Goal: Task Accomplishment & Management: Manage account settings

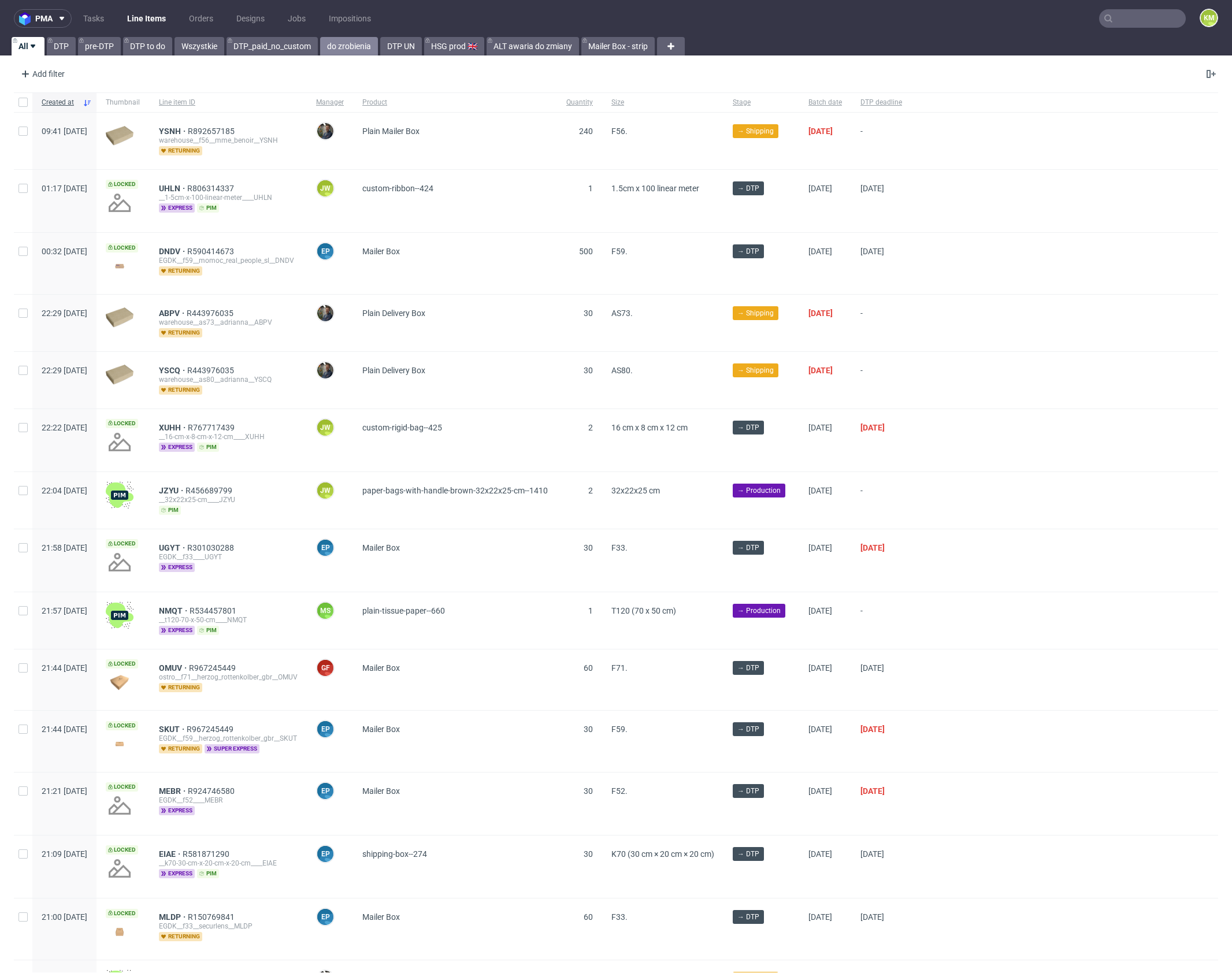
click at [347, 46] on link "do zrobienia" at bounding box center [349, 46] width 58 height 18
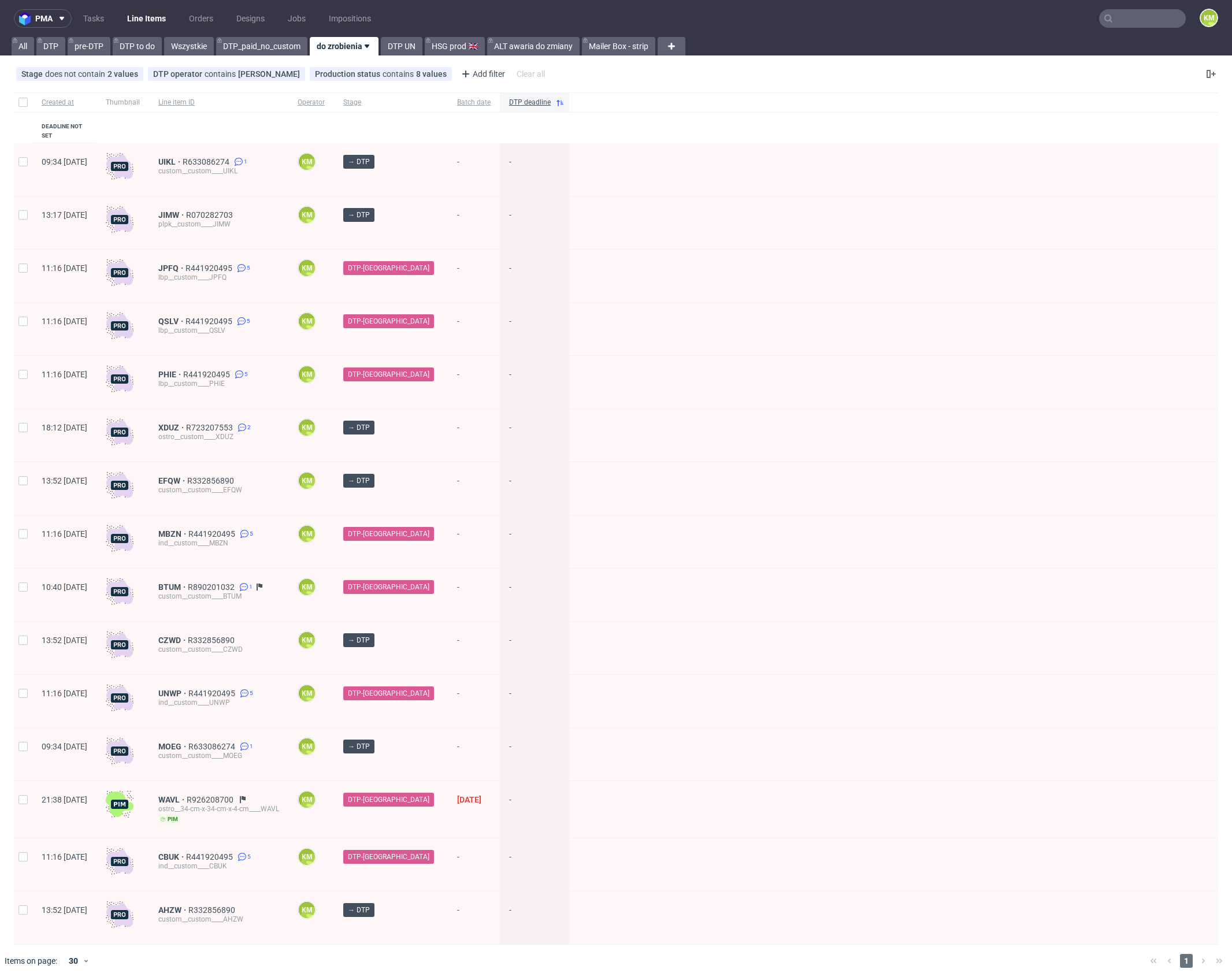
click at [106, 36] on nav "pma Tasks Line Items Orders Designs Jobs Impositions KM" at bounding box center [616, 18] width 1232 height 37
click at [92, 20] on link "Tasks" at bounding box center [93, 18] width 35 height 18
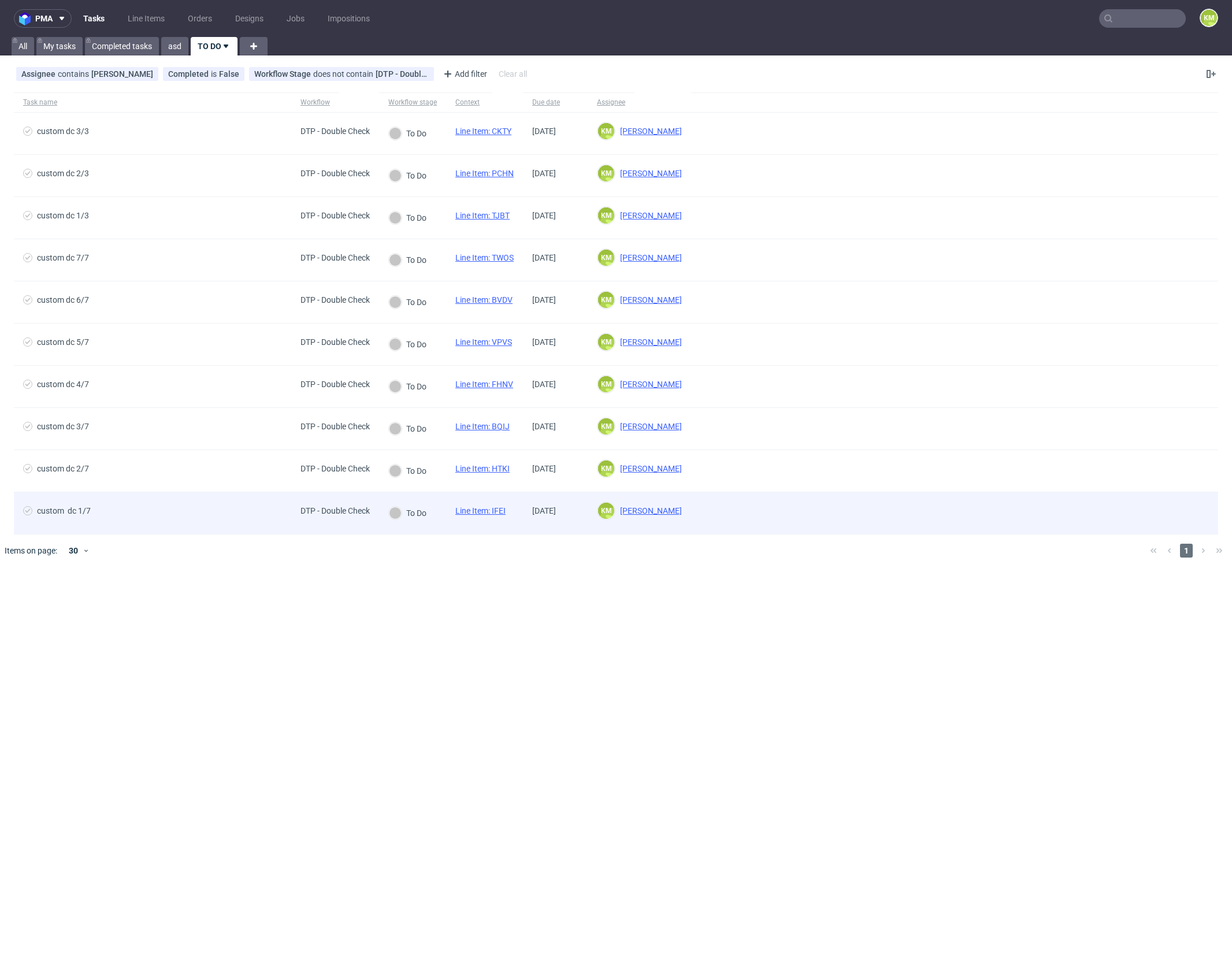
click at [502, 510] on link "Line Item: IFEI" at bounding box center [480, 510] width 50 height 10
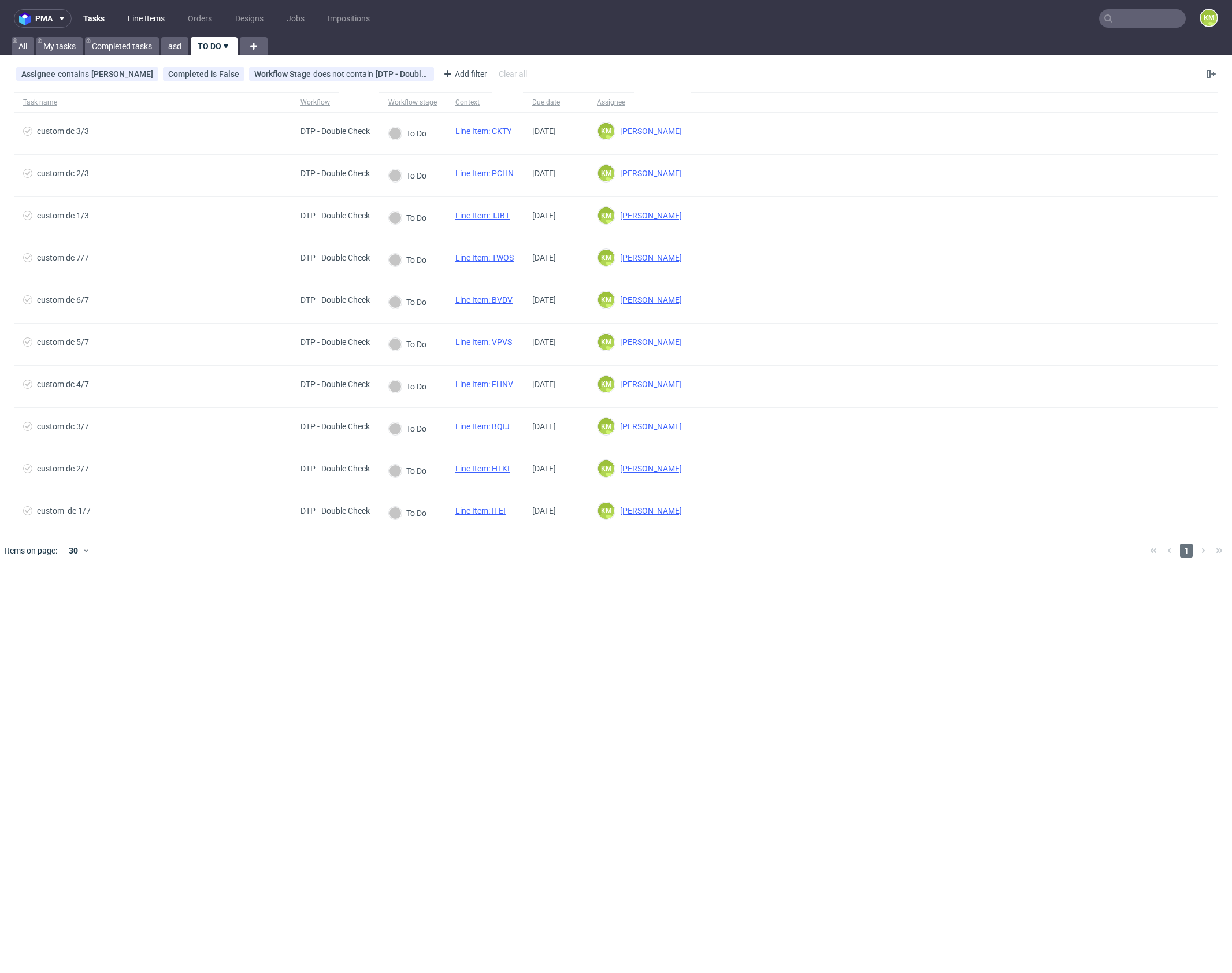
click at [142, 16] on link "Line Items" at bounding box center [146, 18] width 51 height 18
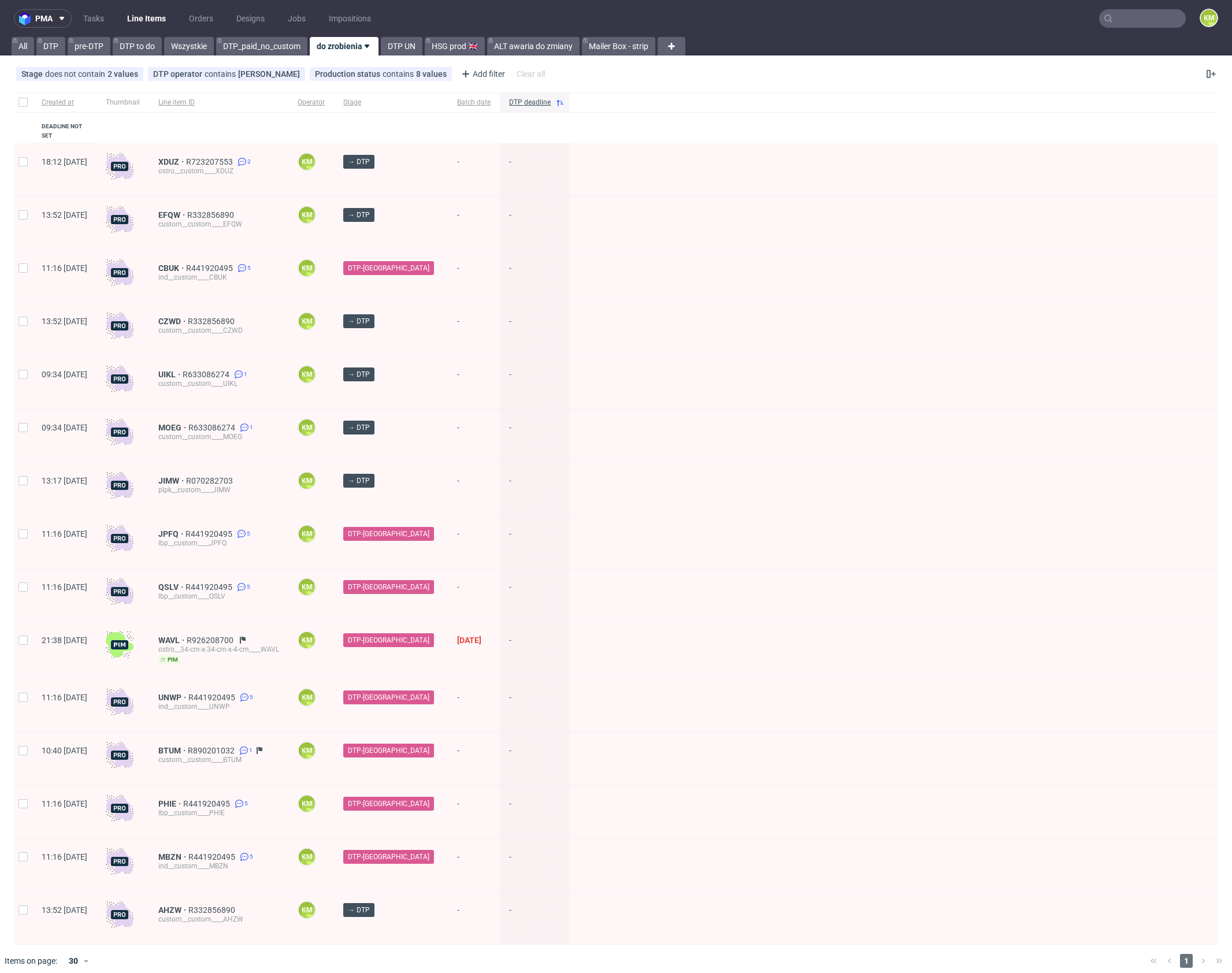
click at [495, 127] on div "Created at Thumbnail Line item ID Operator Stage Batch date DTP deadline Deadli…" at bounding box center [616, 518] width 1204 height 852
click at [1138, 20] on input "text" at bounding box center [1142, 18] width 86 height 18
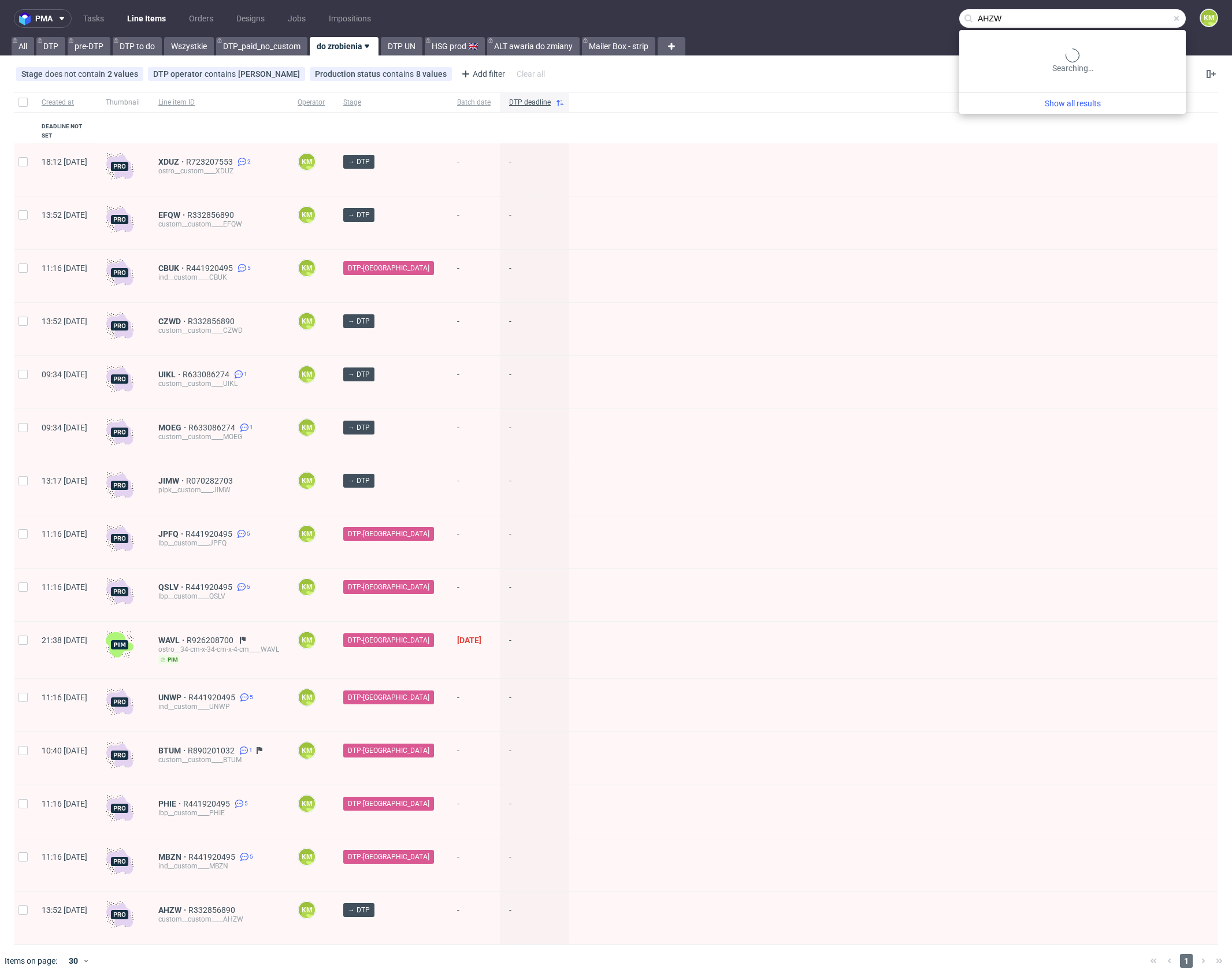
type input "AHZW"
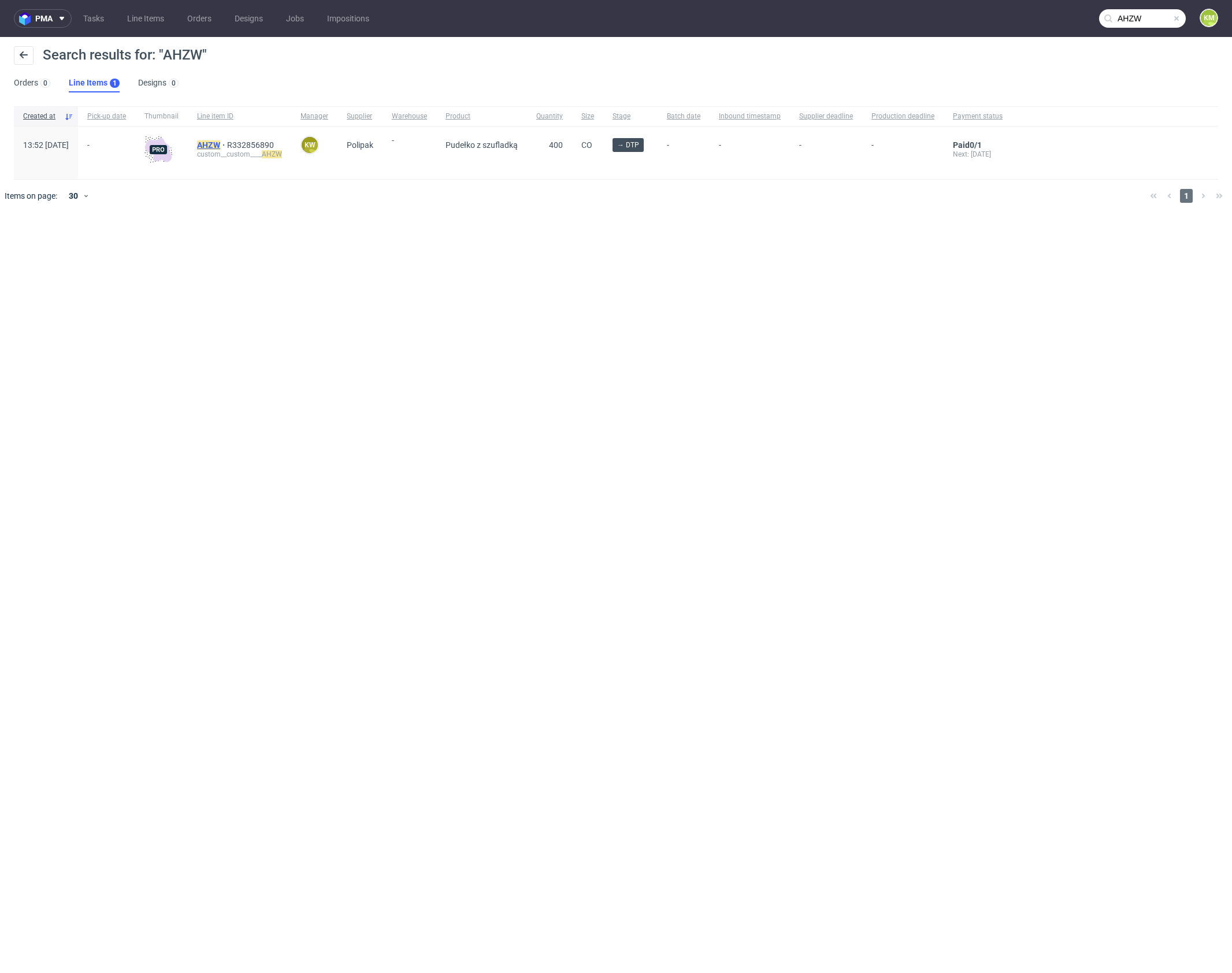
click at [220, 148] on mark "AHZW" at bounding box center [208, 145] width 23 height 10
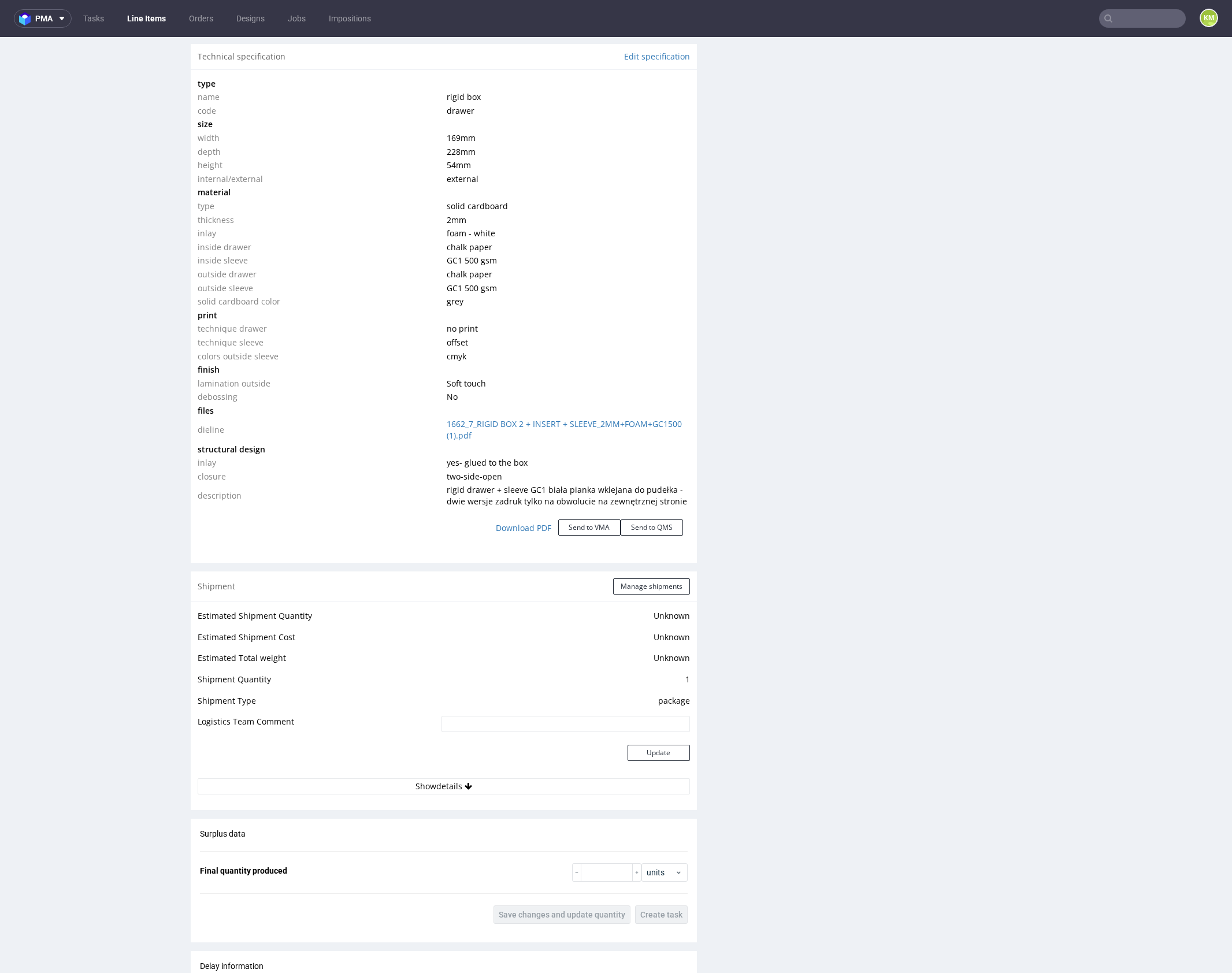
scroll to position [393, 0]
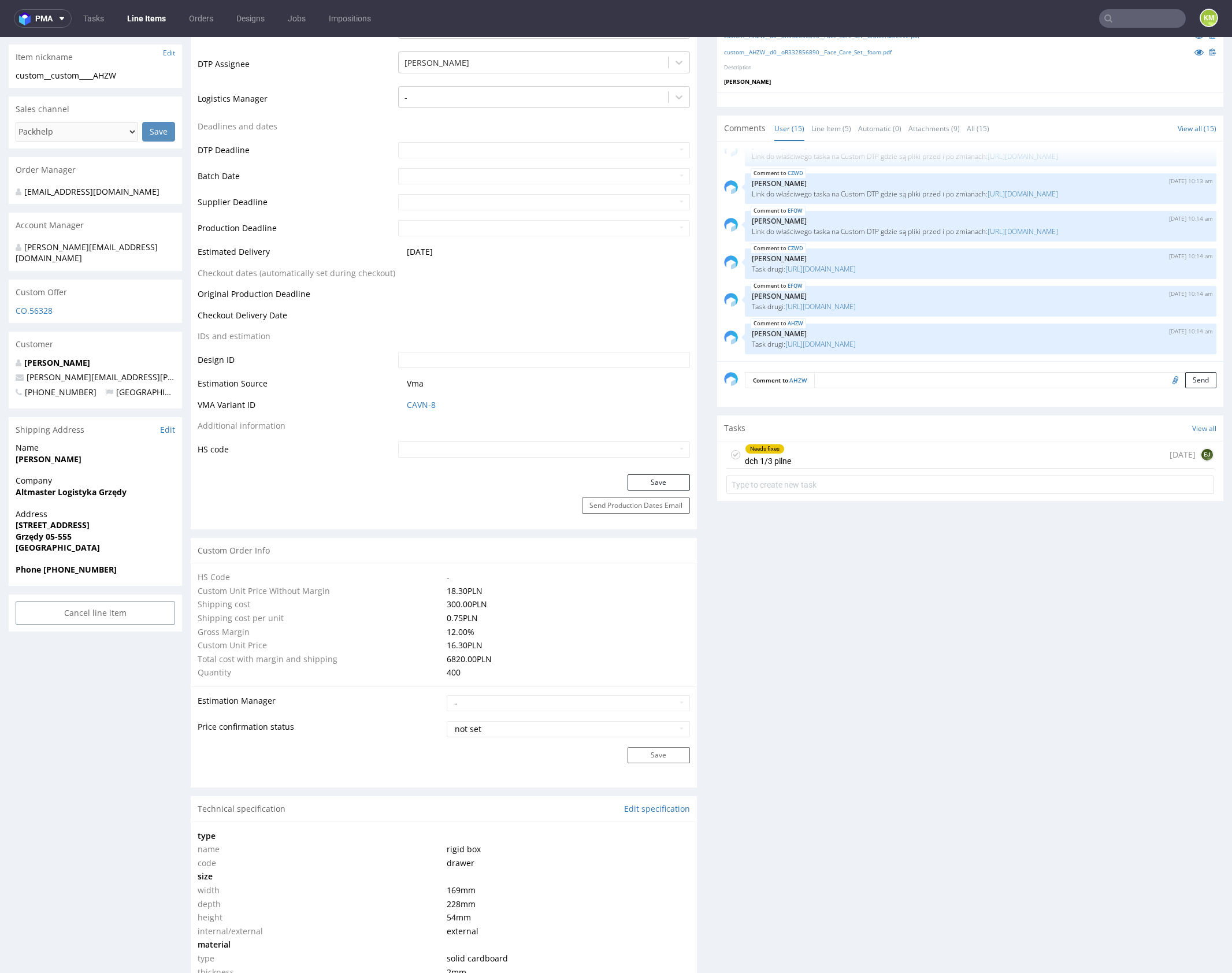
click at [820, 451] on div "Needs fixes dch 1/3 pilne 1 day ago EJ" at bounding box center [969, 454] width 488 height 27
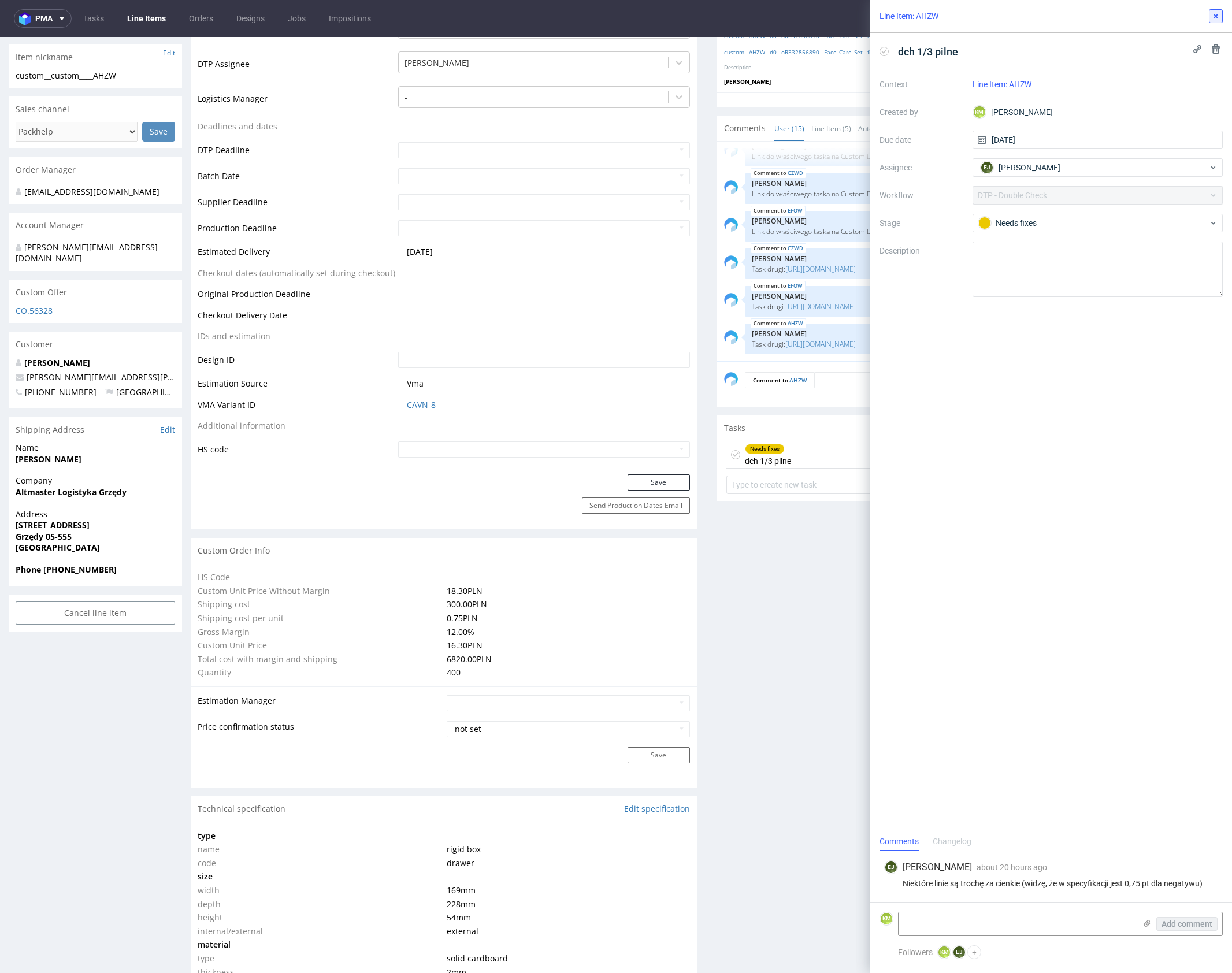
click at [1211, 12] on icon at bounding box center [1216, 16] width 10 height 10
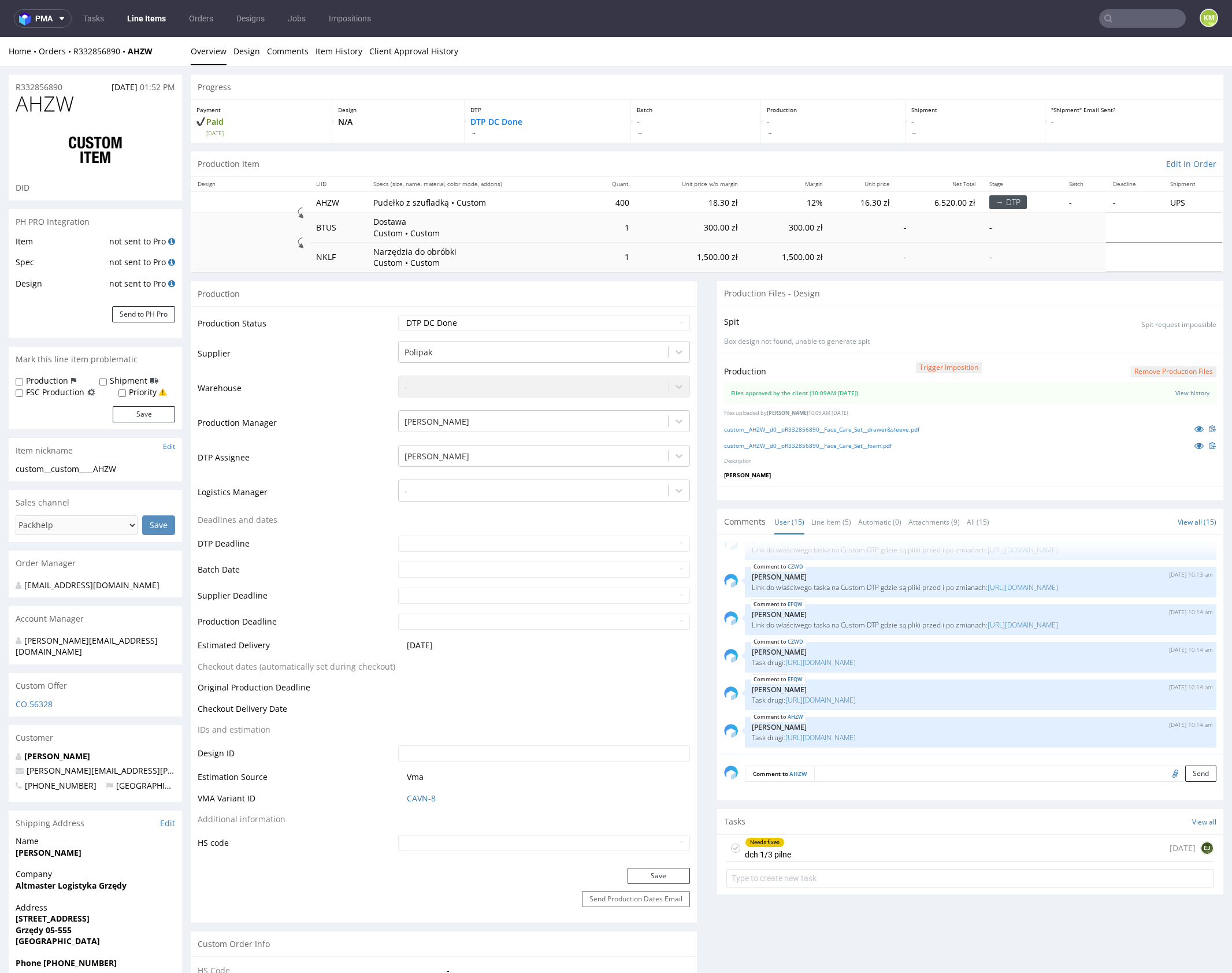
click at [832, 516] on link "Line Item (5)" at bounding box center [831, 522] width 40 height 25
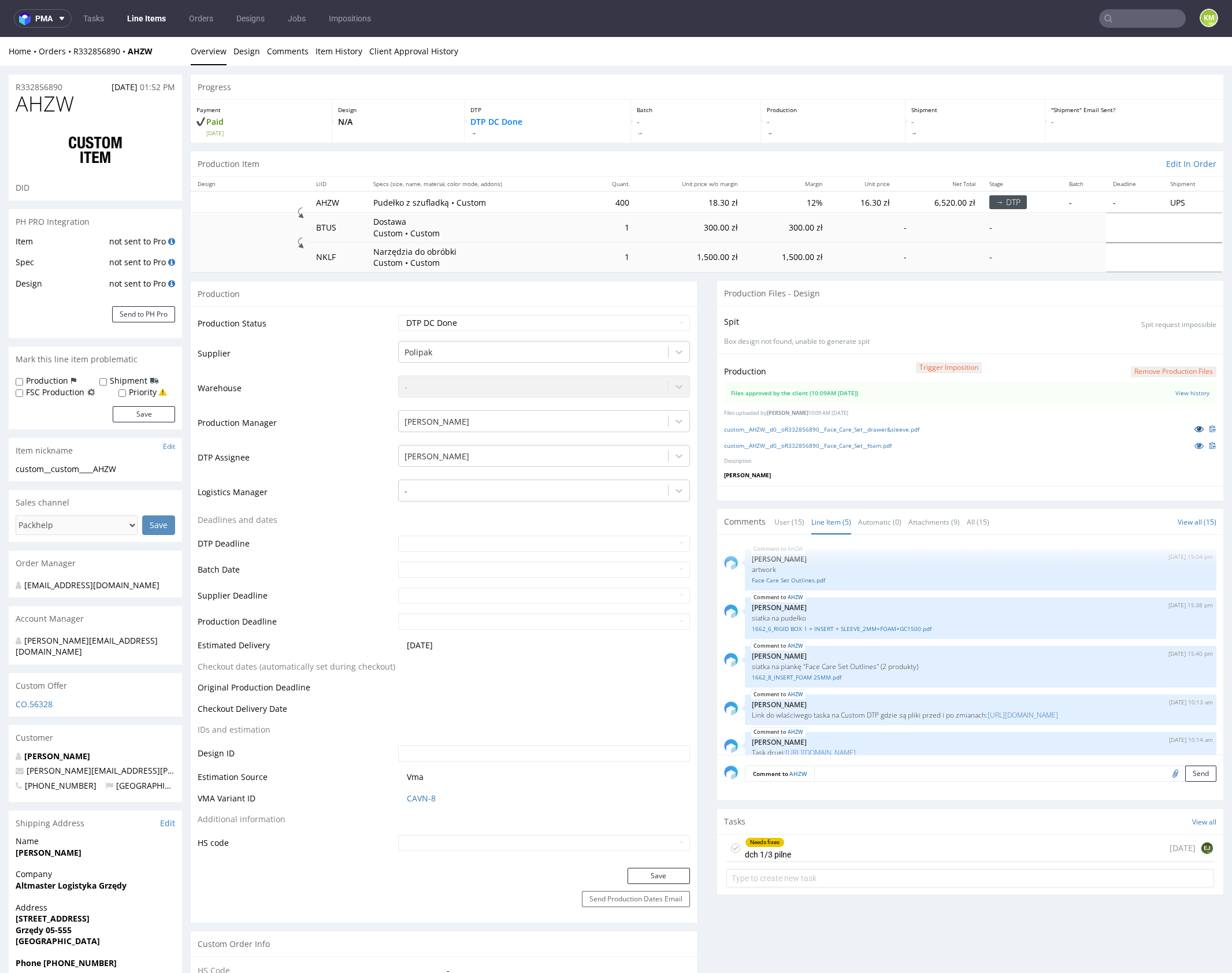
click at [1194, 427] on icon at bounding box center [1199, 429] width 10 height 8
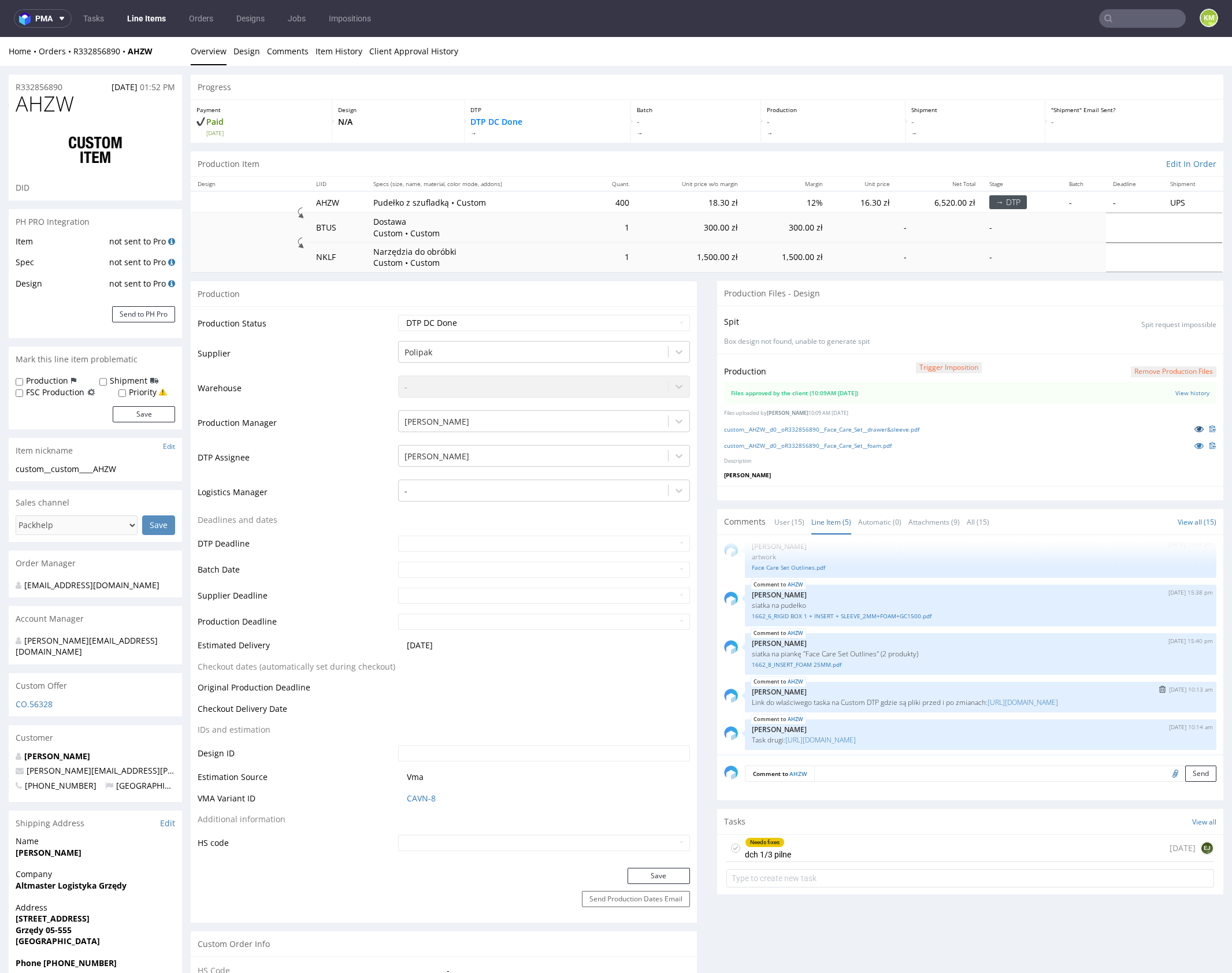
scroll to position [24, 0]
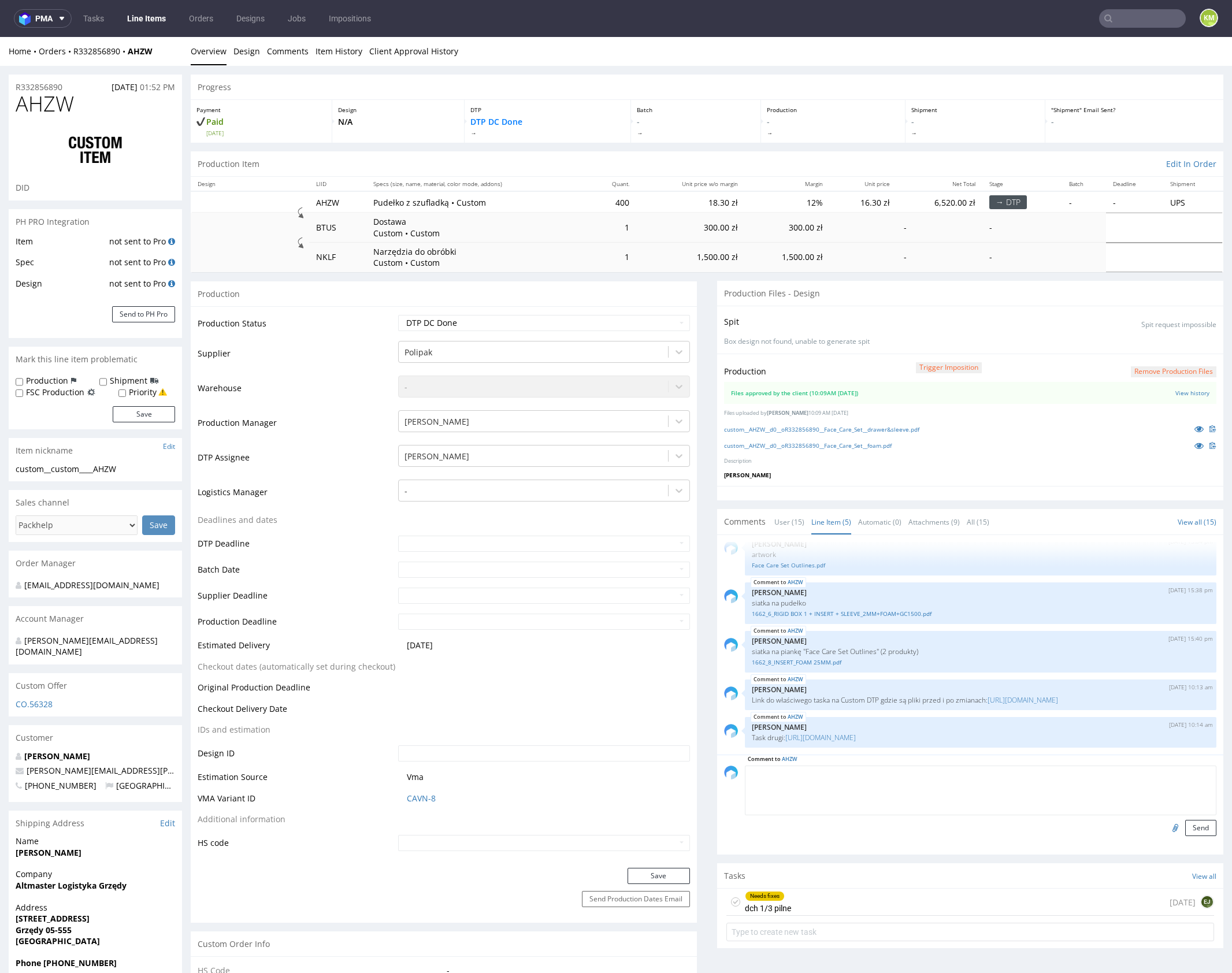
click at [859, 776] on textarea at bounding box center [980, 790] width 471 height 49
type textarea "🏴 gdyby mieli jakies problemy z cienkimi liniami prosba o info"
click at [36, 381] on label "Production" at bounding box center [46, 381] width 42 height 12
click at [23, 381] on input "Production" at bounding box center [19, 381] width 7 height 10
checkbox input "true"
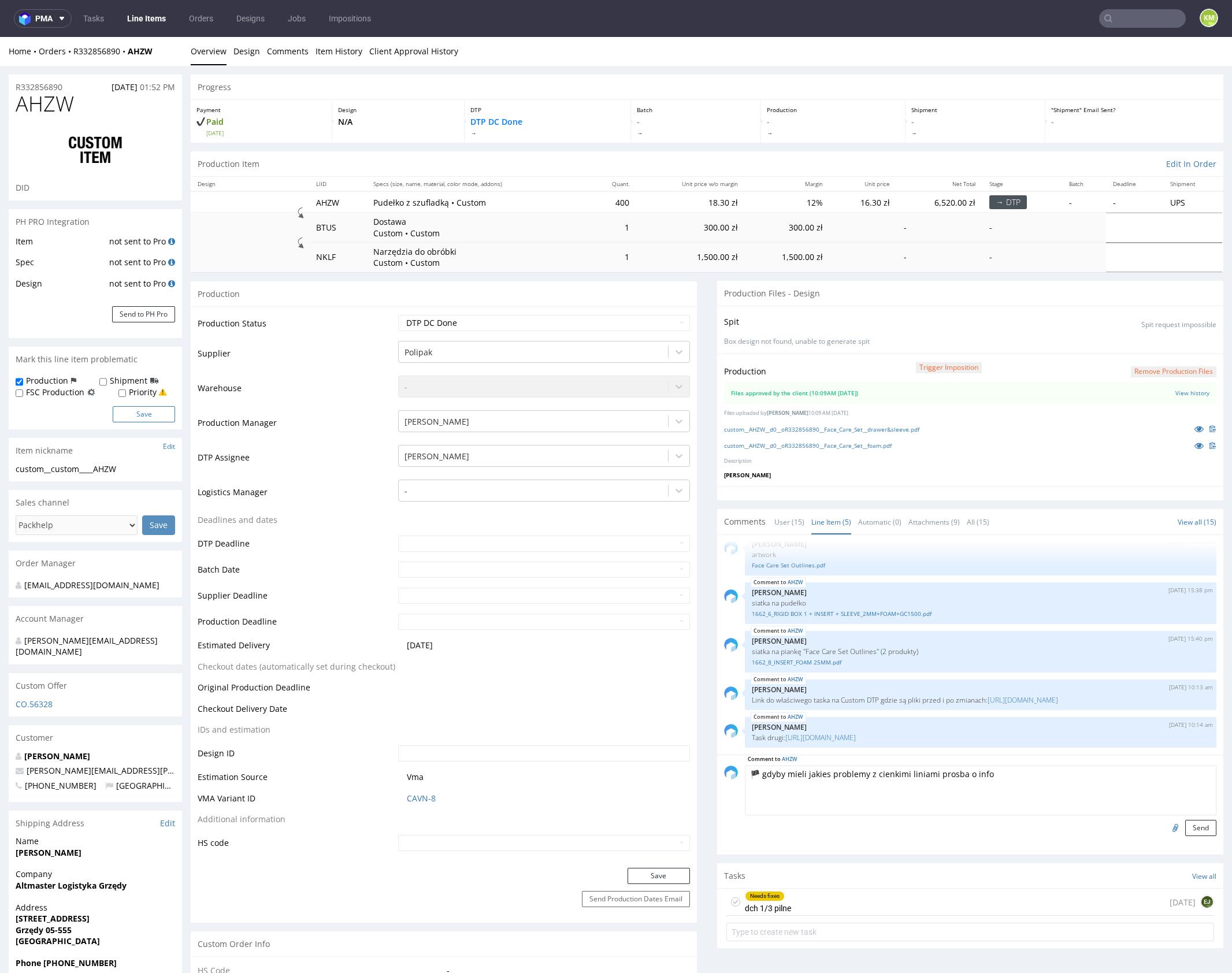
click at [150, 415] on button "Save" at bounding box center [144, 415] width 63 height 16
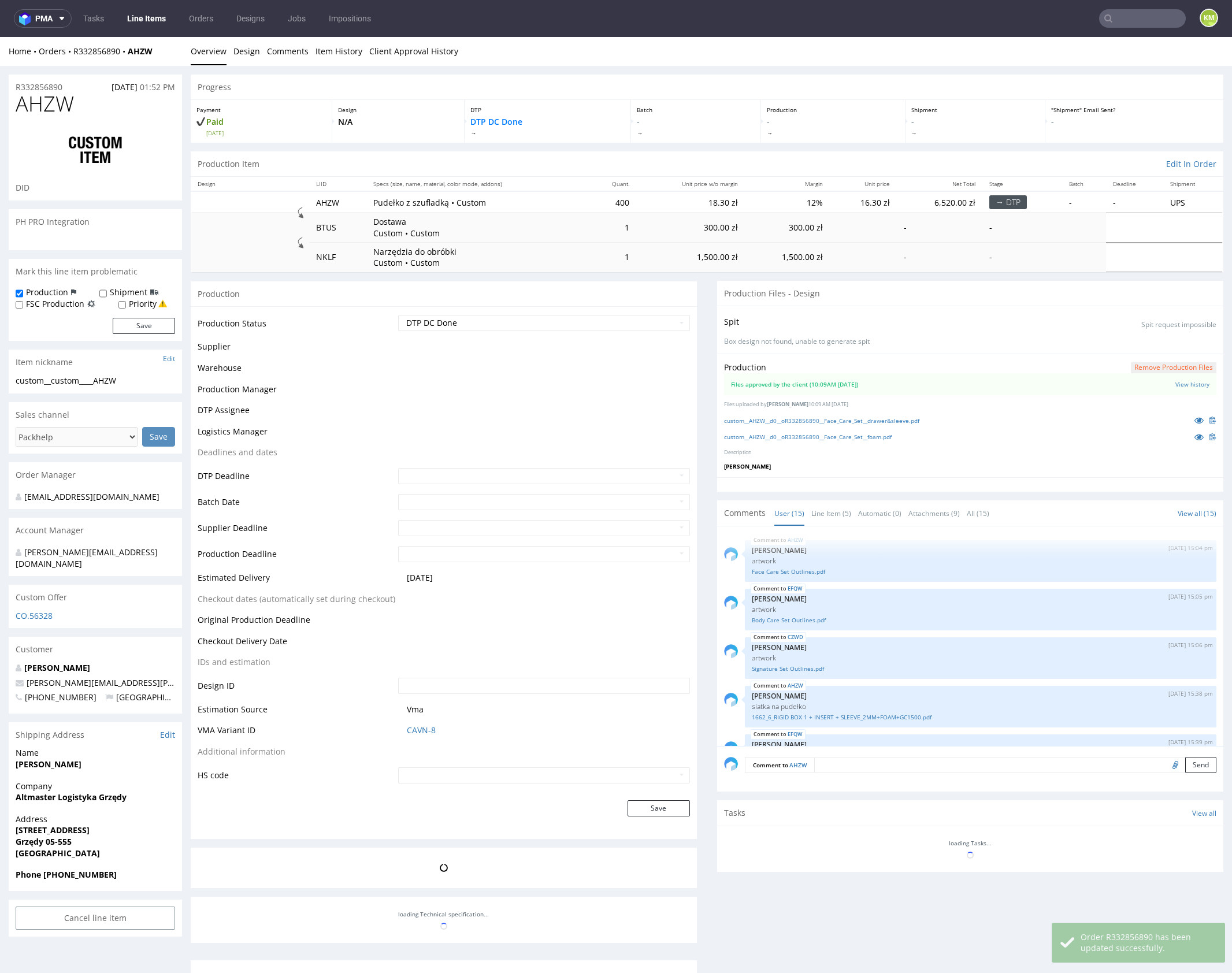
scroll to position [482, 0]
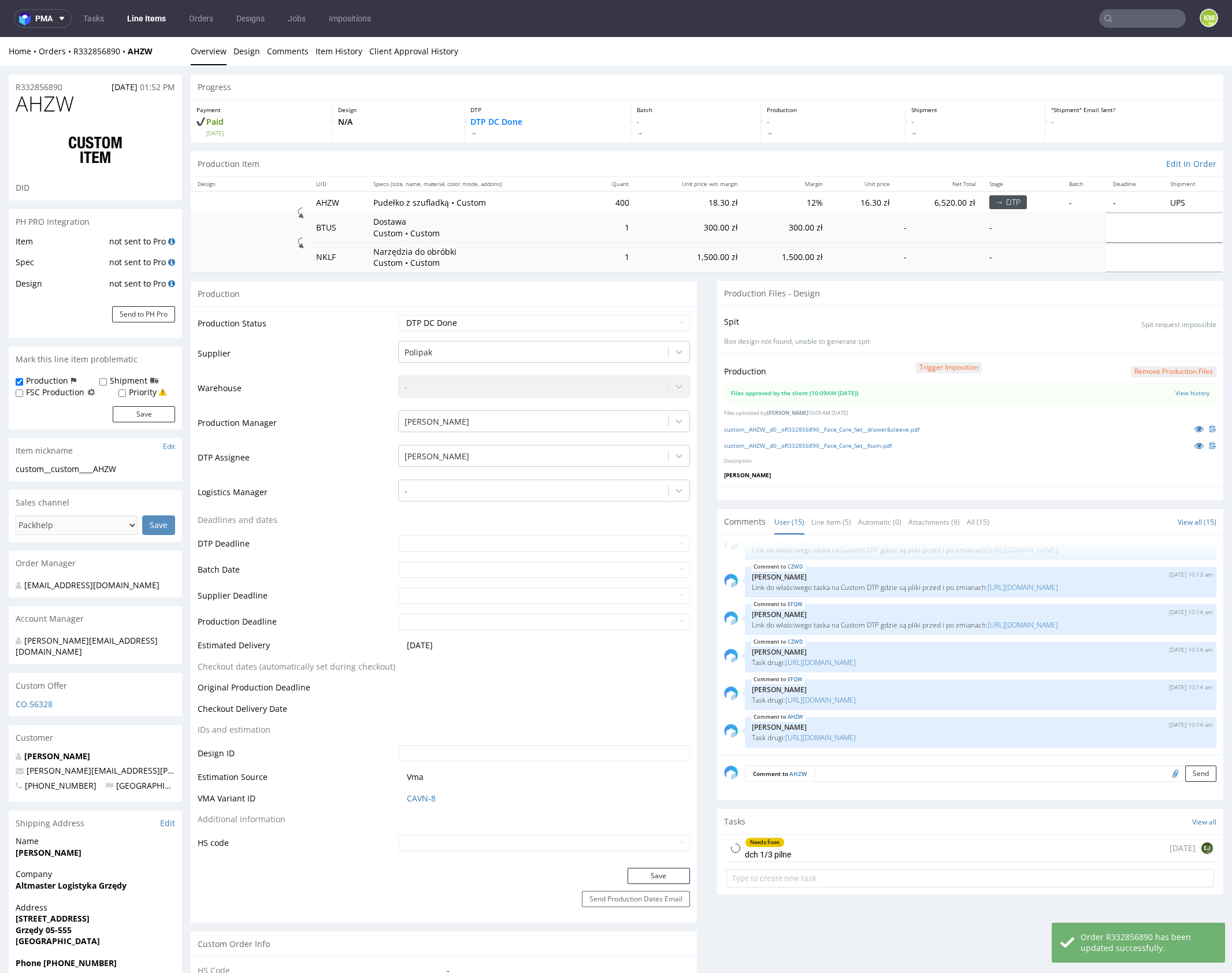
click at [851, 775] on textarea at bounding box center [1015, 774] width 402 height 16
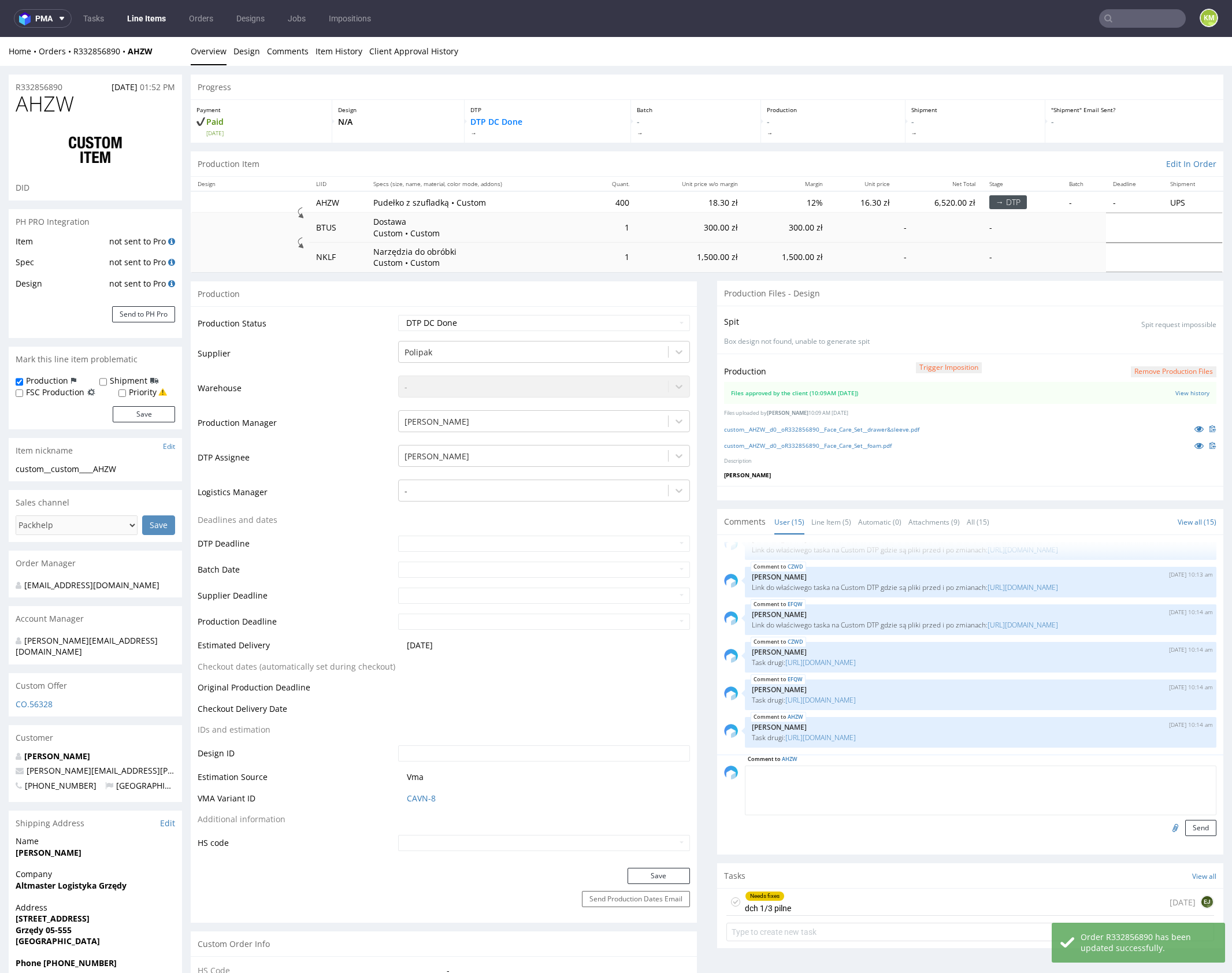
paste textarea "🏴 gdyby mieli jakies problemy z cienkimi liniami prosba o info"
type textarea "🏴 gdyby mieli jakies problemy z cienkimi liniami prosba o info"
click at [1188, 825] on button "Send" at bounding box center [1200, 828] width 31 height 16
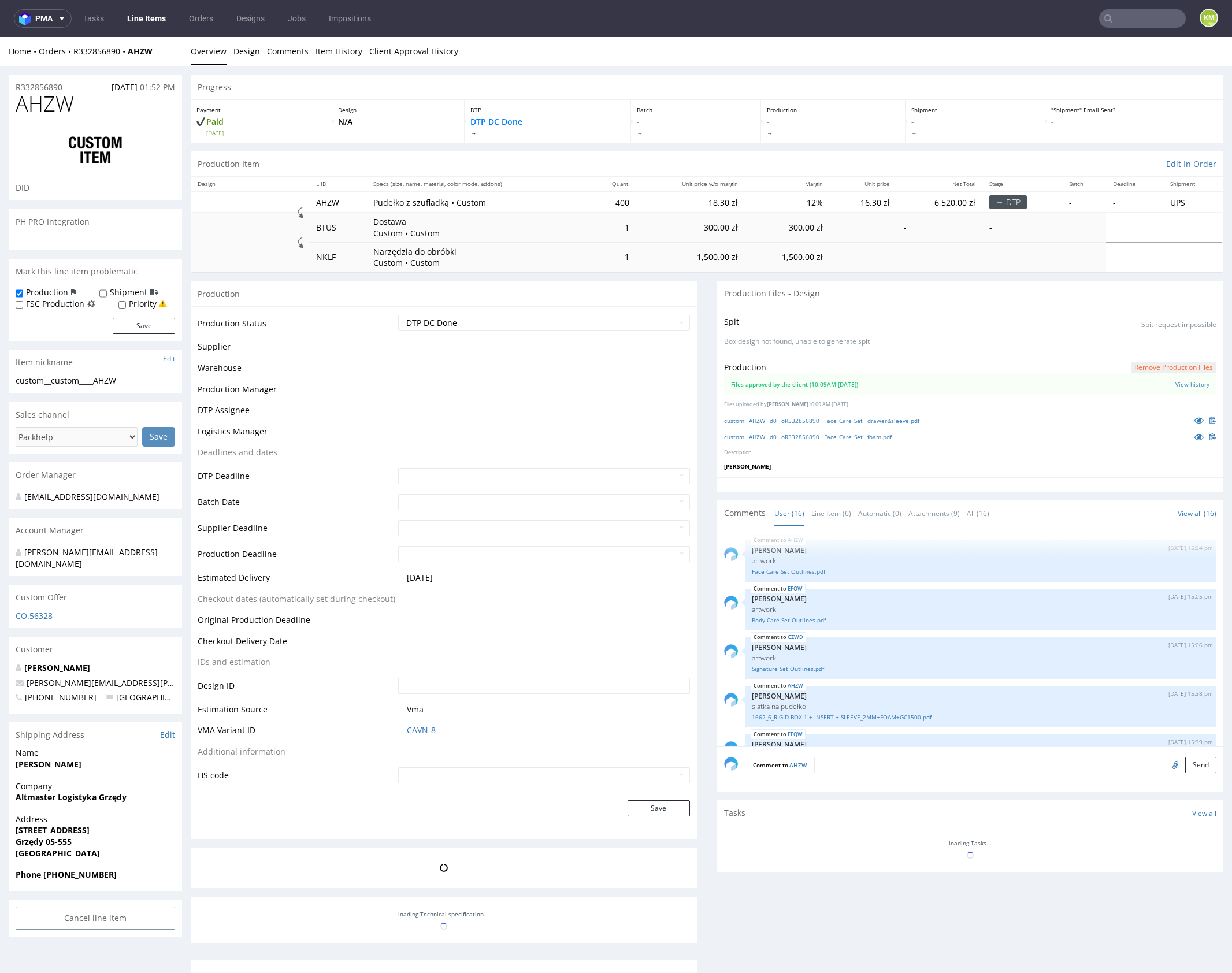
scroll to position [520, 0]
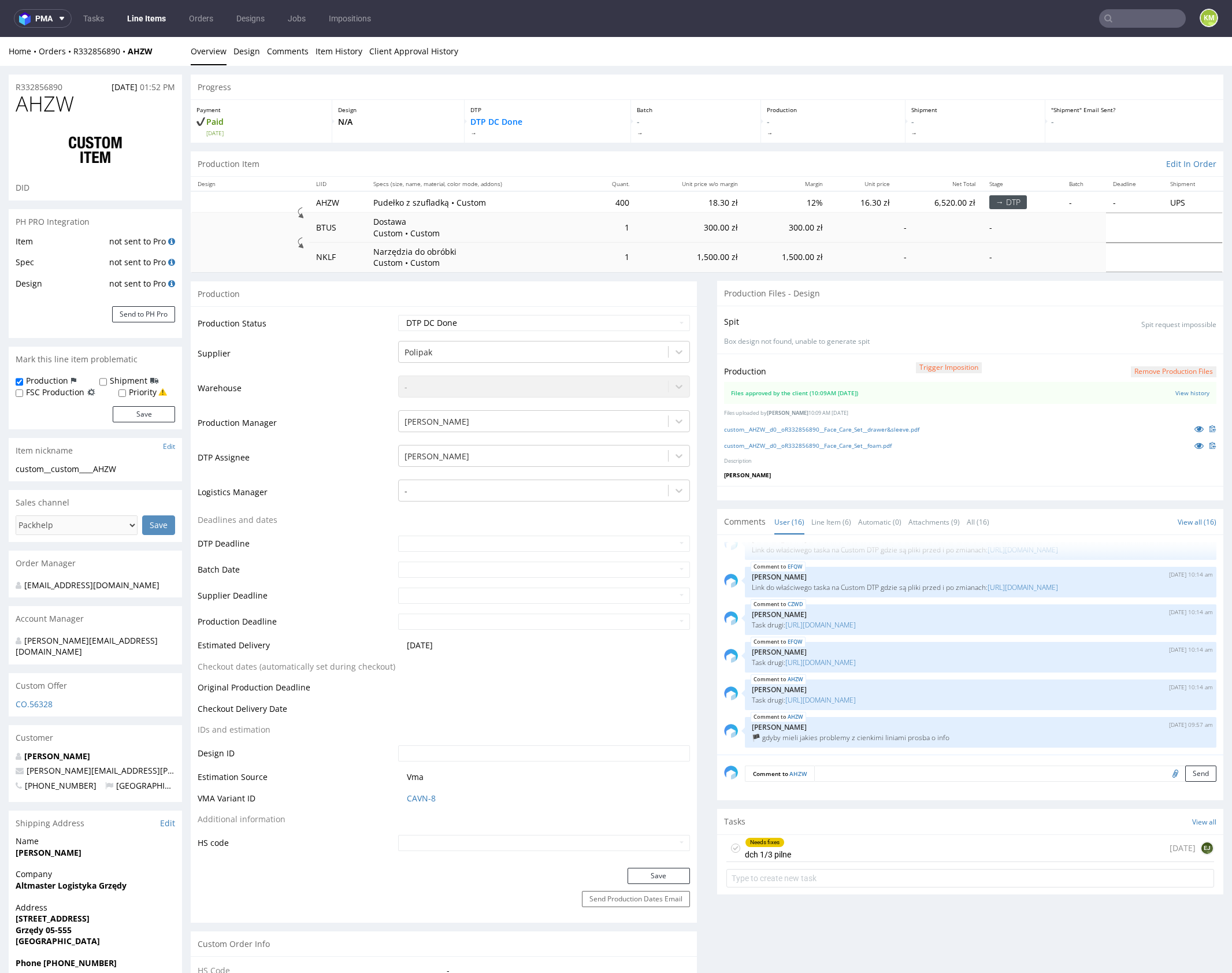
click at [732, 846] on icon at bounding box center [736, 848] width 10 height 10
click at [600, 322] on select "Waiting for Artwork Waiting for Diecut Waiting for Mockup Waiting for DTP Waiti…" at bounding box center [544, 323] width 292 height 16
select select "dtp_production_ready"
click at [398, 315] on select "Waiting for Artwork Waiting for Diecut Waiting for Mockup Waiting for DTP Waiti…" at bounding box center [544, 323] width 292 height 16
click at [662, 871] on button "Save" at bounding box center [659, 876] width 63 height 16
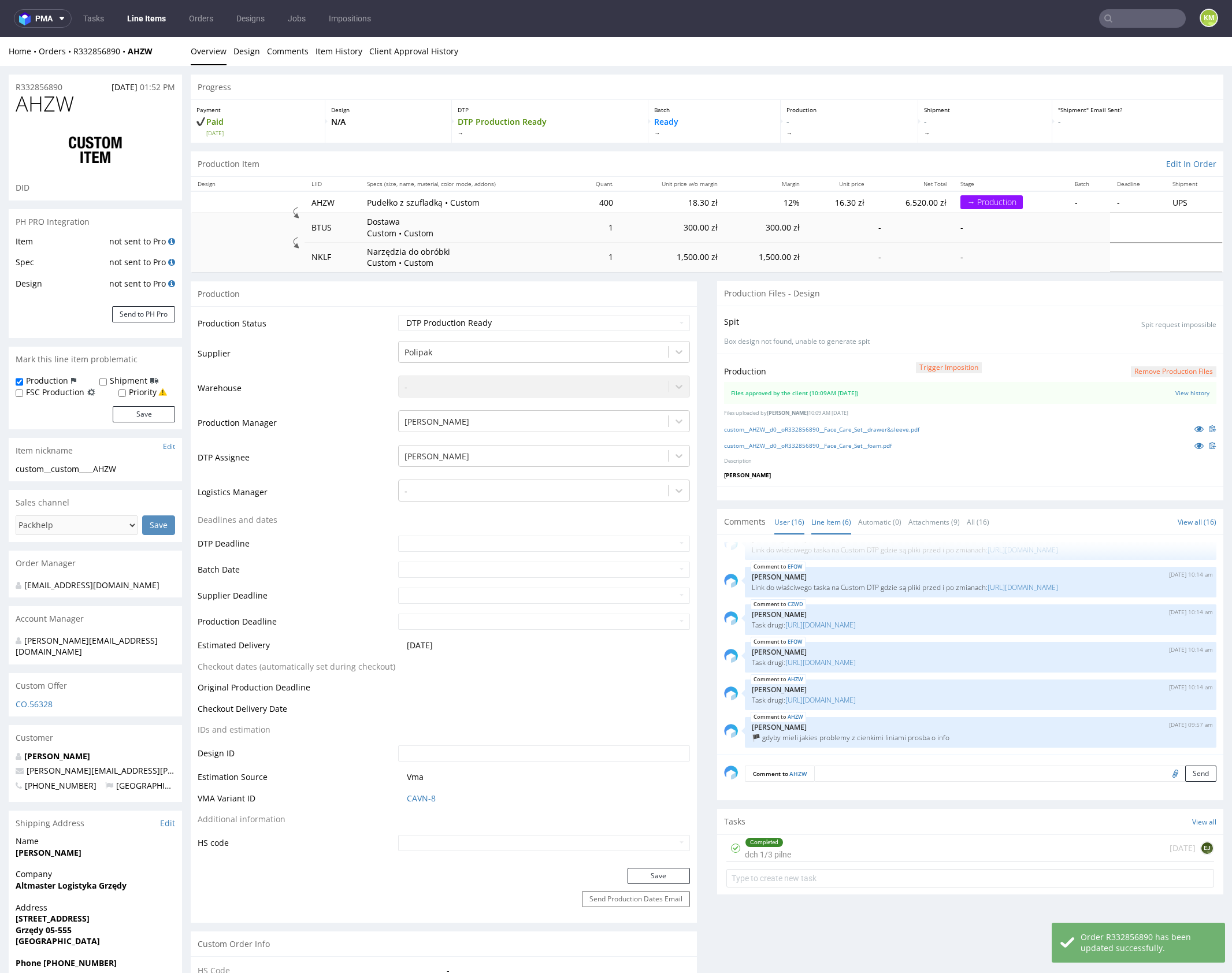
click at [813, 521] on link "Line Item (6)" at bounding box center [831, 522] width 40 height 25
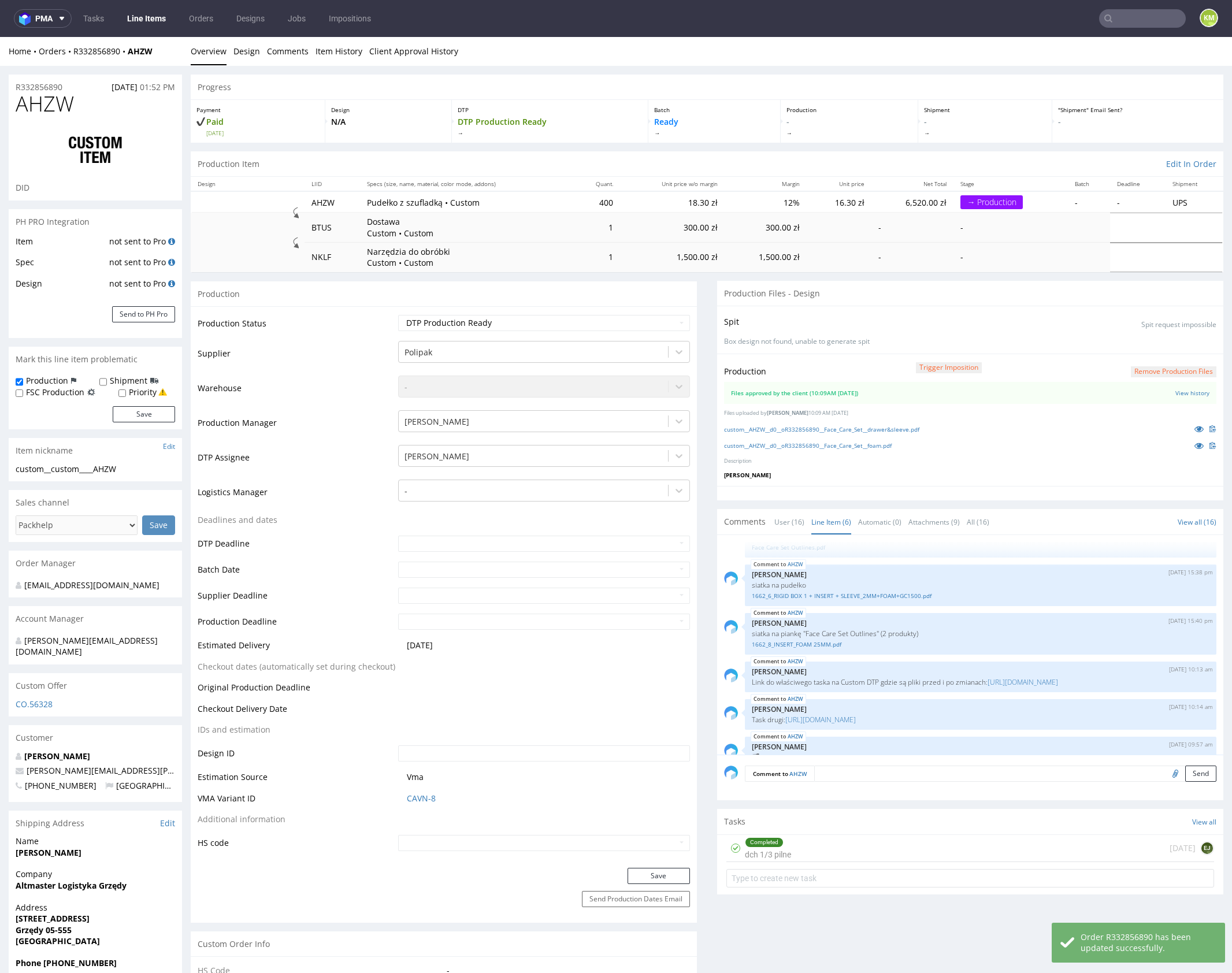
scroll to position [61, 0]
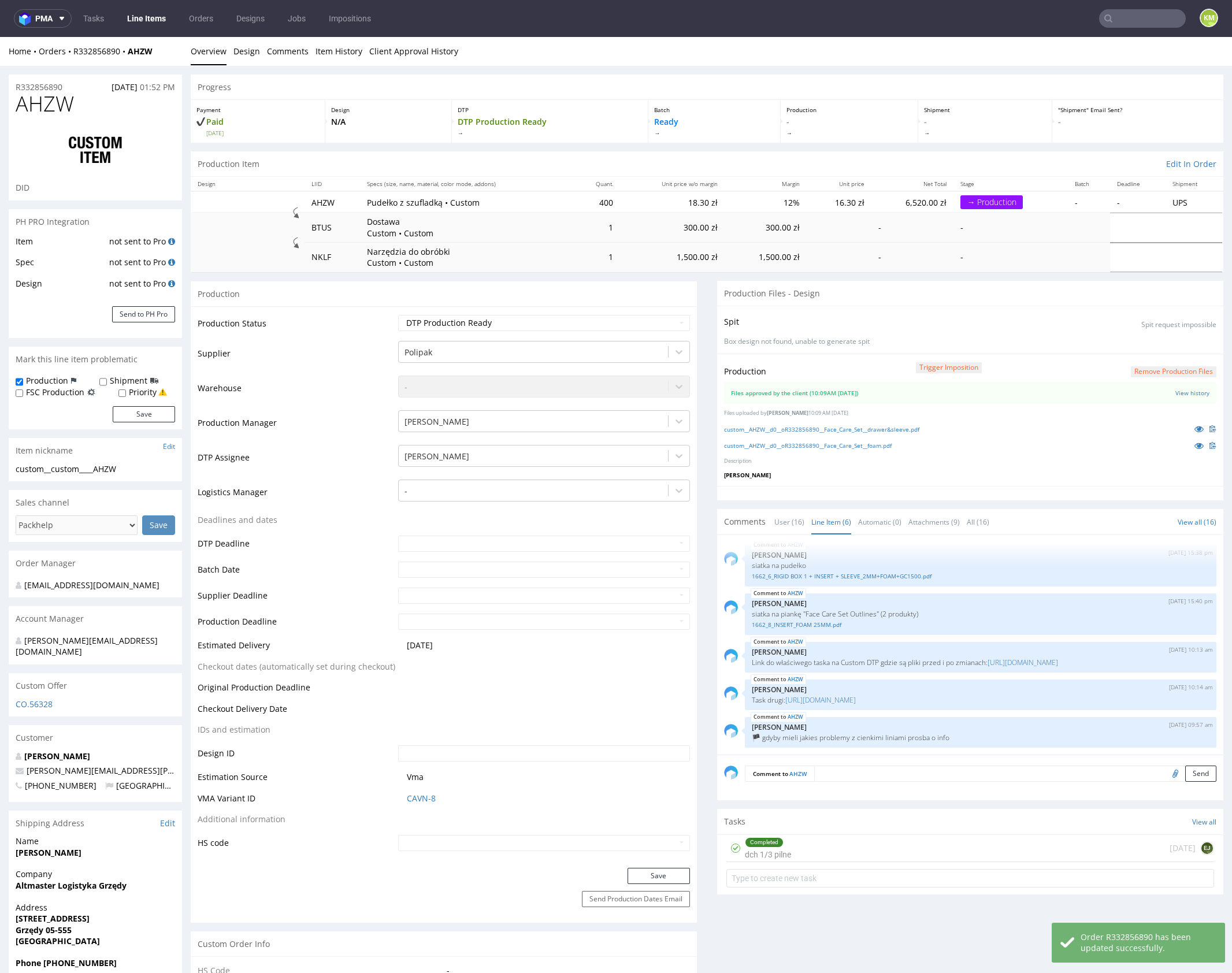
click at [843, 841] on div "Completed dch 1/3 pilne 1 day ago EJ" at bounding box center [969, 848] width 488 height 27
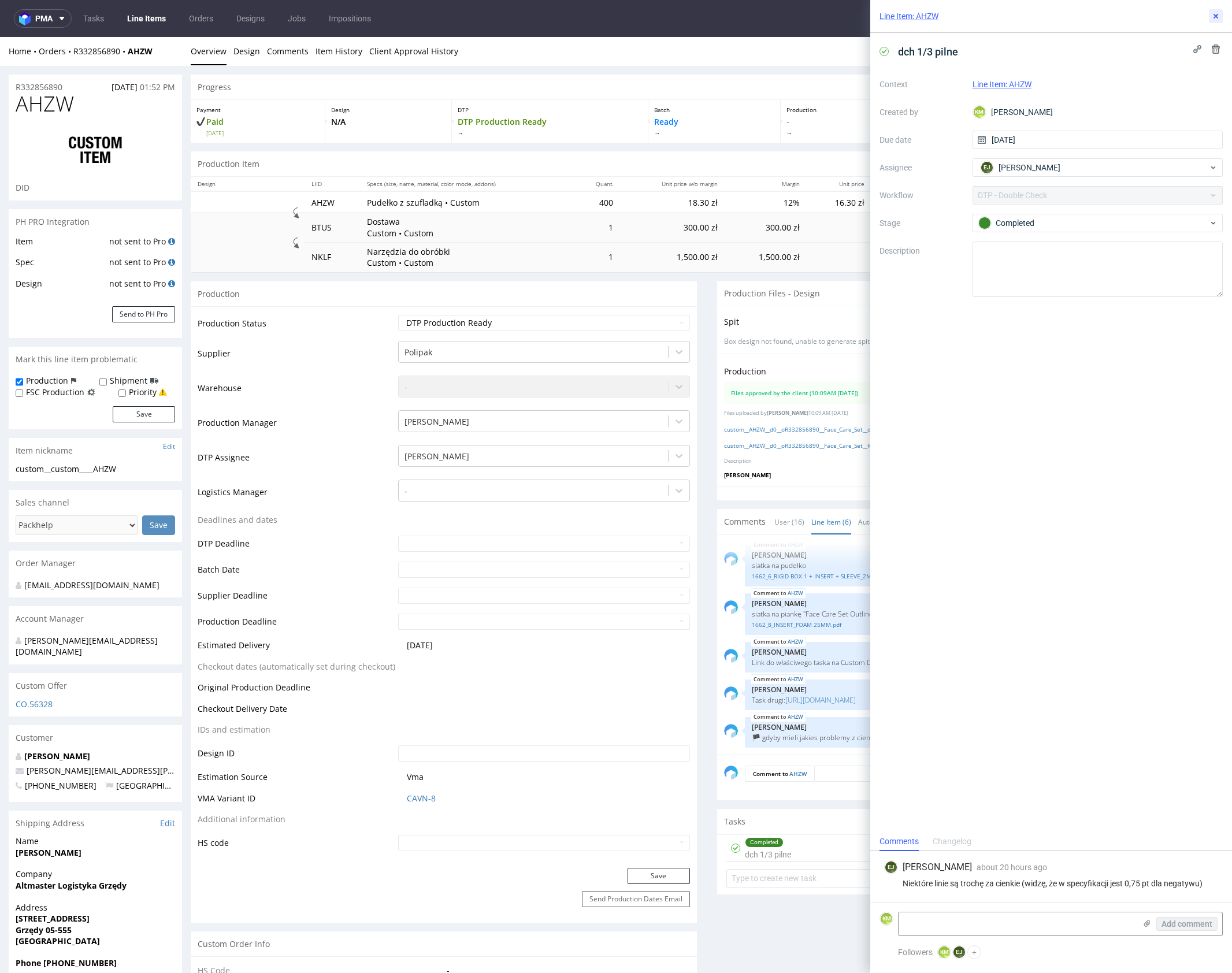
drag, startPoint x: 1213, startPoint y: 15, endPoint x: 1195, endPoint y: 12, distance: 18.2
click at [1214, 15] on icon at bounding box center [1216, 16] width 10 height 10
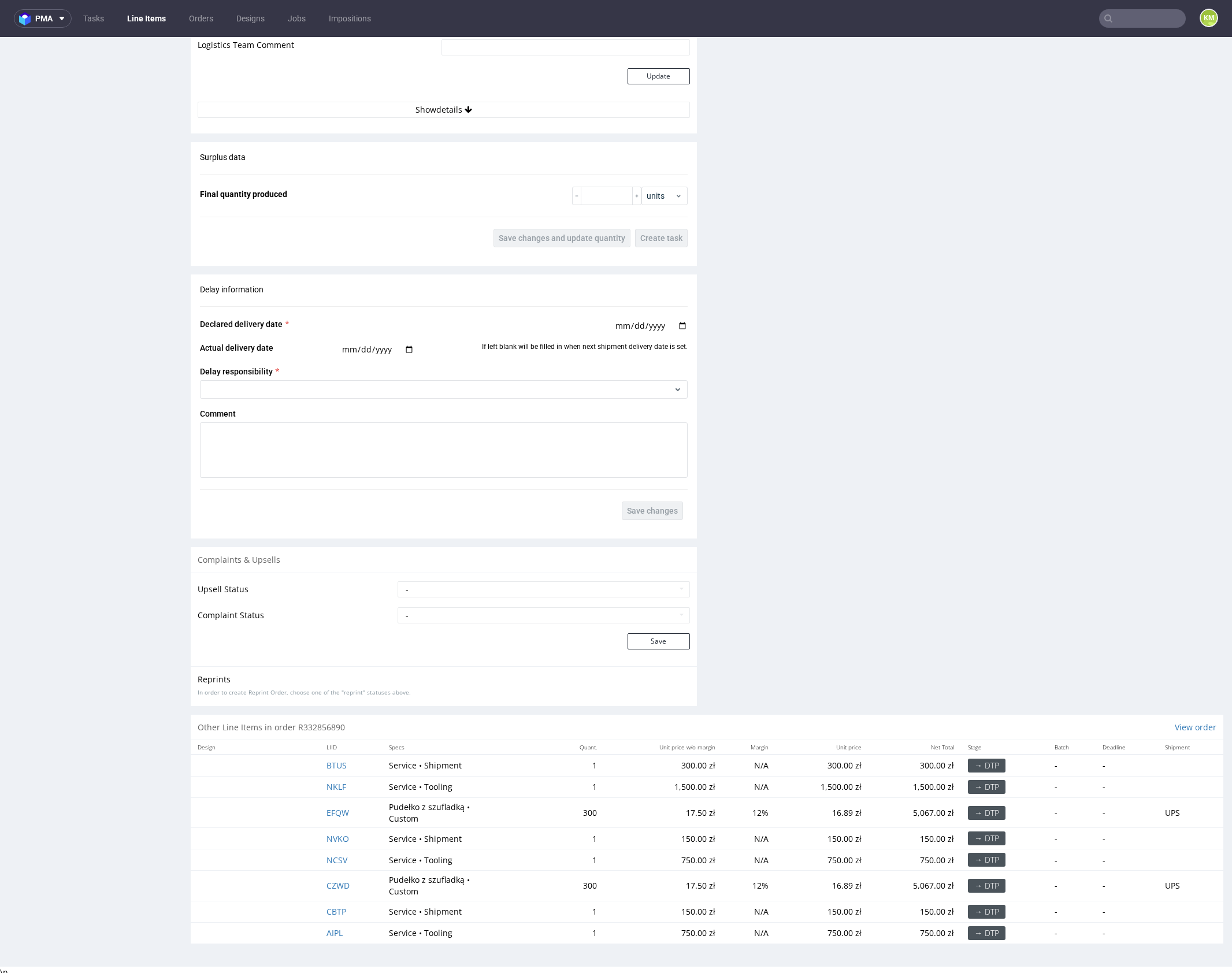
scroll to position [798, 0]
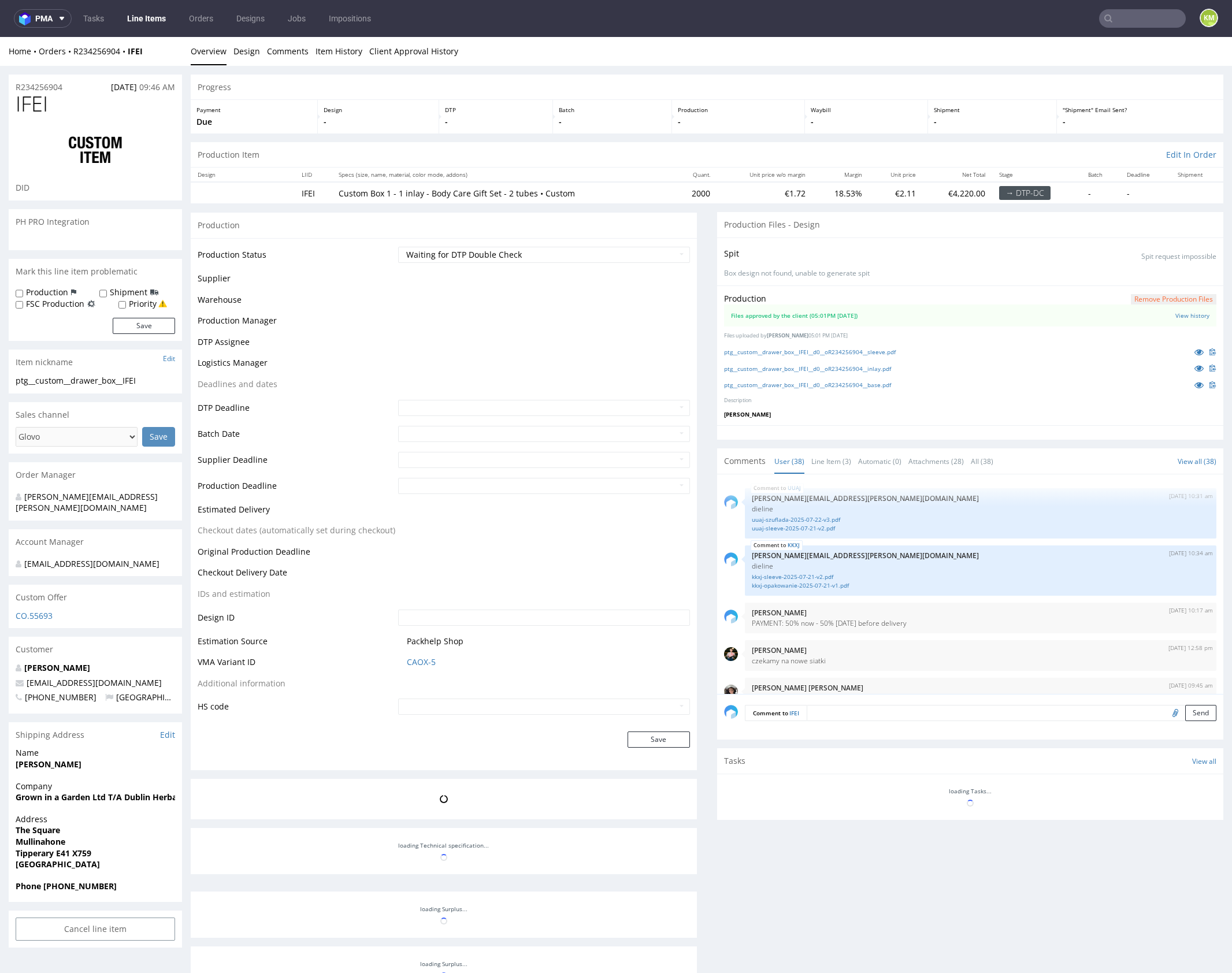
scroll to position [1856, 0]
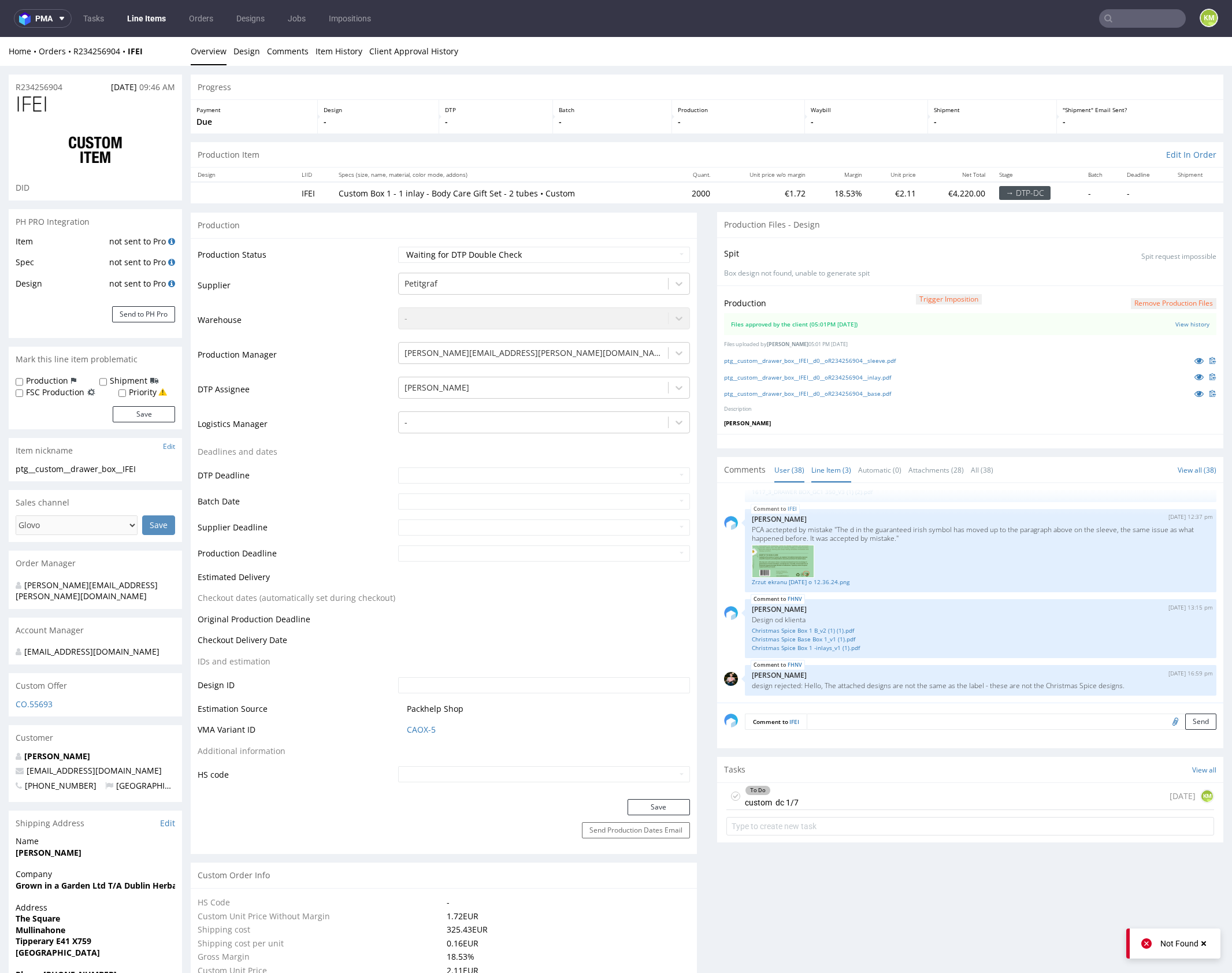
click at [834, 468] on link "Line Item (3)" at bounding box center [831, 470] width 40 height 25
click at [833, 468] on link "Line Item (3)" at bounding box center [831, 470] width 40 height 25
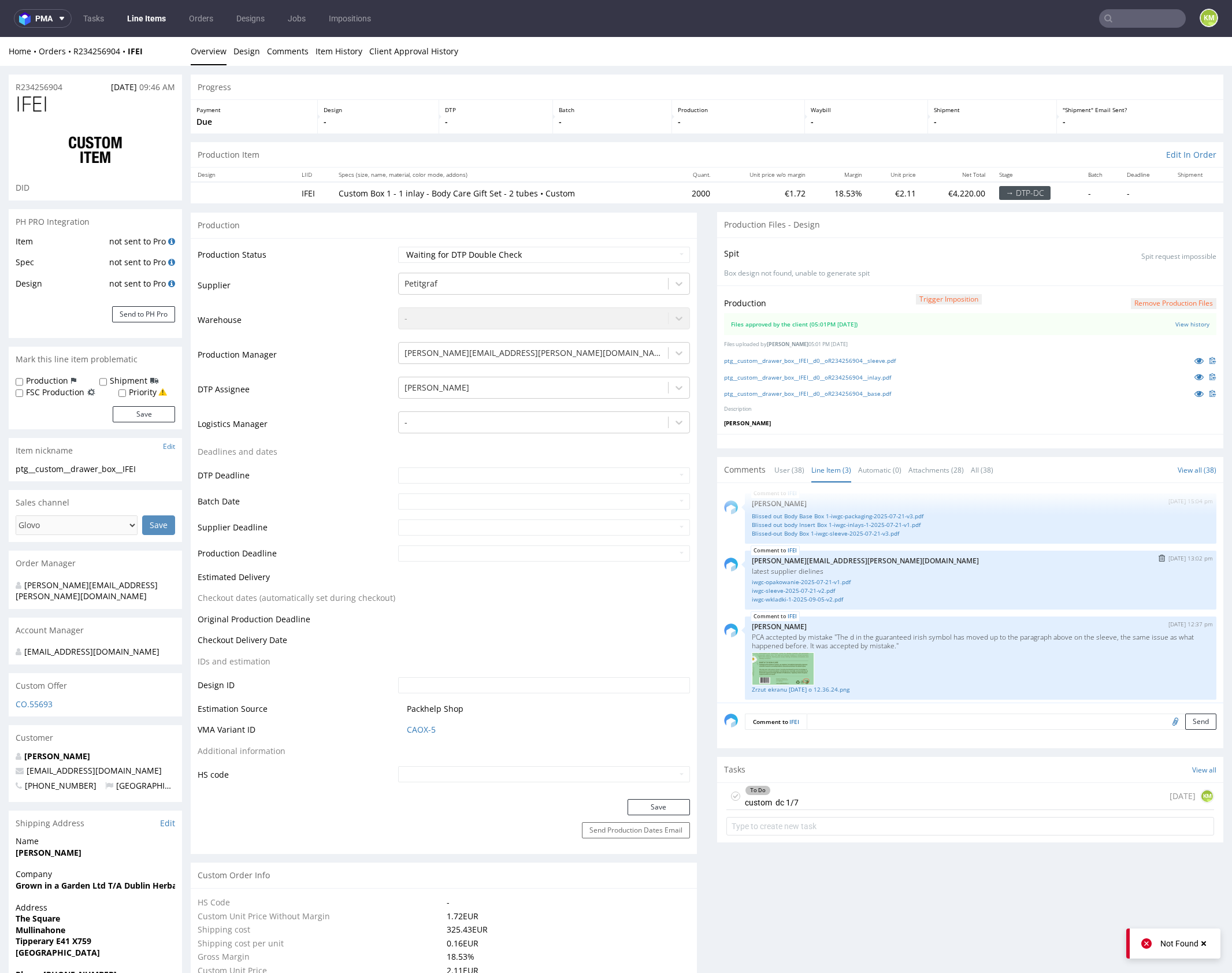
scroll to position [7, 0]
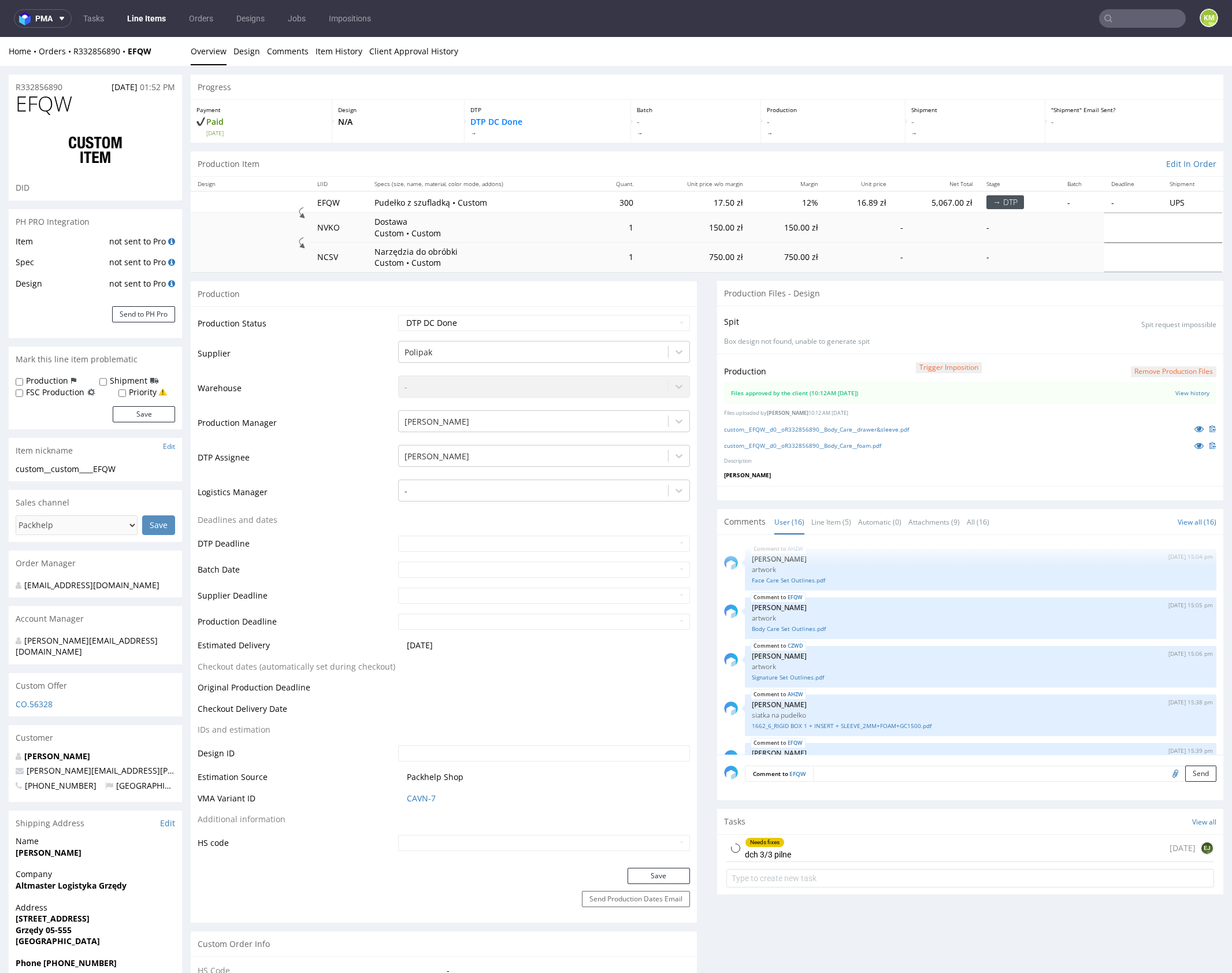
scroll to position [520, 0]
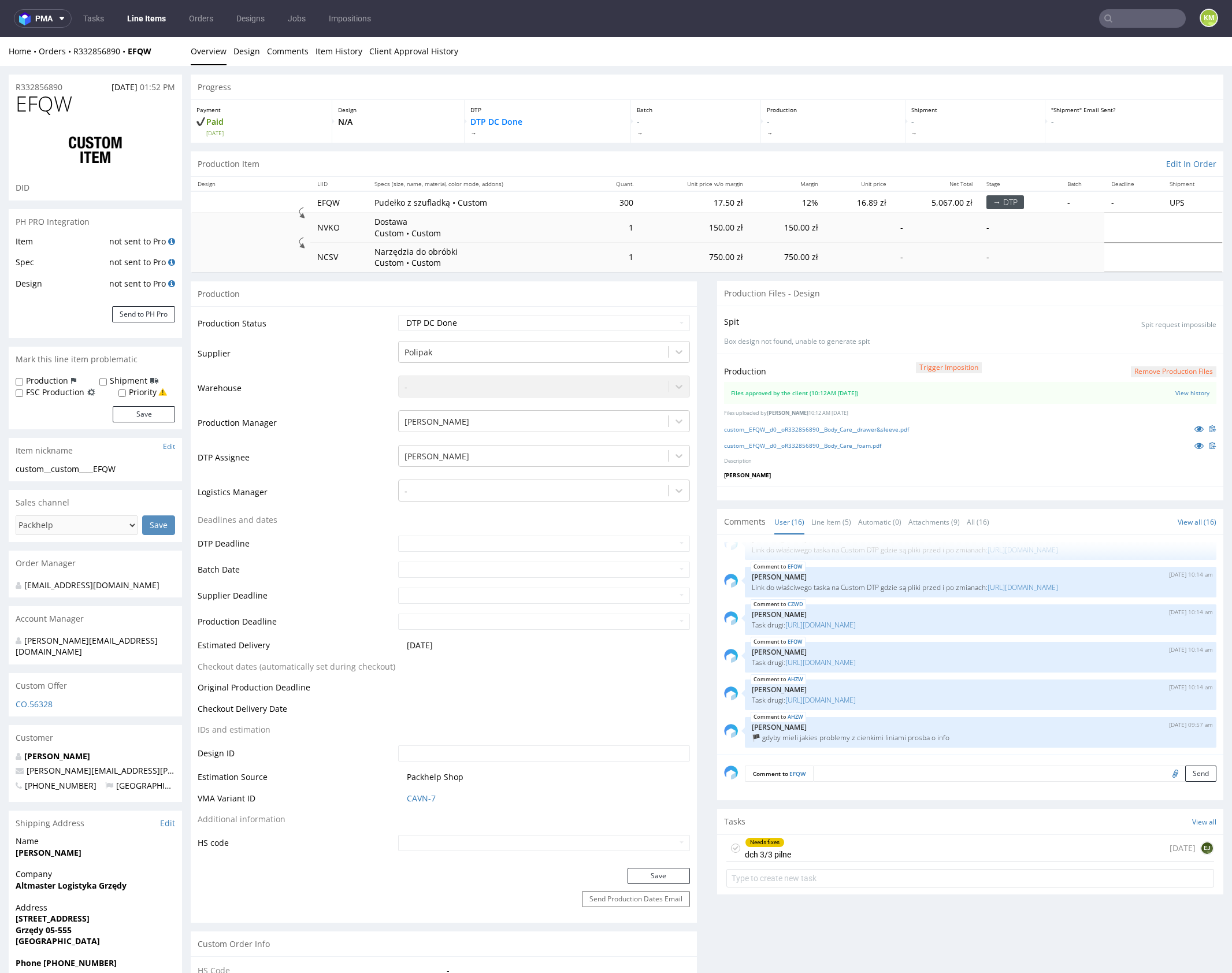
click at [795, 849] on div "Needs fixes dch 3/3 pilne 1 day ago EJ" at bounding box center [969, 848] width 488 height 27
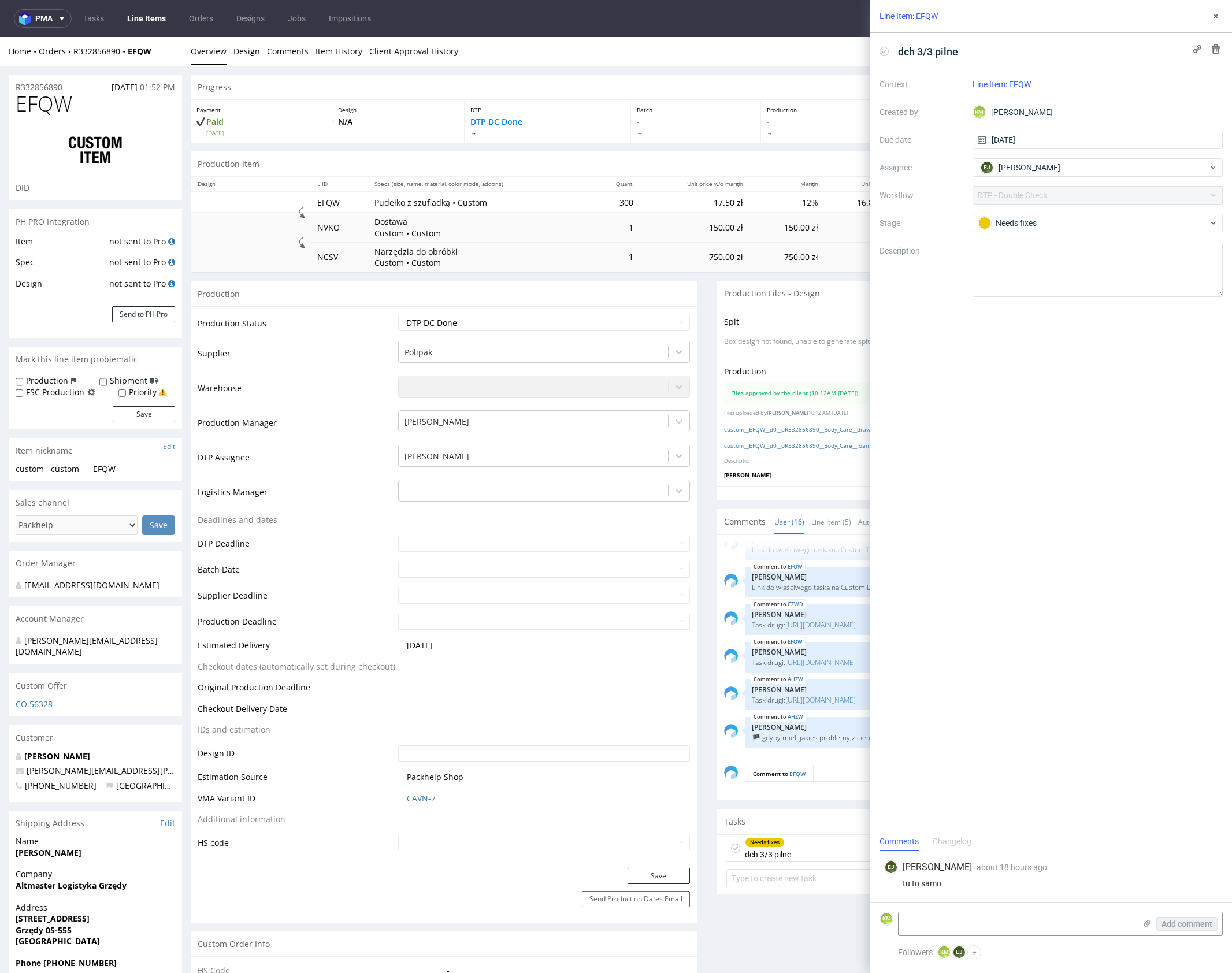
click at [980, 833] on div "Comments Changelog" at bounding box center [1051, 841] width 361 height 18
click at [973, 837] on div "Comments Changelog" at bounding box center [1051, 841] width 361 height 18
drag, startPoint x: 970, startPoint y: 839, endPoint x: 952, endPoint y: 842, distance: 18.2
click at [970, 839] on div "Changelog" at bounding box center [952, 842] width 38 height 18
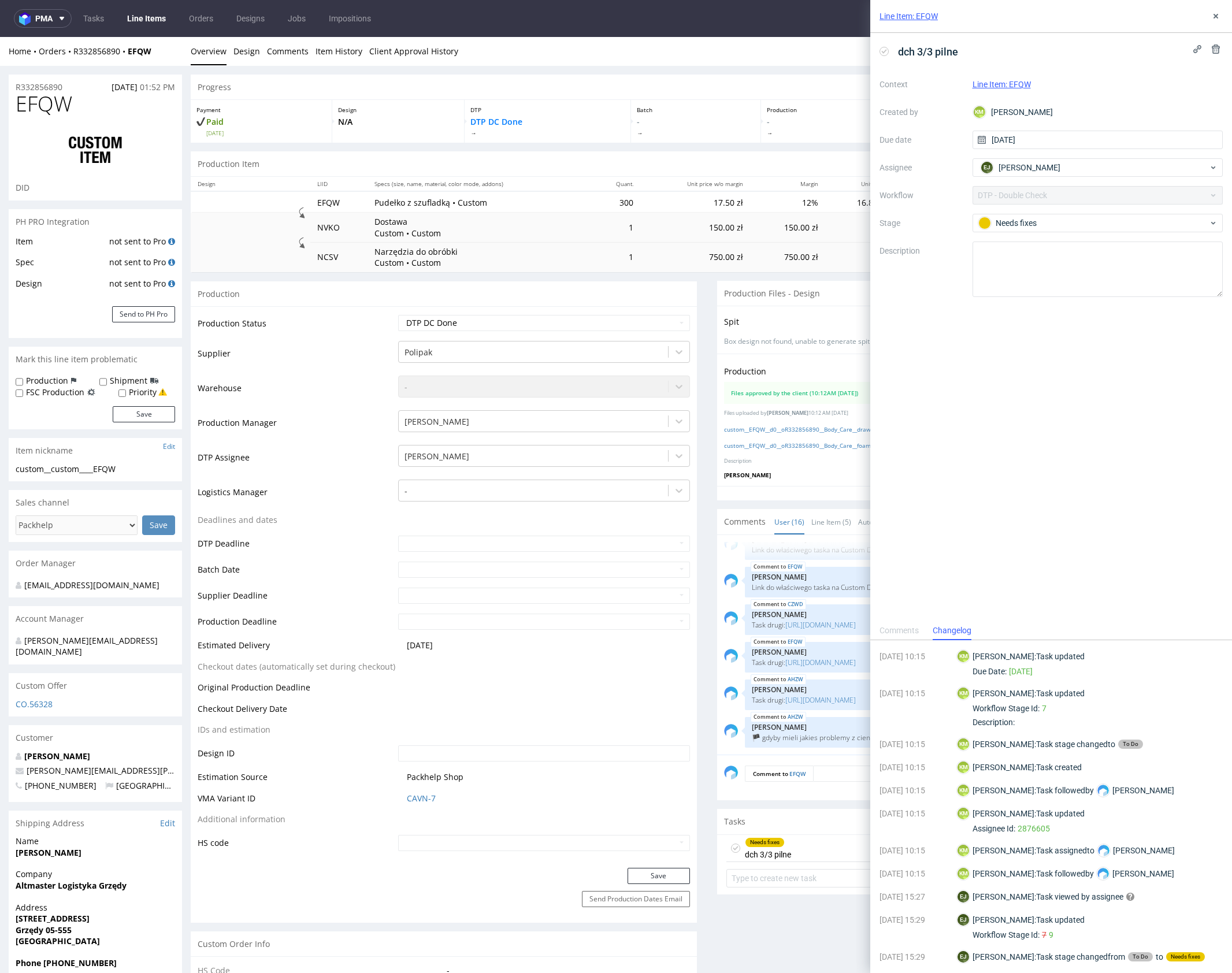
click at [1208, 23] on div "Line Item: EFQW" at bounding box center [1051, 16] width 361 height 33
drag, startPoint x: 1212, startPoint y: 16, endPoint x: 1182, endPoint y: 15, distance: 30.0
click at [1212, 16] on icon at bounding box center [1216, 16] width 10 height 10
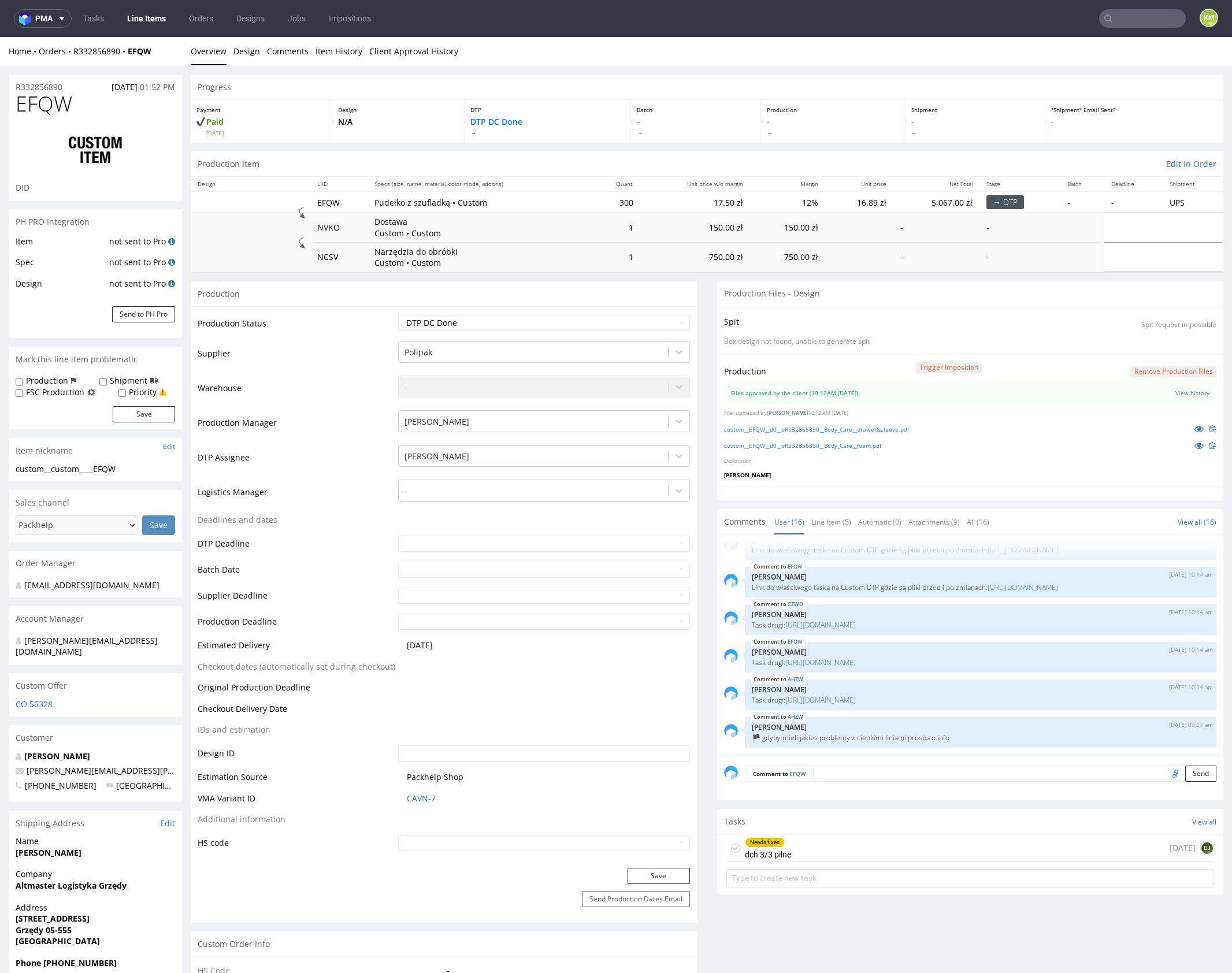
click at [731, 846] on icon at bounding box center [736, 848] width 10 height 10
click at [612, 319] on select "Waiting for Artwork Waiting for Diecut Waiting for Mockup Waiting for DTP Waiti…" at bounding box center [544, 323] width 292 height 16
select select "dtp_production_ready"
click at [398, 315] on select "Waiting for Artwork Waiting for Diecut Waiting for Mockup Waiting for DTP Waiti…" at bounding box center [544, 323] width 292 height 16
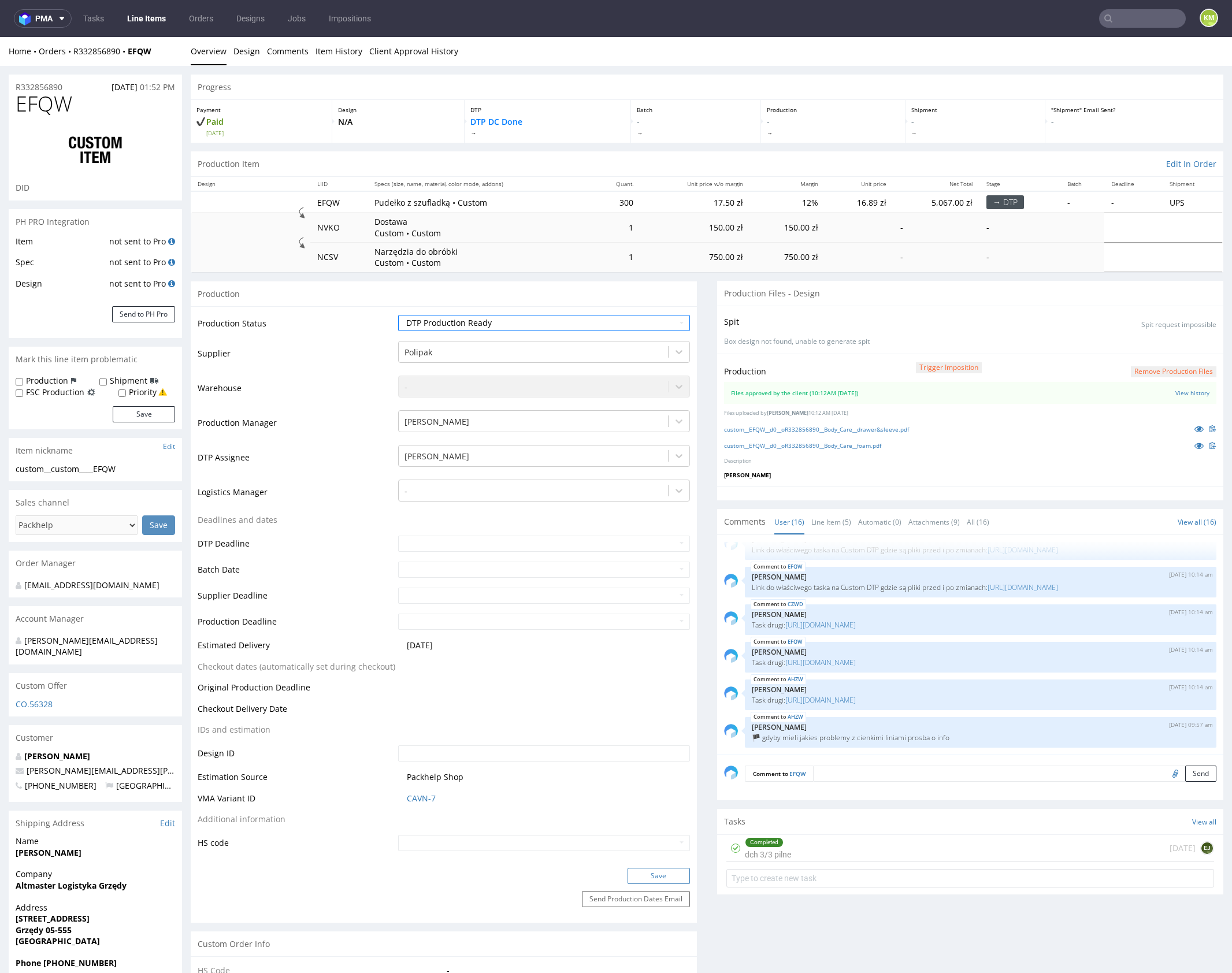
click at [663, 878] on button "Save" at bounding box center [659, 876] width 63 height 16
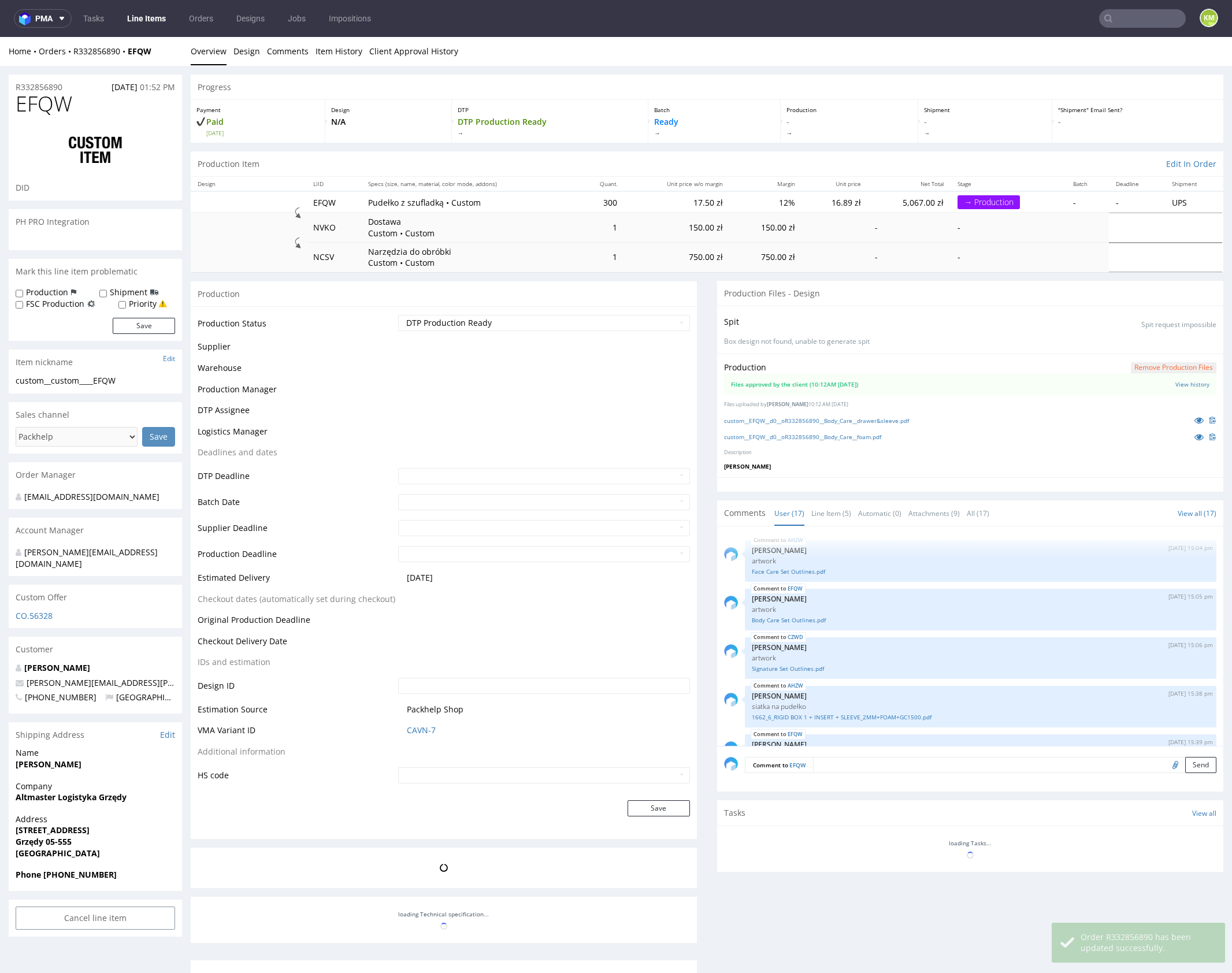
scroll to position [558, 0]
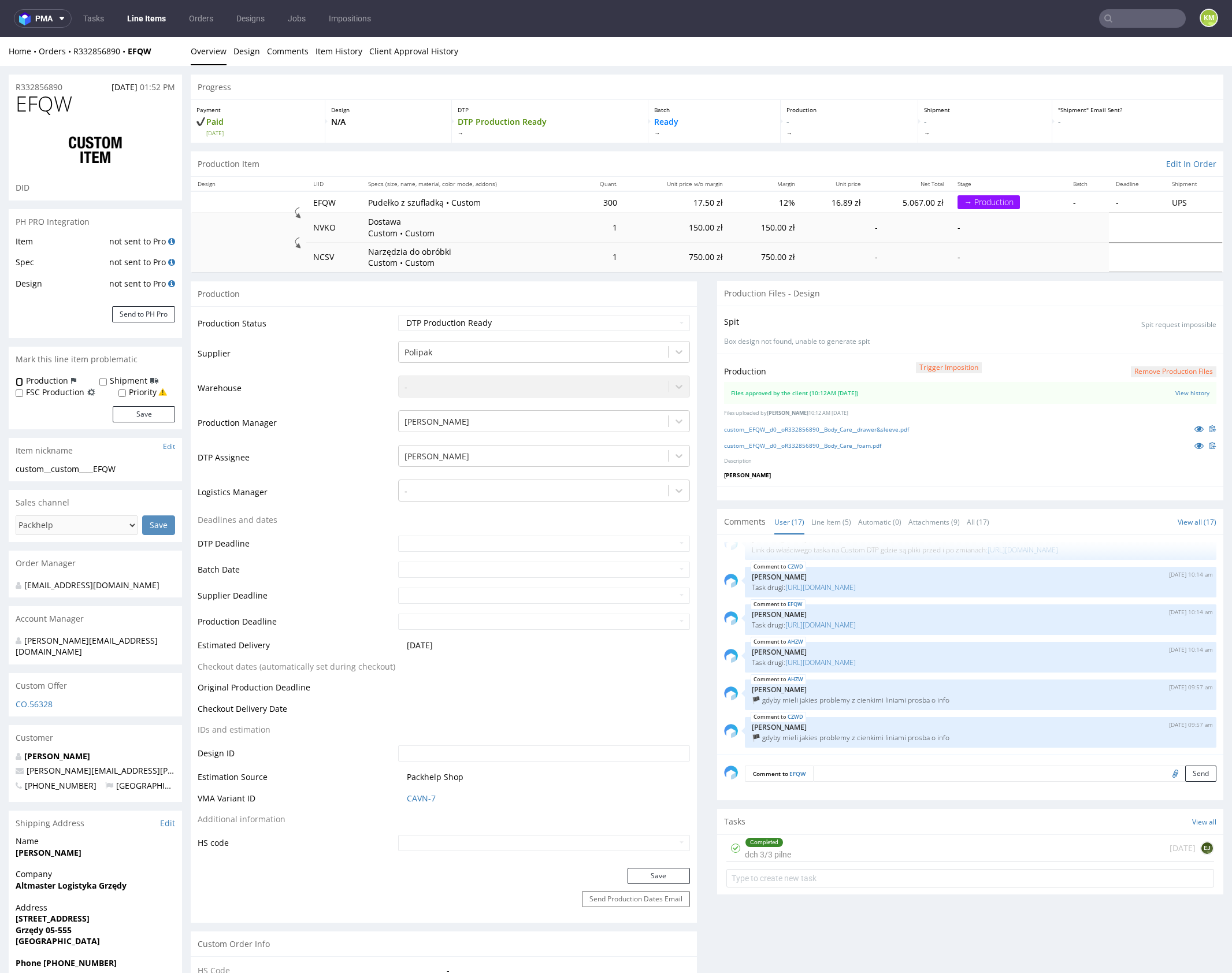
click at [21, 382] on input "Production" at bounding box center [19, 381] width 7 height 10
checkbox input "true"
click at [156, 415] on button "Save" at bounding box center [144, 415] width 63 height 16
click at [820, 521] on link "Line Item (5)" at bounding box center [831, 522] width 40 height 25
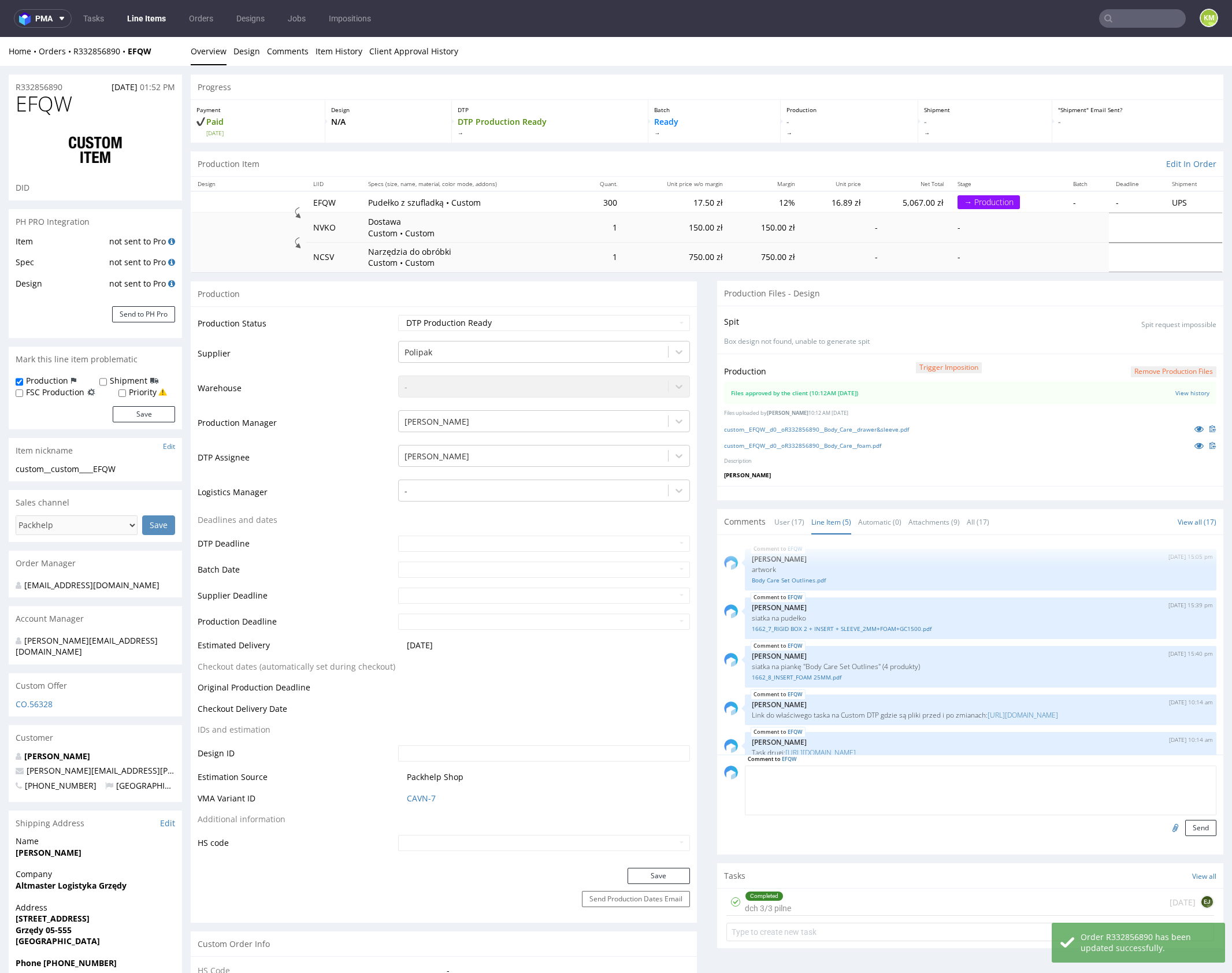
click at [834, 771] on textarea at bounding box center [980, 790] width 471 height 49
paste textarea "🏴 gdyby mieli jakies problemy z cienkimi liniami prosba o info"
type textarea "🏴 gdyby mieli jakies problemy z cienkimi liniami prosba o info"
click at [1193, 830] on button "Send" at bounding box center [1200, 828] width 31 height 16
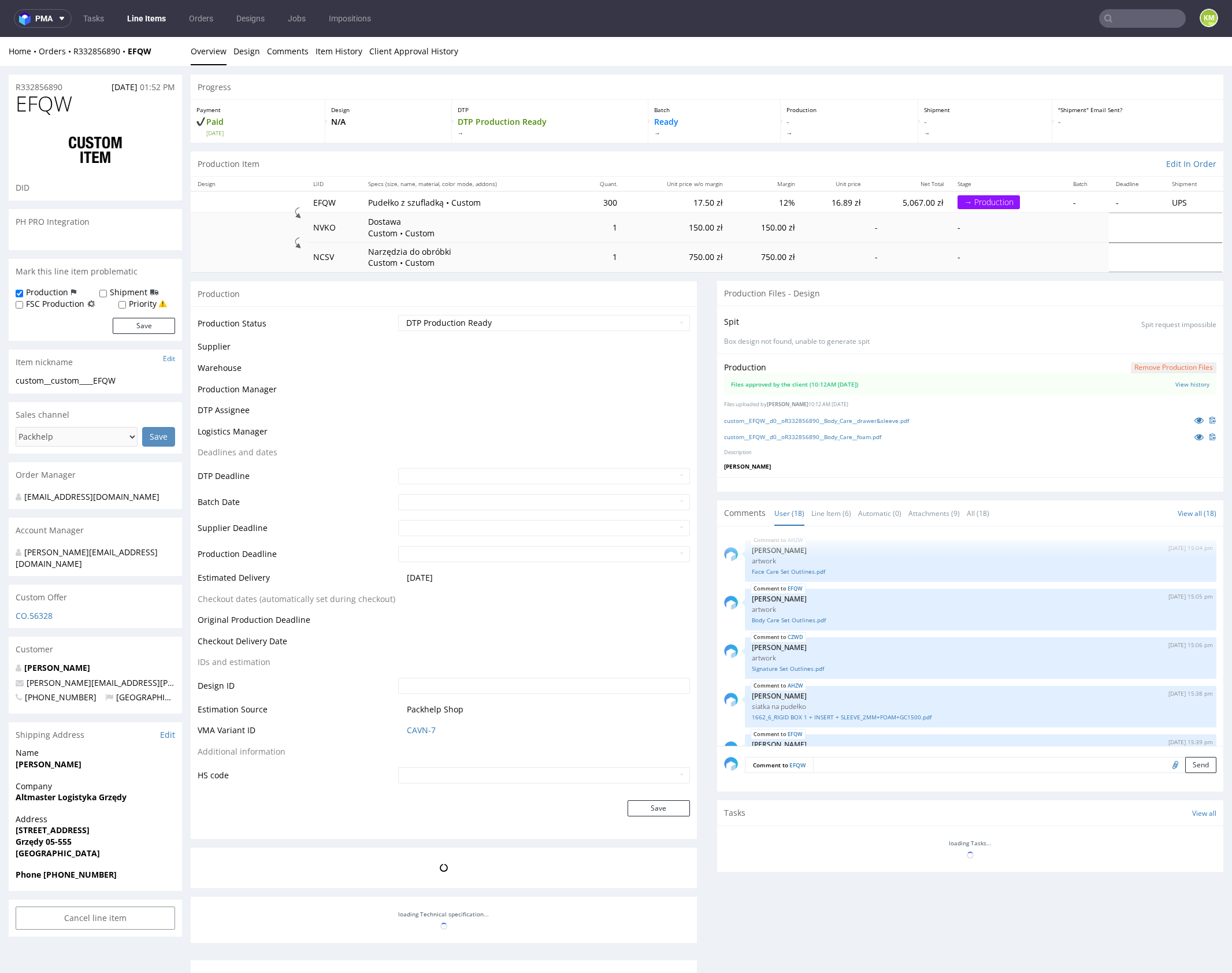
scroll to position [595, 0]
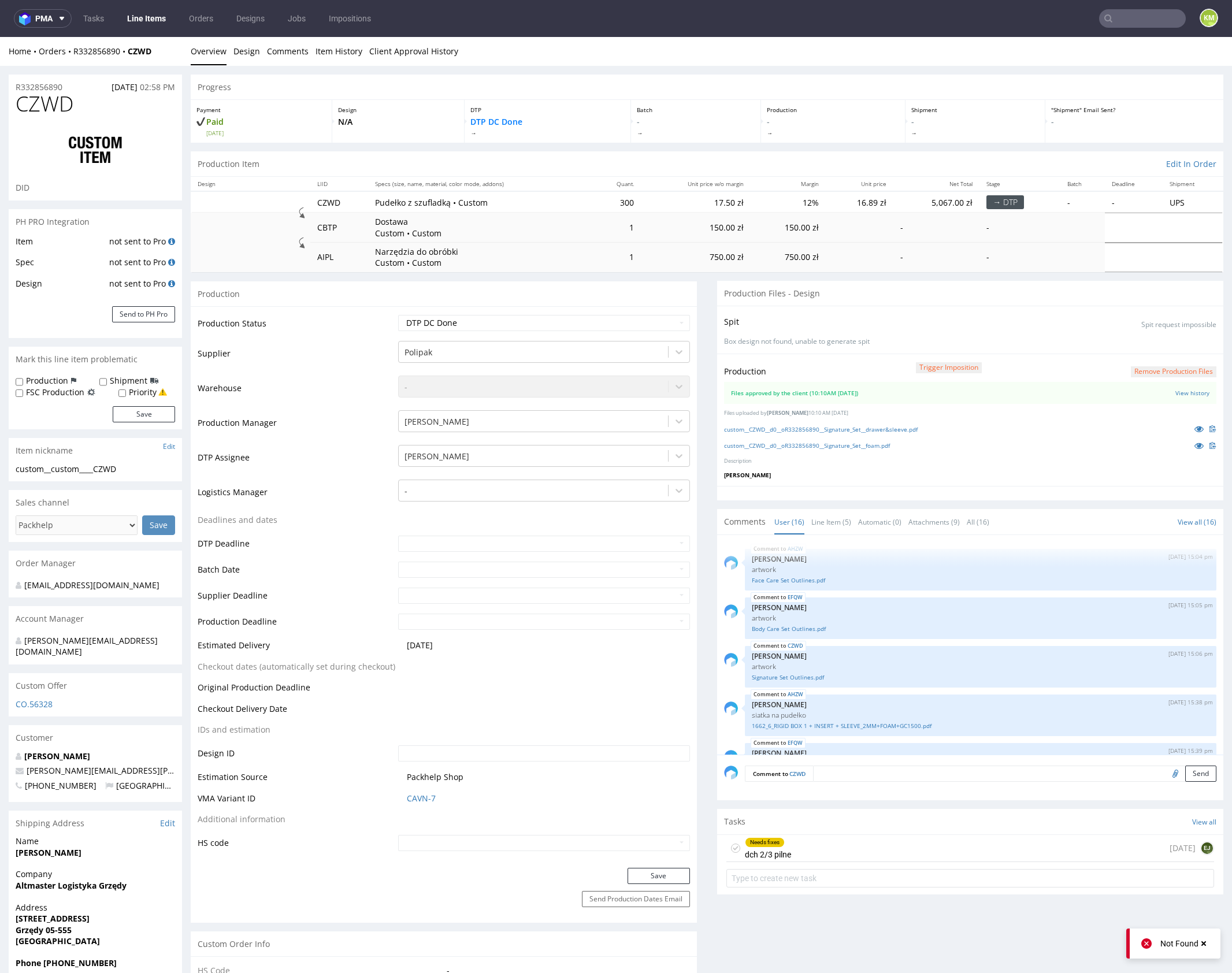
scroll to position [520, 0]
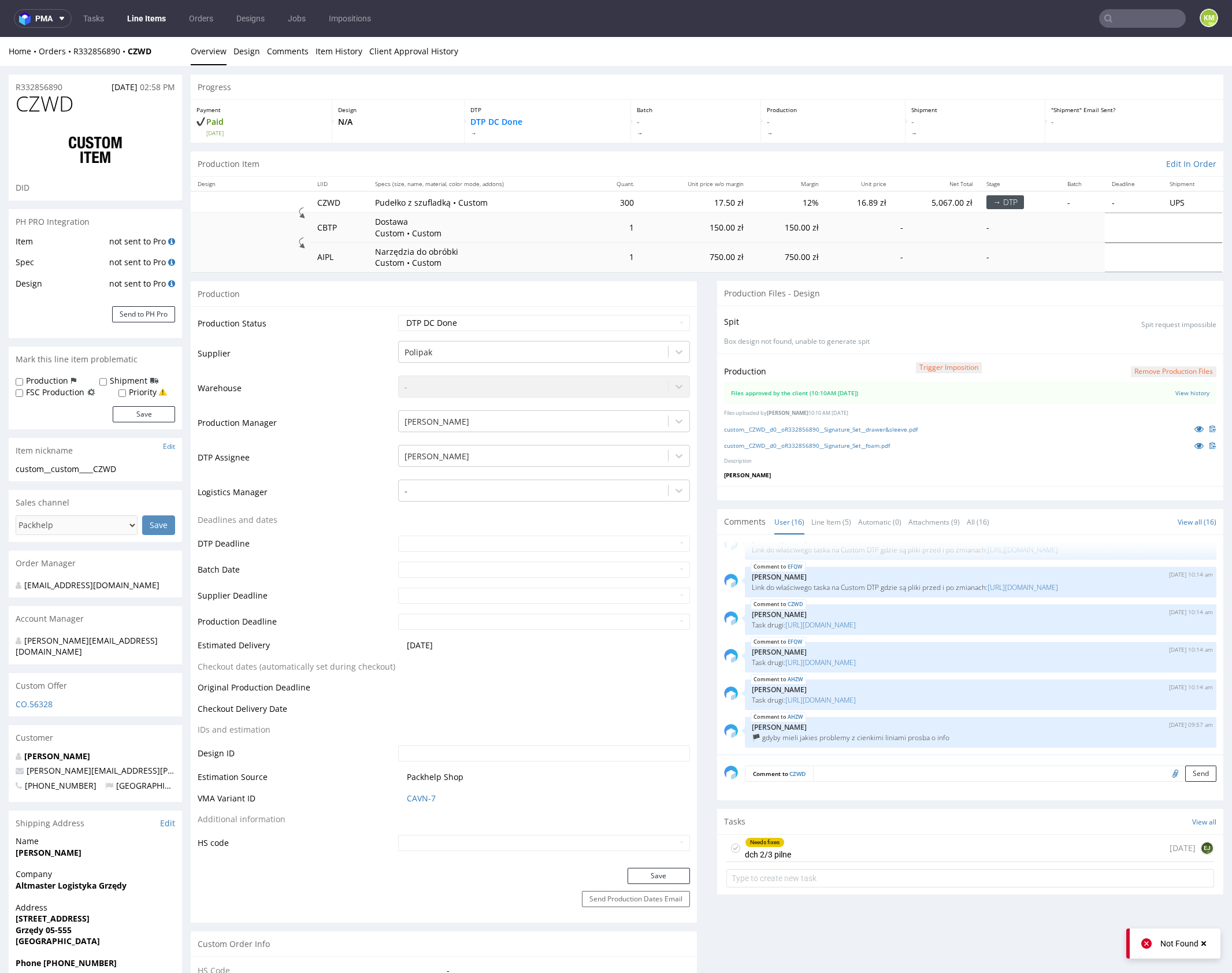
click at [783, 846] on div "Needs fixes dch 2/3 pilne" at bounding box center [768, 848] width 46 height 27
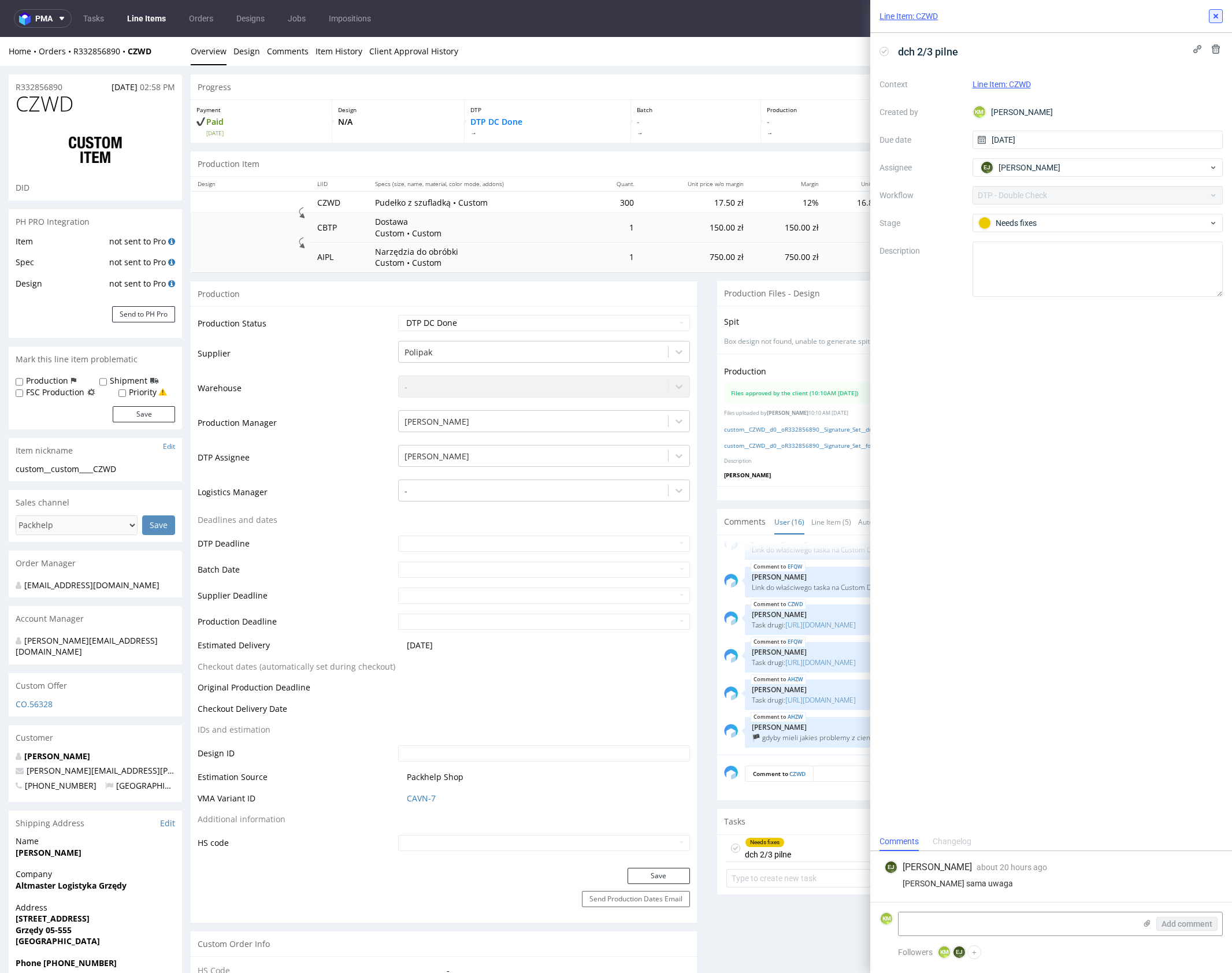
click at [1214, 15] on use at bounding box center [1216, 16] width 4 height 4
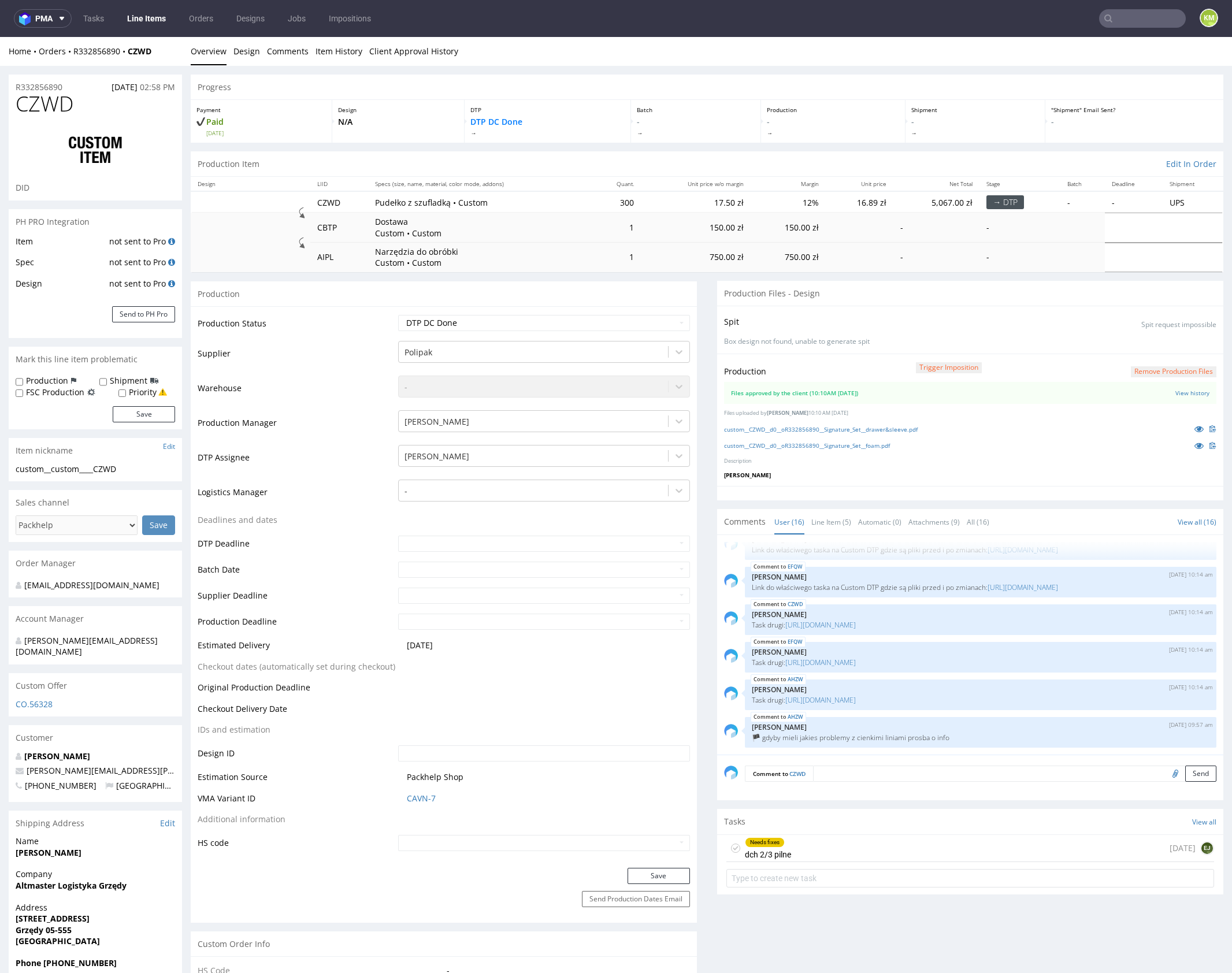
click at [39, 378] on label "Production" at bounding box center [46, 381] width 42 height 12
click at [23, 378] on input "Production" at bounding box center [19, 381] width 7 height 10
checkbox input "true"
click at [156, 412] on button "Save" at bounding box center [144, 415] width 63 height 16
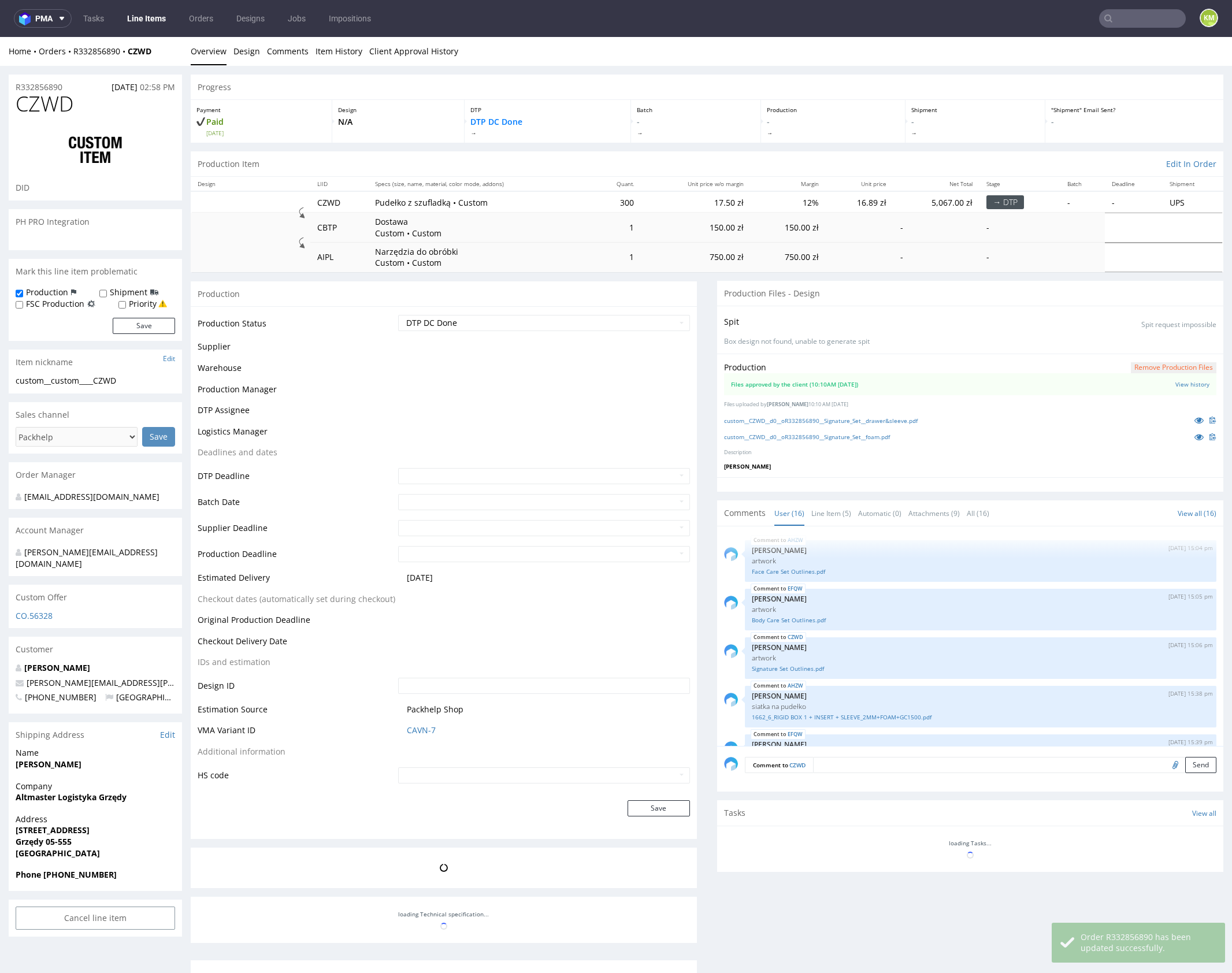
scroll to position [520, 0]
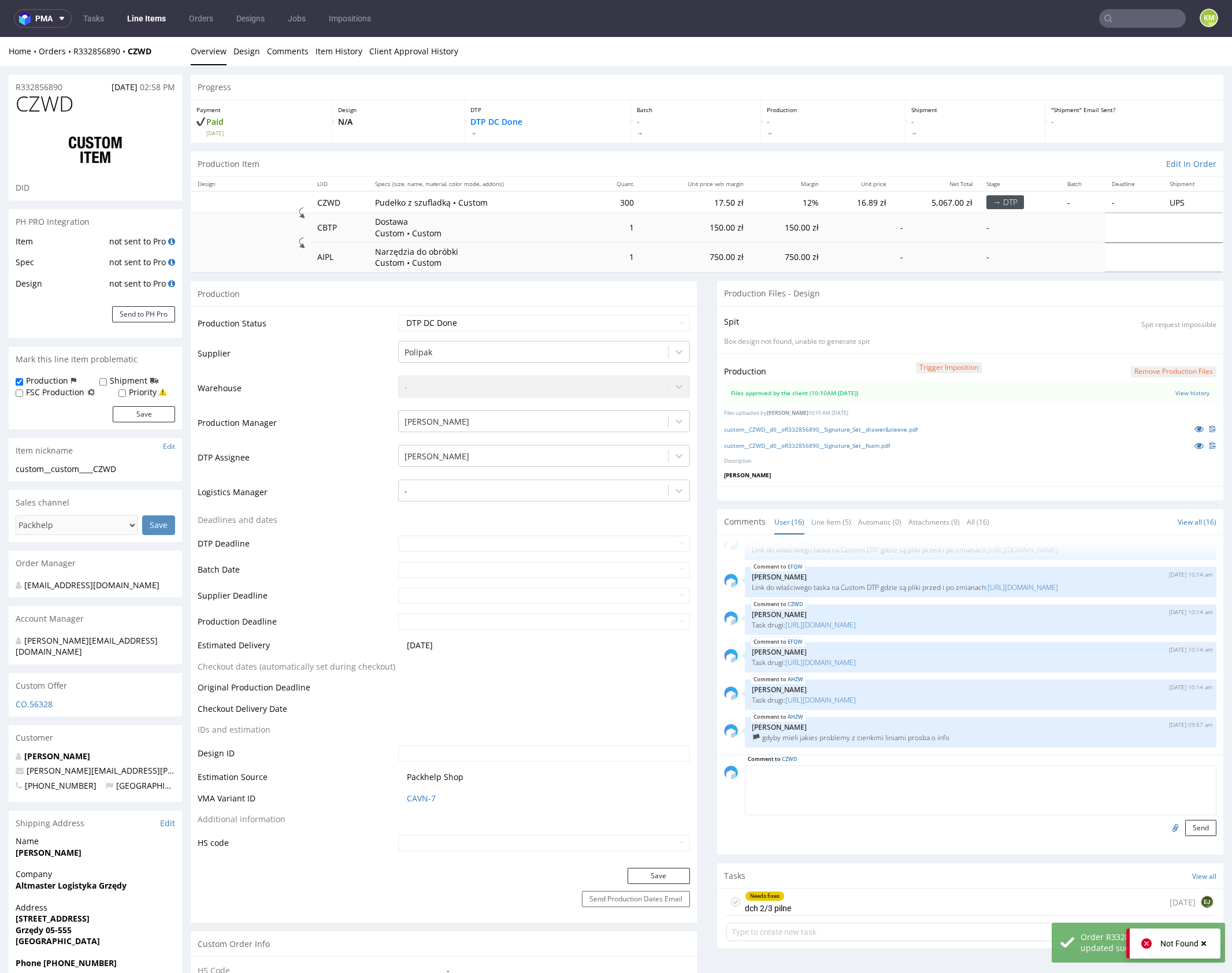
click at [862, 769] on textarea at bounding box center [980, 790] width 471 height 49
paste textarea "🏴 gdyby mieli jakies problemy z cienkimi liniami prosba o info"
type textarea "🏴 gdyby mieli jakies problemy z cienkimi liniami prosba o info"
click at [955, 776] on textarea "🏴 gdyby mieli jakies problemy z cienkimi liniami prosba o info" at bounding box center [980, 790] width 471 height 49
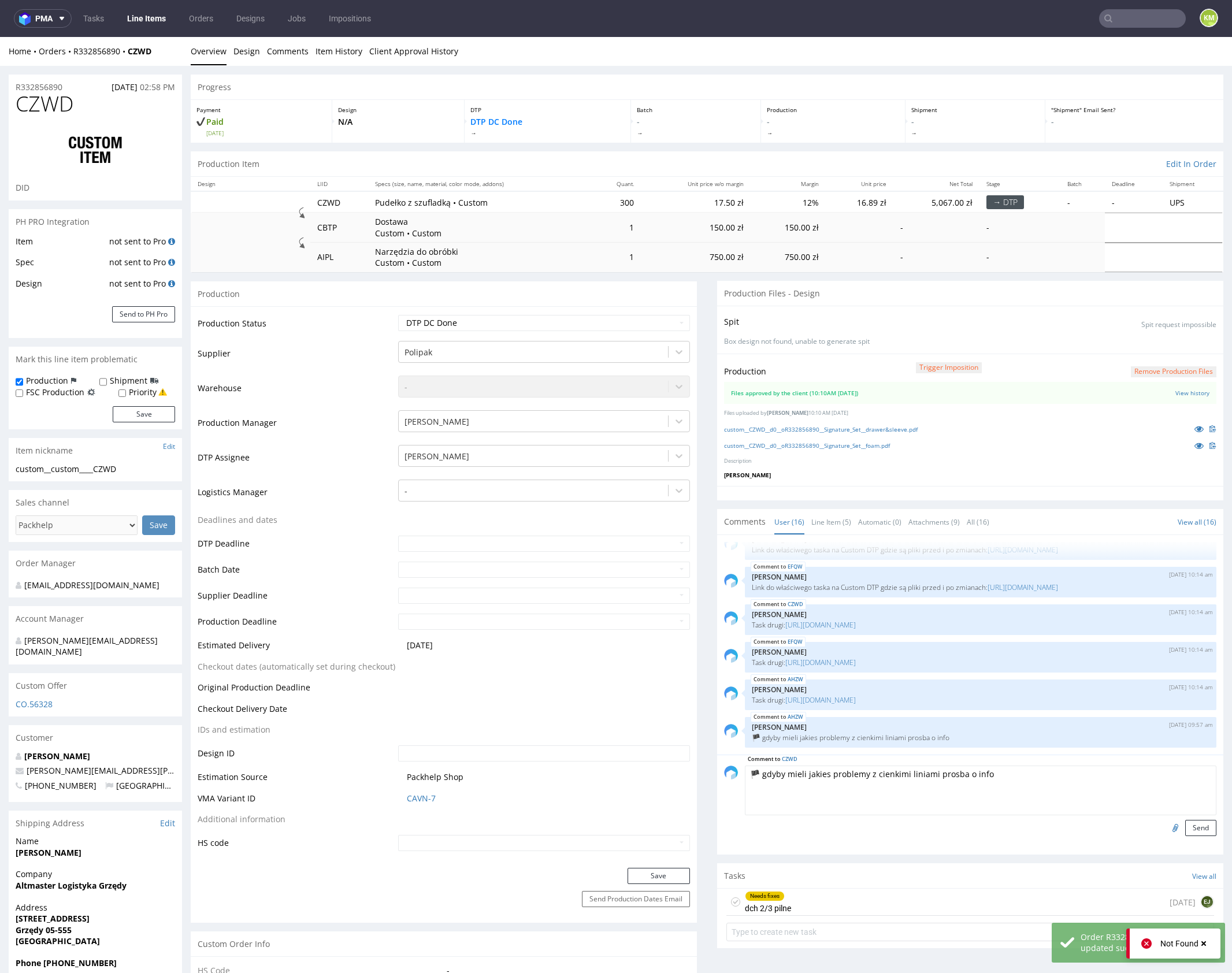
click at [955, 776] on textarea "🏴 gdyby mieli jakies problemy z cienkimi liniami prosba o info" at bounding box center [980, 790] width 471 height 49
click at [820, 524] on link "Line Item (5)" at bounding box center [831, 522] width 40 height 25
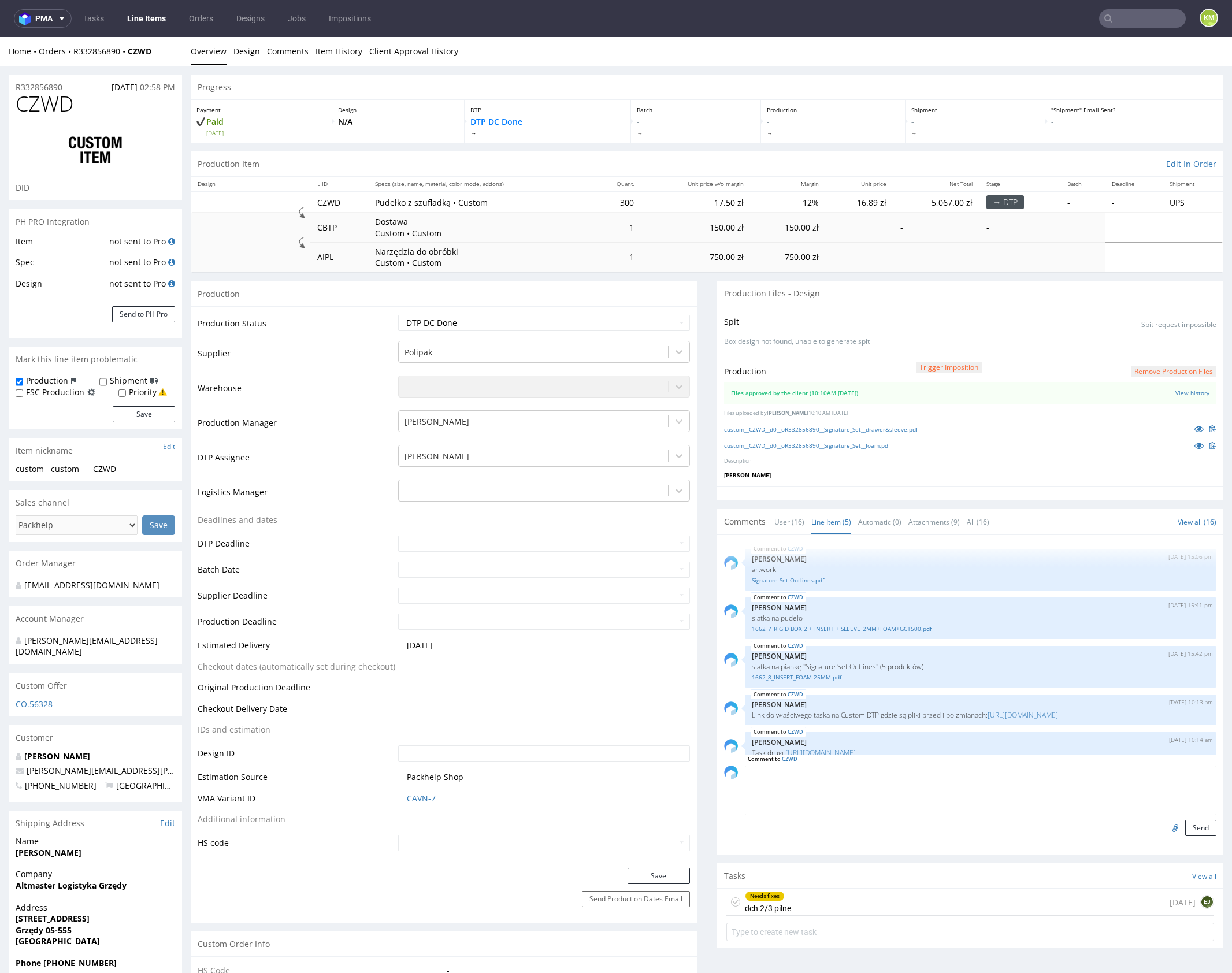
click at [833, 778] on textarea at bounding box center [980, 790] width 471 height 49
paste textarea "🏴 gdyby mieli jakies problemy z cienkimi liniami prosba o info"
type textarea "🏴 gdyby mieli jakies problemy z cienkimi liniami prosba o info"
click at [1192, 825] on button "Send" at bounding box center [1200, 828] width 31 height 16
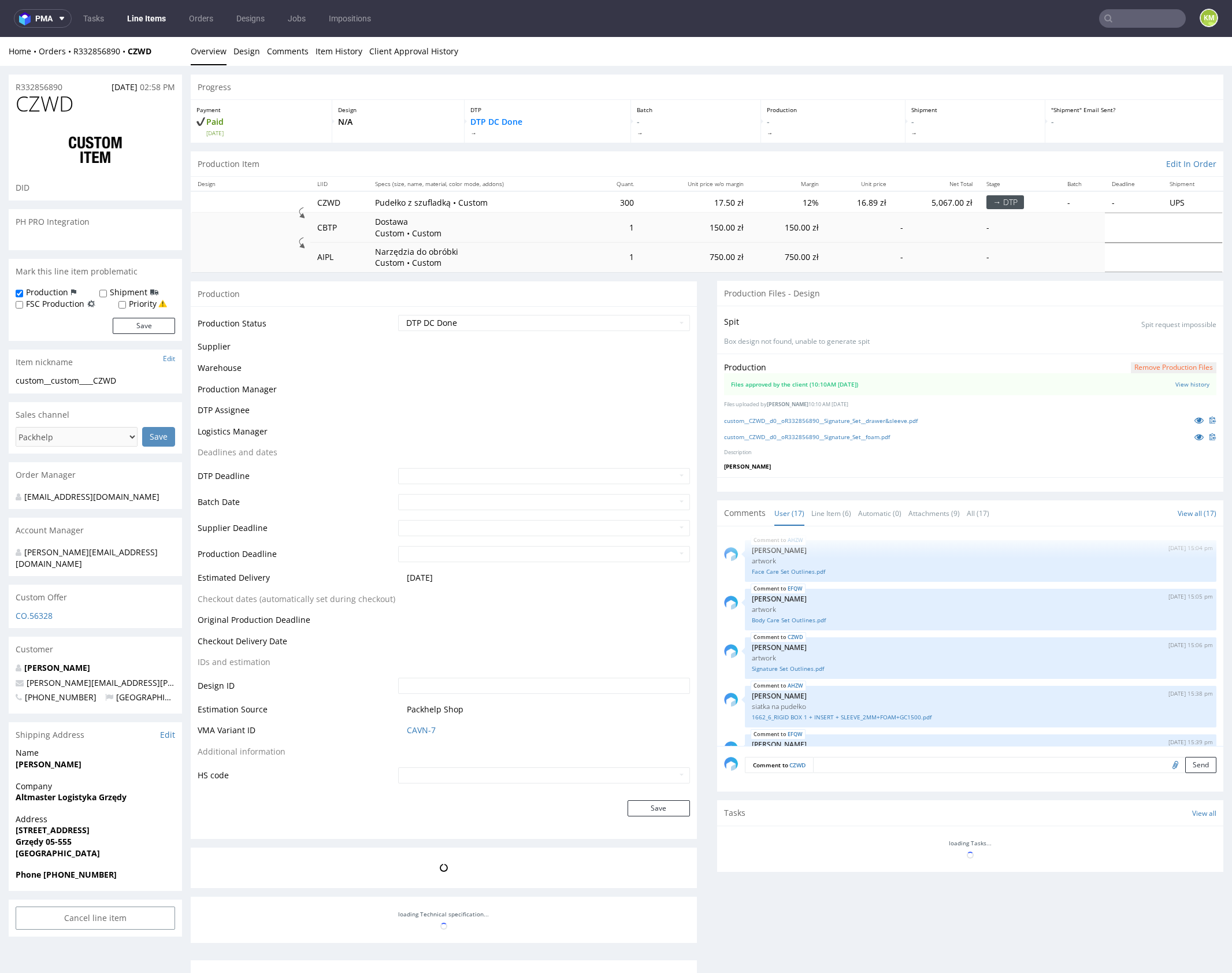
scroll to position [558, 0]
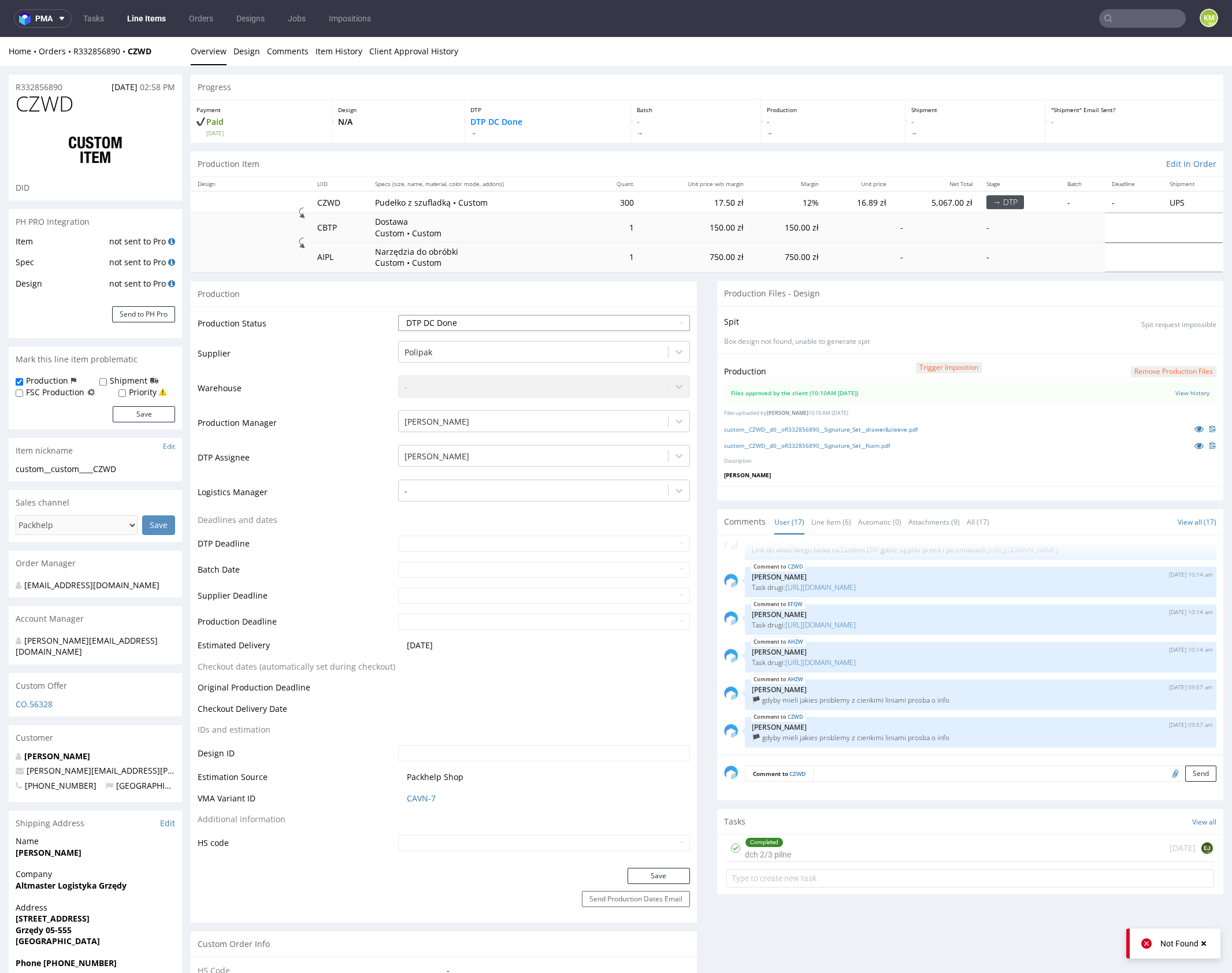
click at [496, 325] on select "Waiting for Artwork Waiting for Diecut Waiting for Mockup Waiting for DTP Waiti…" at bounding box center [544, 323] width 292 height 16
select select "dtp_production_ready"
click at [398, 315] on select "Waiting for Artwork Waiting for Diecut Waiting for Mockup Waiting for DTP Waiti…" at bounding box center [544, 323] width 292 height 16
click at [667, 877] on button "Save" at bounding box center [659, 876] width 63 height 16
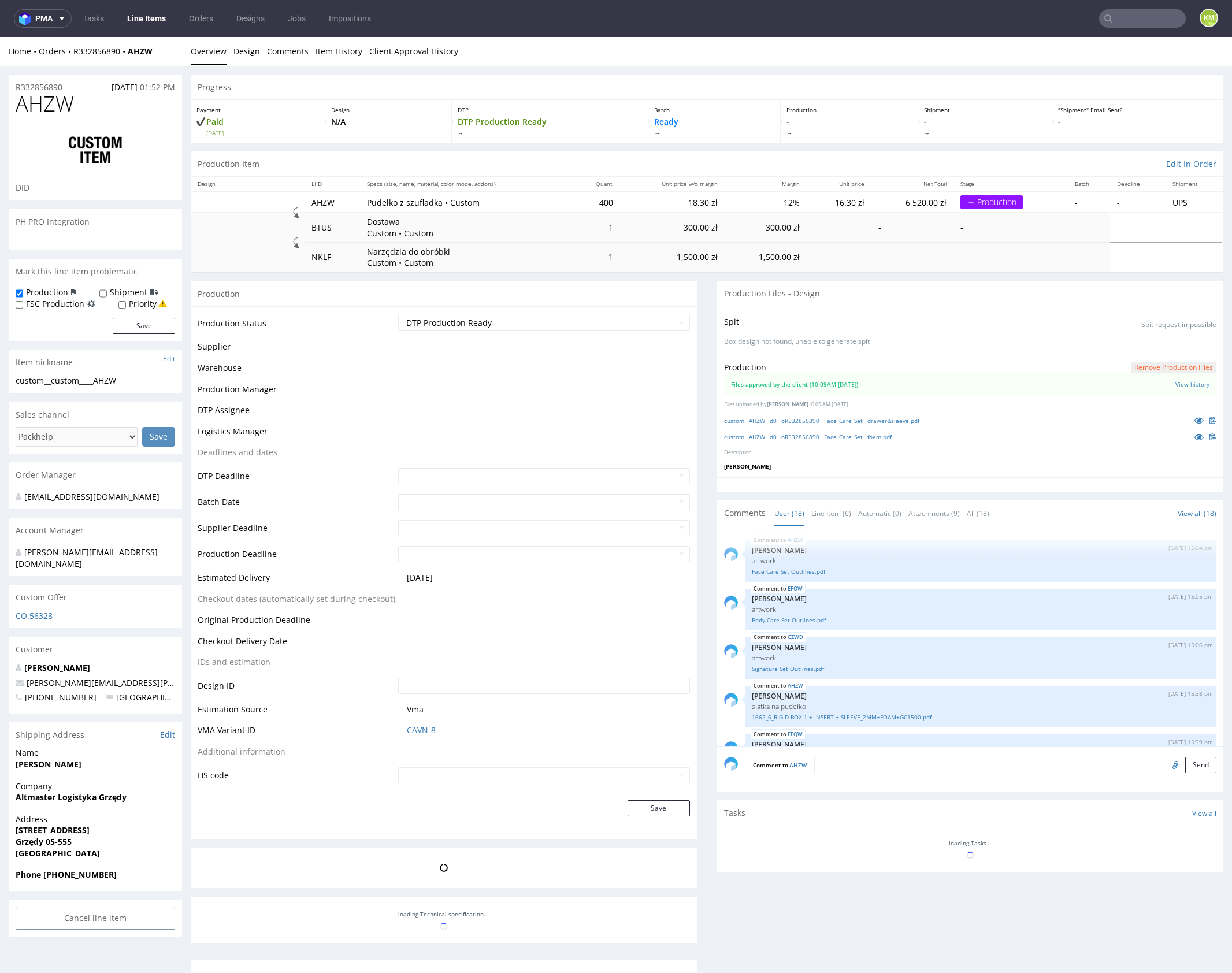
scroll to position [595, 0]
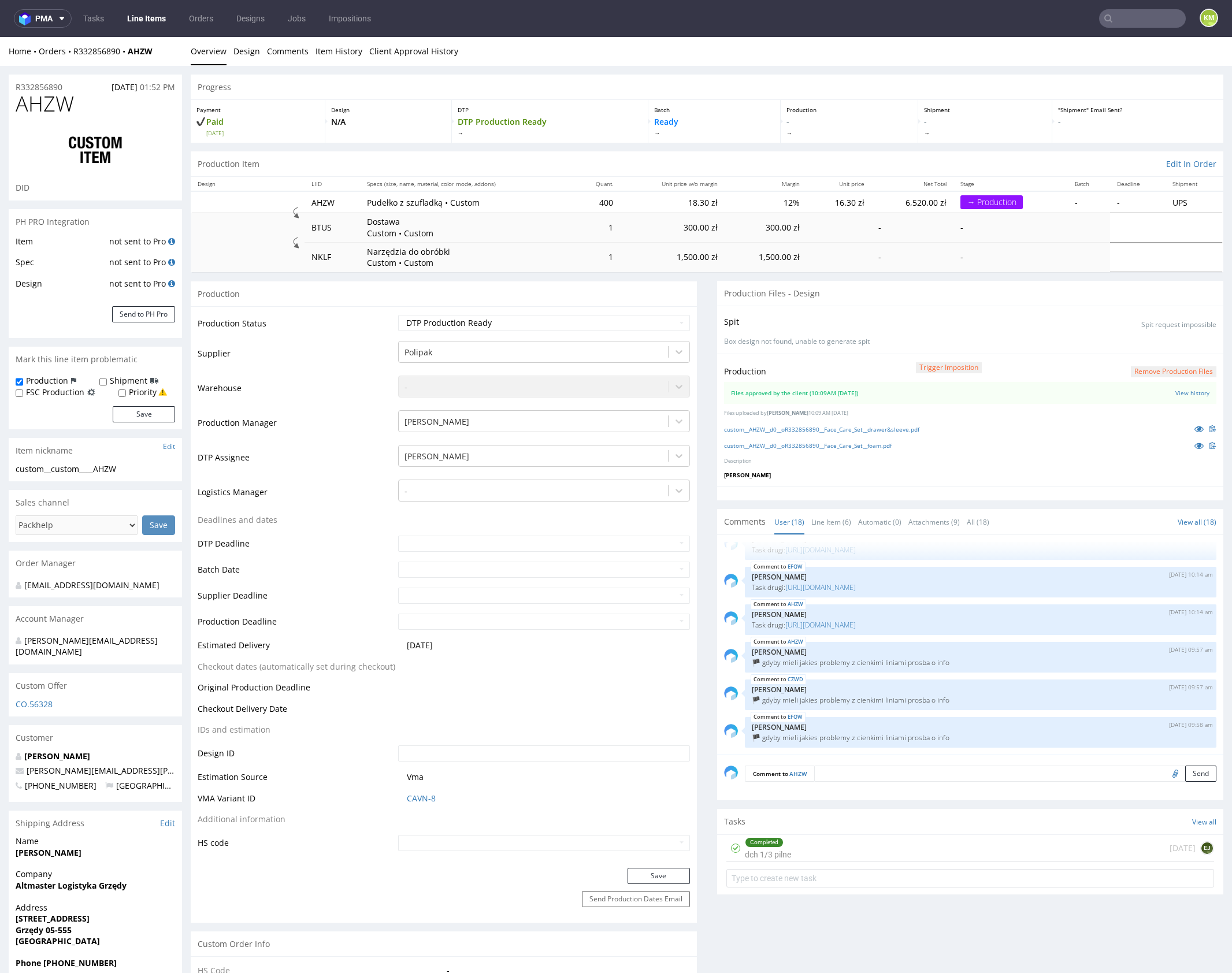
drag, startPoint x: 1062, startPoint y: 302, endPoint x: 1003, endPoint y: 268, distance: 68.1
click at [1060, 299] on div "Production Files - Design" at bounding box center [970, 294] width 506 height 25
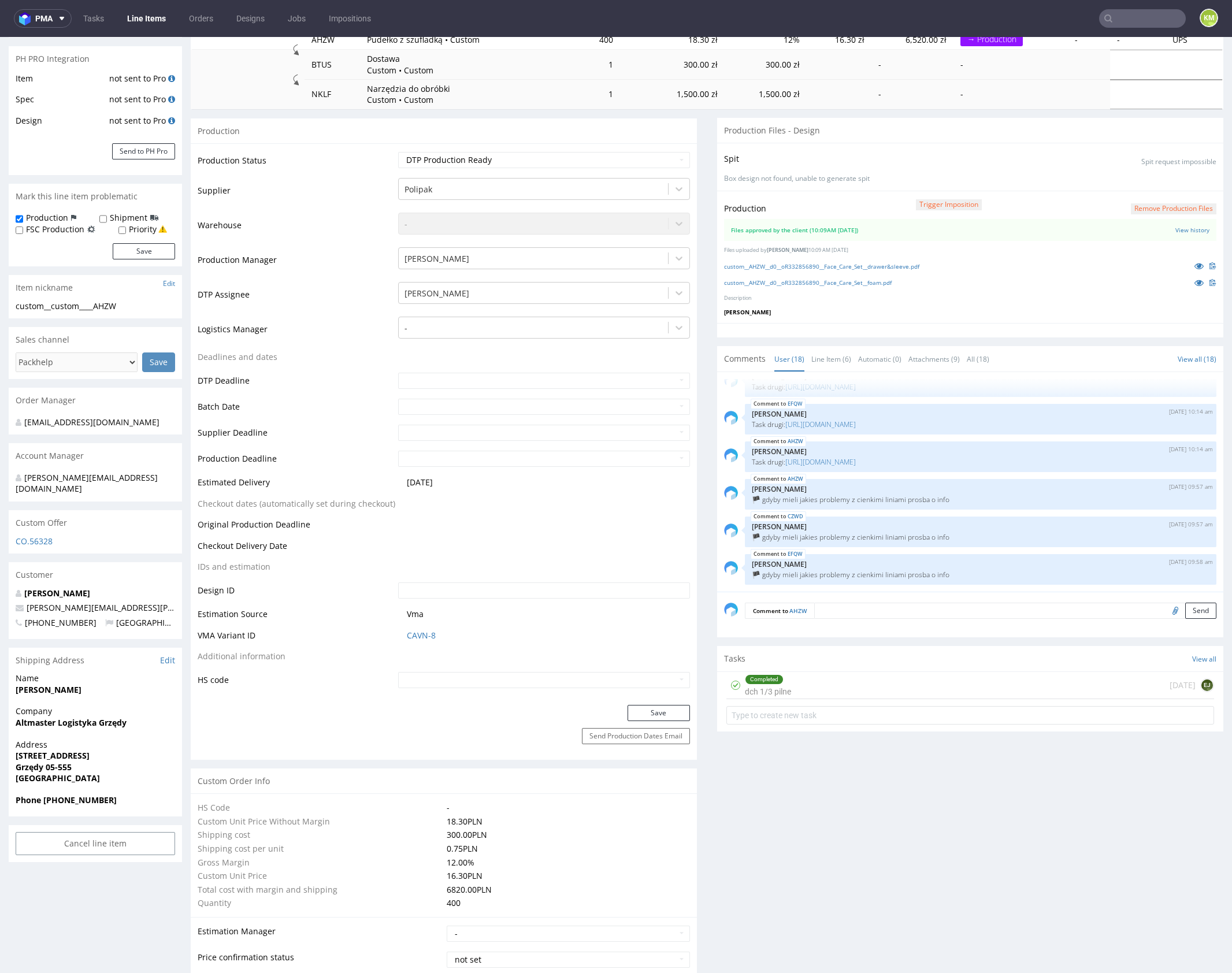
scroll to position [0, 0]
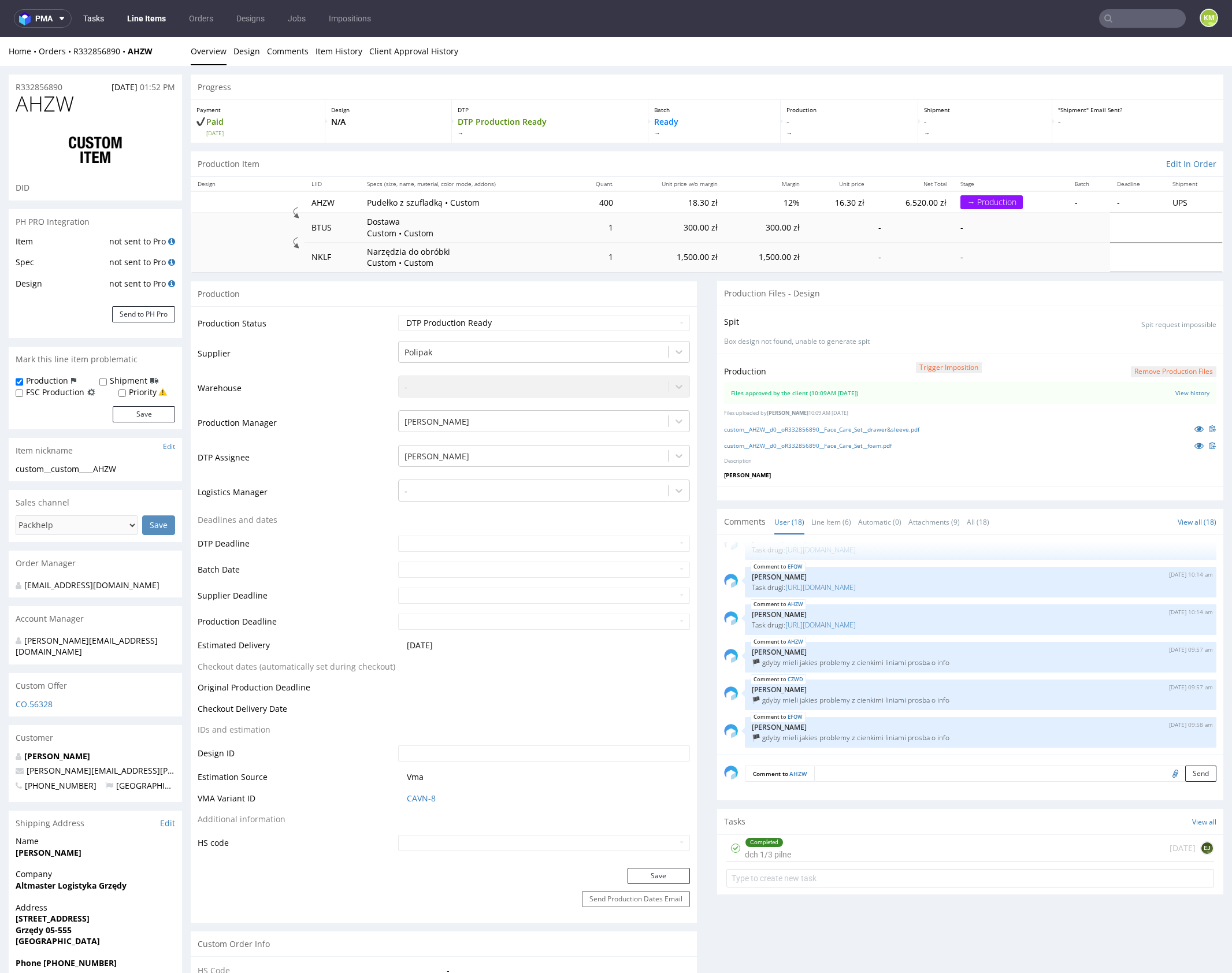
click at [96, 20] on link "Tasks" at bounding box center [93, 18] width 35 height 18
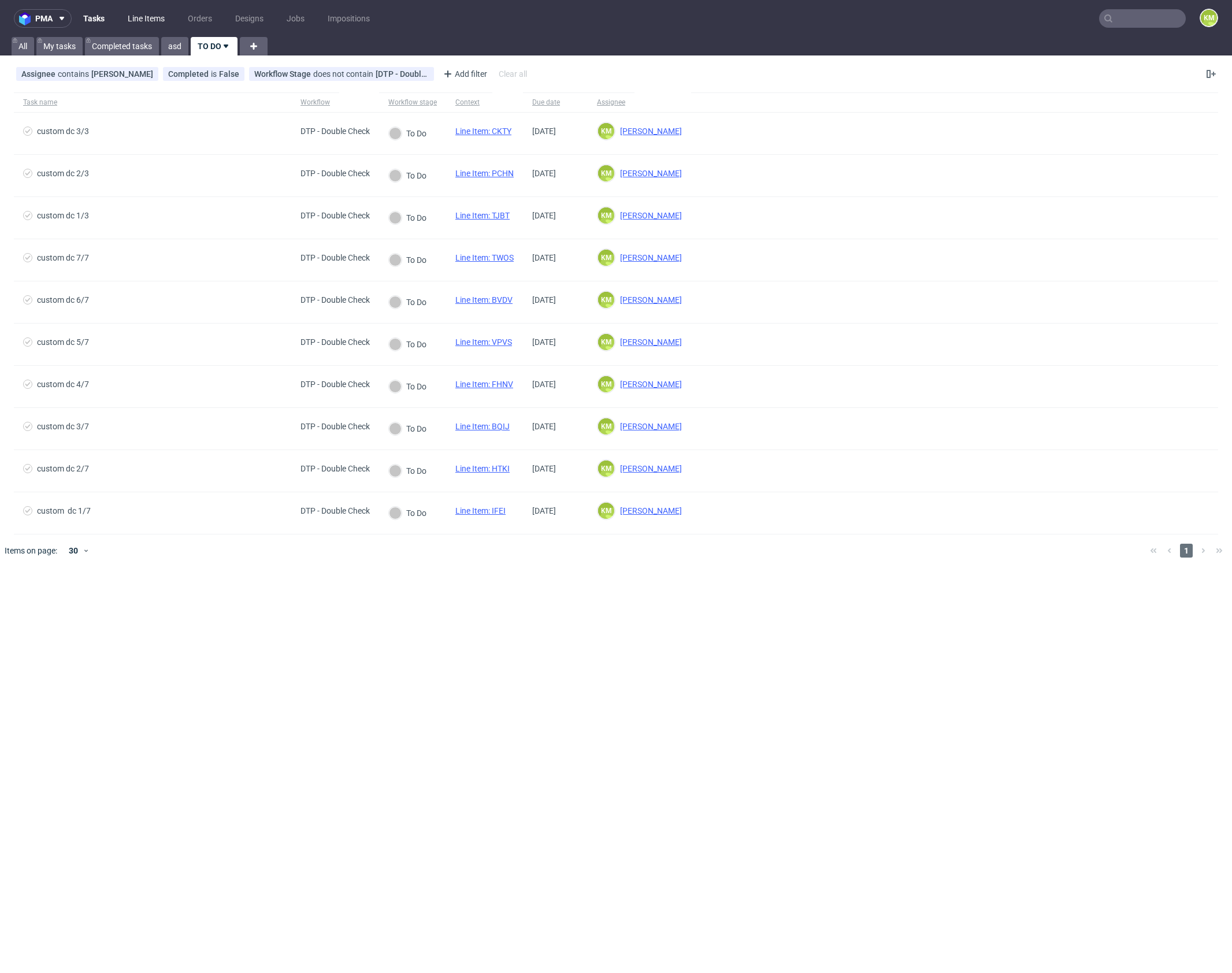
click at [140, 21] on link "Line Items" at bounding box center [146, 18] width 51 height 18
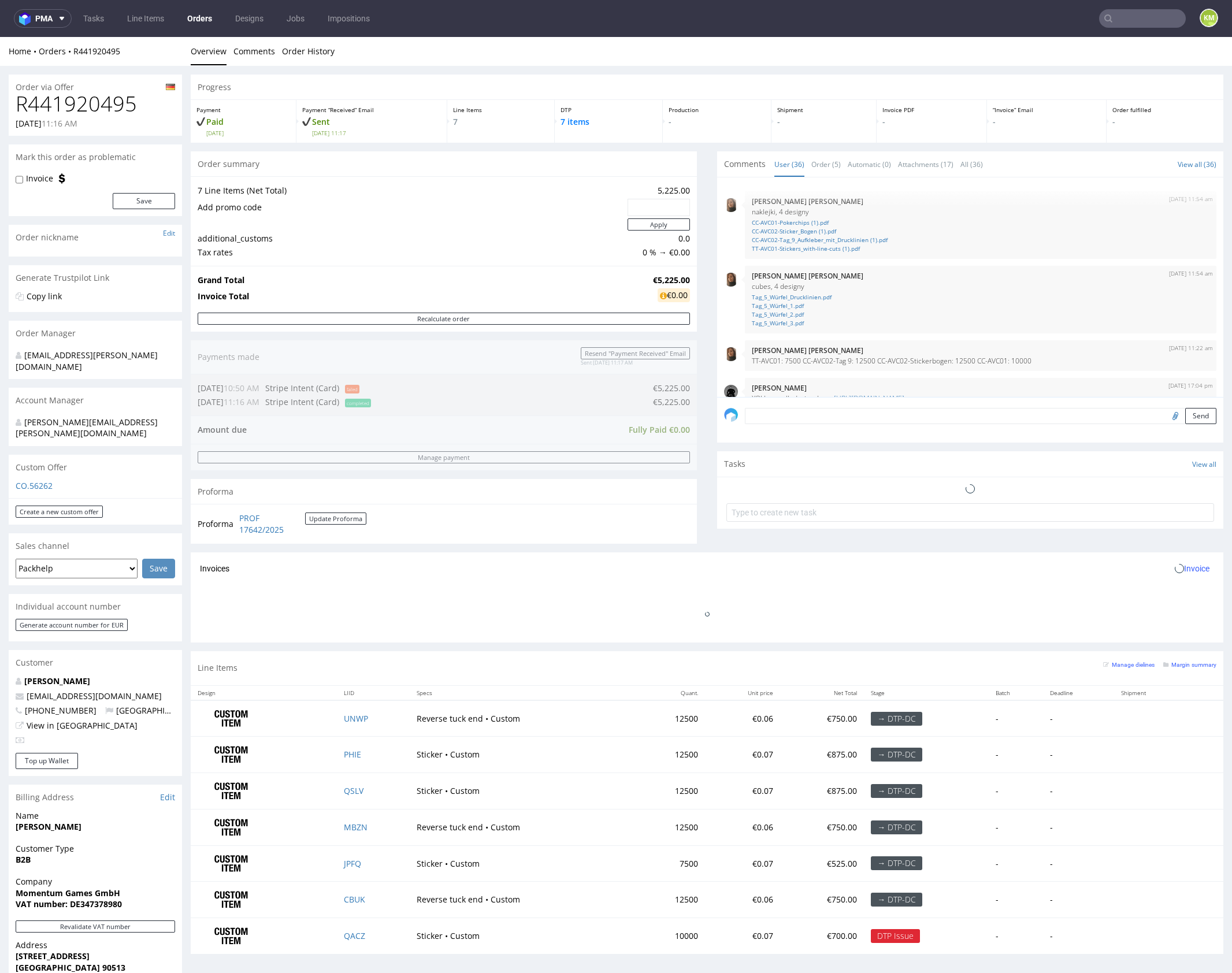
scroll to position [1497, 0]
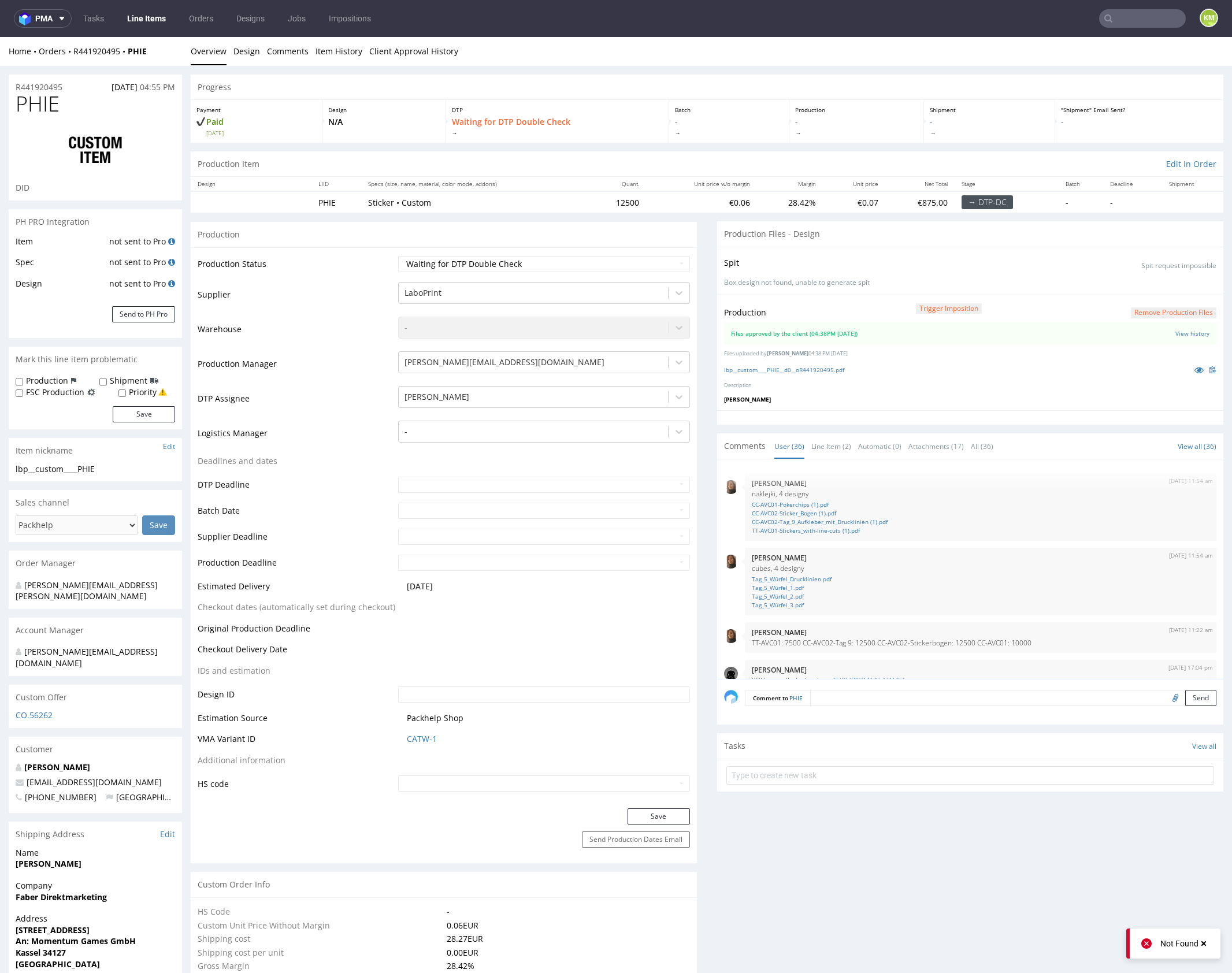
scroll to position [1497, 0]
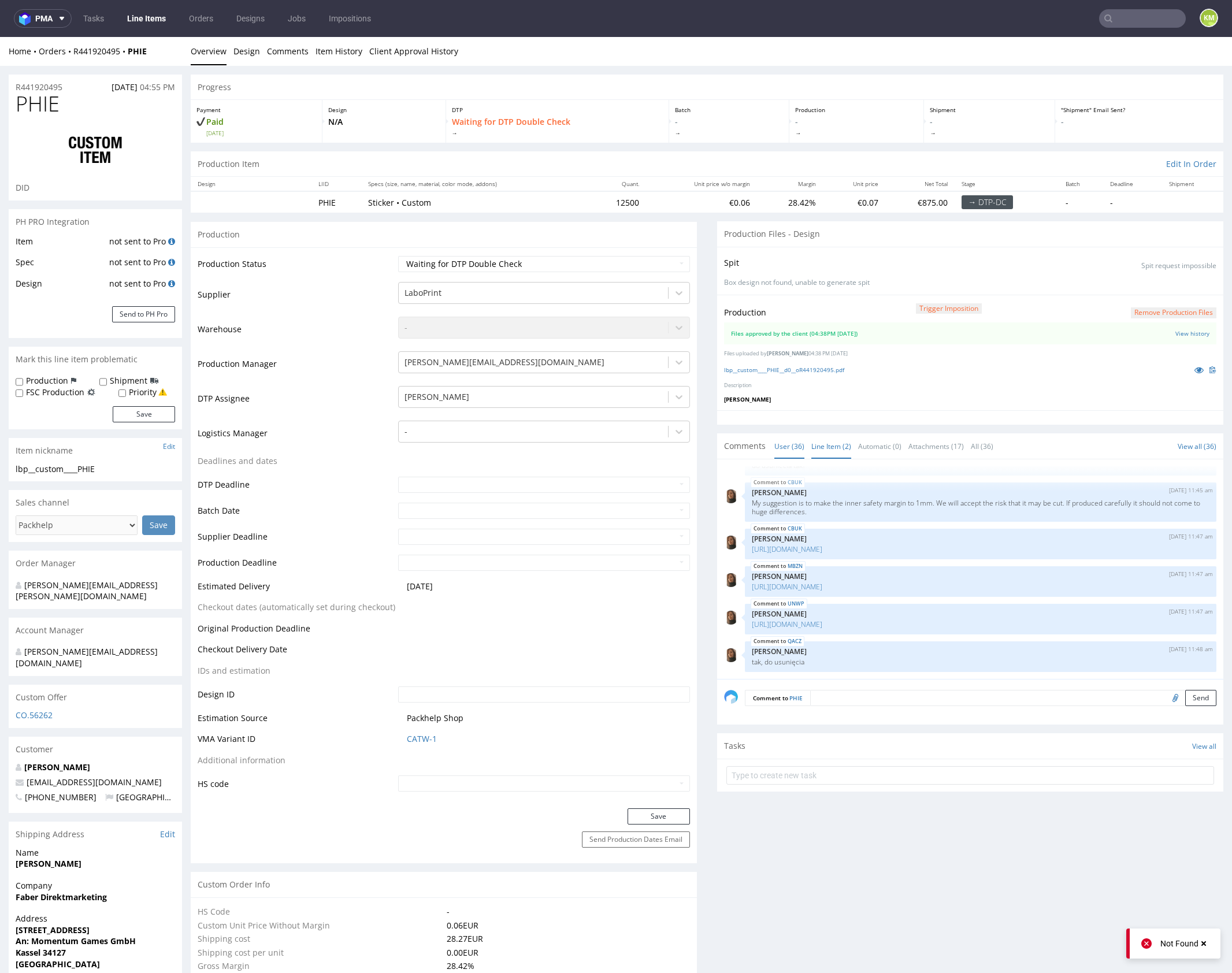
click at [830, 446] on link "Line Item (2)" at bounding box center [831, 446] width 40 height 25
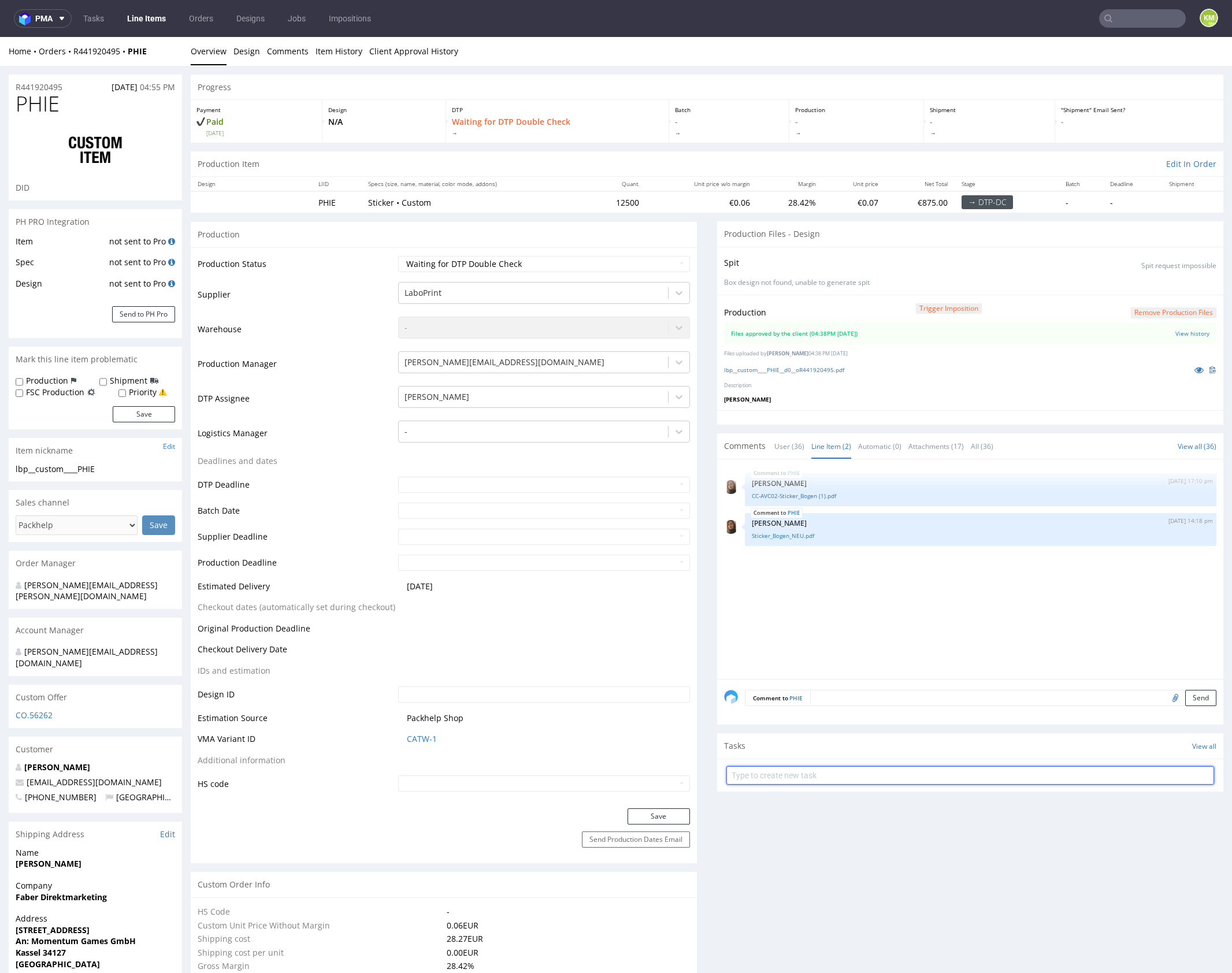
click at [871, 772] on input "text" at bounding box center [969, 775] width 488 height 18
type input "dch"
click at [887, 617] on div "PHIE 27th Aug 25 | 17:10 pm Angelina Marć CC-AVC02-Sticker_Bogen (1).pdf PHIE 5…" at bounding box center [973, 572] width 499 height 212
click at [809, 558] on div "PHIE 27th Aug 25 | 17:10 pm Angelina Marć CC-AVC02-Sticker_Bogen (1).pdf PHIE 5…" at bounding box center [973, 572] width 499 height 212
click at [801, 781] on input "text" at bounding box center [969, 775] width 488 height 18
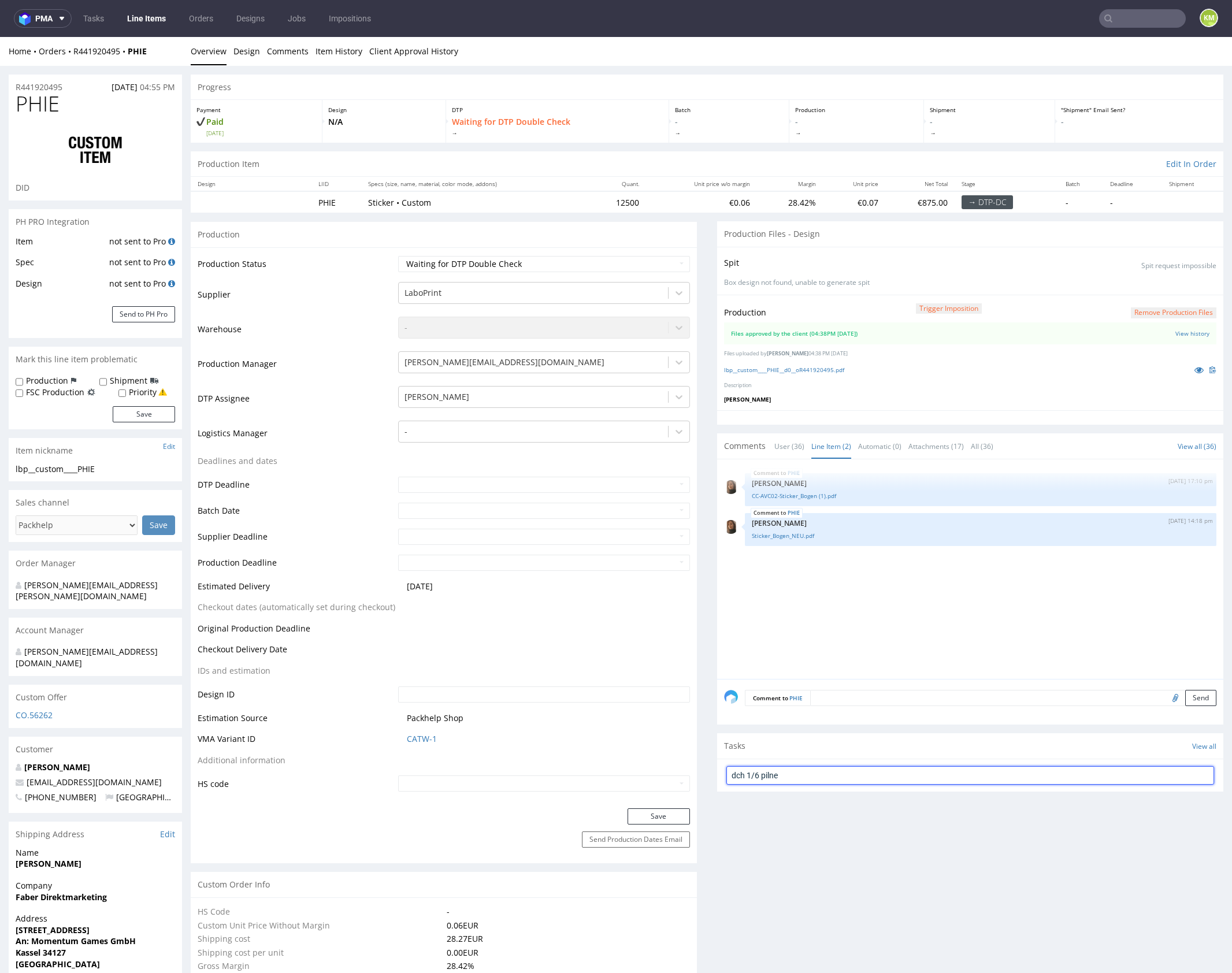
type input "dch 1/6 pilne"
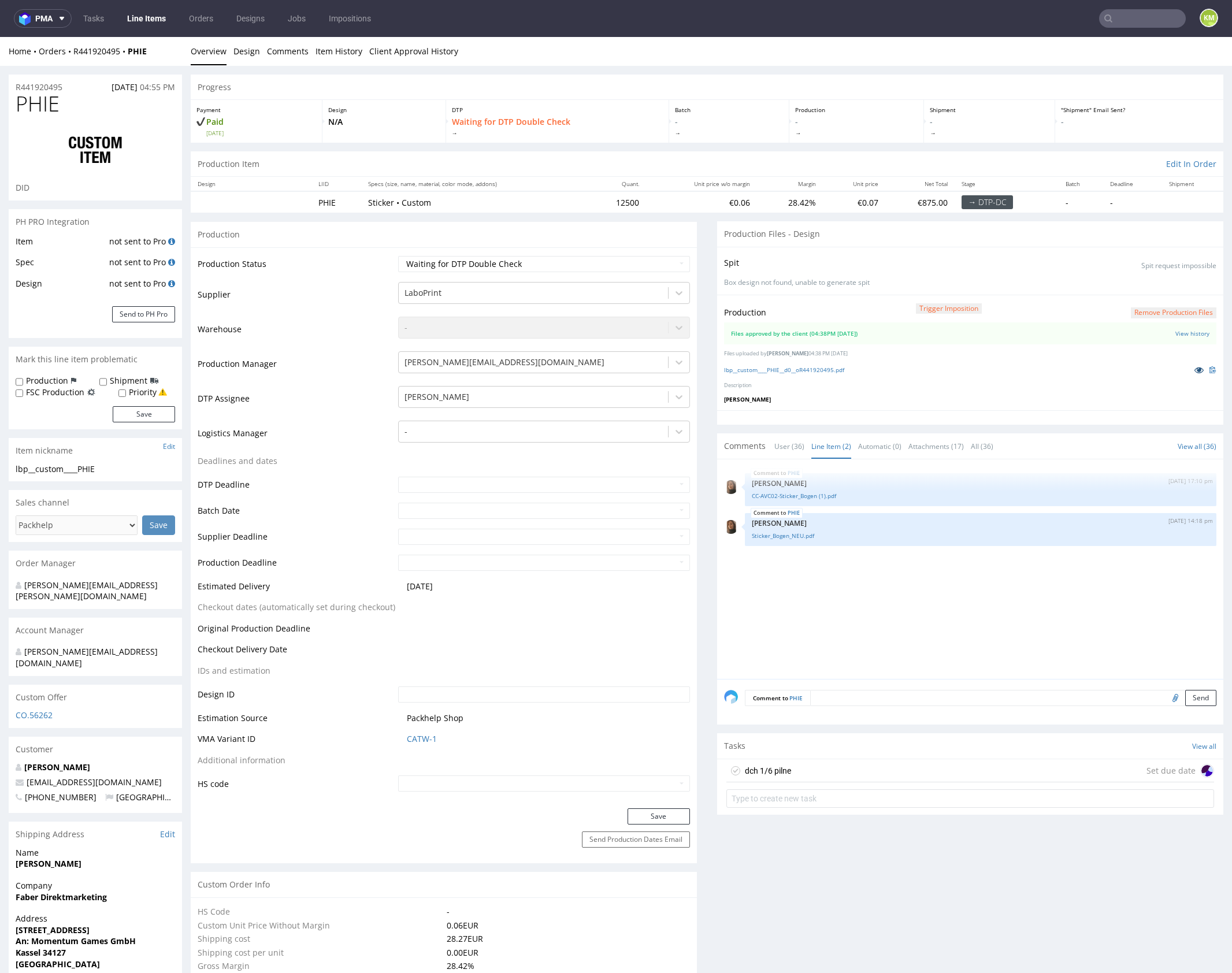
click at [1194, 369] on icon at bounding box center [1199, 370] width 10 height 8
click at [831, 370] on link "lbp__custom____PHIE__d0__oR441920495.pdf" at bounding box center [783, 370] width 120 height 8
click at [878, 766] on div "dch 1/6 pilne Set due date" at bounding box center [969, 770] width 488 height 23
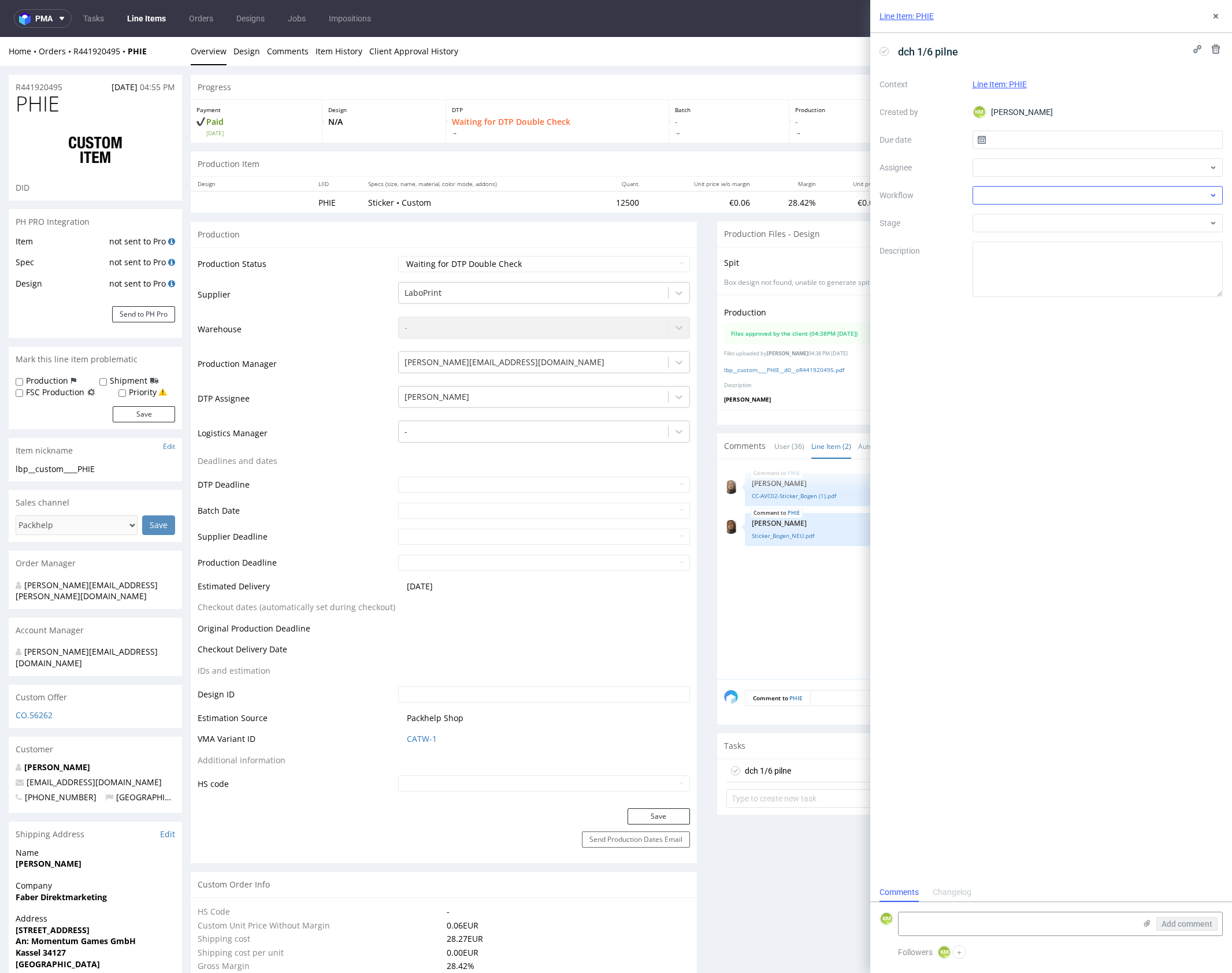
scroll to position [10, 0]
click at [1054, 134] on input "text" at bounding box center [1098, 139] width 251 height 18
click at [1134, 236] on span "12" at bounding box center [1135, 237] width 10 height 12
type input "[DATE]"
click at [1020, 170] on div at bounding box center [1098, 167] width 251 height 18
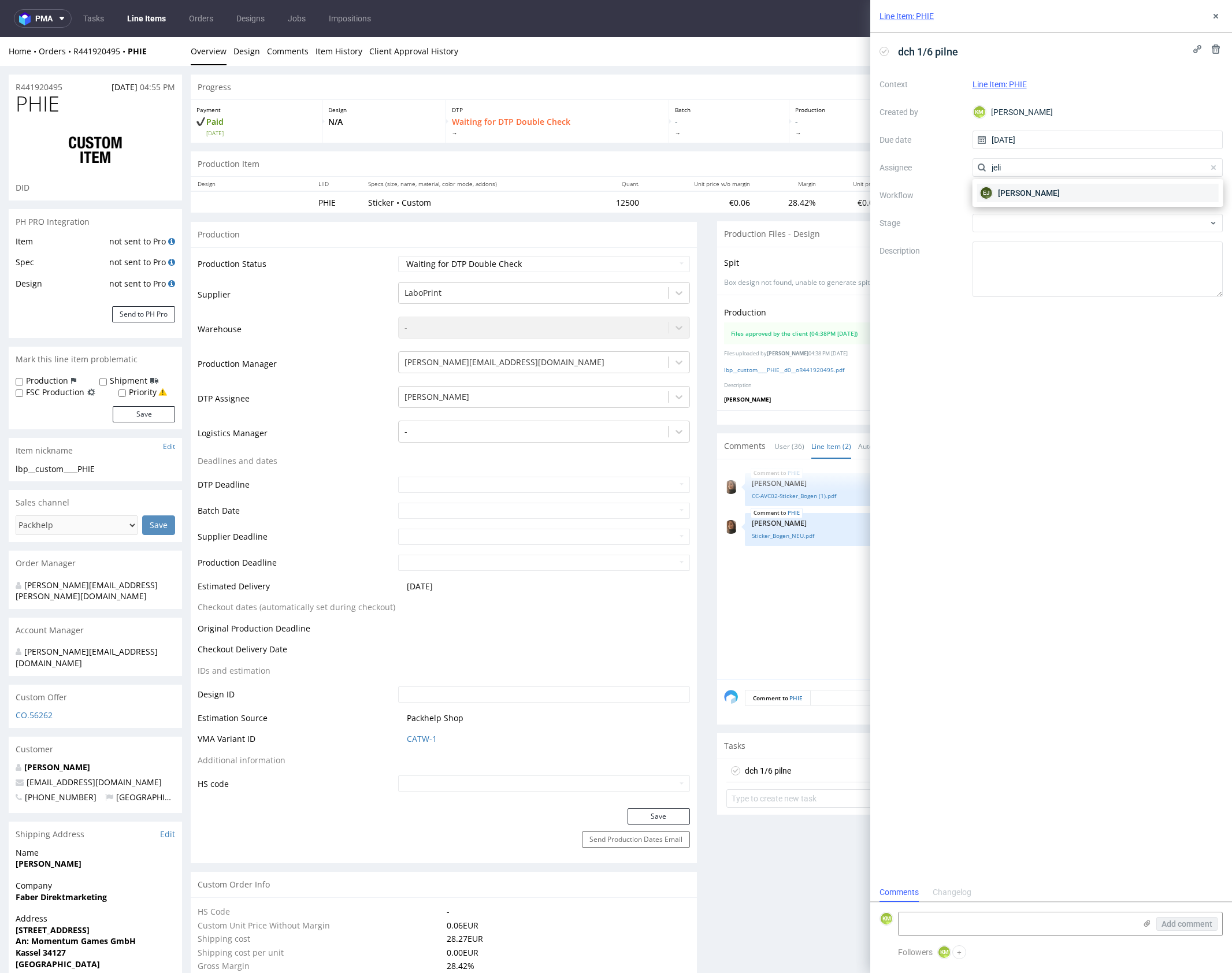
type input "jeli"
click at [1012, 191] on span "[PERSON_NAME]" at bounding box center [1029, 193] width 62 height 12
click at [1006, 191] on div at bounding box center [1098, 195] width 251 height 18
click at [1029, 232] on div "DTP - Double Check" at bounding box center [1097, 237] width 241 height 21
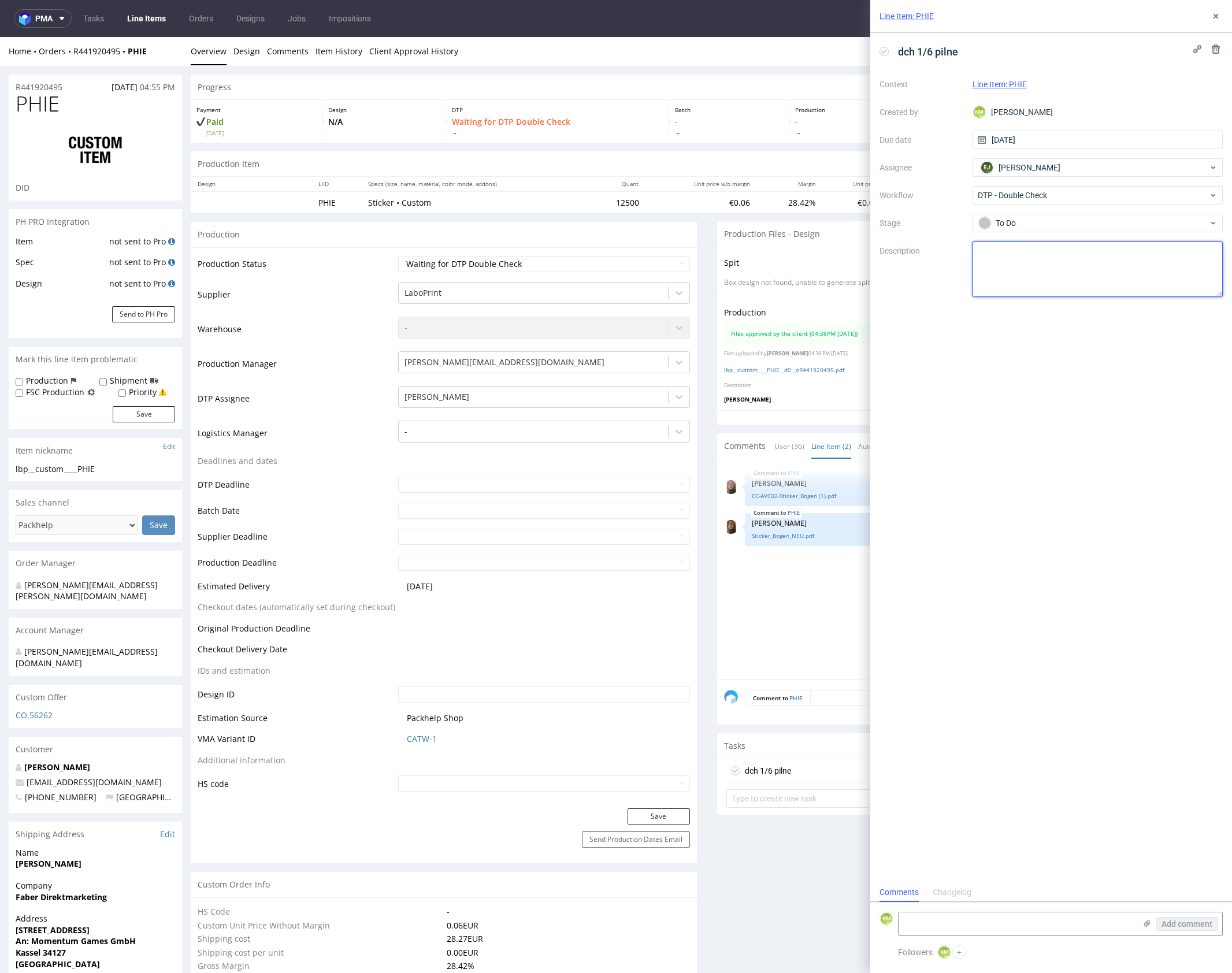
click at [1026, 253] on textarea at bounding box center [1098, 269] width 251 height 55
click at [1213, 18] on icon at bounding box center [1216, 16] width 10 height 10
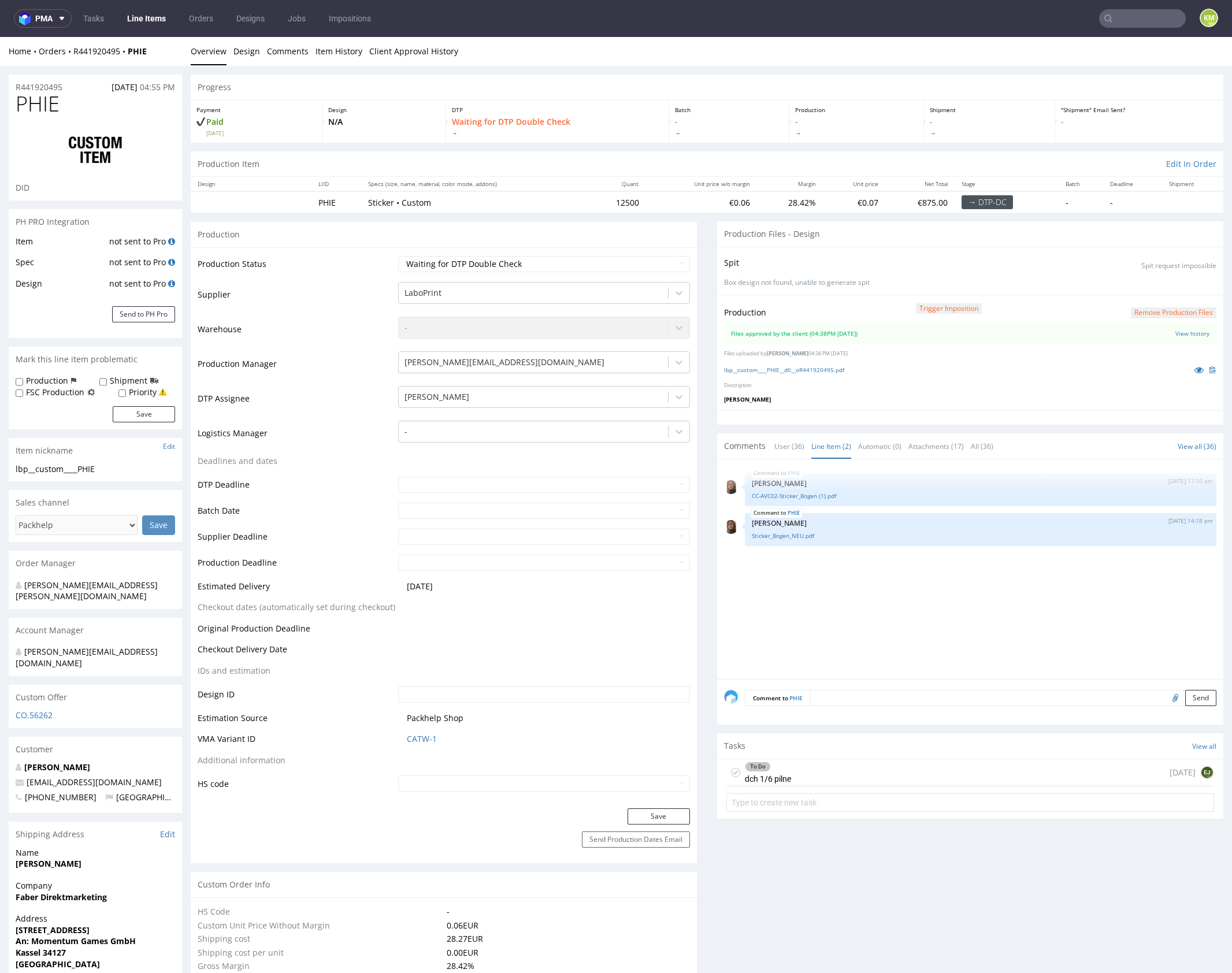
click at [839, 620] on div "PHIE 27th Aug 25 | 17:10 pm Angelina Marć CC-AVC02-Sticker_Bogen (1).pdf PHIE 5…" at bounding box center [973, 572] width 499 height 212
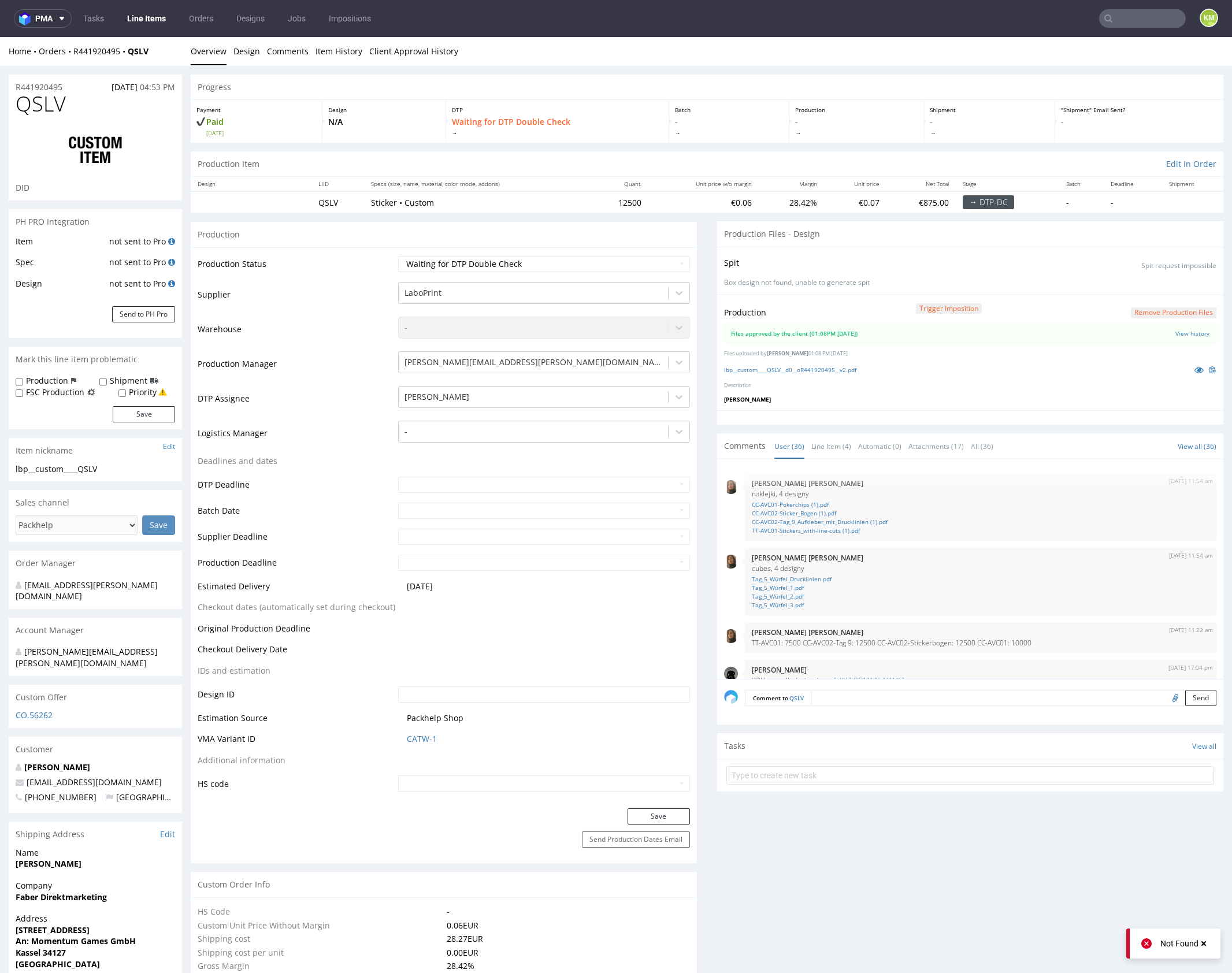
scroll to position [1497, 0]
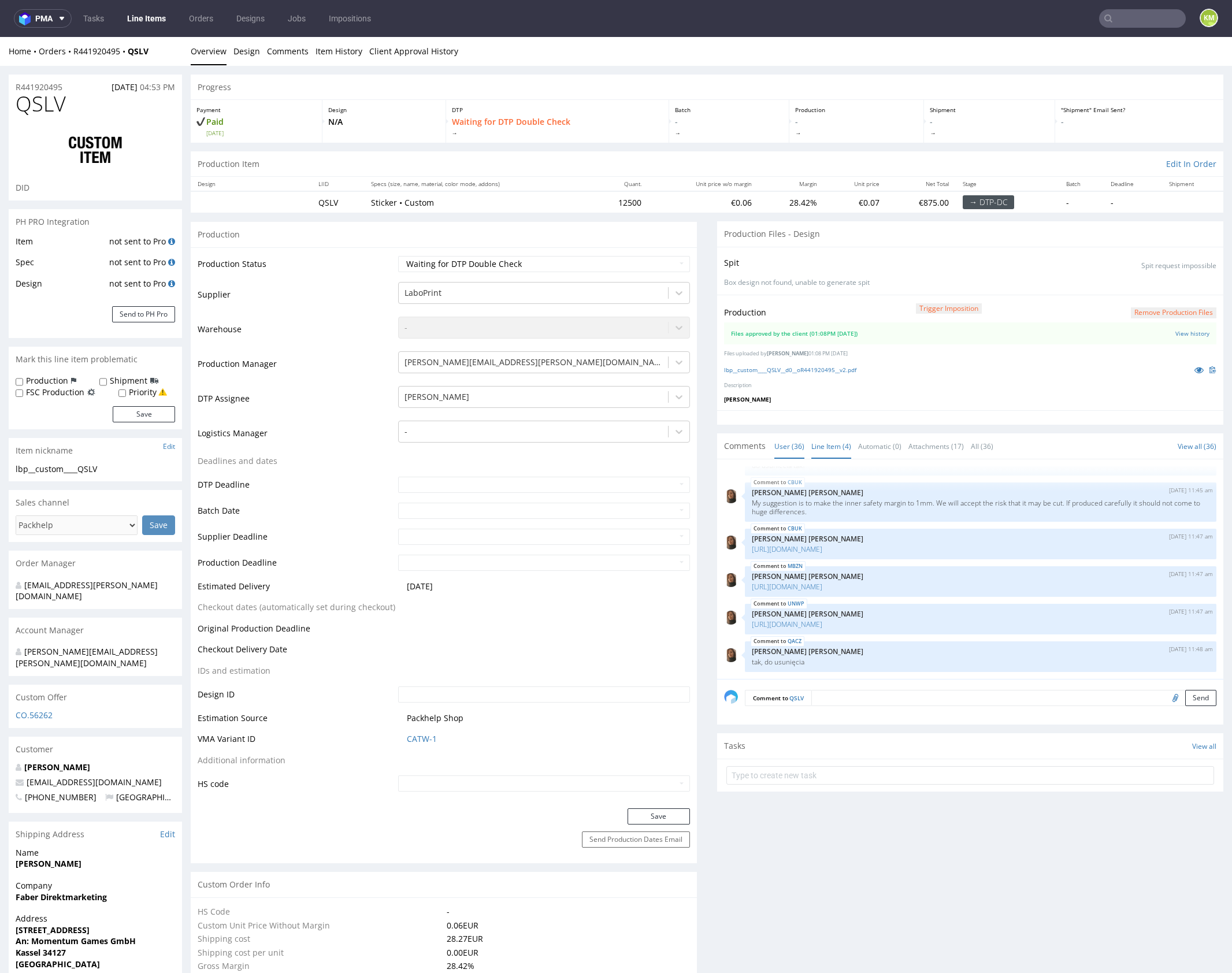
click at [825, 451] on link "Line Item (4)" at bounding box center [831, 446] width 40 height 25
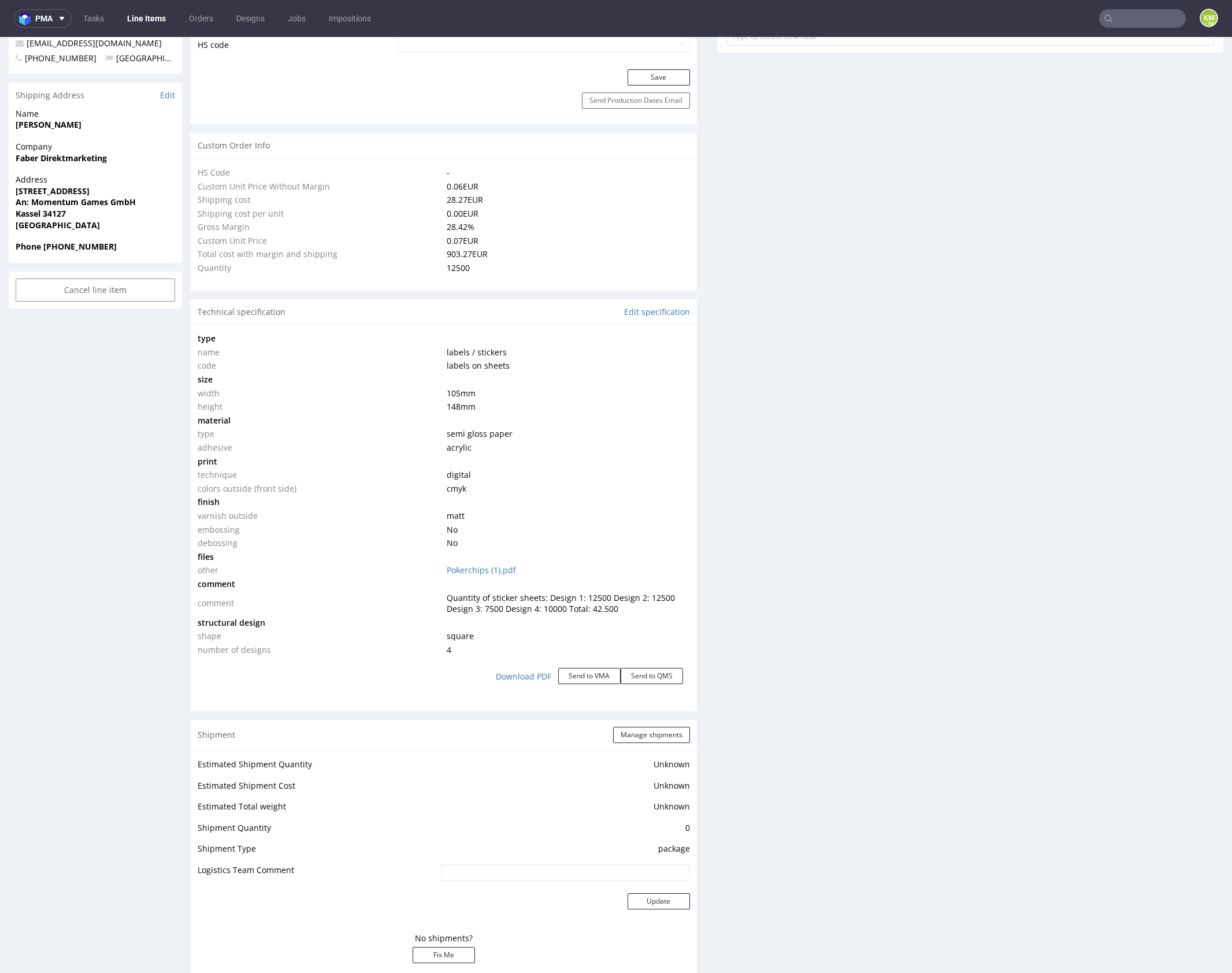
scroll to position [4, 0]
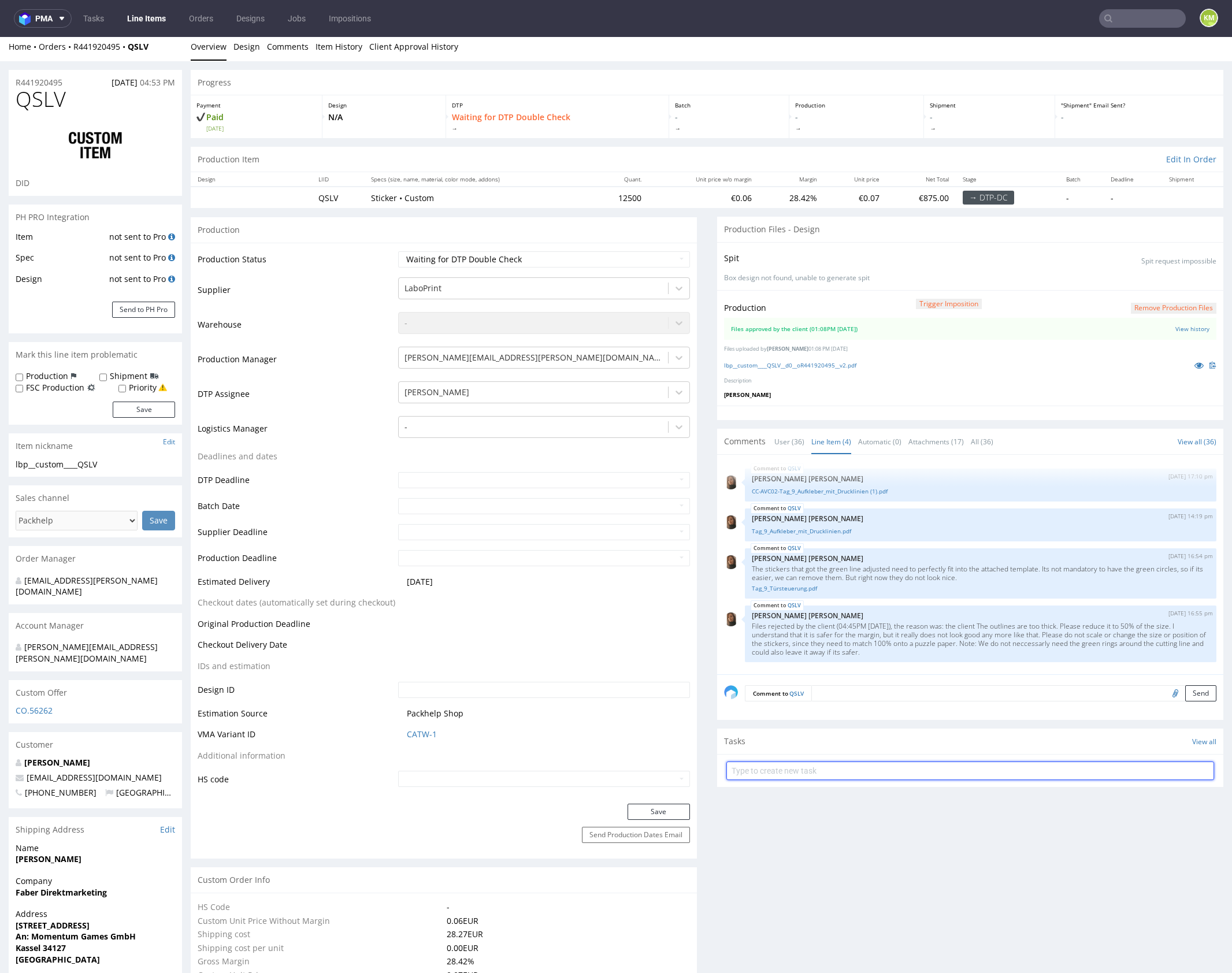
click at [849, 764] on input "text" at bounding box center [969, 770] width 488 height 18
type input "dch 3/6 pilne"
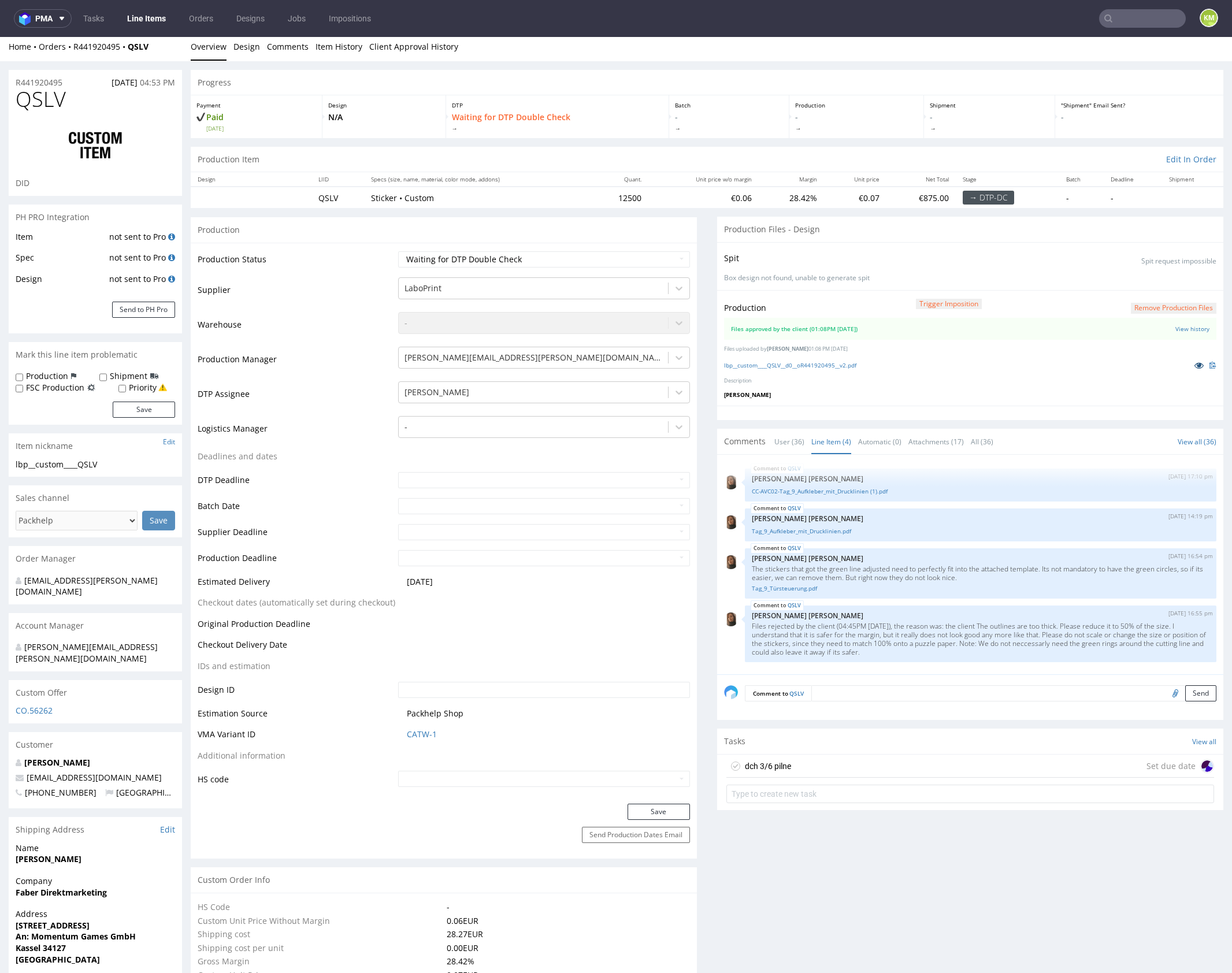
click at [1194, 367] on icon at bounding box center [1199, 365] width 10 height 8
click at [851, 763] on div "dch 3/6 pilne Set due date" at bounding box center [969, 766] width 488 height 23
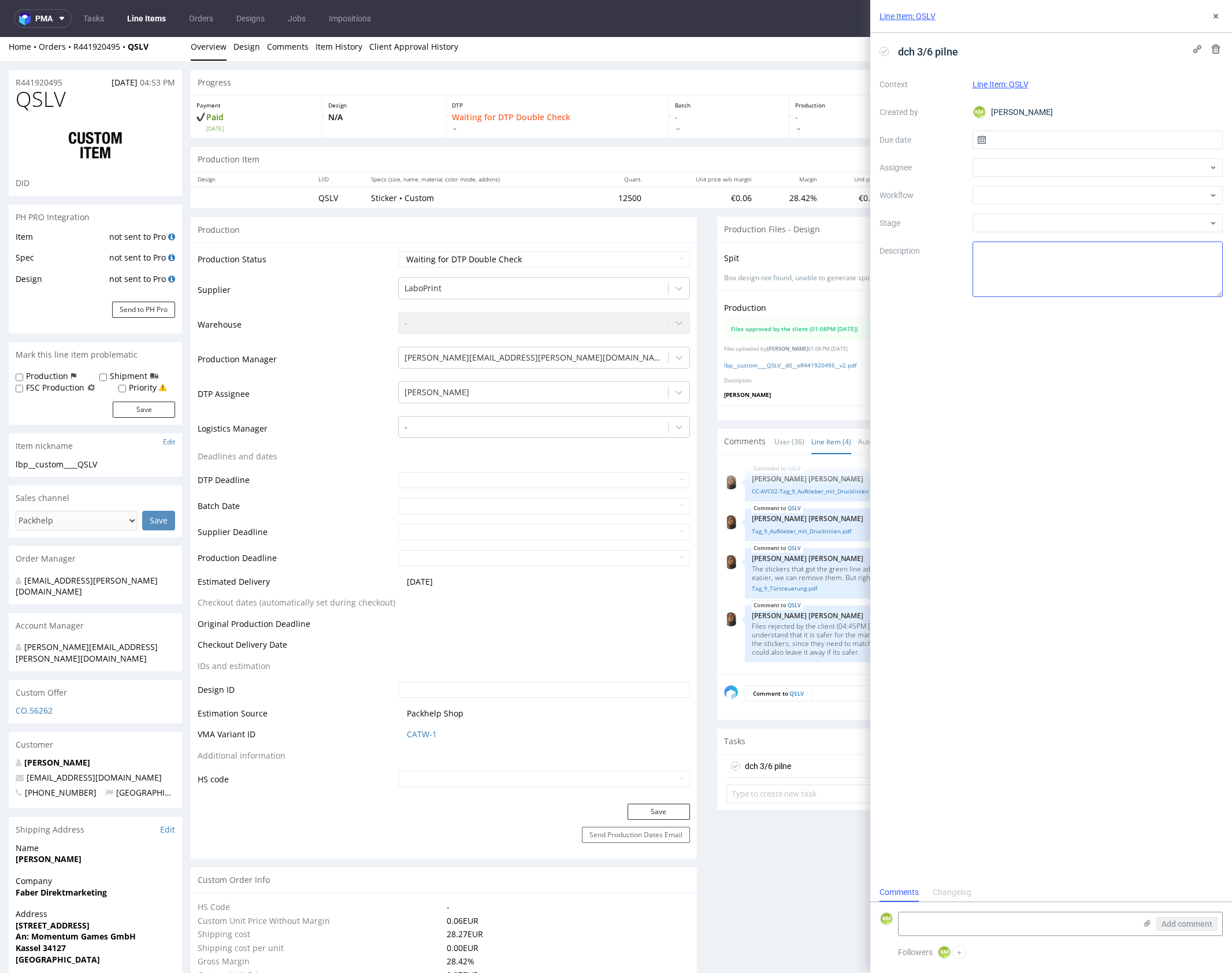
scroll to position [10, 0]
click at [1015, 141] on input "text" at bounding box center [1098, 139] width 251 height 18
click at [1136, 235] on span "12" at bounding box center [1135, 237] width 10 height 12
type input "[DATE]"
click at [1022, 167] on div at bounding box center [1098, 167] width 251 height 18
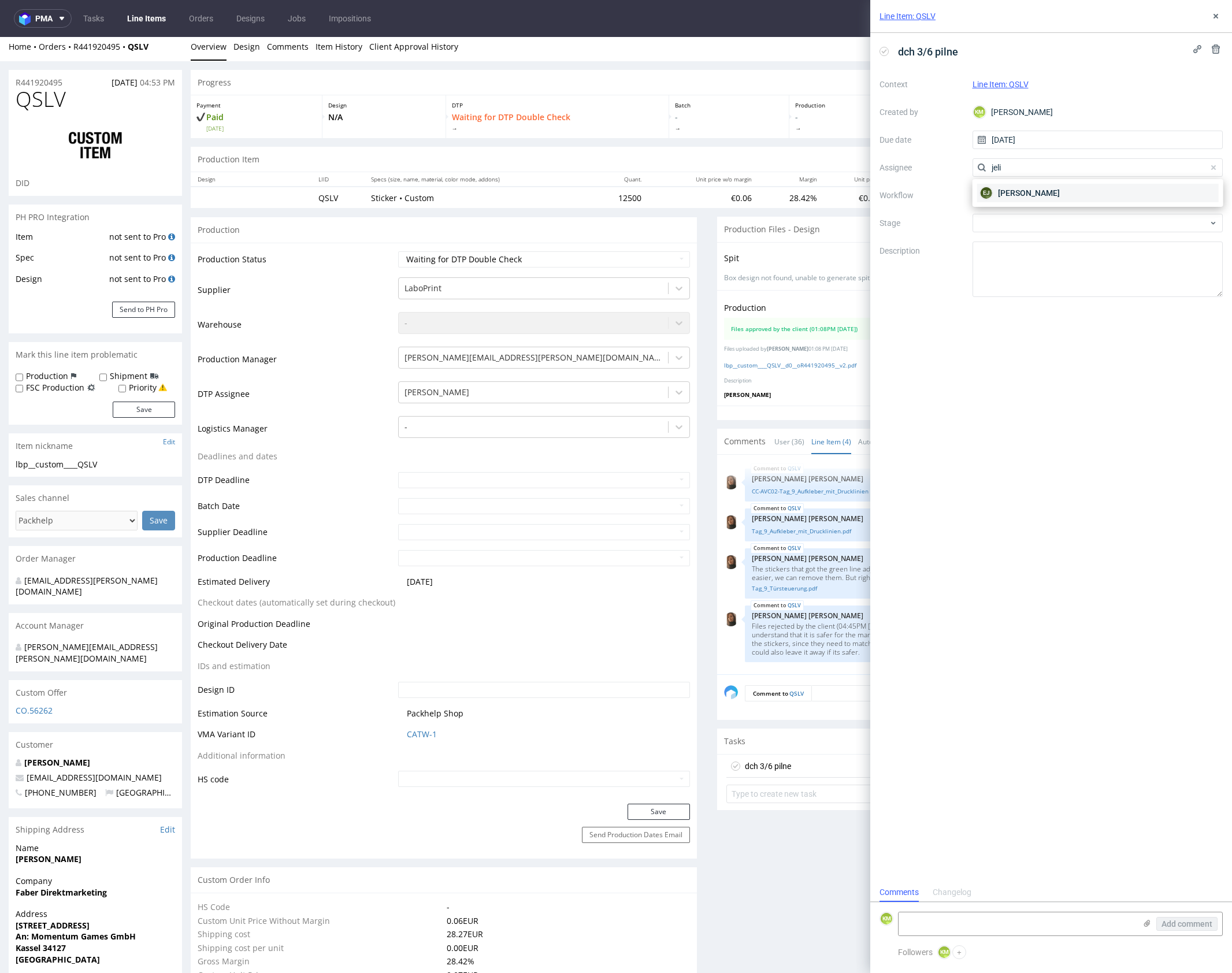
type input "jeli"
click at [1056, 193] on span "[PERSON_NAME]" at bounding box center [1029, 193] width 62 height 12
click at [1048, 196] on div at bounding box center [1098, 195] width 251 height 18
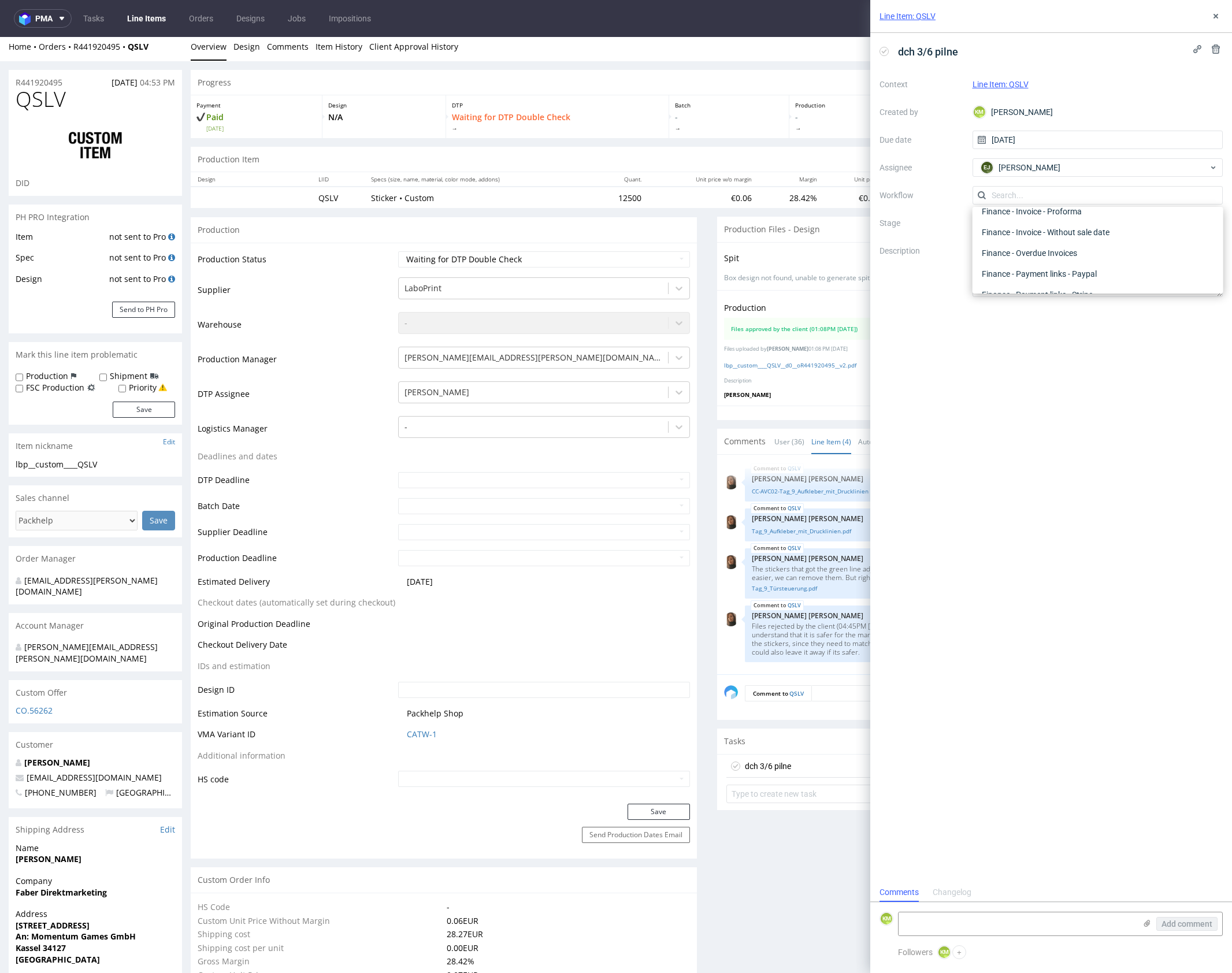
scroll to position [0, 0]
click at [1041, 236] on div "DTP - Double Check" at bounding box center [1097, 237] width 241 height 21
click at [1040, 252] on textarea at bounding box center [1098, 269] width 251 height 55
click at [1213, 20] on button at bounding box center [1215, 16] width 14 height 14
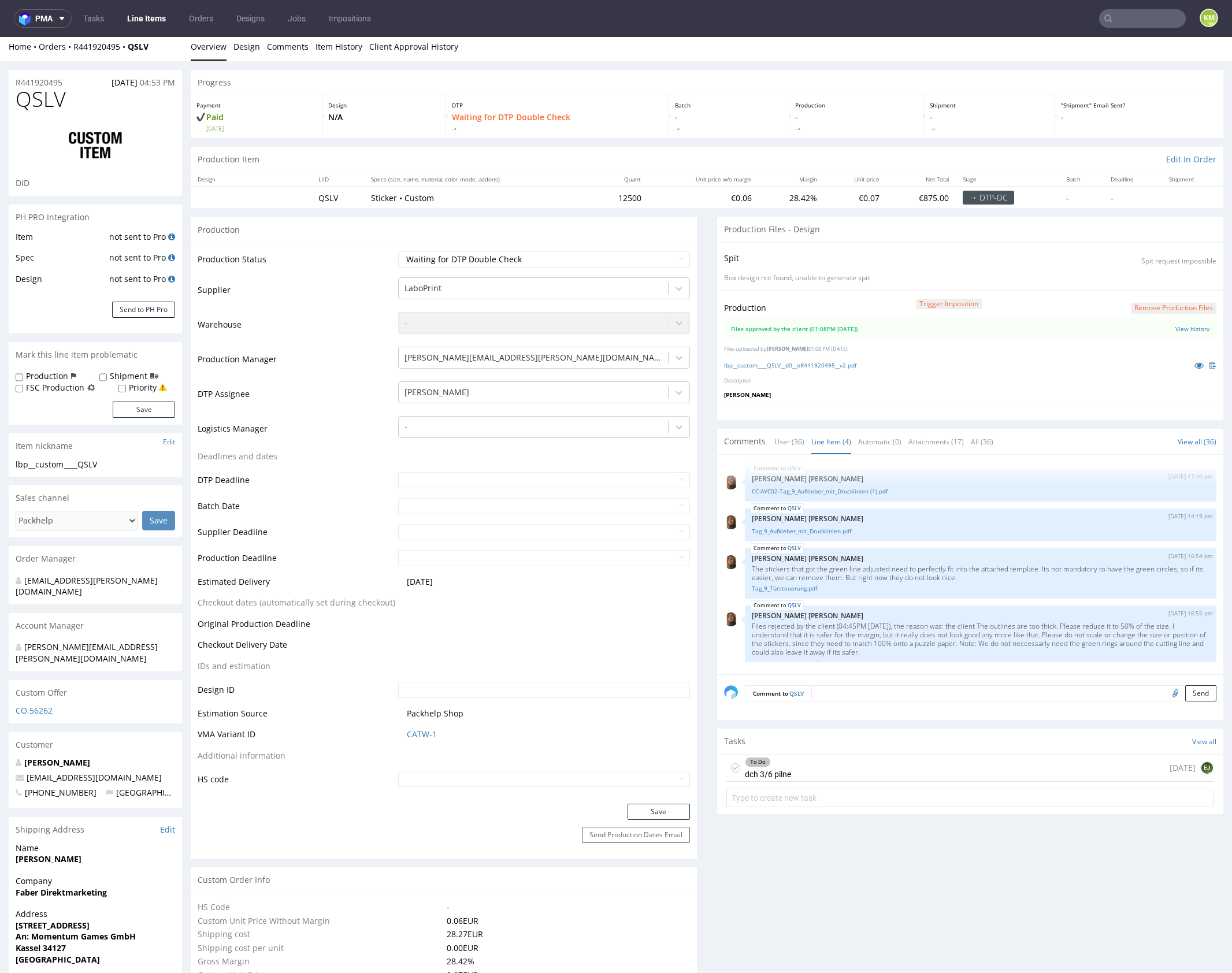
click at [846, 762] on div "To Do dch 3/6 pilne today EJ" at bounding box center [969, 768] width 488 height 27
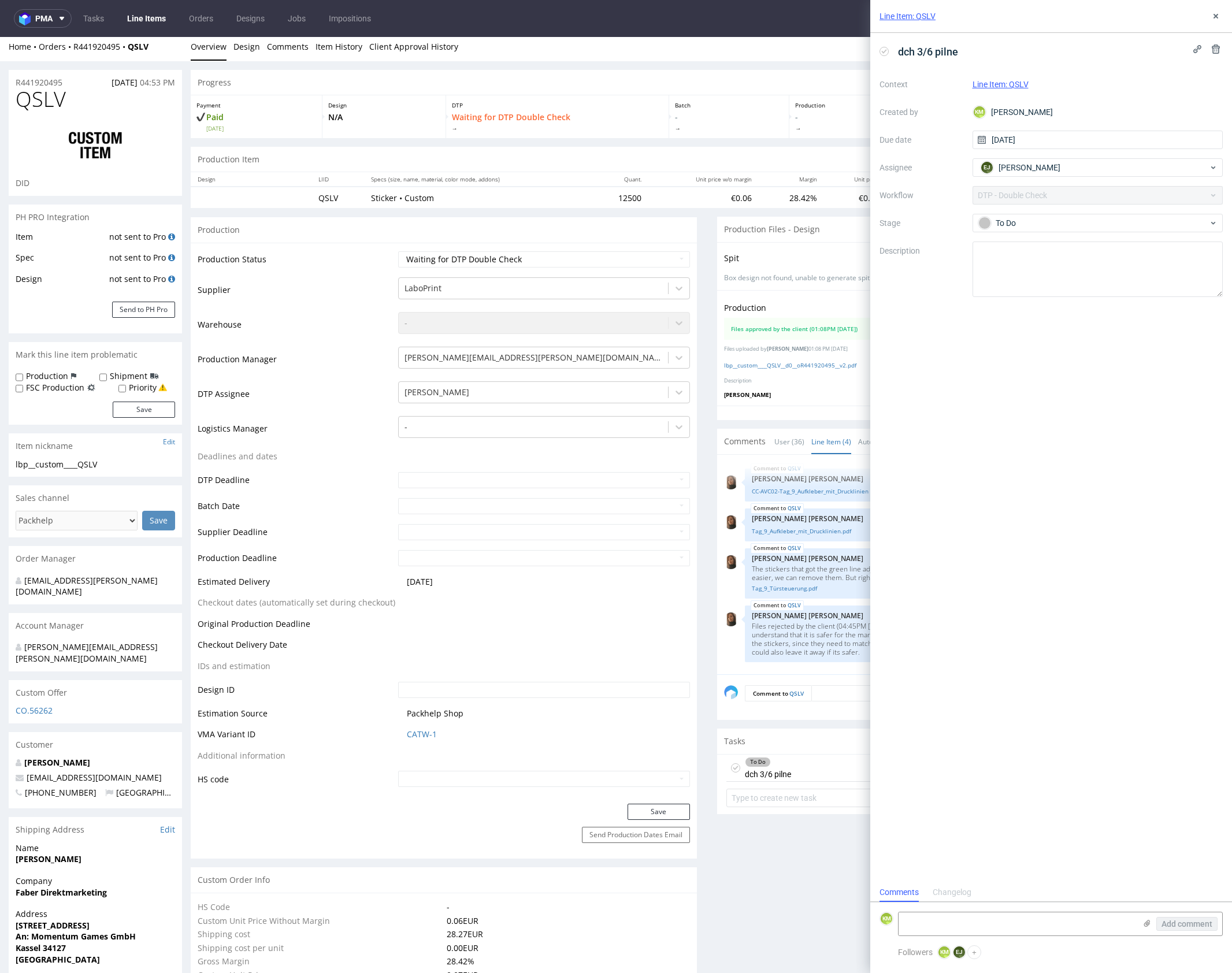
scroll to position [10, 0]
click at [1214, 18] on icon at bounding box center [1216, 16] width 10 height 10
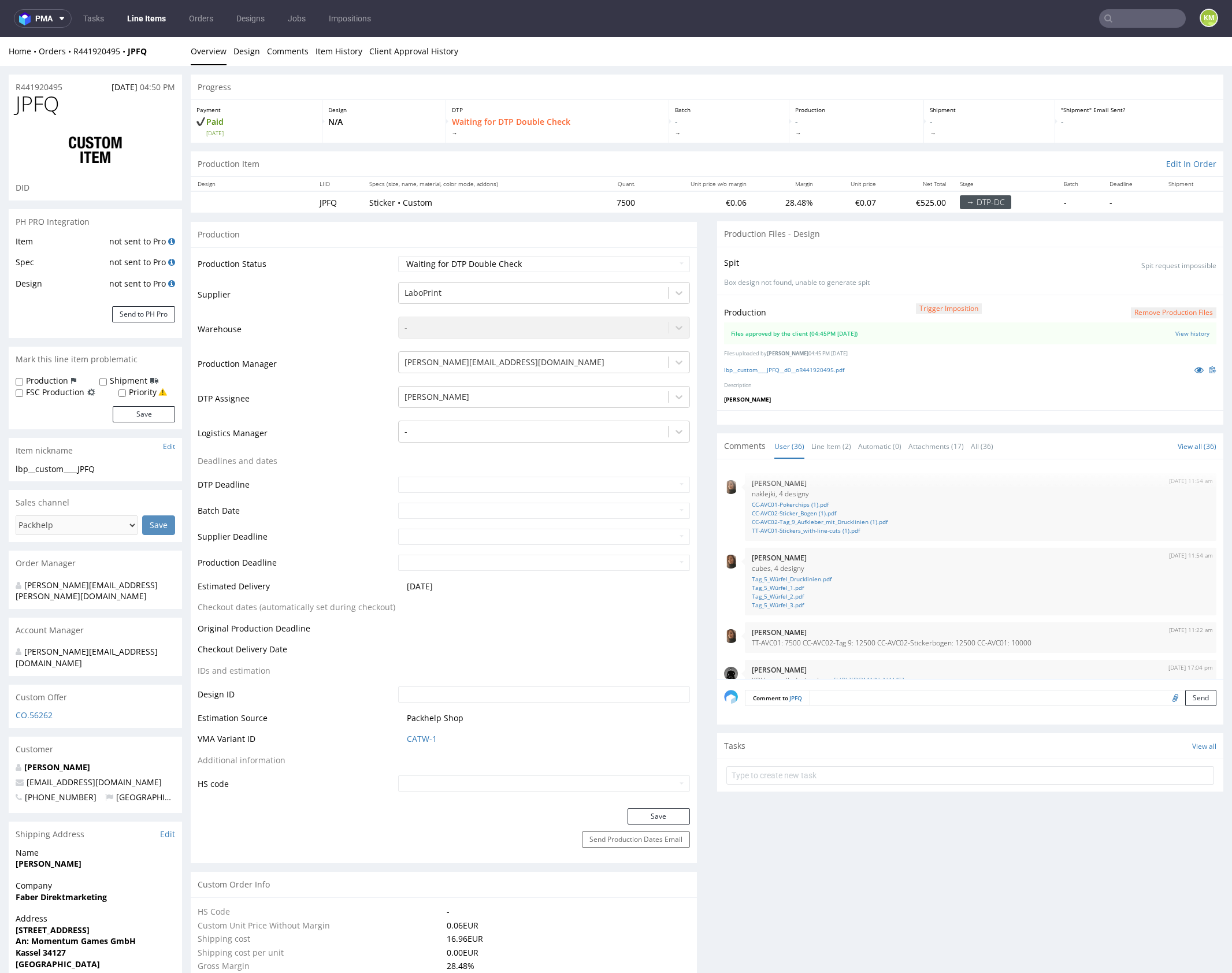
scroll to position [1497, 0]
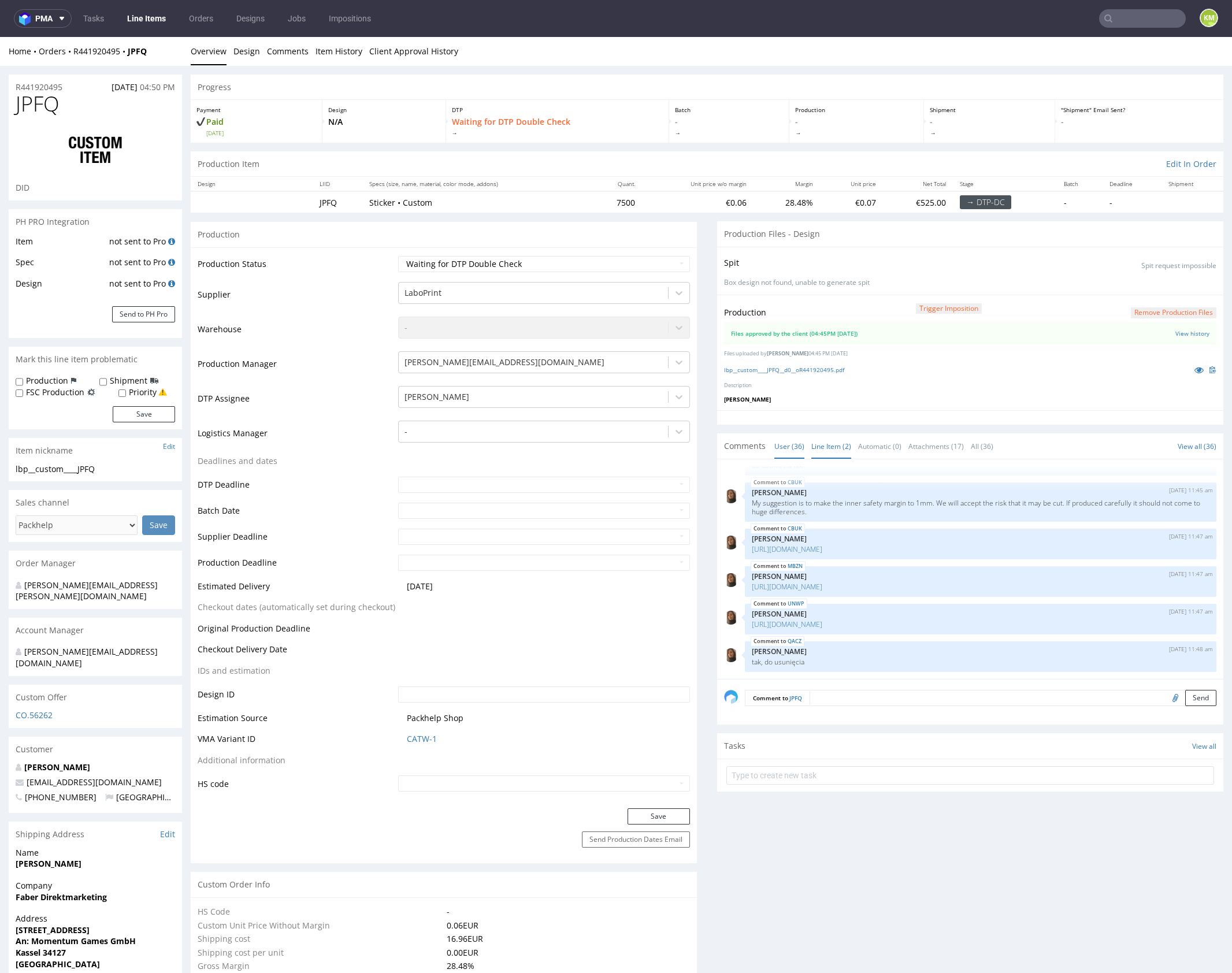
click at [834, 443] on link "Line Item (2)" at bounding box center [831, 446] width 40 height 25
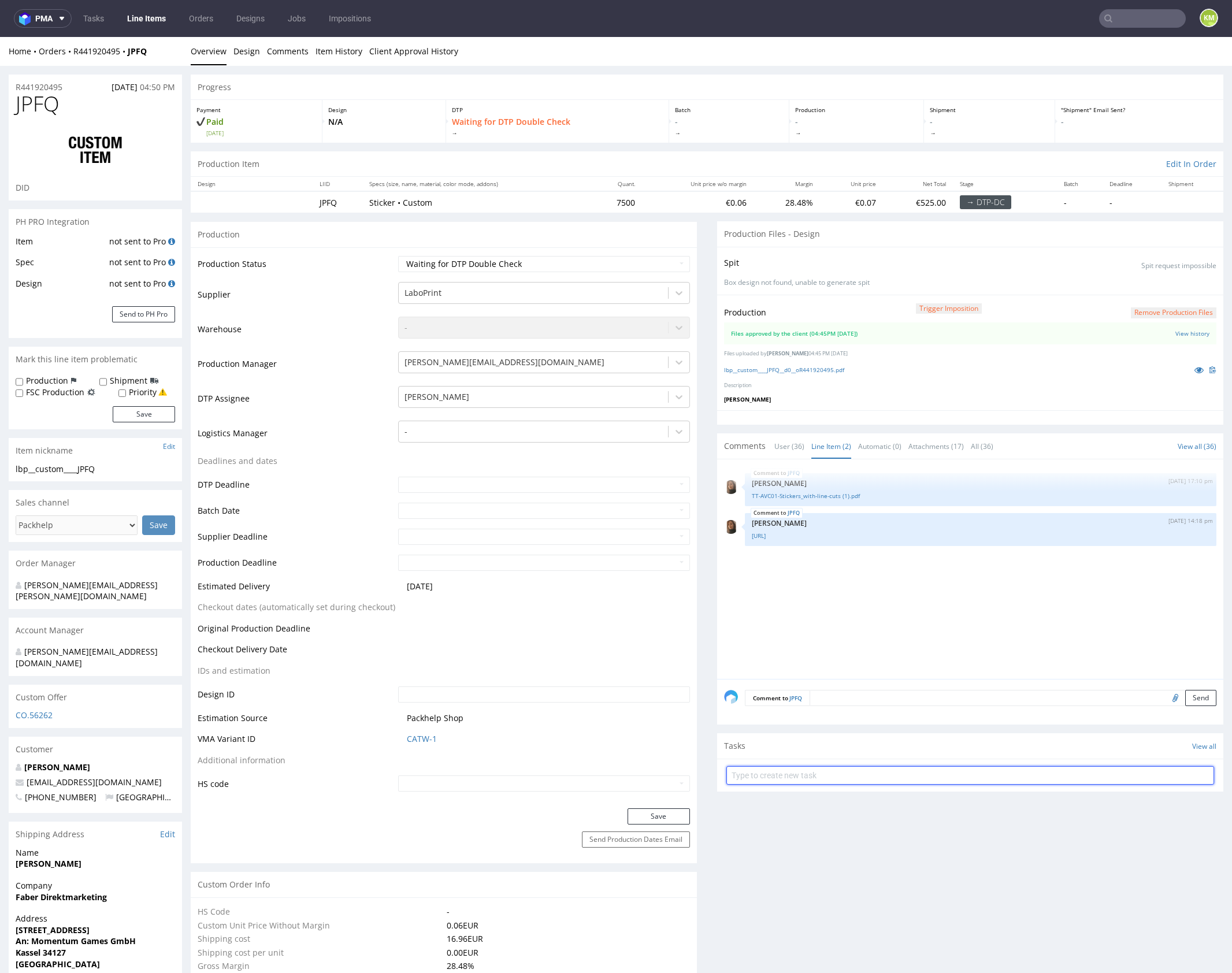
click at [839, 772] on input "text" at bounding box center [969, 775] width 488 height 18
type input "dch 2/6 pilne"
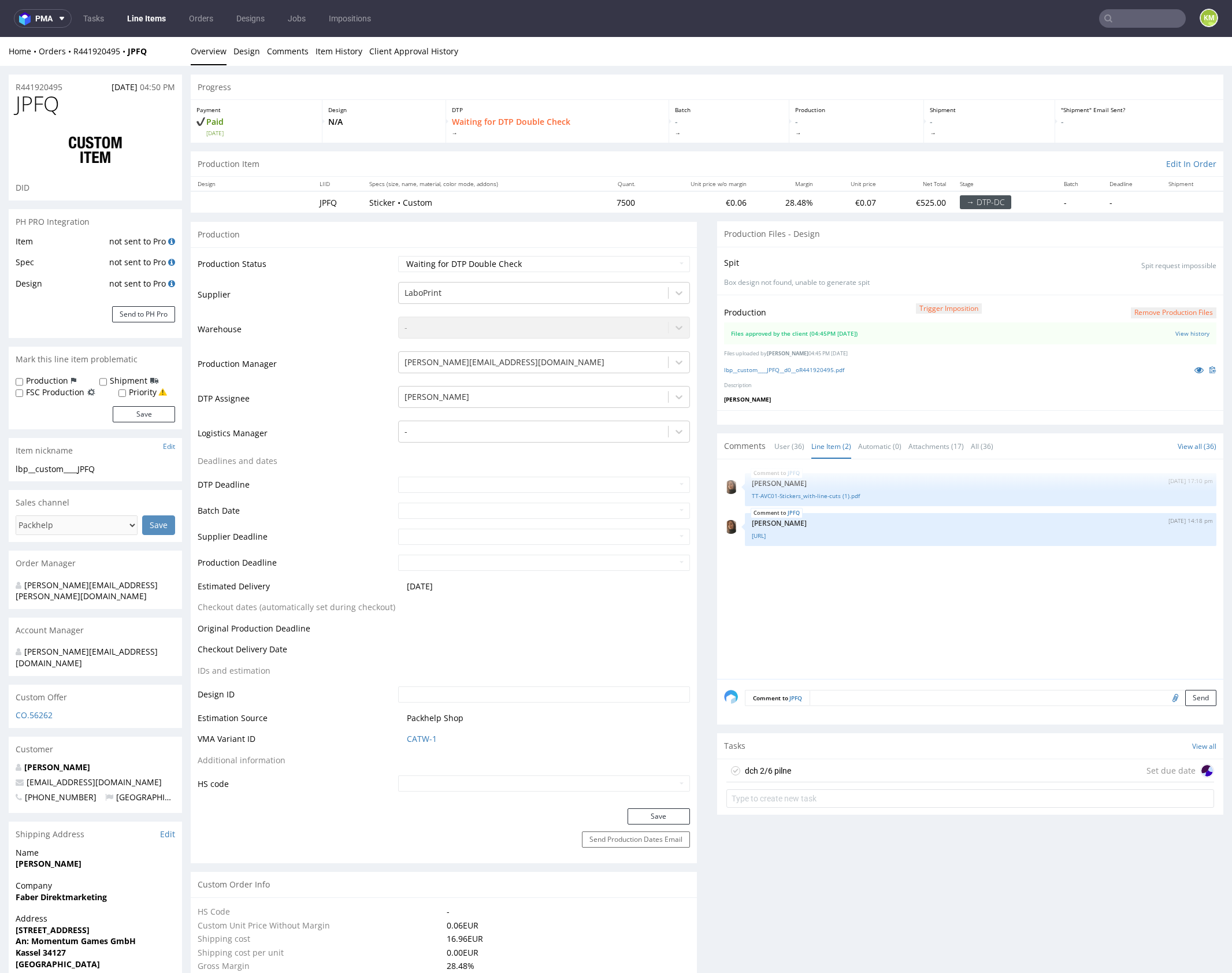
click at [844, 769] on div "dch 2/6 pilne Set due date" at bounding box center [969, 770] width 488 height 23
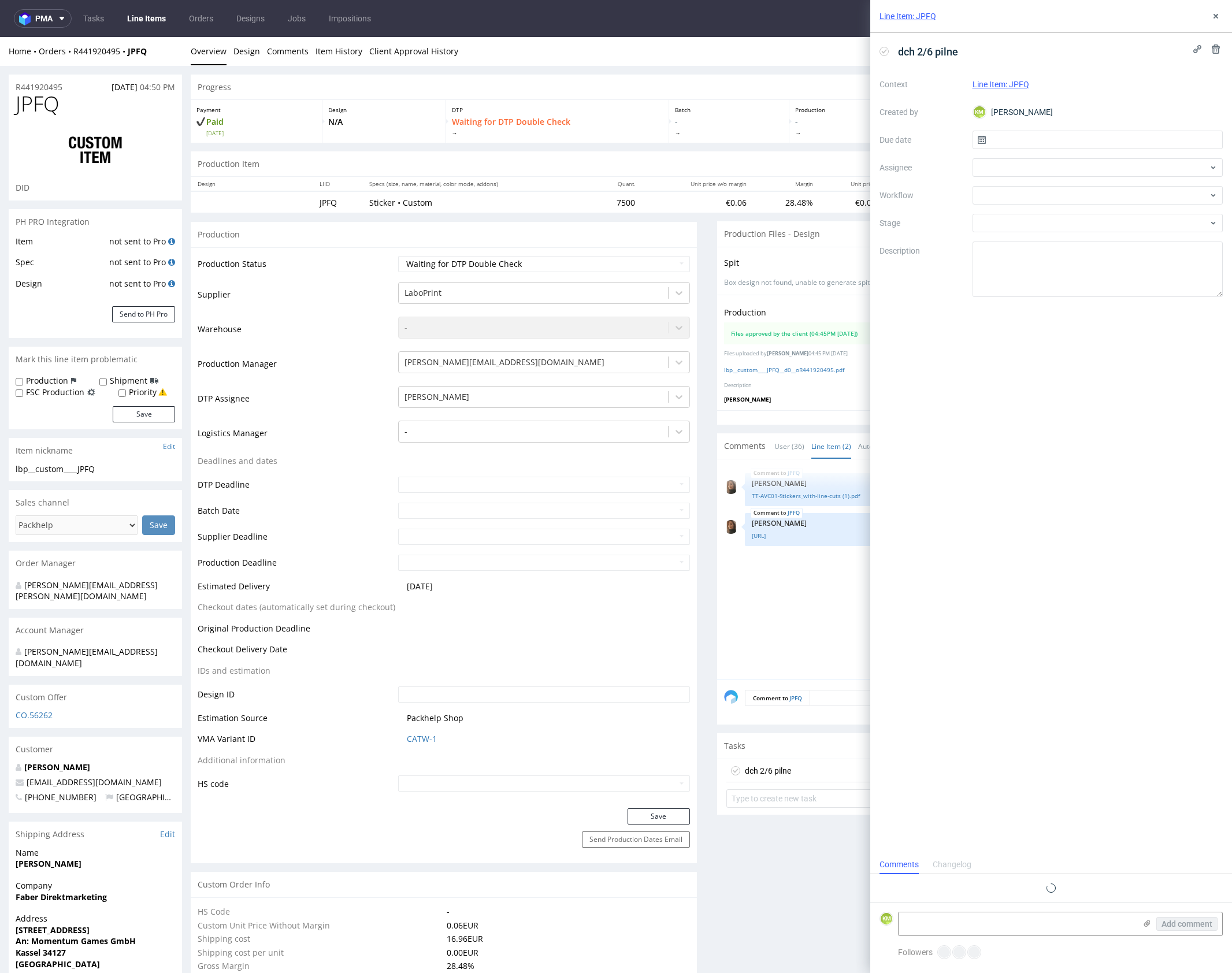
scroll to position [10, 0]
click at [1020, 140] on input "text" at bounding box center [1098, 139] width 251 height 18
drag, startPoint x: 1134, startPoint y: 236, endPoint x: 1095, endPoint y: 224, distance: 40.8
click at [1134, 236] on span "12" at bounding box center [1135, 237] width 10 height 12
type input "12/09/2025"
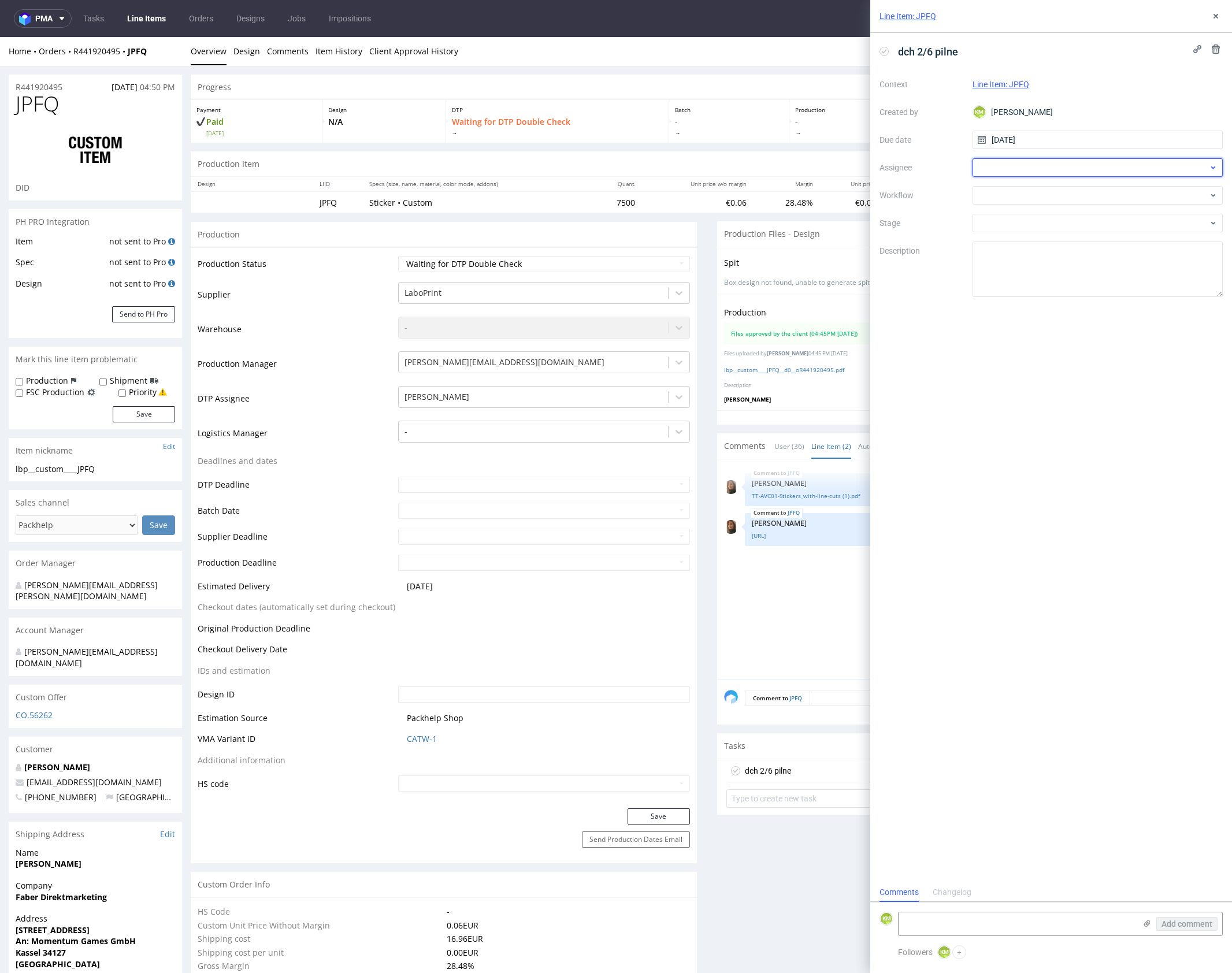
click at [1008, 169] on div at bounding box center [1098, 167] width 251 height 18
type input "jeli"
drag, startPoint x: 1033, startPoint y: 189, endPoint x: 1023, endPoint y: 193, distance: 10.8
click at [1033, 189] on span "Elżbieta Jelińska" at bounding box center [1029, 193] width 62 height 12
click at [1023, 194] on div at bounding box center [1098, 195] width 251 height 18
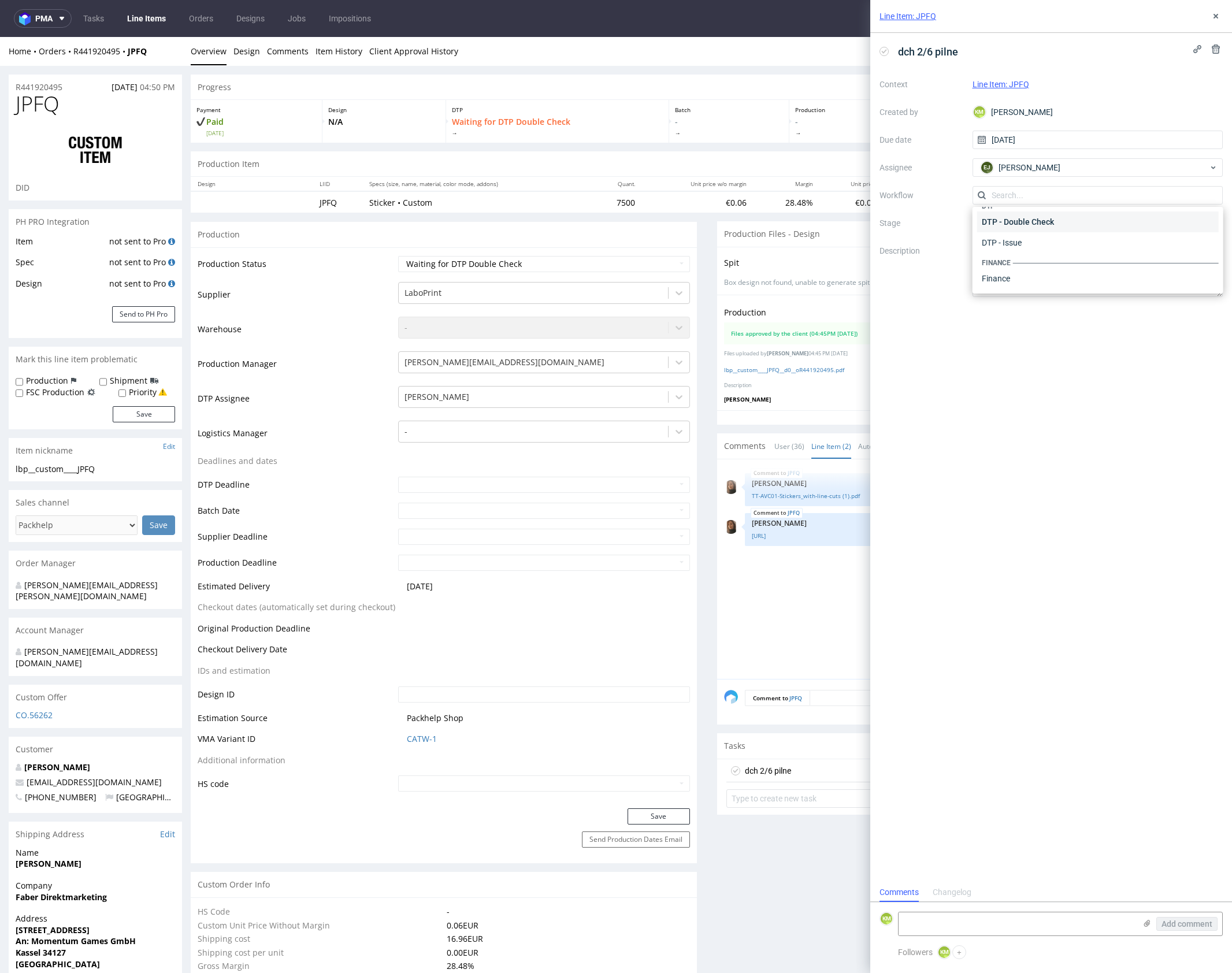
scroll to position [0, 0]
click at [1045, 240] on div "DTP - Double Check" at bounding box center [1097, 237] width 241 height 21
click at [1046, 260] on textarea at bounding box center [1098, 269] width 251 height 55
drag, startPoint x: 1217, startPoint y: 15, endPoint x: 1082, endPoint y: 182, distance: 214.7
click at [1217, 15] on icon at bounding box center [1216, 16] width 10 height 10
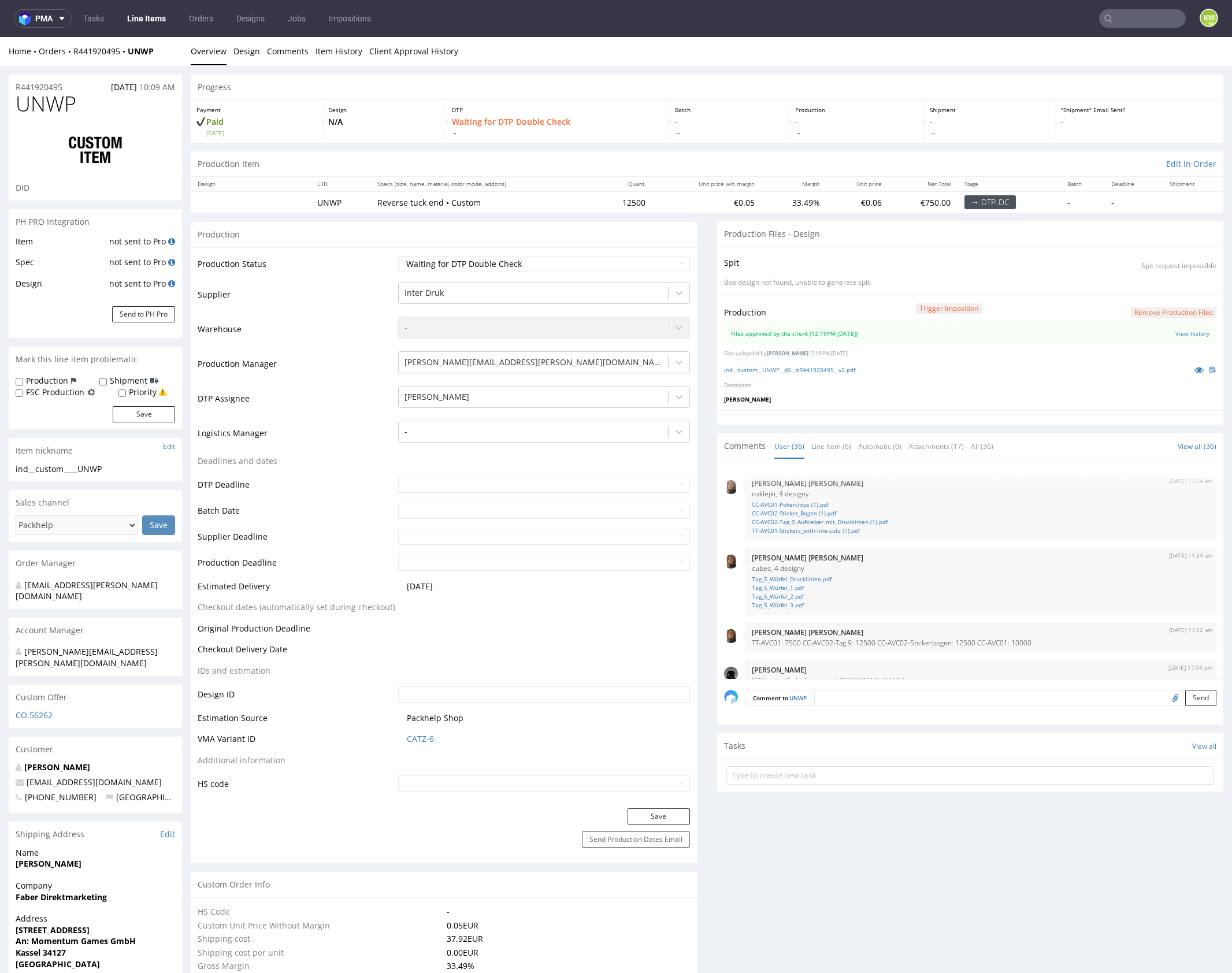
scroll to position [1497, 0]
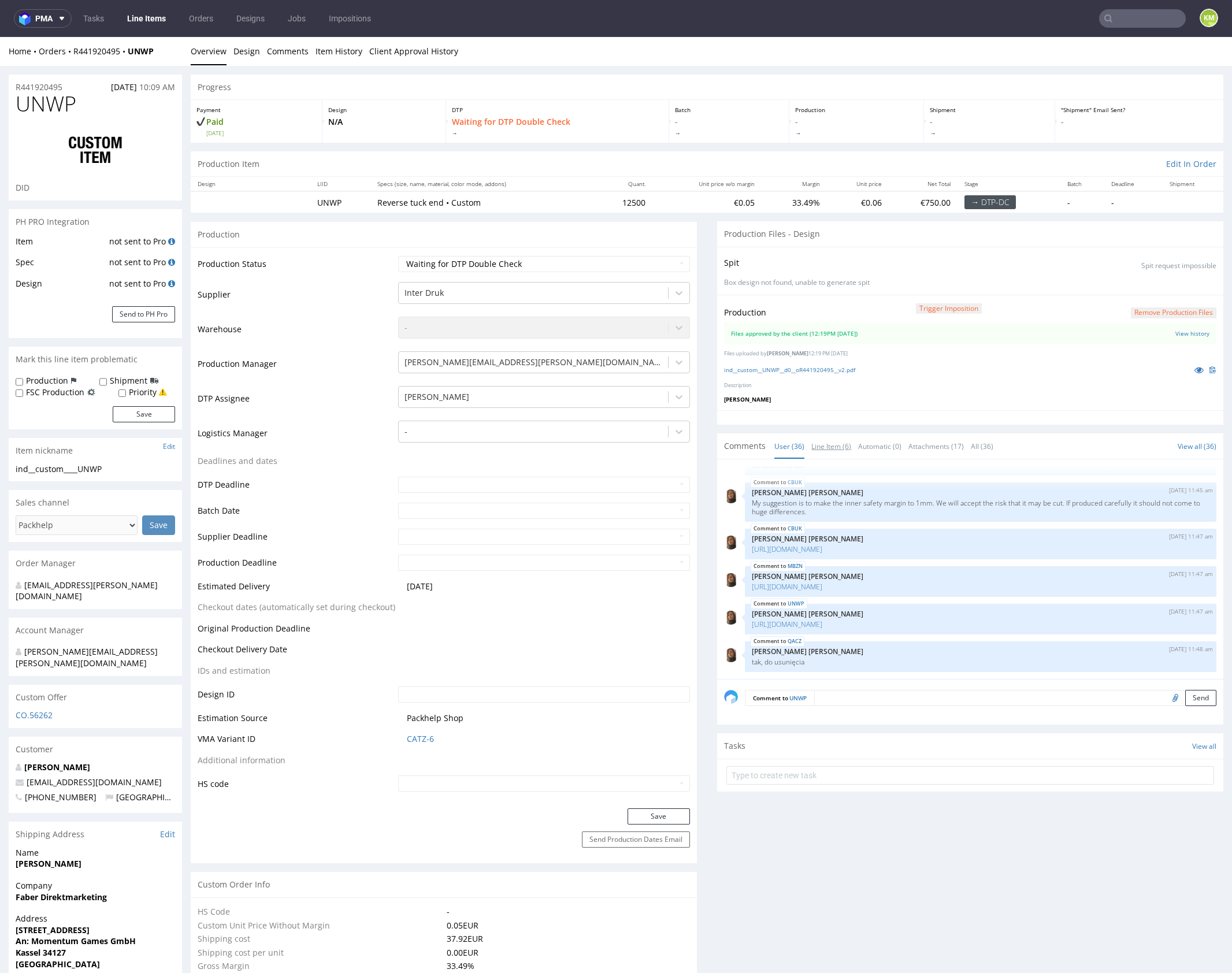
drag, startPoint x: 816, startPoint y: 447, endPoint x: 865, endPoint y: 541, distance: 106.0
click at [816, 446] on link "Line Item (6)" at bounding box center [831, 446] width 40 height 25
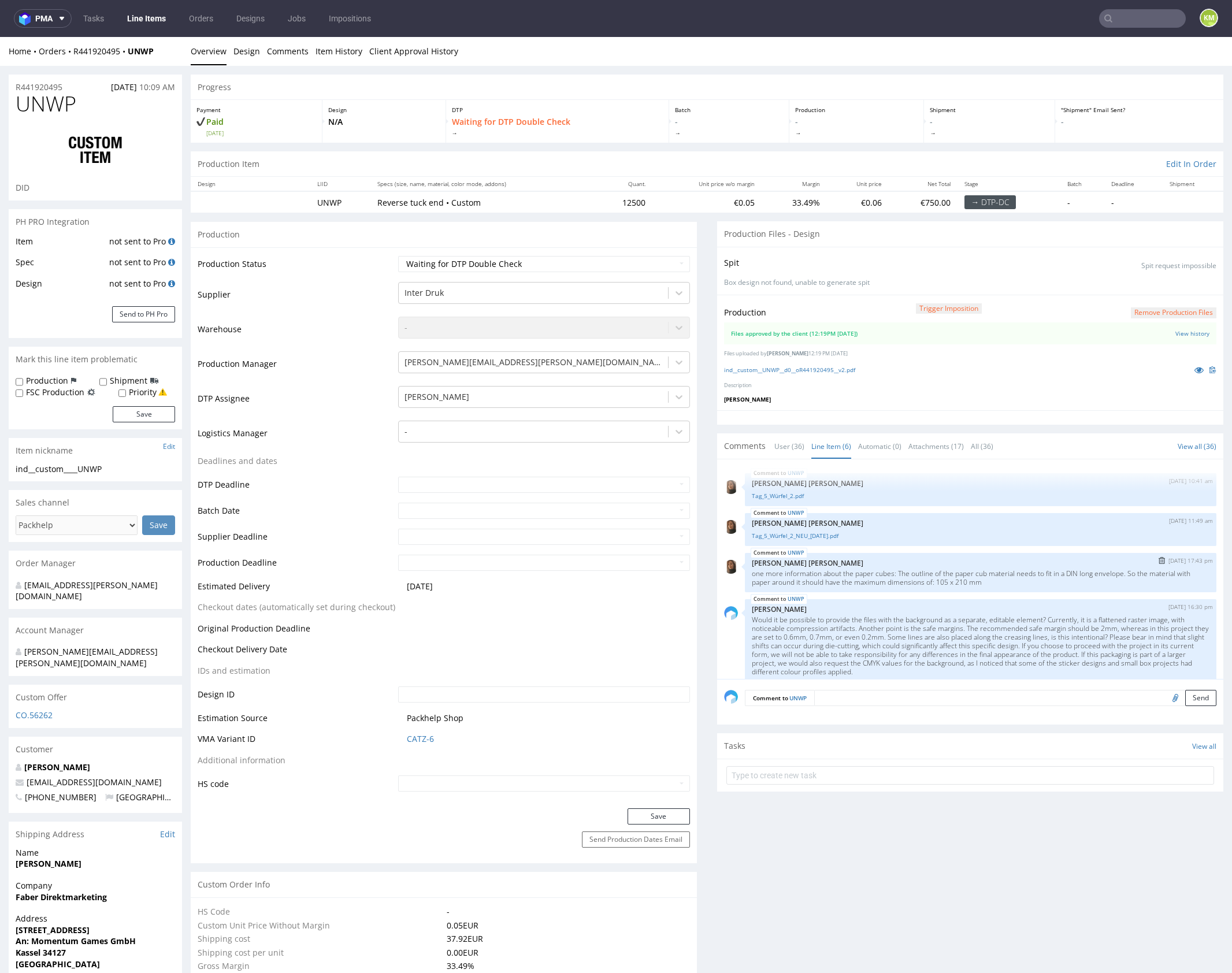
scroll to position [85, 0]
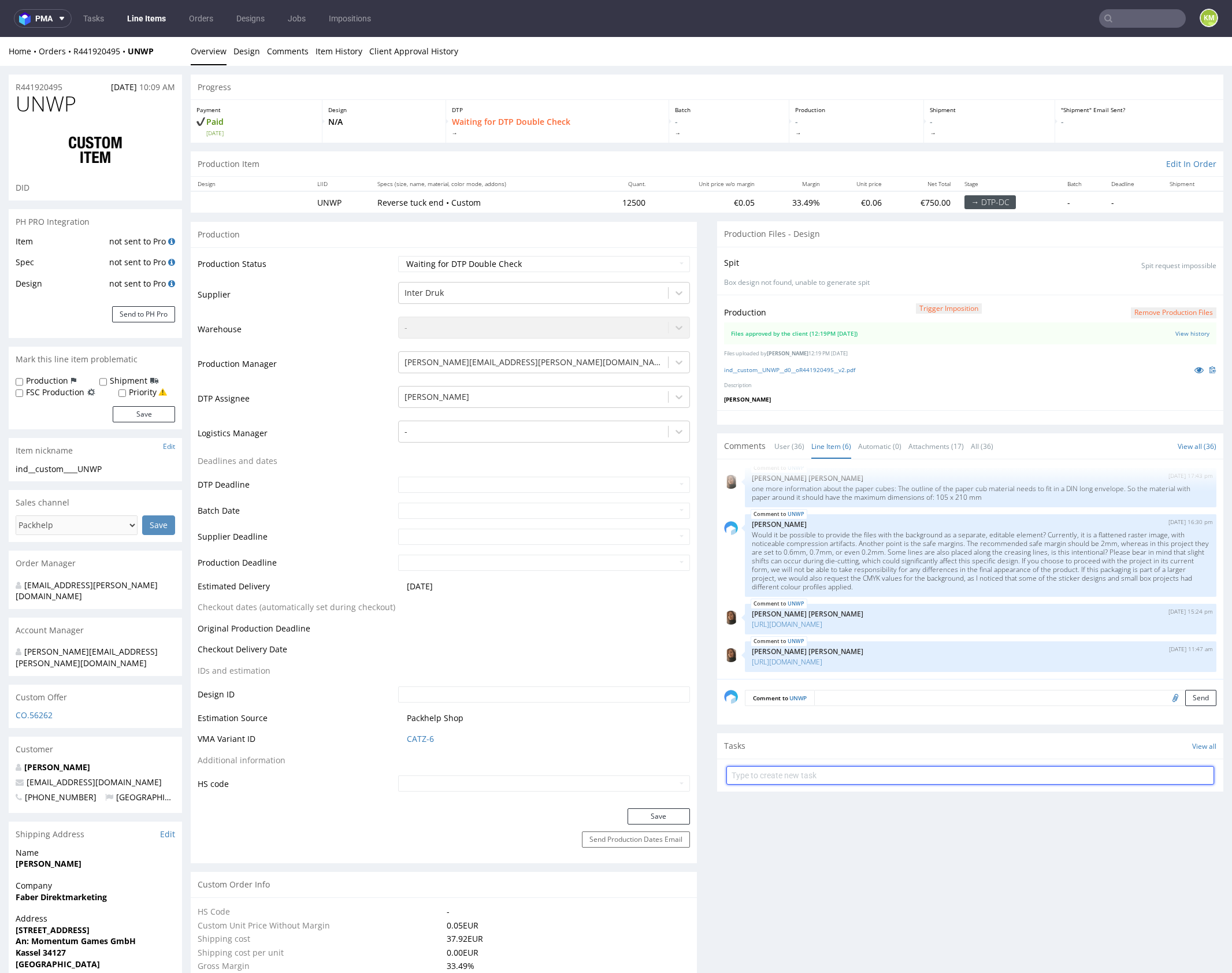
click at [830, 771] on input "text" at bounding box center [969, 775] width 488 height 18
type input "dch 5/6 pilne"
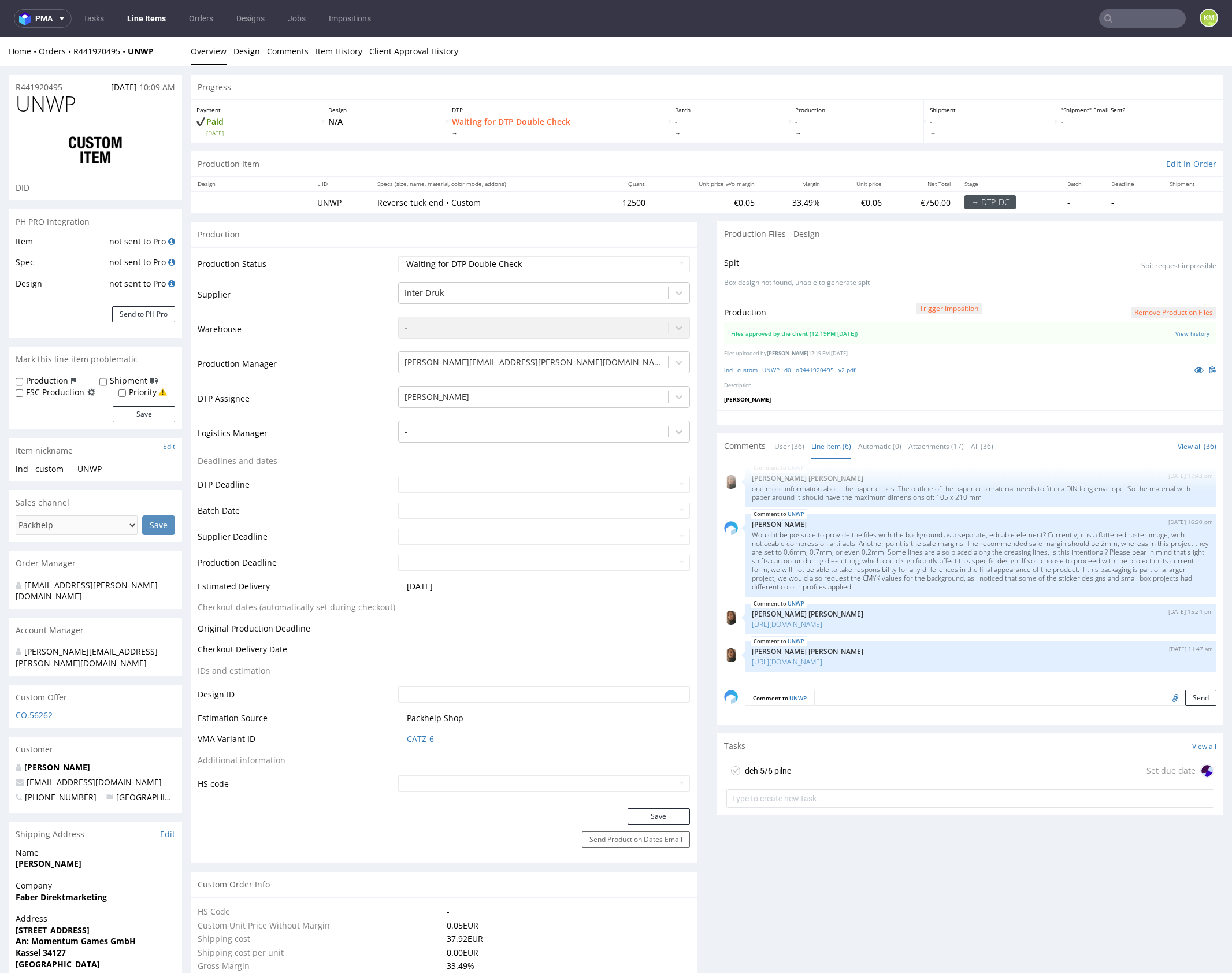
click at [814, 759] on div "dch 5/6 pilne Set due date" at bounding box center [969, 770] width 488 height 23
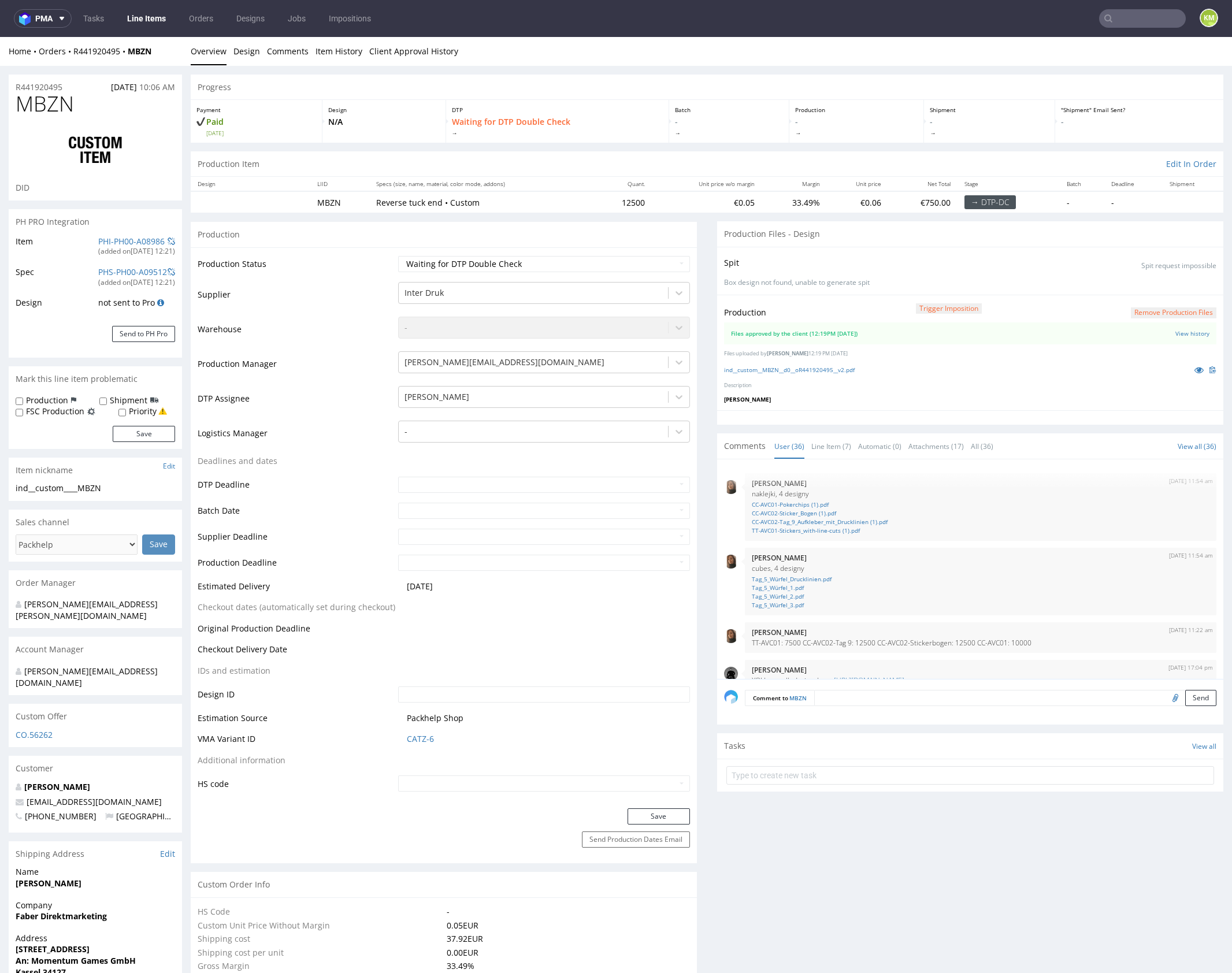
scroll to position [1497, 0]
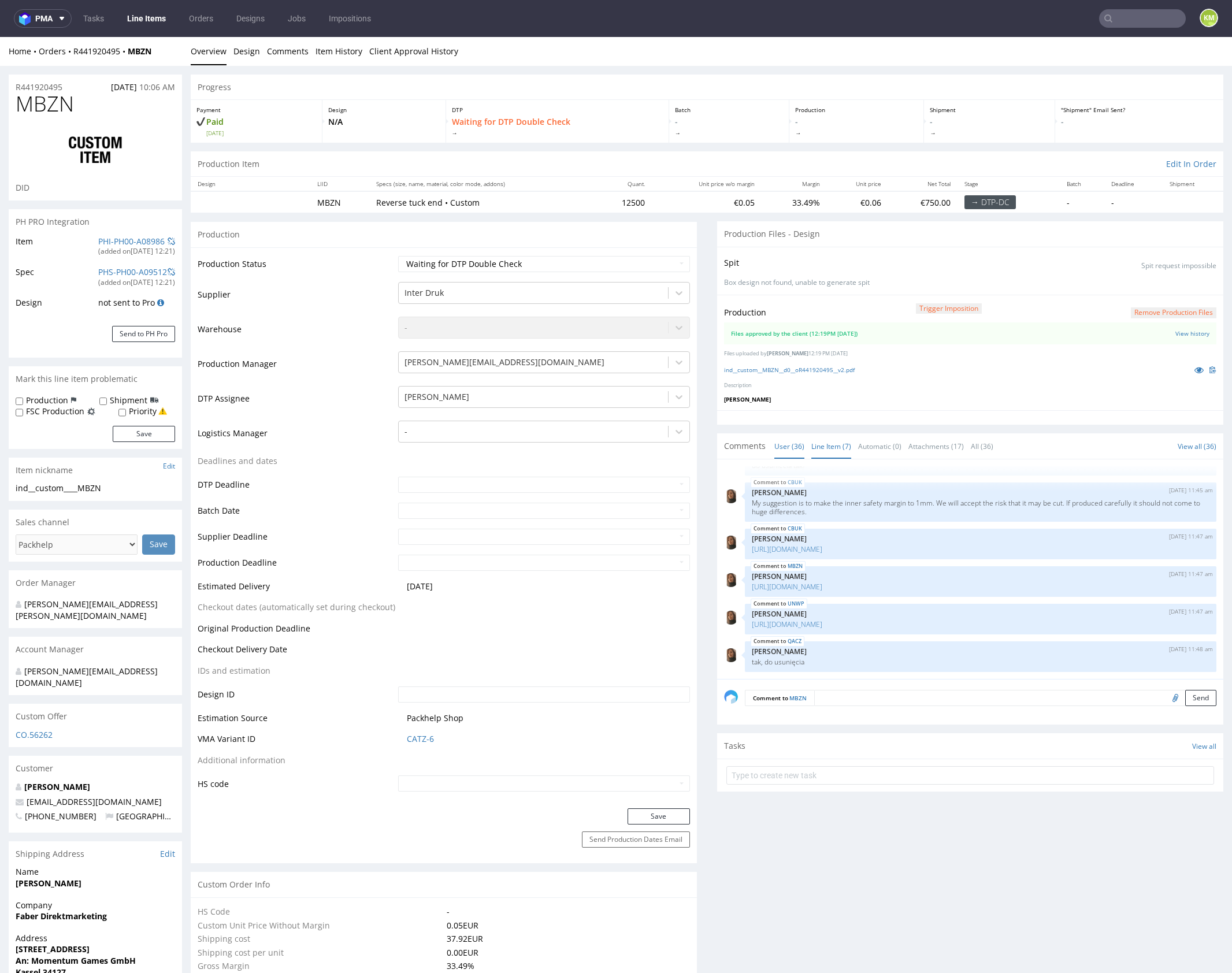
click at [831, 446] on link "Line Item (7)" at bounding box center [831, 446] width 40 height 25
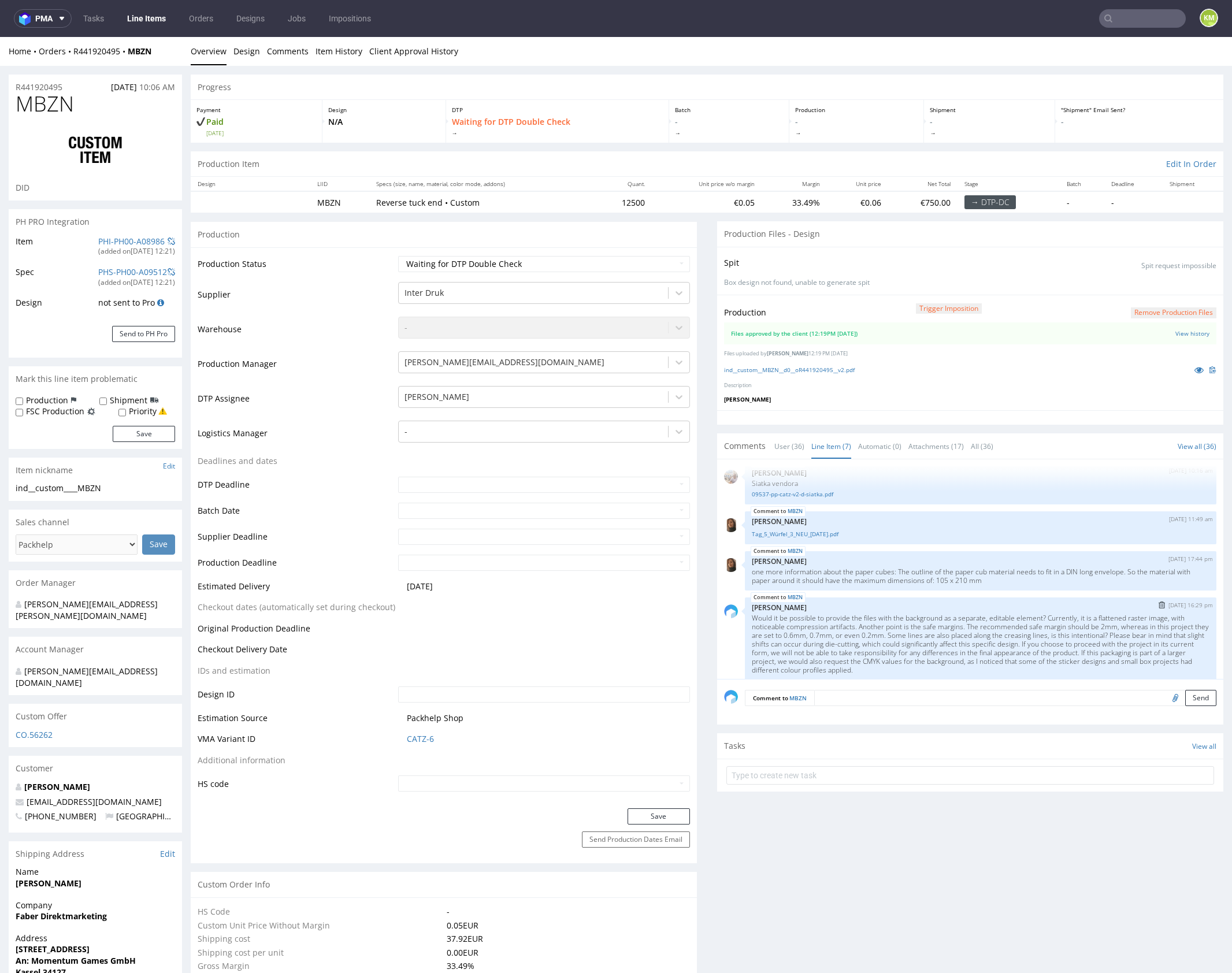
scroll to position [134, 0]
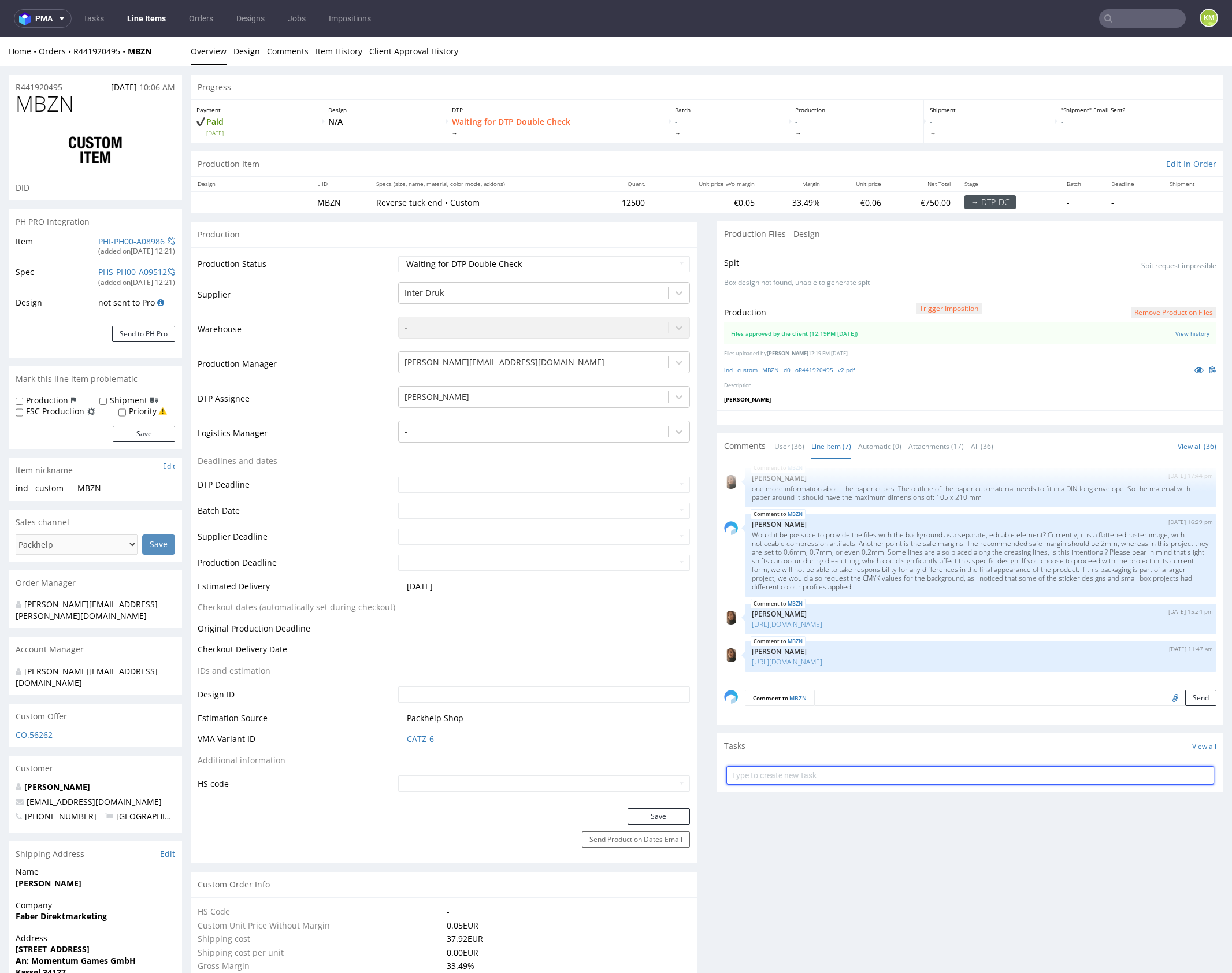
click at [868, 776] on input "text" at bounding box center [969, 775] width 488 height 18
type input "dch 6/6 pilne"
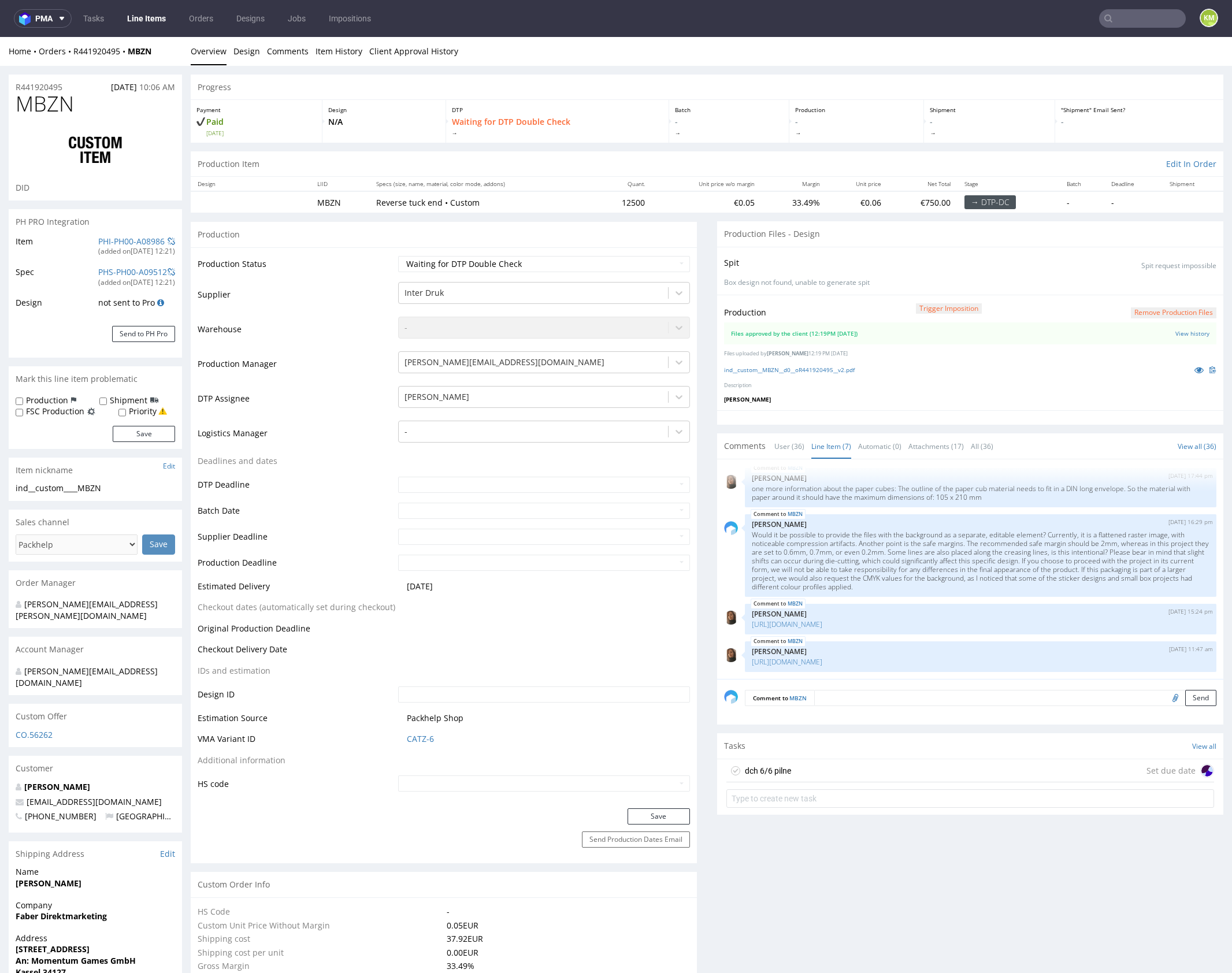
click at [790, 763] on div "dch 6/6 pilne Set due date" at bounding box center [969, 770] width 488 height 23
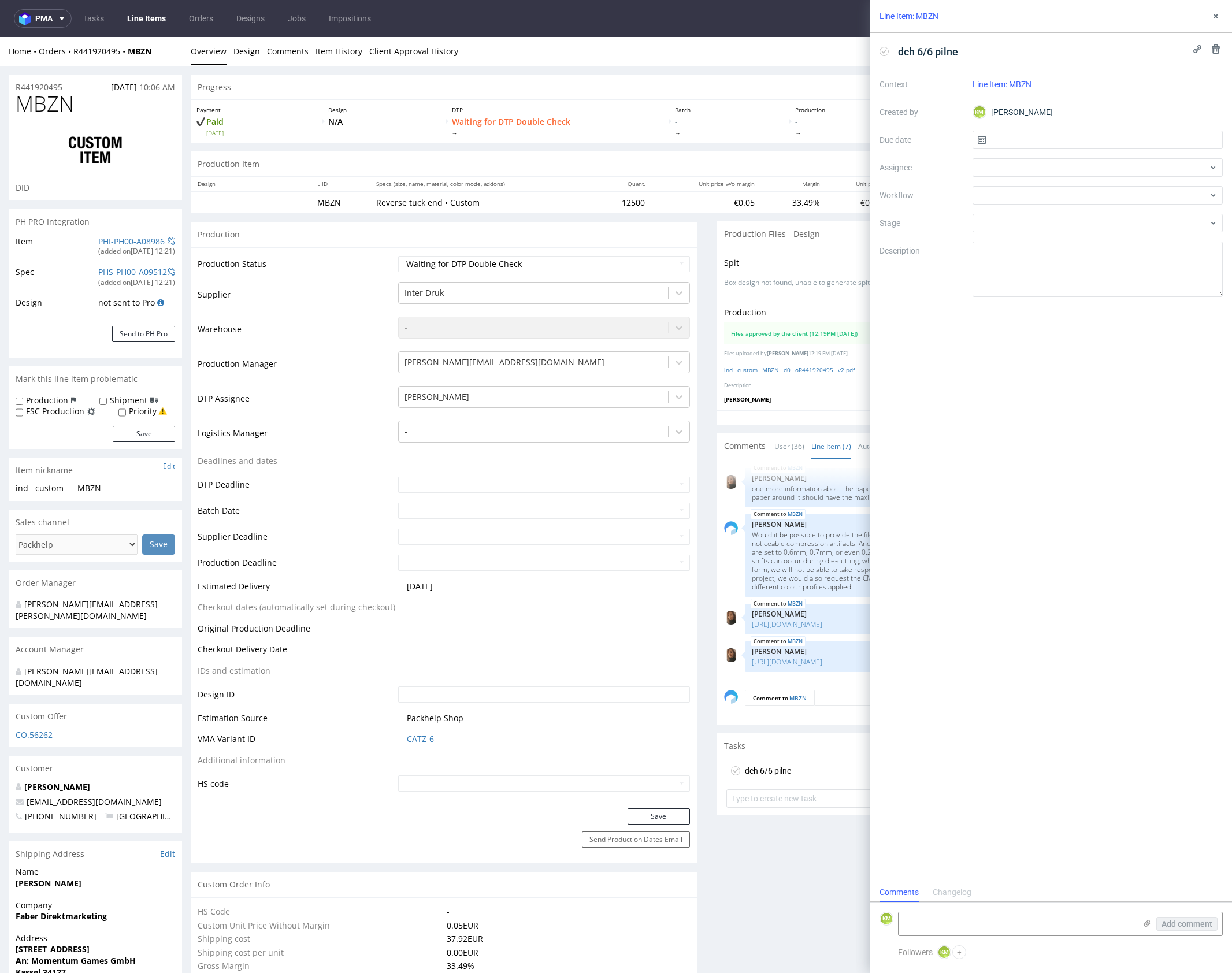
scroll to position [10, 0]
click at [1043, 142] on input "text" at bounding box center [1098, 139] width 251 height 18
click at [1132, 232] on span "12" at bounding box center [1135, 237] width 10 height 12
type input "[DATE]"
click at [1003, 173] on div at bounding box center [1098, 167] width 251 height 18
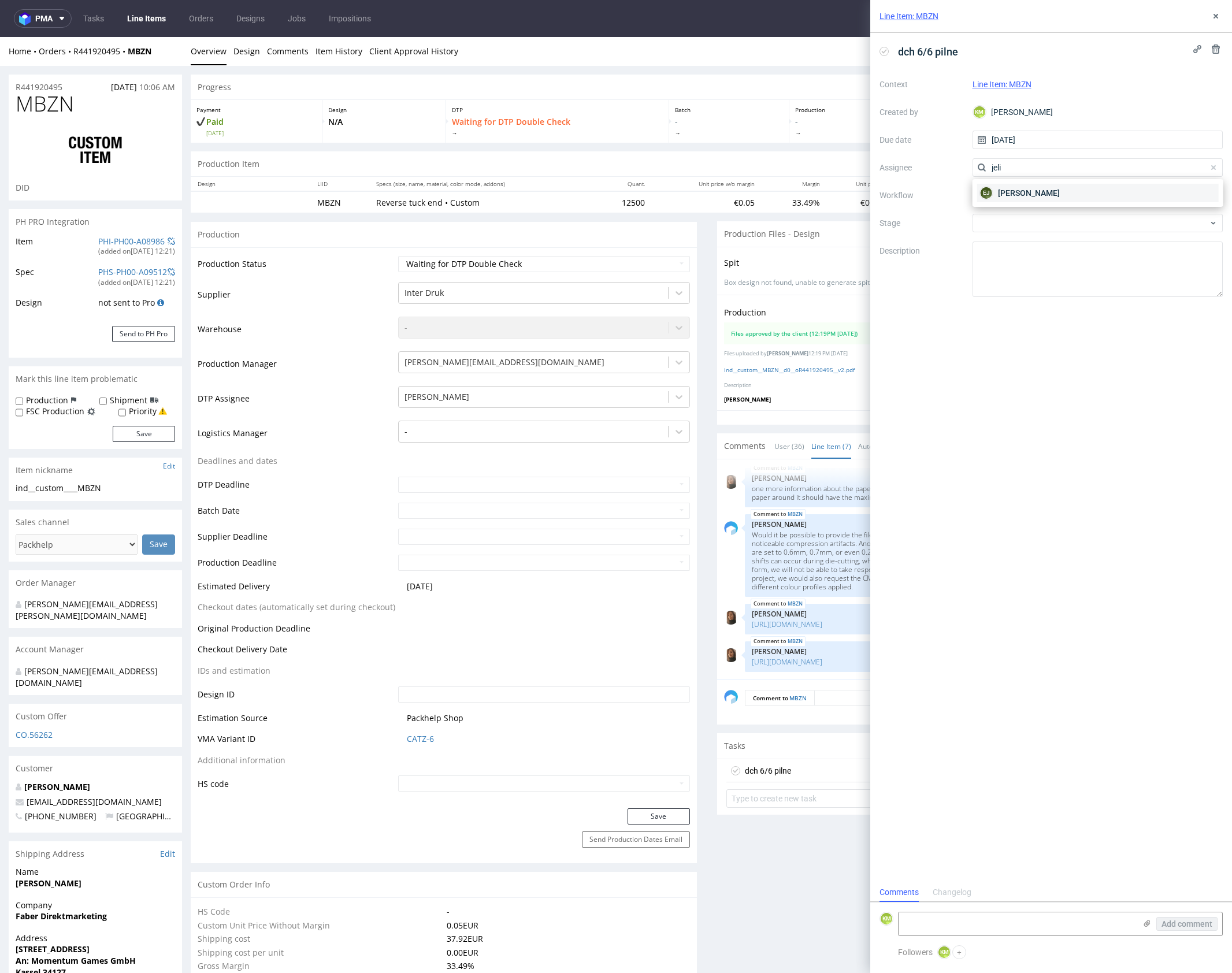
type input "jeli"
click at [1047, 194] on span "[PERSON_NAME]" at bounding box center [1029, 193] width 62 height 12
click at [1041, 198] on div at bounding box center [1098, 195] width 251 height 18
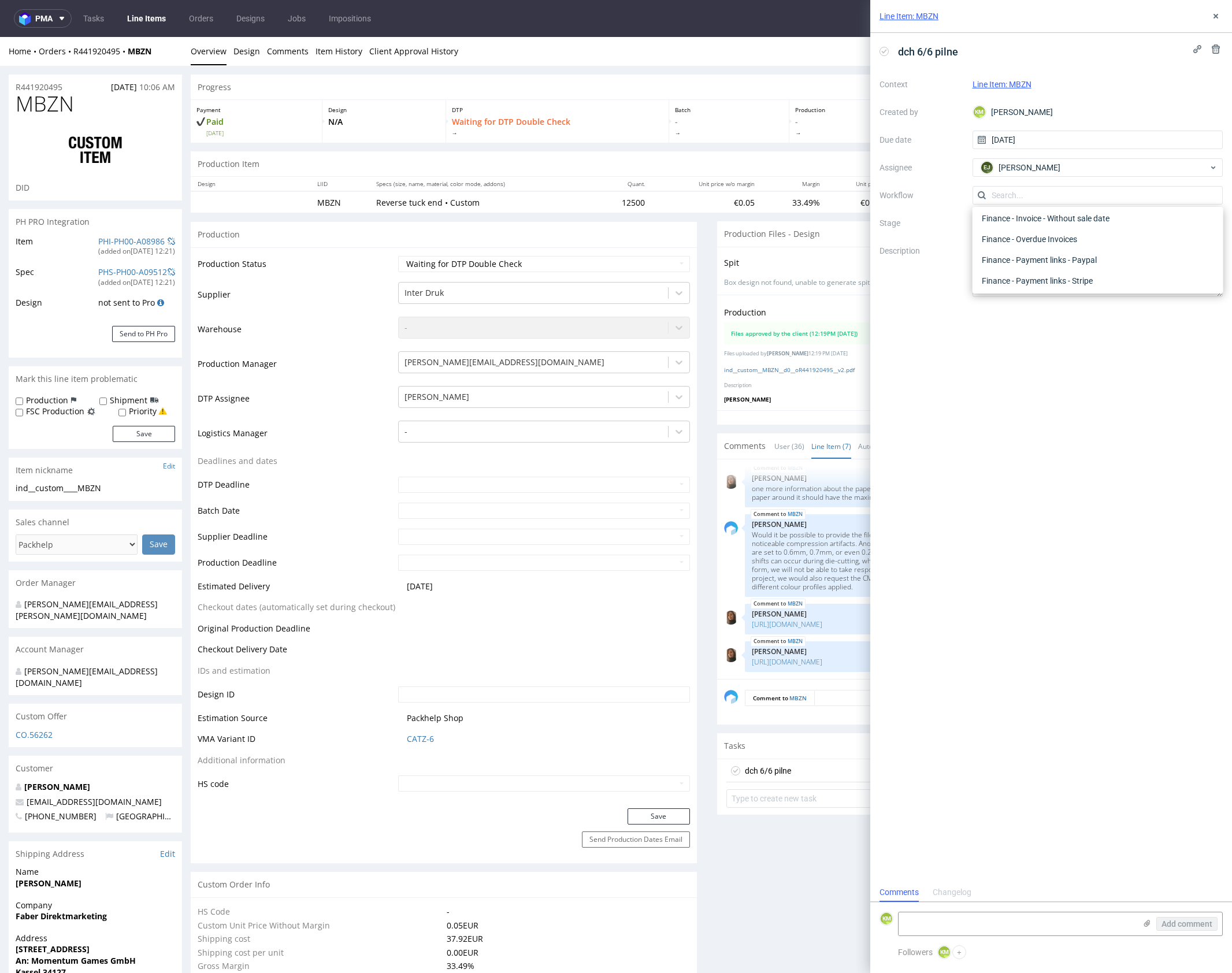
scroll to position [0, 0]
click at [1057, 238] on div "DTP - Double Check" at bounding box center [1097, 237] width 241 height 21
click at [1065, 257] on textarea at bounding box center [1098, 269] width 251 height 55
click at [1214, 22] on button at bounding box center [1215, 16] width 14 height 14
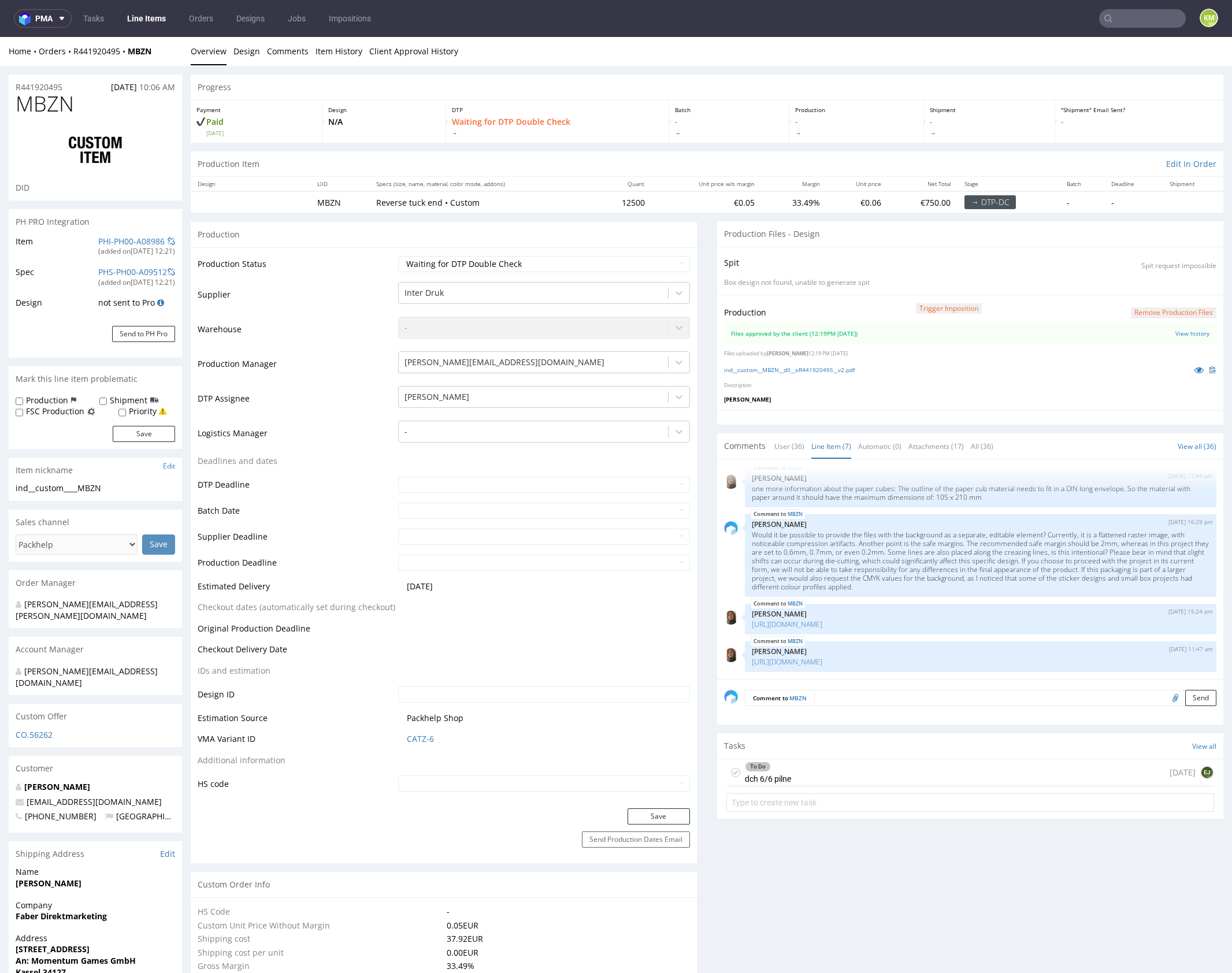
click at [946, 415] on div at bounding box center [970, 418] width 506 height 15
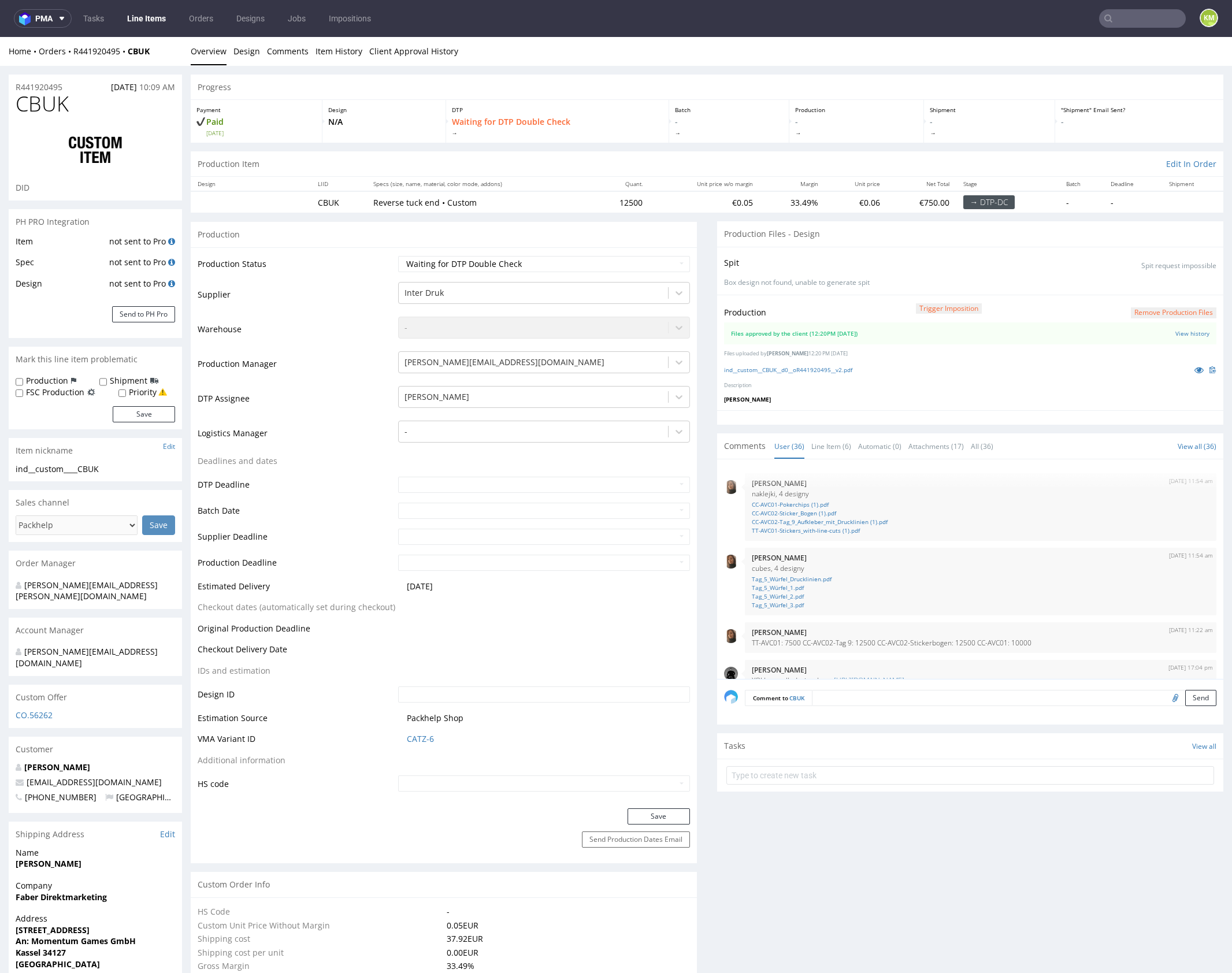
scroll to position [1497, 0]
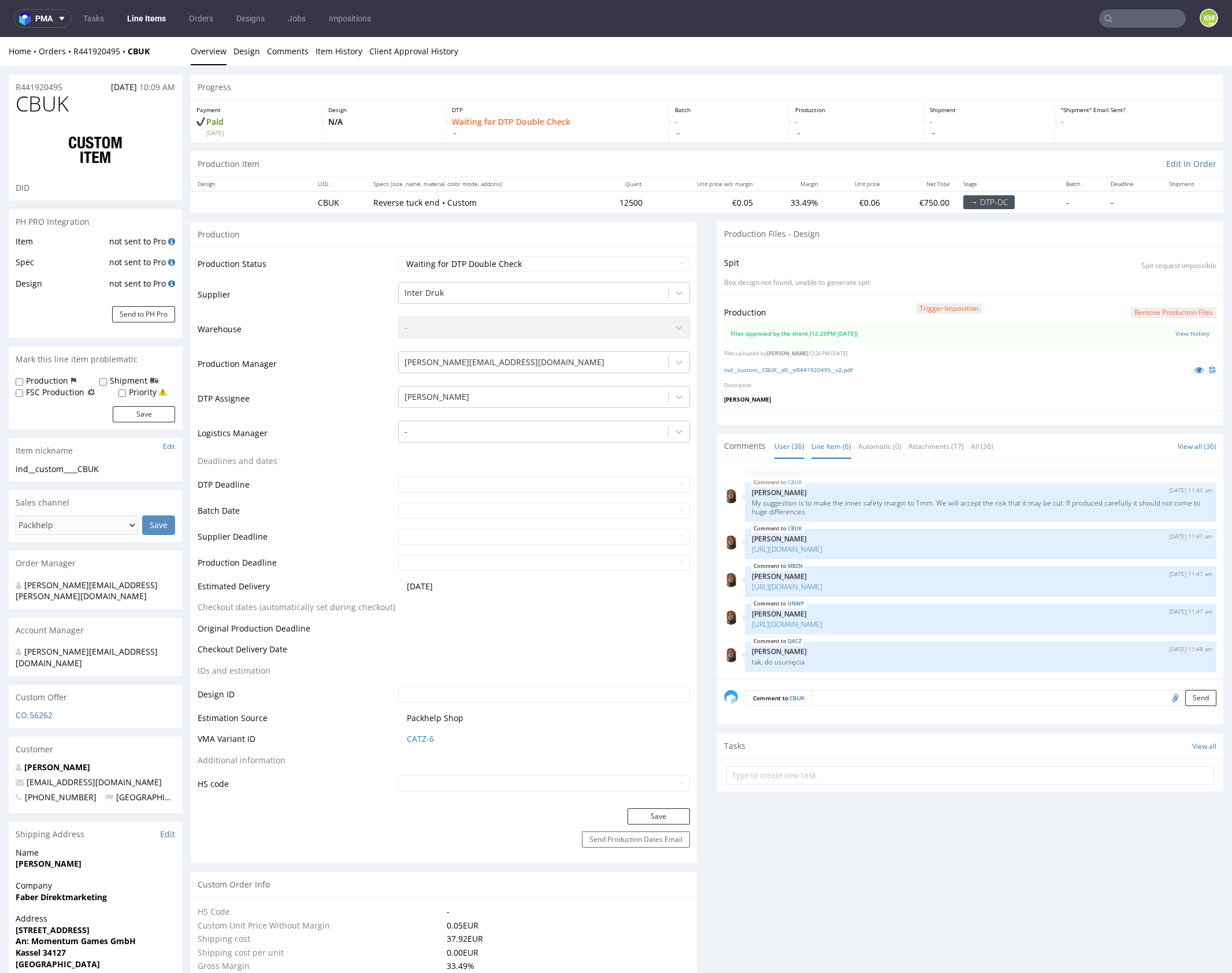
click at [818, 442] on link "Line Item (6)" at bounding box center [831, 446] width 40 height 25
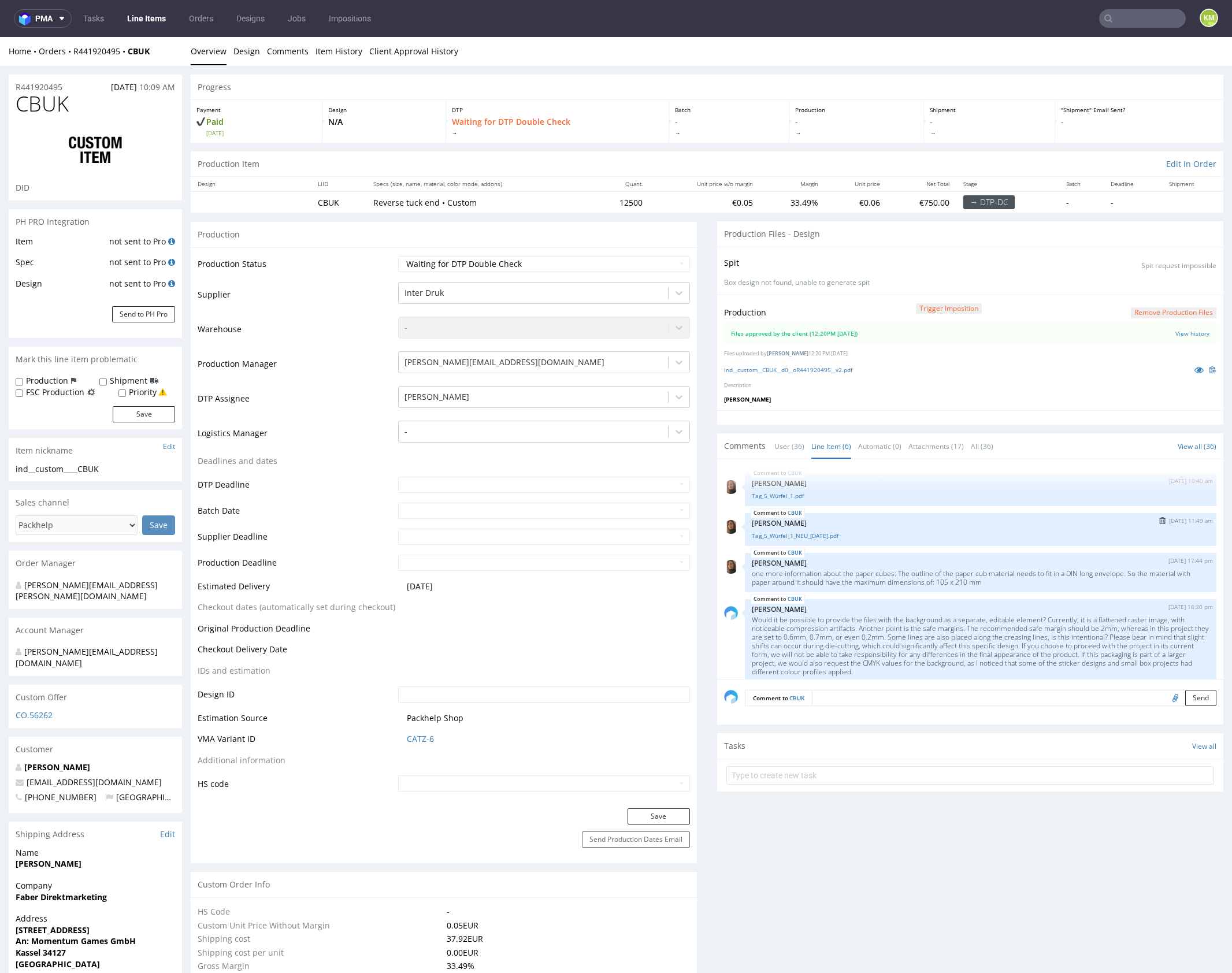
scroll to position [94, 0]
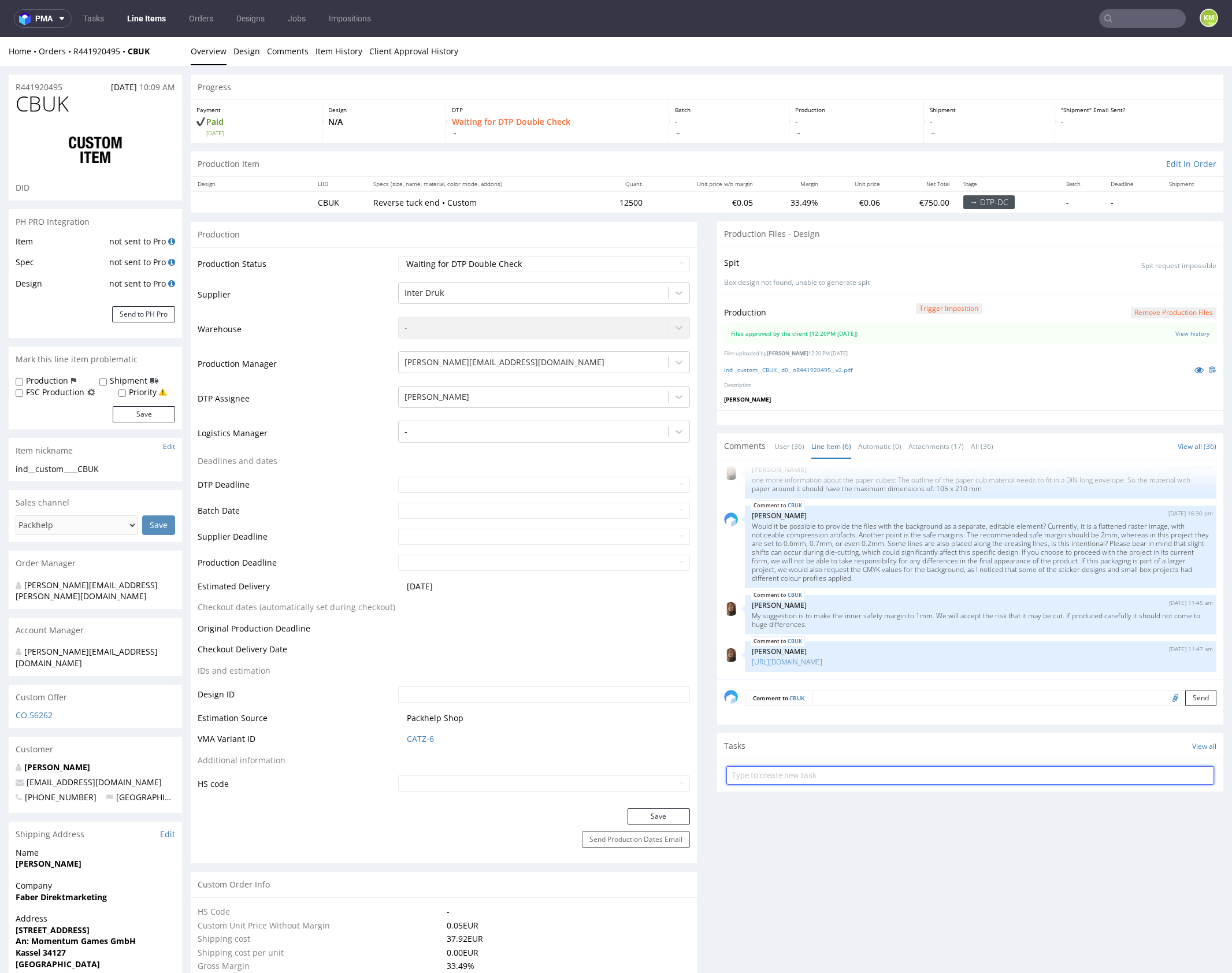
click at [851, 772] on input "text" at bounding box center [969, 775] width 488 height 18
type input "dch 4/6 pilne"
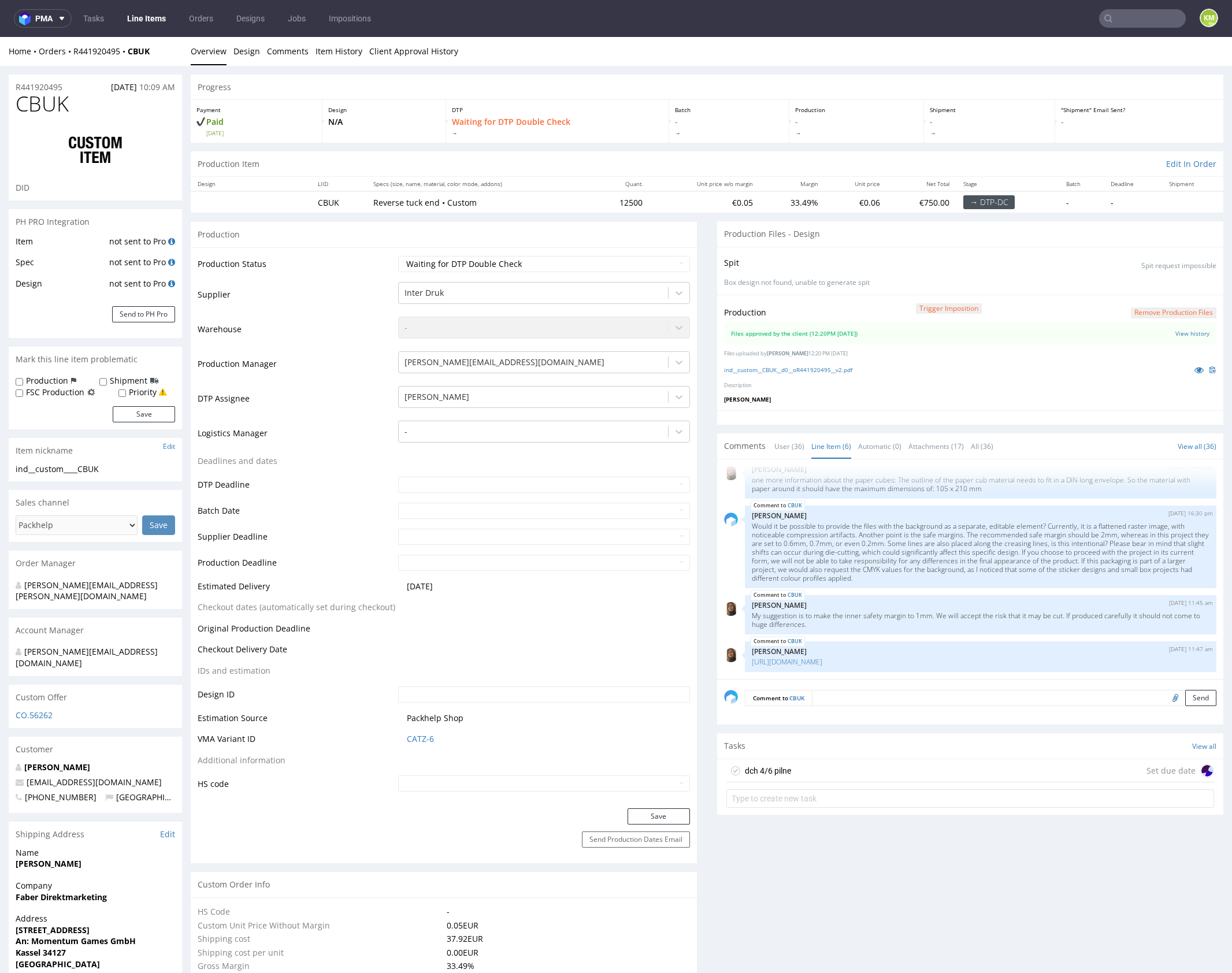
click at [836, 772] on div "dch 4/6 pilne Set due date" at bounding box center [969, 770] width 488 height 23
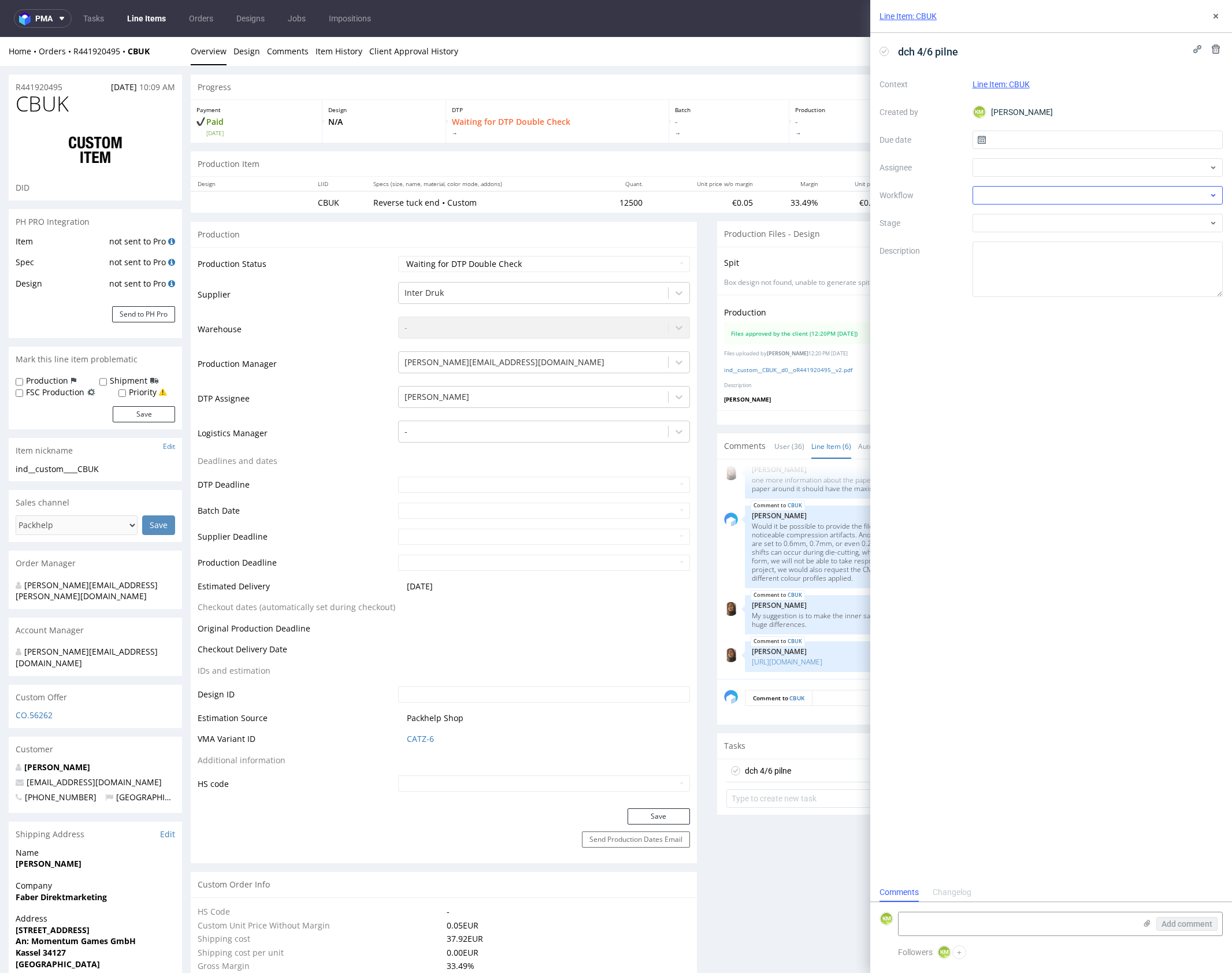
scroll to position [10, 0]
click at [1045, 142] on input "text" at bounding box center [1098, 139] width 251 height 18
drag, startPoint x: 1139, startPoint y: 233, endPoint x: 1121, endPoint y: 219, distance: 22.8
click at [1139, 233] on button "12" at bounding box center [1135, 236] width 18 height 18
type input "12/09/2025"
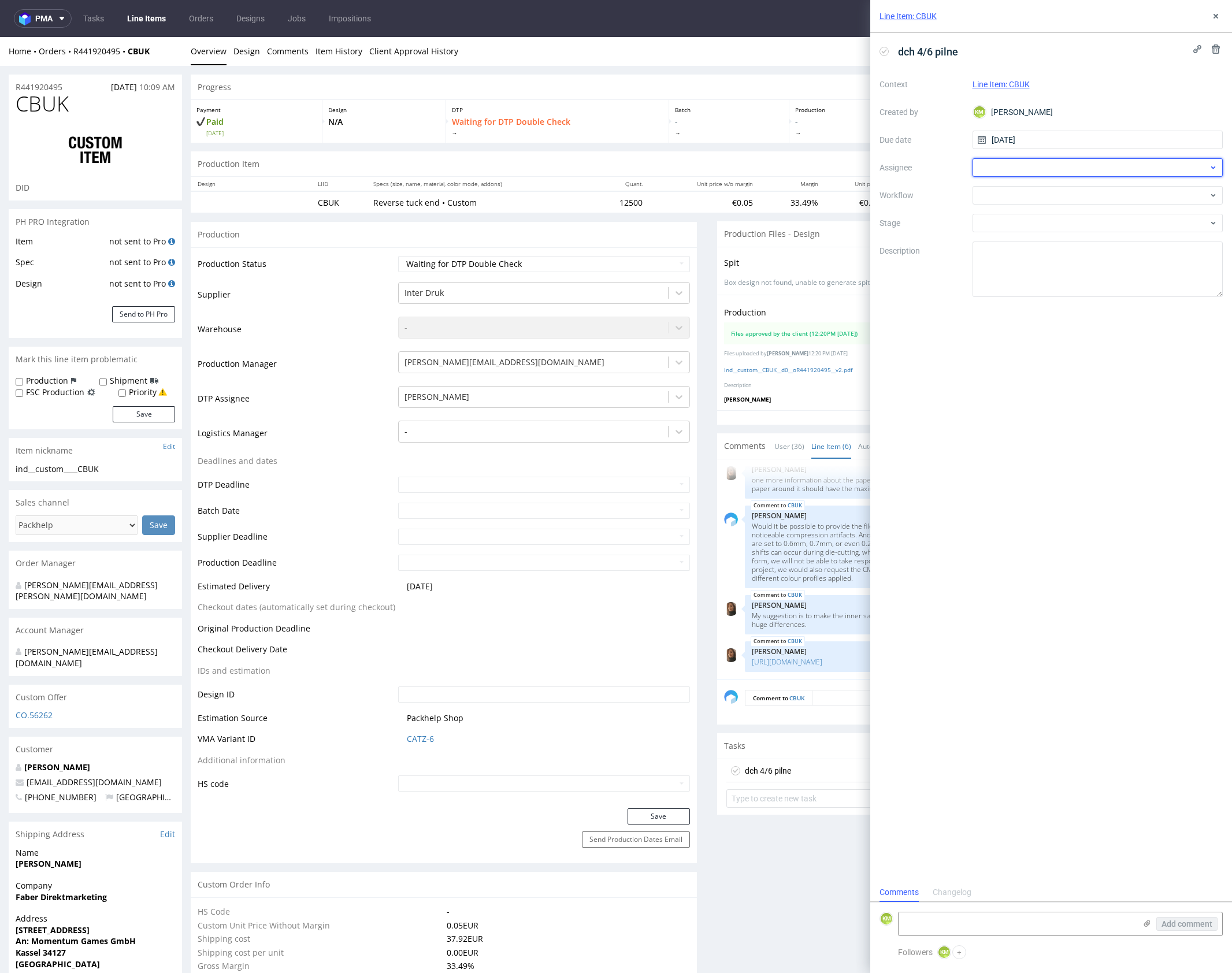
click at [1053, 170] on div at bounding box center [1098, 167] width 251 height 18
type input "jeli"
click at [1047, 201] on div "EJ Elżbieta Jelińska" at bounding box center [1097, 193] width 241 height 18
click at [1025, 193] on div at bounding box center [1098, 195] width 251 height 18
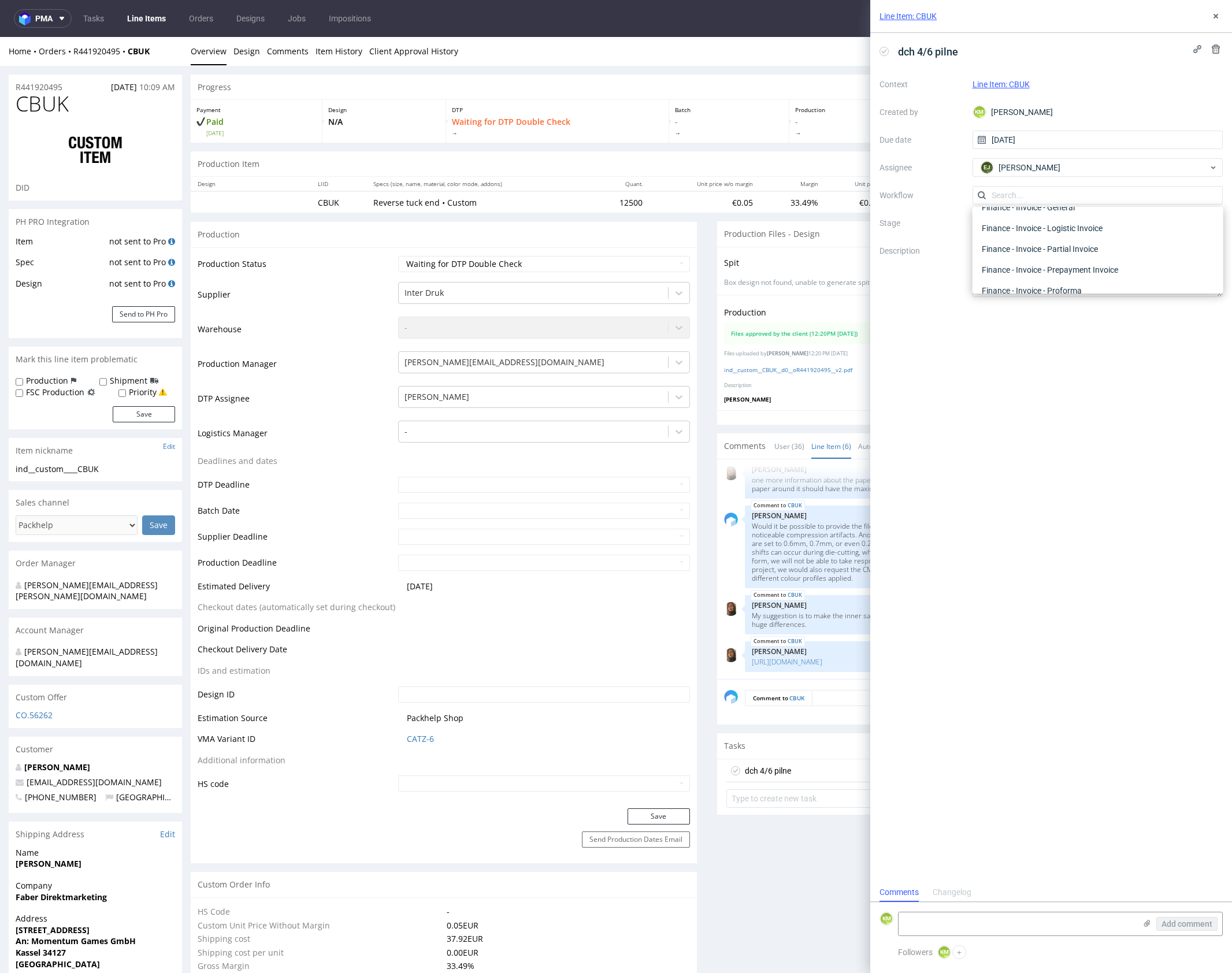
scroll to position [0, 0]
click at [1040, 238] on div "DTP - Double Check" at bounding box center [1097, 237] width 241 height 21
click at [1045, 253] on textarea at bounding box center [1098, 269] width 251 height 55
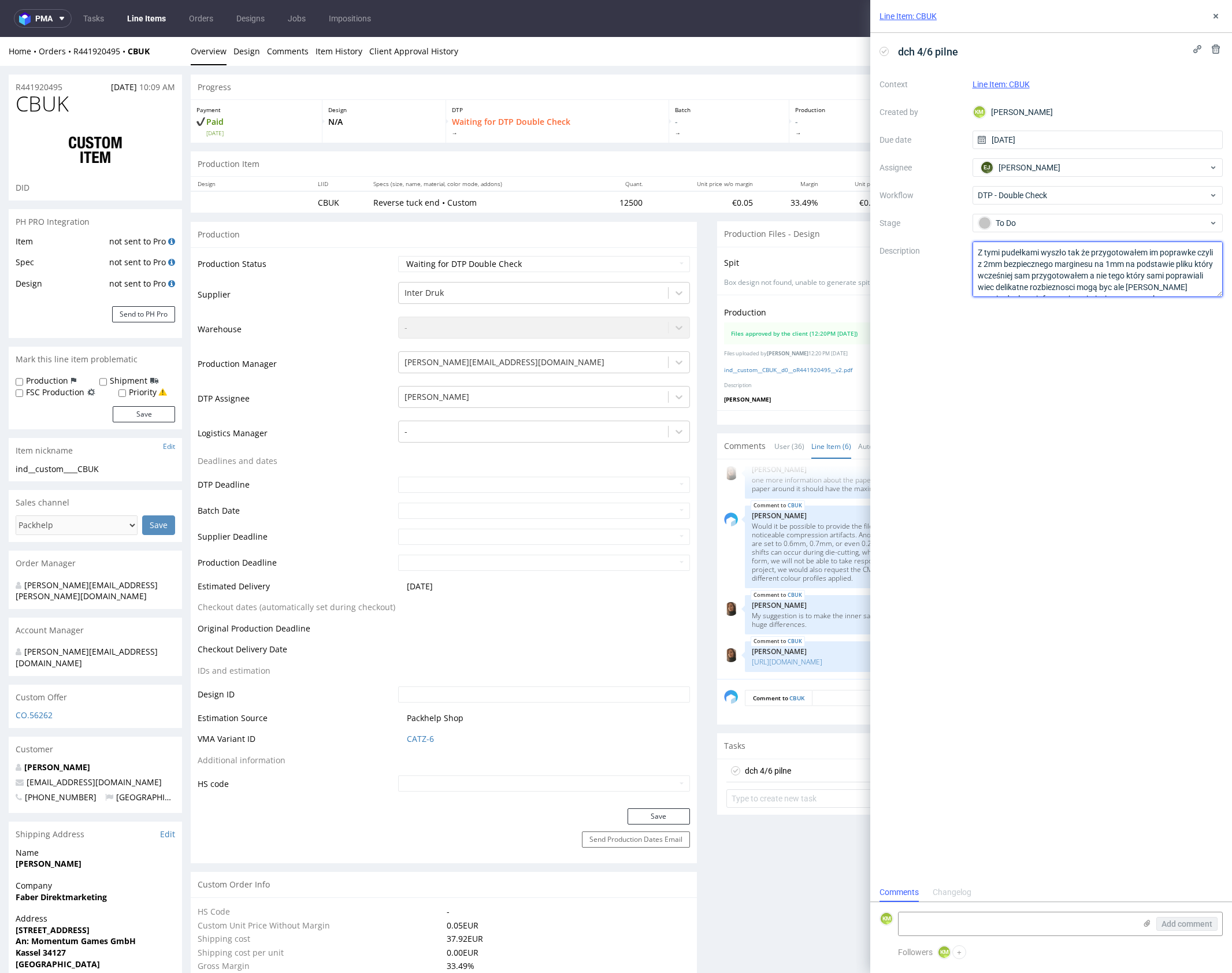
click at [1127, 263] on textarea "Z tymi pudełkami wyszło tak że przygotowałem im poprawke czyli z 2mm bezpieczne…" at bounding box center [1098, 269] width 251 height 55
click at [1132, 285] on textarea "Z tymi pudełkami wyszło tak że przygotowałem im poprawke czyli z 2mm bezpieczne…" at bounding box center [1098, 269] width 251 height 55
type textarea "Z tymi pudełkami wyszło tak że przygotowałem im poprawke czyli z 2mm bezpieczne…"
click at [1135, 387] on div "dch 4/6 pilne Context Line Item: CBUK Created by KM Karol Markowski Due date 12…" at bounding box center [1051, 458] width 361 height 850
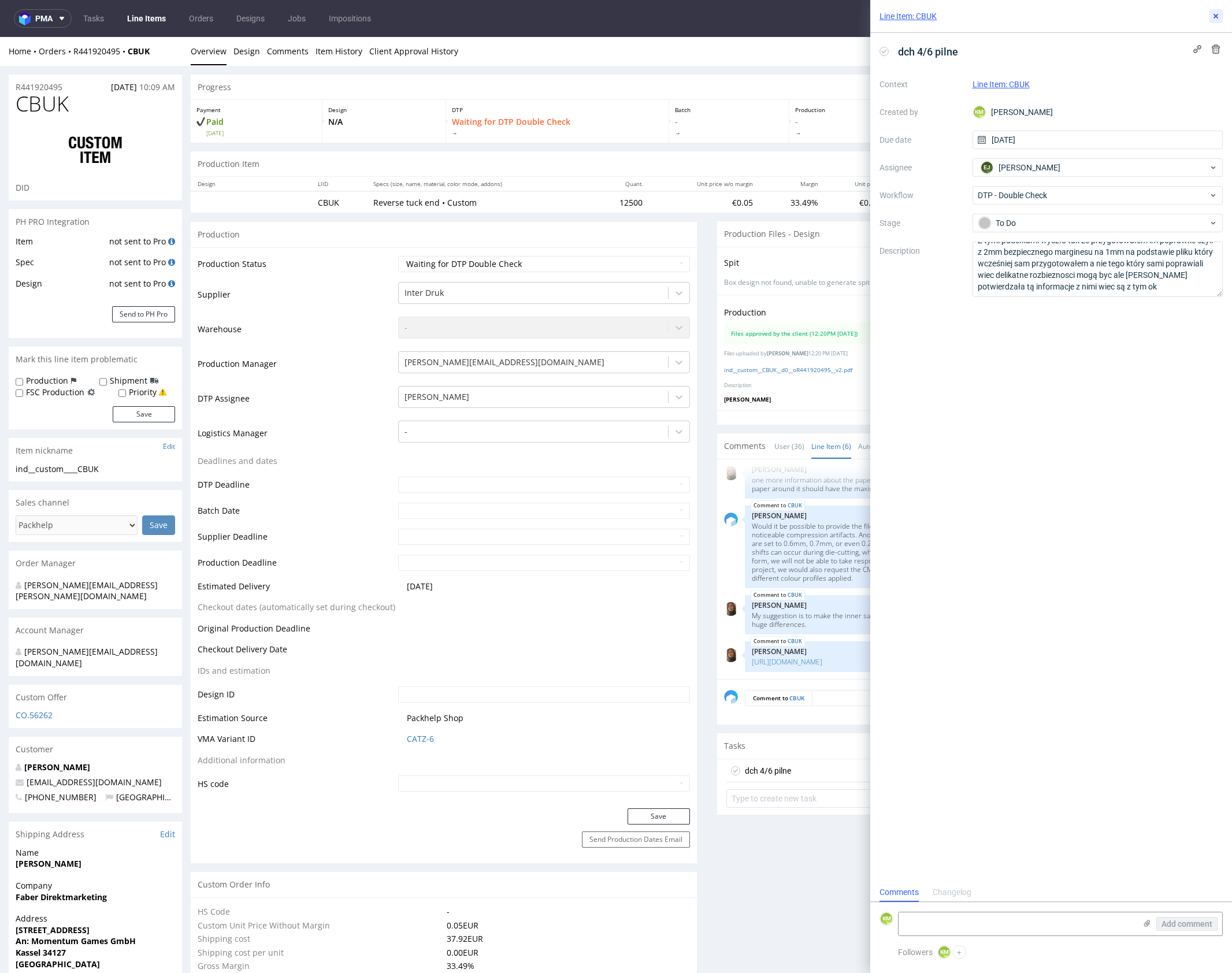
drag, startPoint x: 1214, startPoint y: 15, endPoint x: 1193, endPoint y: 35, distance: 29.0
click at [1214, 15] on use at bounding box center [1216, 16] width 4 height 4
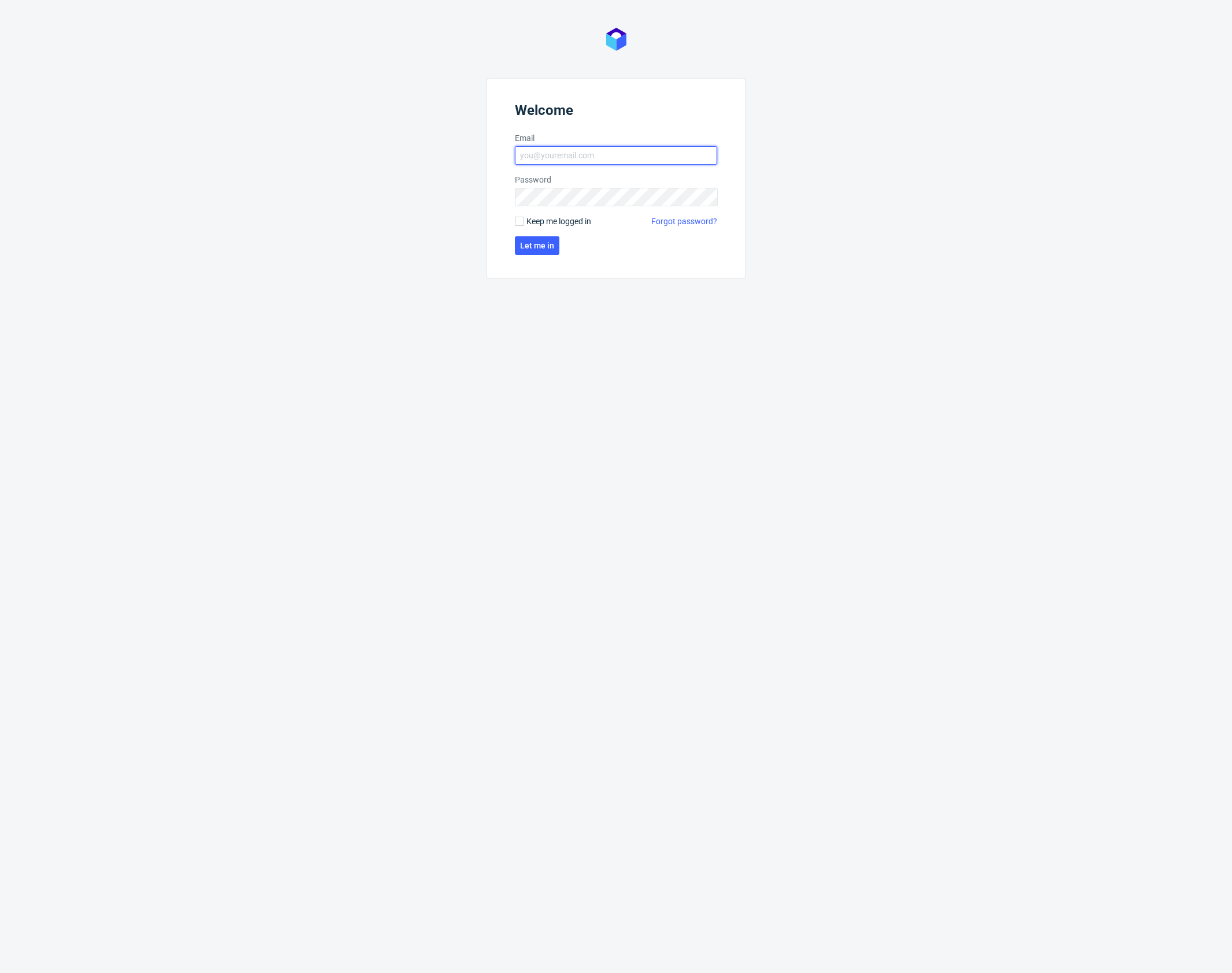
click at [612, 150] on input "Email" at bounding box center [616, 155] width 202 height 18
type input "[PERSON_NAME][EMAIL_ADDRESS][PERSON_NAME][DOMAIN_NAME]"
click button "Let me in" at bounding box center [537, 245] width 44 height 18
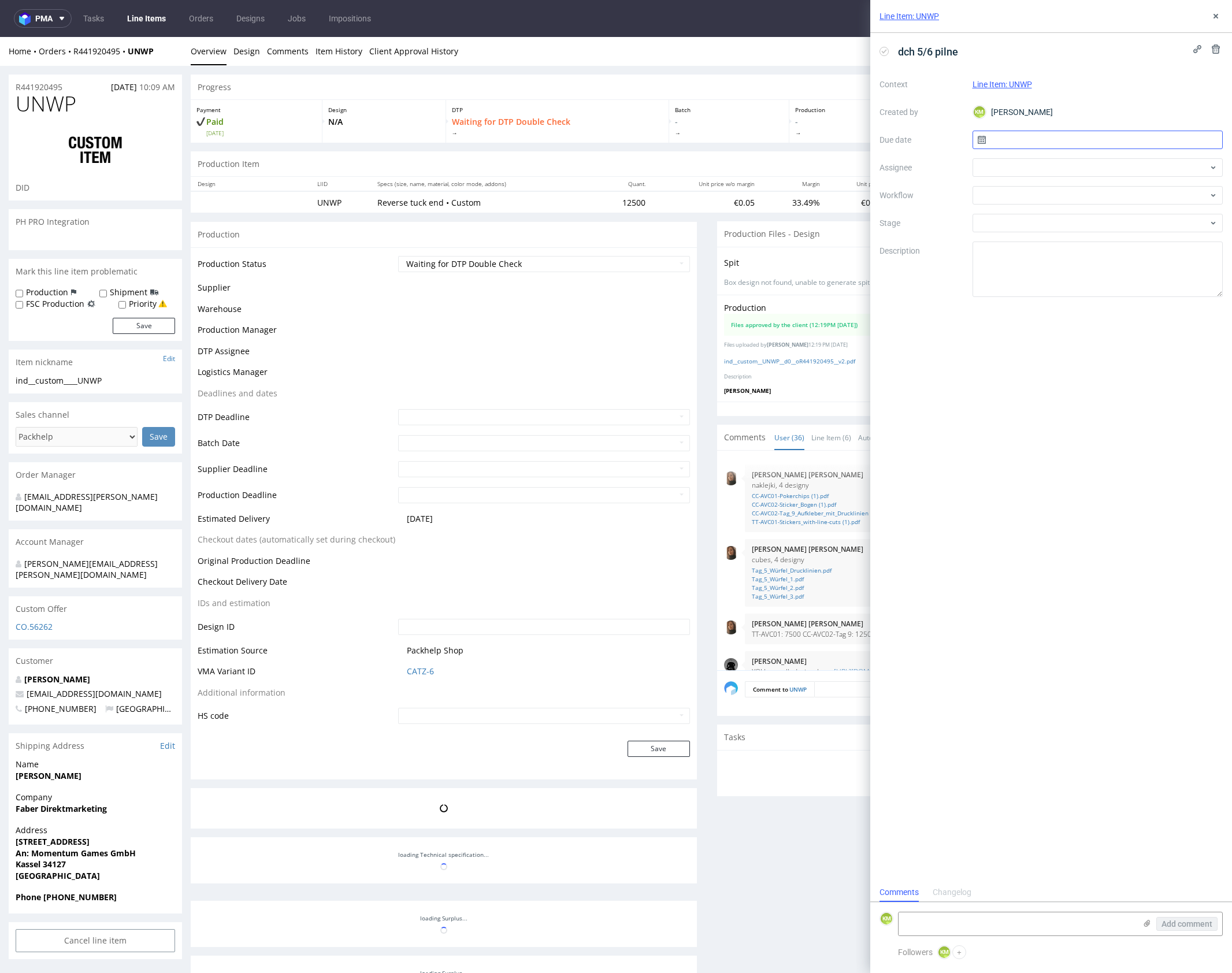
scroll to position [1497, 0]
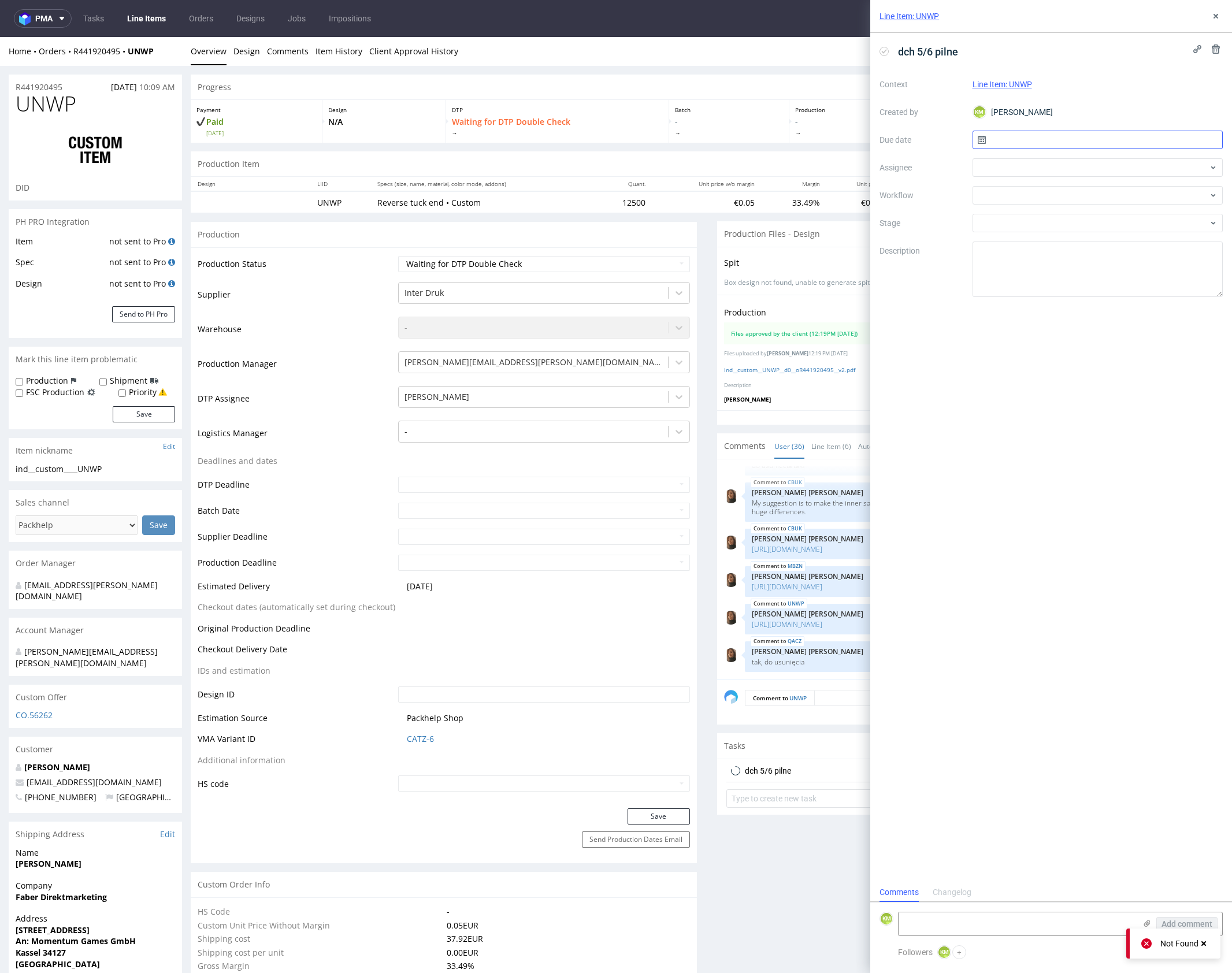
click at [1037, 139] on input "text" at bounding box center [1098, 139] width 251 height 18
drag, startPoint x: 1133, startPoint y: 238, endPoint x: 1033, endPoint y: 183, distance: 114.1
click at [1133, 238] on span "12" at bounding box center [1135, 237] width 10 height 12
type input "[DATE]"
click at [1020, 169] on div at bounding box center [1098, 167] width 251 height 18
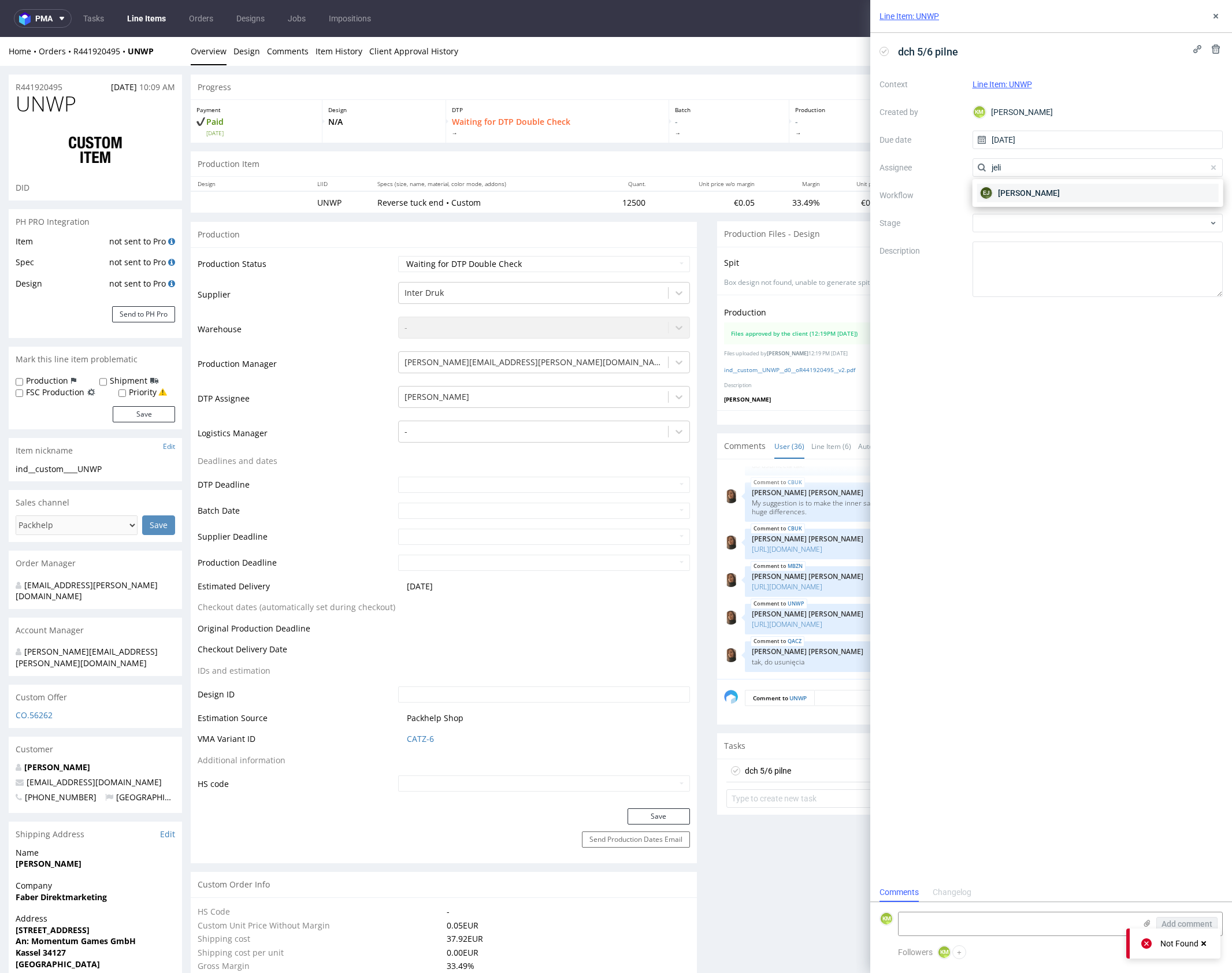
type input "jeli"
click at [1020, 189] on span "[PERSON_NAME]" at bounding box center [1029, 193] width 62 height 12
click at [1018, 192] on div at bounding box center [1098, 195] width 251 height 18
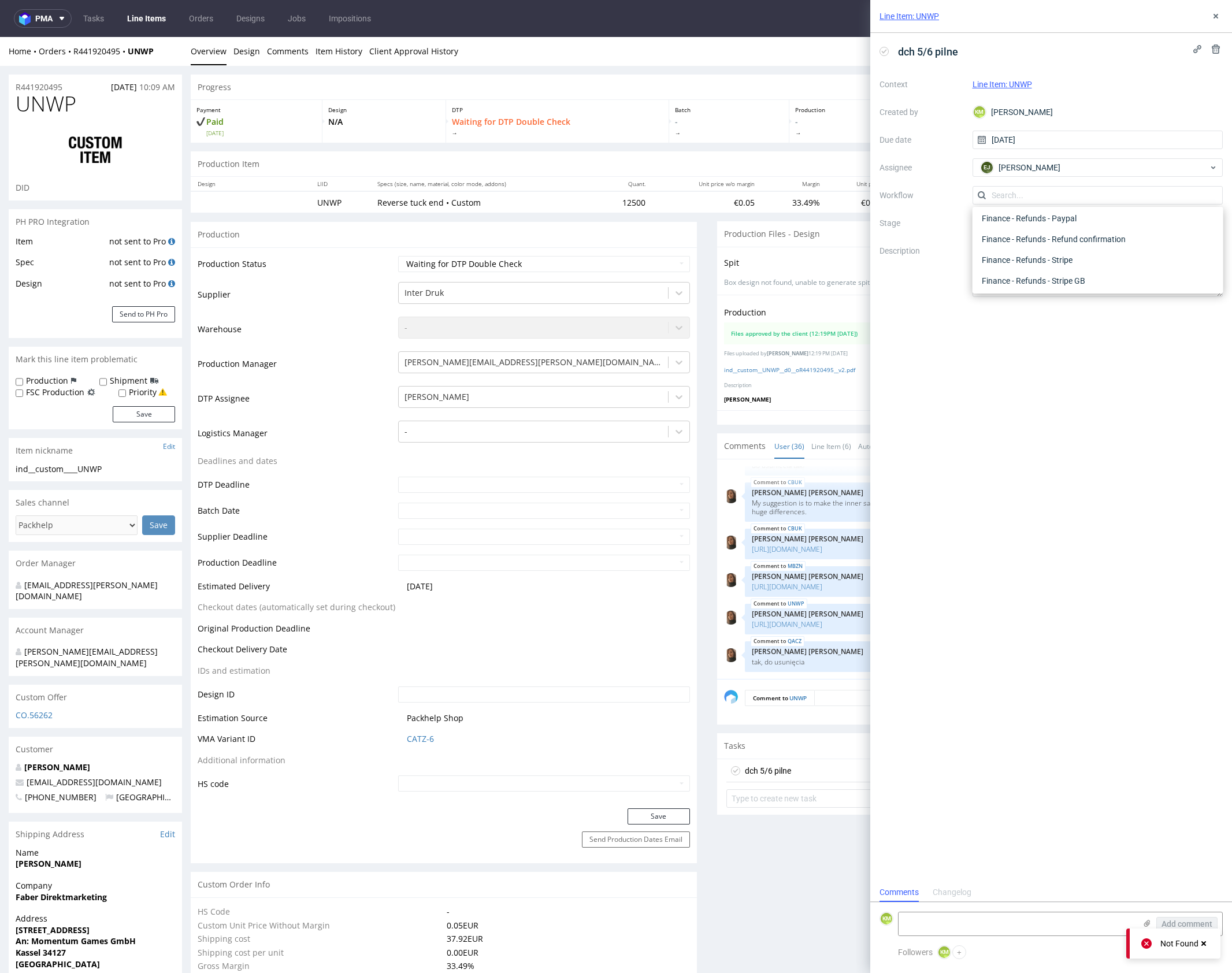
scroll to position [0, 0]
click at [1053, 238] on div "DTP - Double Check" at bounding box center [1097, 237] width 241 height 21
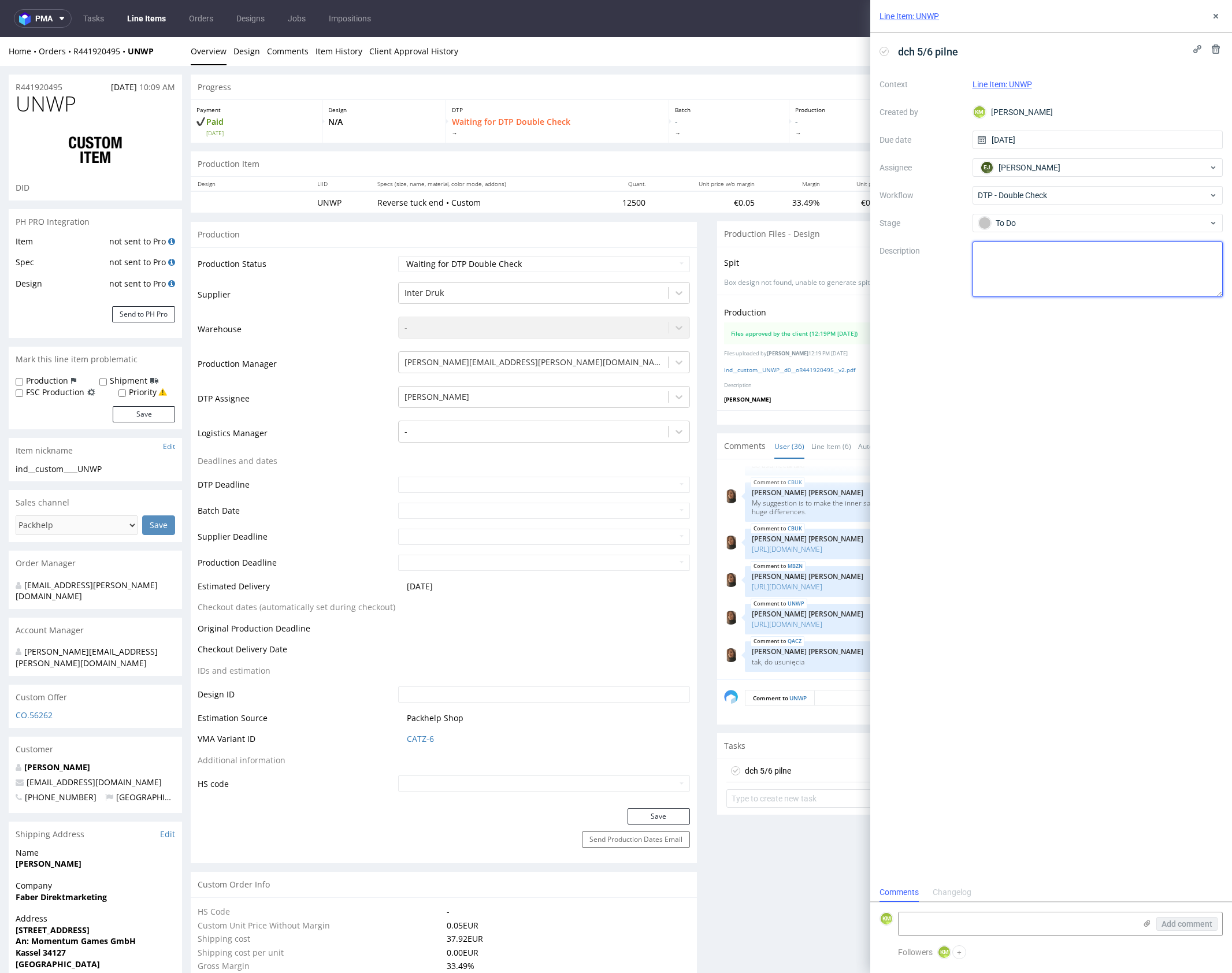
click at [1063, 256] on textarea at bounding box center [1098, 269] width 251 height 55
click at [1221, 17] on button at bounding box center [1215, 16] width 14 height 14
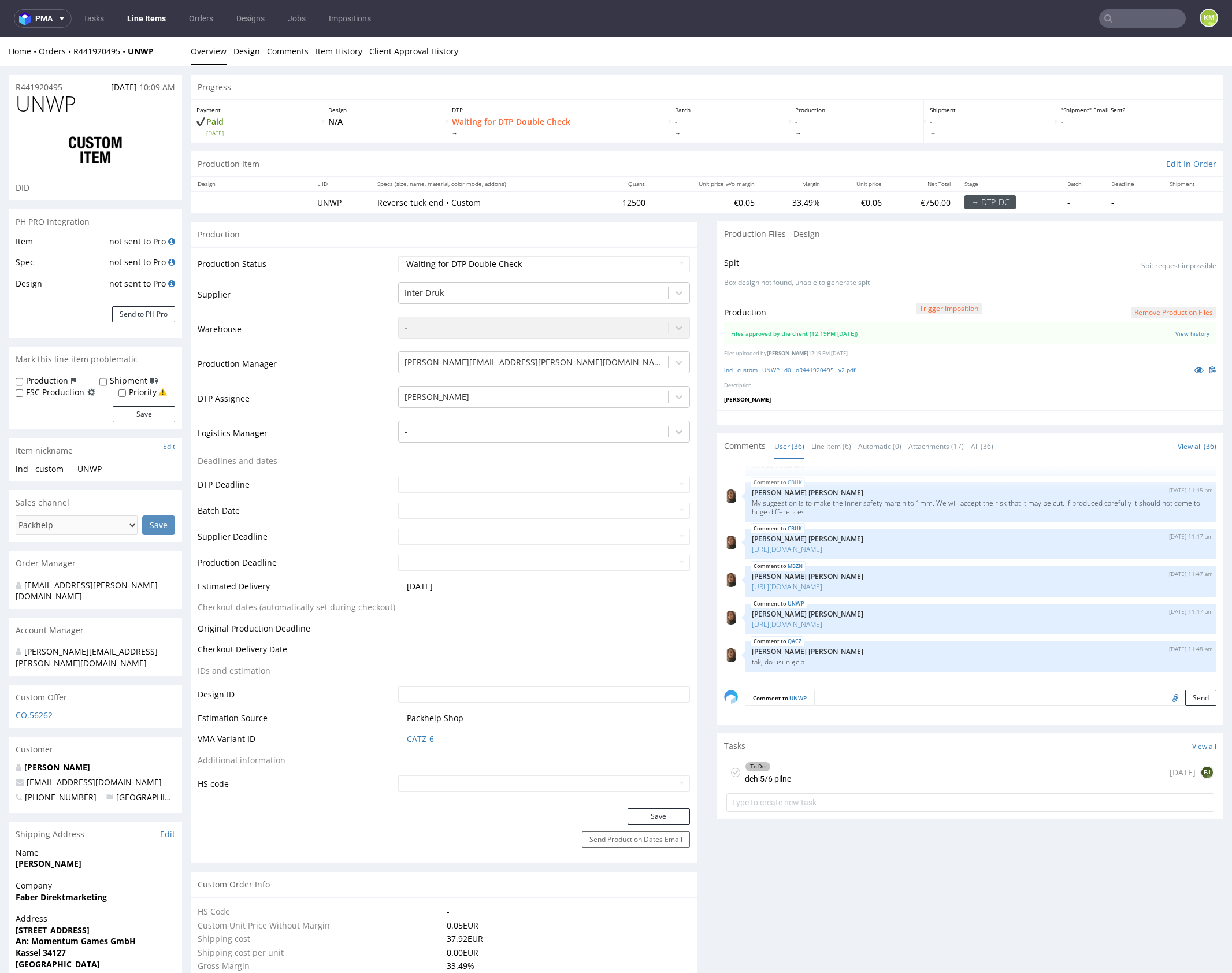
click at [865, 775] on div "To Do dch 5/6 pilne [DATE] EJ" at bounding box center [969, 772] width 488 height 27
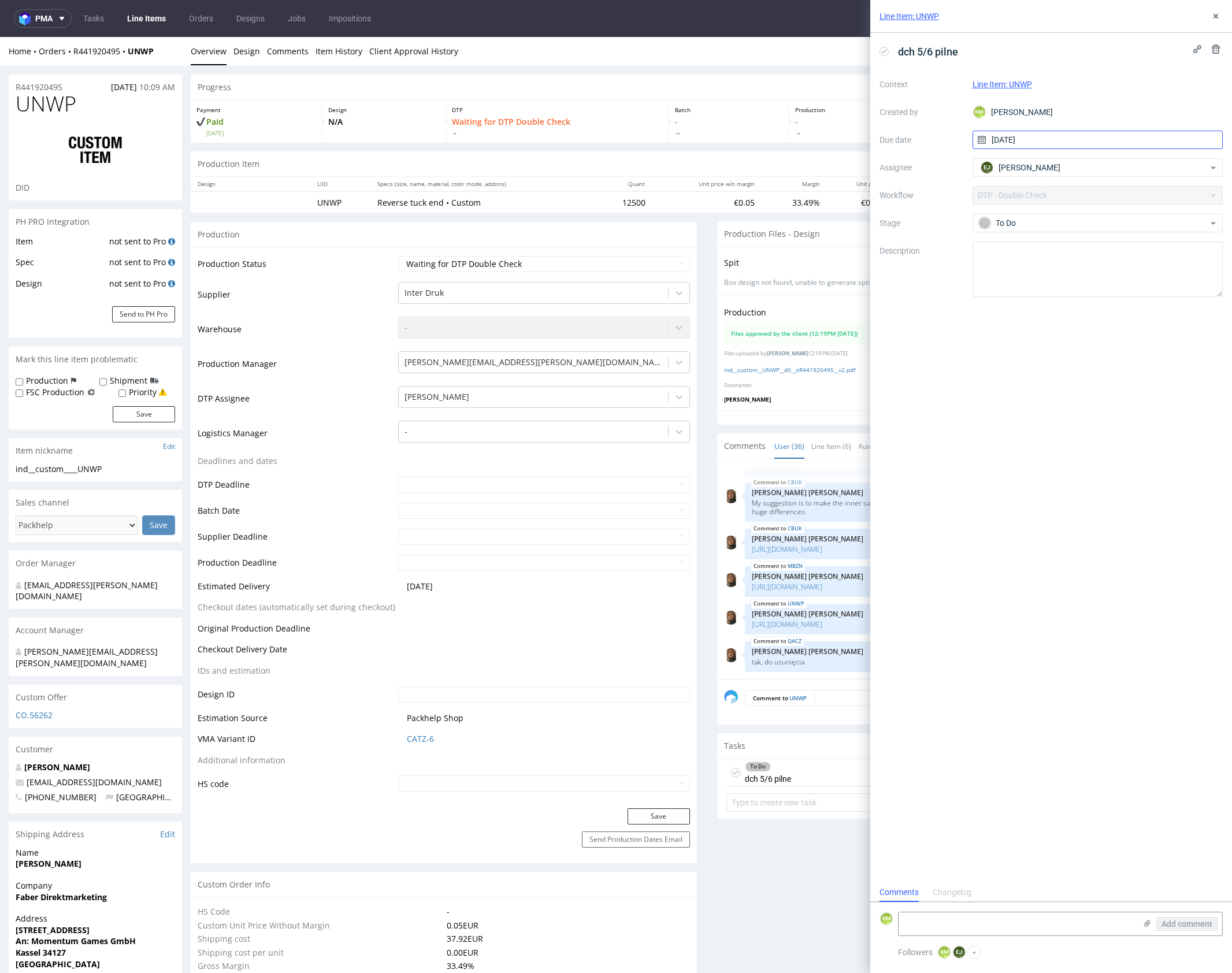
scroll to position [10, 0]
click at [1214, 14] on icon at bounding box center [1216, 16] width 10 height 10
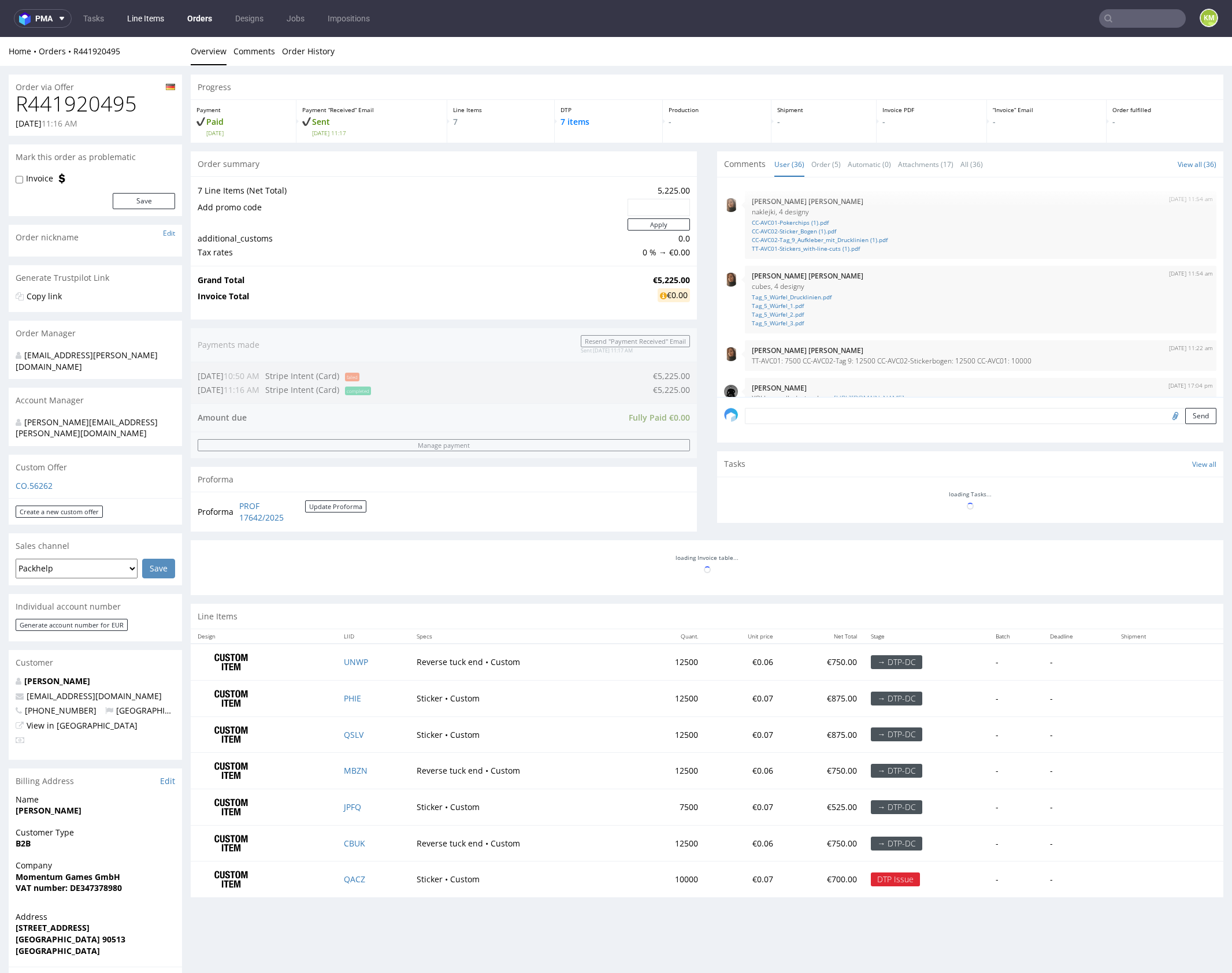
scroll to position [1497, 0]
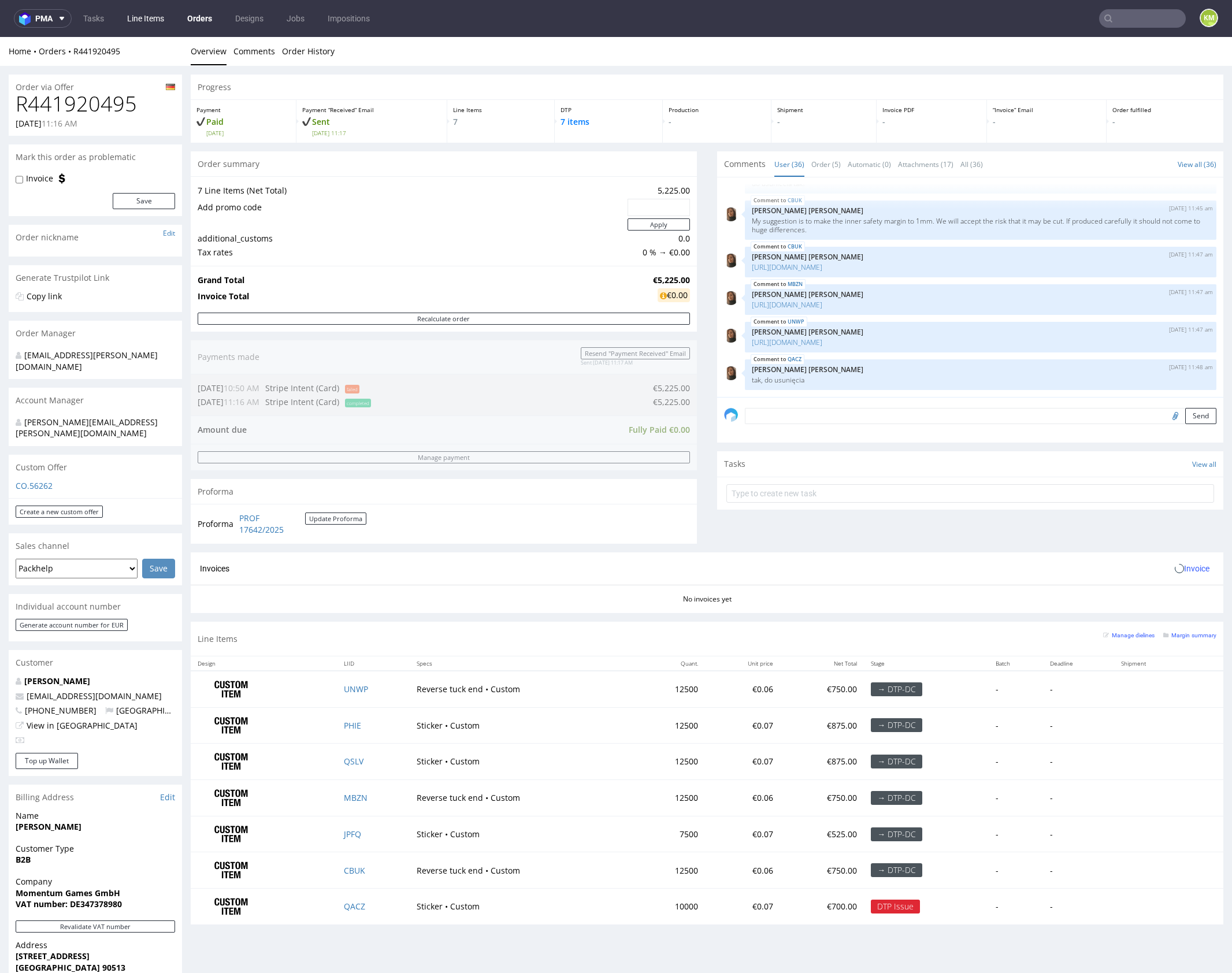
click at [148, 21] on link "Line Items" at bounding box center [145, 18] width 51 height 18
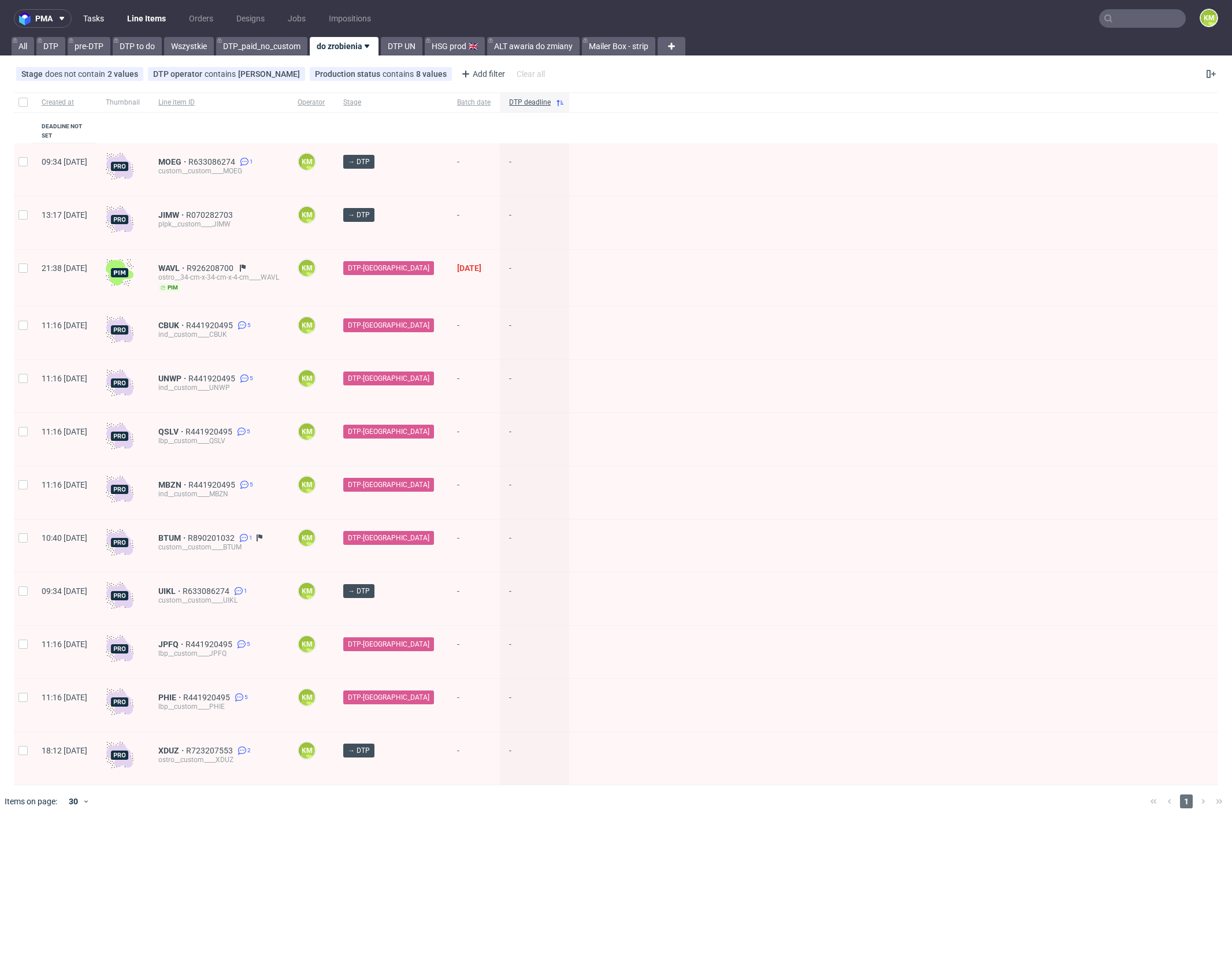
click at [102, 17] on link "Tasks" at bounding box center [93, 18] width 35 height 18
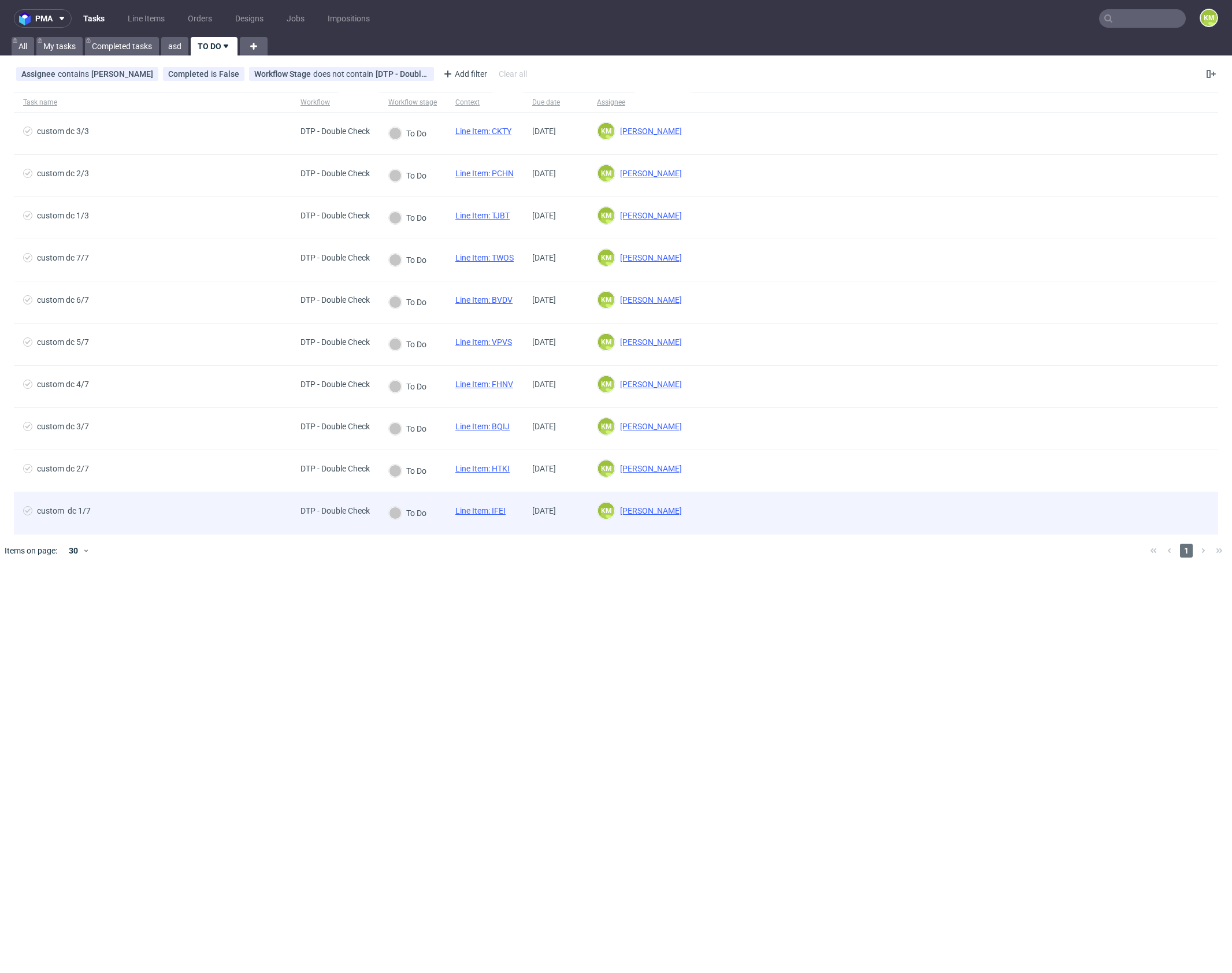
click at [505, 510] on link "Line Item: IFEI" at bounding box center [480, 510] width 50 height 10
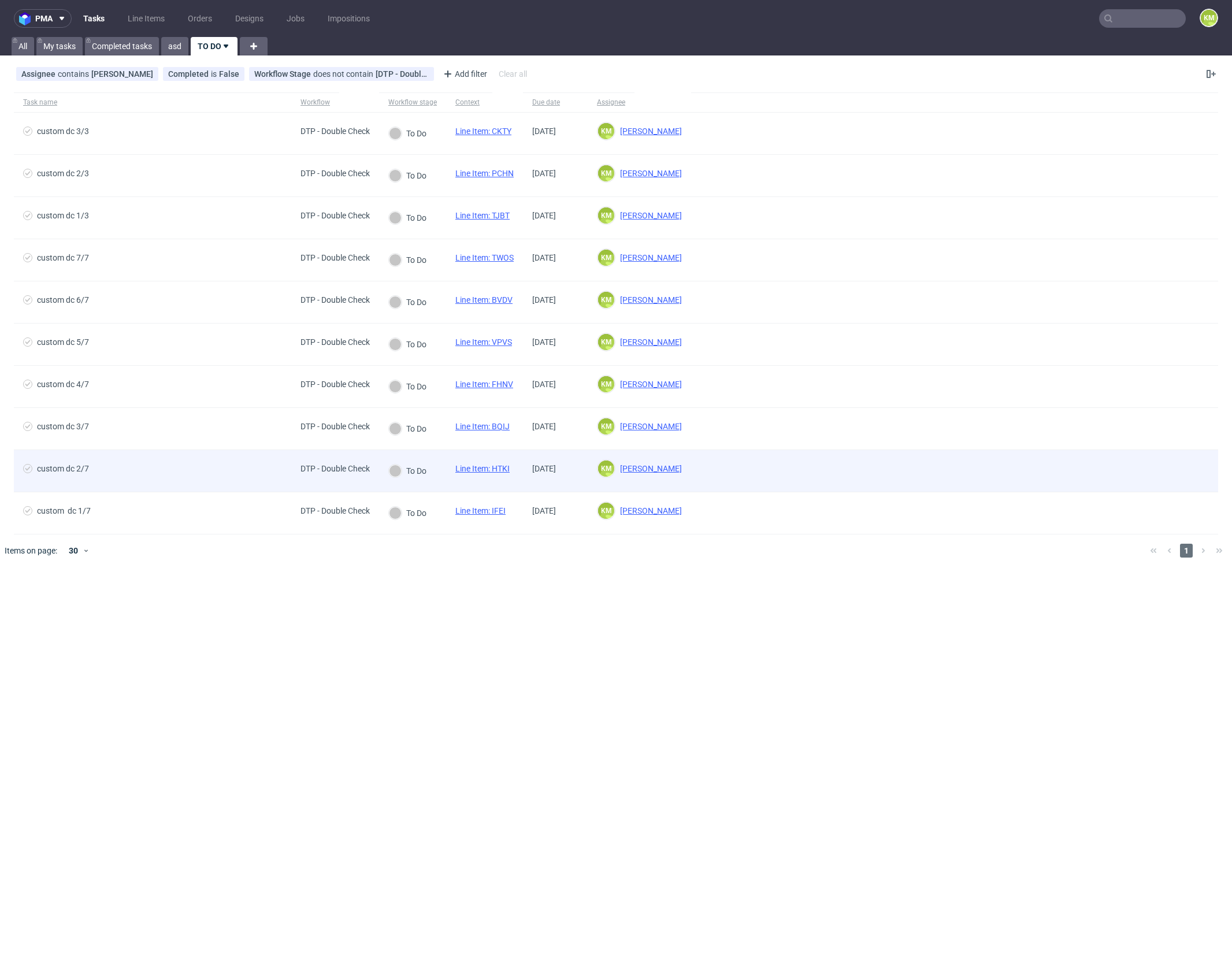
click at [503, 465] on link "Line Item: HTKI" at bounding box center [482, 468] width 55 height 10
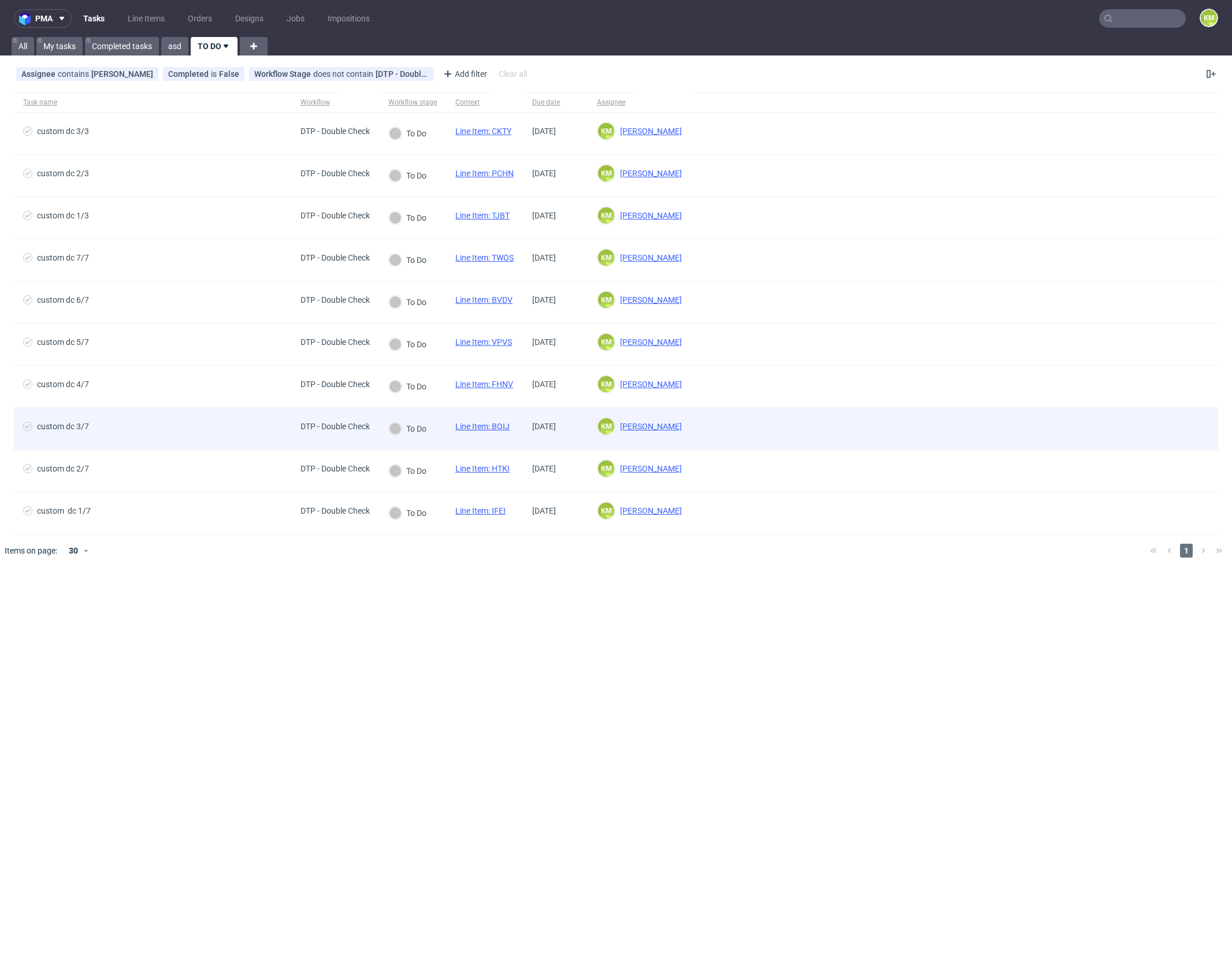
click at [502, 429] on link "Line Item: BQIJ" at bounding box center [482, 426] width 55 height 10
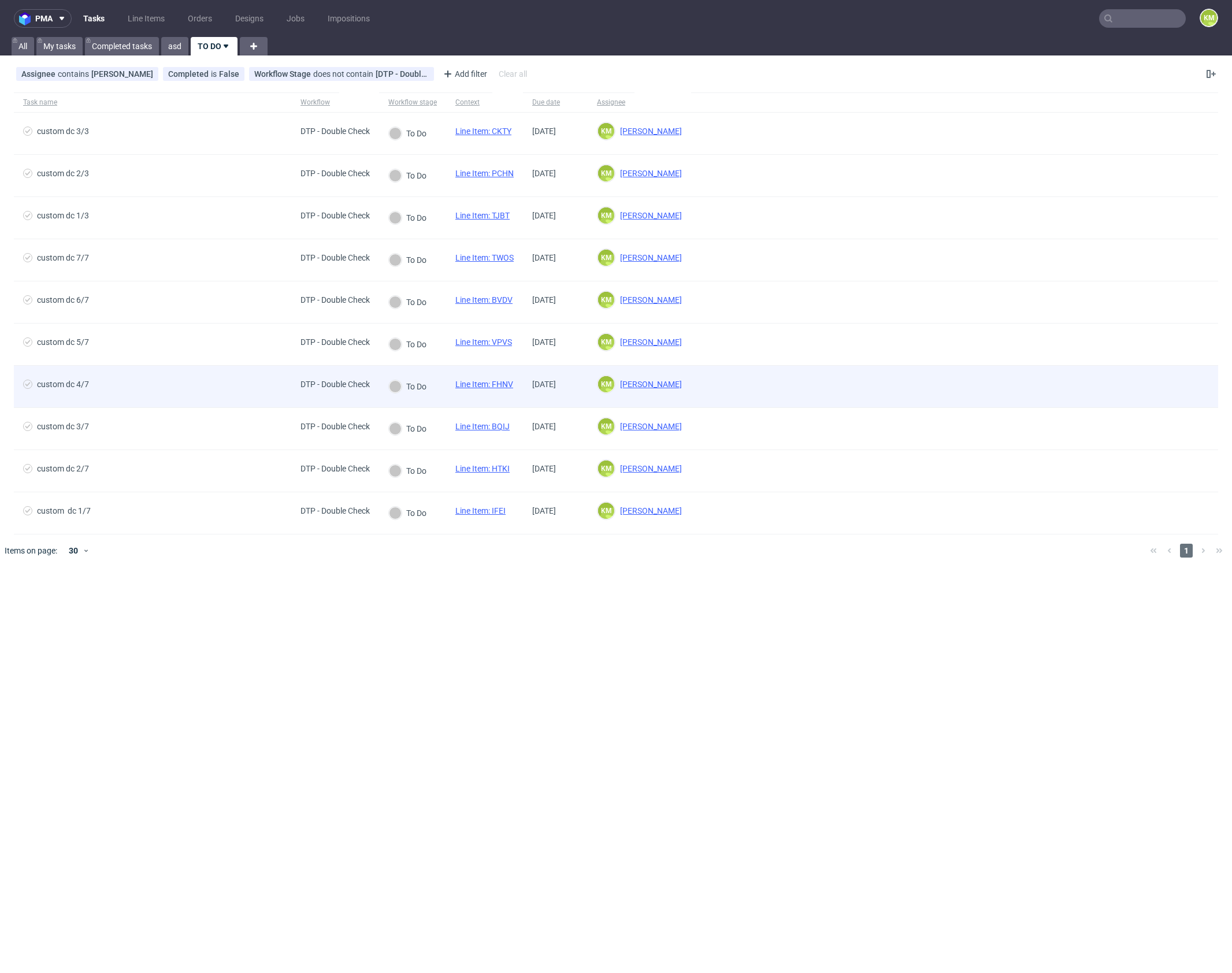
click at [511, 384] on link "Line Item: FHNV" at bounding box center [484, 384] width 58 height 10
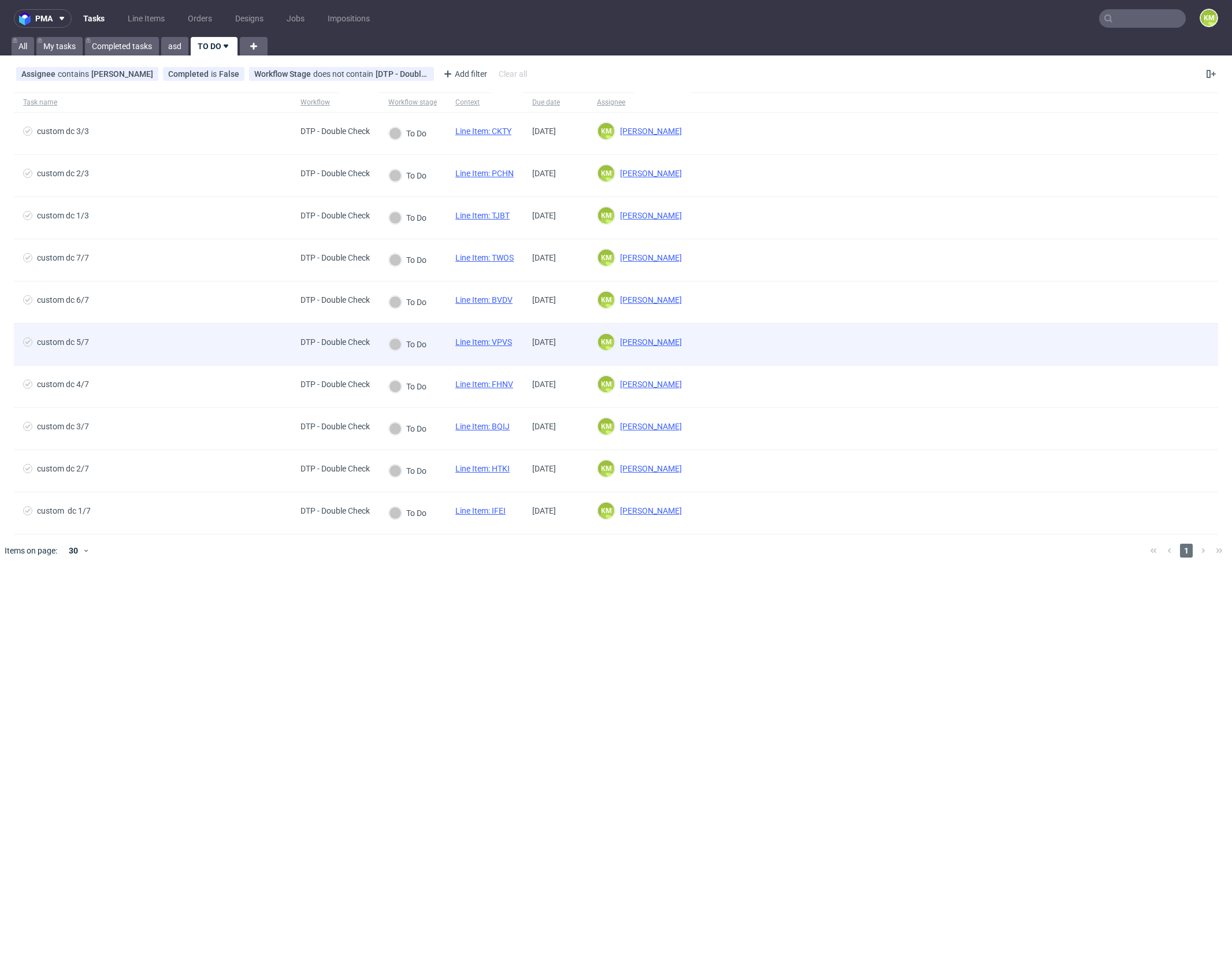
click at [508, 334] on div "Line Item: VPVS" at bounding box center [484, 344] width 75 height 41
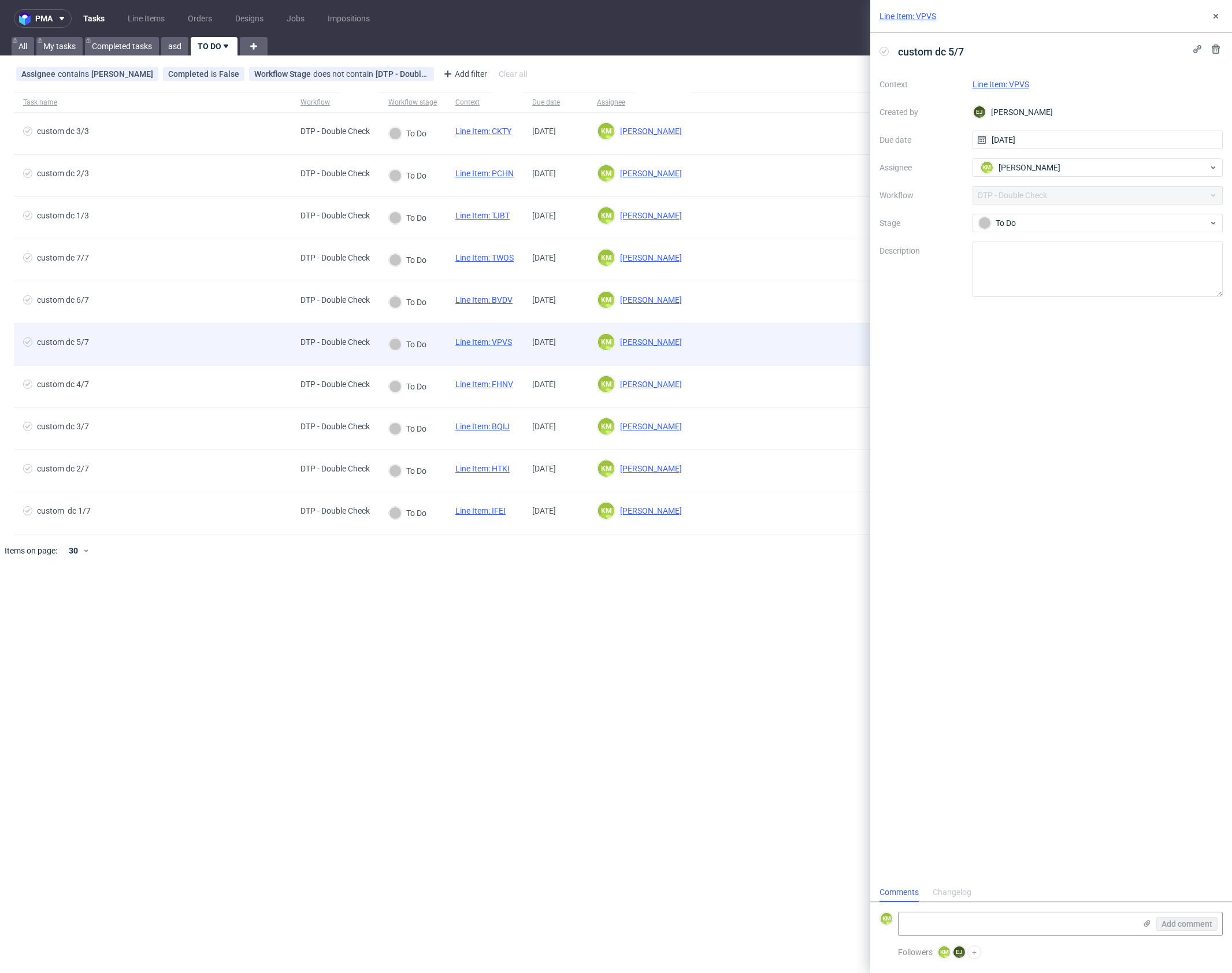
scroll to position [10, 0]
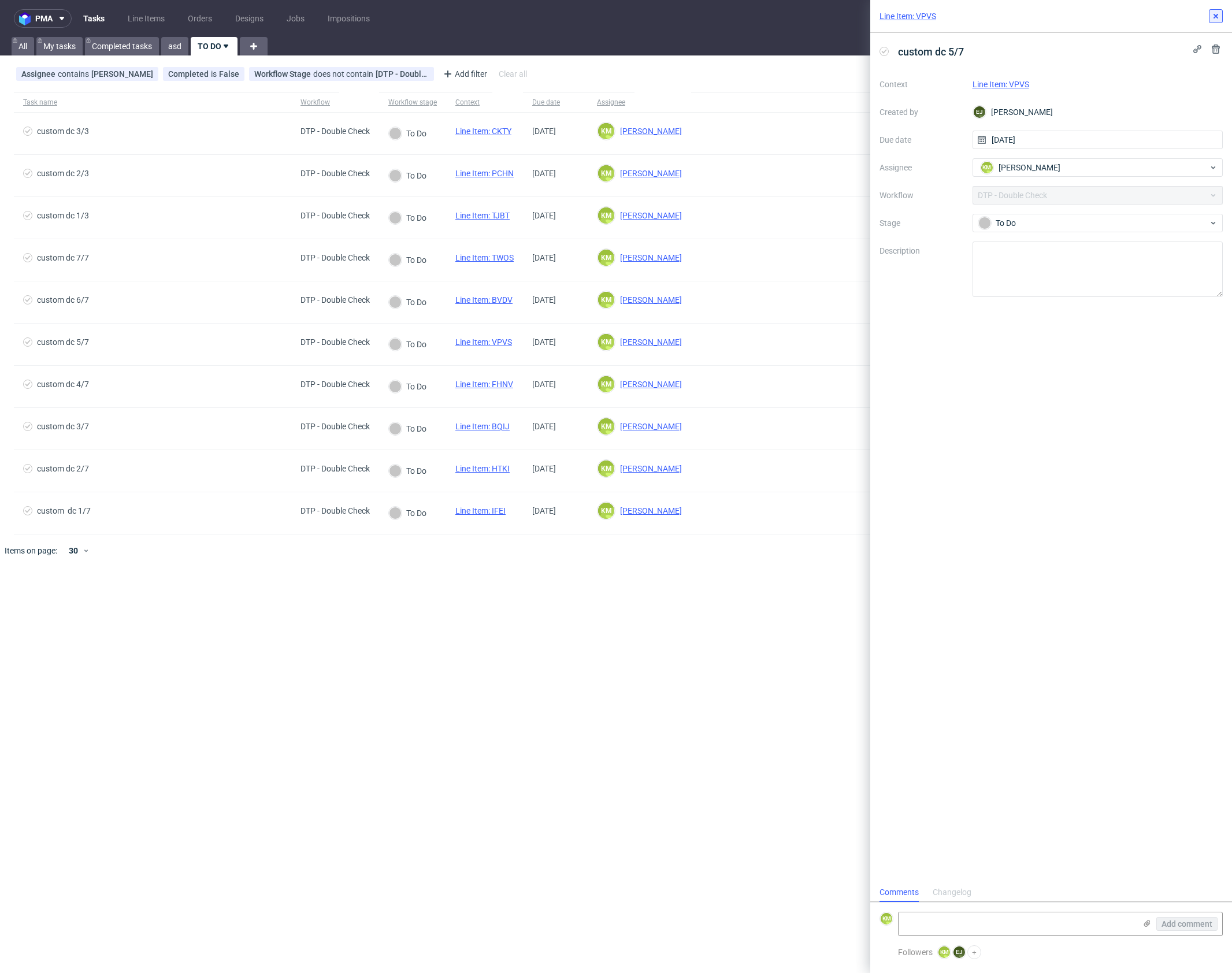
click at [1215, 15] on icon at bounding box center [1216, 16] width 10 height 10
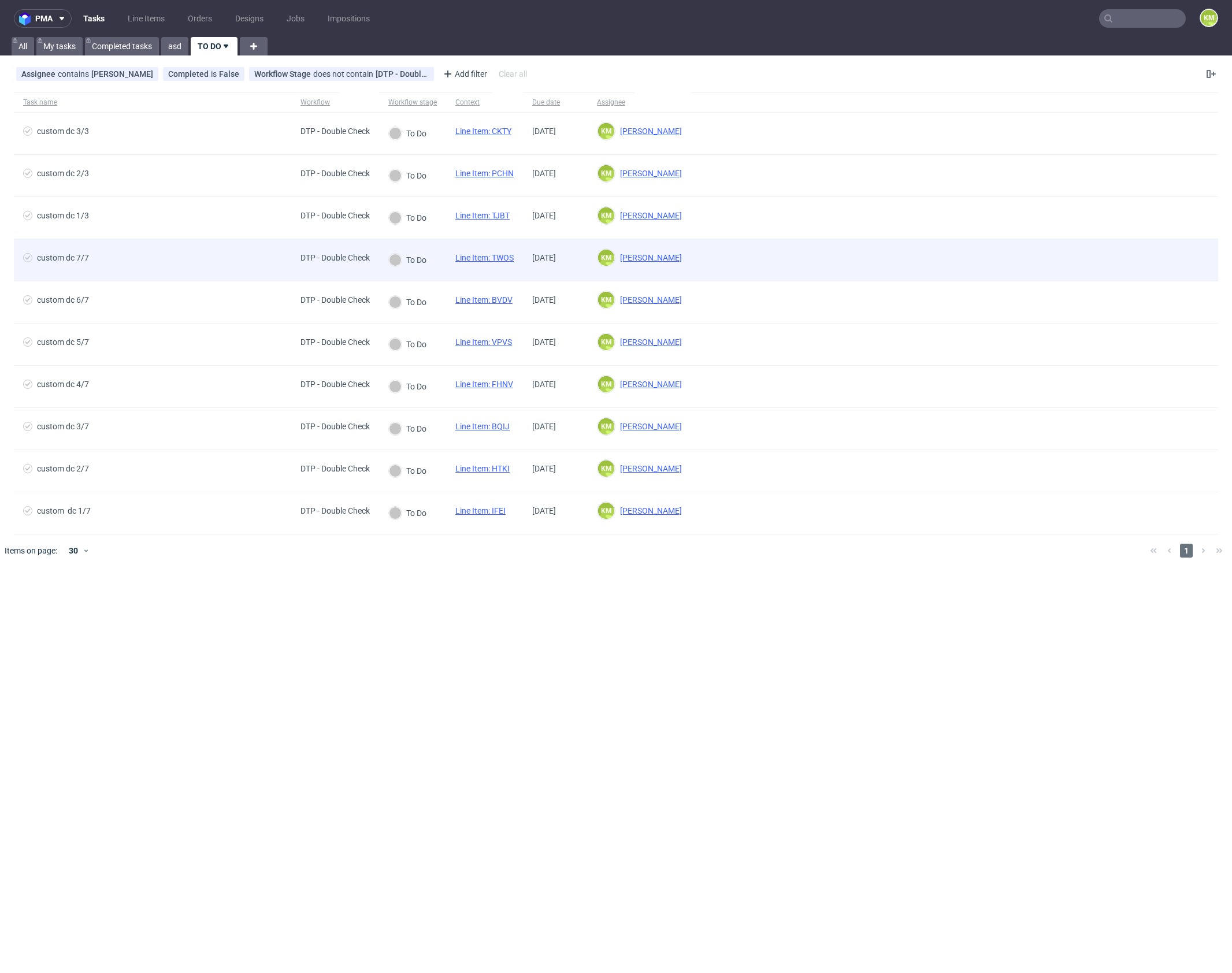
click at [502, 254] on link "Line Item: TWOS" at bounding box center [484, 257] width 58 height 10
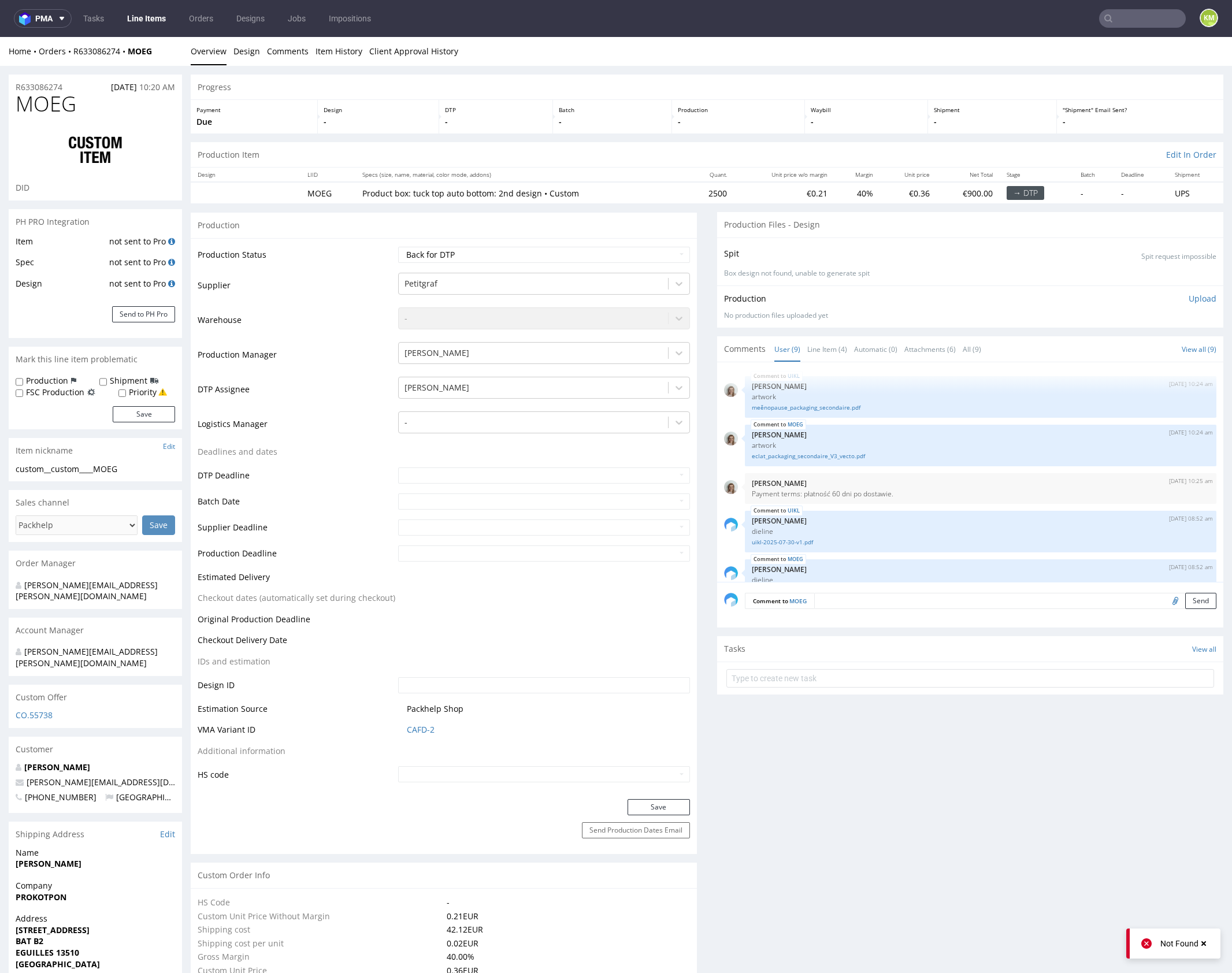
scroll to position [285, 0]
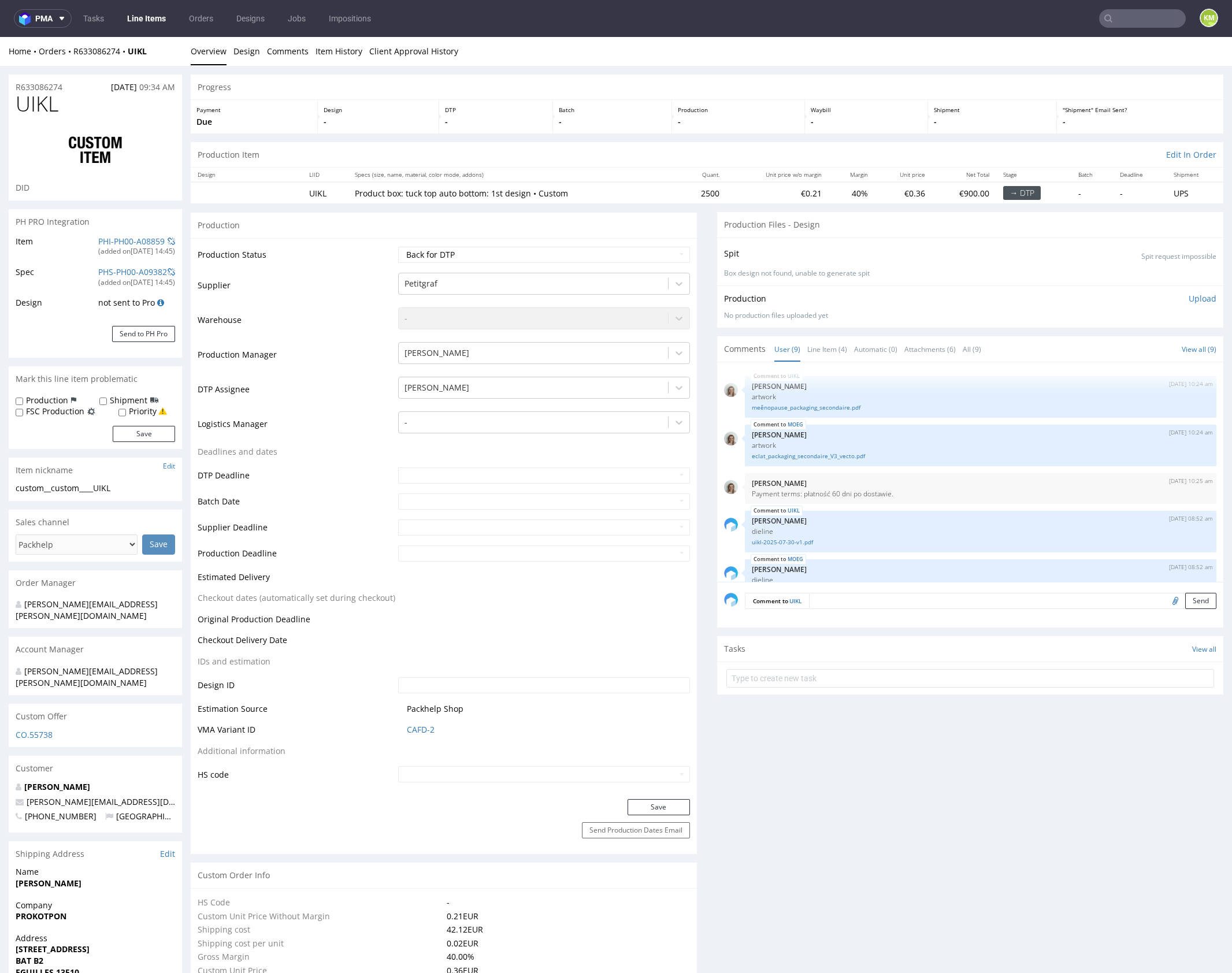
scroll to position [285, 0]
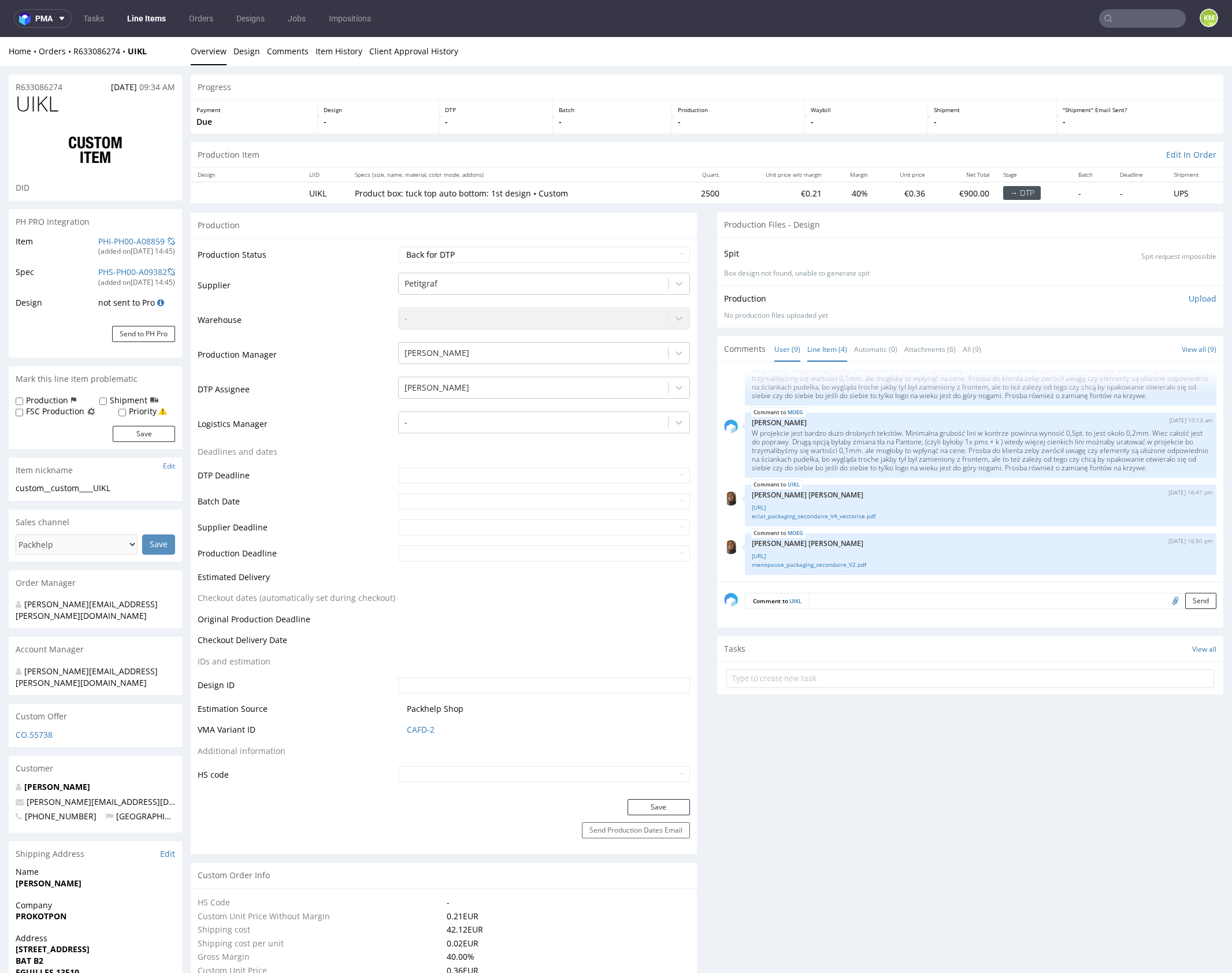
click at [823, 348] on link "Line Item (4)" at bounding box center [827, 350] width 40 height 25
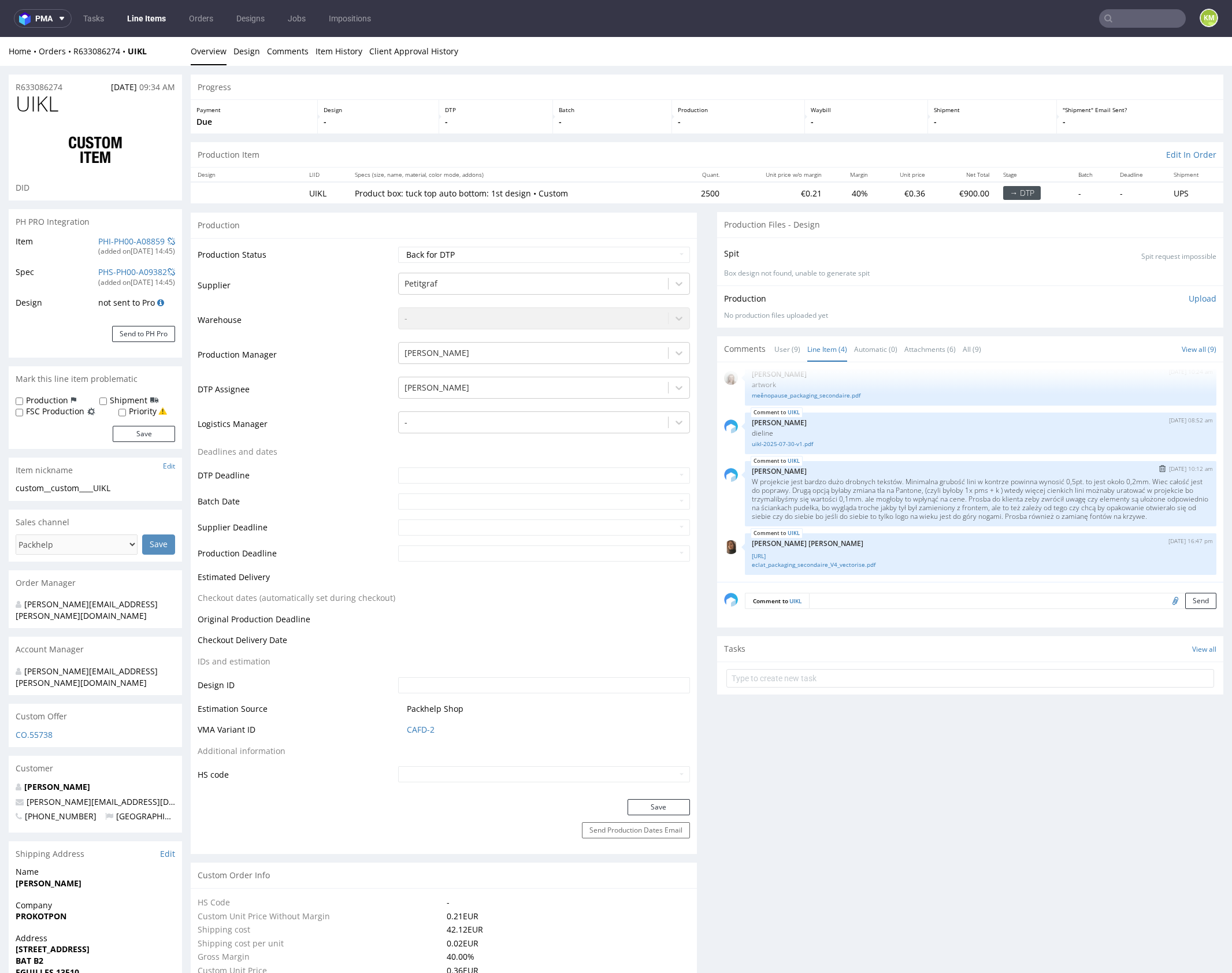
scroll to position [21, 0]
click at [859, 556] on link "eclat_packaging_secondaire_V4_vectorise.ai" at bounding box center [980, 556] width 457 height 9
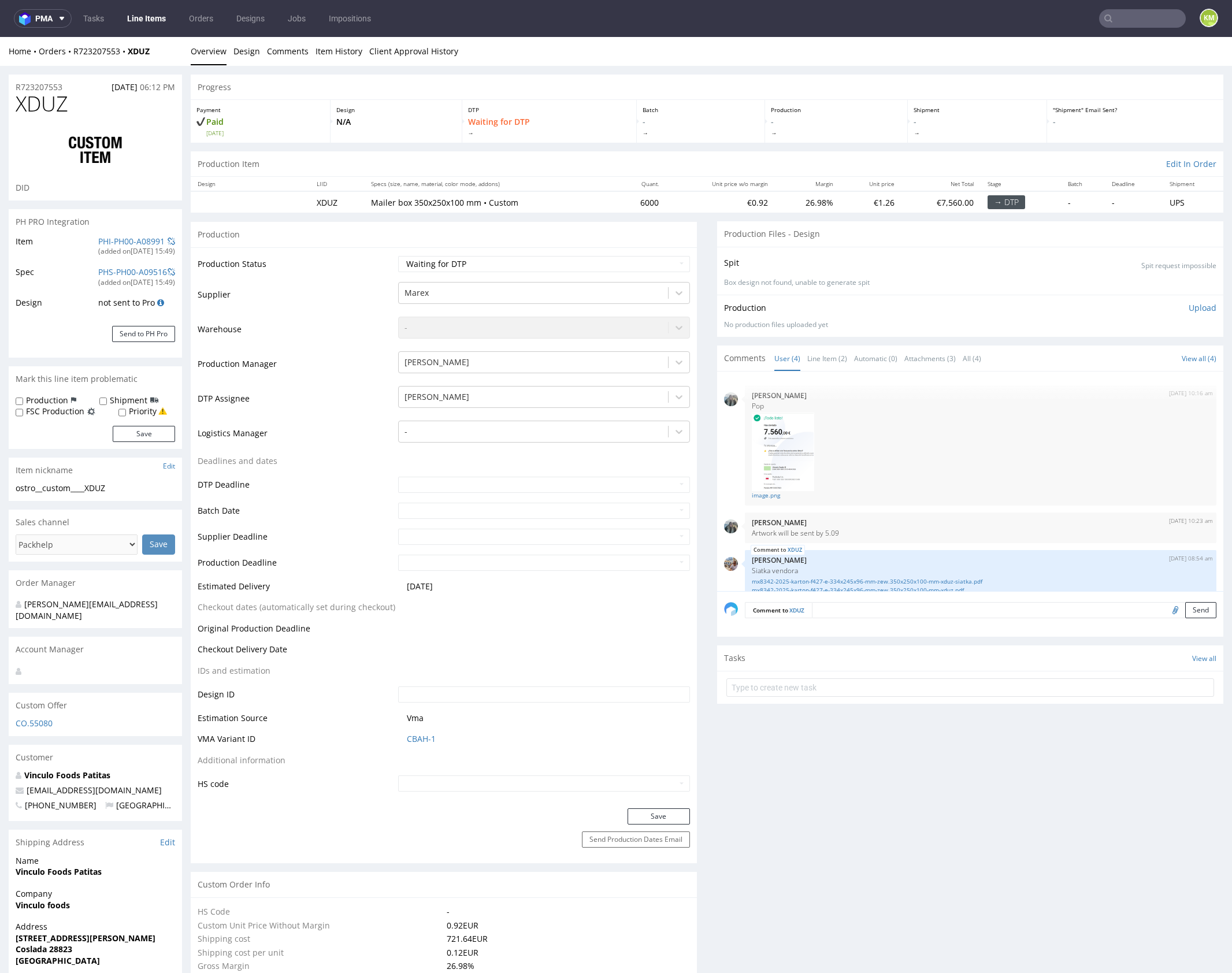
scroll to position [65, 0]
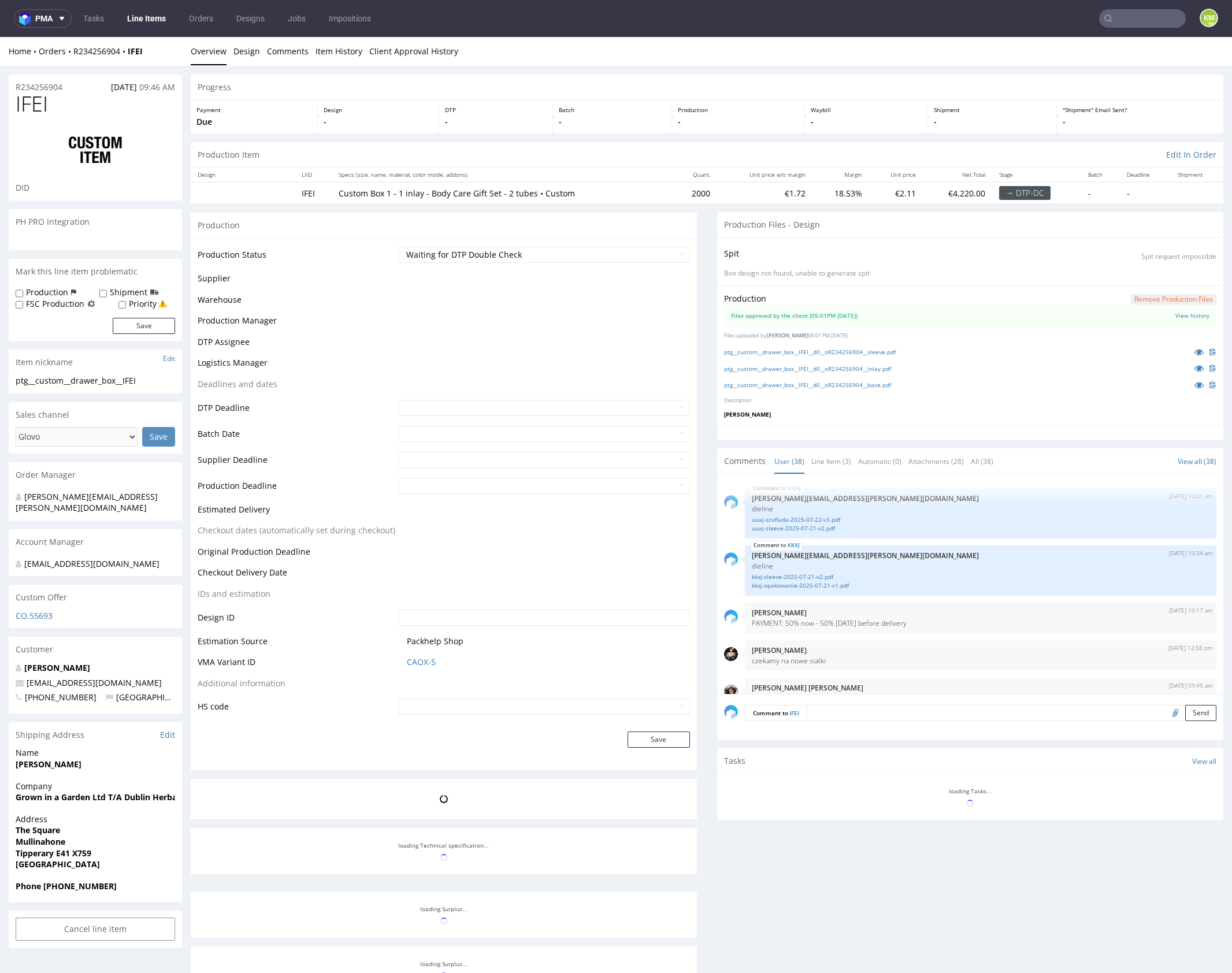
scroll to position [1856, 0]
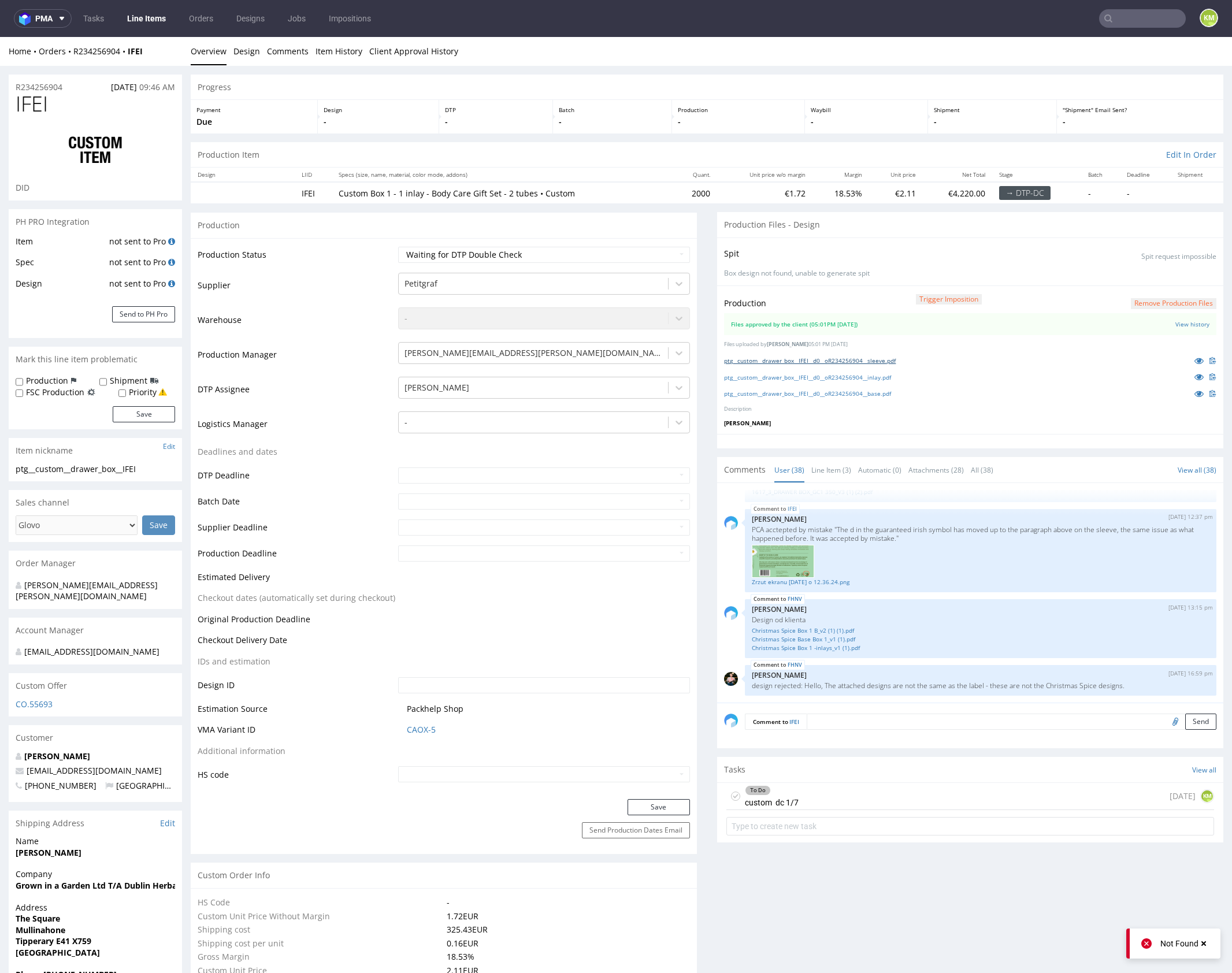
click at [878, 360] on link "ptg__custom__drawer_box__IFEI__d0__oR234256904__sleeve.pdf" at bounding box center [809, 360] width 172 height 8
click at [889, 377] on link "ptg__custom__drawer_box__IFEI__d0__oR234256904__inlay.pdf" at bounding box center [807, 377] width 167 height 8
click at [886, 393] on link "ptg__custom__drawer_box__IFEI__d0__oR234256904__base.pdf" at bounding box center [807, 393] width 167 height 8
click at [832, 469] on link "Line Item (3)" at bounding box center [831, 470] width 40 height 25
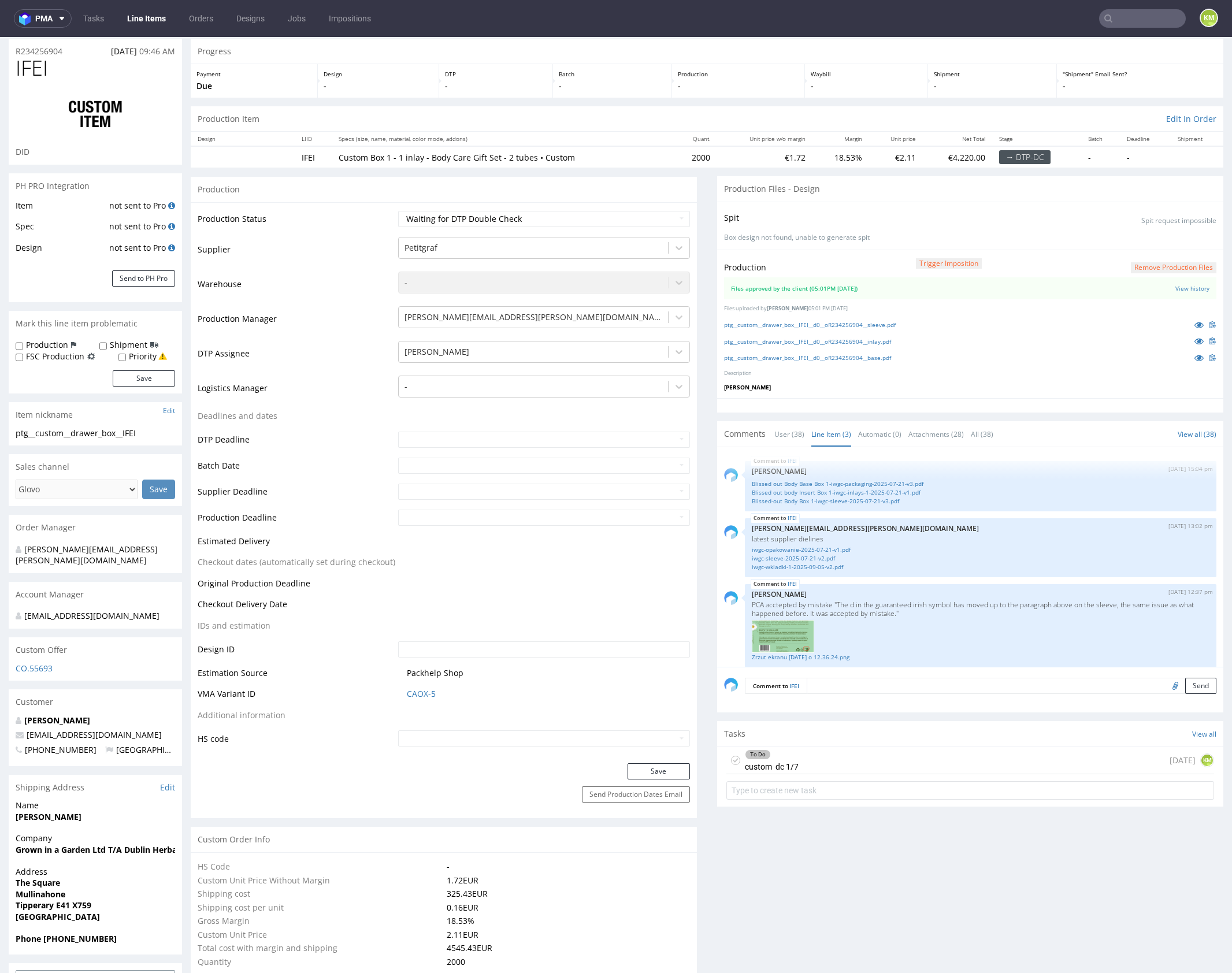
scroll to position [0, 0]
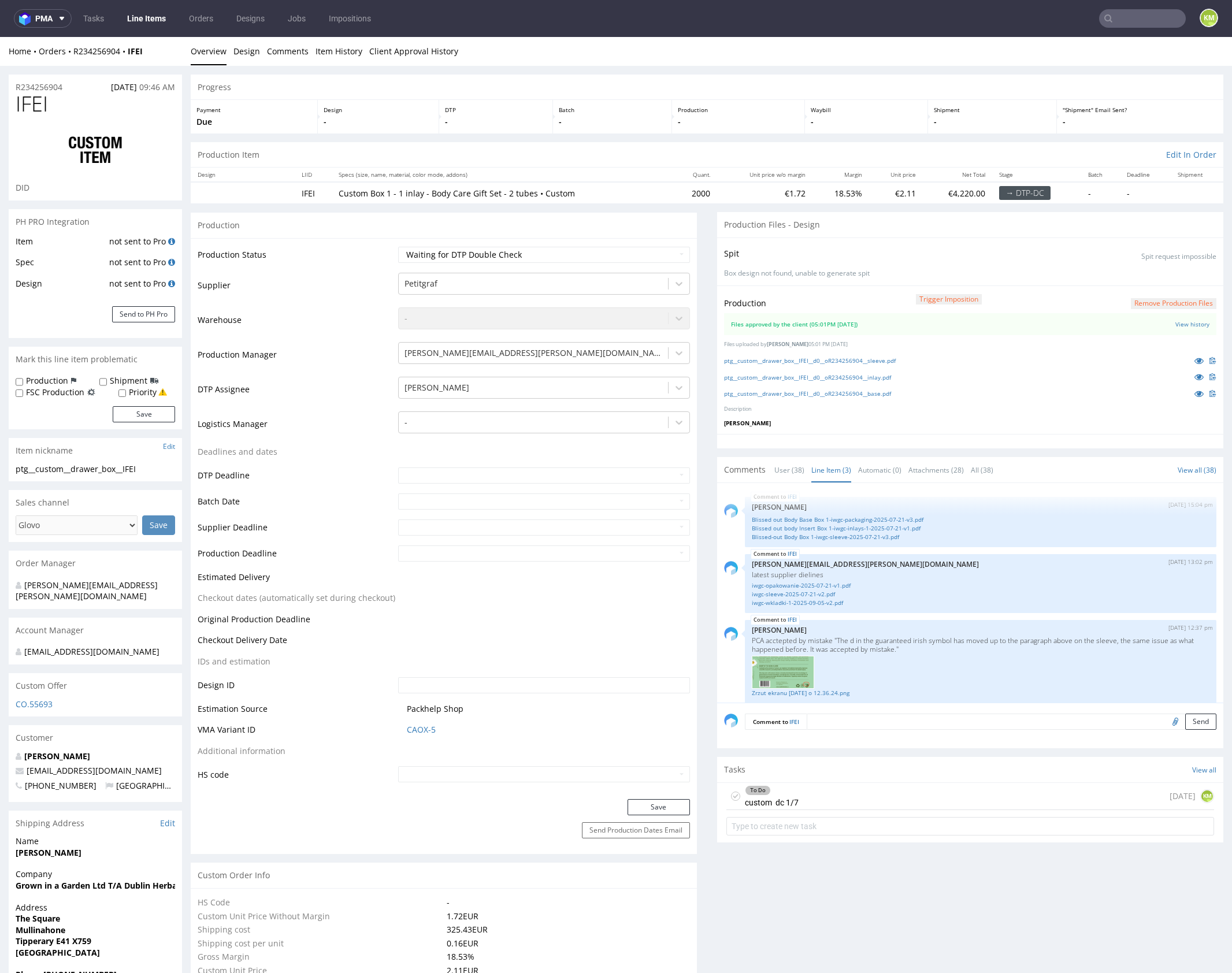
click at [33, 100] on span "IFEI" at bounding box center [32, 103] width 32 height 23
copy span "IFEI"
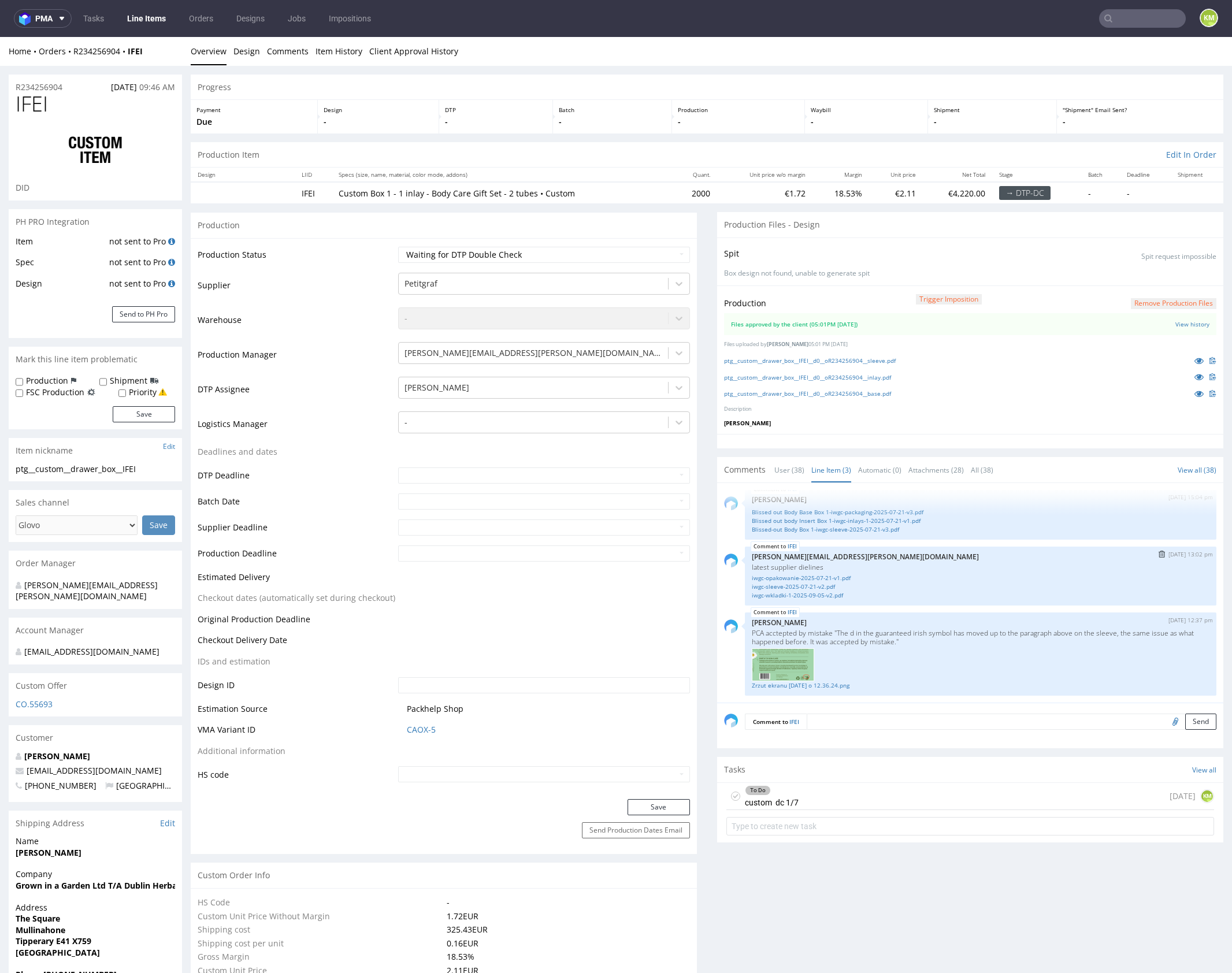
click at [930, 555] on p "[PERSON_NAME][EMAIL_ADDRESS][PERSON_NAME][DOMAIN_NAME]" at bounding box center [980, 557] width 457 height 9
click at [925, 609] on div "IFEI 4th Sep 25 | 15:04 pm Zuzanna Pawlicka-Sabak Blissed out Body Base Box 1-i…" at bounding box center [973, 596] width 499 height 212
click at [837, 788] on div "To Do custom dc 1/7 1 day ago KM" at bounding box center [969, 796] width 488 height 27
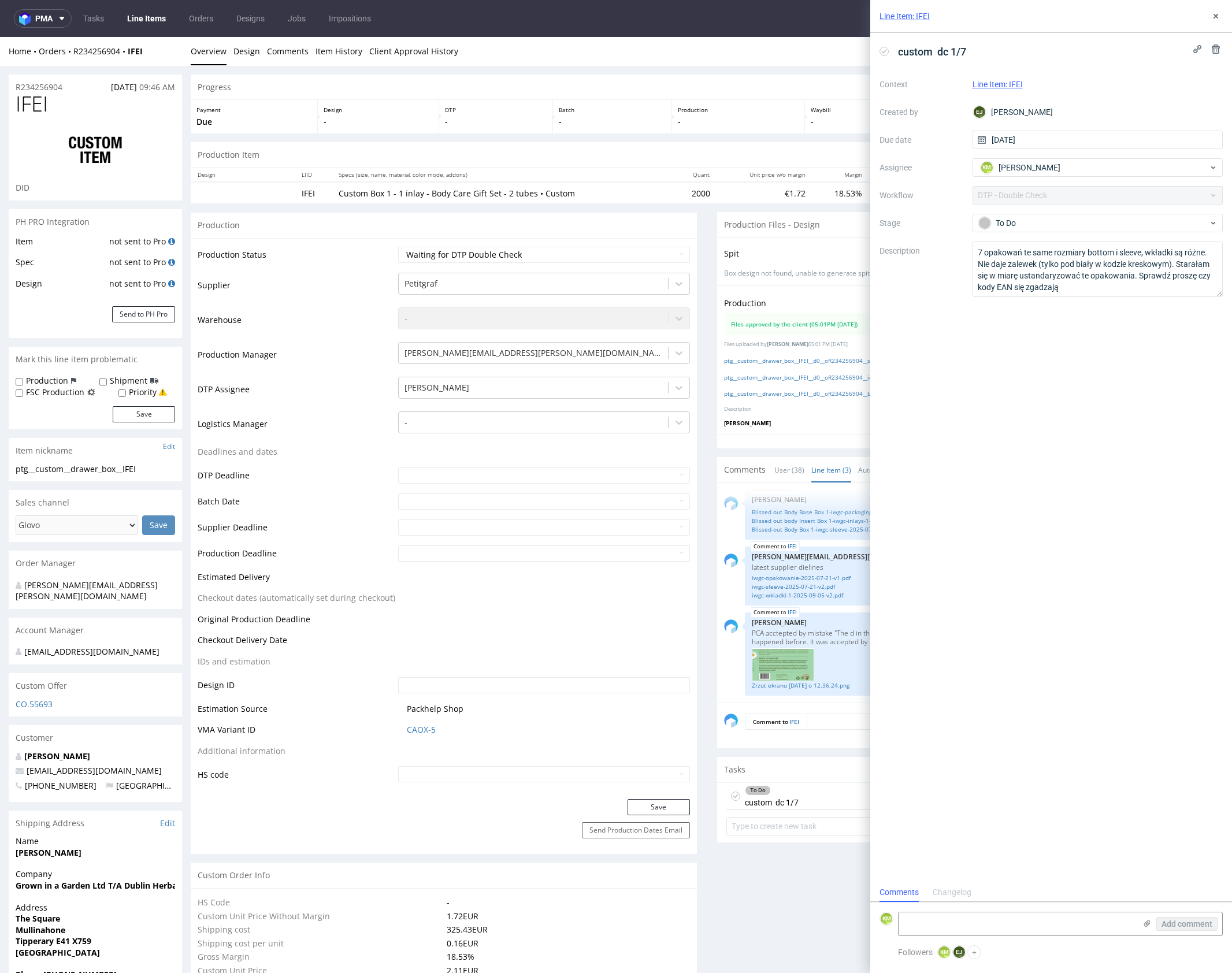
scroll to position [10, 0]
click at [1217, 15] on use at bounding box center [1216, 16] width 4 height 4
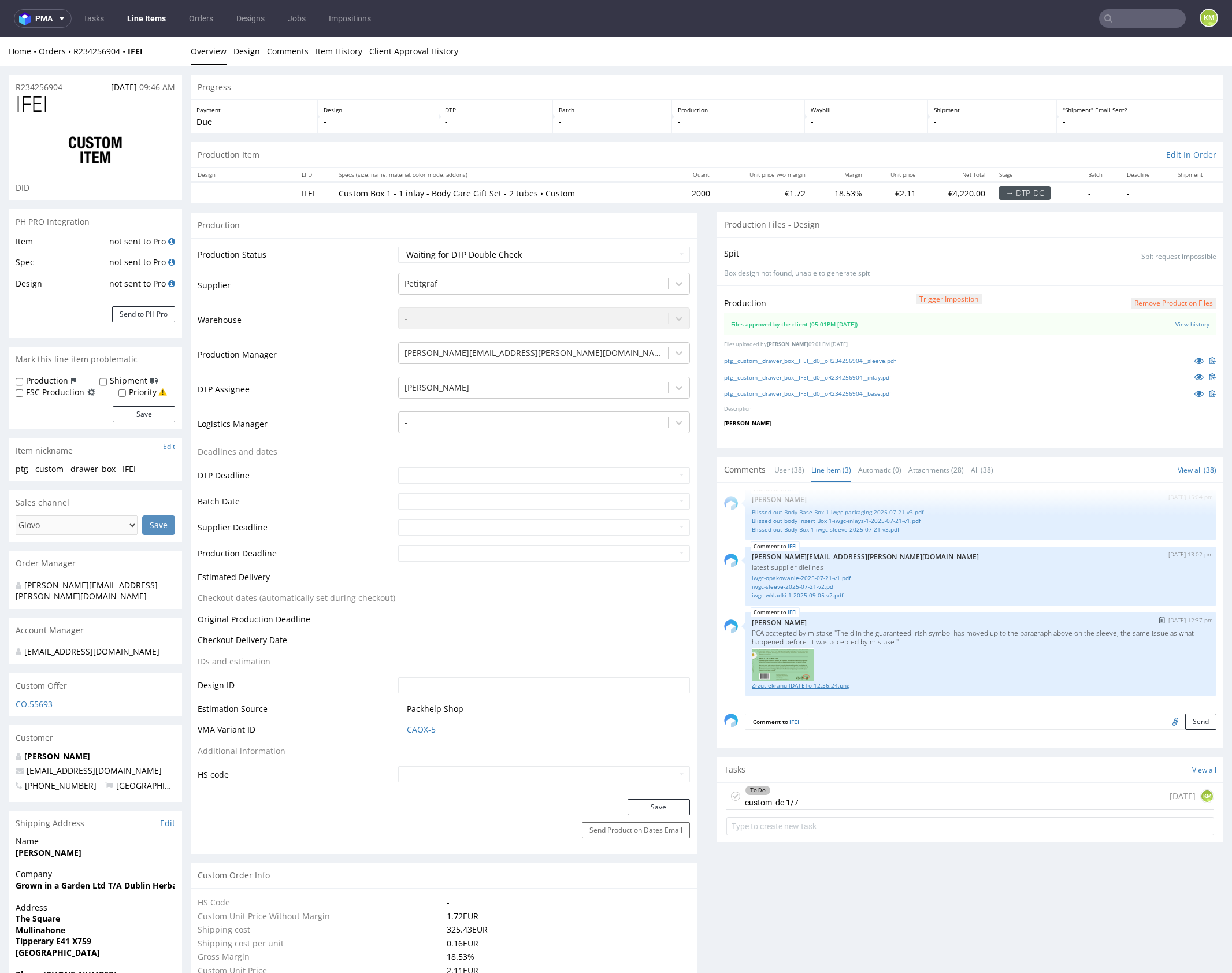
click at [834, 684] on link "Zrzut ekranu [DATE] o 12.36.24.png" at bounding box center [980, 685] width 457 height 9
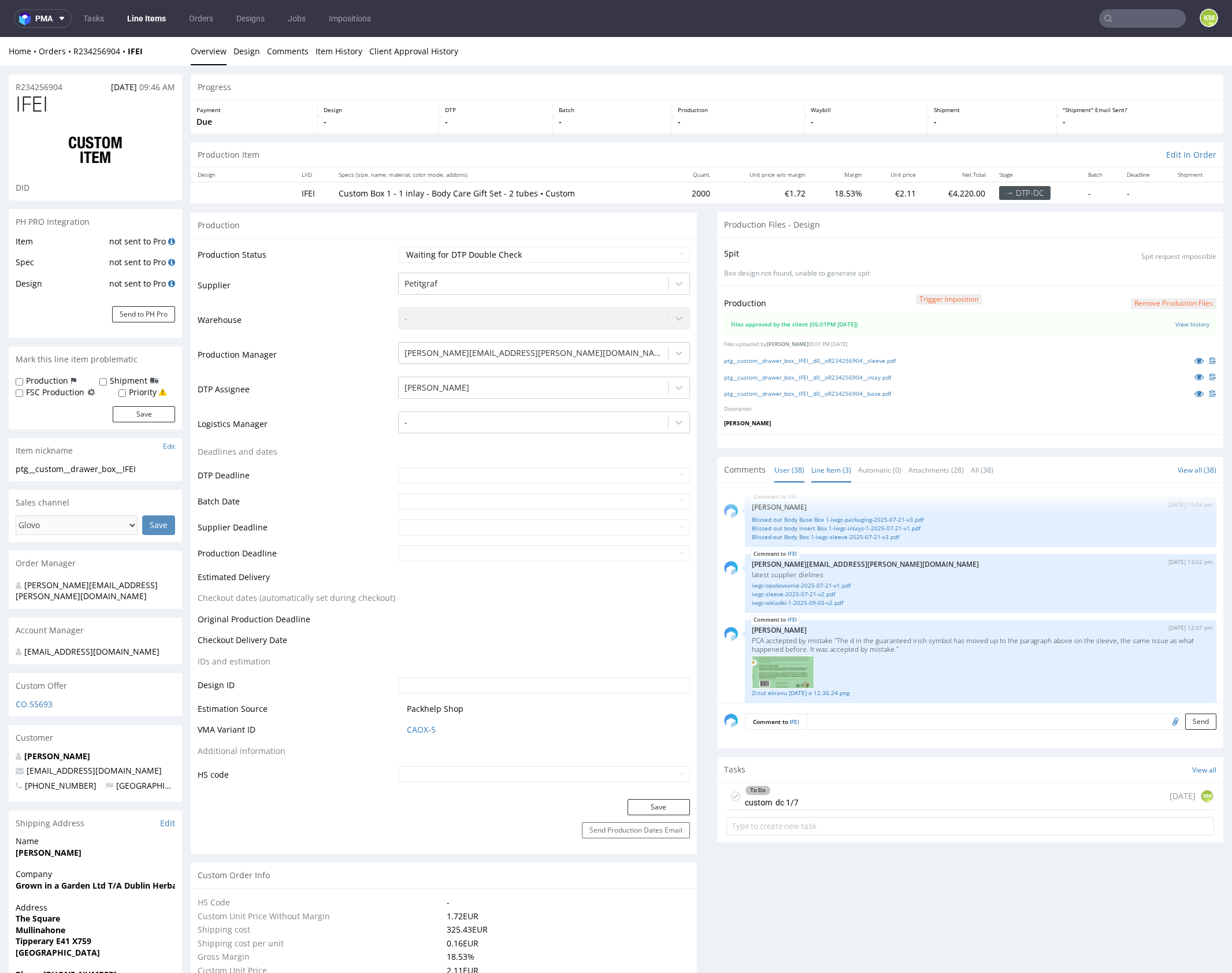
click at [794, 469] on link "User (38)" at bounding box center [789, 470] width 30 height 25
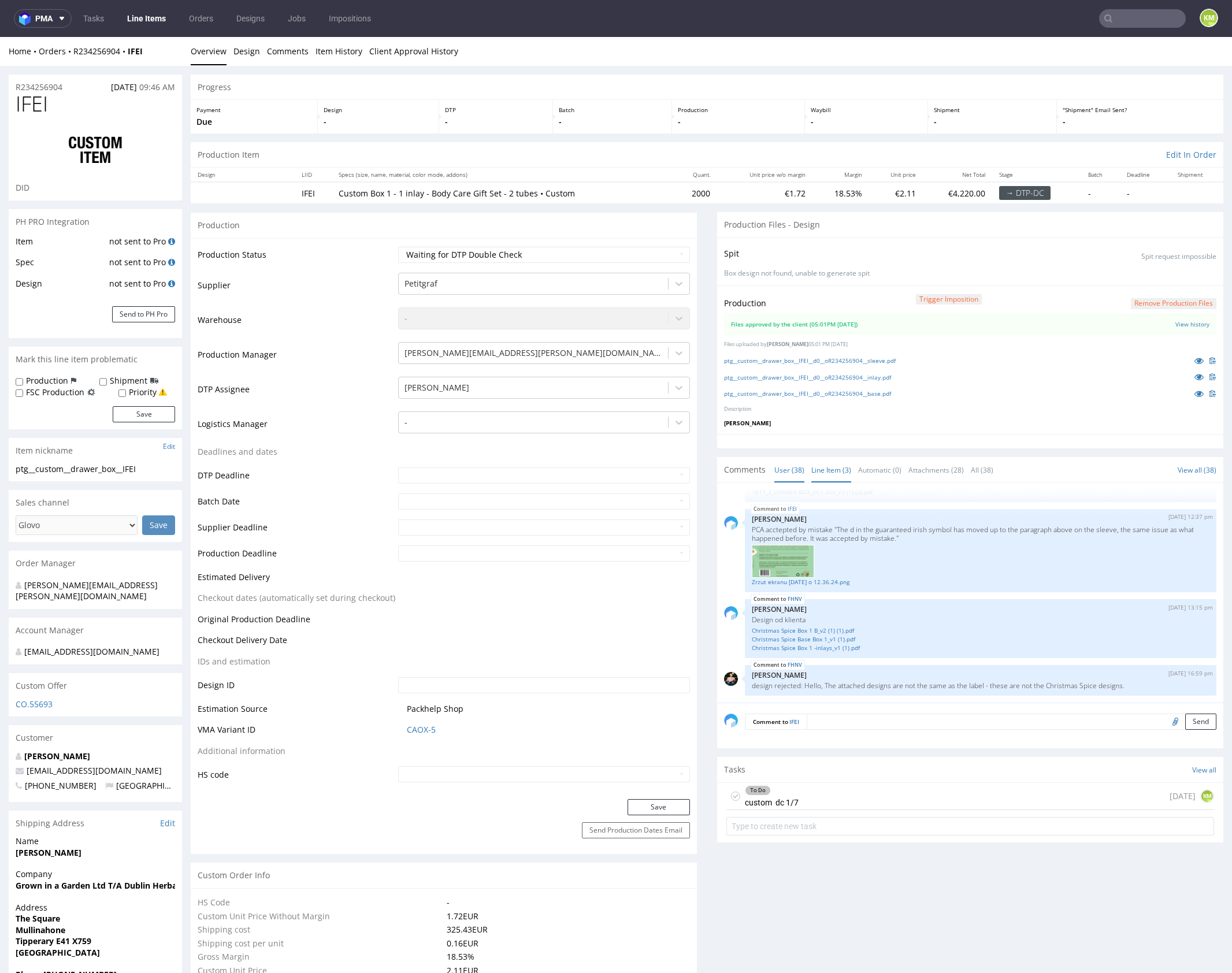
click at [814, 471] on link "Line Item (3)" at bounding box center [831, 470] width 40 height 25
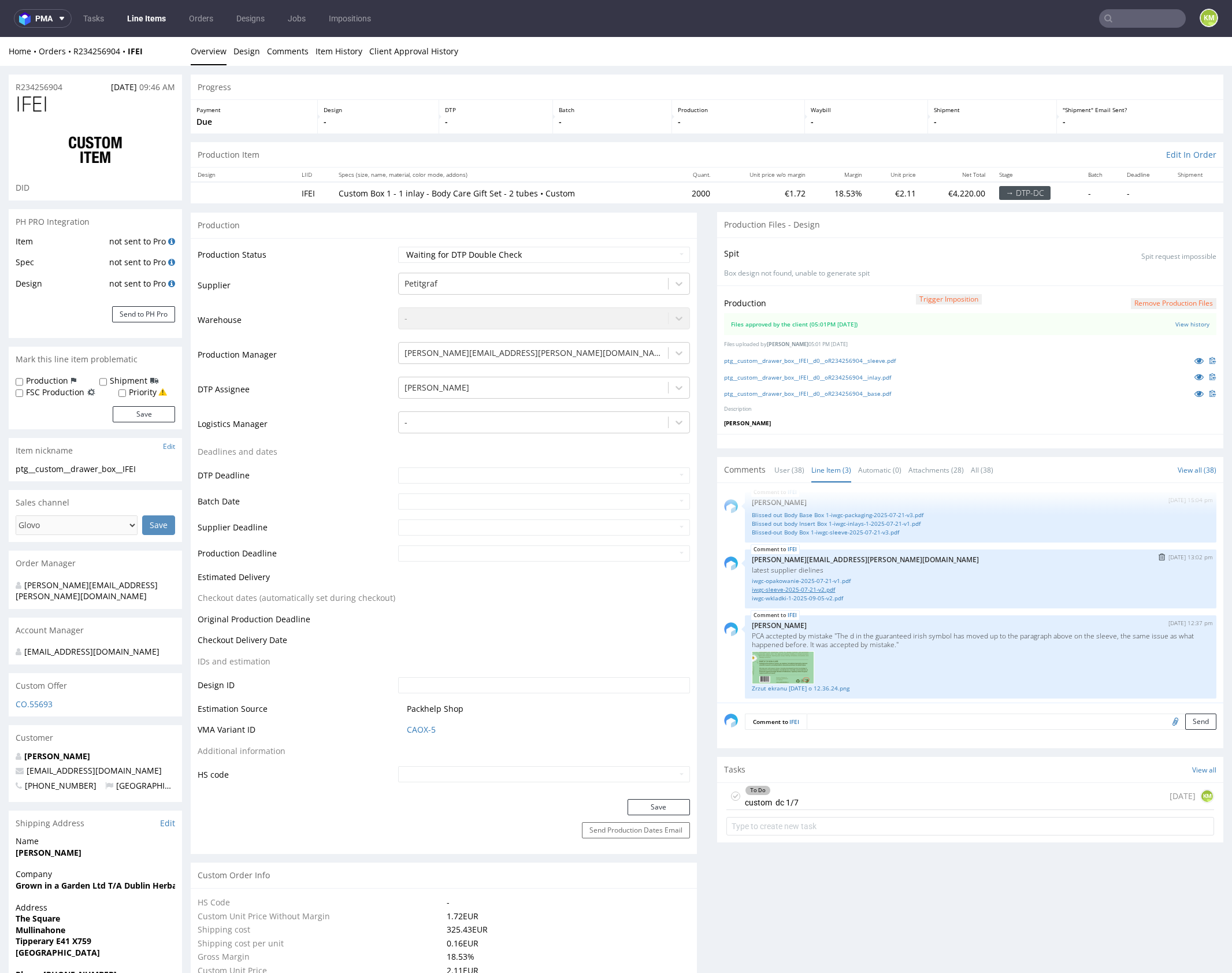
scroll to position [7, 0]
click at [831, 574] on link "iwgc-opakowanie-2025-07-21-v1.pdf" at bounding box center [980, 578] width 457 height 9
click at [811, 586] on link "iwgc-sleeve-2025-07-21-v2.pdf" at bounding box center [980, 586] width 457 height 9
click at [819, 594] on link "iwgc-wkladki-1-2025-09-05-v2.pdf" at bounding box center [980, 595] width 457 height 9
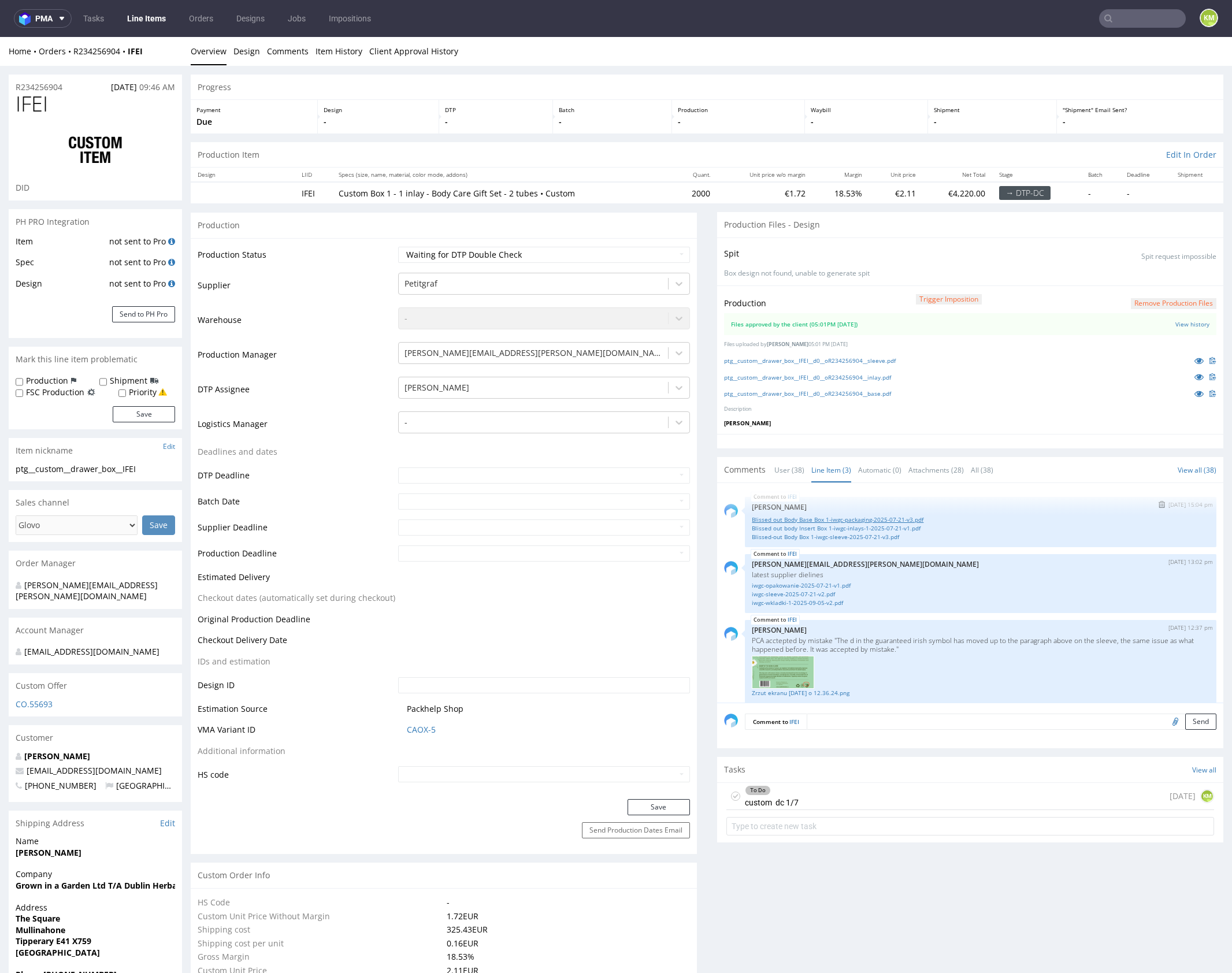
click at [872, 519] on link "Blissed out Body Base Box 1-iwgc-packaging-2025-07-21-v3.pdf" at bounding box center [980, 520] width 457 height 9
click at [879, 524] on link "Blissed out body Insert Box 1-iwgc-inlays-1-2025-07-21-v1.pdf" at bounding box center [980, 528] width 457 height 9
click at [871, 533] on link "Blissed-out Body Box 1-iwgc-sleeve-2025-07-21-v3.pdf" at bounding box center [980, 537] width 457 height 9
click at [1175, 321] on link "View history" at bounding box center [1192, 324] width 34 height 8
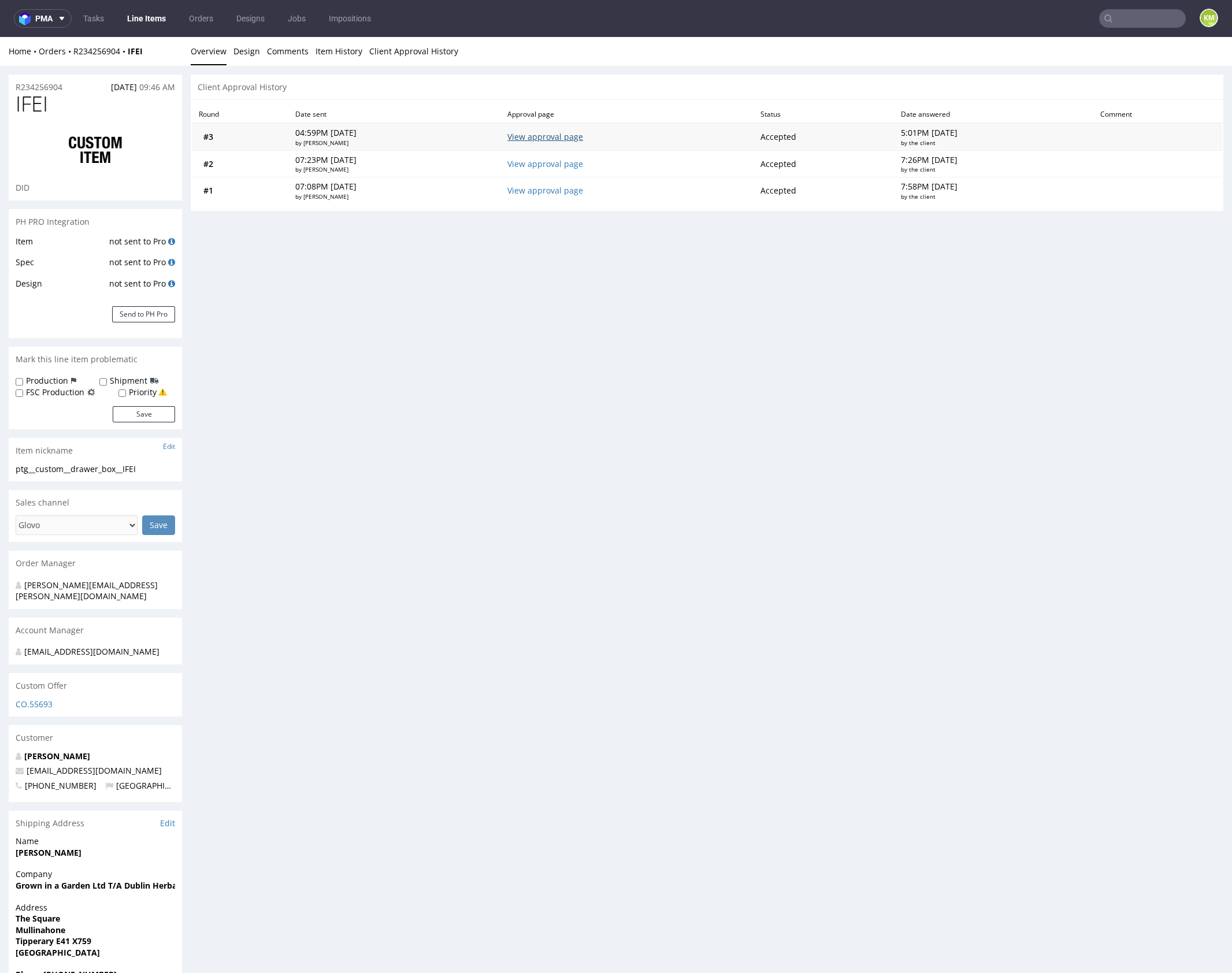
click at [583, 132] on link "View approval page" at bounding box center [545, 136] width 76 height 11
click at [252, 48] on link "Design" at bounding box center [246, 51] width 27 height 28
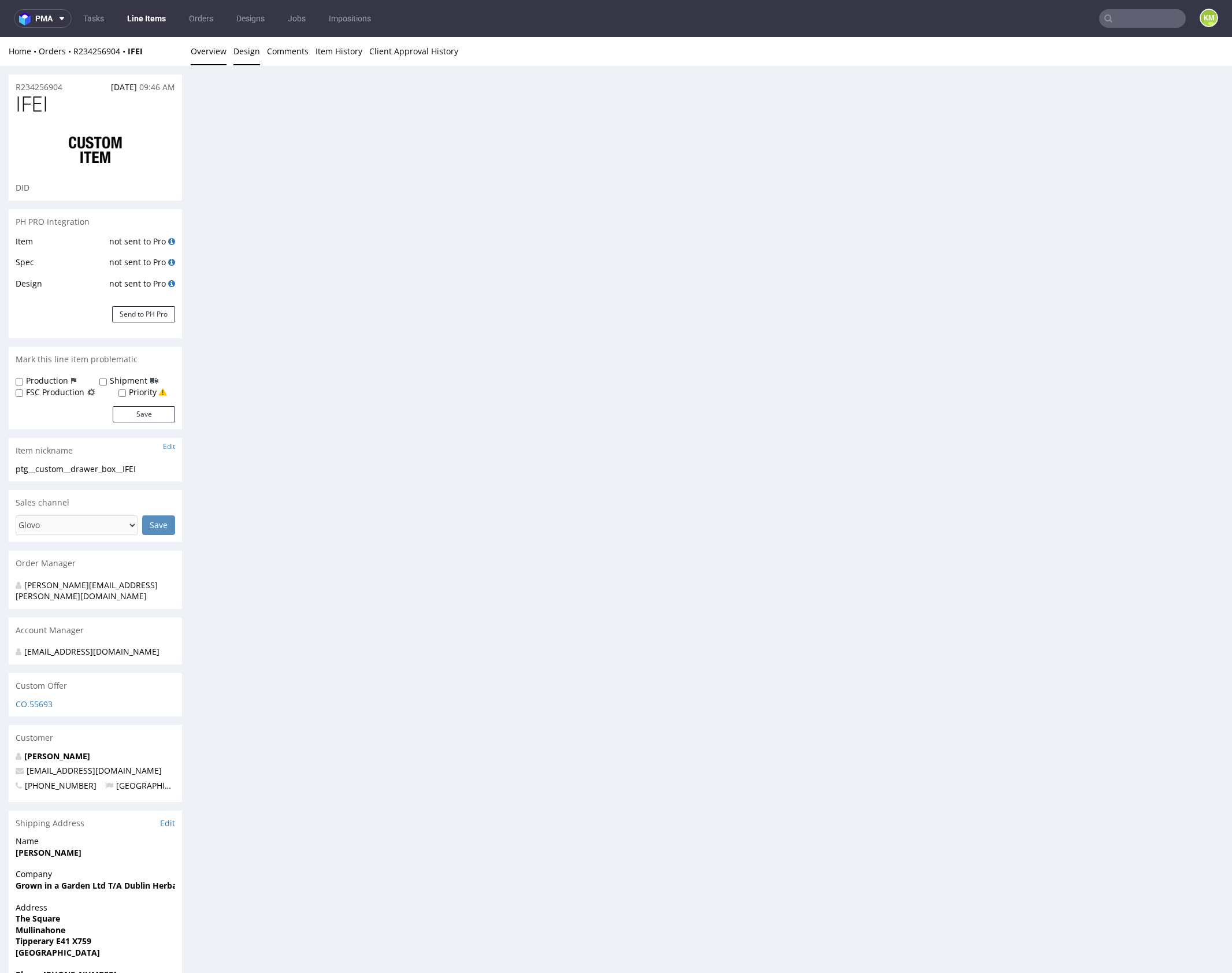
click at [209, 49] on link "Overview" at bounding box center [208, 51] width 36 height 28
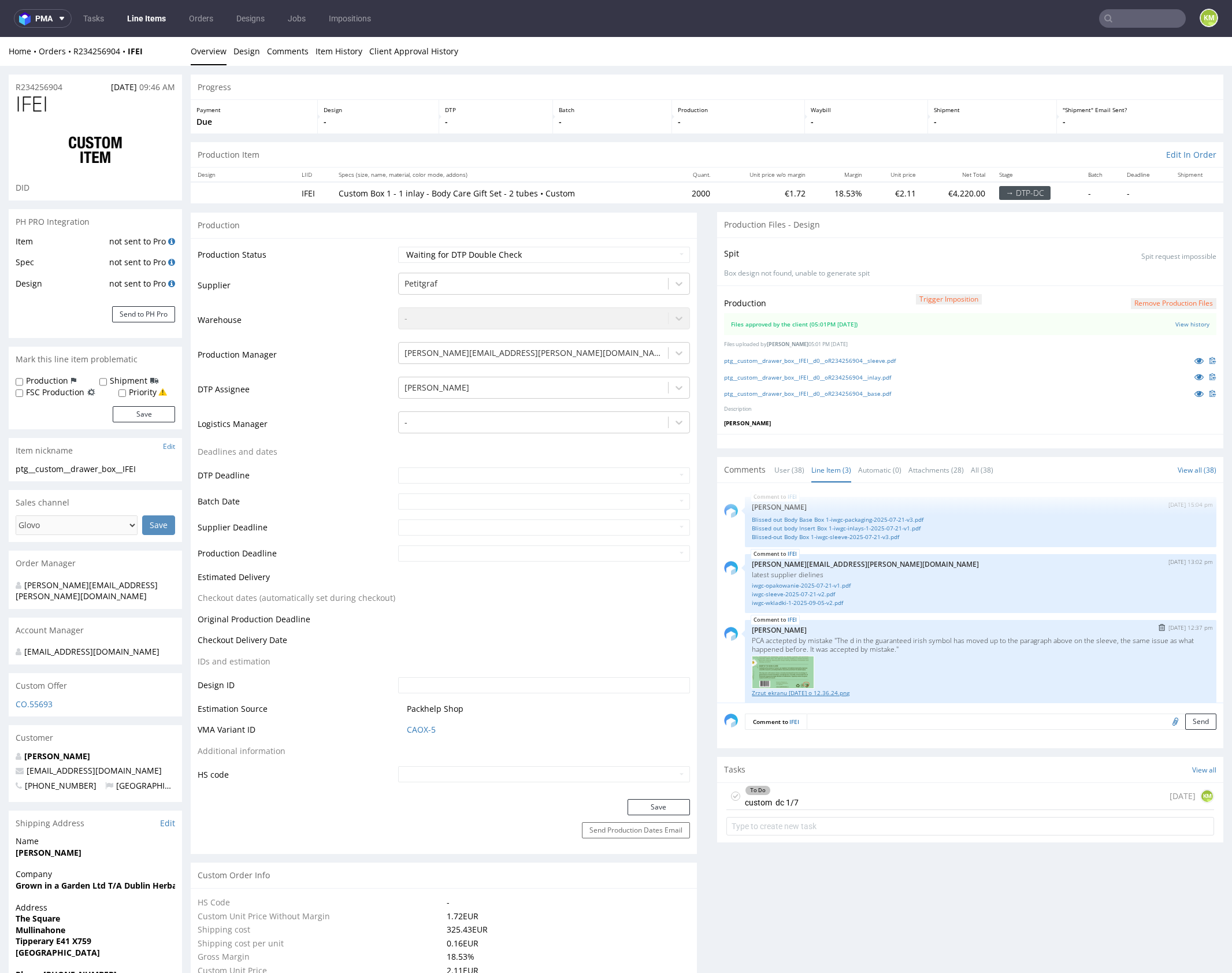
click at [814, 689] on link "Zrzut ekranu [DATE] o 12.36.24.png" at bounding box center [980, 693] width 457 height 9
click at [790, 797] on div "To Do custom dc 1/7" at bounding box center [772, 796] width 54 height 27
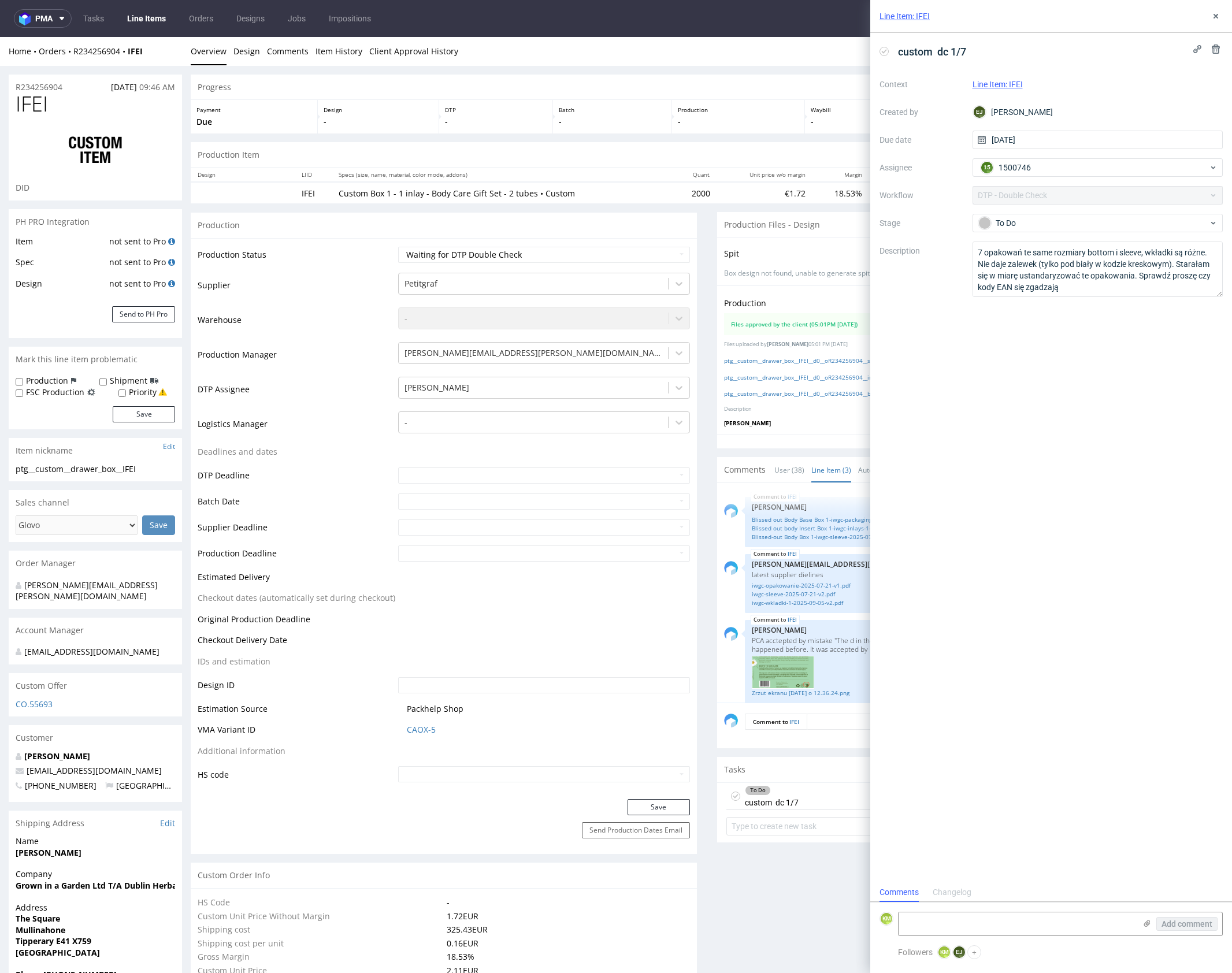
scroll to position [10, 0]
click at [988, 921] on textarea at bounding box center [1017, 924] width 237 height 23
type textarea "Miejscami linie bardzo cienkie ale jezeli vendor to potwierdzał to ok"
click at [1201, 928] on span "Add comment" at bounding box center [1186, 924] width 51 height 8
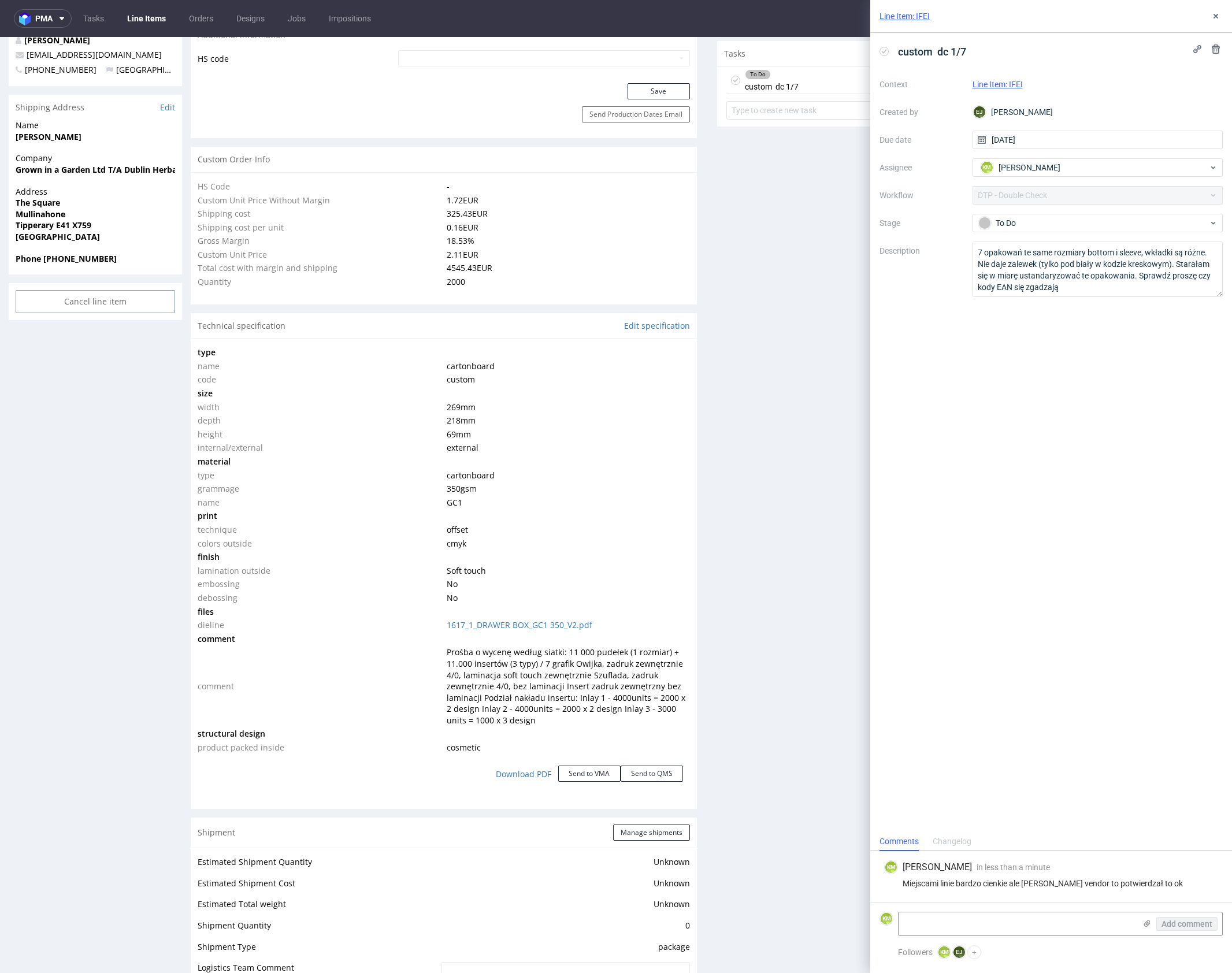
scroll to position [997, 0]
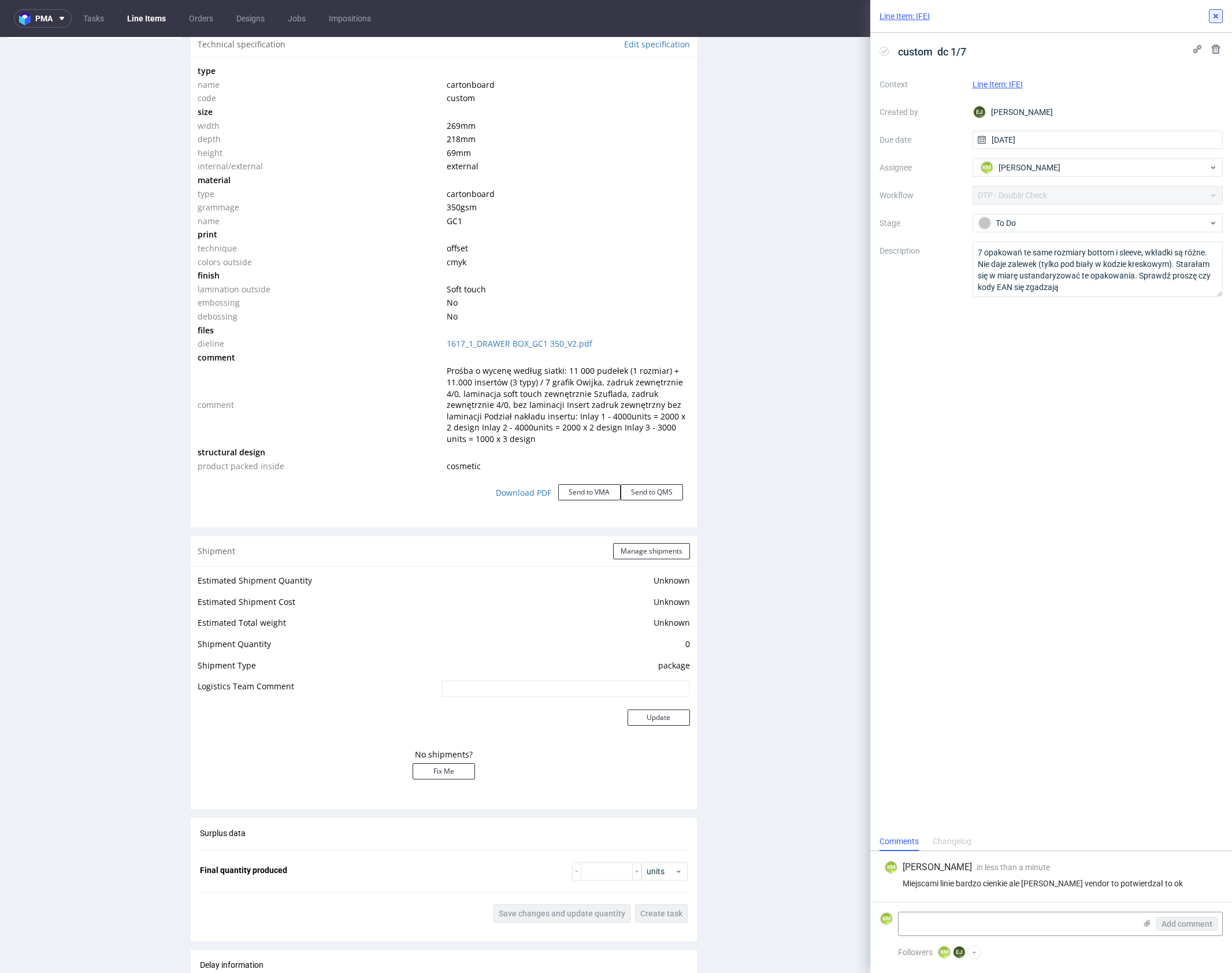
click at [1216, 16] on use at bounding box center [1216, 16] width 4 height 4
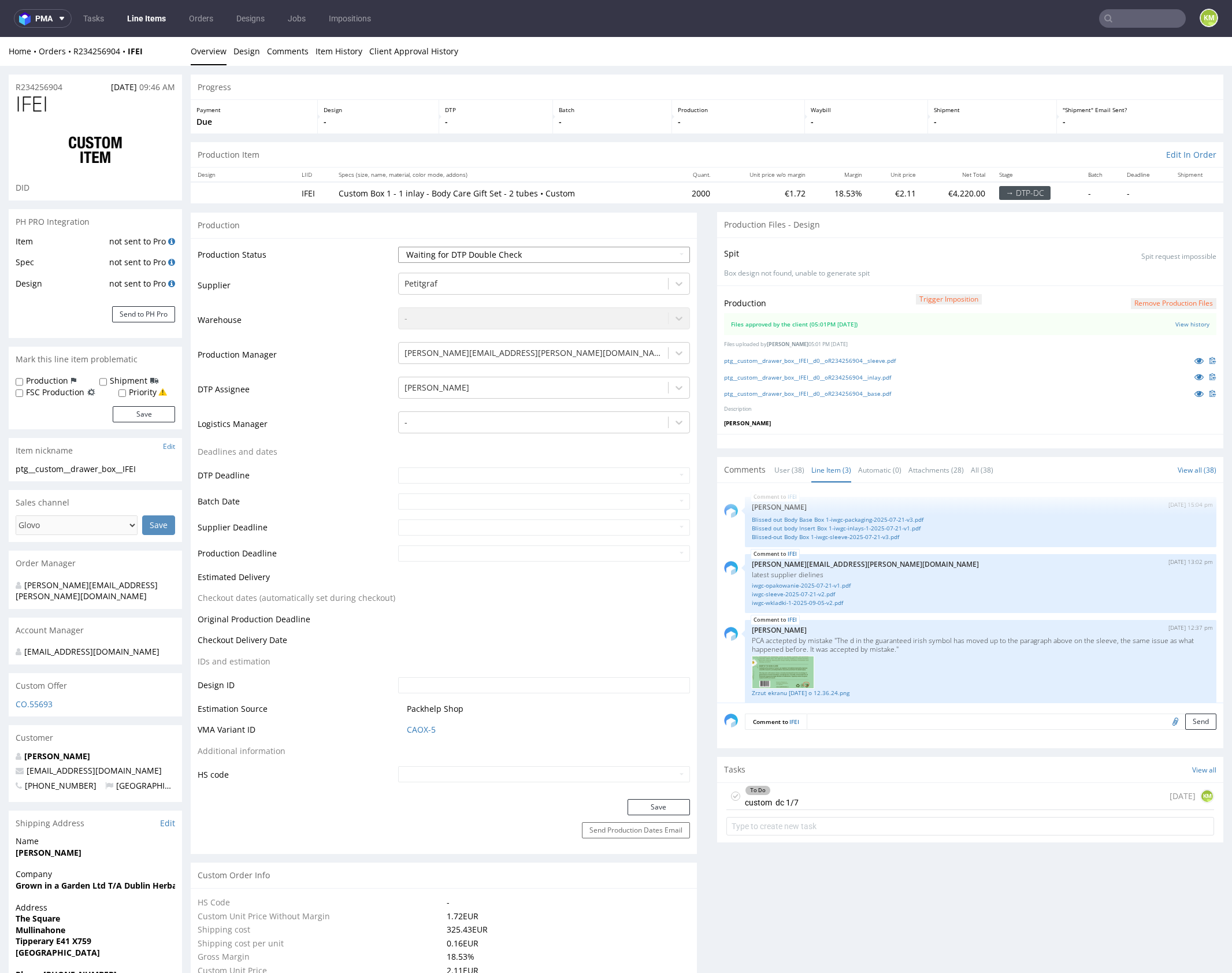
click at [633, 252] on select "Waiting for Artwork Waiting for Diecut Waiting for Mockup Waiting for DTP Waiti…" at bounding box center [544, 254] width 292 height 16
select select "dtp_production_ready"
click at [398, 246] on select "Waiting for Artwork Waiting for Diecut Waiting for Mockup Waiting for DTP Waiti…" at bounding box center [544, 254] width 292 height 16
click at [673, 805] on button "Save" at bounding box center [659, 807] width 63 height 16
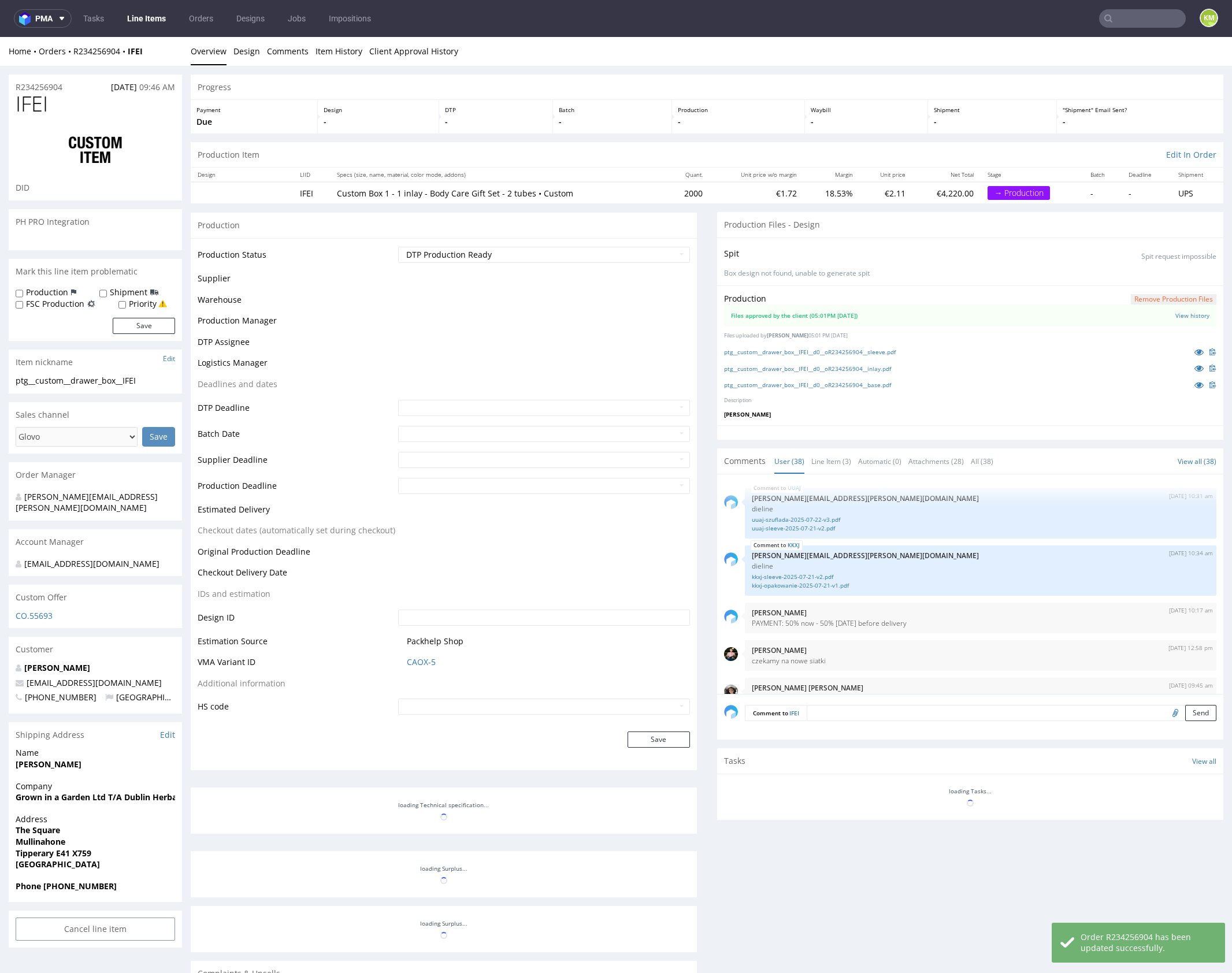
scroll to position [1856, 0]
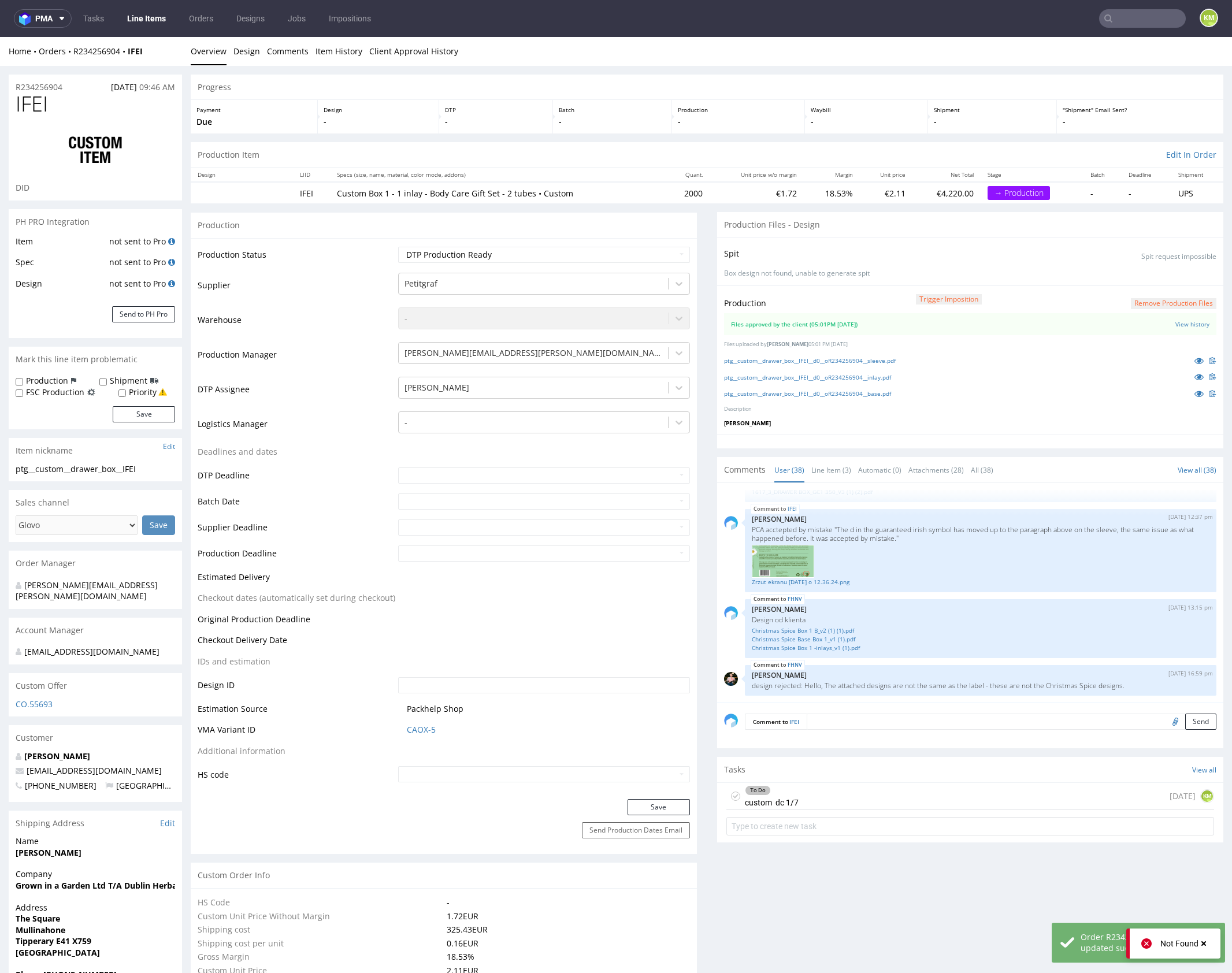
click at [731, 795] on icon at bounding box center [736, 796] width 10 height 10
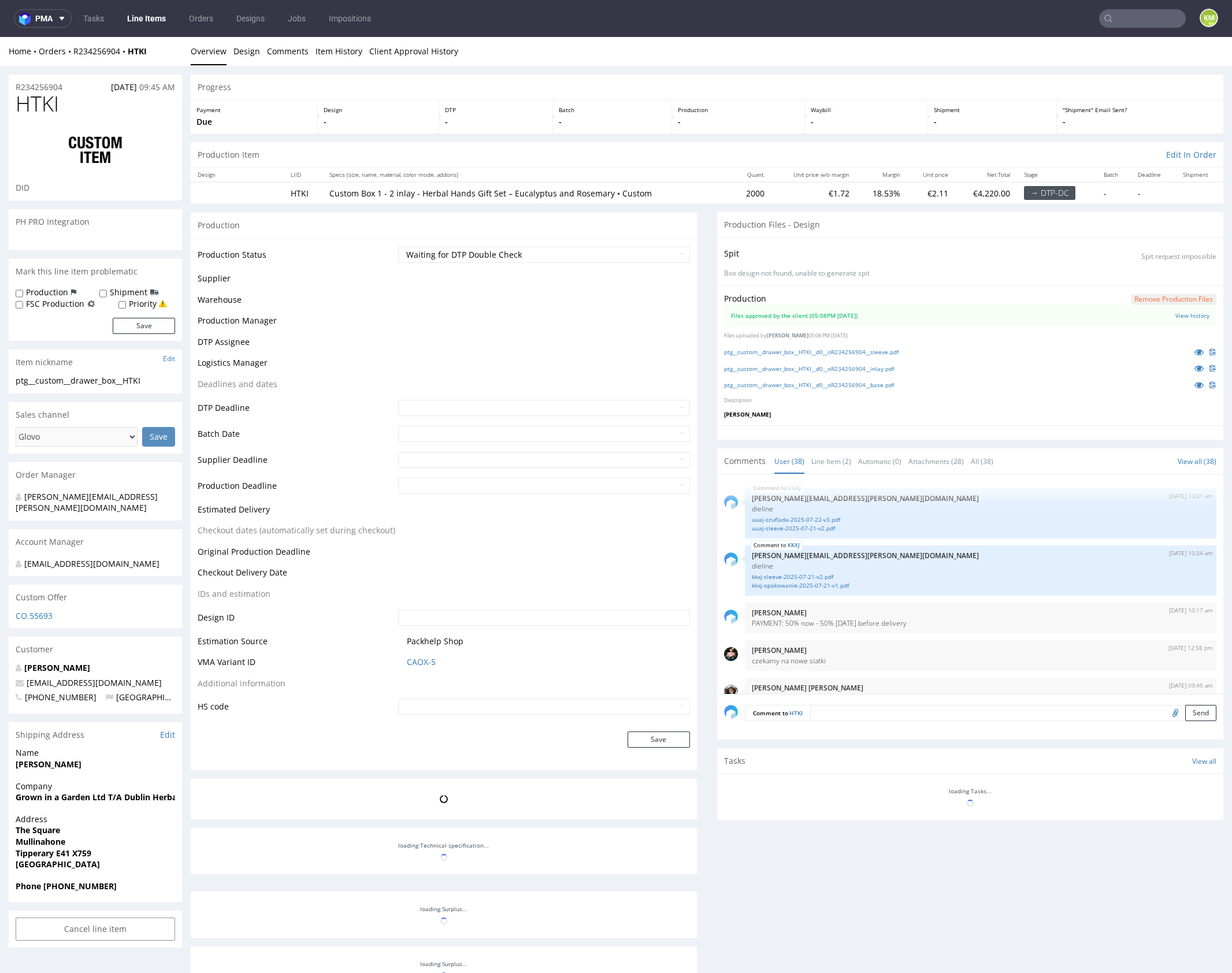
scroll to position [1856, 0]
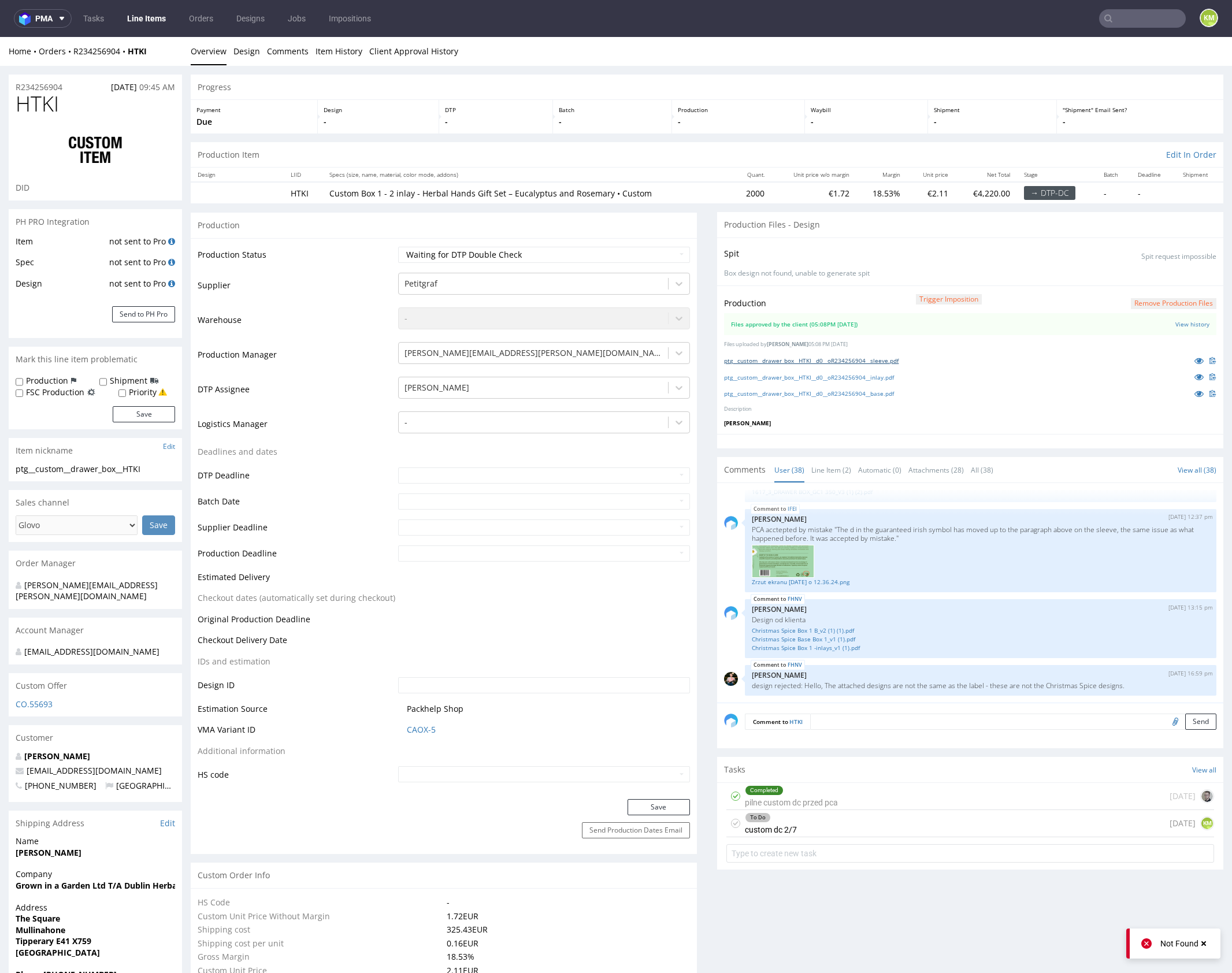
click at [851, 359] on link "ptg__custom__drawer_box__HTKI__d0__oR234256904__sleeve.pdf" at bounding box center [811, 360] width 175 height 8
click at [853, 375] on link "ptg__custom__drawer_box__HTKI__d0__oR234256904__inlay.pdf" at bounding box center [809, 377] width 170 height 8
click at [859, 392] on link "ptg__custom__drawer_box__HTKI__d0__oR234256904__base.pdf" at bounding box center [809, 393] width 170 height 8
click at [46, 108] on span "HTKI" at bounding box center [37, 103] width 44 height 23
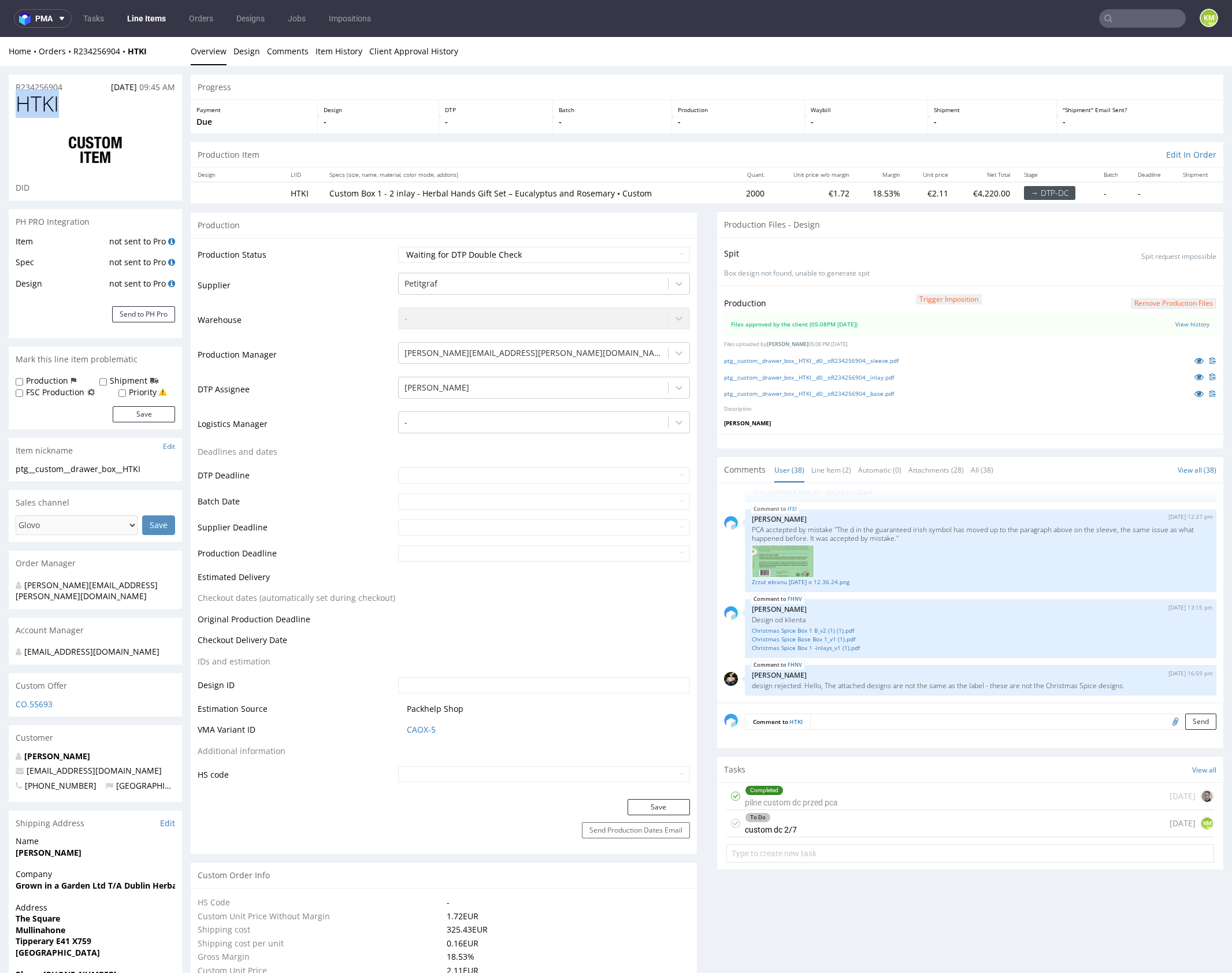
copy span "HTKI"
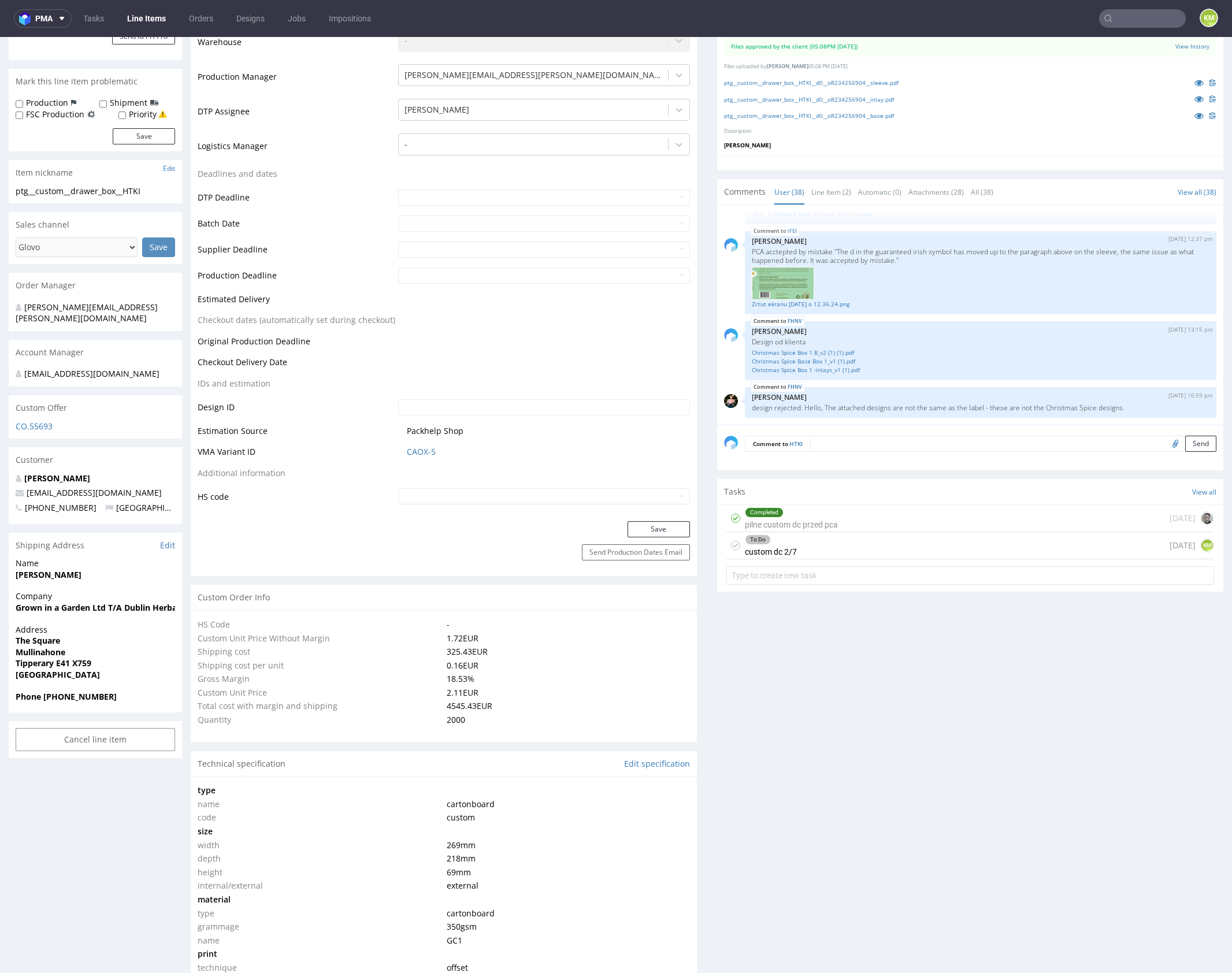
scroll to position [0, 0]
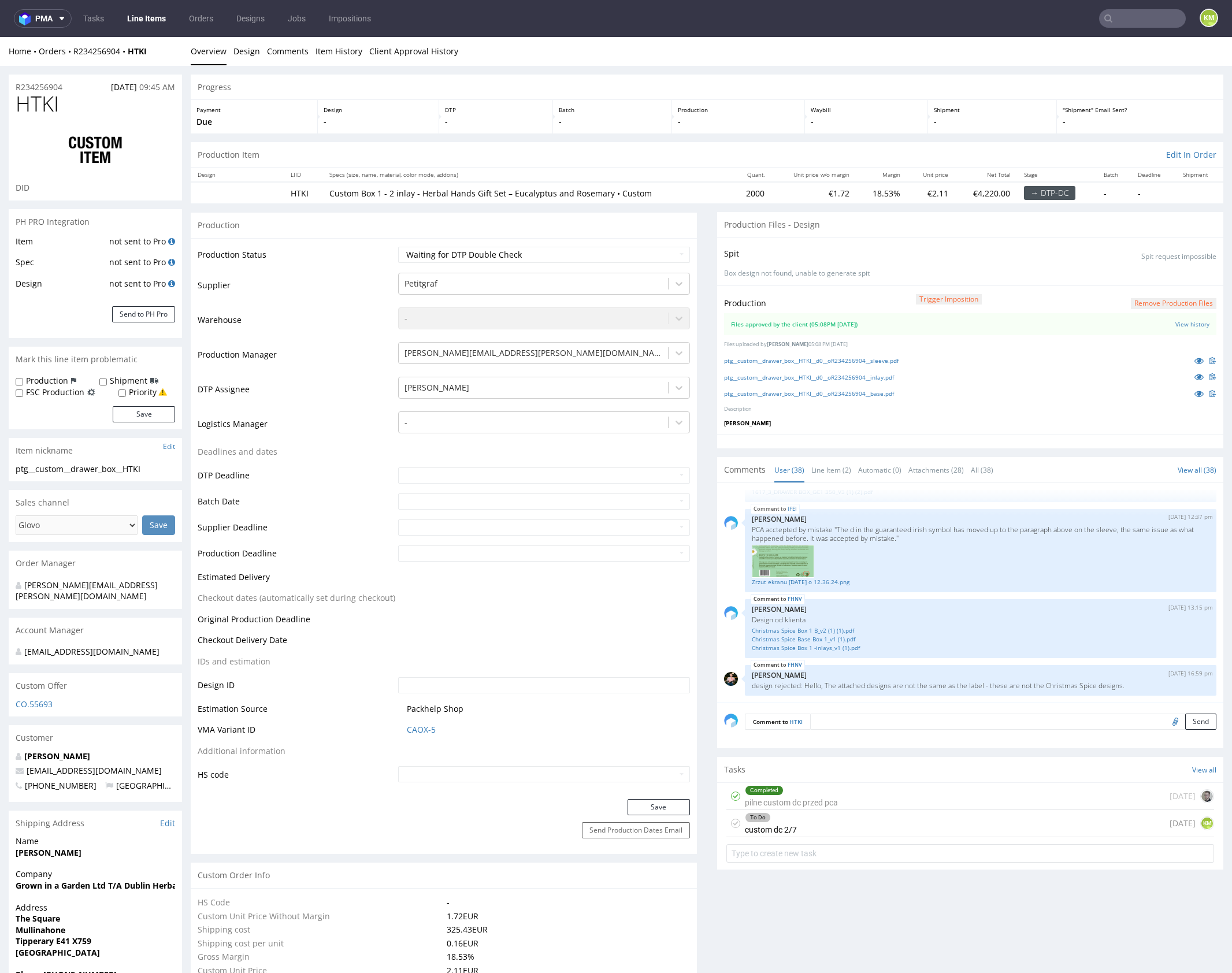
click at [843, 824] on div "To Do custom dc 2/7 1 day ago KM" at bounding box center [969, 823] width 488 height 27
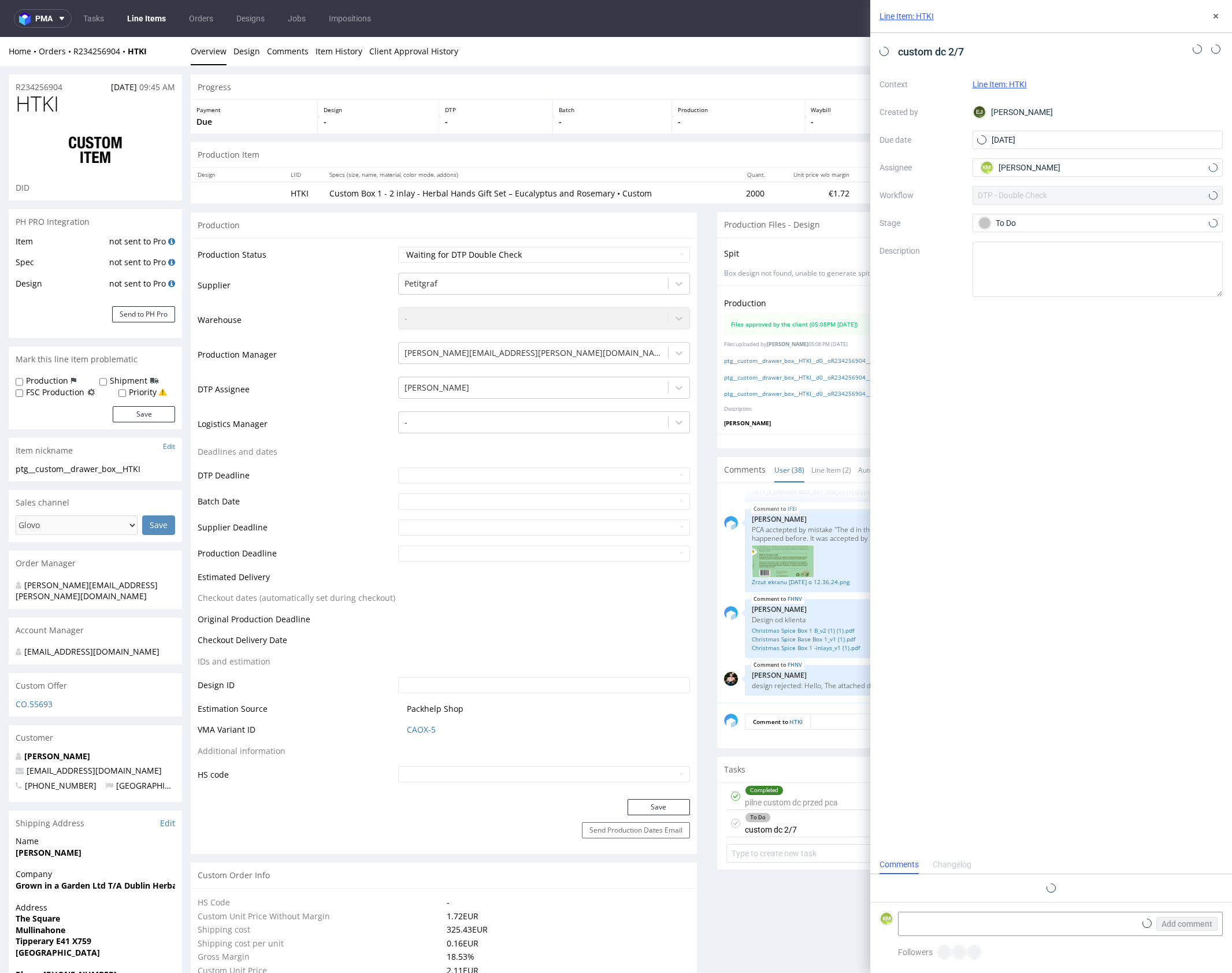
scroll to position [10, 0]
click at [1218, 17] on icon at bounding box center [1216, 16] width 10 height 10
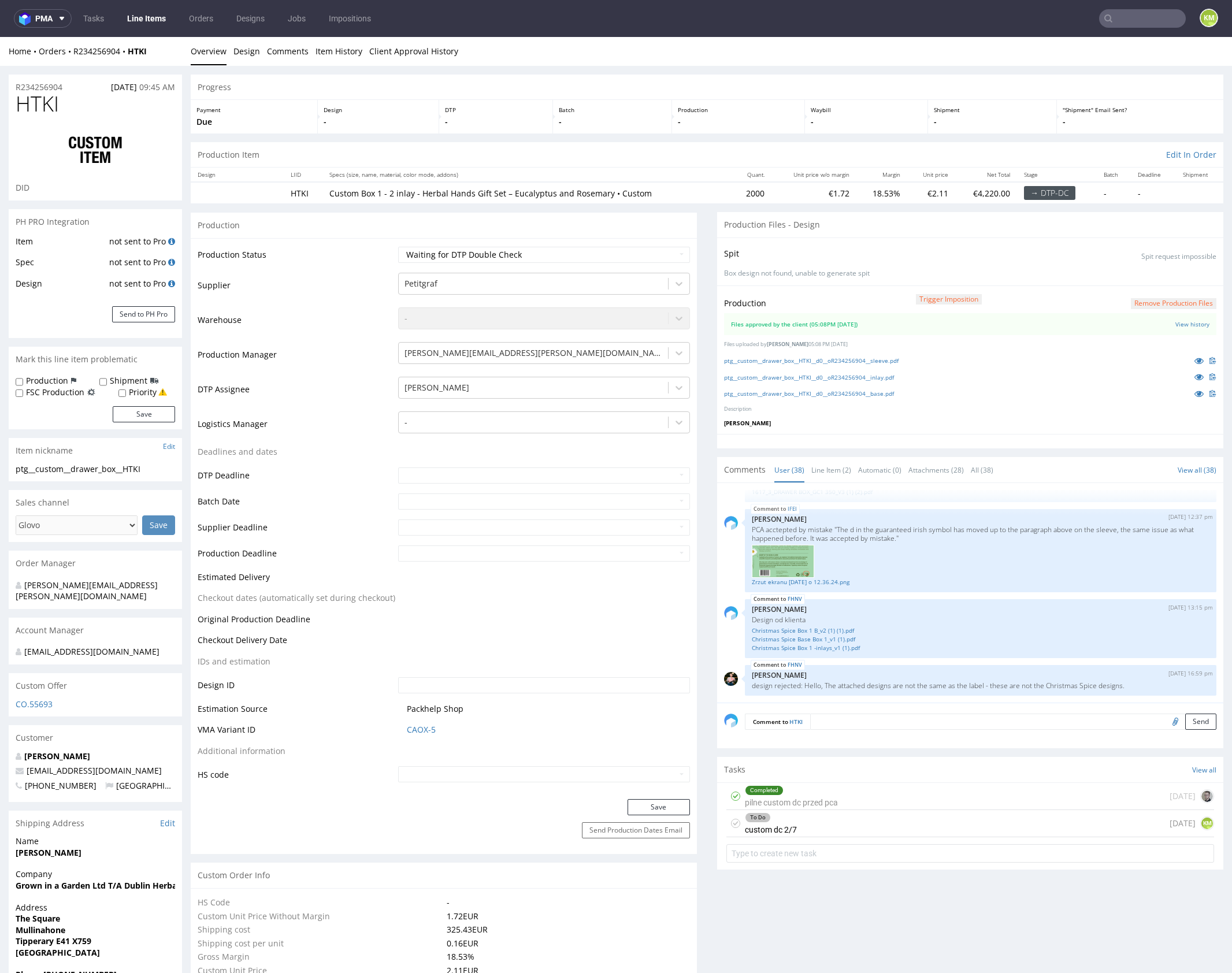
click at [866, 798] on div "Completed pilne custom dc przed pca 7 days ago" at bounding box center [969, 796] width 488 height 27
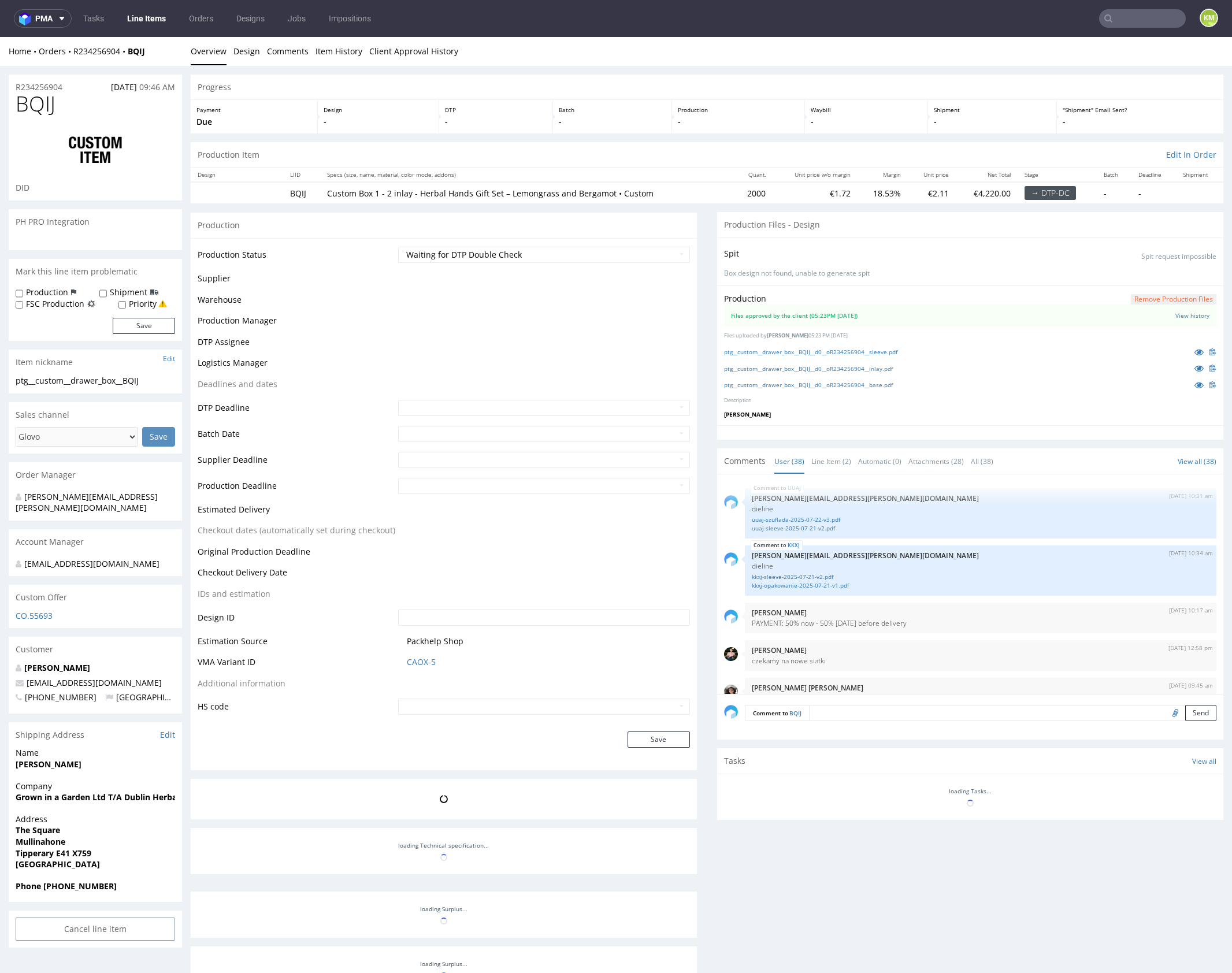
scroll to position [1856, 0]
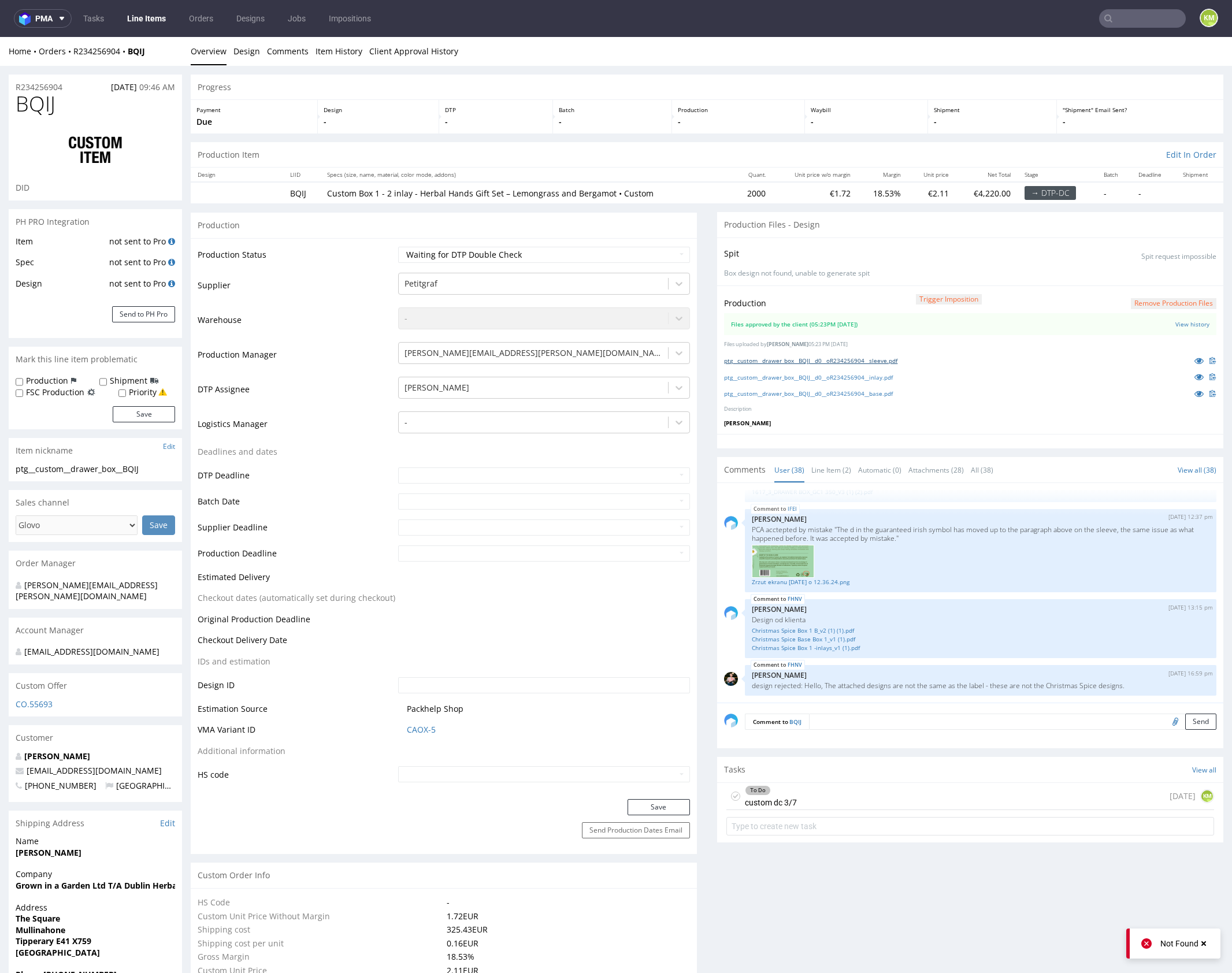
click at [856, 359] on link "ptg__custom__drawer_box__BQIJ__d0__oR234256904__sleeve.pdf" at bounding box center [810, 360] width 173 height 8
click at [860, 376] on link "ptg__custom__drawer_box__BQIJ__d0__oR234256904__inlay.pdf" at bounding box center [808, 377] width 169 height 8
click at [868, 393] on link "ptg__custom__drawer_box__BQIJ__d0__oR234256904__base.pdf" at bounding box center [808, 393] width 169 height 8
click at [29, 103] on span "BQIJ" at bounding box center [35, 103] width 40 height 23
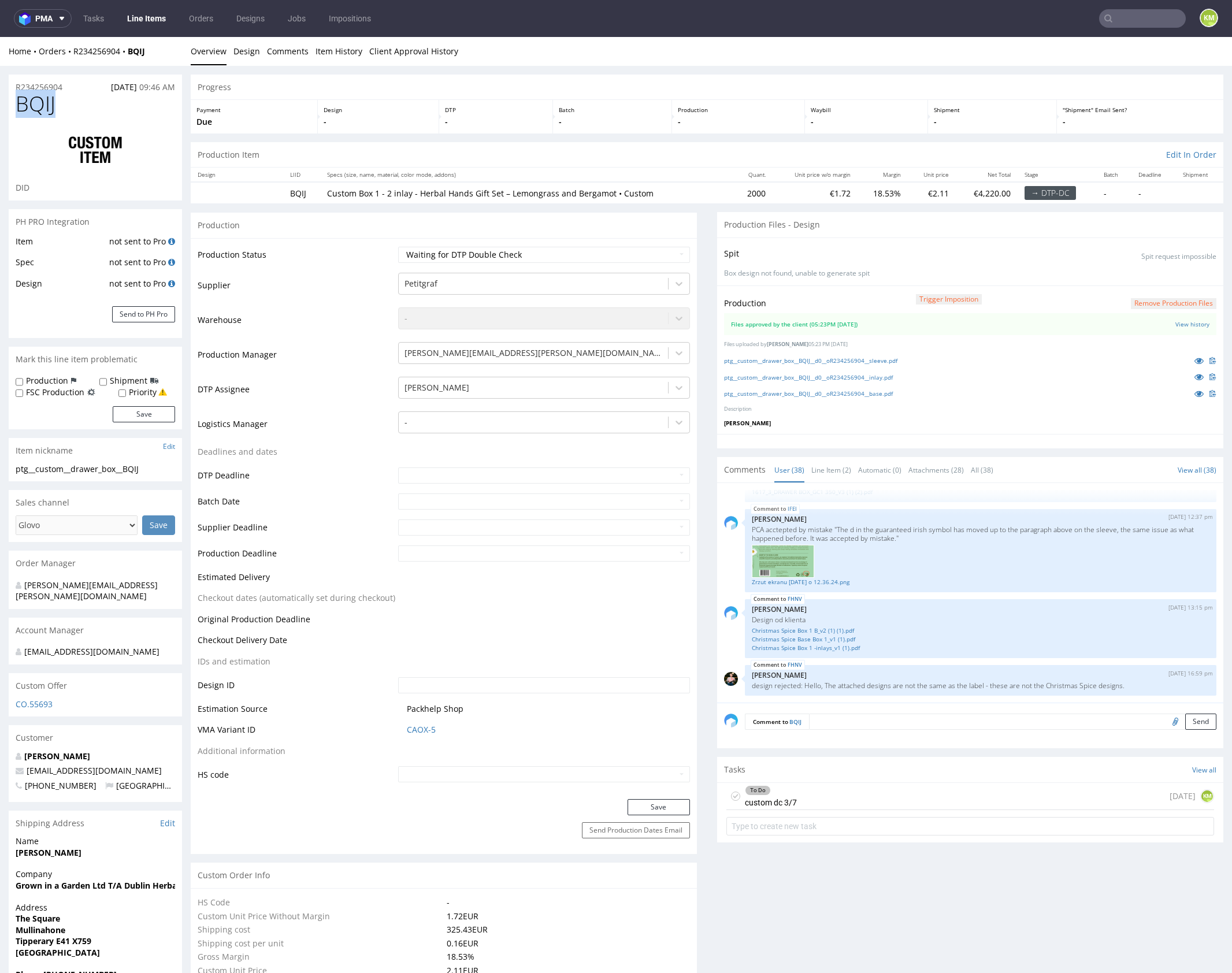
copy span "BQIJ"
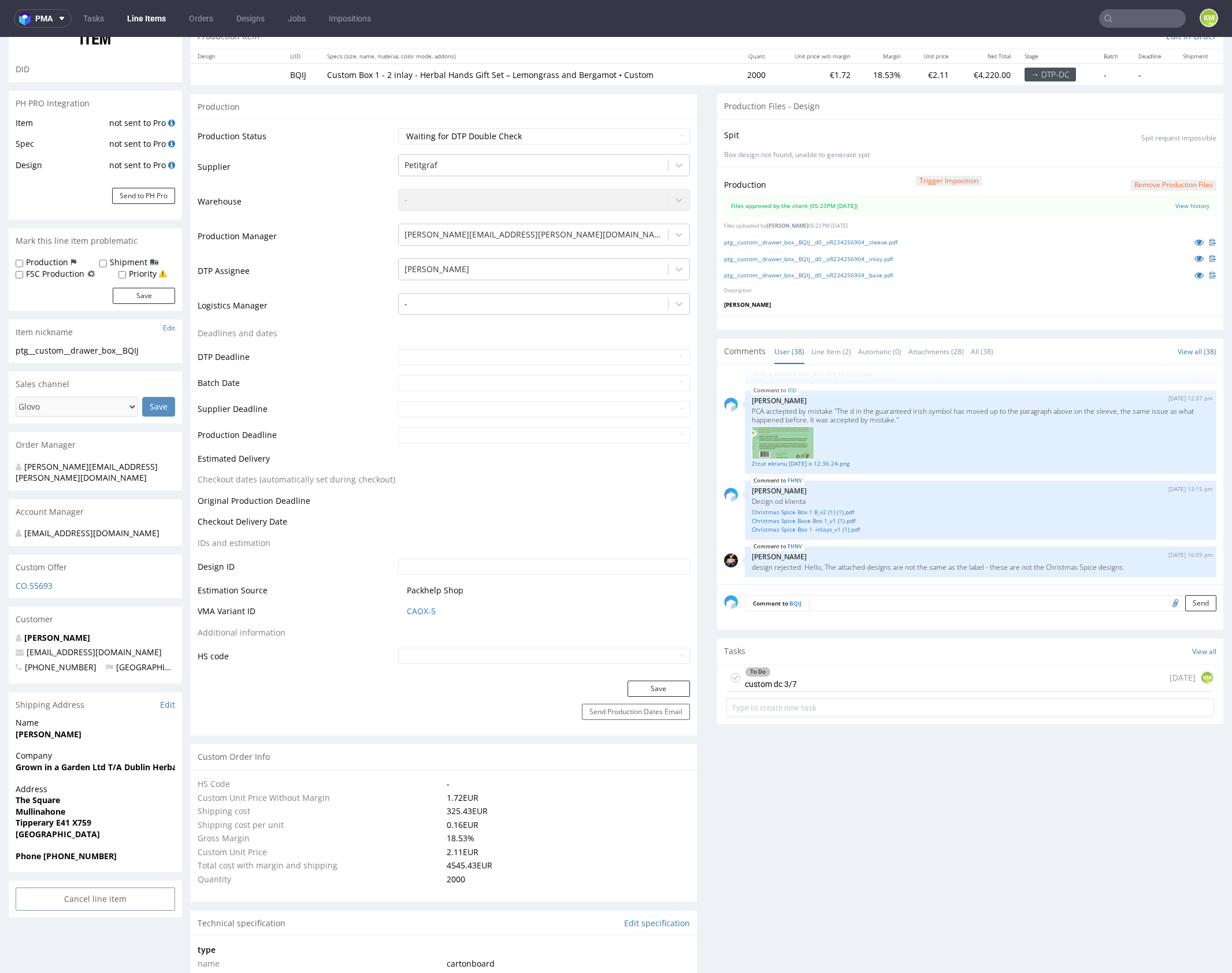
scroll to position [0, 0]
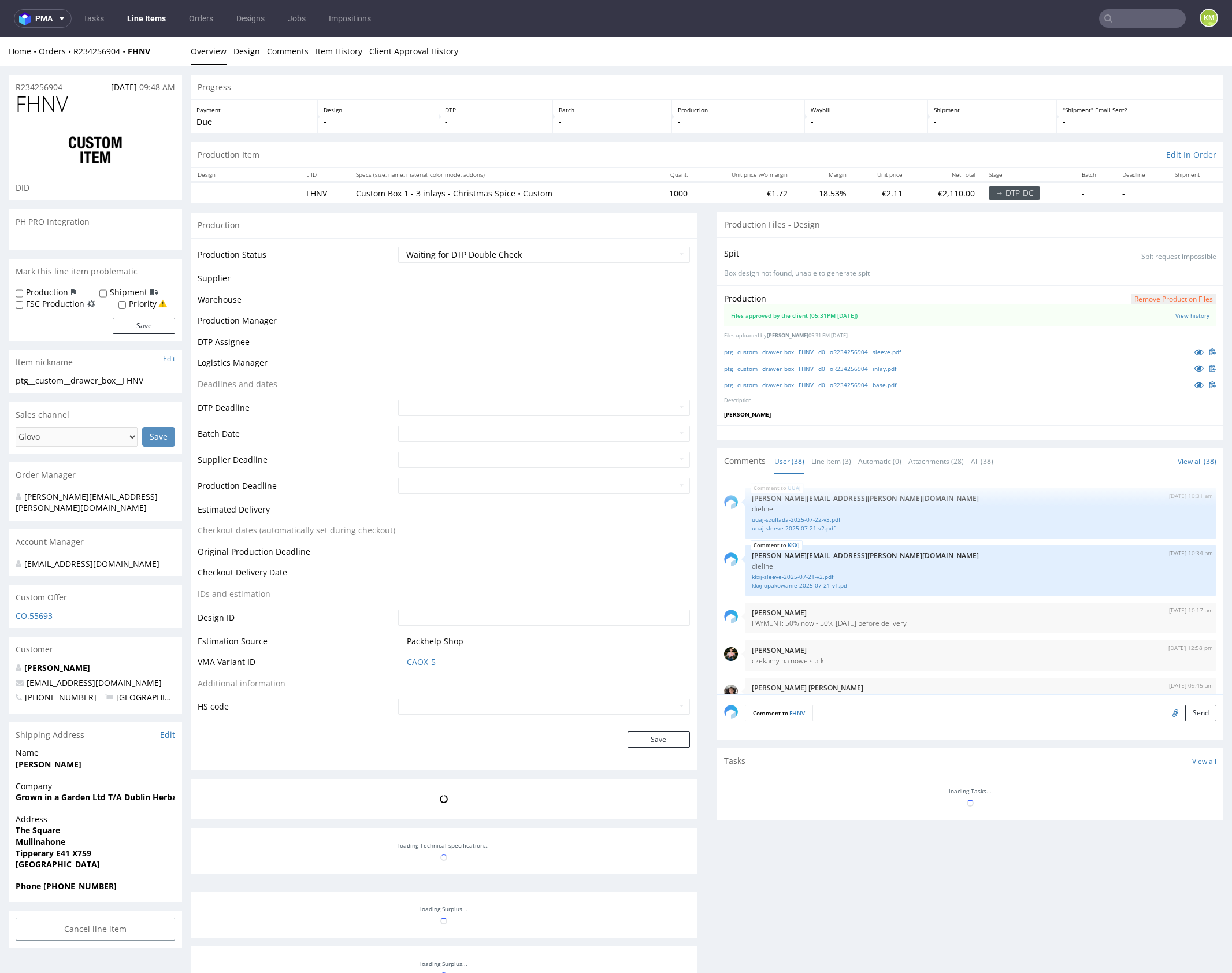
scroll to position [1856, 0]
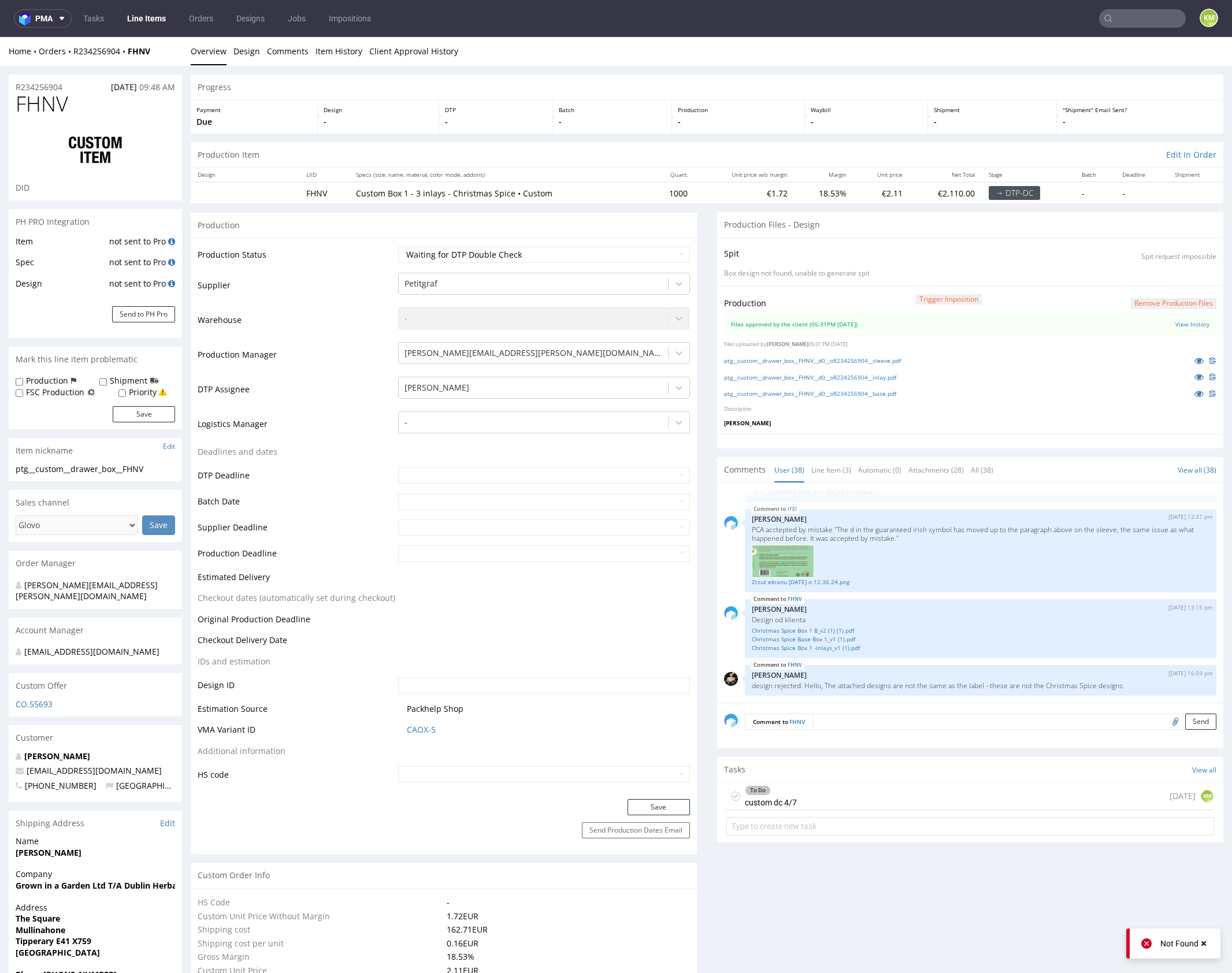
click at [884, 291] on div "Production Trigger Imposition Remove production files Files approved by the cli…" at bounding box center [970, 359] width 506 height 148
click at [857, 359] on link "ptg__custom__drawer_box__FHNV__d0__oR234256904__sleeve.pdf" at bounding box center [812, 360] width 177 height 8
click at [856, 377] on link "ptg__custom__drawer_box__FHNV__d0__oR234256904__inlay.pdf" at bounding box center [809, 377] width 172 height 8
click at [850, 392] on link "ptg__custom__drawer_box__FHNV__d0__oR234256904__base.pdf" at bounding box center [809, 393] width 172 height 8
click at [52, 100] on span "FHNV" at bounding box center [41, 103] width 52 height 23
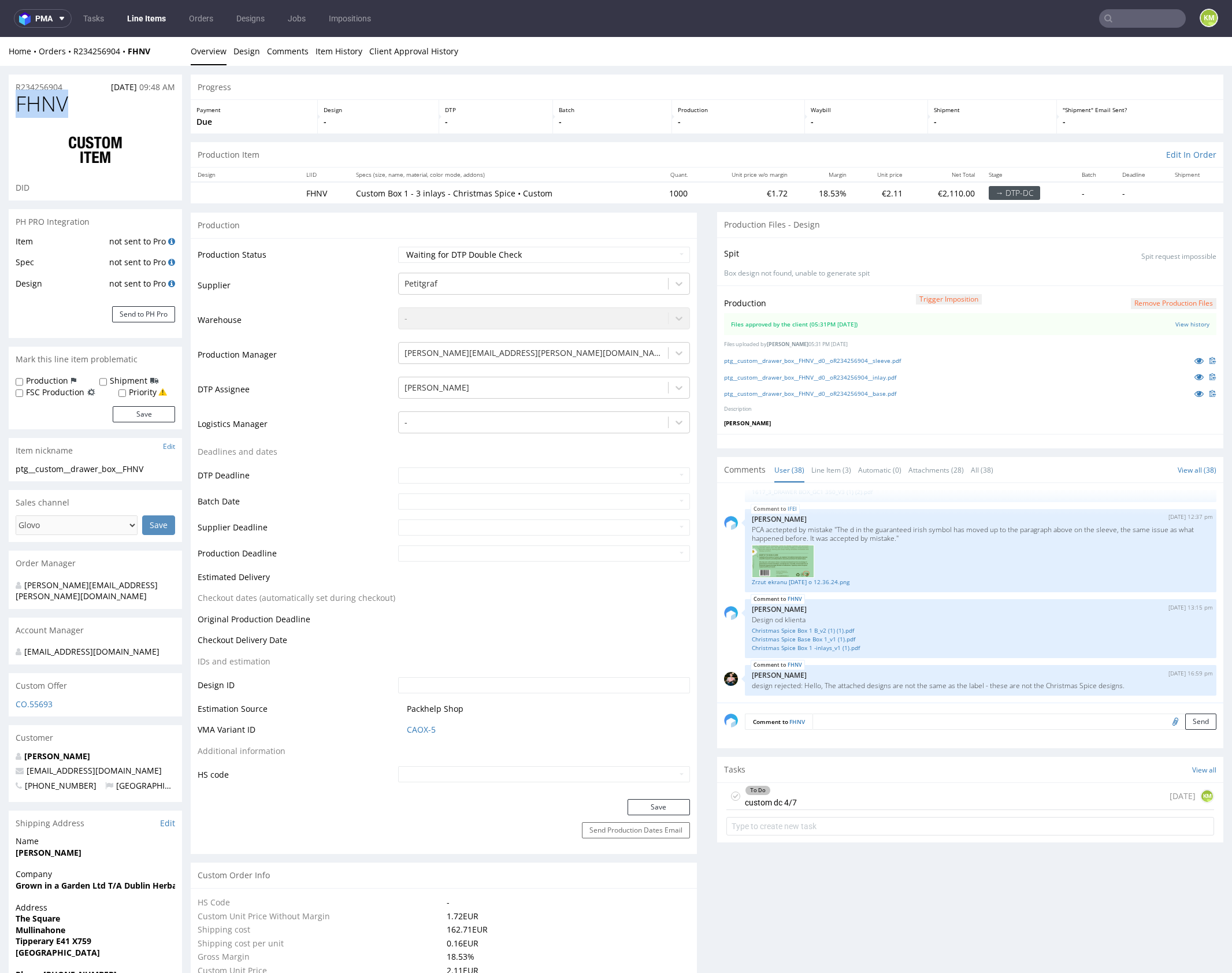
click at [51, 100] on span "FHNV" at bounding box center [41, 103] width 52 height 23
copy span "FHNV"
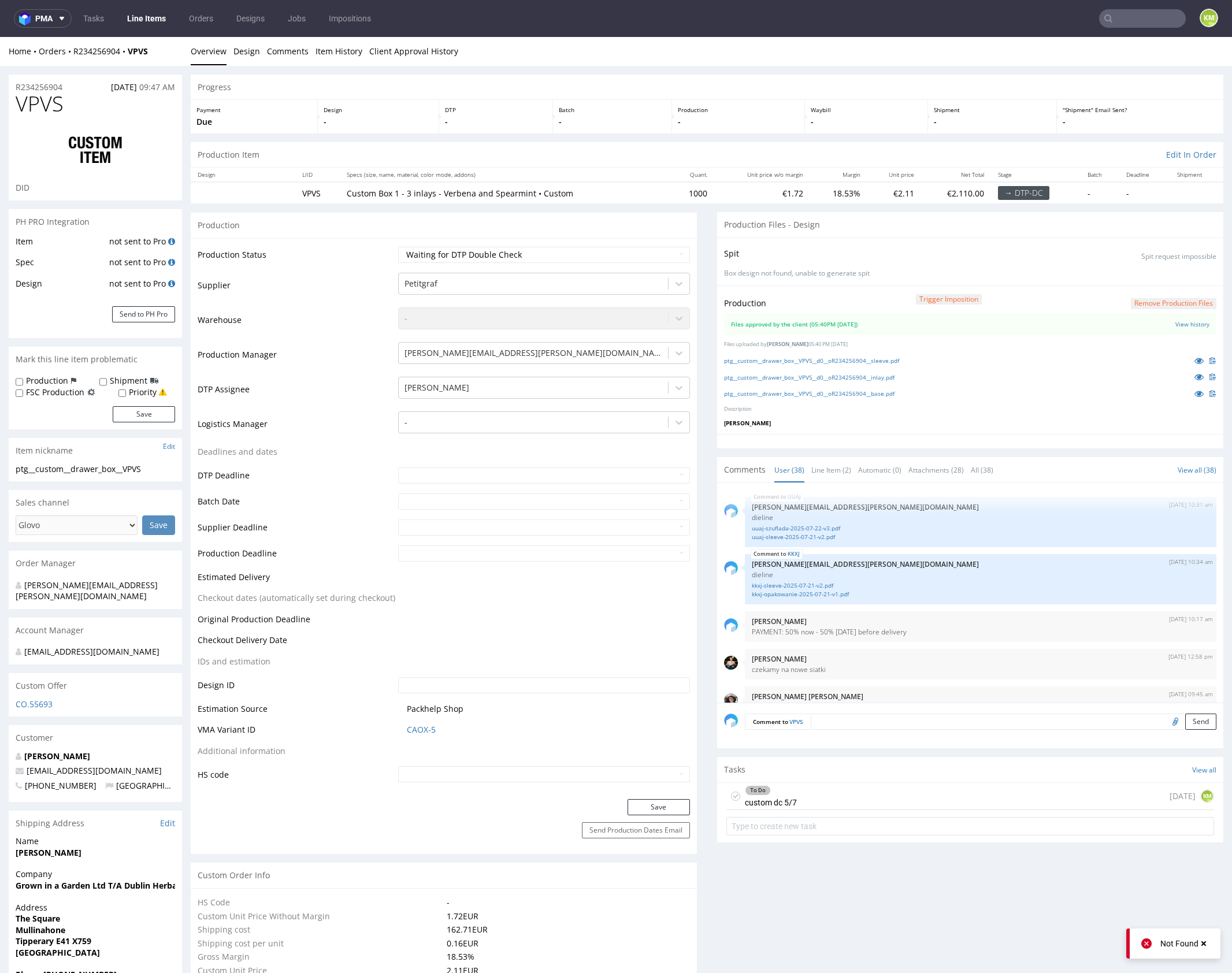
scroll to position [1856, 0]
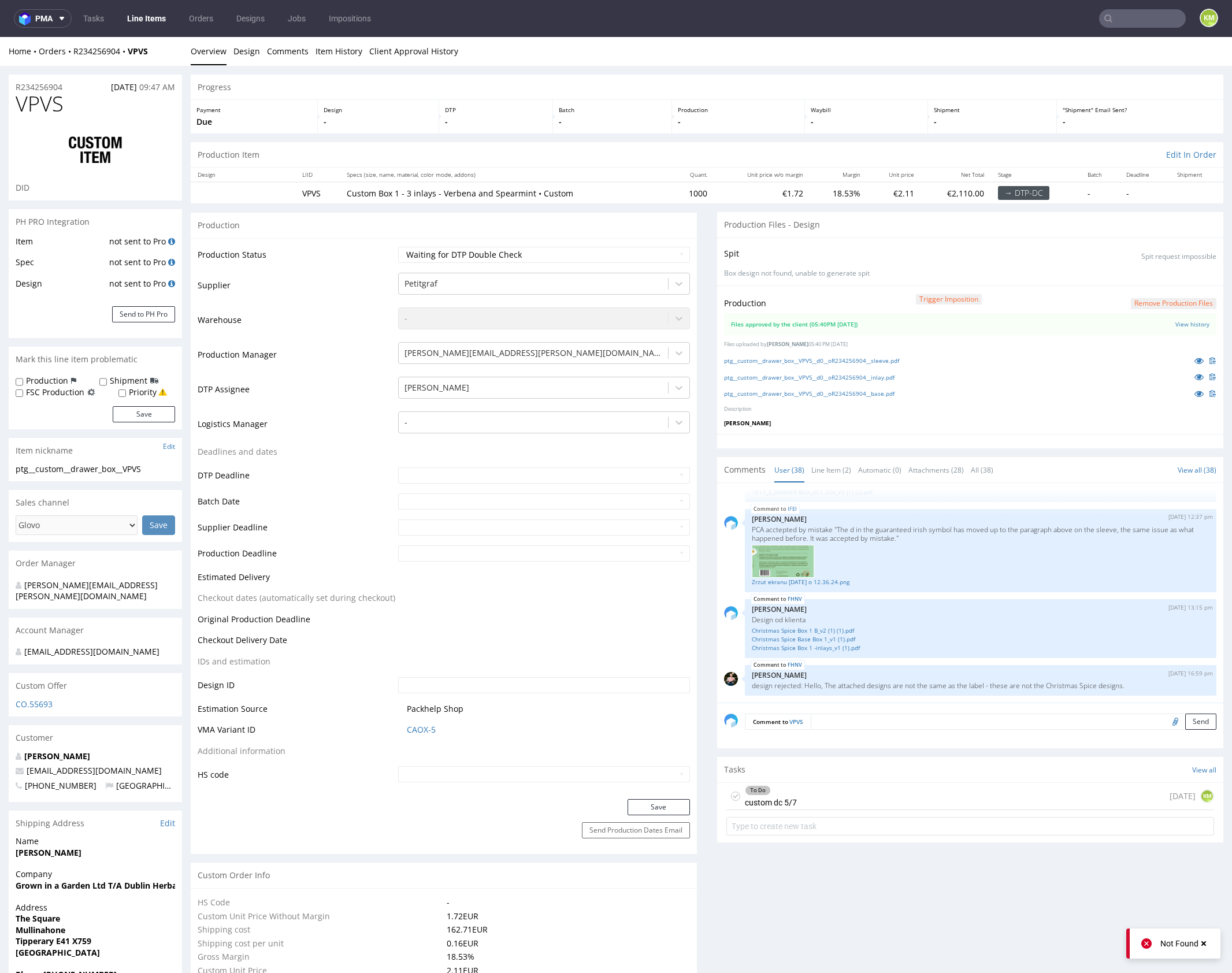
click at [840, 406] on p "Description" at bounding box center [969, 409] width 492 height 7
click at [831, 361] on link "ptg__custom__drawer_box__VPVS__d0__oR234256904__sleeve.pdf" at bounding box center [811, 360] width 175 height 8
click at [840, 377] on link "ptg__custom__drawer_box__VPVS__d0__oR234256904__inlay.pdf" at bounding box center [809, 377] width 170 height 8
click at [841, 390] on link "ptg__custom__drawer_box__VPVS__d0__oR234256904__base.pdf" at bounding box center [809, 393] width 170 height 8
click at [44, 111] on span "VPVS" at bounding box center [39, 103] width 48 height 23
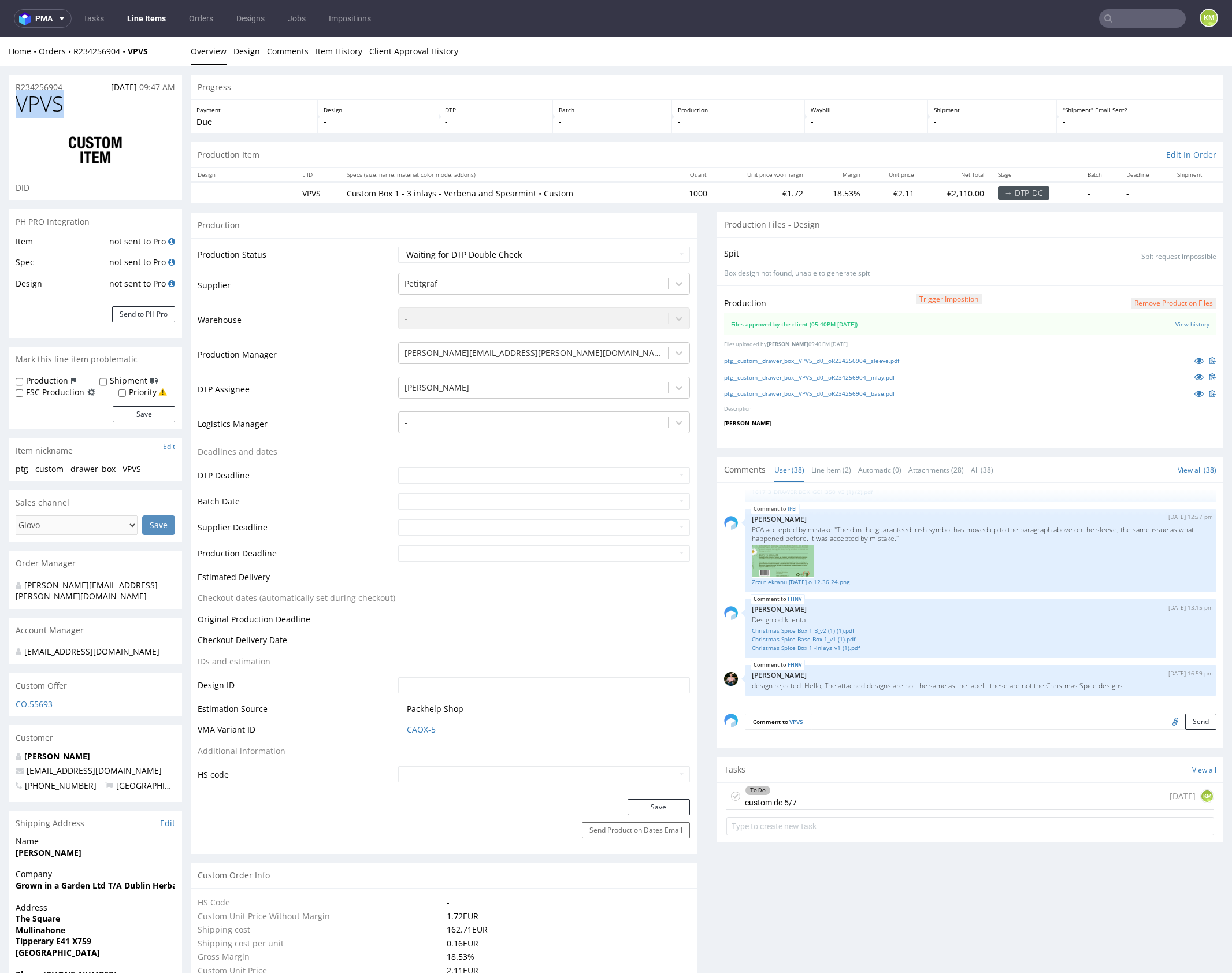
click at [45, 111] on span "VPVS" at bounding box center [39, 103] width 48 height 23
copy span "VPVS"
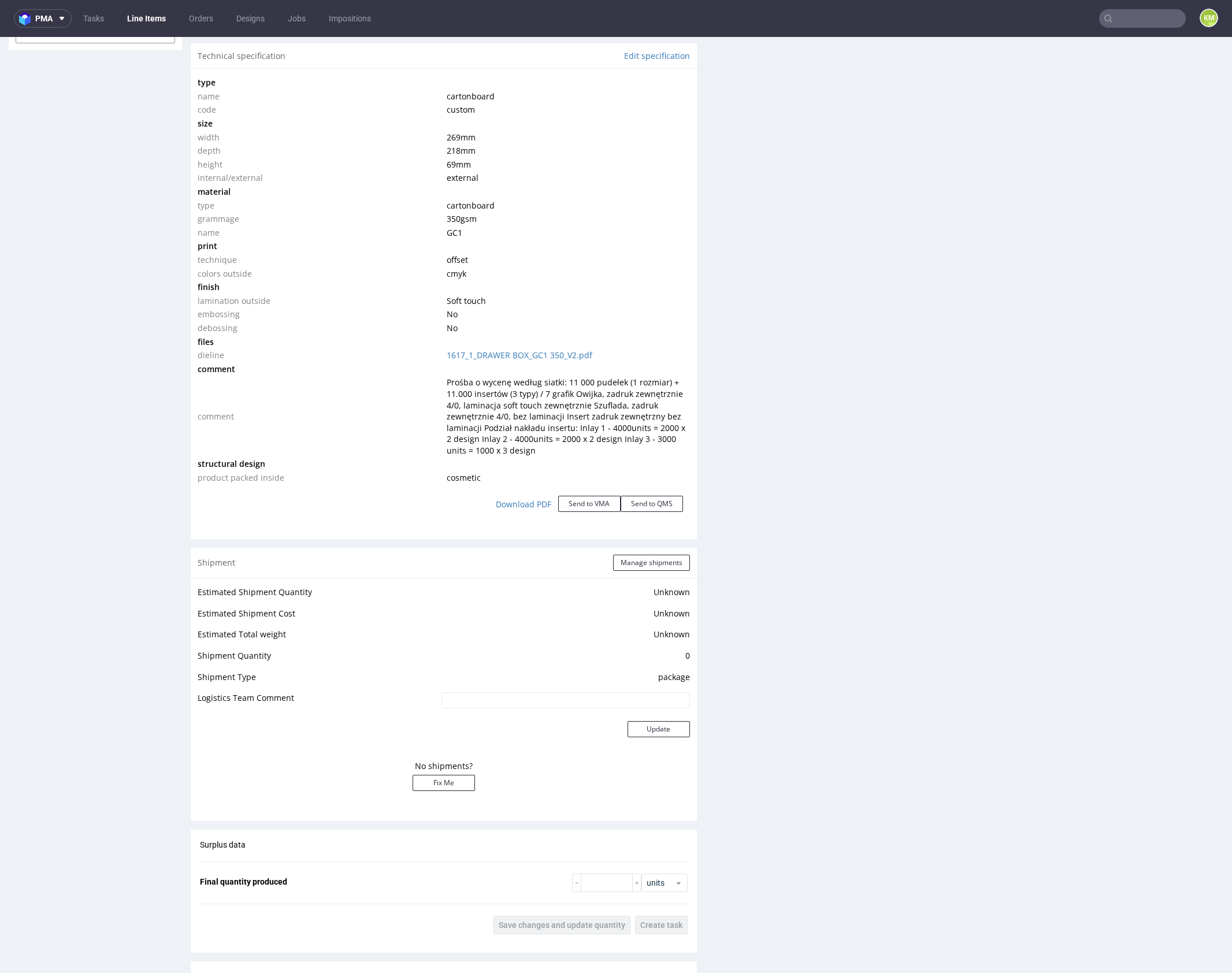
scroll to position [0, 0]
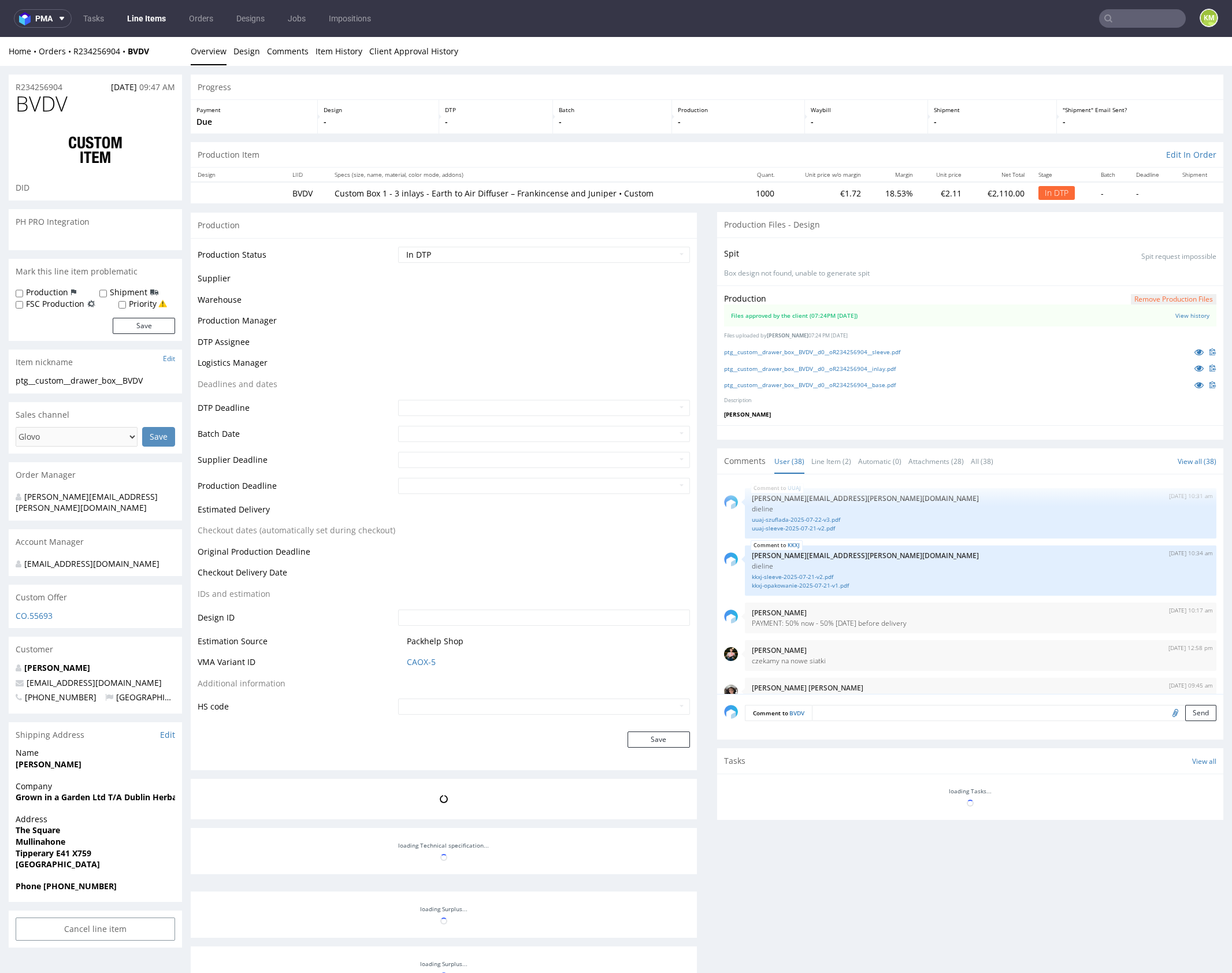
scroll to position [1856, 0]
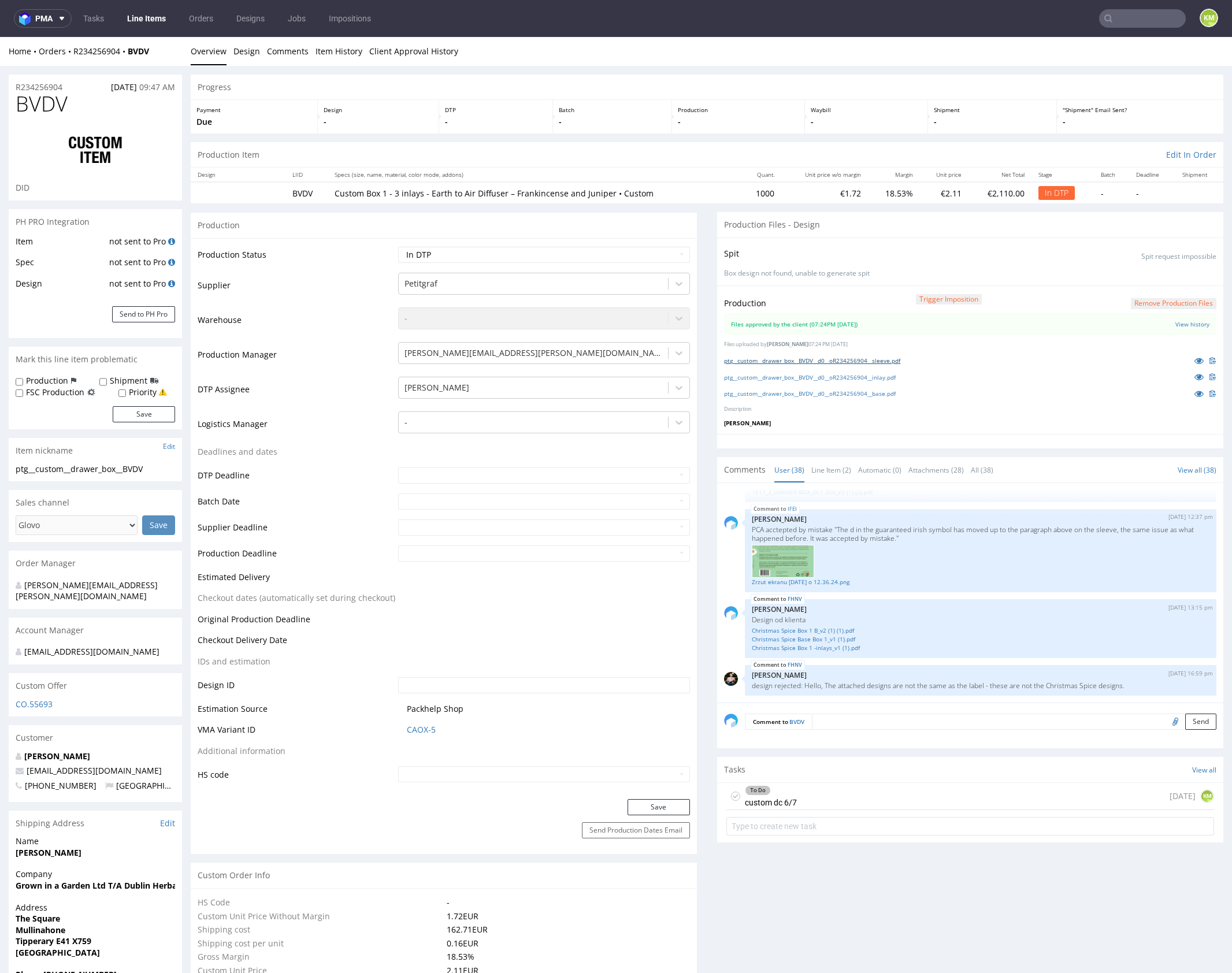
click at [868, 357] on link "ptg__custom__drawer_box__BVDV__d0__oR234256904__sleeve.pdf" at bounding box center [811, 360] width 176 height 8
click at [867, 373] on link "ptg__custom__drawer_box__BVDV__d0__oR234256904__inlay.pdf" at bounding box center [809, 377] width 172 height 8
click at [868, 389] on link "ptg__custom__drawer_box__BVDV__d0__oR234256904__base.pdf" at bounding box center [809, 393] width 172 height 8
click at [54, 103] on span "BVDV" at bounding box center [41, 103] width 52 height 23
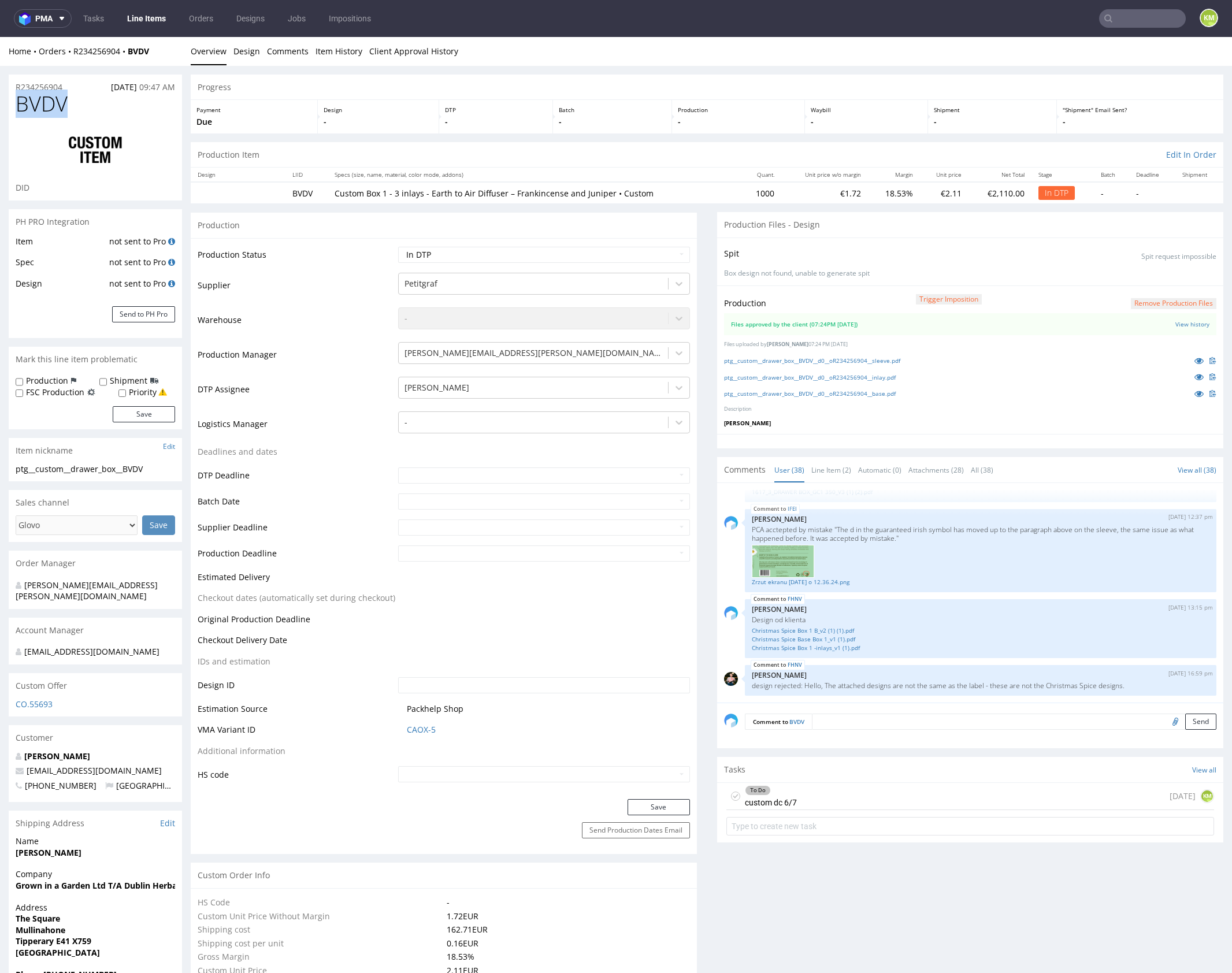
copy span "BVDV"
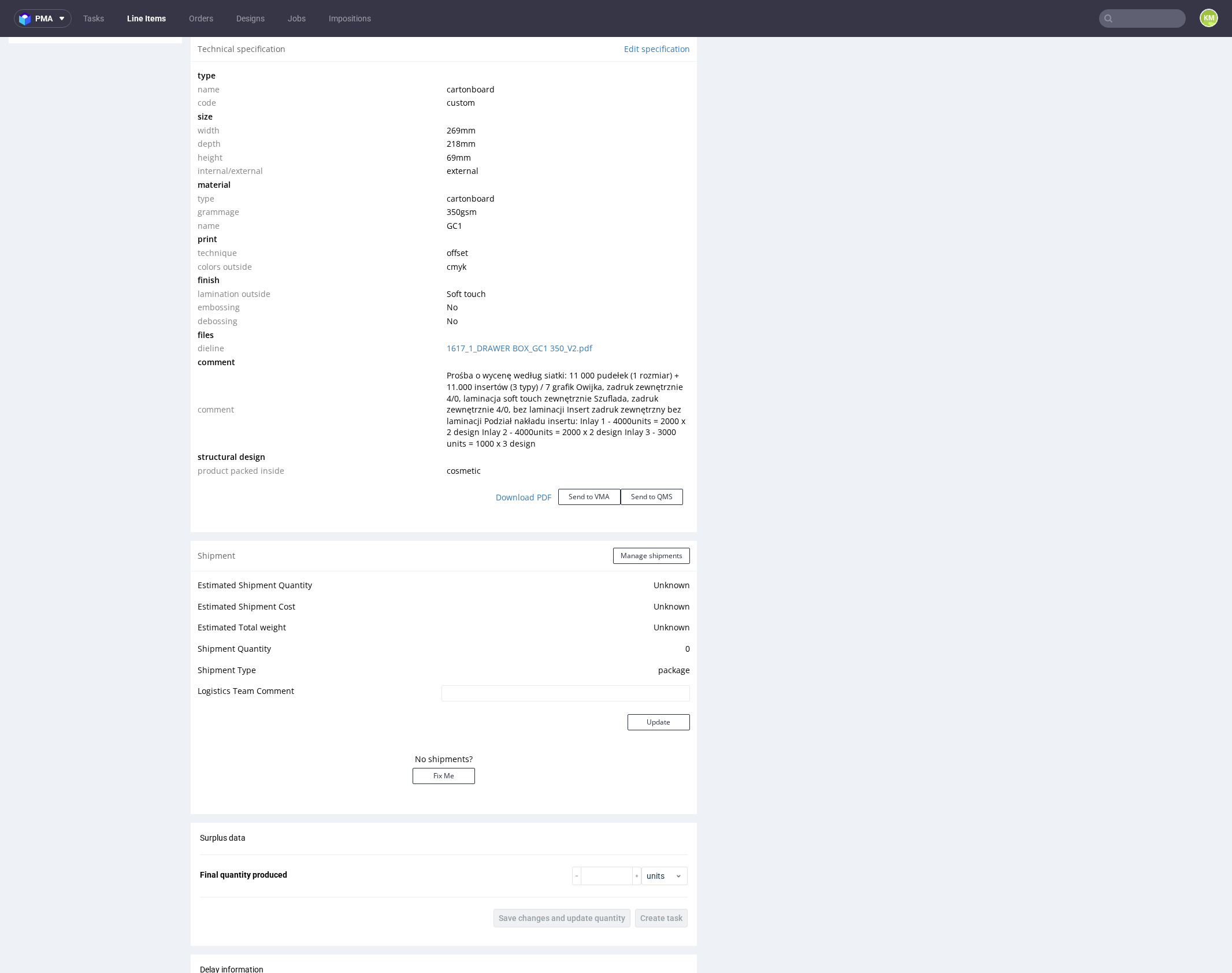
scroll to position [0, 0]
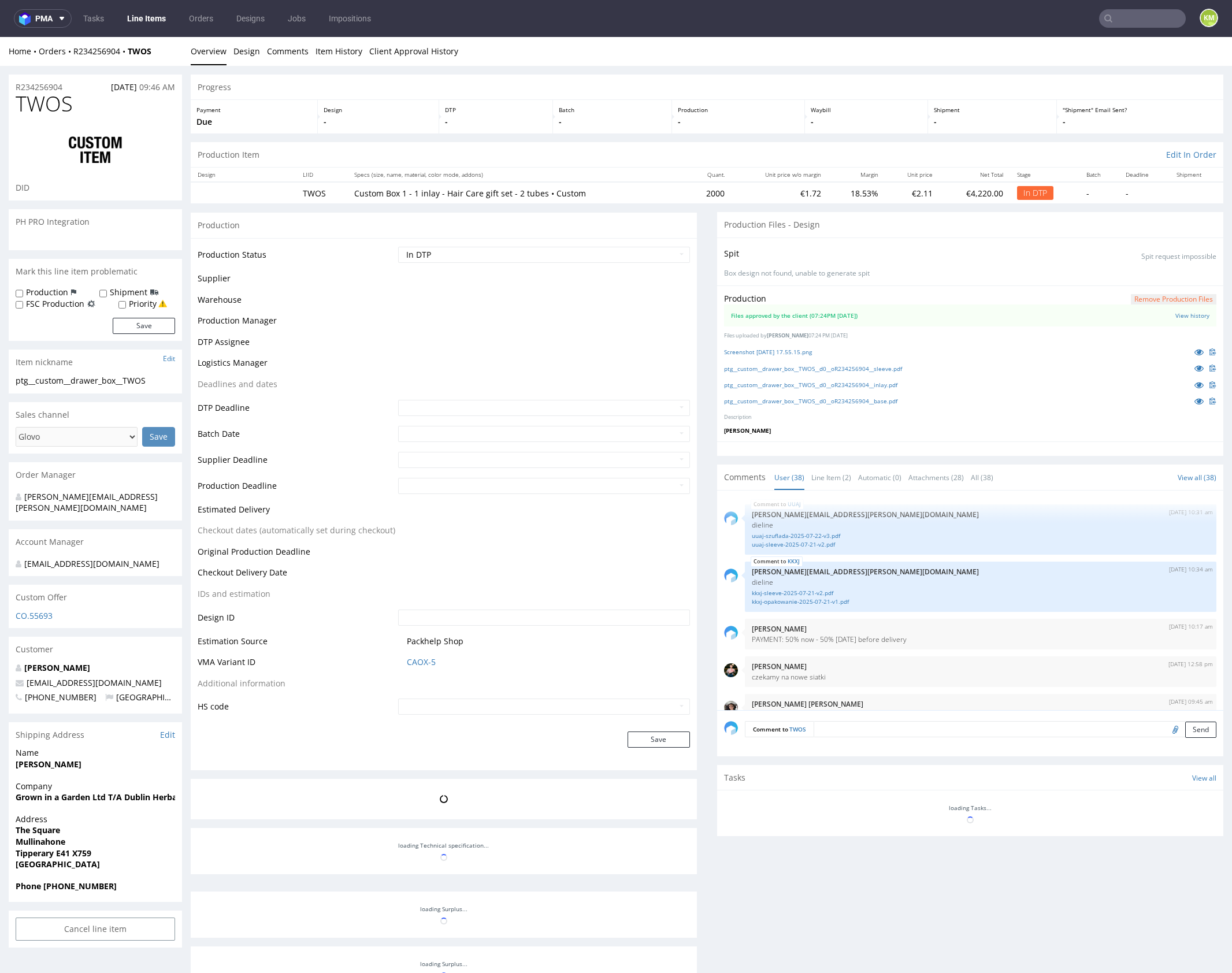
scroll to position [1856, 0]
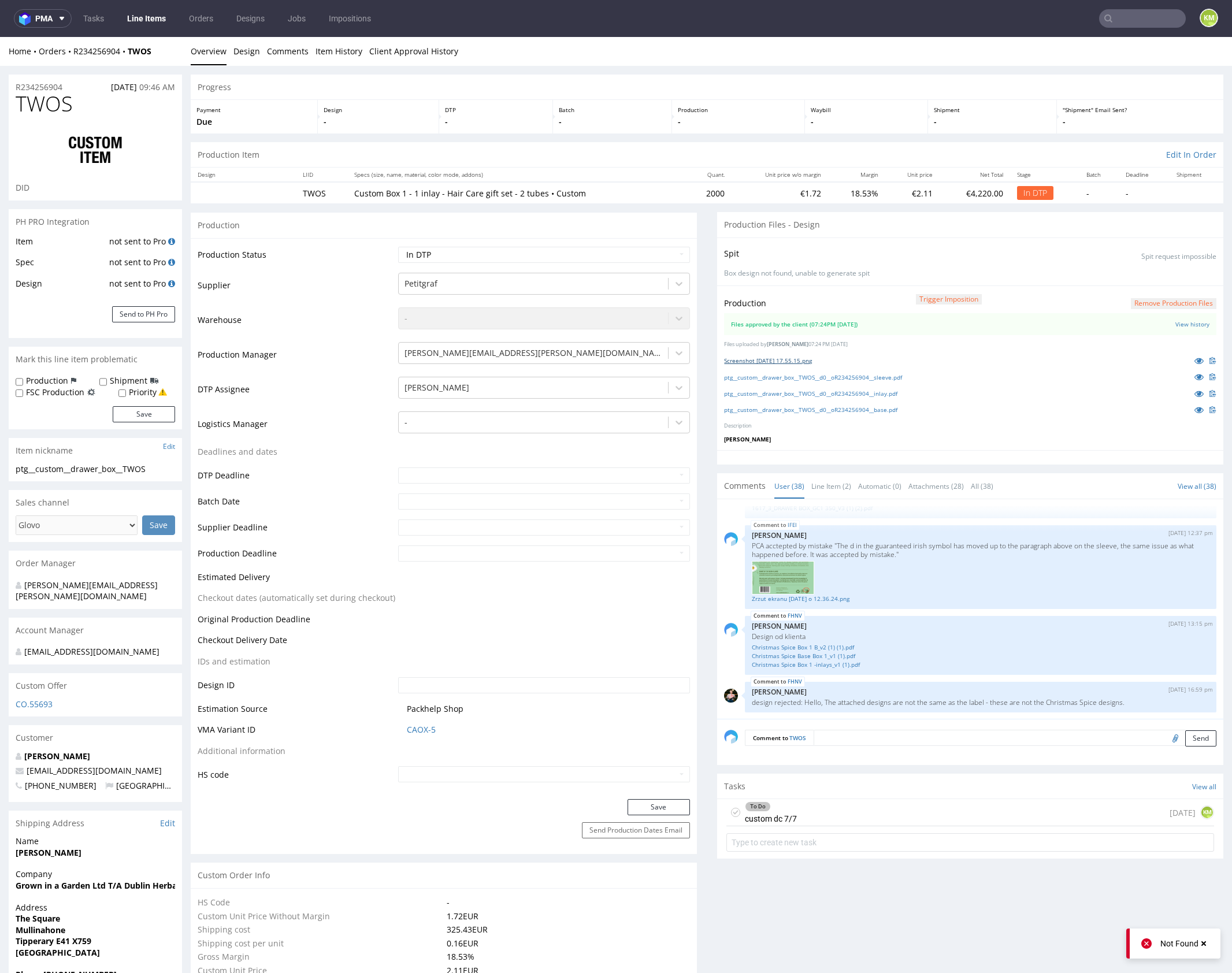
click at [811, 361] on link "Screenshot [DATE] 17.55.15.png" at bounding box center [767, 360] width 88 height 8
click at [821, 375] on link "ptg__custom__drawer_box__TWOS__d0__oR234256904__sleeve.pdf" at bounding box center [812, 377] width 178 height 8
click at [830, 409] on link "ptg__custom__drawer_box__TWOS__d0__oR234256904__base.pdf" at bounding box center [810, 409] width 173 height 8
click at [886, 393] on link "ptg__custom__drawer_box__TWOS__d0__oR234256904__inlay.pdf" at bounding box center [810, 393] width 173 height 8
click at [58, 103] on span "TWOS" at bounding box center [44, 103] width 58 height 23
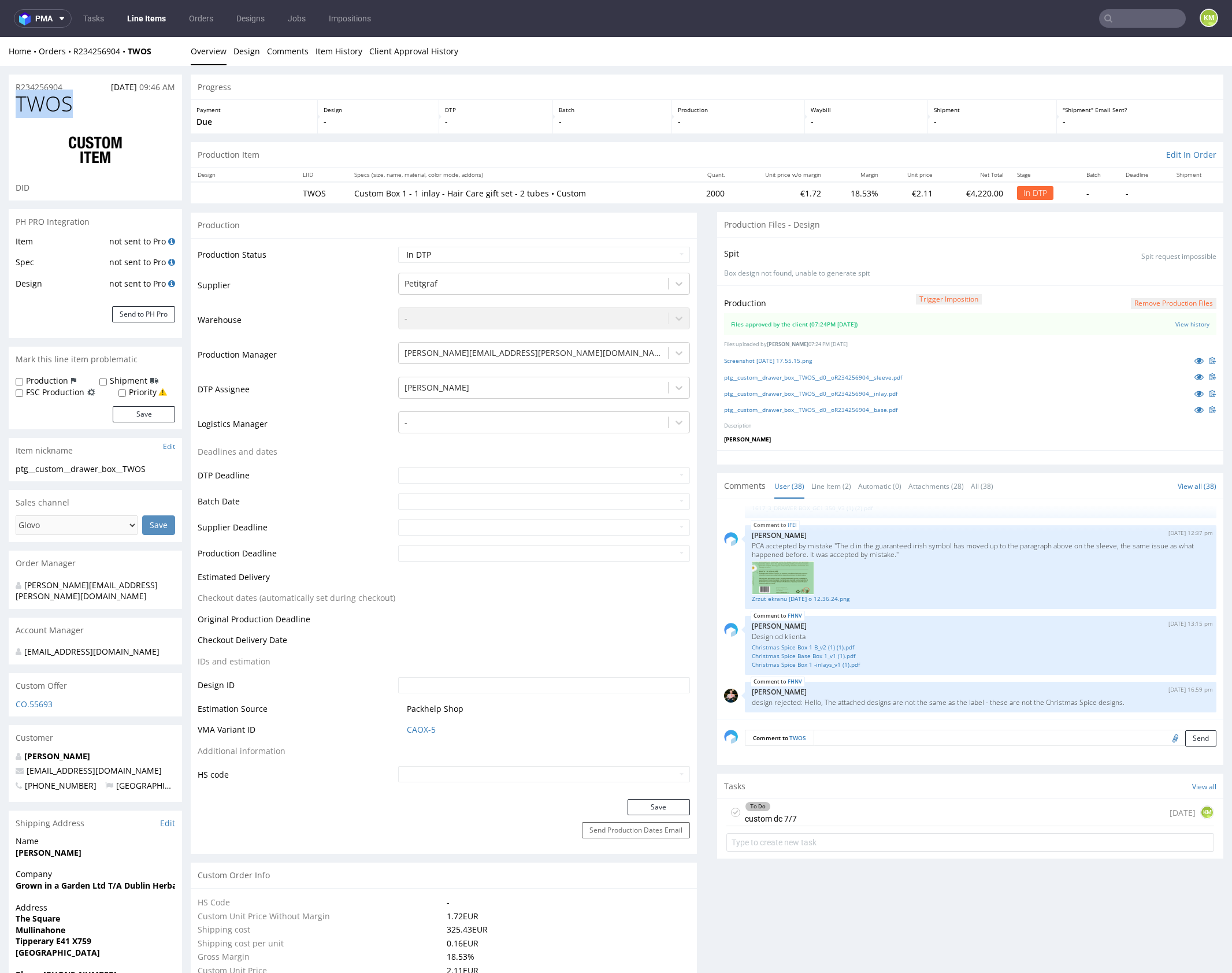
click at [58, 103] on span "TWOS" at bounding box center [44, 103] width 58 height 23
copy span "TWOS"
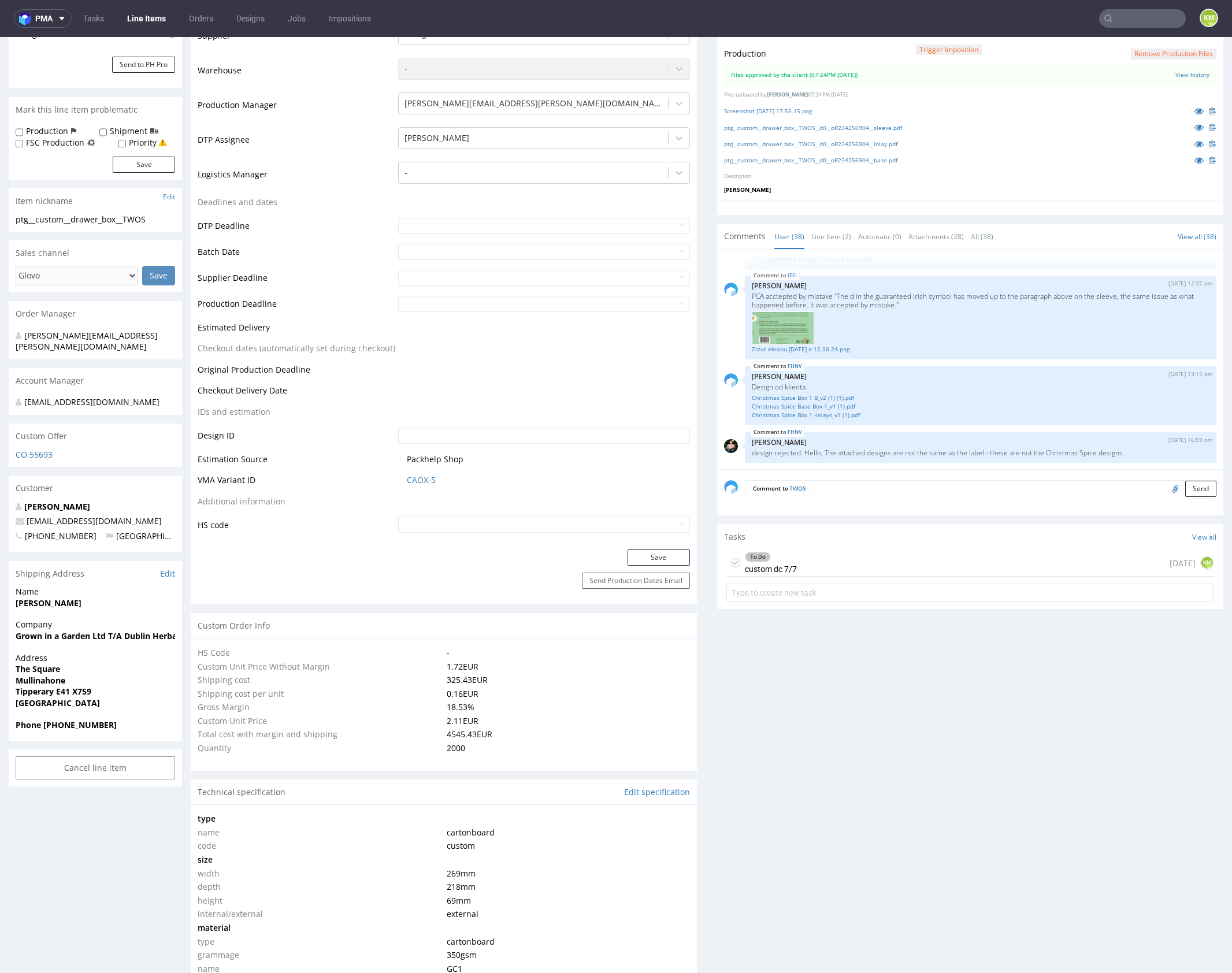
scroll to position [0, 0]
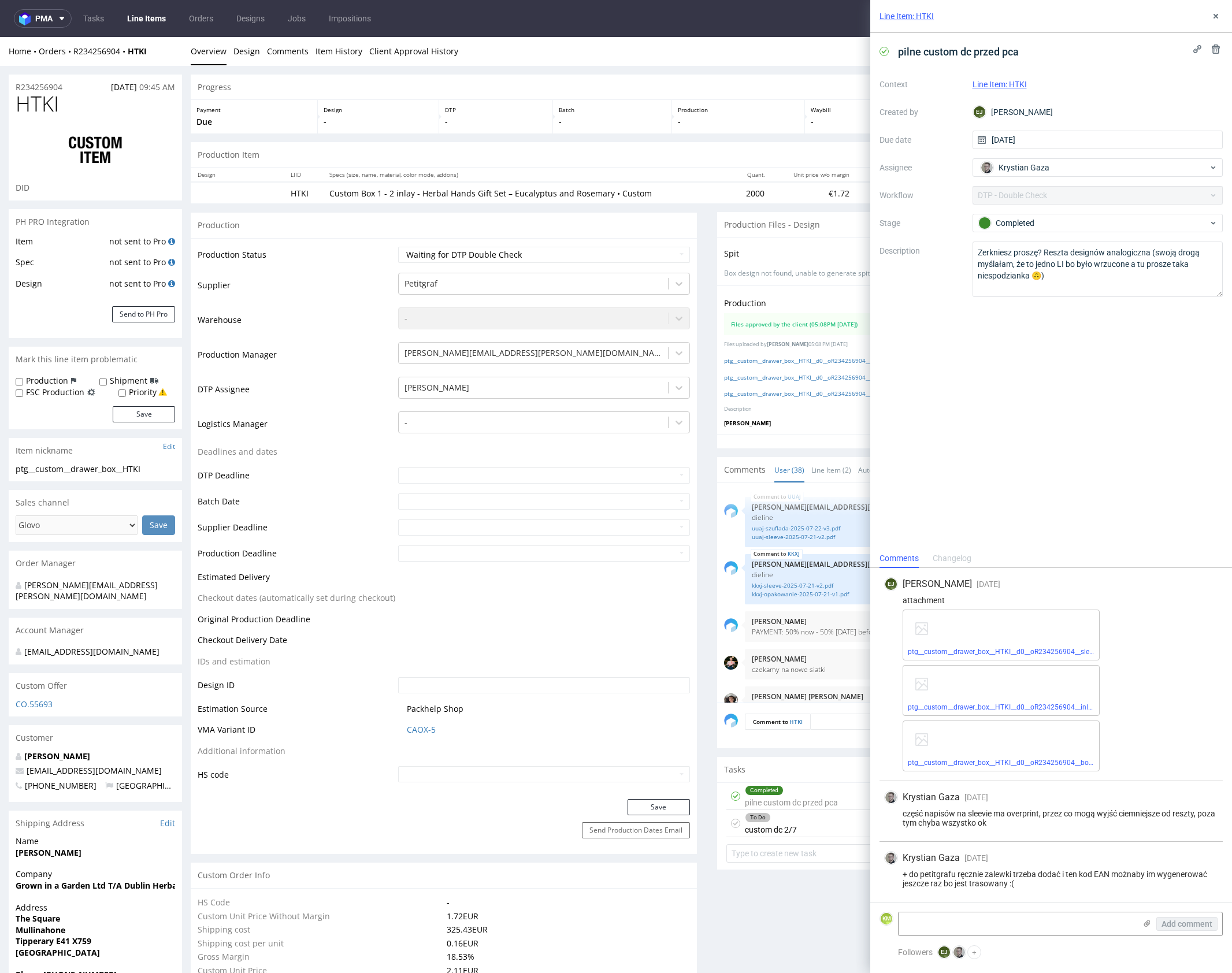
scroll to position [1856, 0]
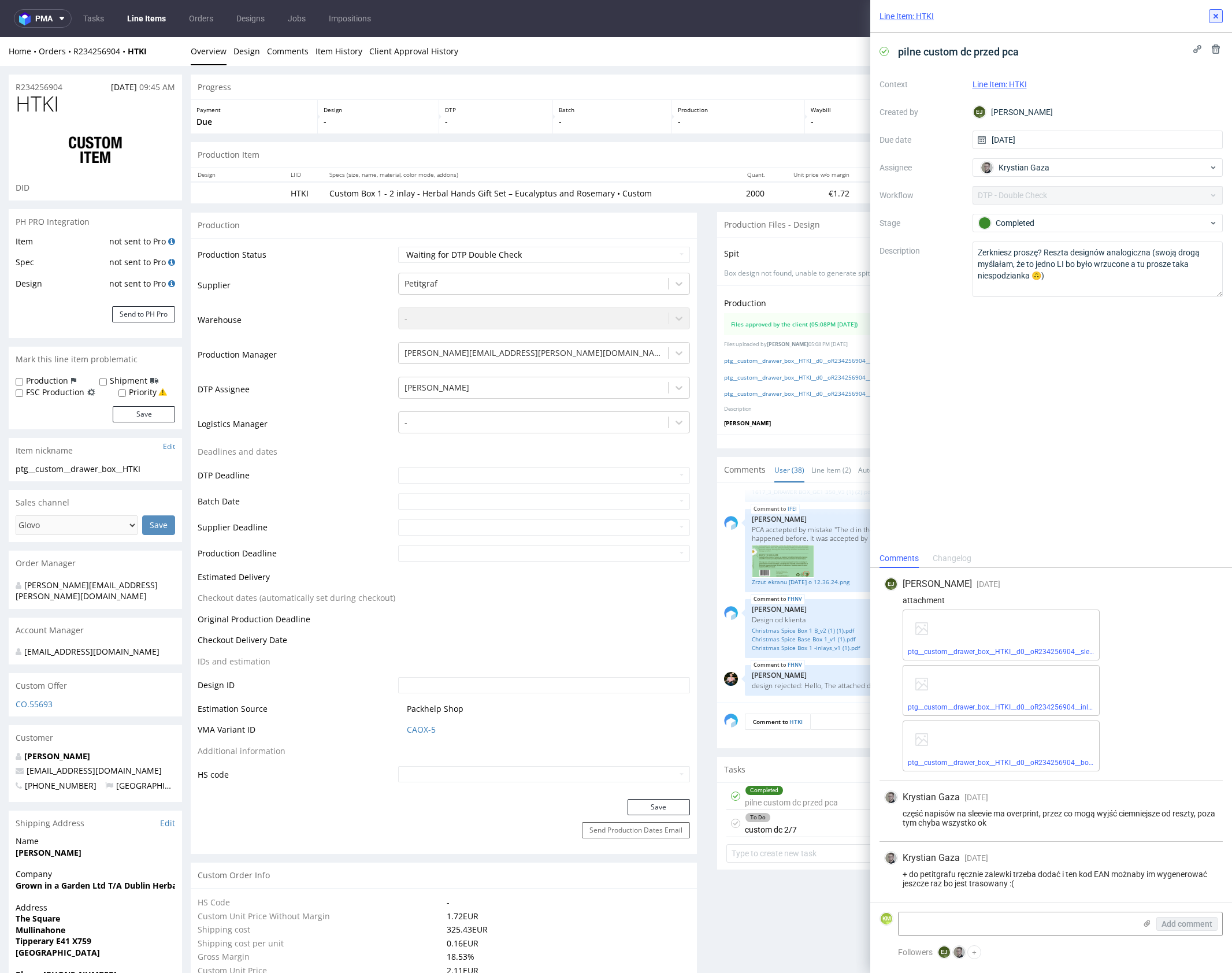
click at [1219, 10] on button at bounding box center [1215, 16] width 14 height 14
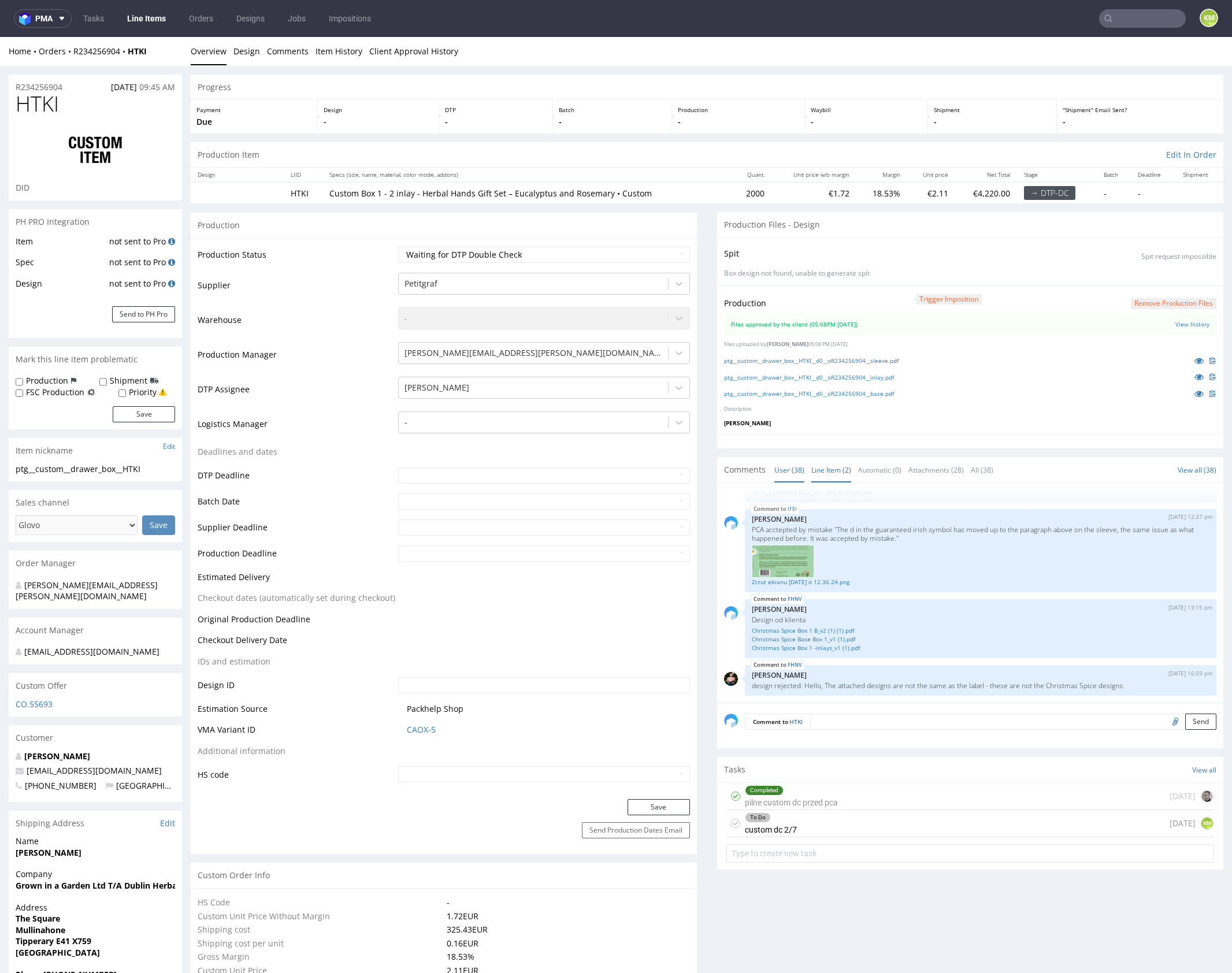
click at [822, 474] on link "Line Item (2)" at bounding box center [831, 470] width 40 height 25
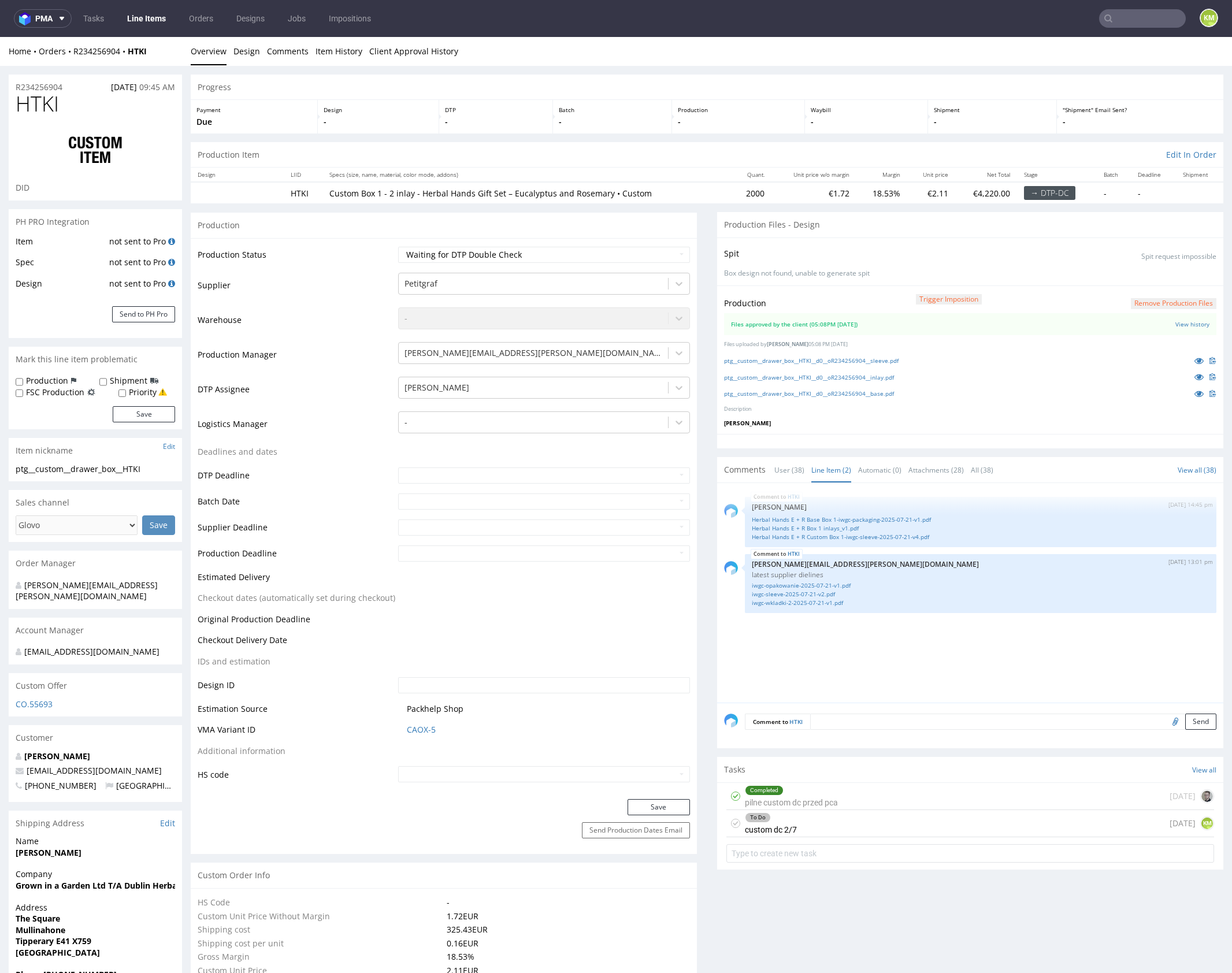
click at [873, 626] on div "HTKI 4th Sep 25 | 14:45 pm Zuzanna Pawlicka-Sabak Herbal Hands E + R Base Box 1…" at bounding box center [973, 596] width 499 height 212
click at [803, 601] on link "iwgc-wkladki-2-2025-07-21-v1.pdf" at bounding box center [980, 603] width 457 height 9
click at [837, 516] on link "Herbal Hands E + R Base Box 1-iwgc-packaging-2025-07-21-v1.pdf" at bounding box center [980, 520] width 457 height 9
click at [824, 527] on link "Herbal Hands E + R Box 1 inlays_v1.pdf" at bounding box center [980, 528] width 457 height 9
click at [831, 533] on link "Herbal Hands E + R Custom Box 1-iwgc-sleeve-2025-07-21-v4.pdf" at bounding box center [980, 537] width 457 height 9
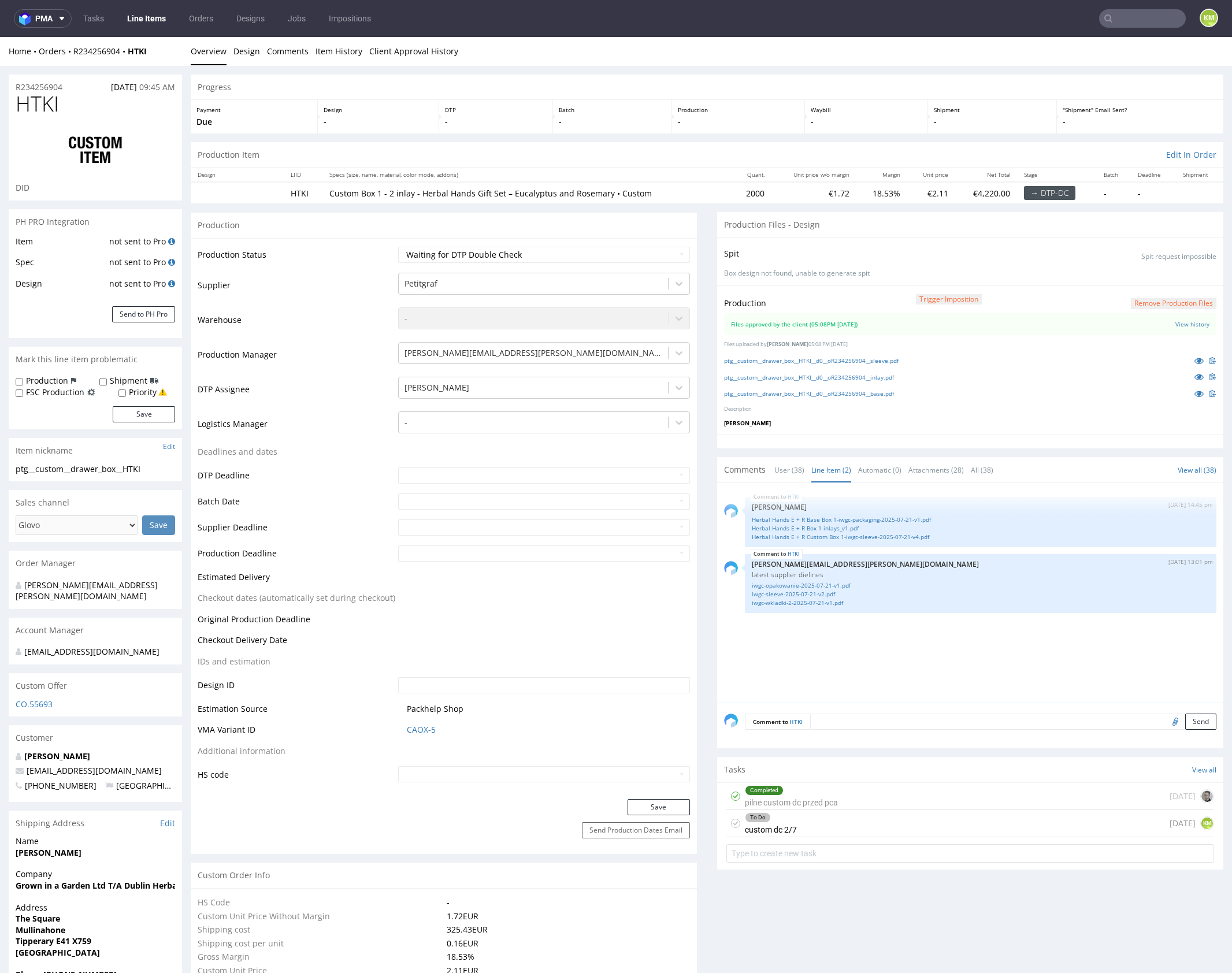
click at [837, 823] on div "To Do custom dc 2/7 1 day ago KM" at bounding box center [969, 823] width 488 height 27
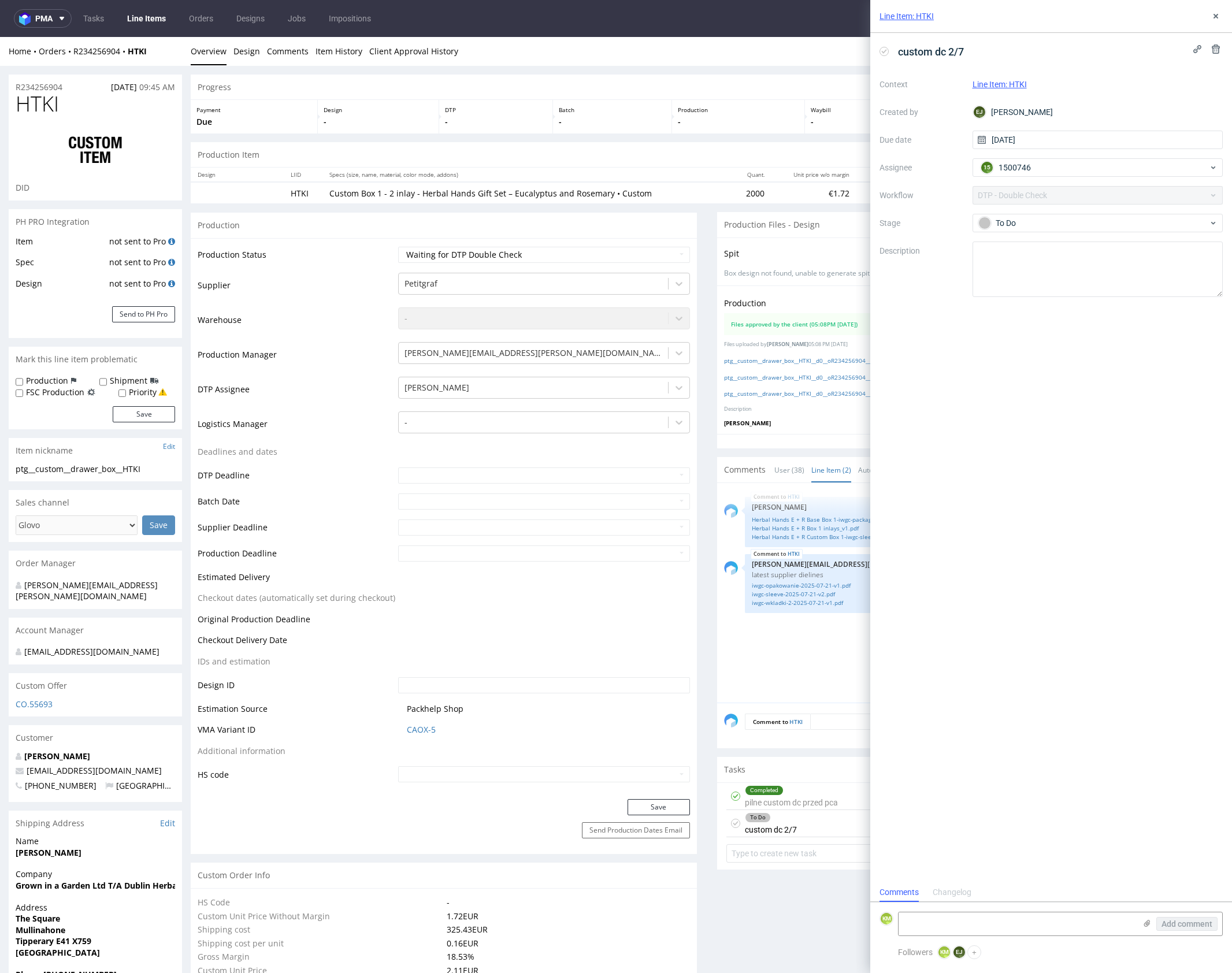
scroll to position [10, 0]
click at [1025, 924] on textarea at bounding box center [1017, 924] width 237 height 23
type textarea "Liczby w kodzie zostały z pełnego cmyka"
click at [1188, 924] on span "Add comment" at bounding box center [1186, 924] width 51 height 8
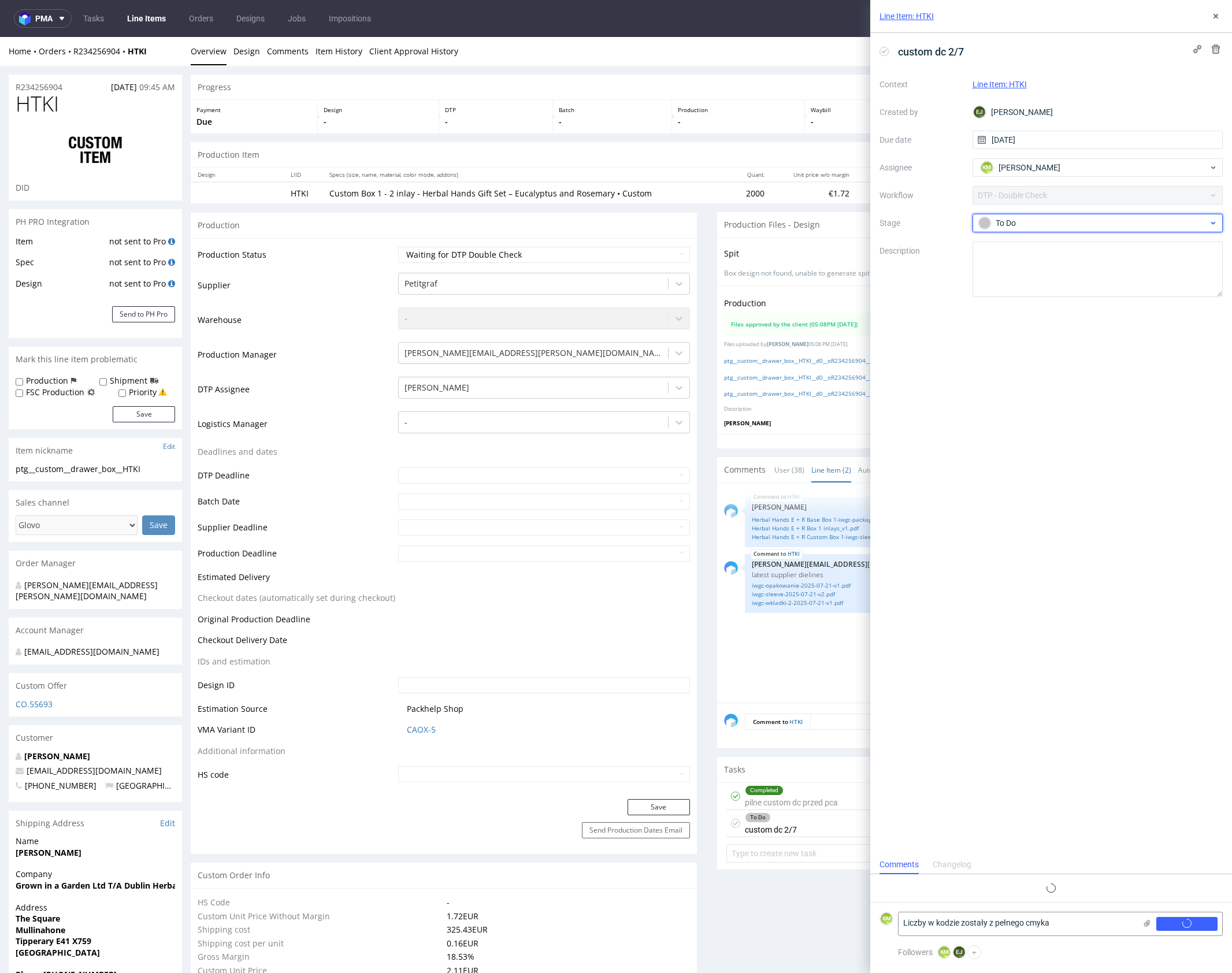
click at [1059, 221] on div "To Do" at bounding box center [1093, 223] width 230 height 13
drag, startPoint x: 1067, startPoint y: 299, endPoint x: 1073, endPoint y: 283, distance: 17.1
click at [1067, 299] on div "Needs fixes" at bounding box center [1097, 297] width 231 height 13
click at [1217, 11] on button at bounding box center [1215, 16] width 14 height 14
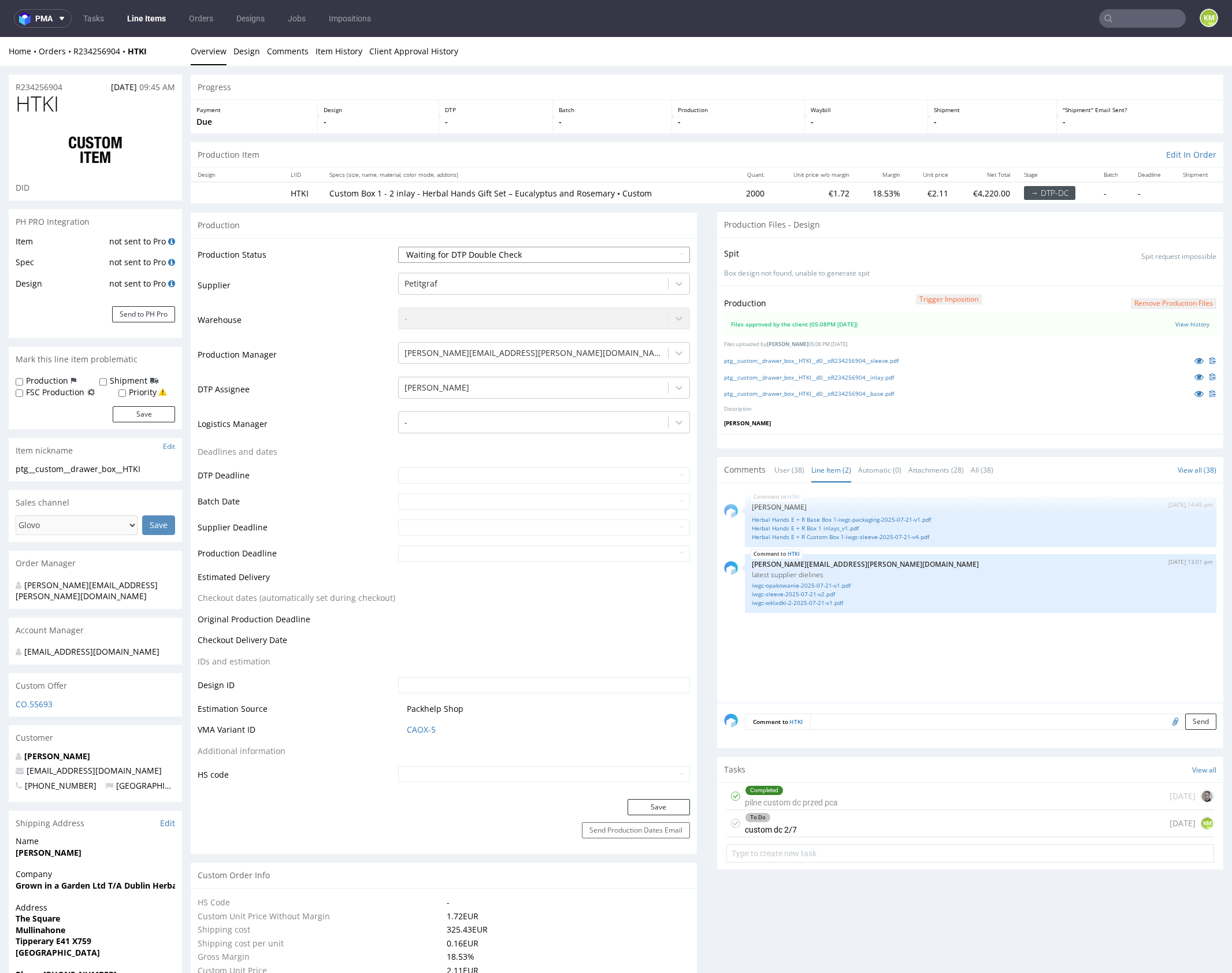
click at [609, 254] on select "Waiting for Artwork Waiting for Diecut Waiting for Mockup Waiting for DTP Waiti…" at bounding box center [544, 254] width 292 height 16
select select "dtp_dc_done"
click at [398, 246] on select "Waiting for Artwork Waiting for Diecut Waiting for Mockup Waiting for DTP Waiti…" at bounding box center [544, 254] width 292 height 16
click at [668, 805] on button "Save" at bounding box center [659, 807] width 63 height 16
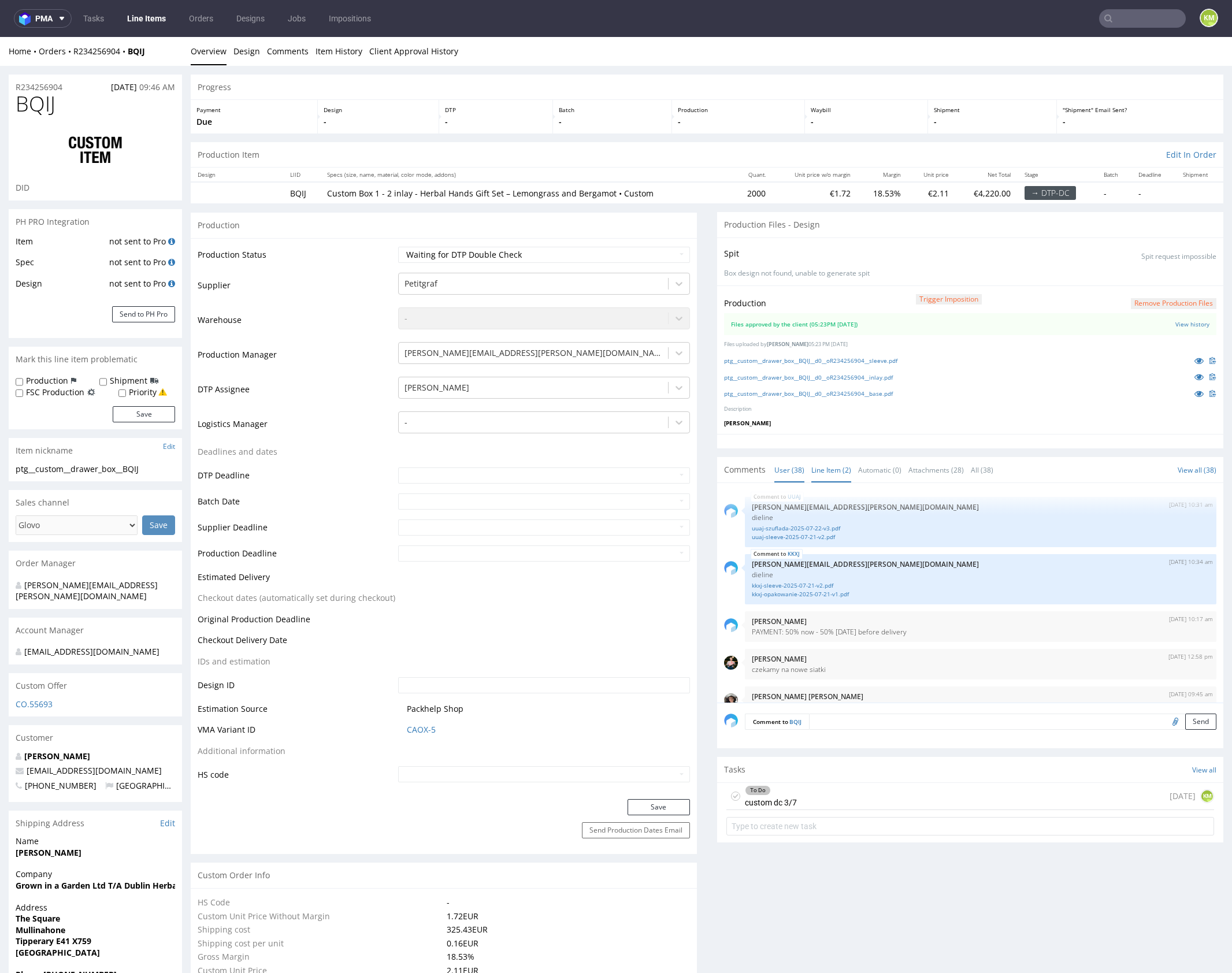
scroll to position [1856, 0]
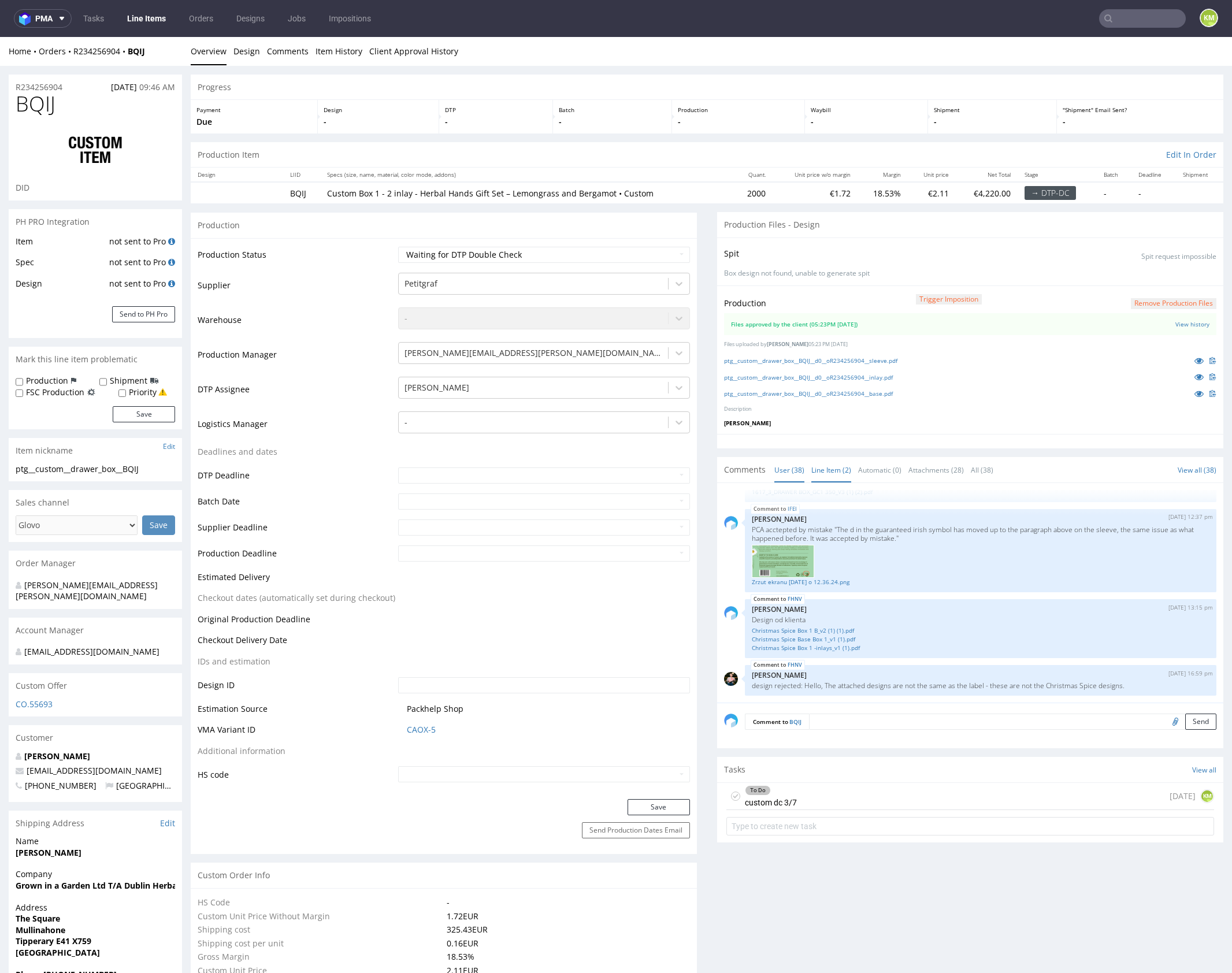
click at [830, 465] on link "Line Item (2)" at bounding box center [831, 470] width 40 height 25
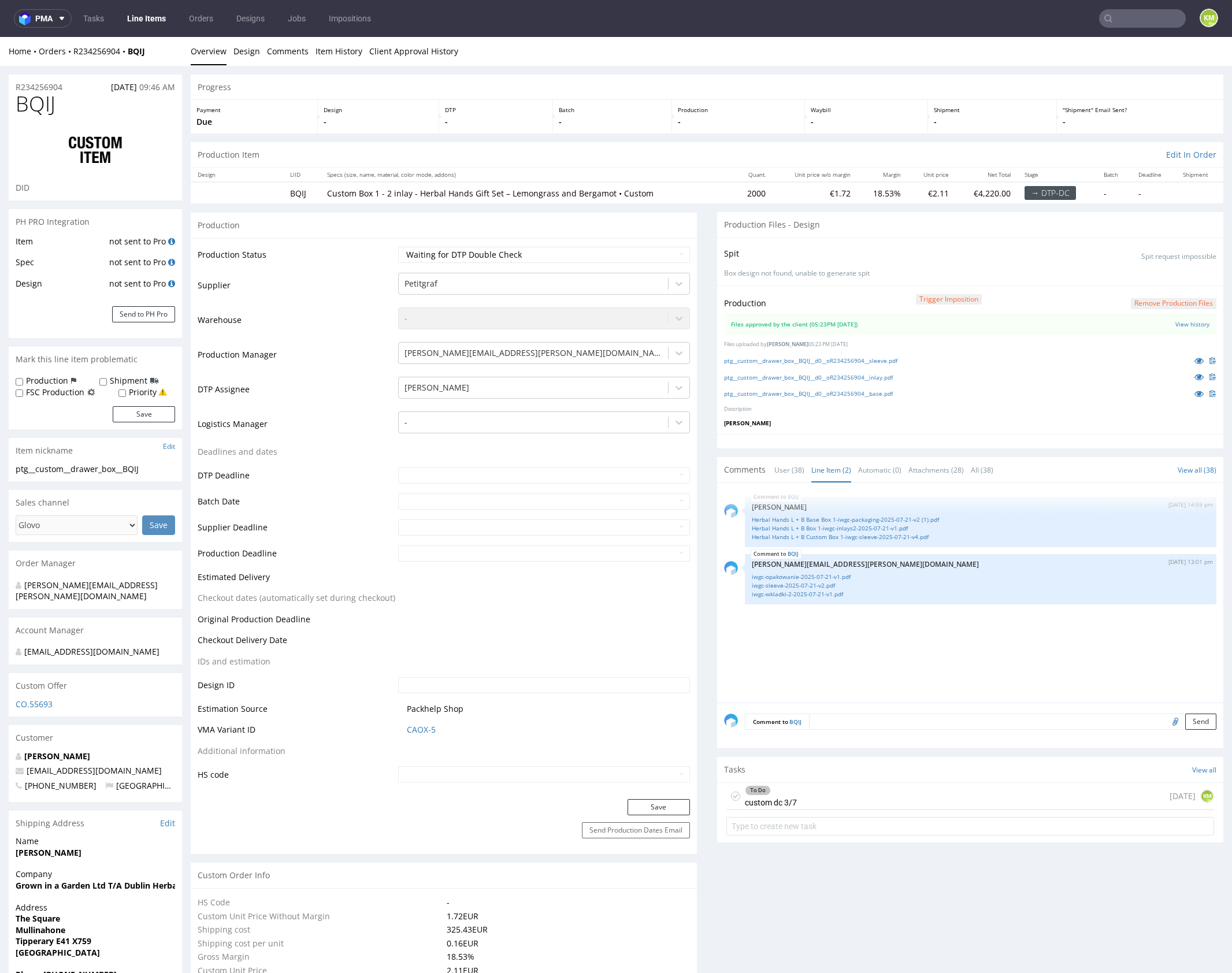
click at [874, 642] on div "BQIJ [DATE] 14:59 pm [PERSON_NAME] Herbal Hands L + B Base Box 1-iwgc-packaging…" at bounding box center [973, 596] width 499 height 212
click at [831, 654] on div "BQIJ [DATE] 14:59 pm [PERSON_NAME] Herbal Hands L + B Base Box 1-iwgc-packaging…" at bounding box center [973, 596] width 499 height 212
click at [820, 583] on link "iwgc-sleeve-2025-07-21-v2.pdf" at bounding box center [980, 586] width 457 height 9
click at [802, 592] on link "iwgc-wkladki-2-2025-07-21-v1.pdf" at bounding box center [980, 595] width 457 height 9
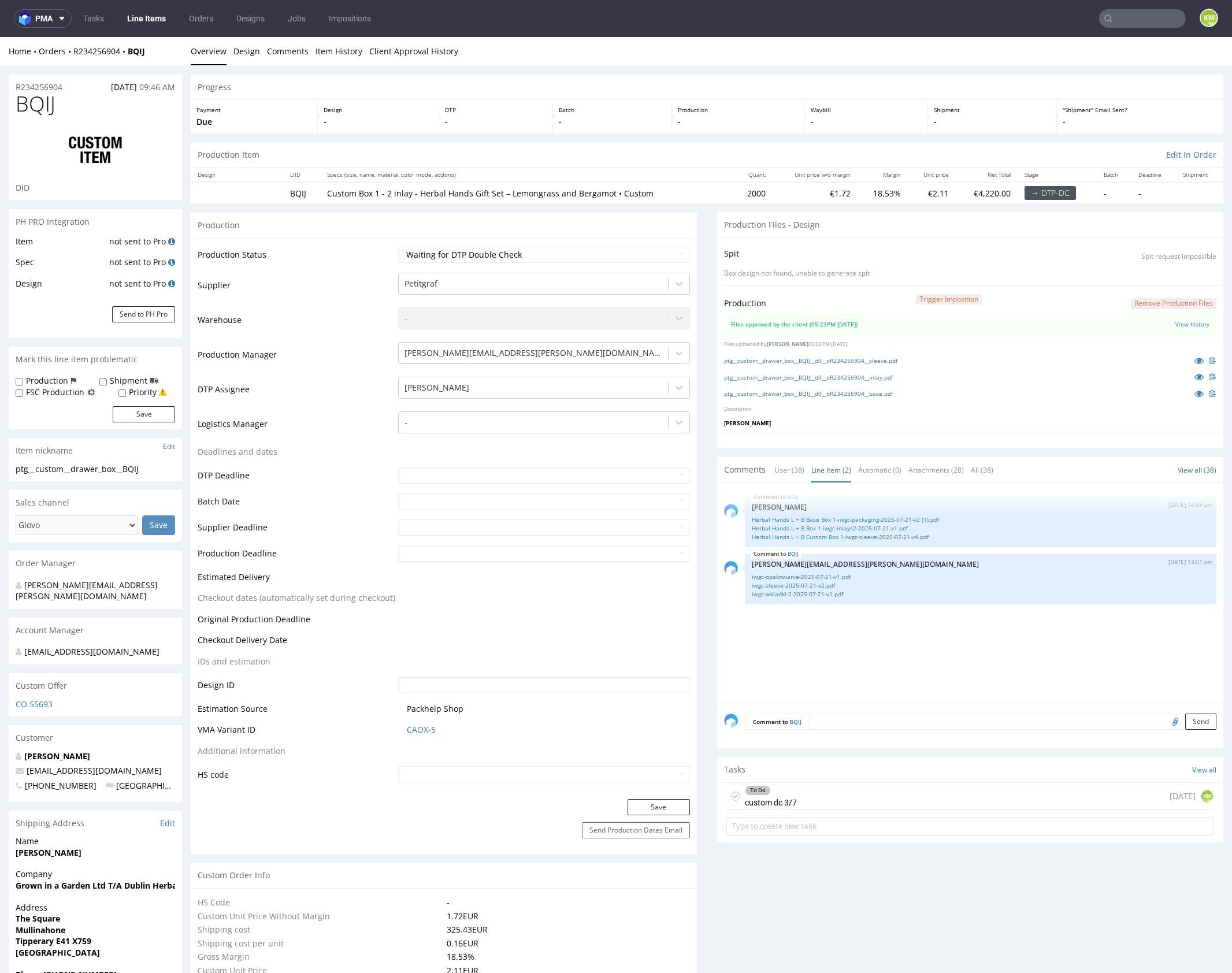
drag, startPoint x: 822, startPoint y: 642, endPoint x: 811, endPoint y: 609, distance: 34.8
click at [817, 623] on div "BQIJ 4th Sep 25 | 14:59 pm Zuzanna Pawlicka-Sabak Herbal Hands L + B Base Box 1…" at bounding box center [973, 596] width 499 height 212
click at [857, 517] on link "Herbal Hands L + B Base Box 1-iwgc-packaging-2025-07-21-v2 (1).pdf" at bounding box center [980, 520] width 457 height 9
click at [864, 505] on p "[PERSON_NAME]" at bounding box center [980, 507] width 457 height 9
click at [863, 516] on link "Herbal Hands L + B Base Box 1-iwgc-packaging-2025-07-21-v2 (1).pdf" at bounding box center [980, 520] width 457 height 9
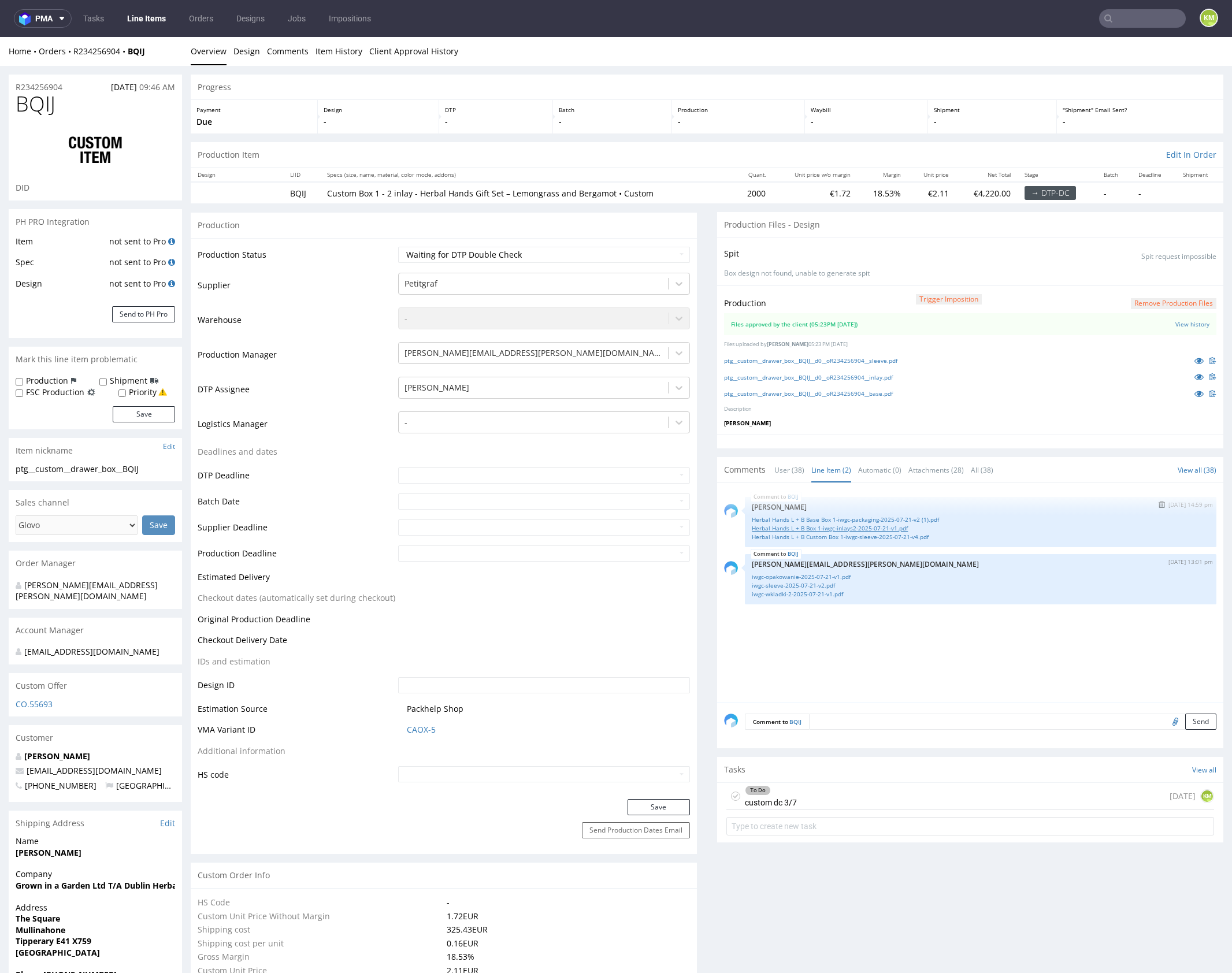
click at [867, 527] on link "Herbal Hands L + B Box 1-iwgc-inlays2-2025-07-21-v1.pdf" at bounding box center [980, 528] width 457 height 9
click at [882, 534] on link "Herbal Hands L + B Custom Box 1-iwgc-sleeve-2025-07-21-v4.pdf" at bounding box center [980, 537] width 457 height 9
click at [731, 795] on icon at bounding box center [736, 796] width 10 height 10
click at [617, 251] on select "Waiting for Artwork Waiting for Diecut Waiting for Mockup Waiting for DTP Waiti…" at bounding box center [544, 254] width 292 height 16
select select "dtp_dc_done"
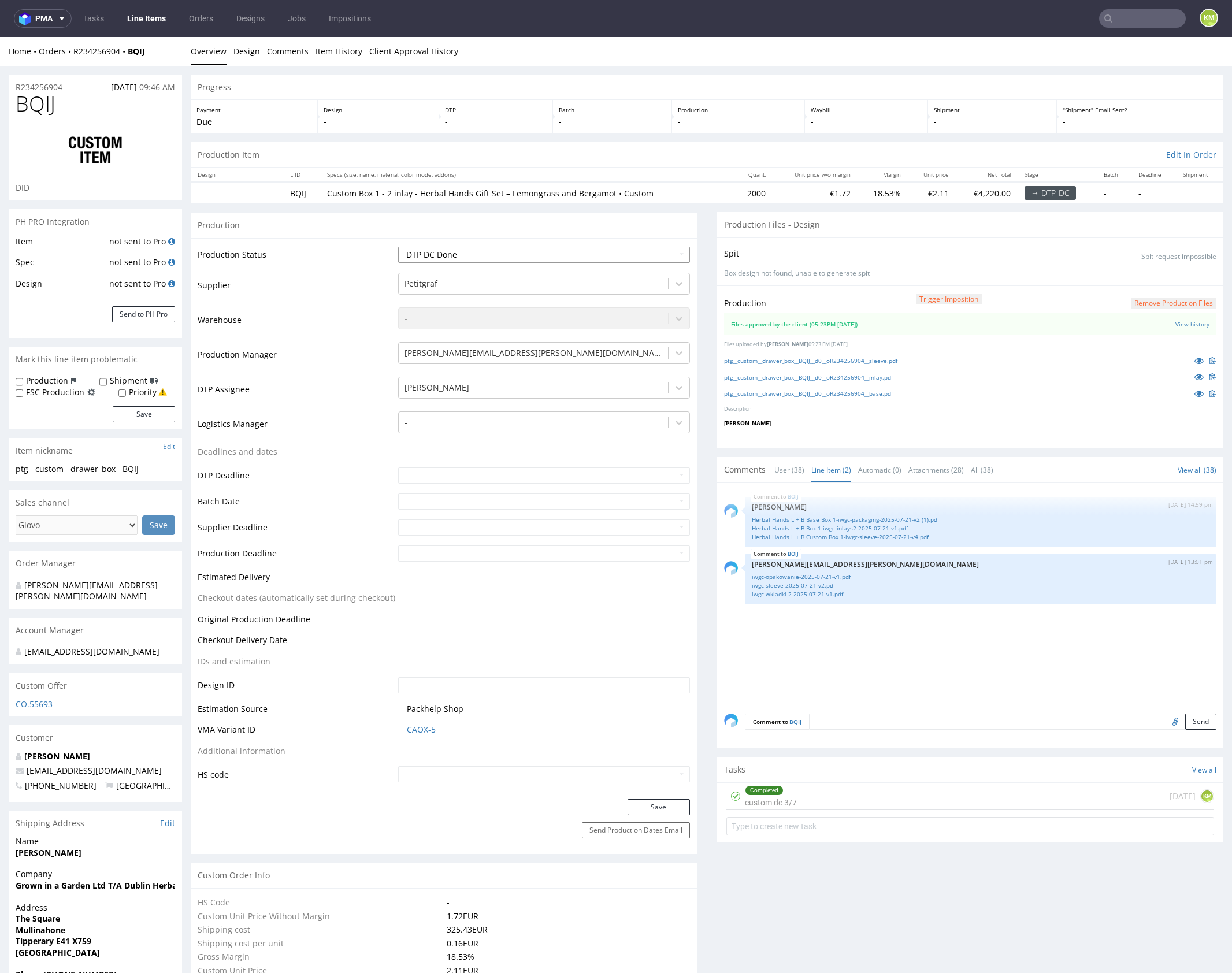
click at [398, 246] on select "Waiting for Artwork Waiting for Diecut Waiting for Mockup Waiting for DTP Waiti…" at bounding box center [544, 254] width 292 height 16
click at [645, 808] on button "Save" at bounding box center [659, 807] width 63 height 16
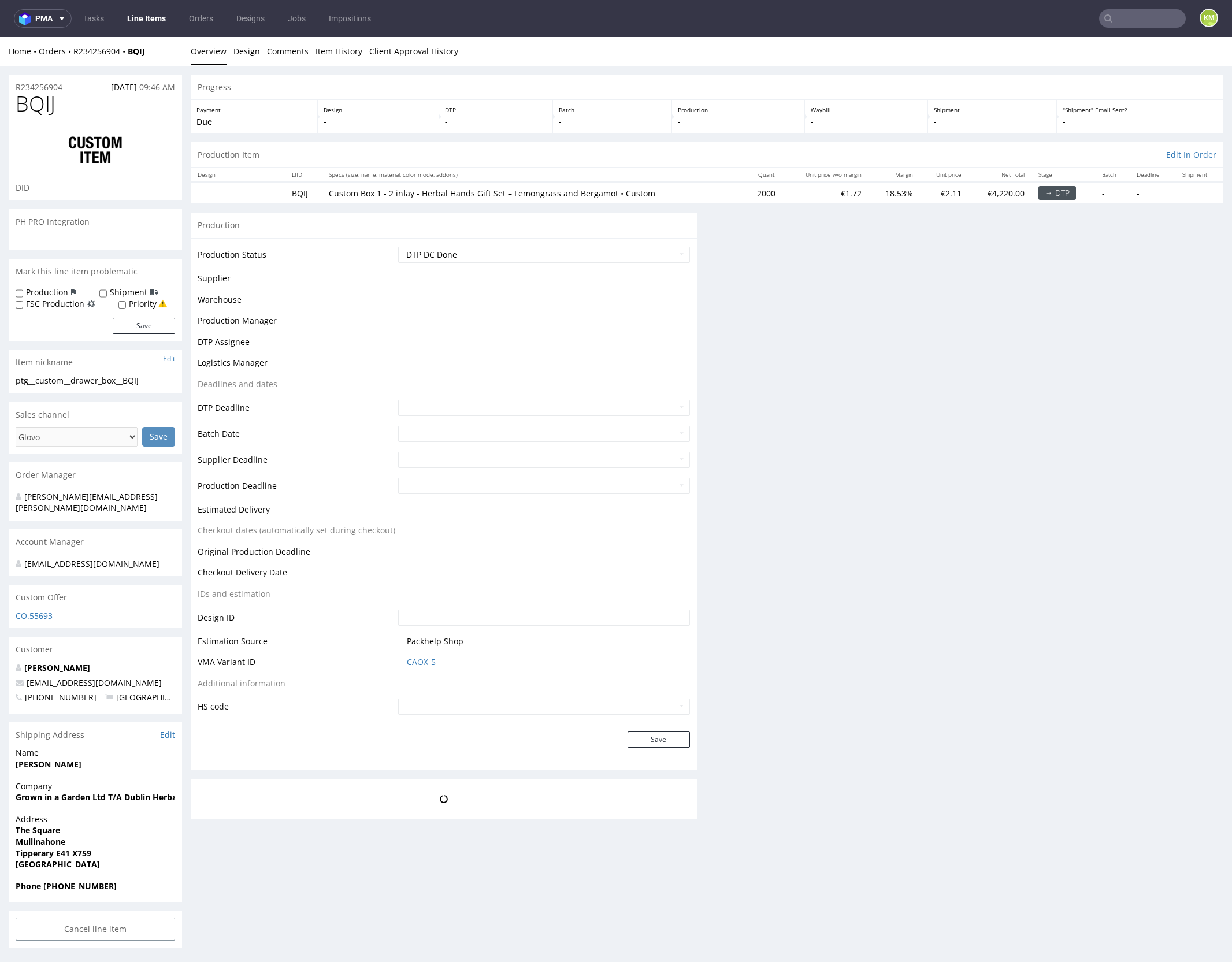
scroll to position [0, 0]
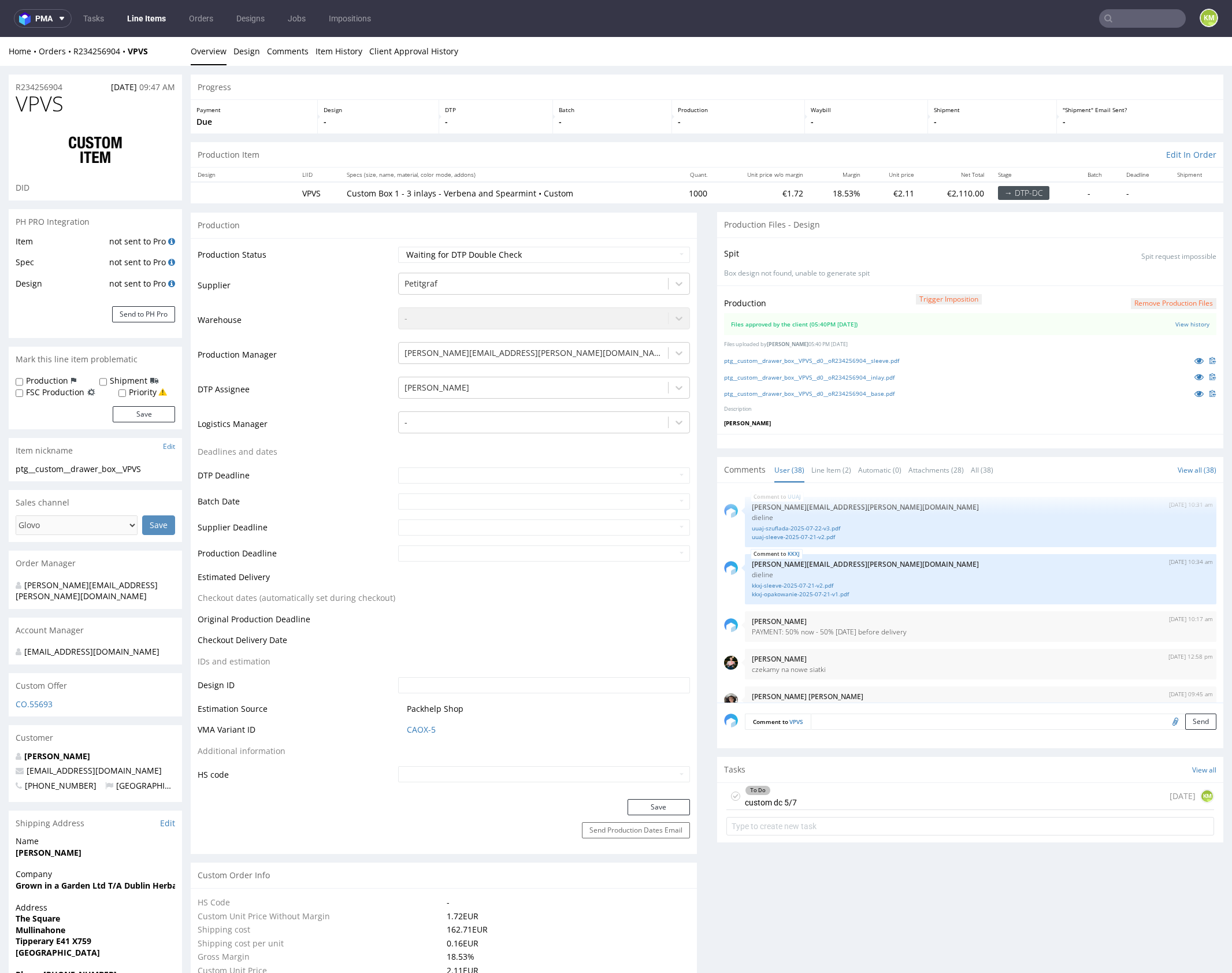
scroll to position [1856, 0]
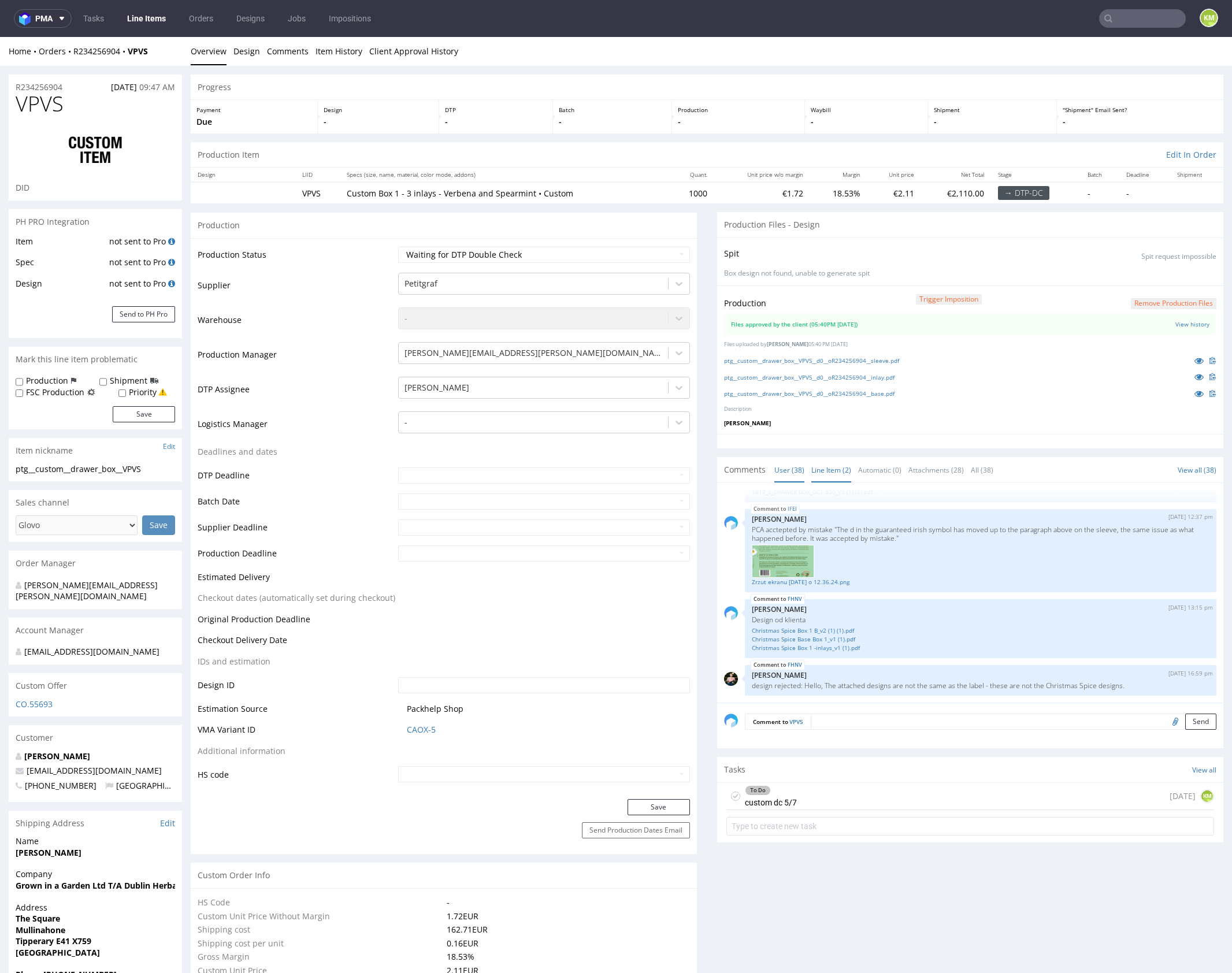
click at [827, 467] on link "Line Item (2)" at bounding box center [831, 470] width 40 height 25
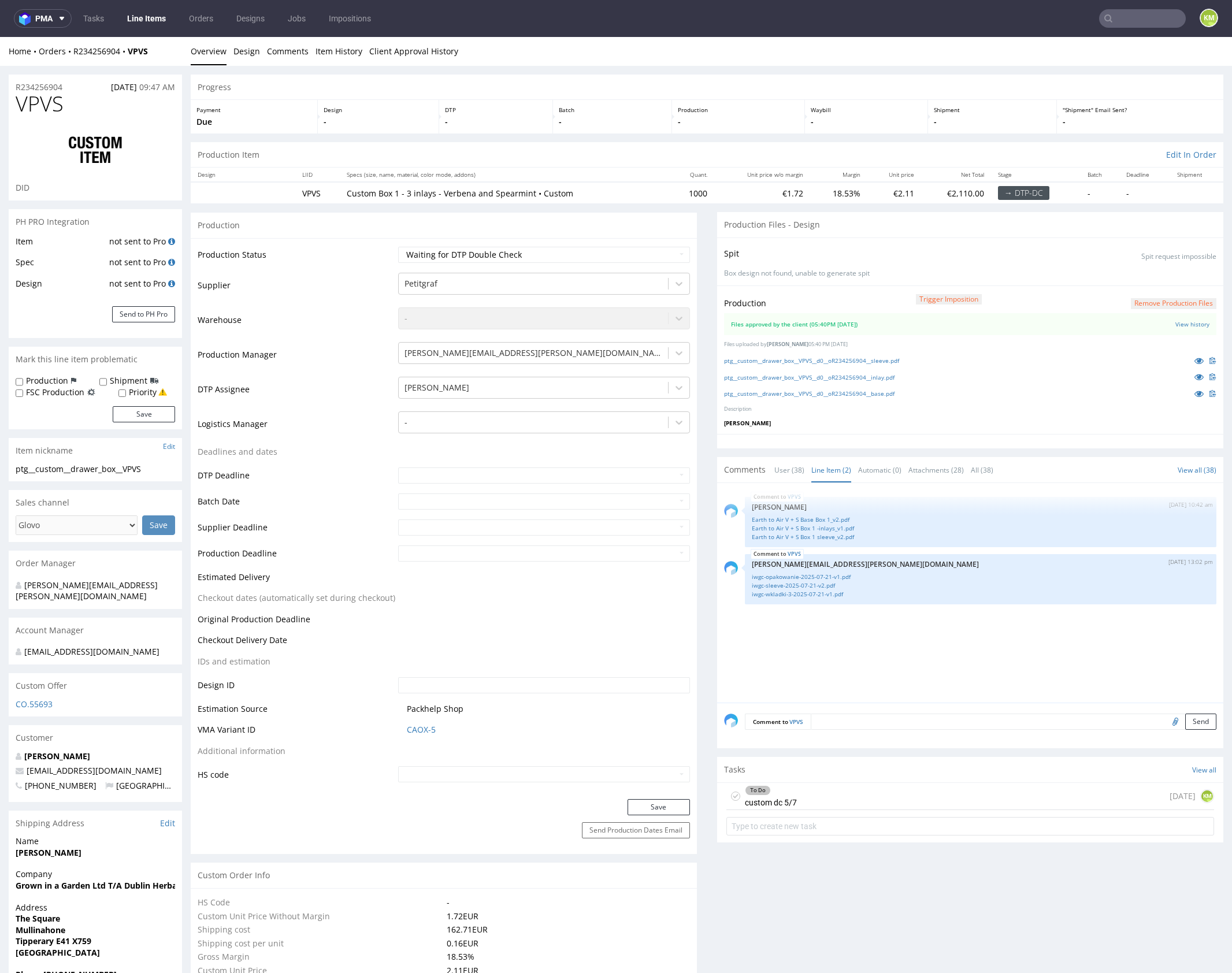
drag, startPoint x: 884, startPoint y: 631, endPoint x: 862, endPoint y: 612, distance: 29.1
click at [884, 631] on div "VPVS 4th Sep 25 | 10:42 am Zuzanna Pawlicka-Sabak Earth to Air V + S Base Box 1…" at bounding box center [973, 596] width 499 height 212
click at [806, 592] on link "iwgc-wkladki-3-2025-07-21-v1.pdf" at bounding box center [980, 595] width 457 height 9
click at [823, 517] on link "Earth to Air V + S Base Box 1_v2.pdf" at bounding box center [980, 520] width 457 height 9
click at [802, 527] on link "Earth to Air V + S Box 1 -inlays_v1.pdf" at bounding box center [980, 528] width 457 height 9
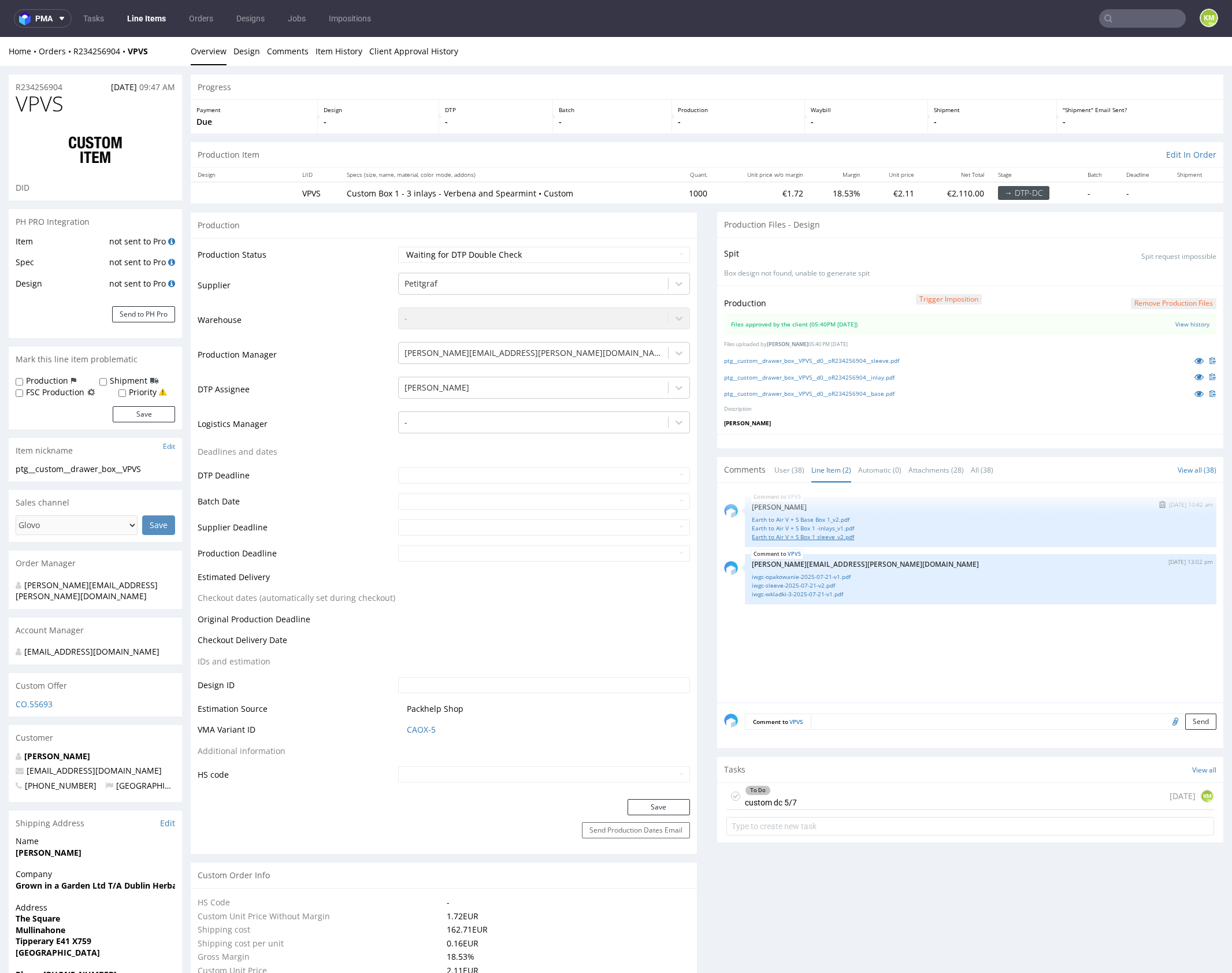
click at [804, 534] on link "Earth to Air V + S Box 1 sleeve_v2.pdf" at bounding box center [980, 537] width 457 height 9
click at [822, 793] on div "To Do custom dc 5/7 1 day ago KM" at bounding box center [969, 796] width 488 height 27
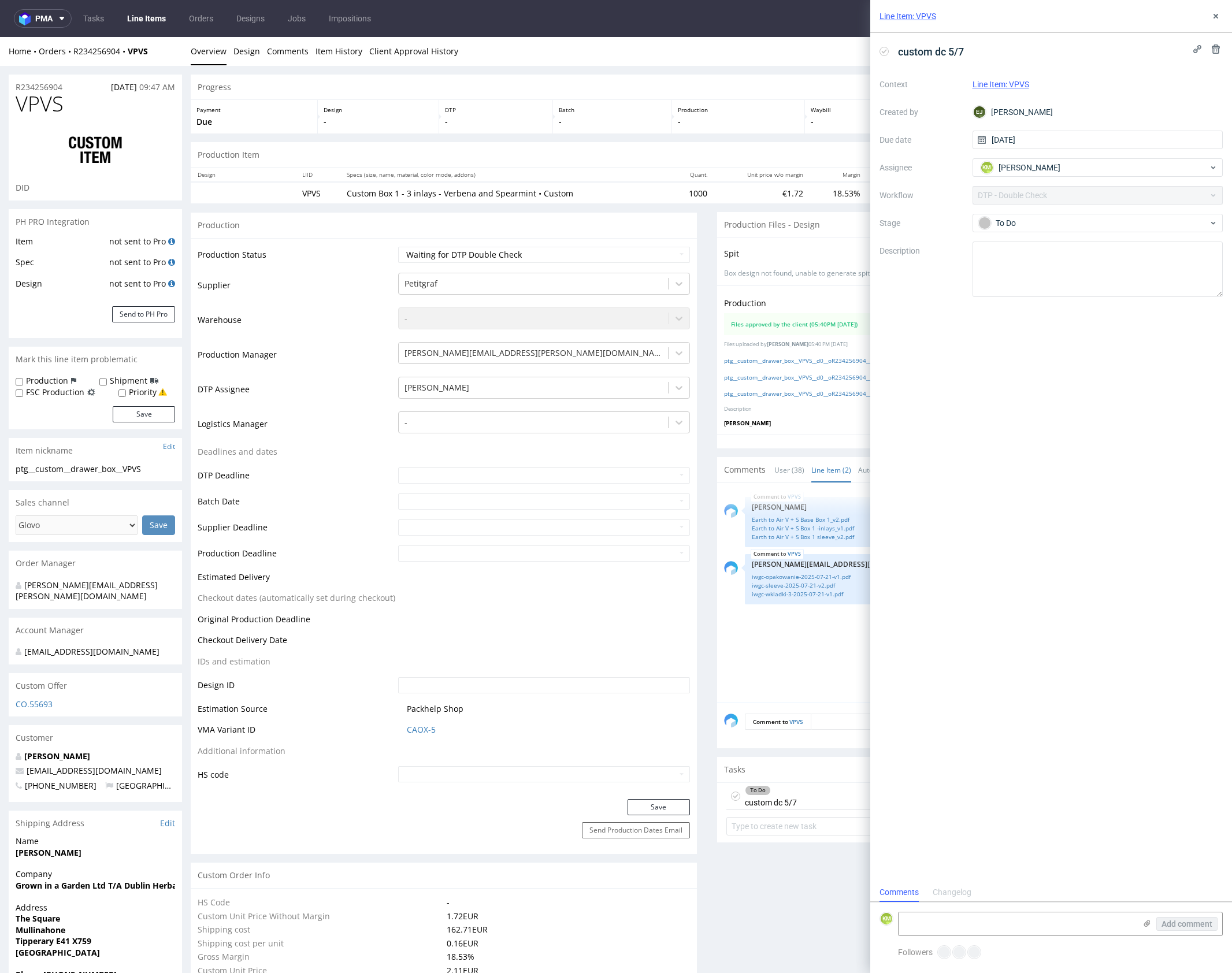
scroll to position [10, 0]
click at [992, 921] on textarea at bounding box center [1017, 924] width 237 height 23
type textarea "Ilustracje w tle są bardzo słabej jakości i zrobienie ze 150dpi bitmapy sztuczn…"
click at [1185, 915] on div "Add comment" at bounding box center [1178, 919] width 86 height 32
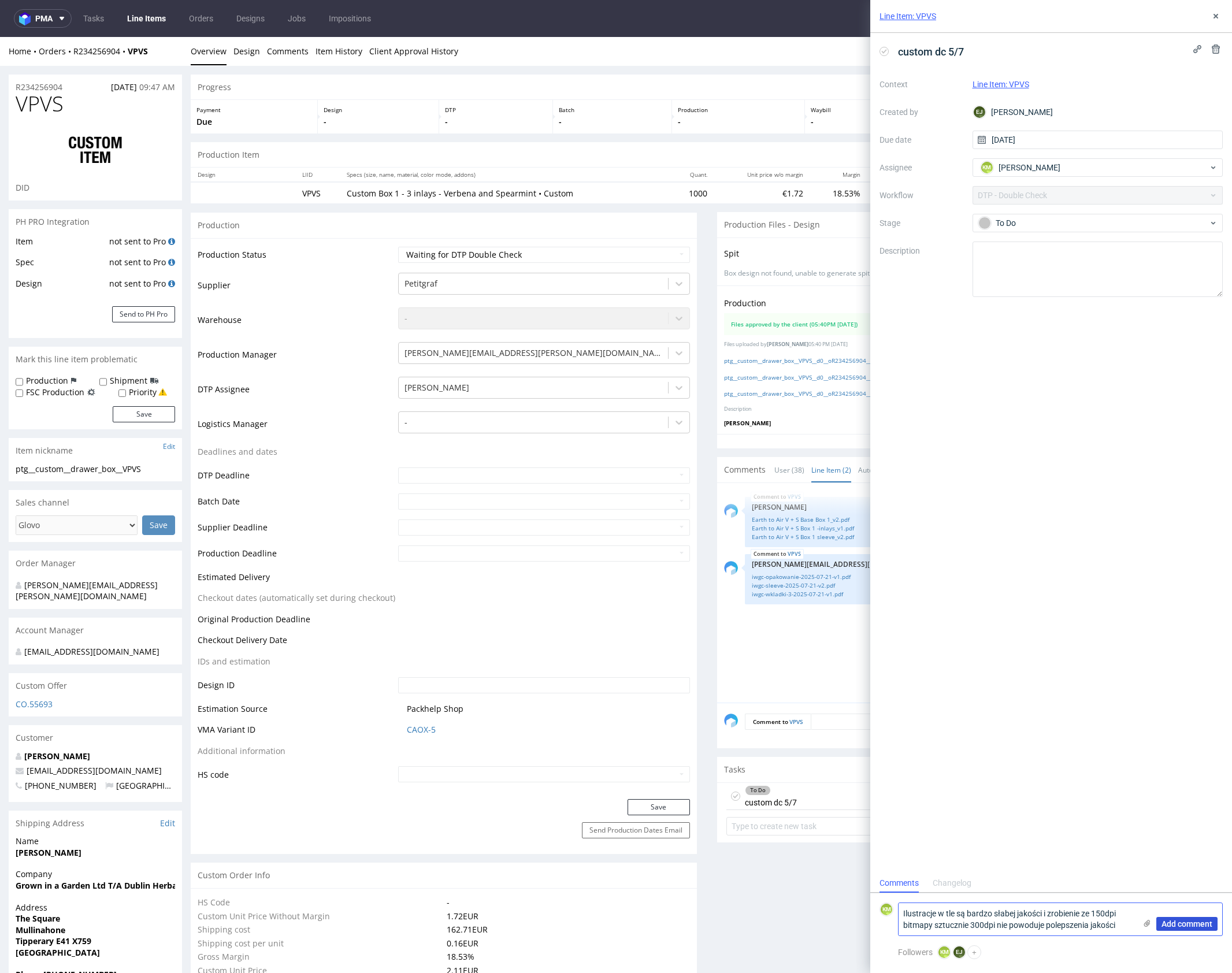
click at [1191, 921] on span "Add comment" at bounding box center [1186, 924] width 51 height 8
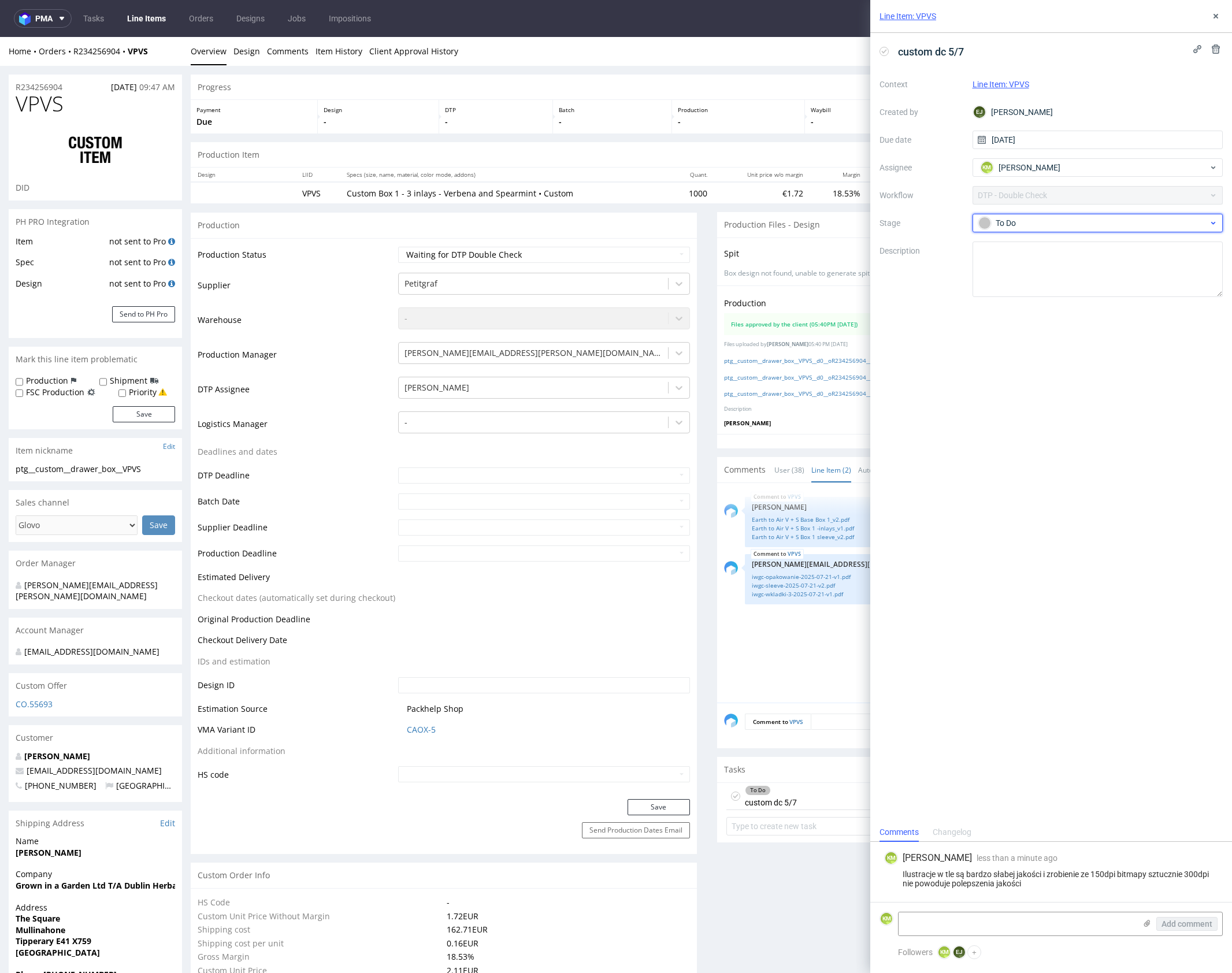
click at [1062, 231] on div "To Do" at bounding box center [1098, 223] width 251 height 18
click at [1079, 297] on div "Needs fixes" at bounding box center [1097, 297] width 231 height 13
click at [1208, 21] on div "Line Item: VPVS" at bounding box center [1051, 16] width 361 height 33
click at [1211, 20] on icon at bounding box center [1216, 16] width 10 height 10
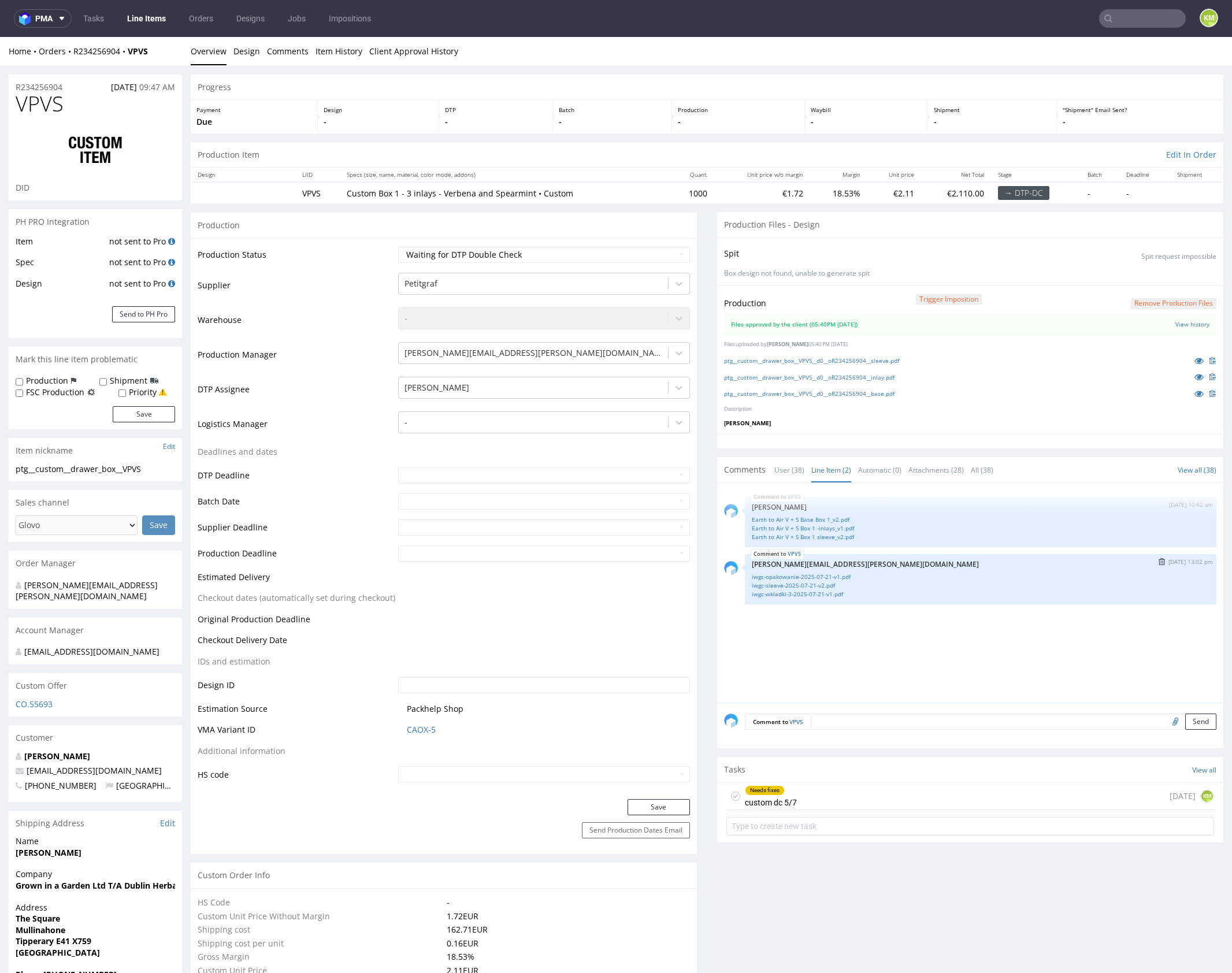
drag, startPoint x: 929, startPoint y: 638, endPoint x: 907, endPoint y: 601, distance: 43.0
click at [929, 638] on div "VPVS 4th Sep 25 | 10:42 am Zuzanna Pawlicka-Sabak Earth to Air V + S Base Box 1…" at bounding box center [973, 596] width 499 height 212
click at [623, 254] on select "Waiting for Artwork Waiting for Diecut Waiting for Mockup Waiting for DTP Waiti…" at bounding box center [544, 254] width 292 height 16
select select "dtp_dc_done"
click at [398, 246] on select "Waiting for Artwork Waiting for Diecut Waiting for Mockup Waiting for DTP Waiti…" at bounding box center [544, 254] width 292 height 16
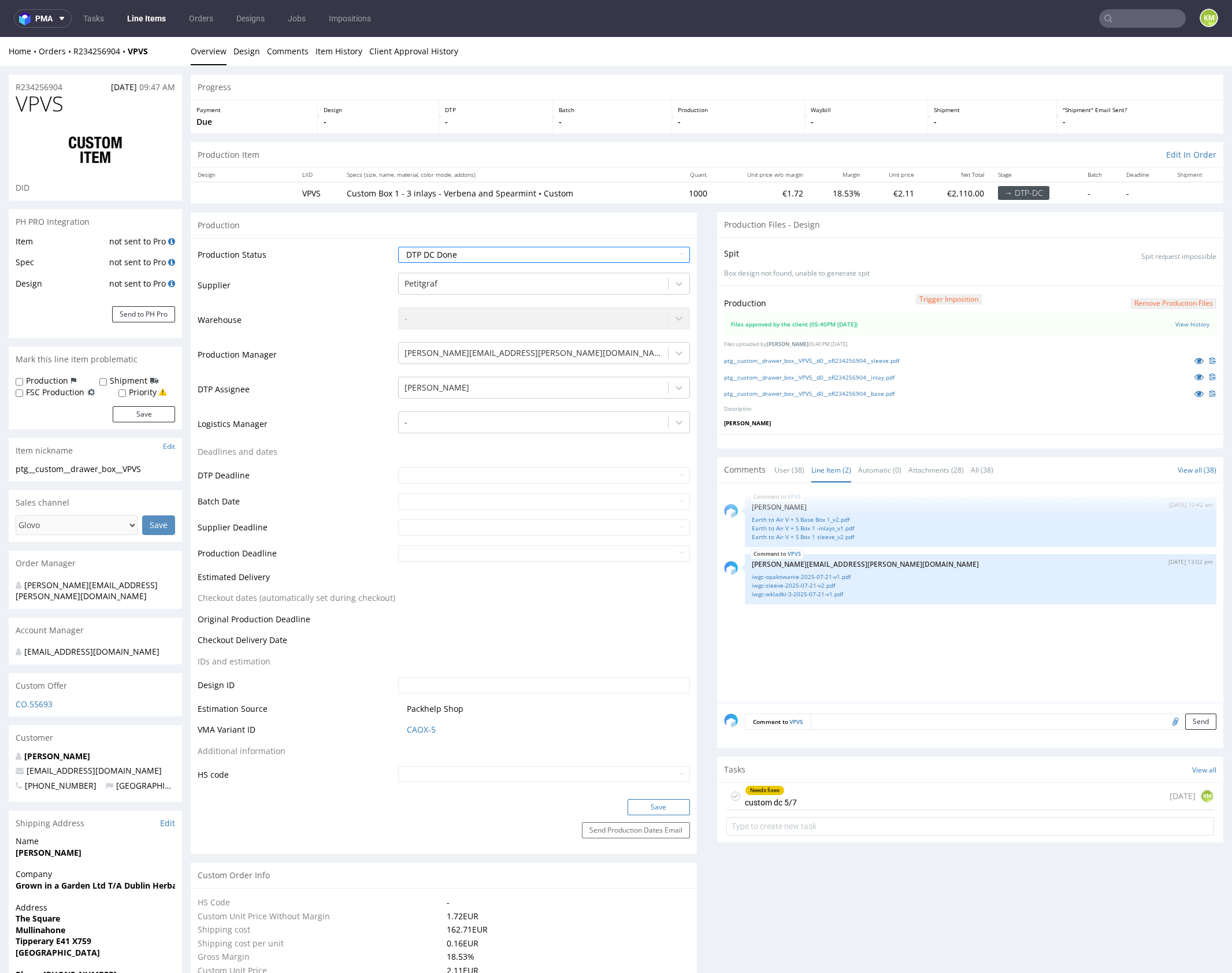
click at [657, 806] on button "Save" at bounding box center [659, 807] width 63 height 16
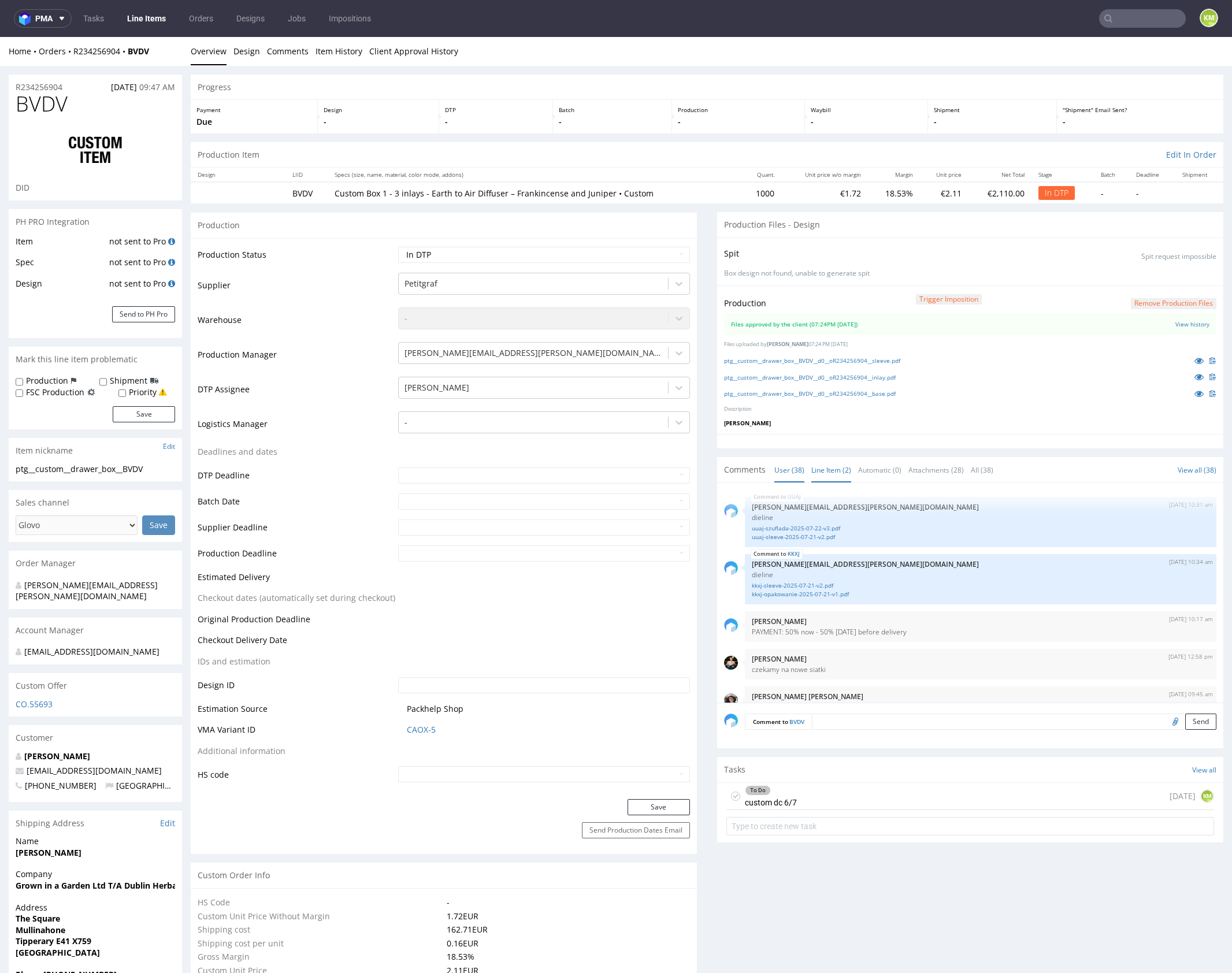
scroll to position [1856, 0]
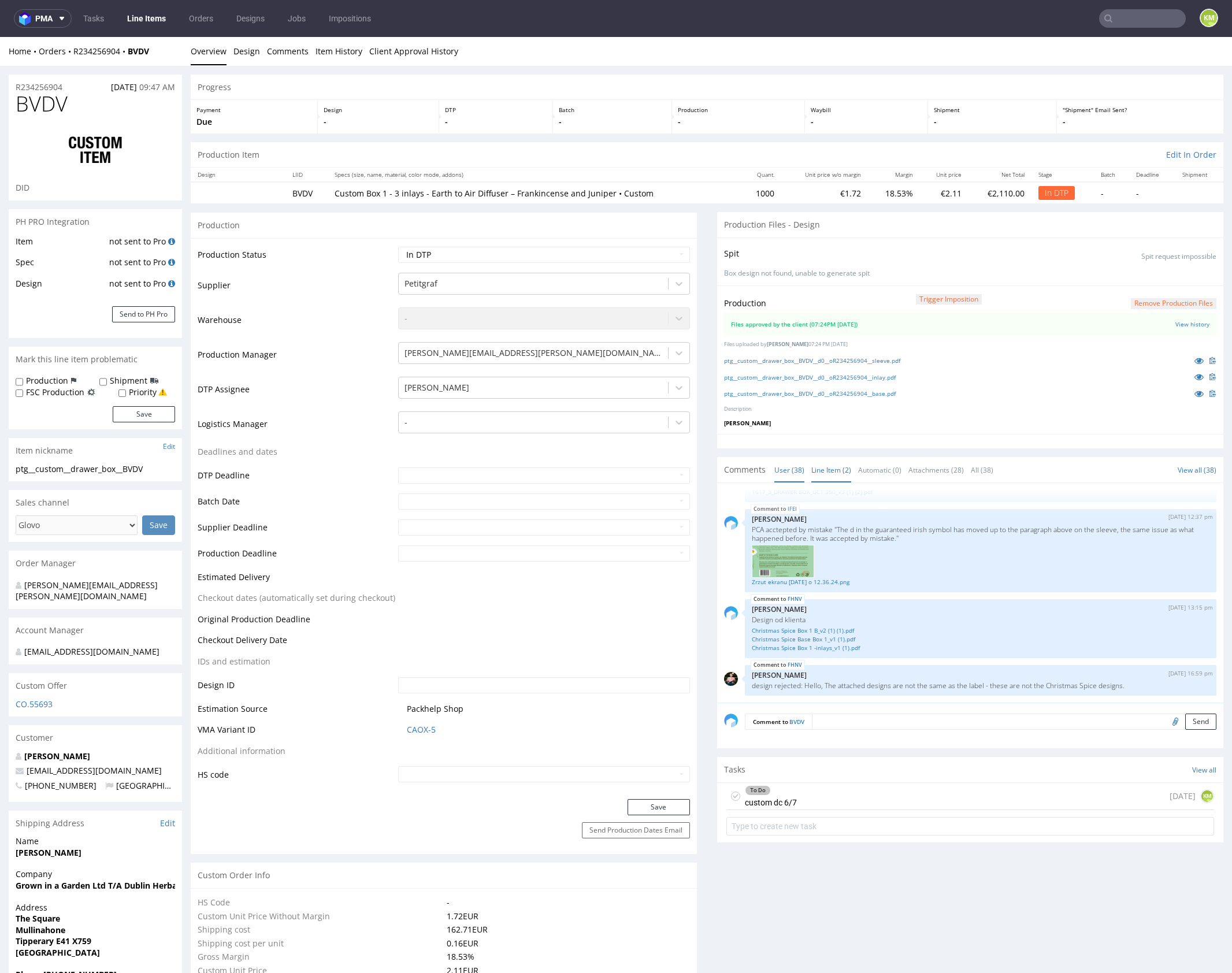
click at [829, 477] on link "Line Item (2)" at bounding box center [831, 470] width 40 height 25
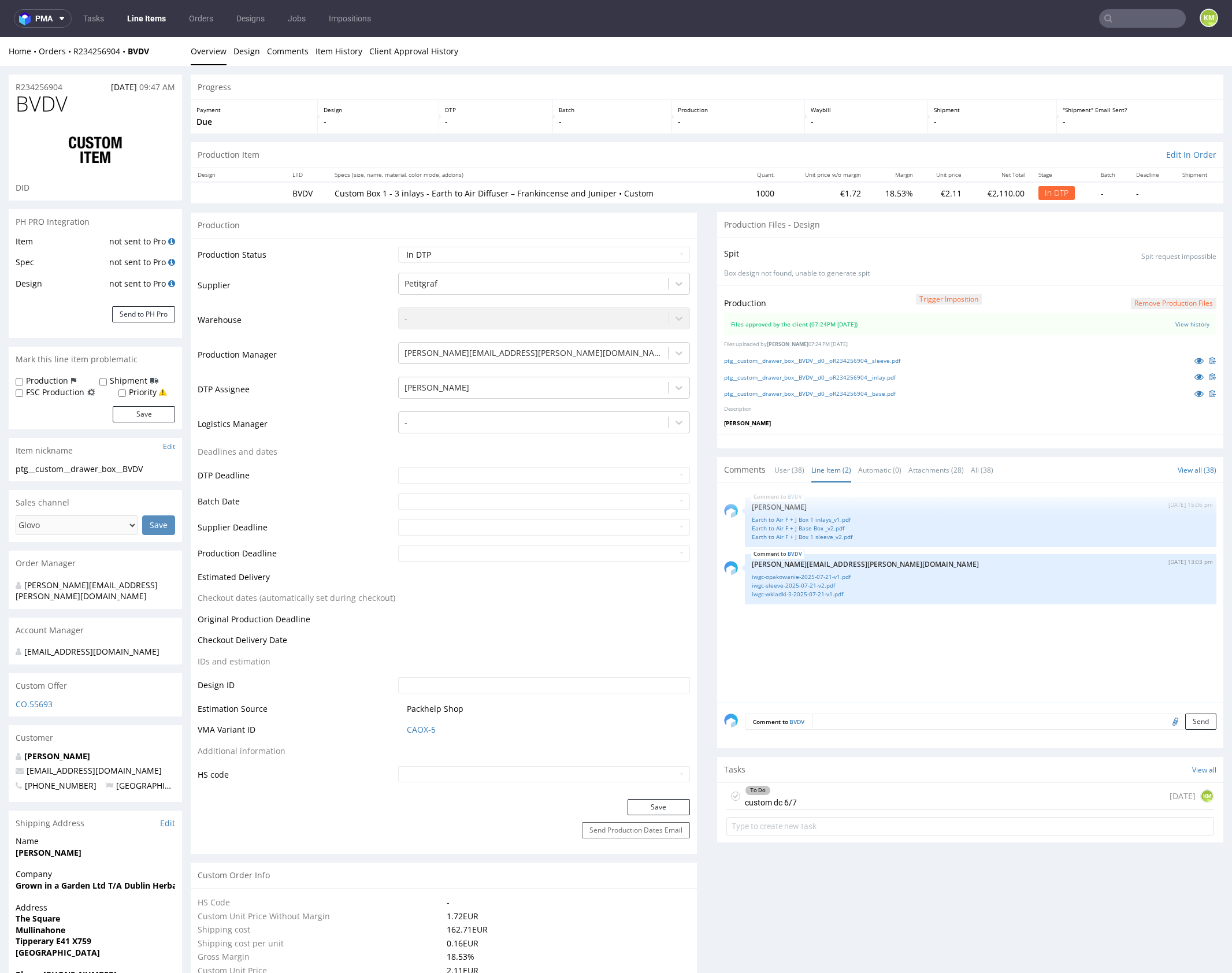
click at [995, 646] on div "BVDV [DATE] 15:06 pm [PERSON_NAME] Earth to Air F + J Box 1 inlays_v1.pdf Earth…" at bounding box center [973, 596] width 499 height 212
click at [995, 646] on div "BVDV 4th Sep 25 | 15:06 pm Zuzanna Pawlicka-Sabak Earth to Air F + J Box 1 inla…" at bounding box center [973, 596] width 499 height 212
click at [910, 657] on div "BVDV 4th Sep 25 | 15:06 pm Zuzanna Pawlicka-Sabak Earth to Air F + J Box 1 inla…" at bounding box center [973, 596] width 499 height 212
click at [828, 516] on link "Earth to Air F + J Box 1 inlays_v1.pdf" at bounding box center [980, 520] width 457 height 9
click at [901, 626] on div "BVDV 4th Sep 25 | 15:06 pm Zuzanna Pawlicka-Sabak Earth to Air F + J Box 1 inla…" at bounding box center [973, 596] width 499 height 212
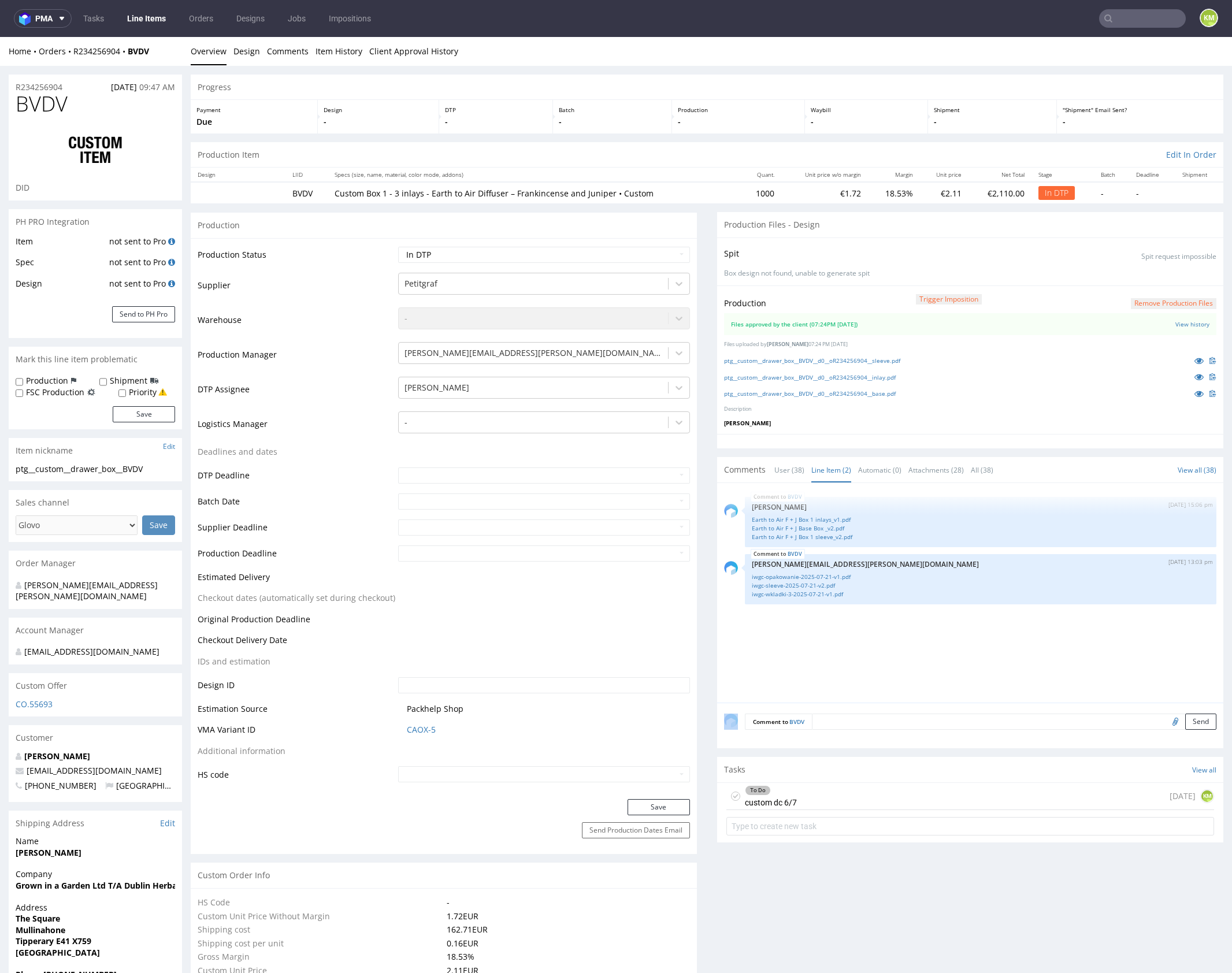
click at [901, 626] on div "BVDV 4th Sep 25 | 15:06 pm Zuzanna Pawlicka-Sabak Earth to Air F + J Box 1 inla…" at bounding box center [973, 596] width 499 height 212
click at [814, 590] on link "iwgc-wkladki-3-2025-07-21-v1.pdf" at bounding box center [980, 595] width 457 height 9
click at [1013, 639] on div "BVDV 4th Sep 25 | 15:06 pm Zuzanna Pawlicka-Sabak Earth to Air F + J Box 1 inla…" at bounding box center [973, 596] width 499 height 212
click at [871, 793] on div "To Do custom dc 6/7 1 day ago KM" at bounding box center [969, 796] width 488 height 27
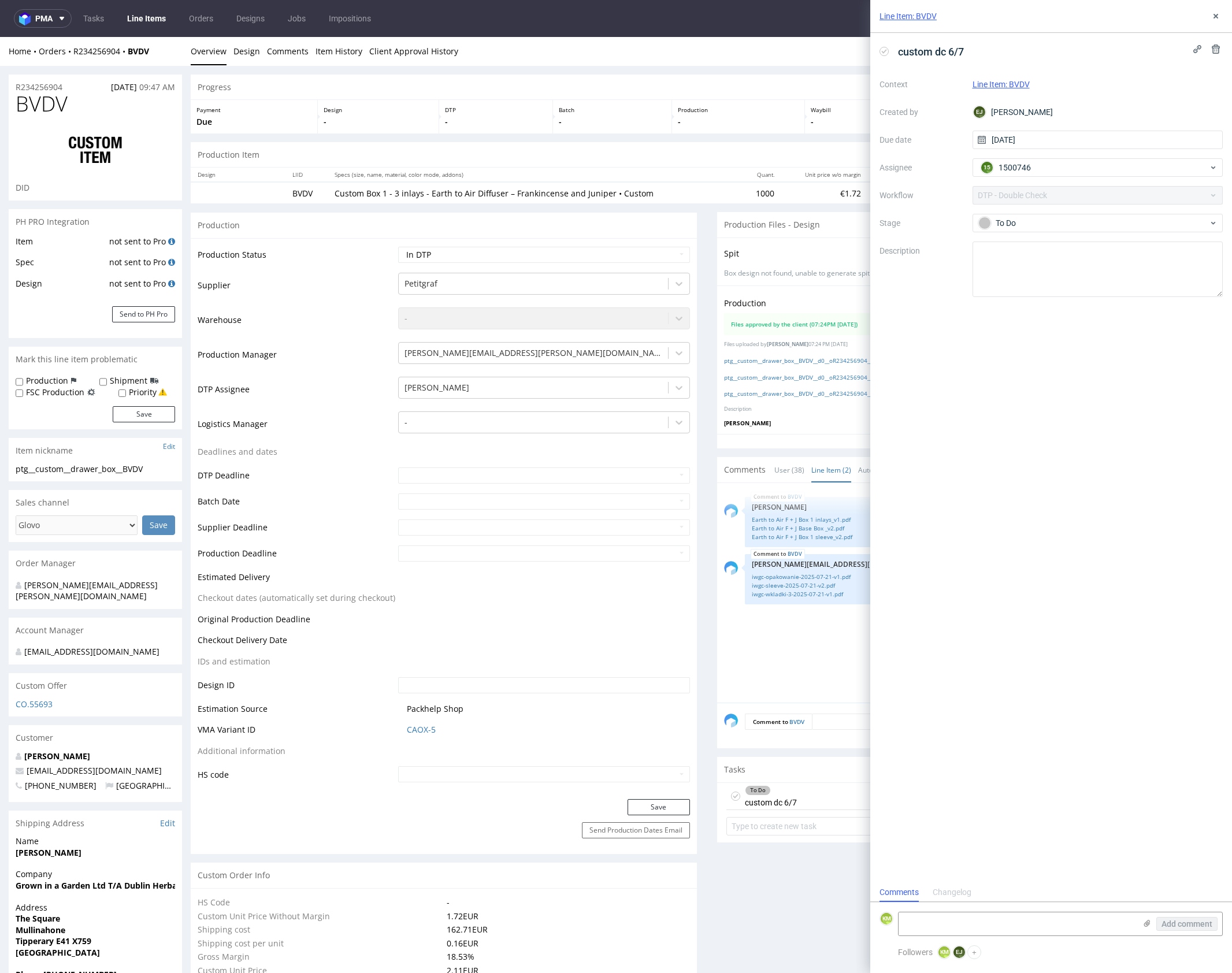
scroll to position [10, 0]
click at [1218, 11] on button at bounding box center [1215, 16] width 14 height 14
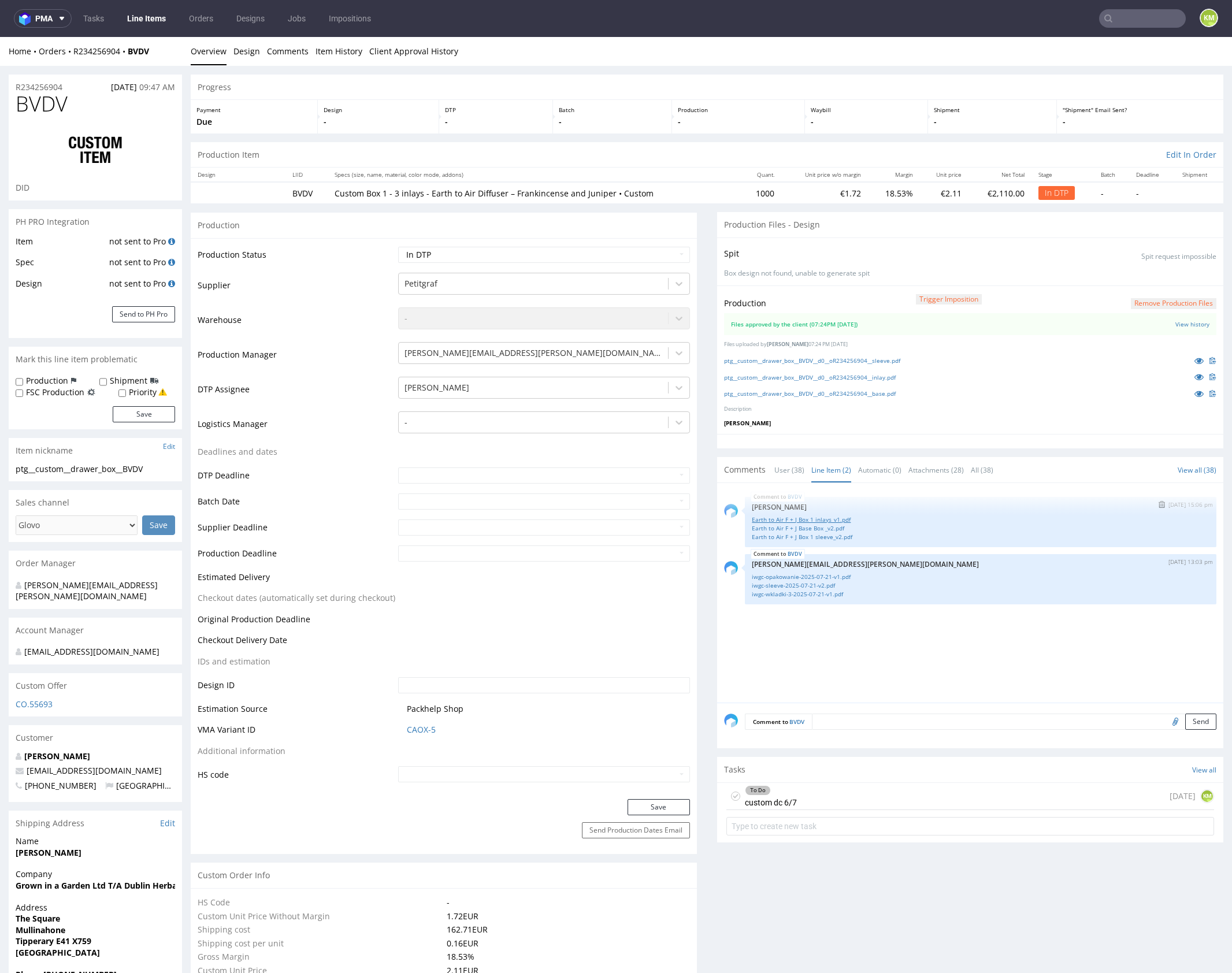
click at [810, 518] on link "Earth to Air F + J Box 1 inlays_v1.pdf" at bounding box center [980, 520] width 457 height 9
click at [819, 527] on link "Earth to Air F + J Base Box _v2.pdf" at bounding box center [980, 528] width 457 height 9
click at [824, 534] on link "Earth to Air F + J Box 1 sleeve_v2.pdf" at bounding box center [980, 537] width 457 height 9
click at [903, 795] on div "To Do custom dc 6/7 1 day ago KM" at bounding box center [969, 796] width 488 height 27
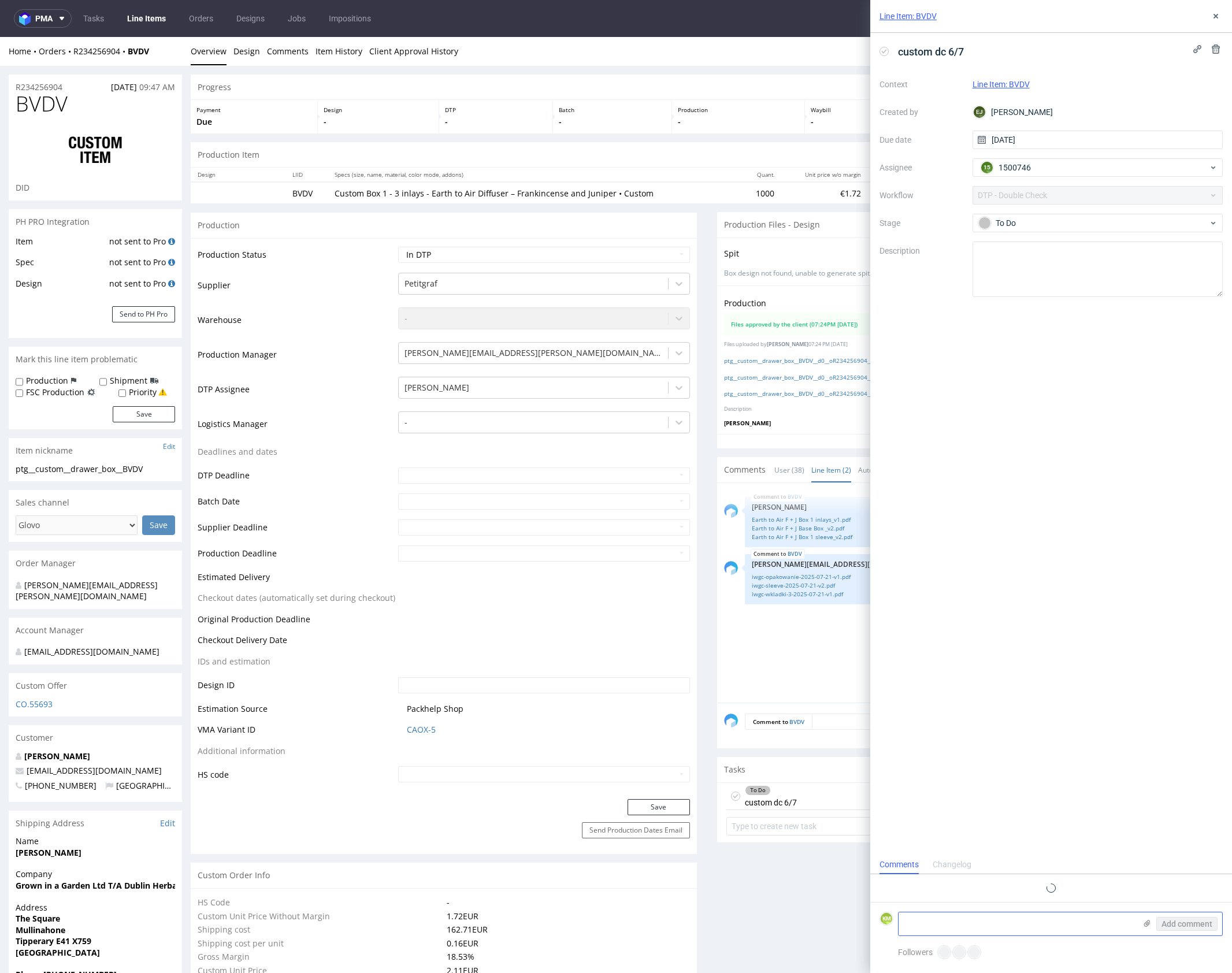
scroll to position [10, 0]
click at [961, 929] on textarea at bounding box center [1017, 924] width 237 height 23
click at [1011, 905] on textarea "Na inlay został jeden dodatkowy kolor i grafiki są słabej jakości podobnie jak …" at bounding box center [1017, 907] width 237 height 55
type textarea "Na inlay został jeden dodatkowy kolor i grafiki są słabej jakości podobnie jak …"
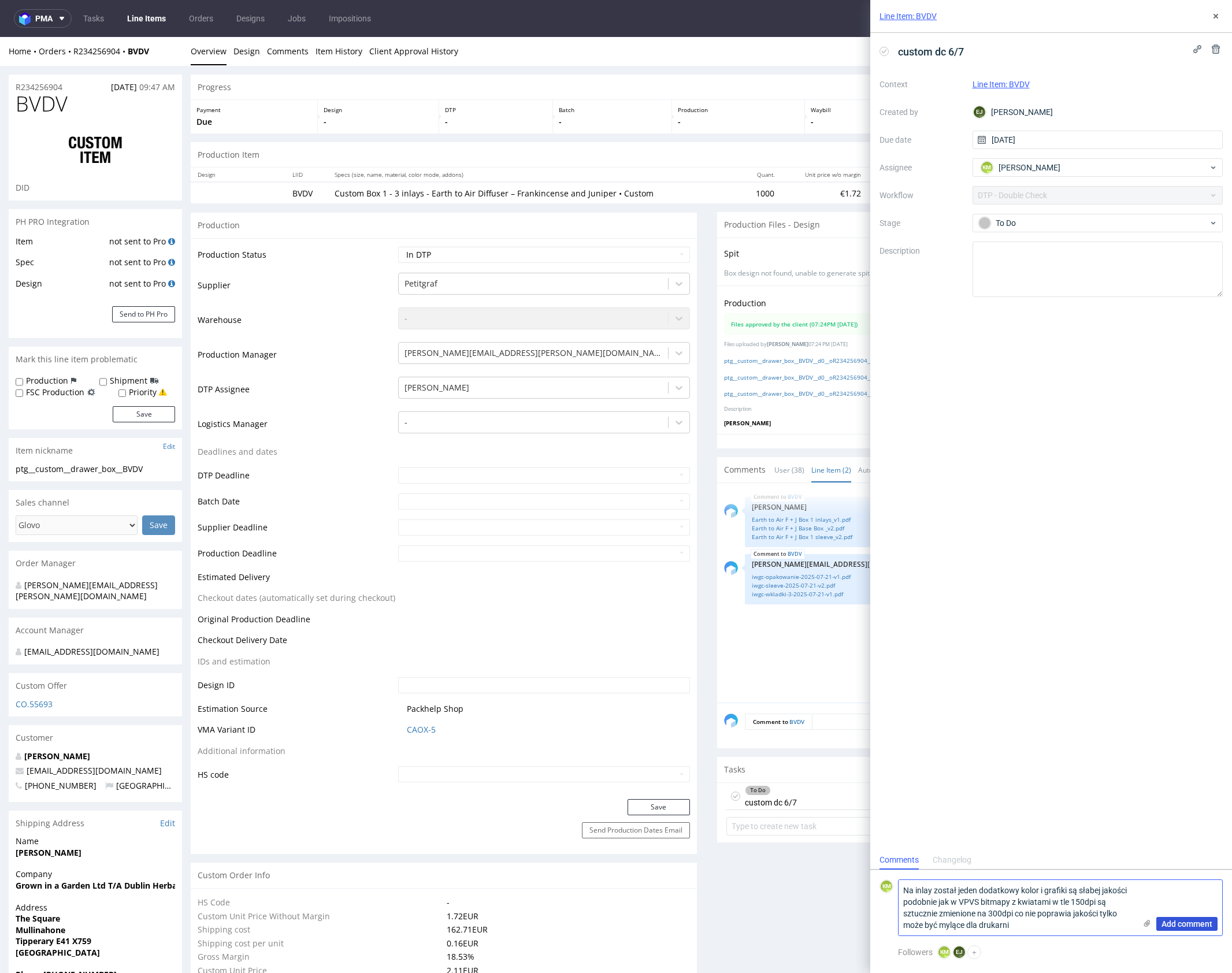
click at [1198, 923] on span "Add comment" at bounding box center [1186, 924] width 51 height 8
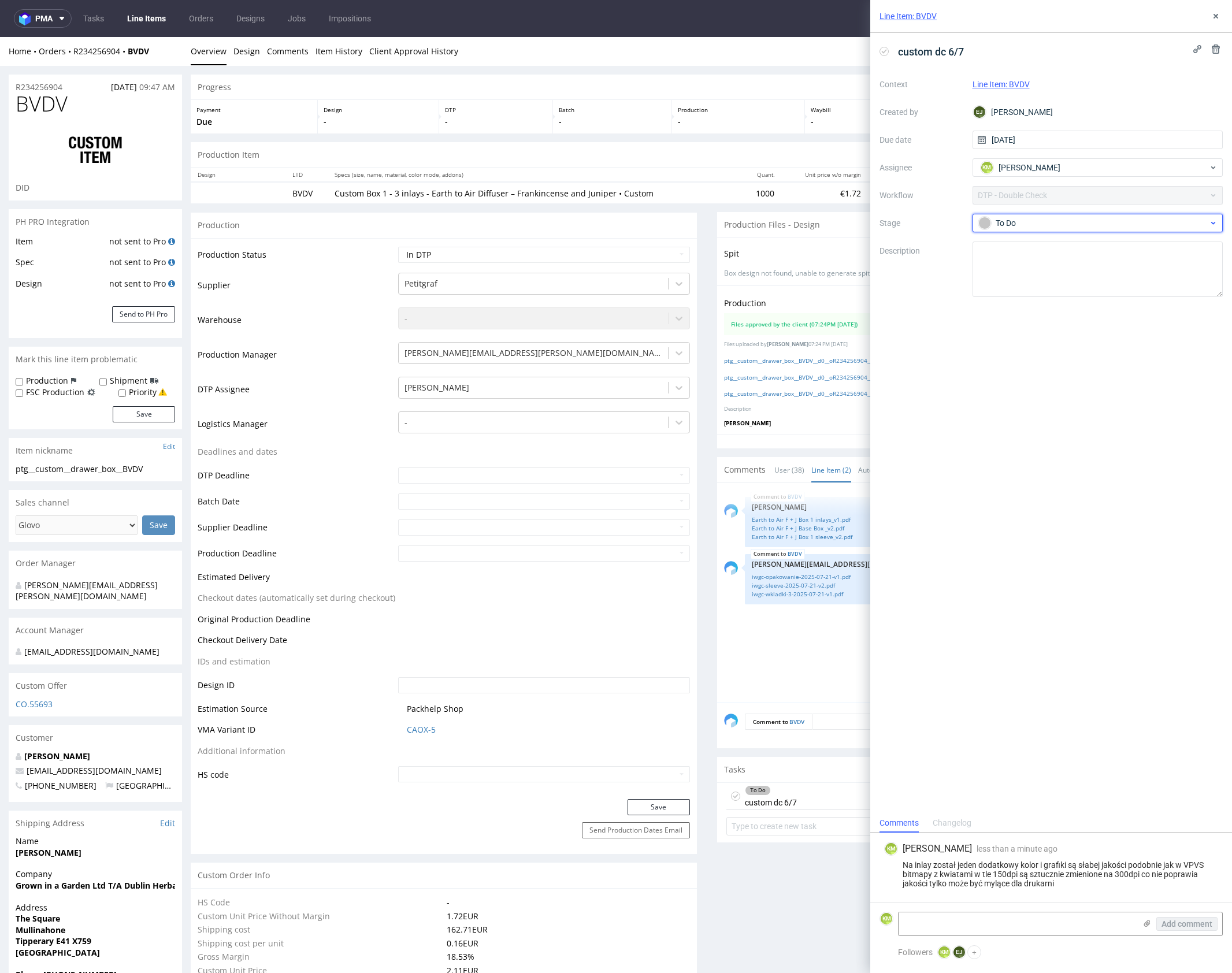
click at [1080, 226] on div "To Do" at bounding box center [1093, 223] width 230 height 13
click at [1086, 291] on div "Needs fixes" at bounding box center [1097, 297] width 231 height 13
click at [1217, 21] on button at bounding box center [1215, 16] width 14 height 14
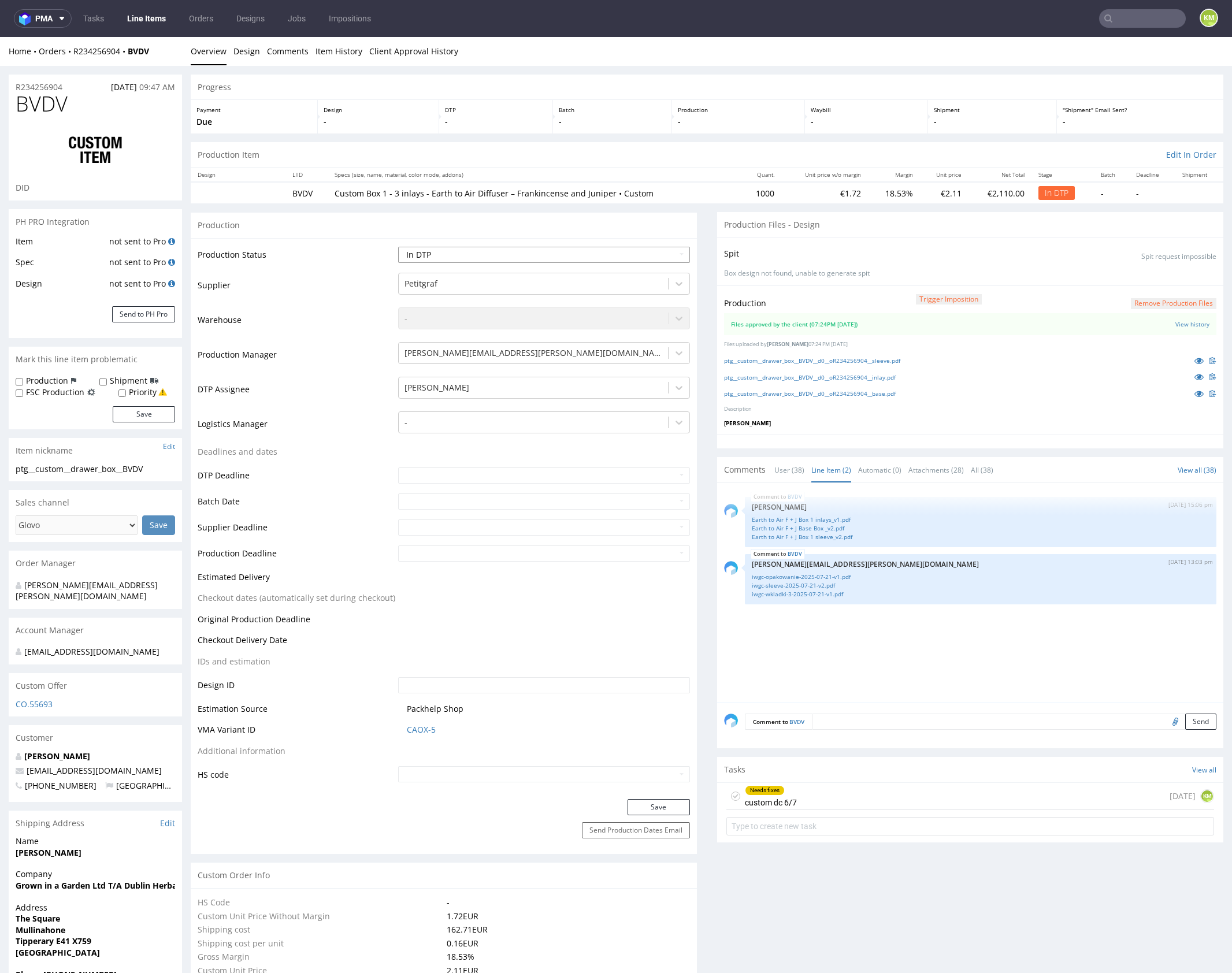
click at [612, 250] on select "Waiting for Artwork Waiting for Diecut Waiting for Mockup Waiting for DTP Waiti…" at bounding box center [544, 254] width 292 height 16
select select "dtp_dc_done"
click at [398, 246] on select "Waiting for Artwork Waiting for Diecut Waiting for Mockup Waiting for DTP Waiti…" at bounding box center [544, 254] width 292 height 16
click at [662, 801] on button "Save" at bounding box center [659, 807] width 63 height 16
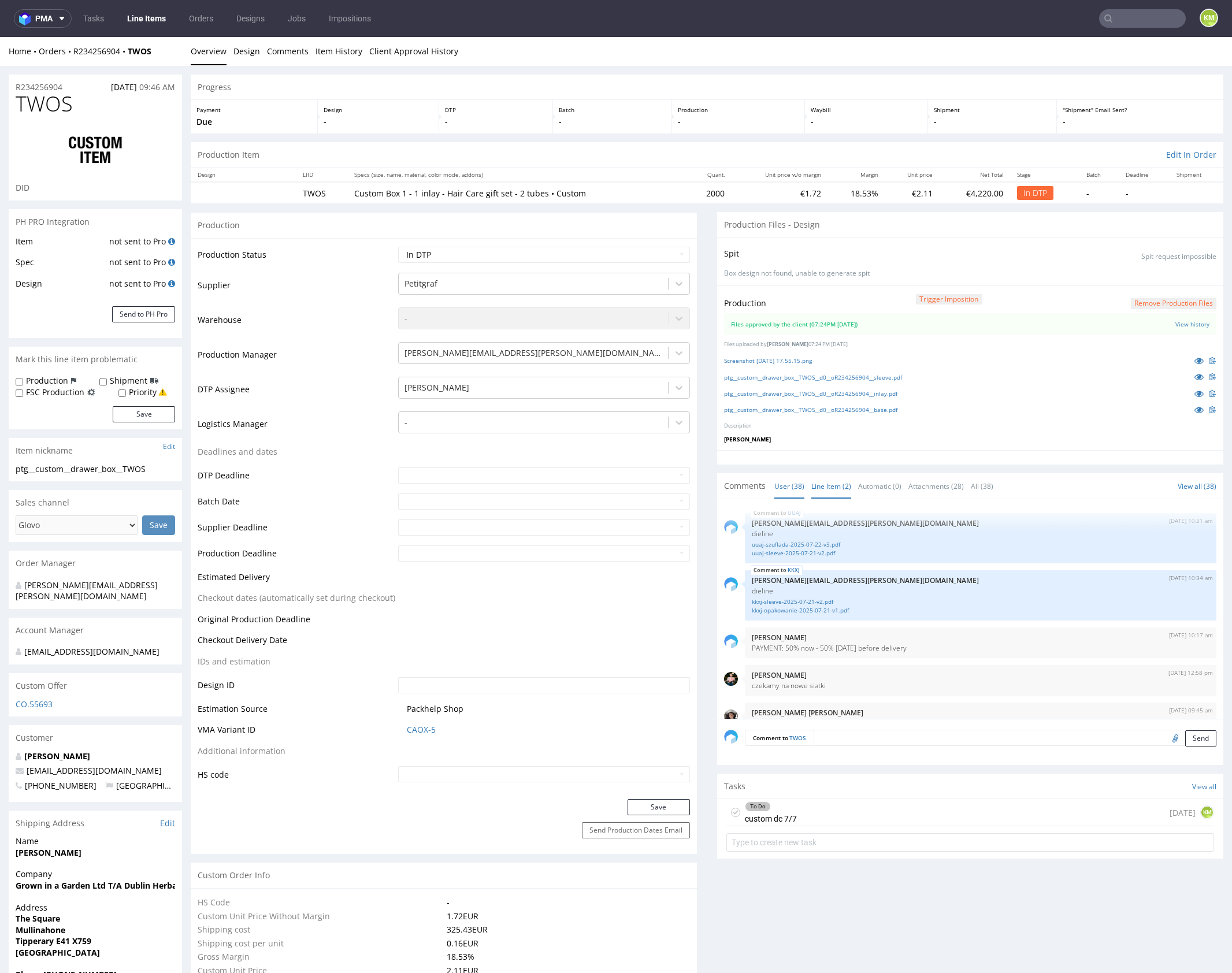
scroll to position [1856, 0]
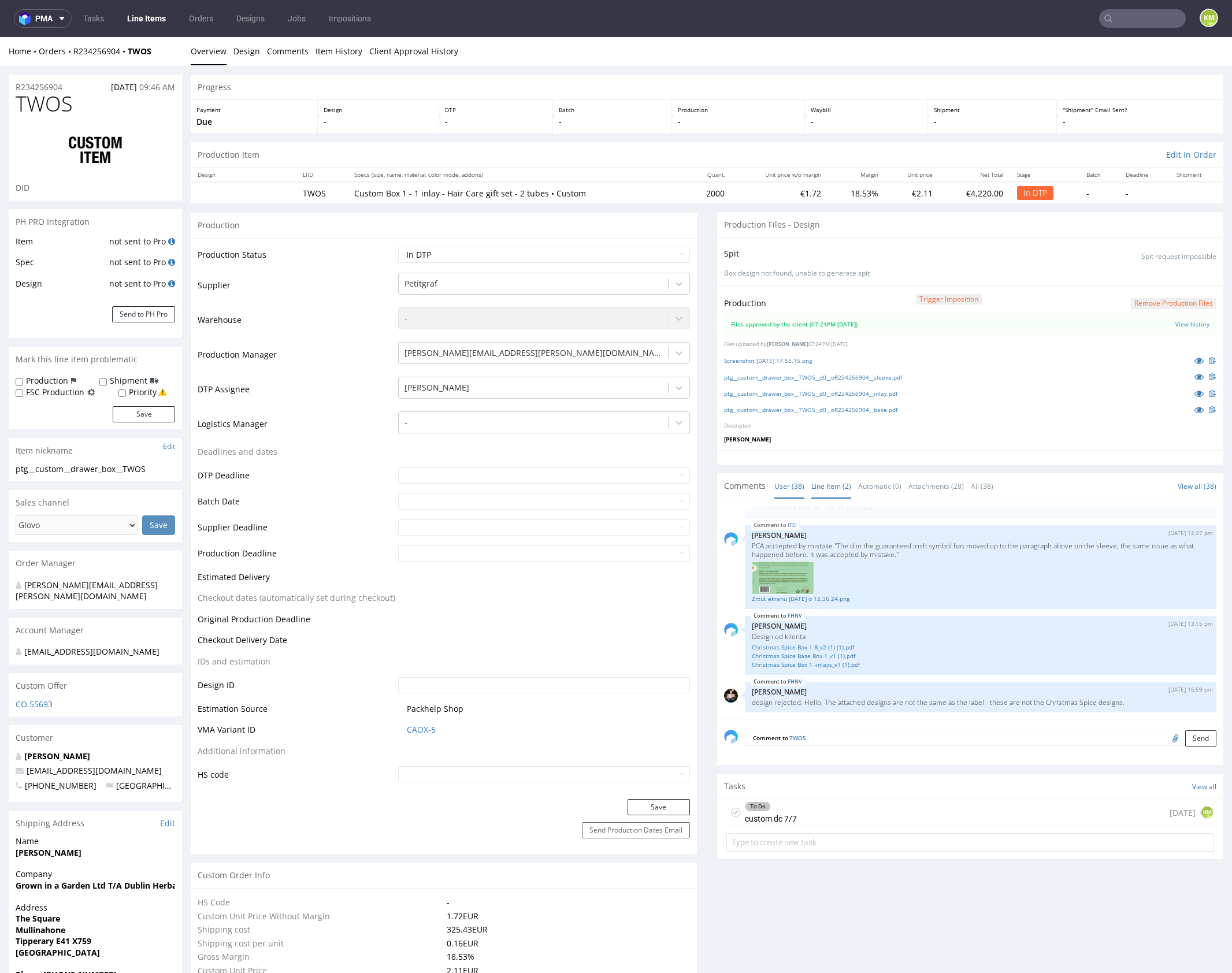
click at [817, 483] on link "Line Item (2)" at bounding box center [831, 486] width 40 height 25
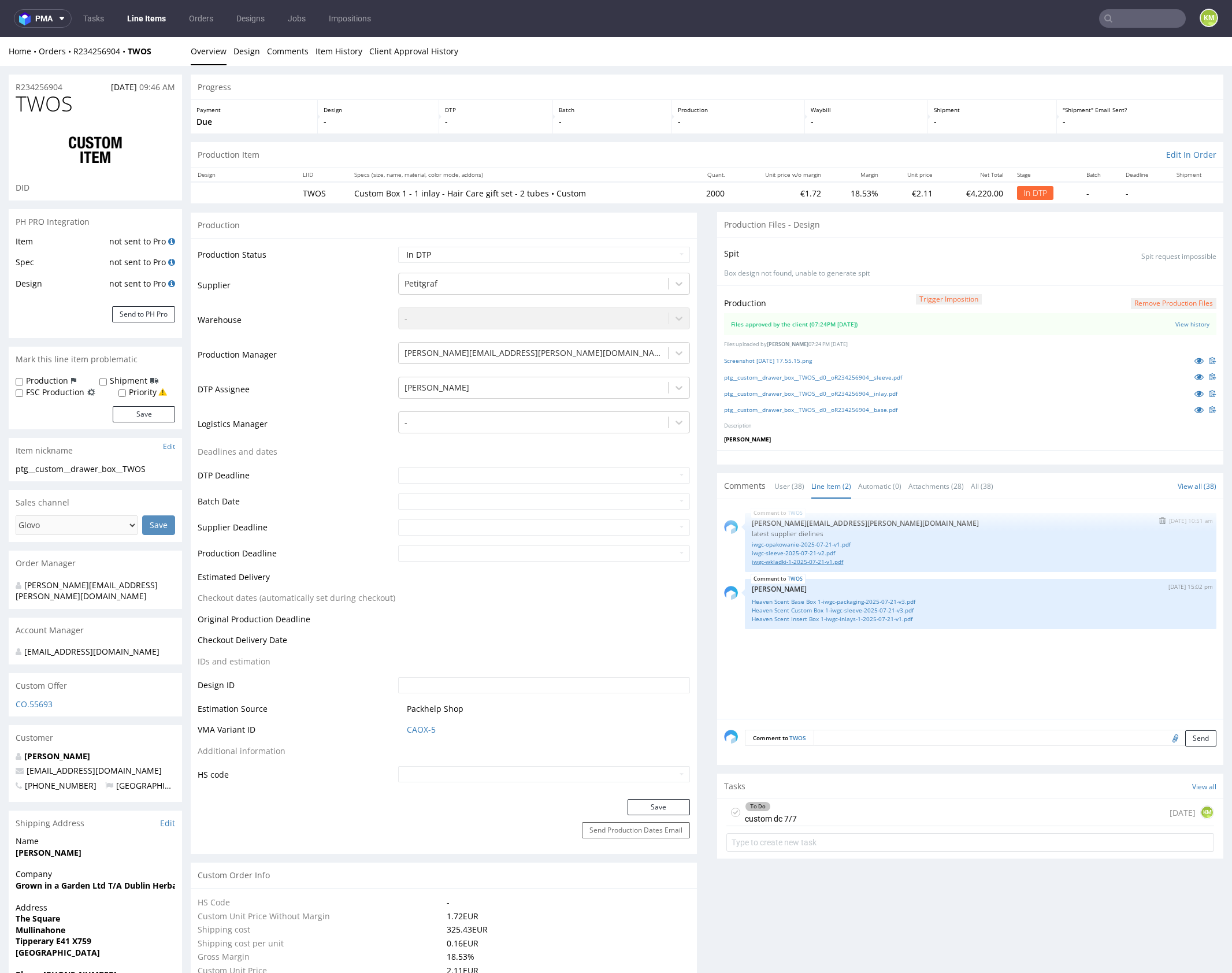
click at [797, 558] on link "iwgc-wkladki-1-2025-07-21-v1.pdf" at bounding box center [980, 562] width 457 height 9
drag, startPoint x: 916, startPoint y: 678, endPoint x: 882, endPoint y: 643, distance: 48.8
click at [916, 678] on div "TWOS 4th Sep 25 | 10:51 am tomasz.kubiak@packhelp.com latest supplier dielines …" at bounding box center [973, 612] width 499 height 212
click at [865, 600] on link "Heaven Scent Base Box 1-iwgc-packaging-2025-07-21-v3.pdf" at bounding box center [980, 602] width 457 height 9
click at [870, 608] on link "Heaven Scent Custom Box 1-iwgc-sleeve-2025-07-21-v3.pdf" at bounding box center [980, 611] width 457 height 9
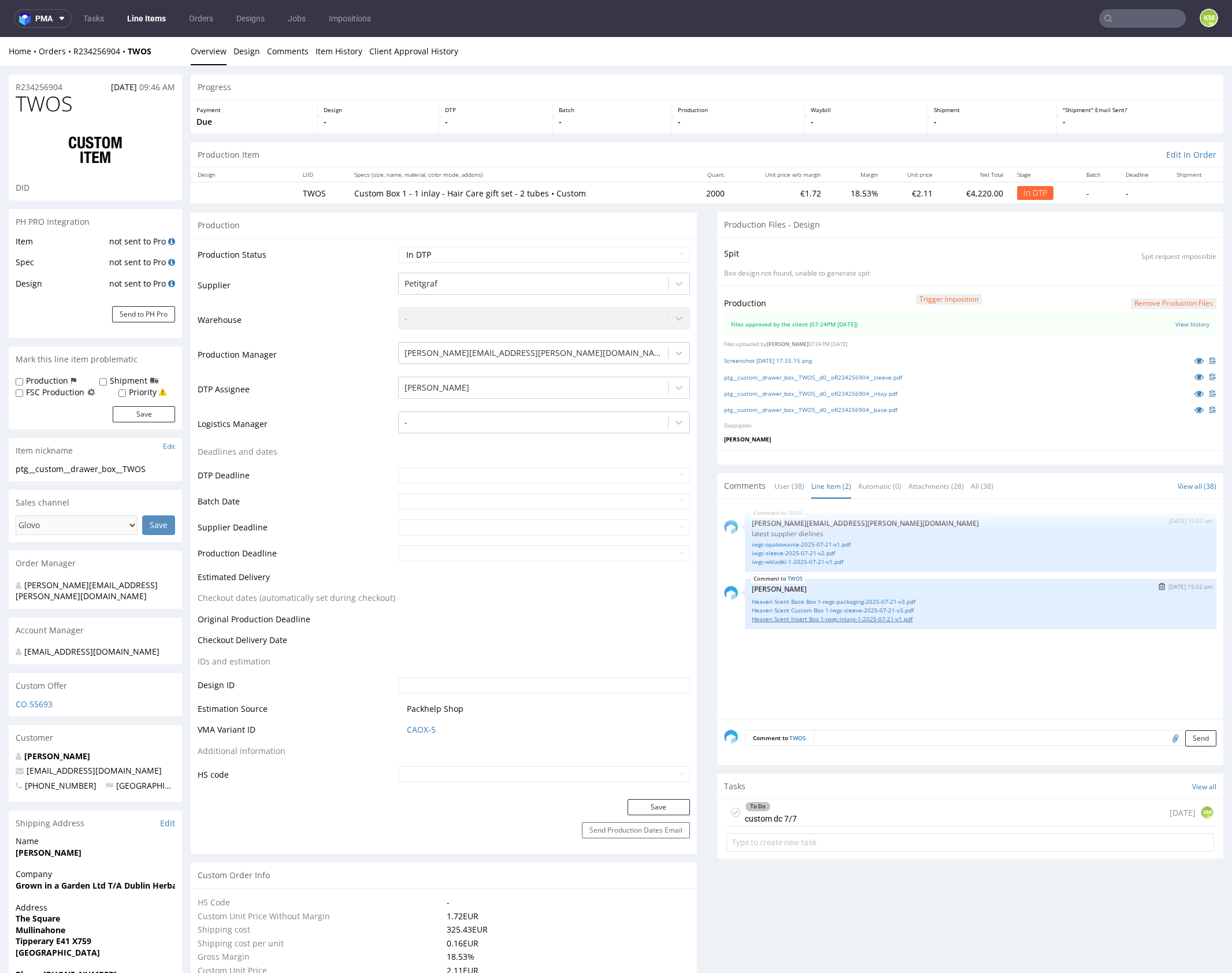
click at [879, 617] on link "Heaven Scent Insert Box 1-iwgc-inlays-1-2025-07-21-v1.pdf" at bounding box center [980, 619] width 457 height 9
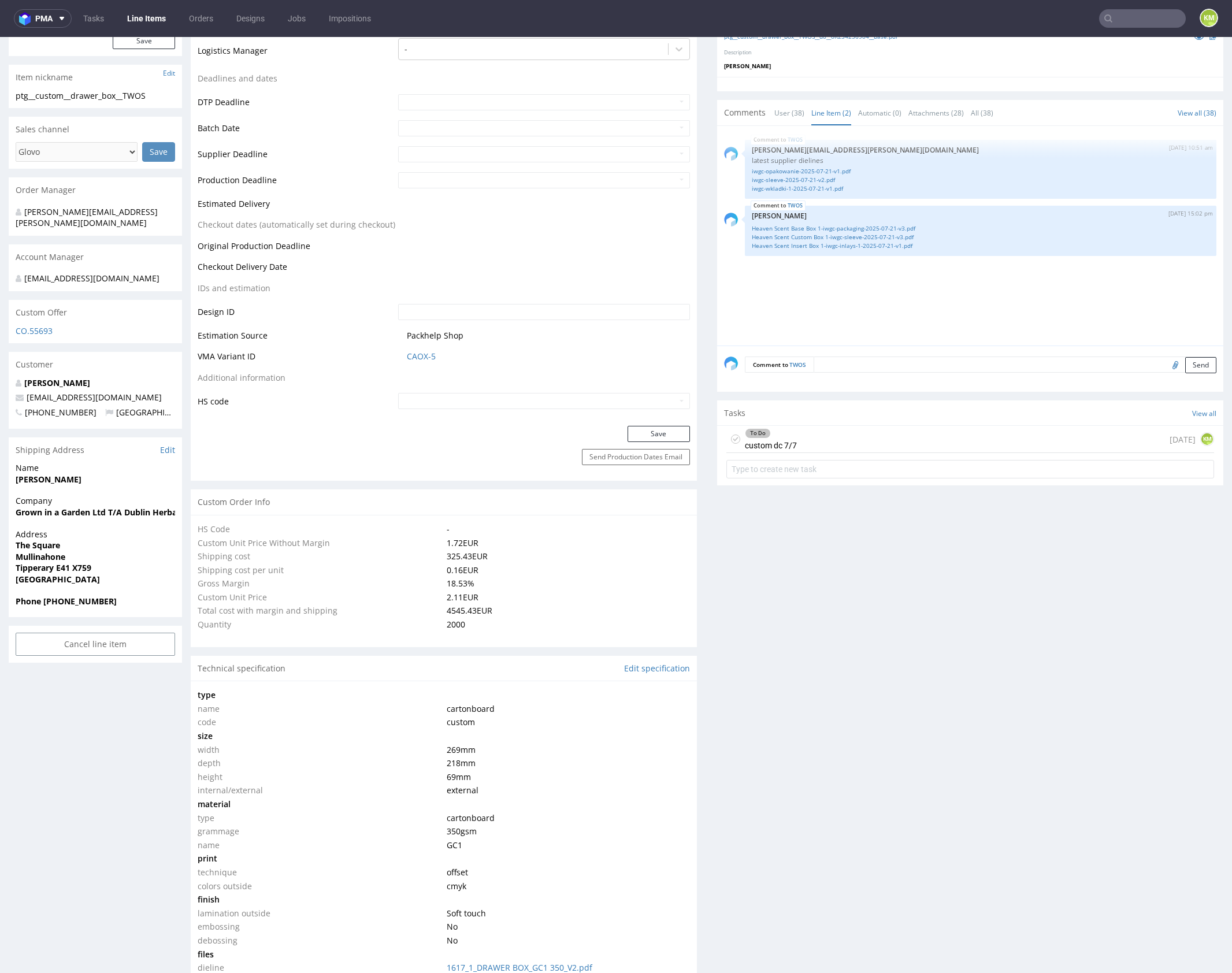
scroll to position [0, 0]
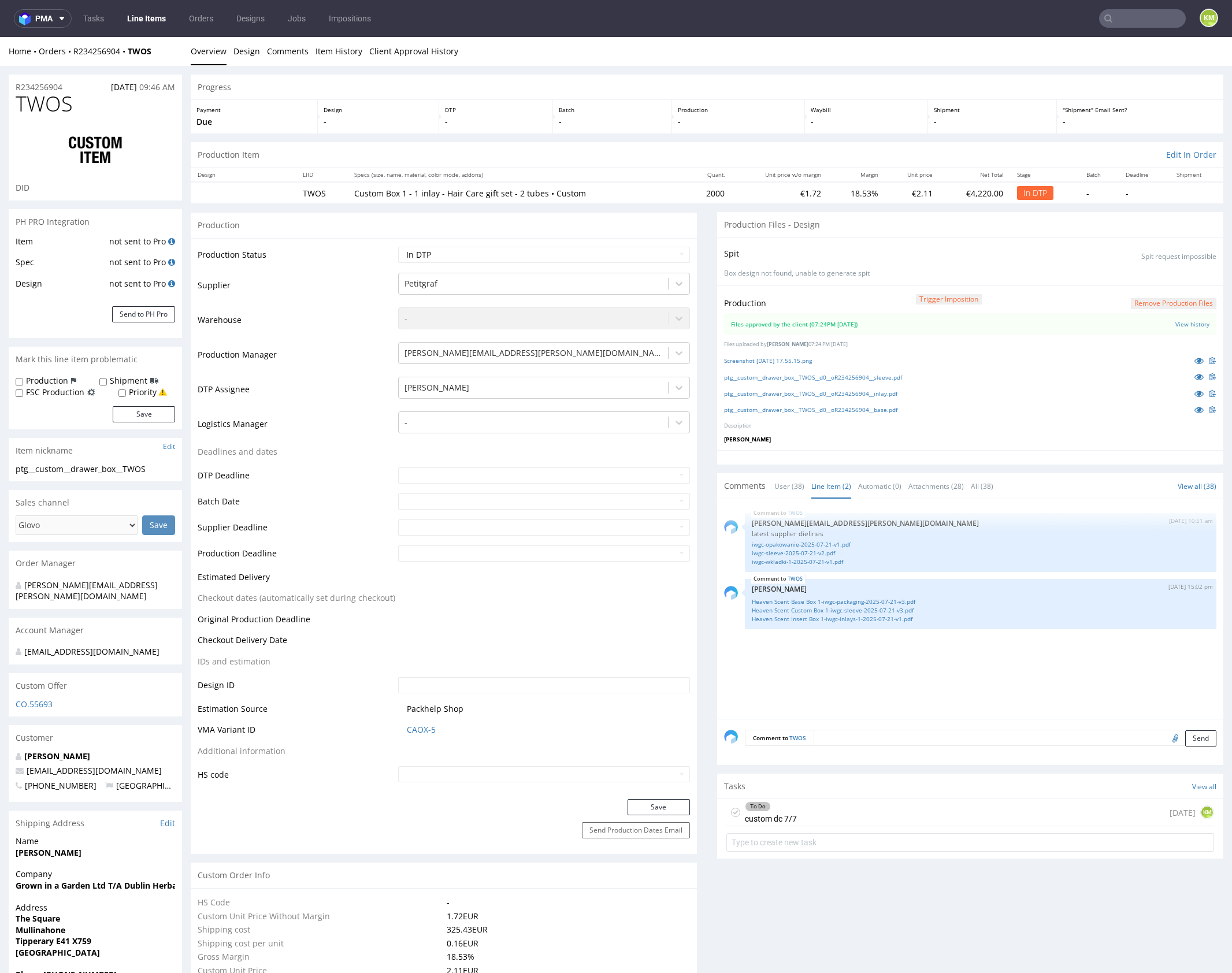
click at [865, 817] on div "To Do custom dc 7/7 1 day ago KM" at bounding box center [969, 812] width 488 height 27
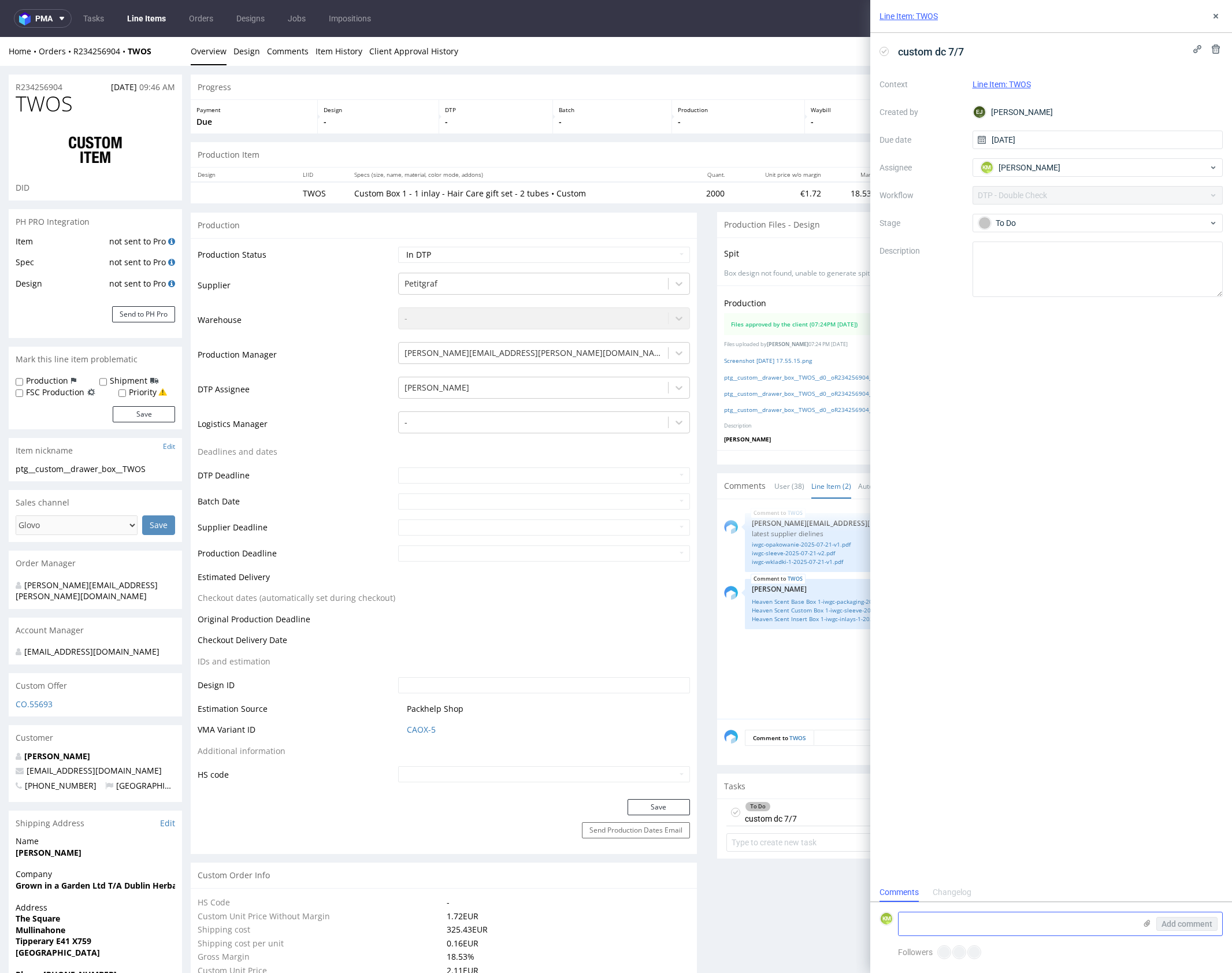
scroll to position [10, 0]
click at [982, 933] on textarea at bounding box center [1017, 924] width 237 height 23
click at [902, 918] on textarea "Ilustracje na wkładce mają inny kolor" at bounding box center [1017, 924] width 237 height 23
click at [1067, 921] on textarea "1 Ilustracje na wkładce mają inny kolor" at bounding box center [1017, 924] width 237 height 23
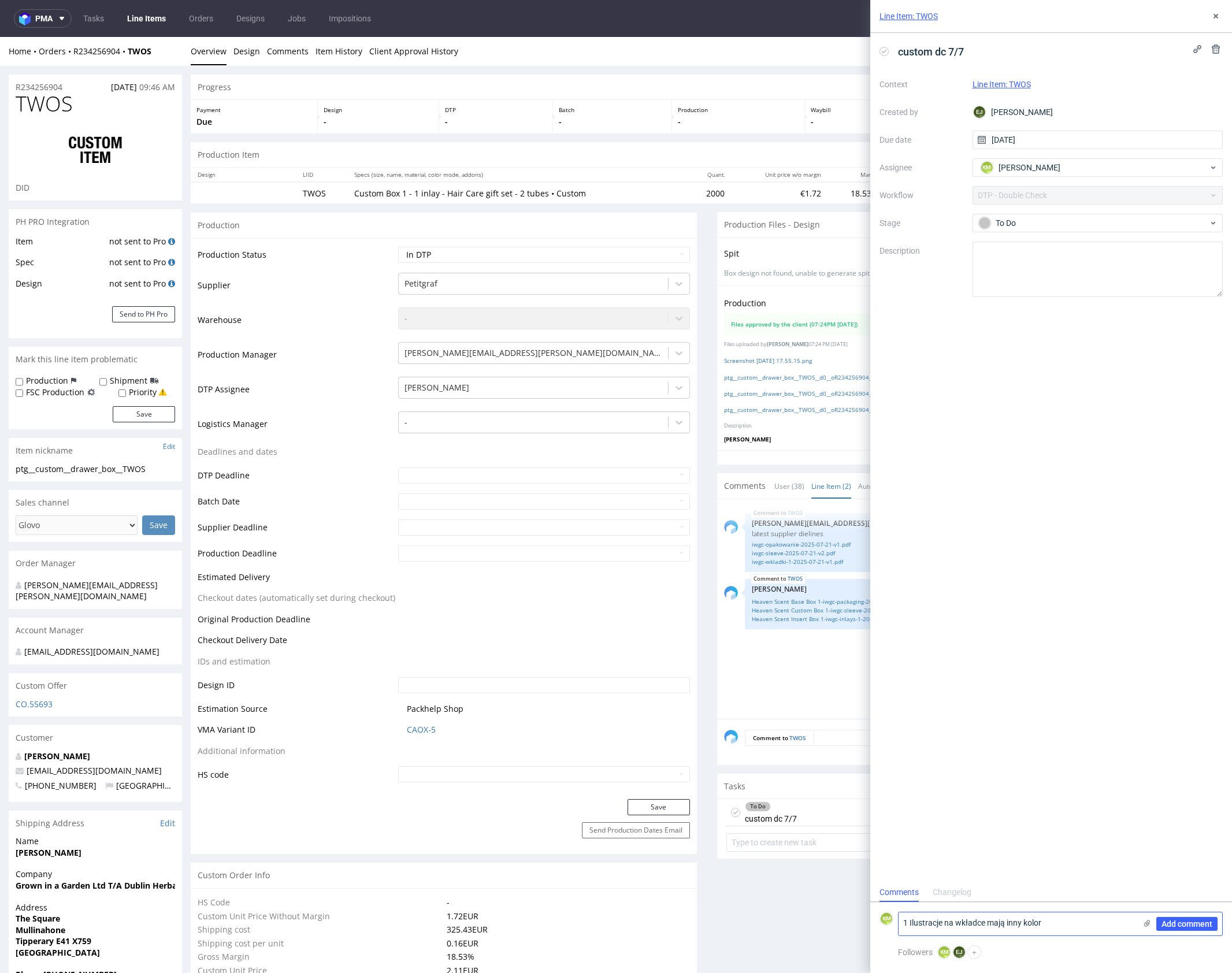
drag, startPoint x: 907, startPoint y: 921, endPoint x: 901, endPoint y: 920, distance: 6.1
click at [901, 920] on textarea "1 Ilustracje na wkładce mają inny kolor" at bounding box center [1017, 924] width 237 height 23
click at [1043, 924] on textarea "Ilustracje na wkładce mają inny kolor" at bounding box center [1017, 924] width 237 height 23
type textarea "Ilustracje na wkładce mają inny kolor"
click at [1178, 921] on span "Add comment" at bounding box center [1186, 924] width 51 height 8
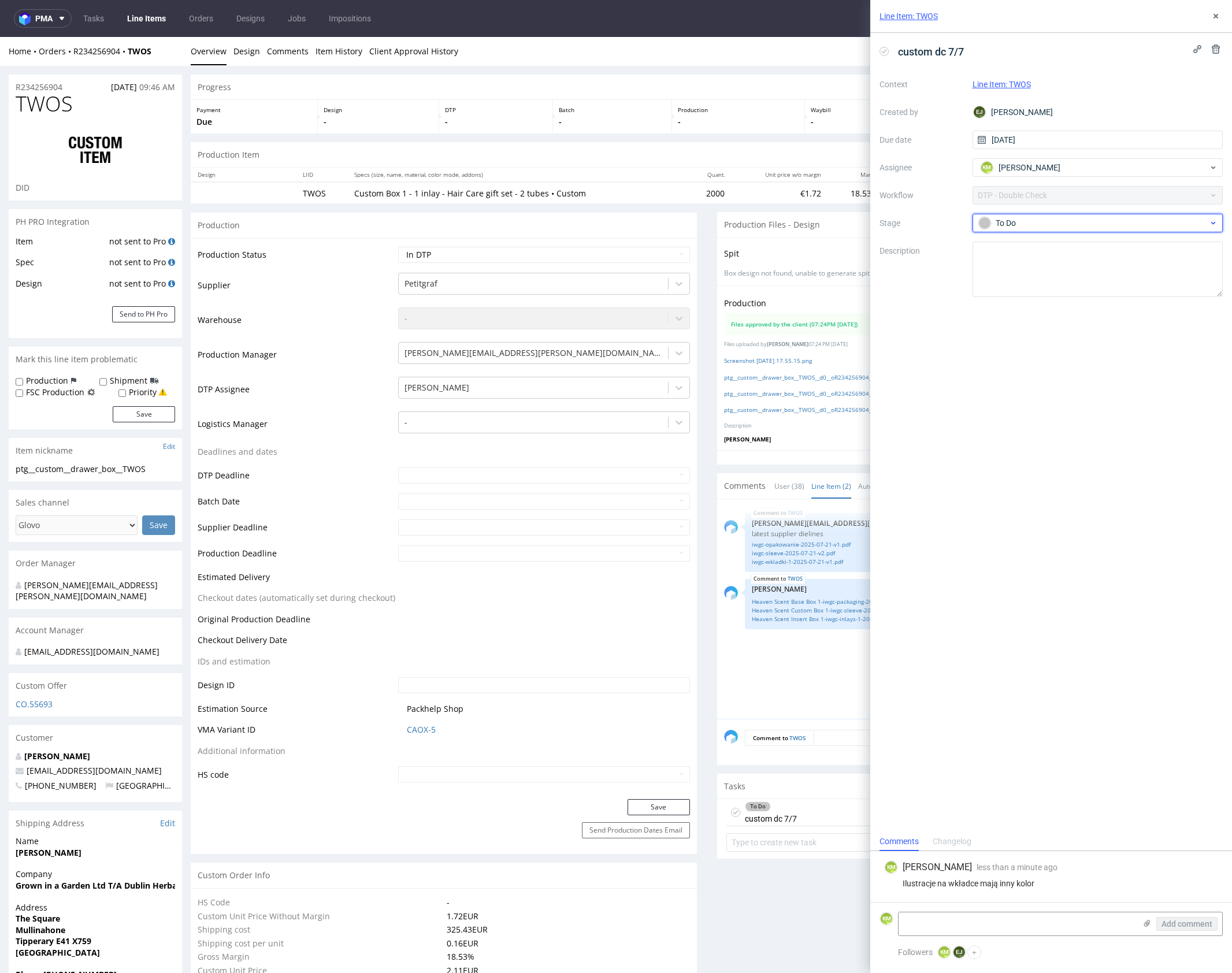
click at [1084, 226] on div "To Do" at bounding box center [1093, 223] width 230 height 13
click at [1072, 291] on div "Needs fixes" at bounding box center [1097, 297] width 231 height 13
click at [1214, 20] on icon at bounding box center [1216, 16] width 10 height 10
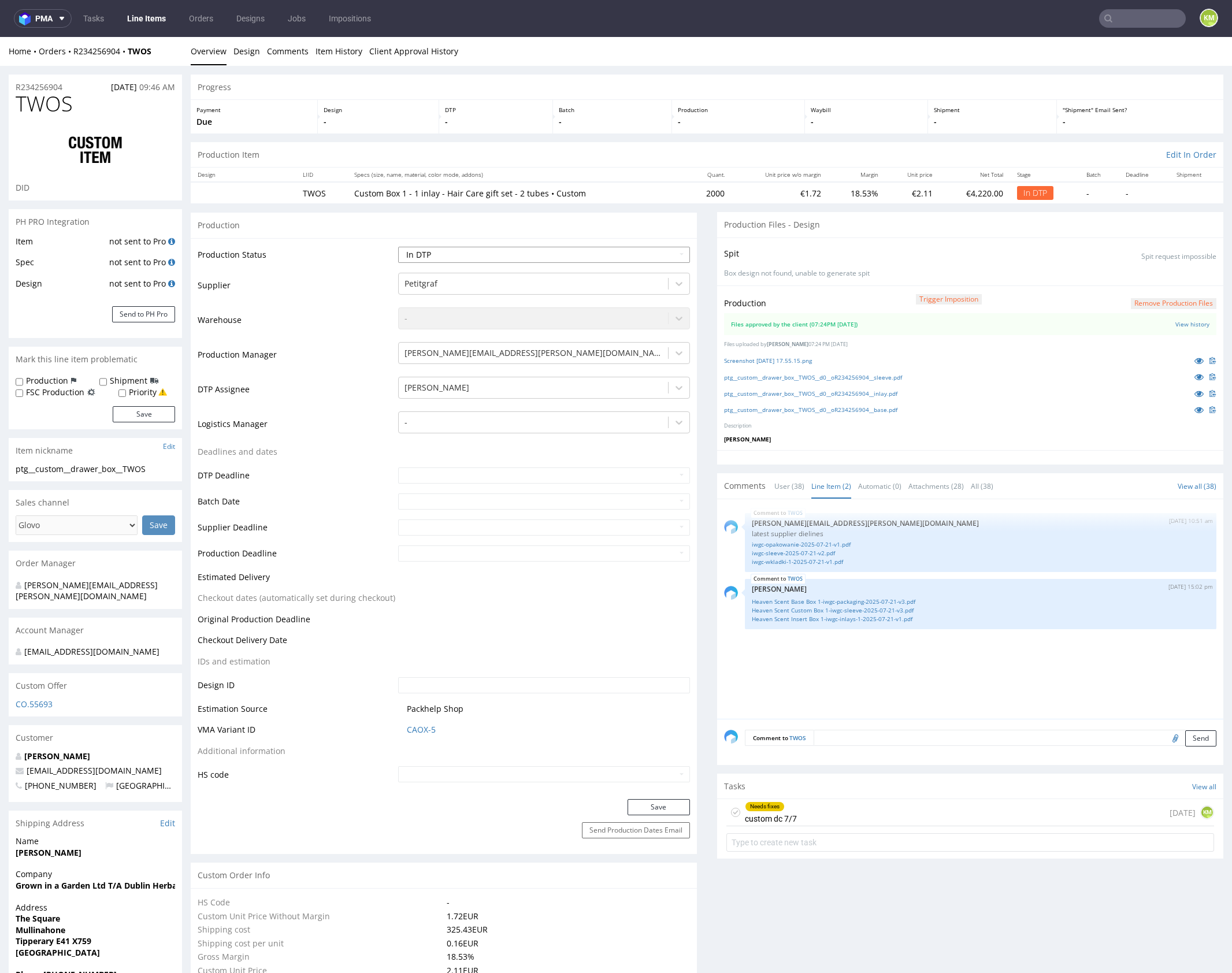
click at [608, 254] on select "Waiting for Artwork Waiting for Diecut Waiting for Mockup Waiting for DTP Waiti…" at bounding box center [544, 254] width 292 height 16
select select "dtp_dc_done"
click at [398, 246] on select "Waiting for Artwork Waiting for Diecut Waiting for Mockup Waiting for DTP Waiti…" at bounding box center [544, 254] width 292 height 16
click at [658, 806] on button "Save" at bounding box center [659, 807] width 63 height 16
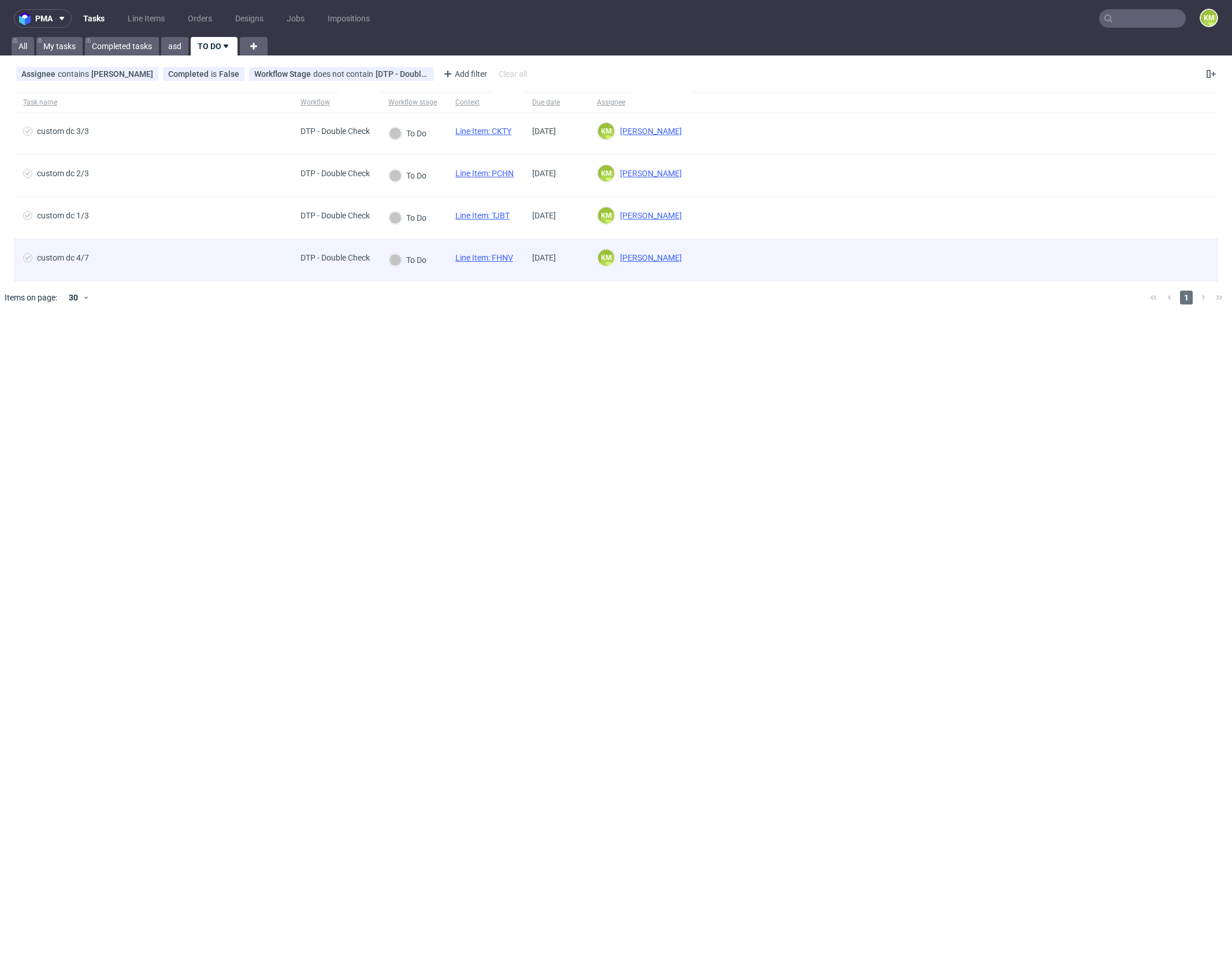
click at [502, 257] on link "Line Item: FHNV" at bounding box center [484, 257] width 58 height 10
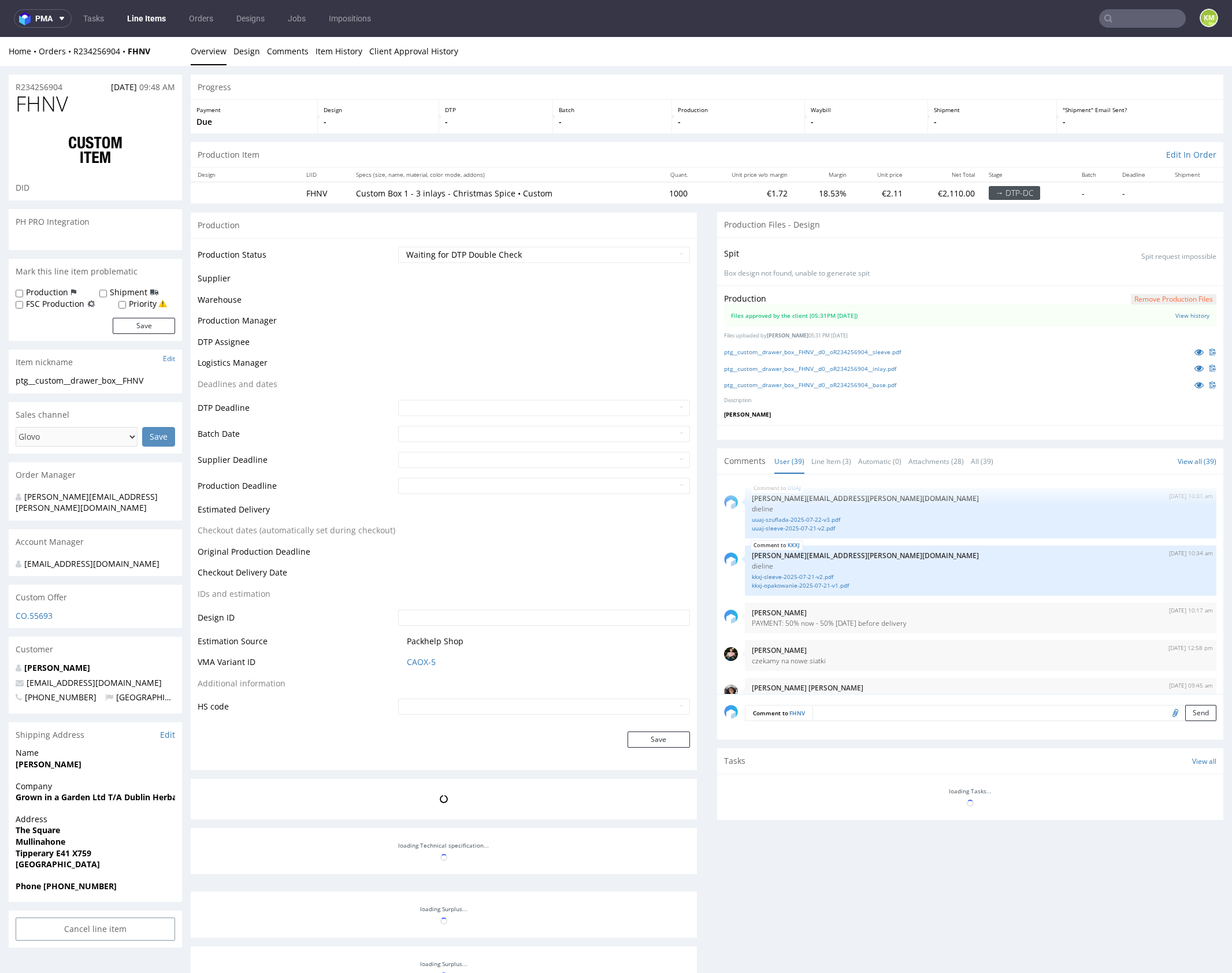
scroll to position [1902, 0]
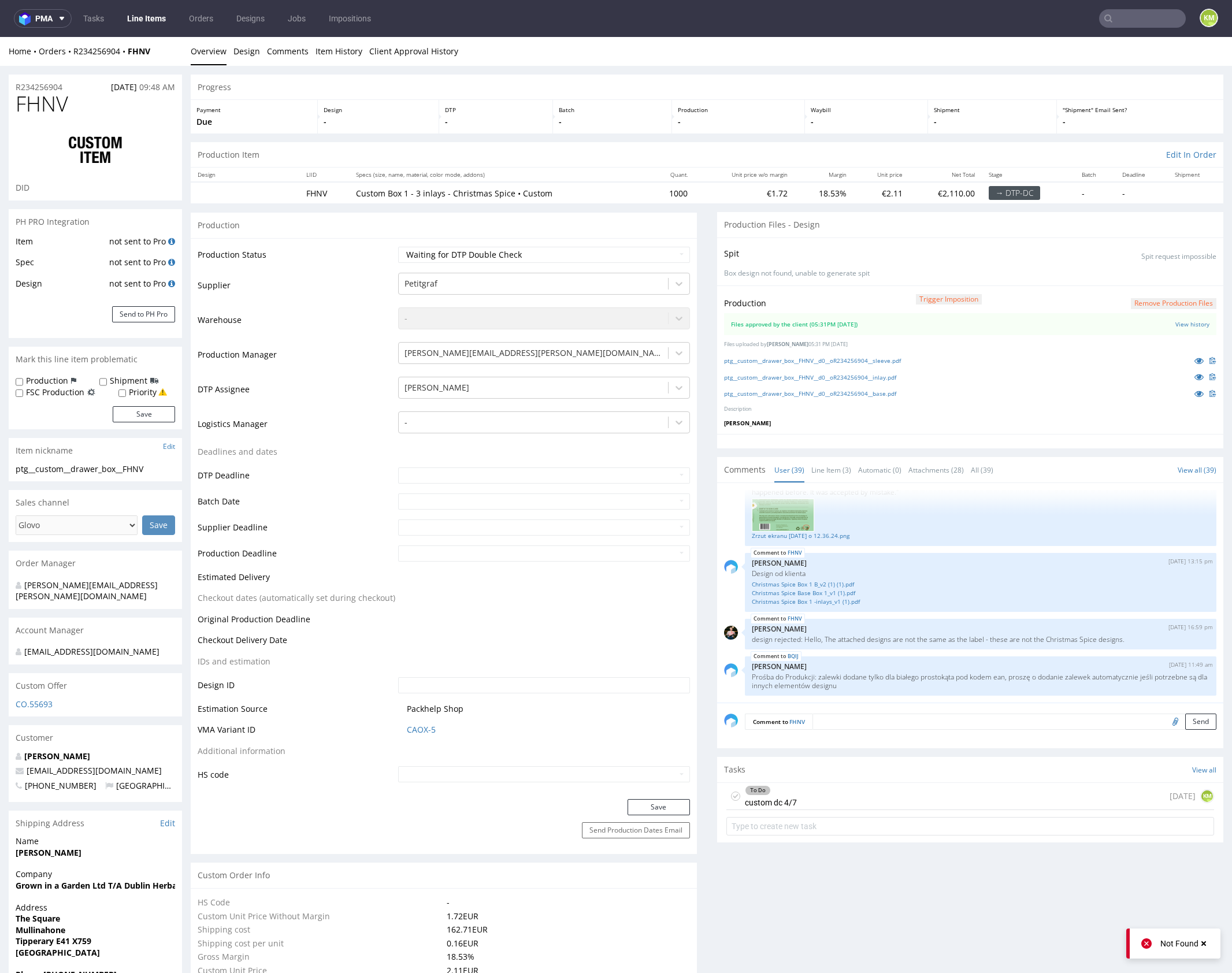
click at [865, 793] on div "To Do custom dc 4/7 [DATE] KM" at bounding box center [969, 796] width 488 height 27
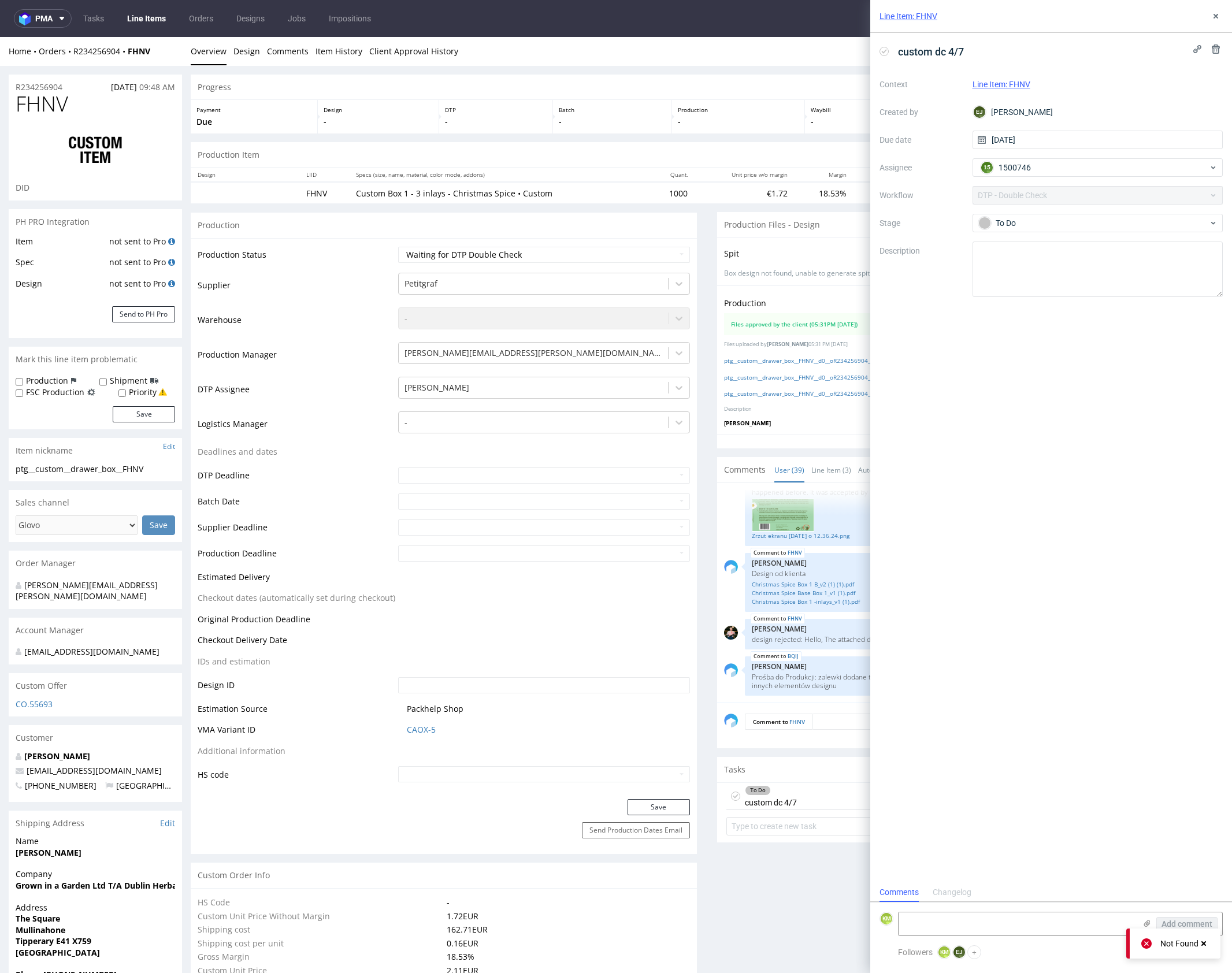
scroll to position [10, 0]
click at [1213, 12] on icon at bounding box center [1216, 16] width 10 height 10
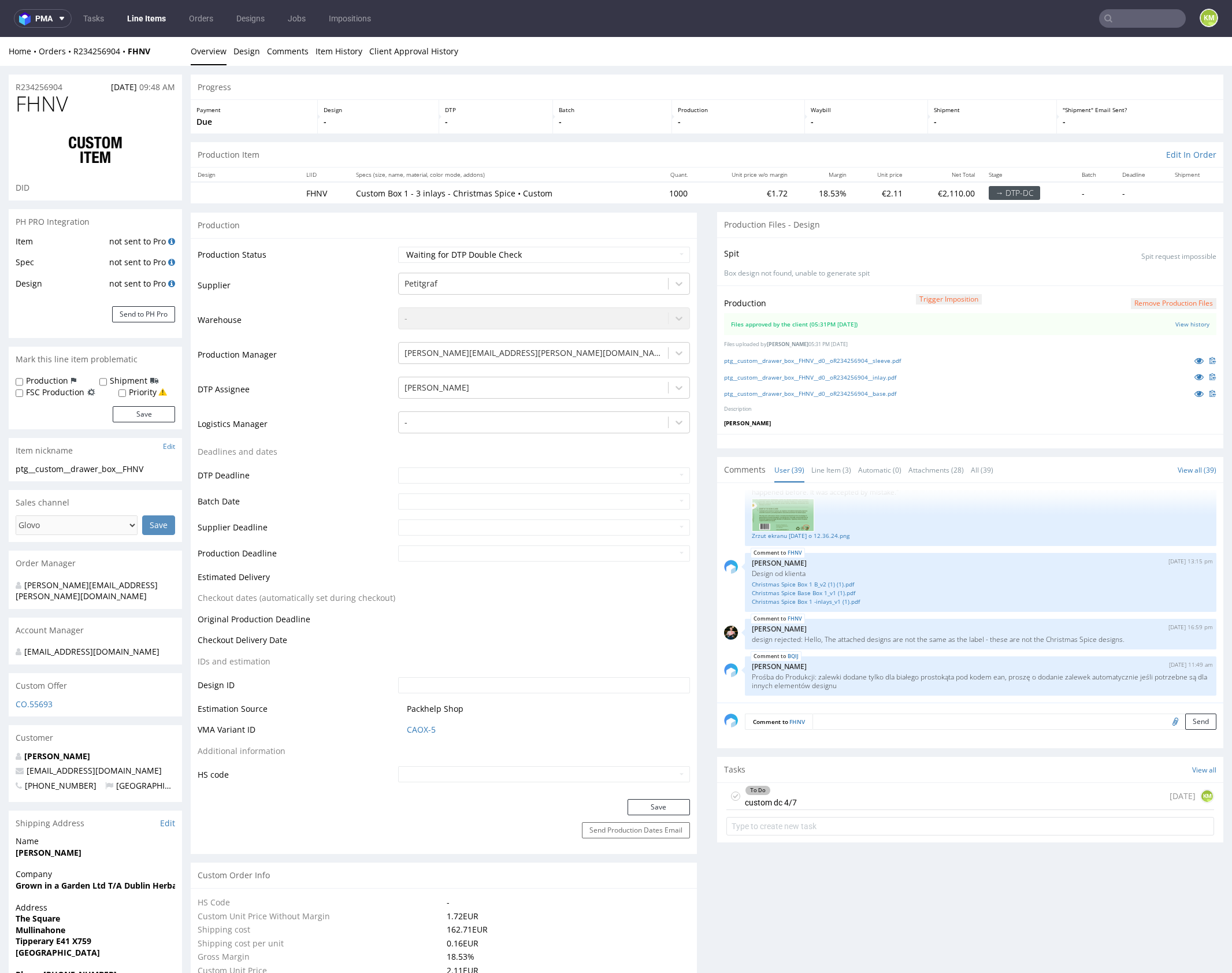
drag, startPoint x: 884, startPoint y: 790, endPoint x: 958, endPoint y: 847, distance: 93.4
click at [884, 790] on div "To Do custom dc 4/7 [DATE] KM" at bounding box center [969, 796] width 488 height 27
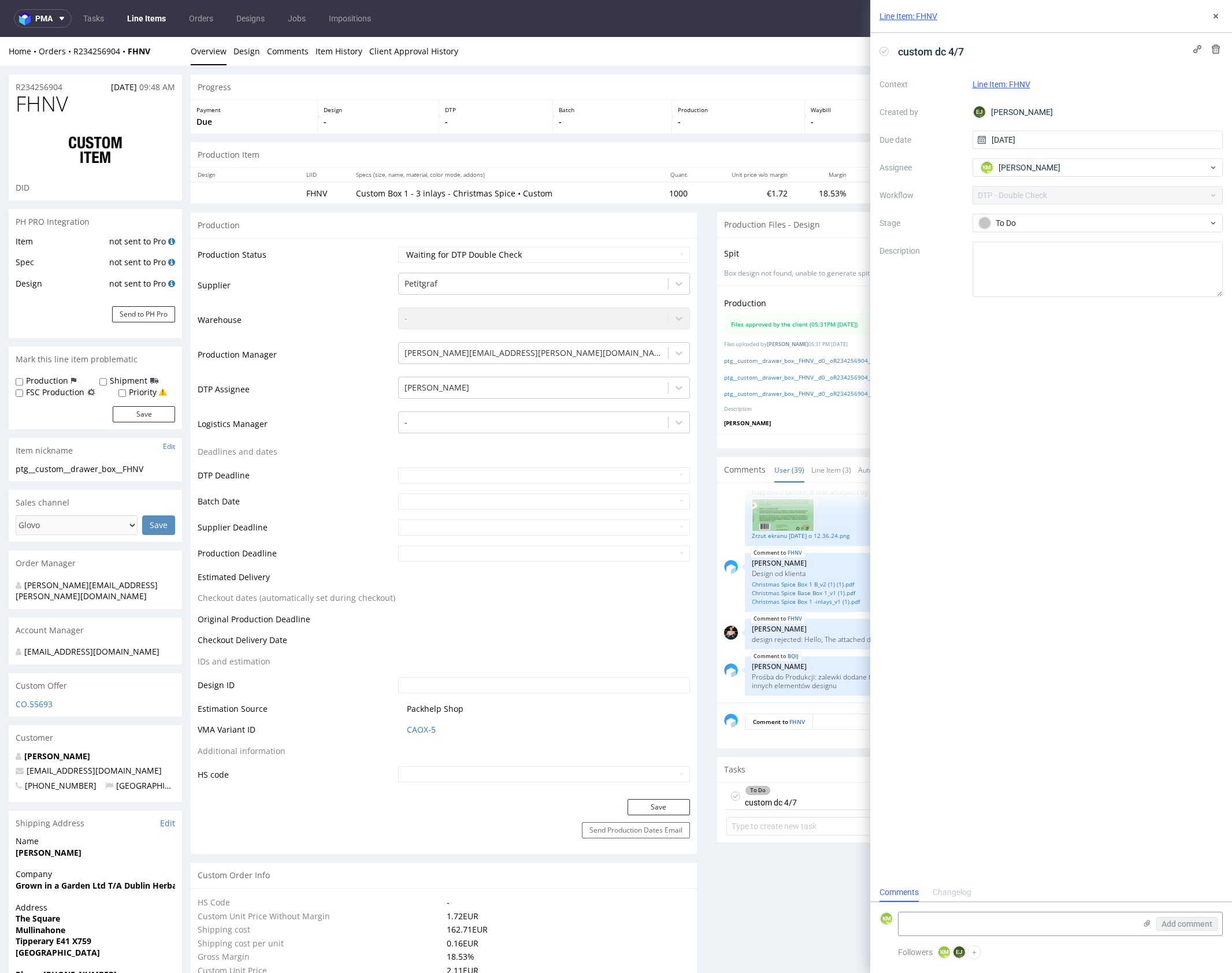
scroll to position [10, 0]
click at [964, 894] on div "Changelog" at bounding box center [952, 893] width 38 height 18
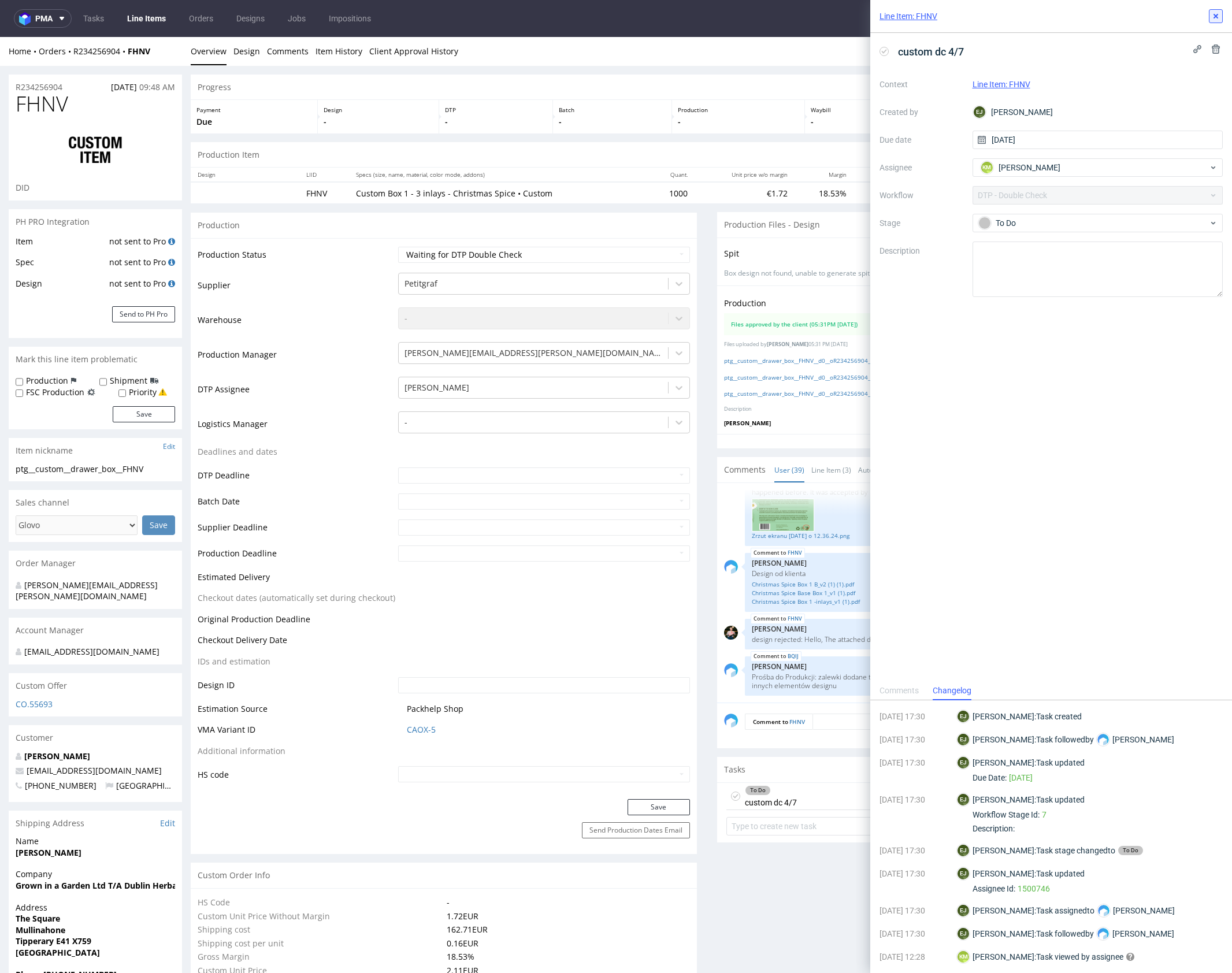
click at [1217, 18] on icon at bounding box center [1216, 16] width 10 height 10
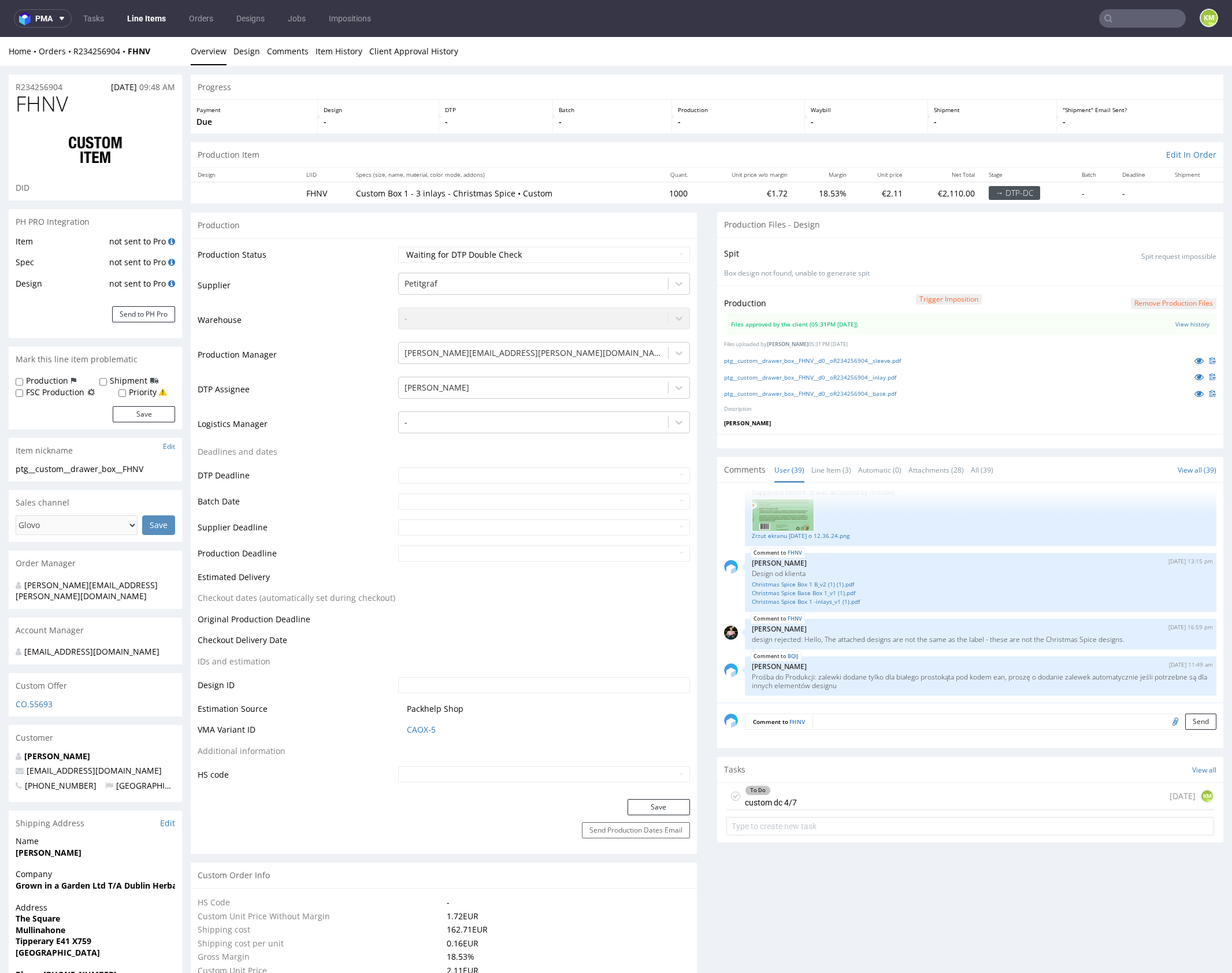
click at [862, 359] on link "ptg__custom__drawer_box__FHNV__d0__oR234256904__sleeve.pdf" at bounding box center [812, 360] width 177 height 8
click at [859, 376] on link "ptg__custom__drawer_box__FHNV__d0__oR234256904__inlay.pdf" at bounding box center [809, 377] width 172 height 8
click at [865, 392] on link "ptg__custom__drawer_box__FHNV__d0__oR234256904__base.pdf" at bounding box center [809, 393] width 172 height 8
click at [828, 470] on link "Line Item (3)" at bounding box center [831, 470] width 40 height 25
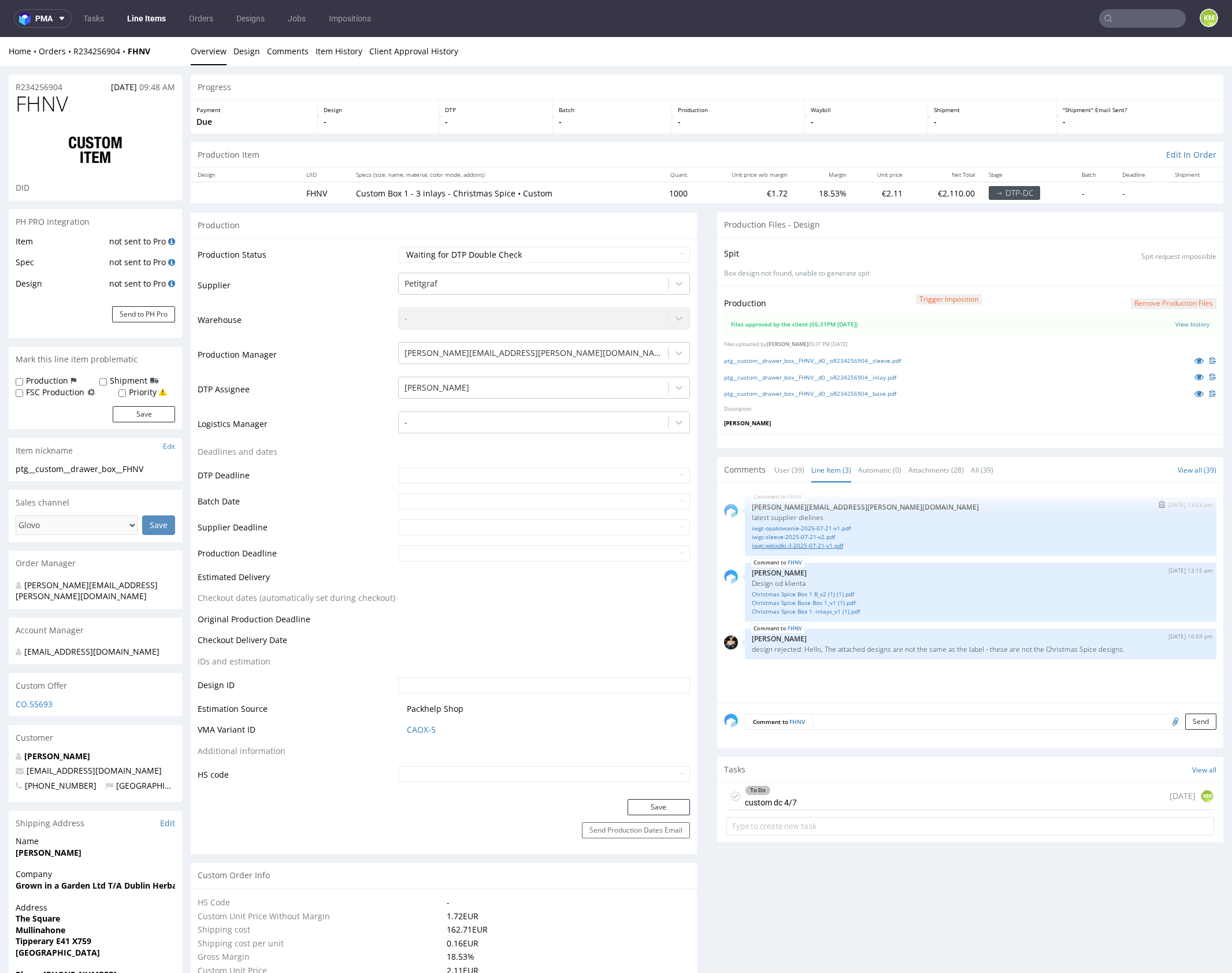
click at [822, 542] on link "iwgc-wkladki-3-2025-07-21-v1.pdf" at bounding box center [980, 546] width 457 height 9
click at [824, 593] on link "Christmas Spice Box 1 B_v2 (1) (1).pdf" at bounding box center [980, 595] width 457 height 9
click at [821, 598] on link "Christmas Spice Base Box 1_v1 (1).pdf" at bounding box center [980, 603] width 457 height 9
click at [828, 609] on link "Christmas Spice Box 1 -inlays_v1 (1).pdf" at bounding box center [980, 612] width 457 height 9
click at [834, 788] on div "To Do custom dc 4/7 1 day ago KM" at bounding box center [969, 796] width 488 height 27
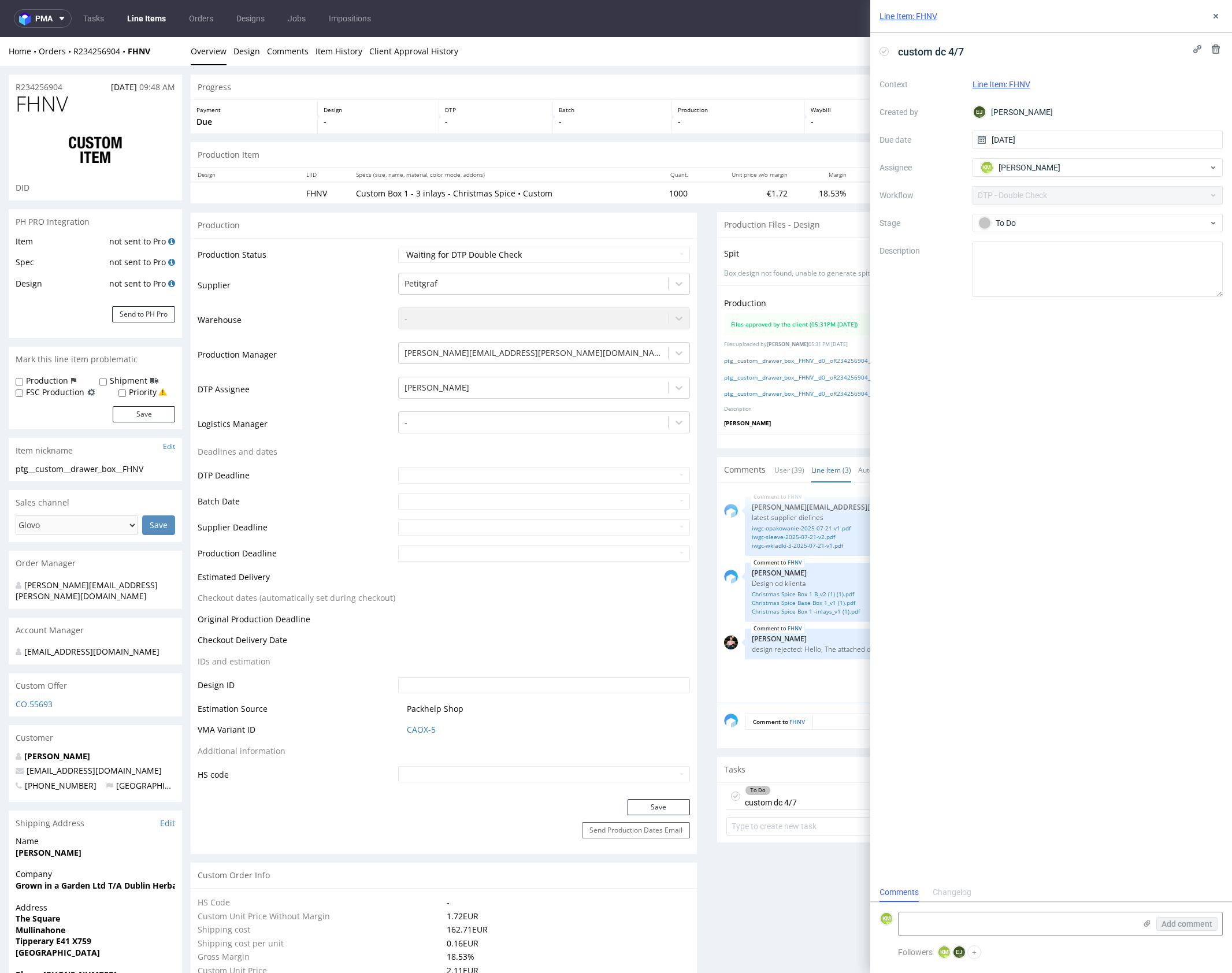
scroll to position [10, 0]
click at [1011, 928] on textarea at bounding box center [1017, 924] width 237 height 23
click at [907, 913] on textarea "Brakuje tutaj na sleeve wszystkich zdjęć. pod prostokątem gdzie jest kod EAN są…" at bounding box center [1017, 913] width 237 height 44
click at [1028, 928] on textarea "1. Brakuje tutaj na sleeve wszystkich zdjęć. 2. Pod prostokątem gdzie jest kod …" at bounding box center [1017, 913] width 237 height 44
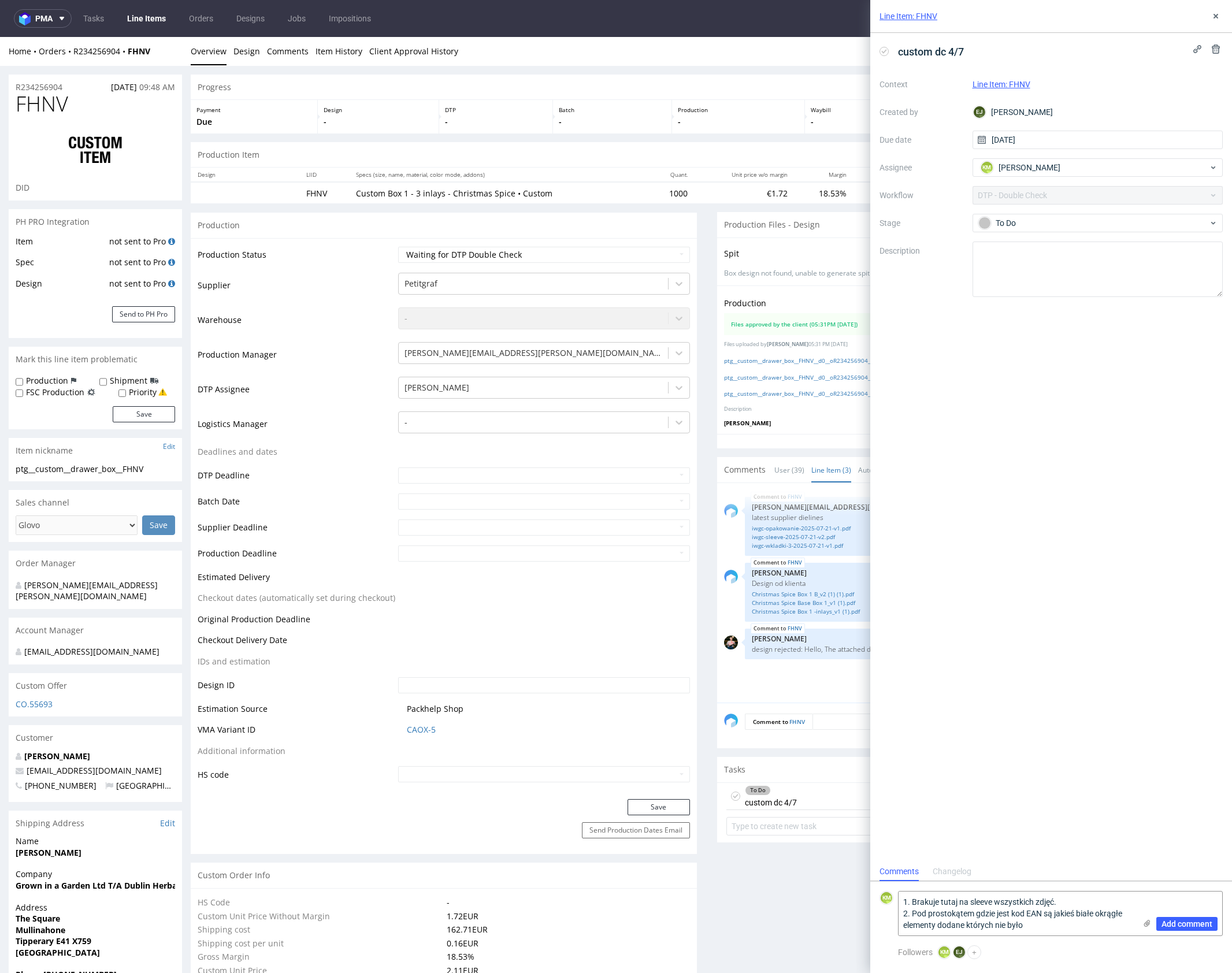
type textarea "1. Brakuje tutaj na sleeve wszystkich zdjęć. 2. Pod prostokątem gdzie jest kod …"
click at [1200, 924] on span "Add comment" at bounding box center [1186, 924] width 51 height 8
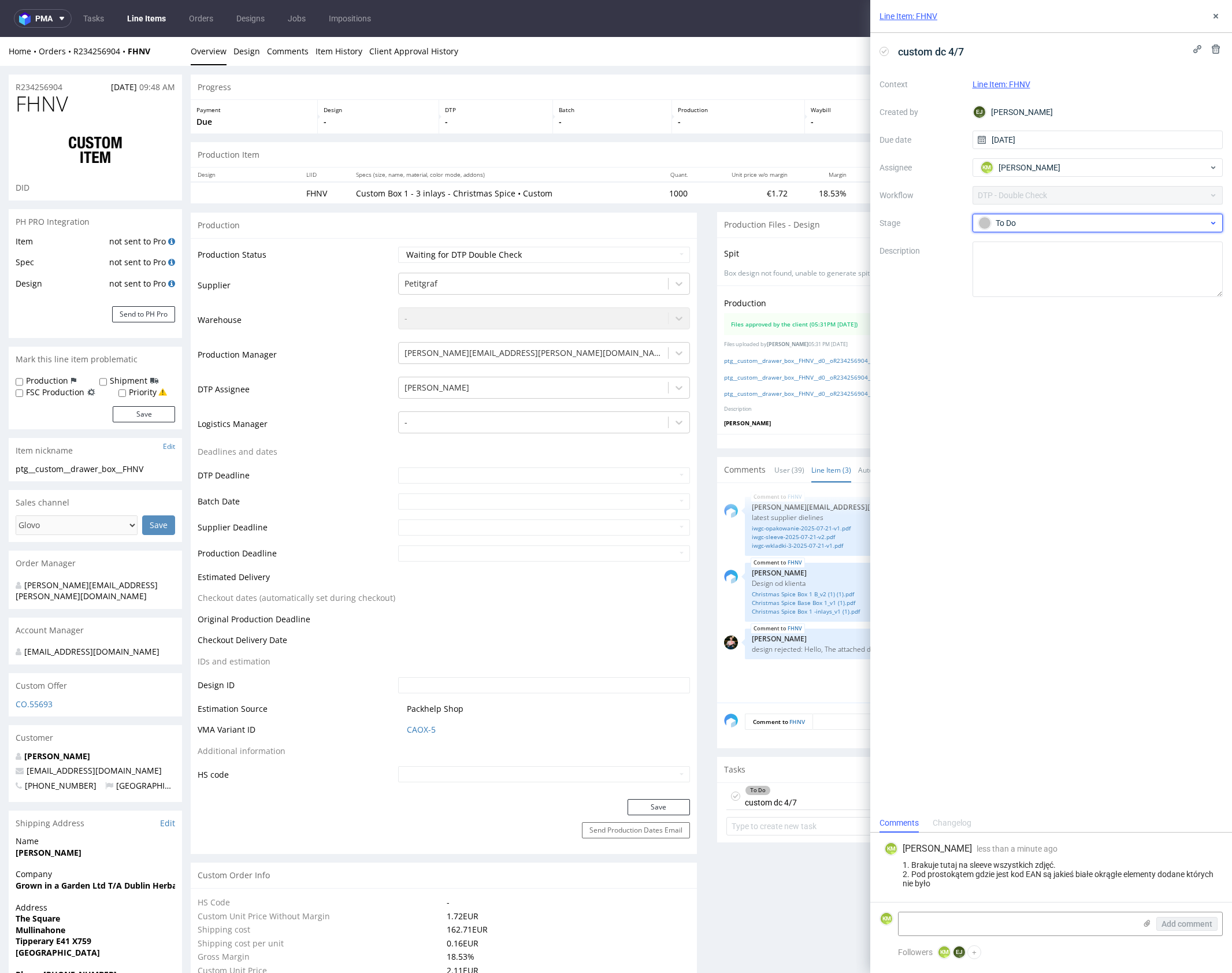
click at [1053, 223] on div "To Do" at bounding box center [1093, 223] width 230 height 13
click at [1076, 286] on div "Needs fixes" at bounding box center [1097, 297] width 241 height 23
click at [1217, 20] on icon at bounding box center [1216, 16] width 10 height 10
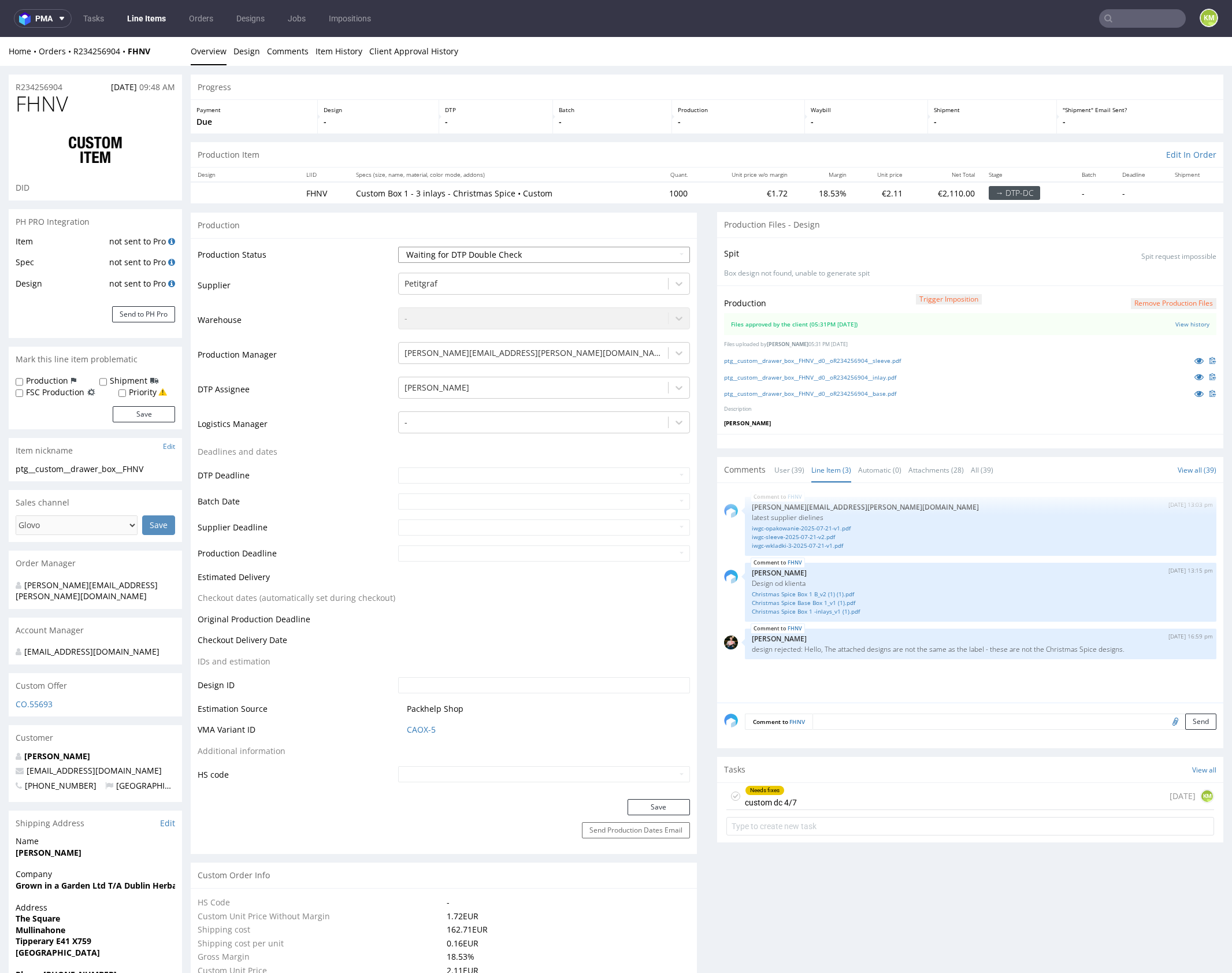
click at [621, 249] on select "Waiting for Artwork Waiting for Diecut Waiting for Mockup Waiting for DTP Waiti…" at bounding box center [544, 254] width 292 height 16
select select "dtp_dc_done"
click at [398, 246] on select "Waiting for Artwork Waiting for Diecut Waiting for Mockup Waiting for DTP Waiti…" at bounding box center [544, 254] width 292 height 16
click at [646, 799] on button "Save" at bounding box center [659, 807] width 63 height 16
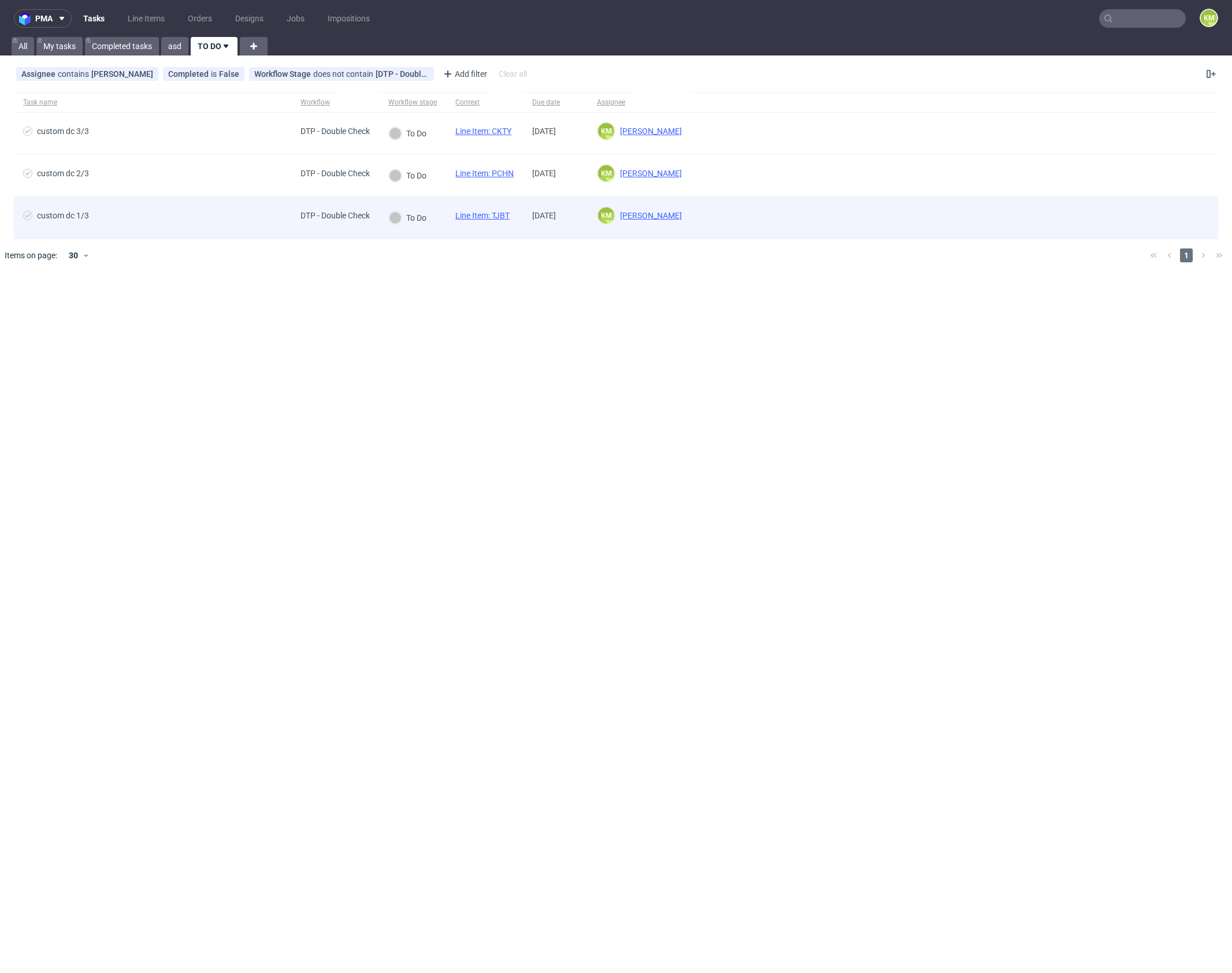
click at [499, 215] on link "Line Item: TJBT" at bounding box center [482, 215] width 55 height 10
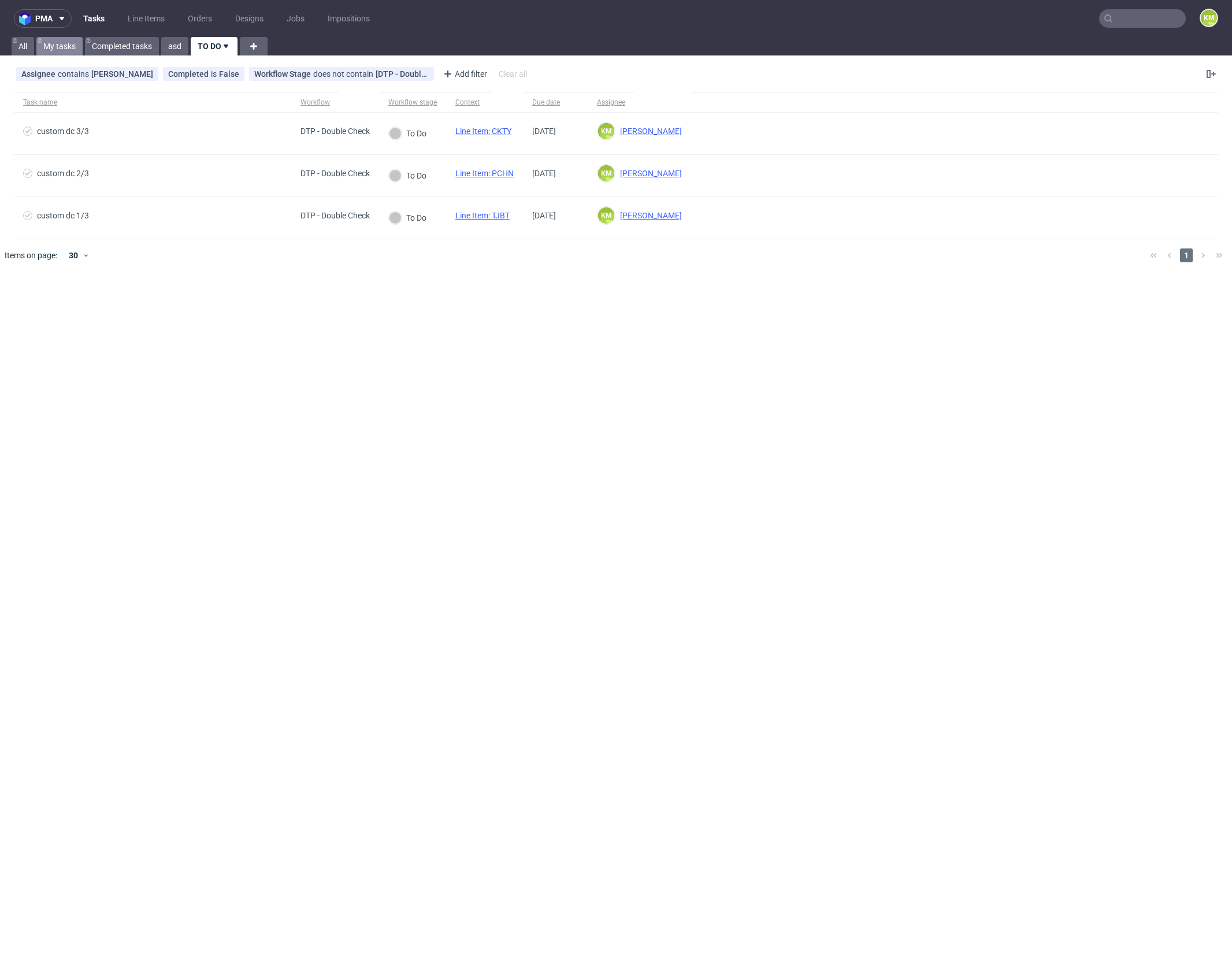
click at [58, 47] on link "My tasks" at bounding box center [59, 46] width 46 height 18
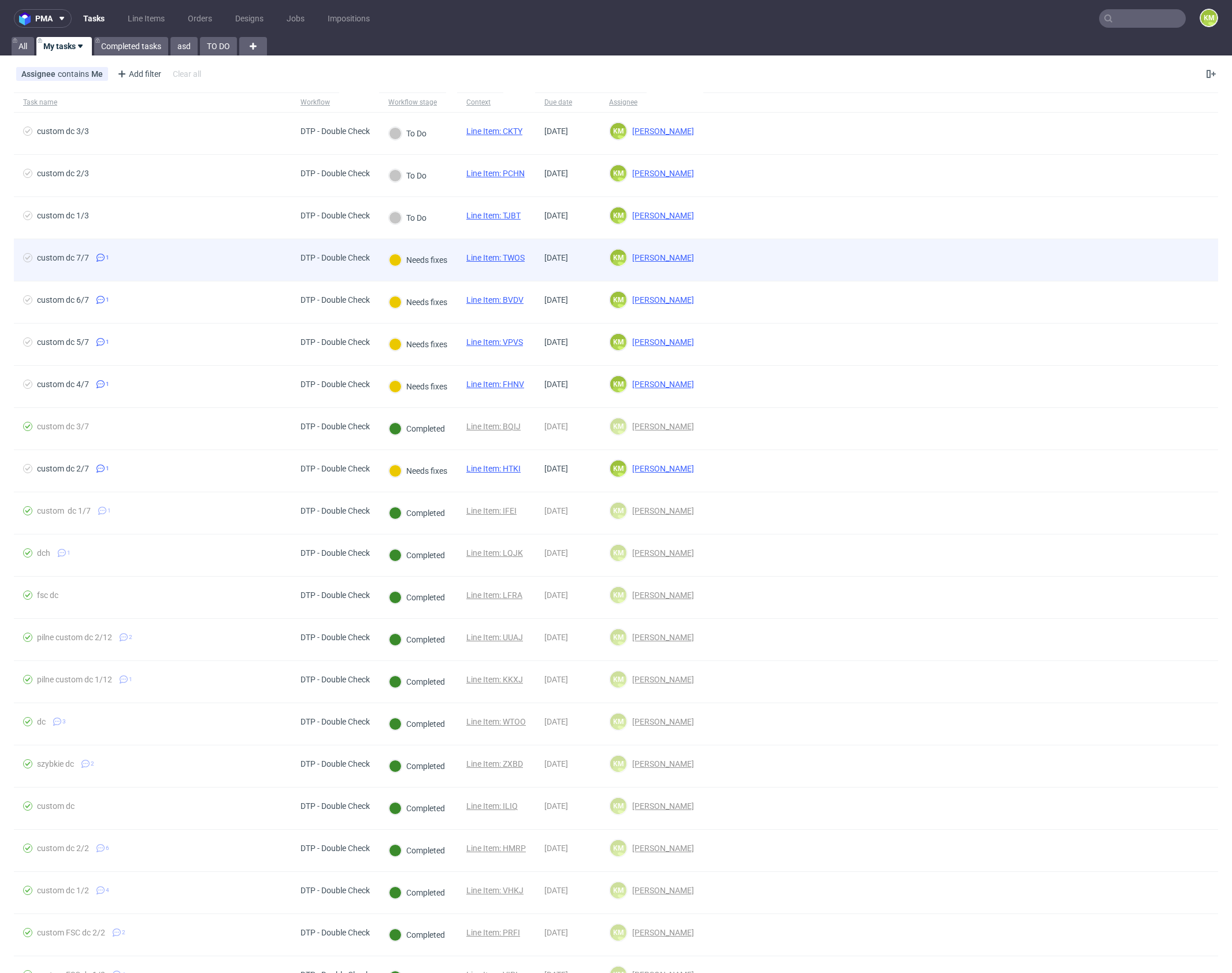
click at [524, 254] on link "Line Item: TWOS" at bounding box center [495, 257] width 58 height 10
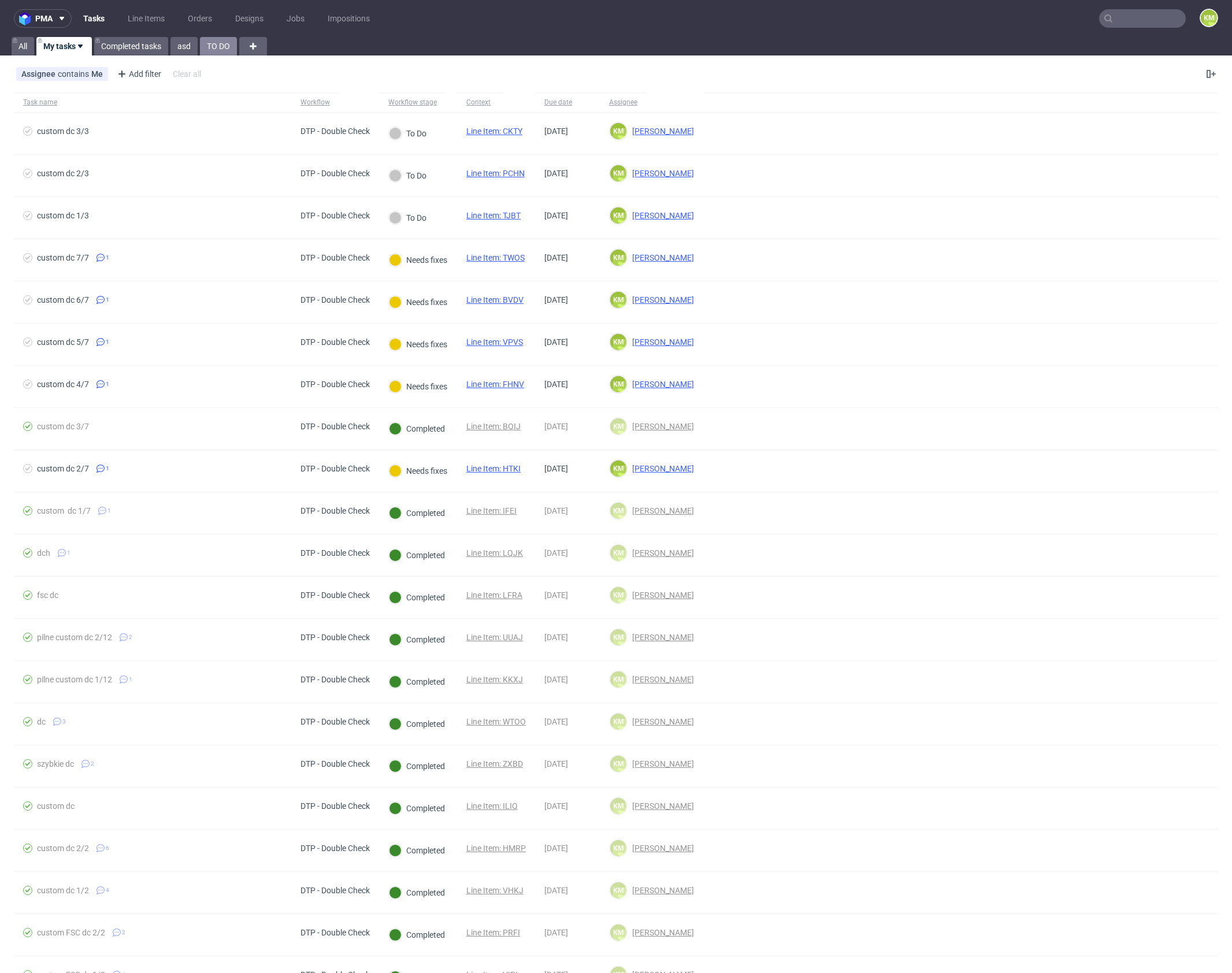
click at [215, 49] on link "TO DO" at bounding box center [218, 46] width 37 height 18
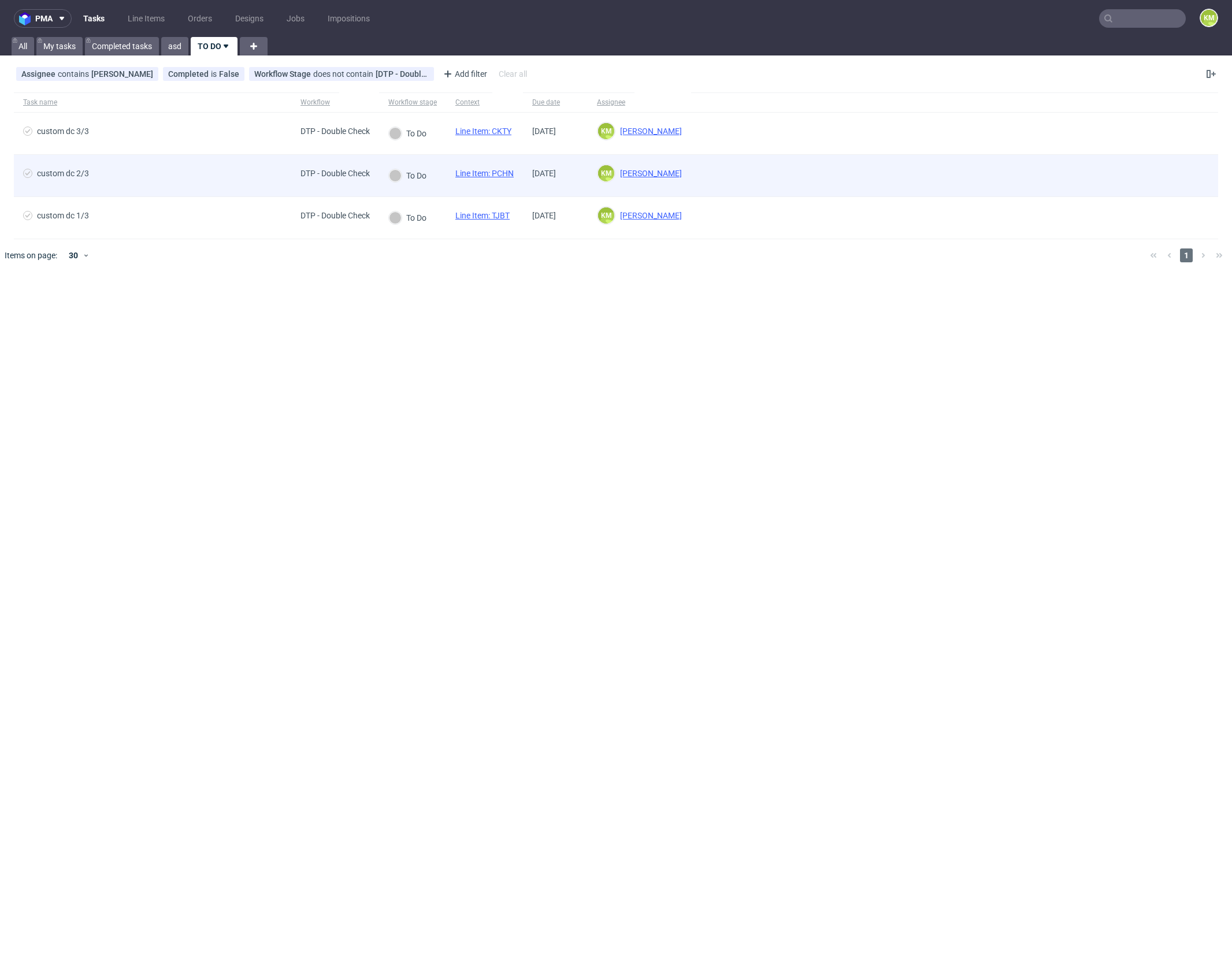
click at [511, 171] on link "Line Item: PCHN" at bounding box center [484, 173] width 58 height 10
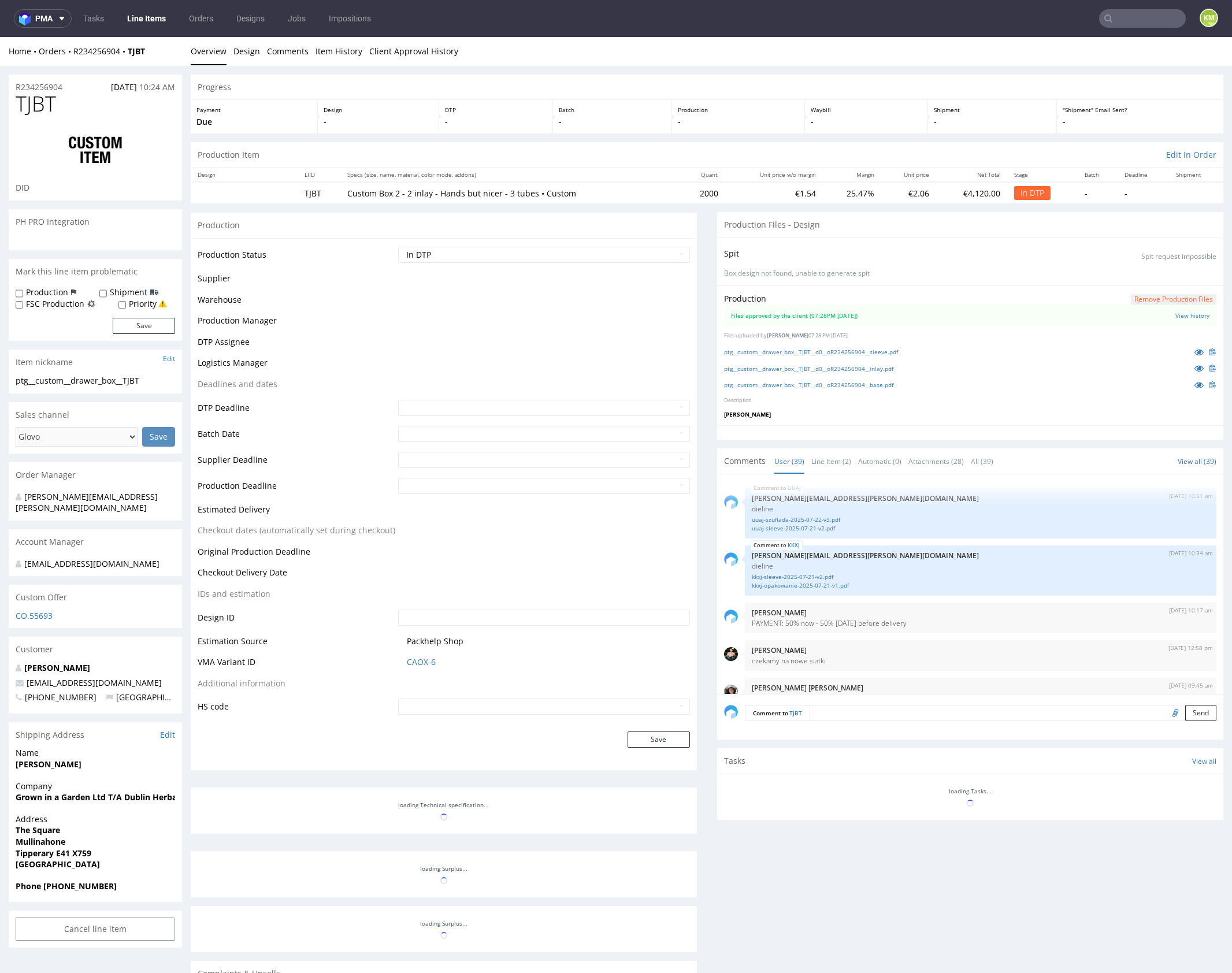
scroll to position [1902, 0]
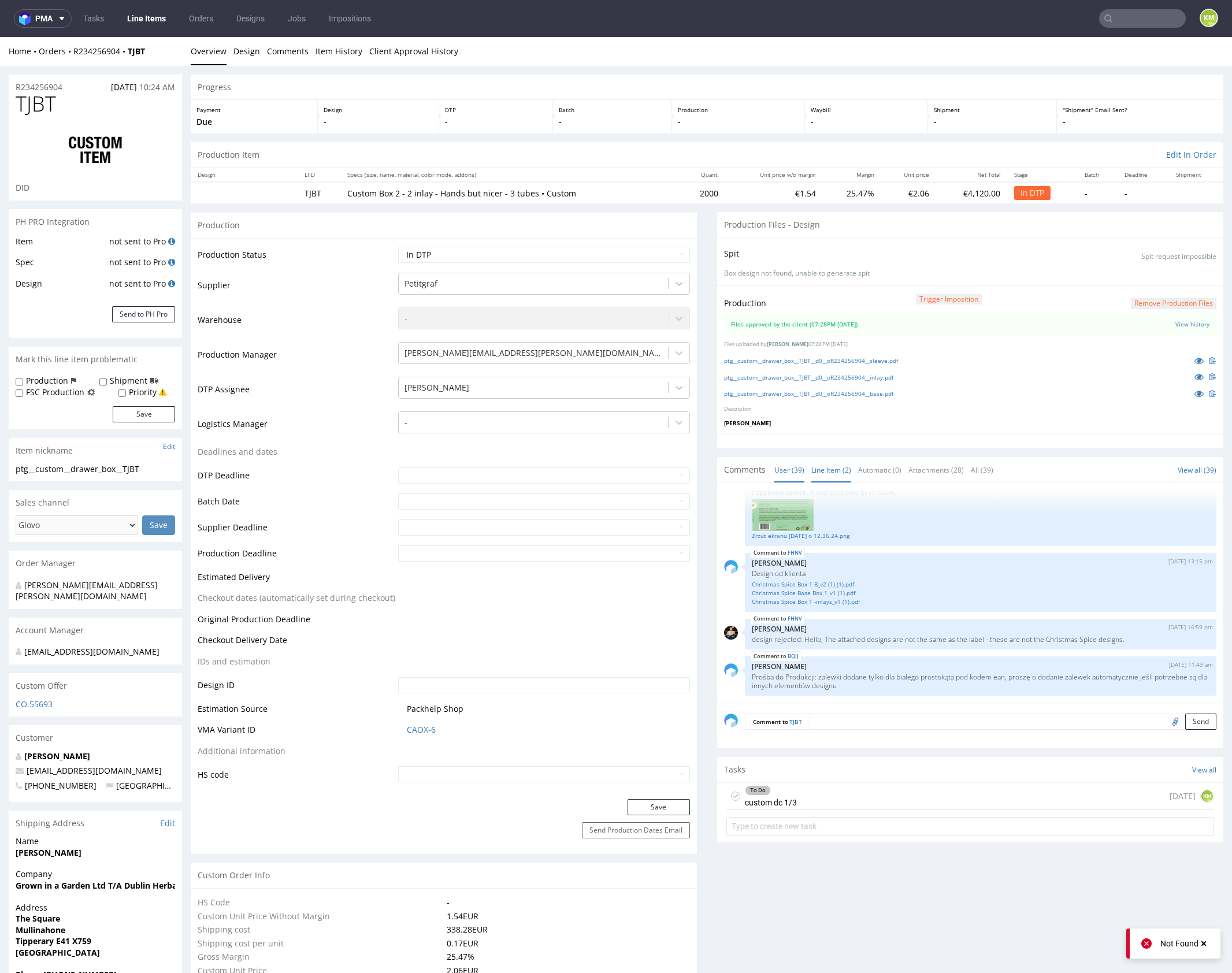
click at [833, 465] on link "Line Item (2)" at bounding box center [831, 470] width 40 height 25
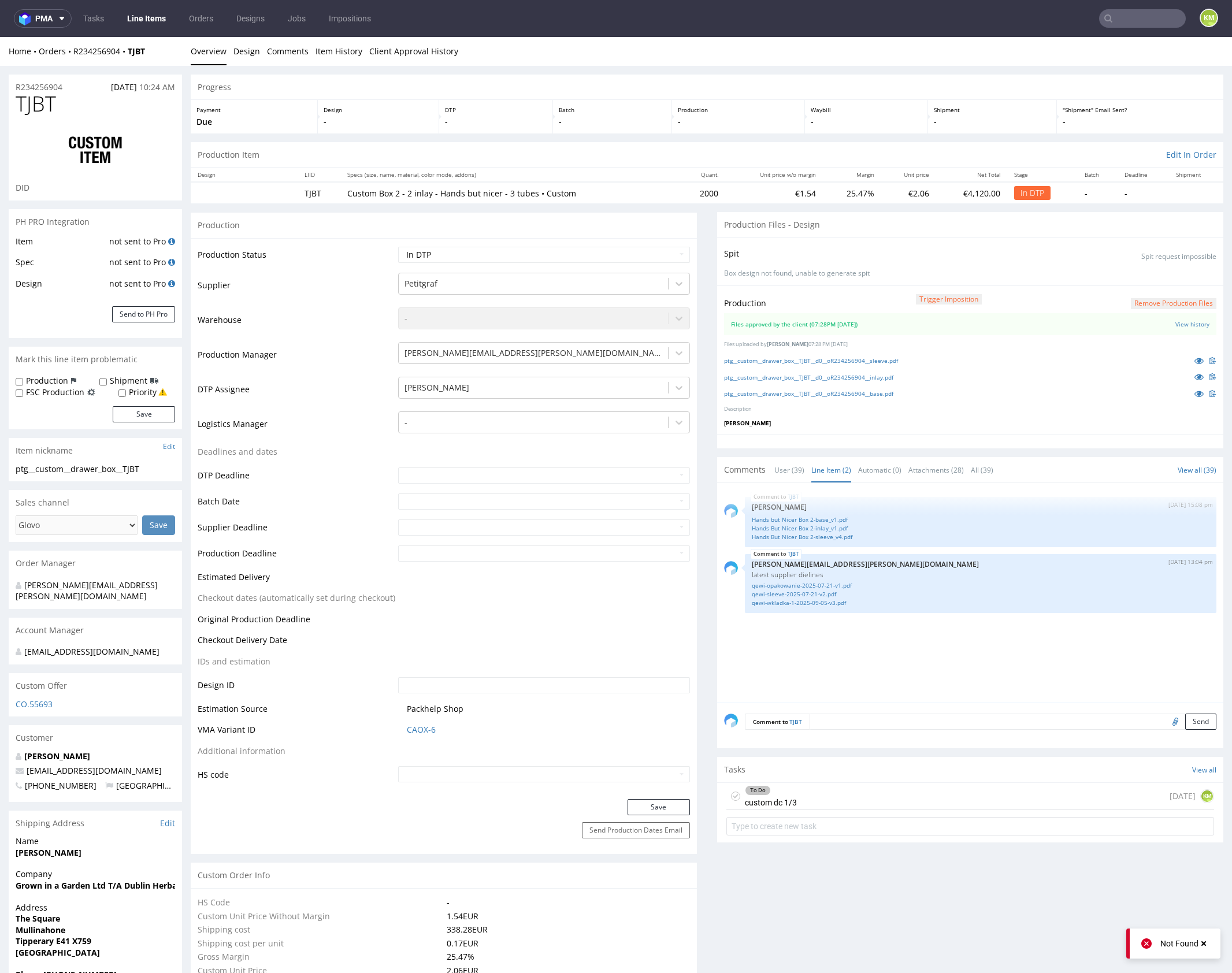
drag, startPoint x: 865, startPoint y: 671, endPoint x: 914, endPoint y: 657, distance: 51.0
click at [865, 671] on div "TJBT 4th Sep 25 | 15:08 pm Zuzanna Pawlicka-Sabak Hands but Nicer Box 2-base_v1…" at bounding box center [973, 596] width 499 height 212
click at [922, 655] on div "TJBT 4th Sep 25 | 15:08 pm Zuzanna Pawlicka-Sabak Hands but Nicer Box 2-base_v1…" at bounding box center [973, 596] width 499 height 212
click at [892, 689] on div "TJBT 4th Sep 25 | 15:08 pm Zuzanna Pawlicka-Sabak Hands but Nicer Box 2-base_v1…" at bounding box center [973, 596] width 499 height 212
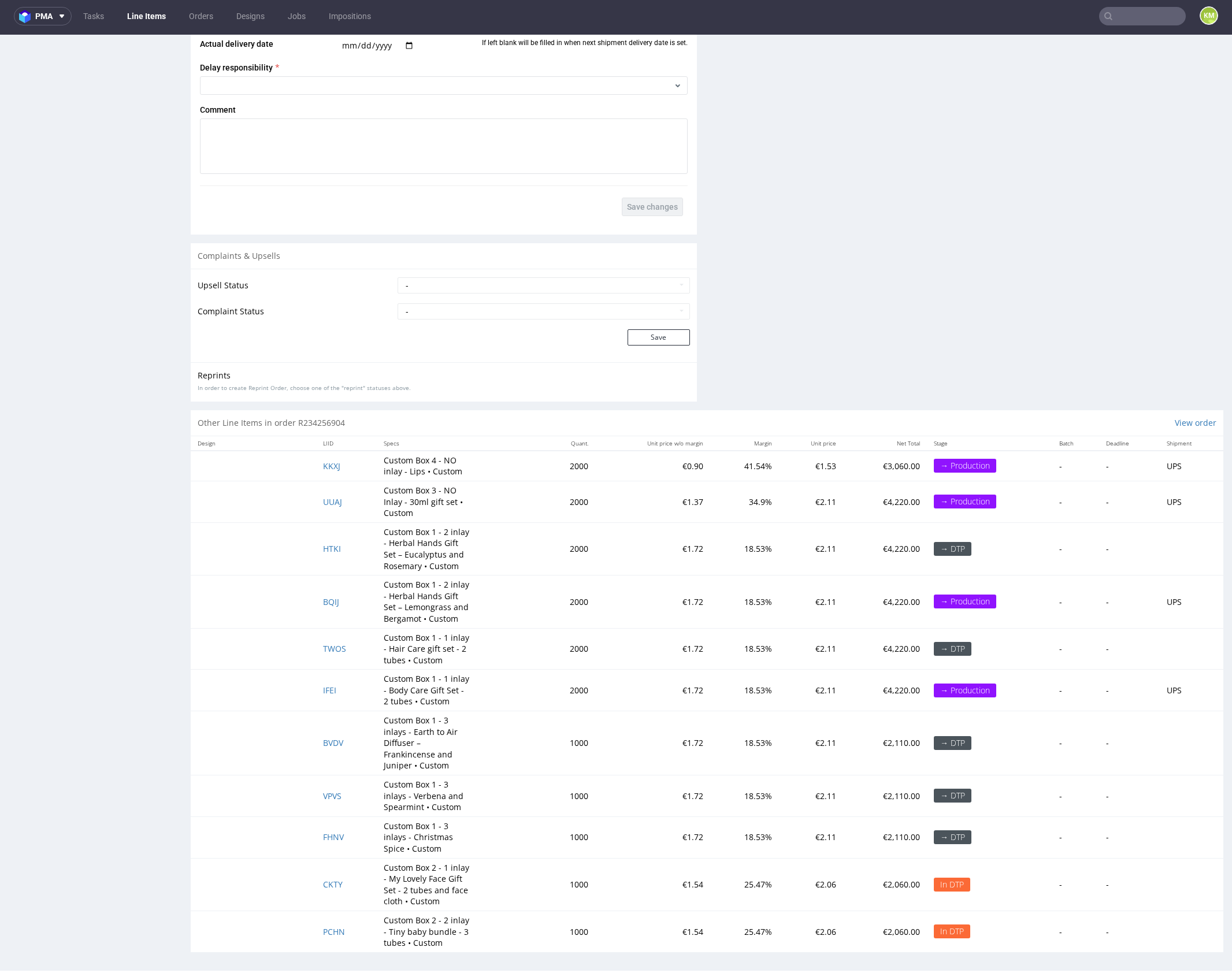
scroll to position [3, 0]
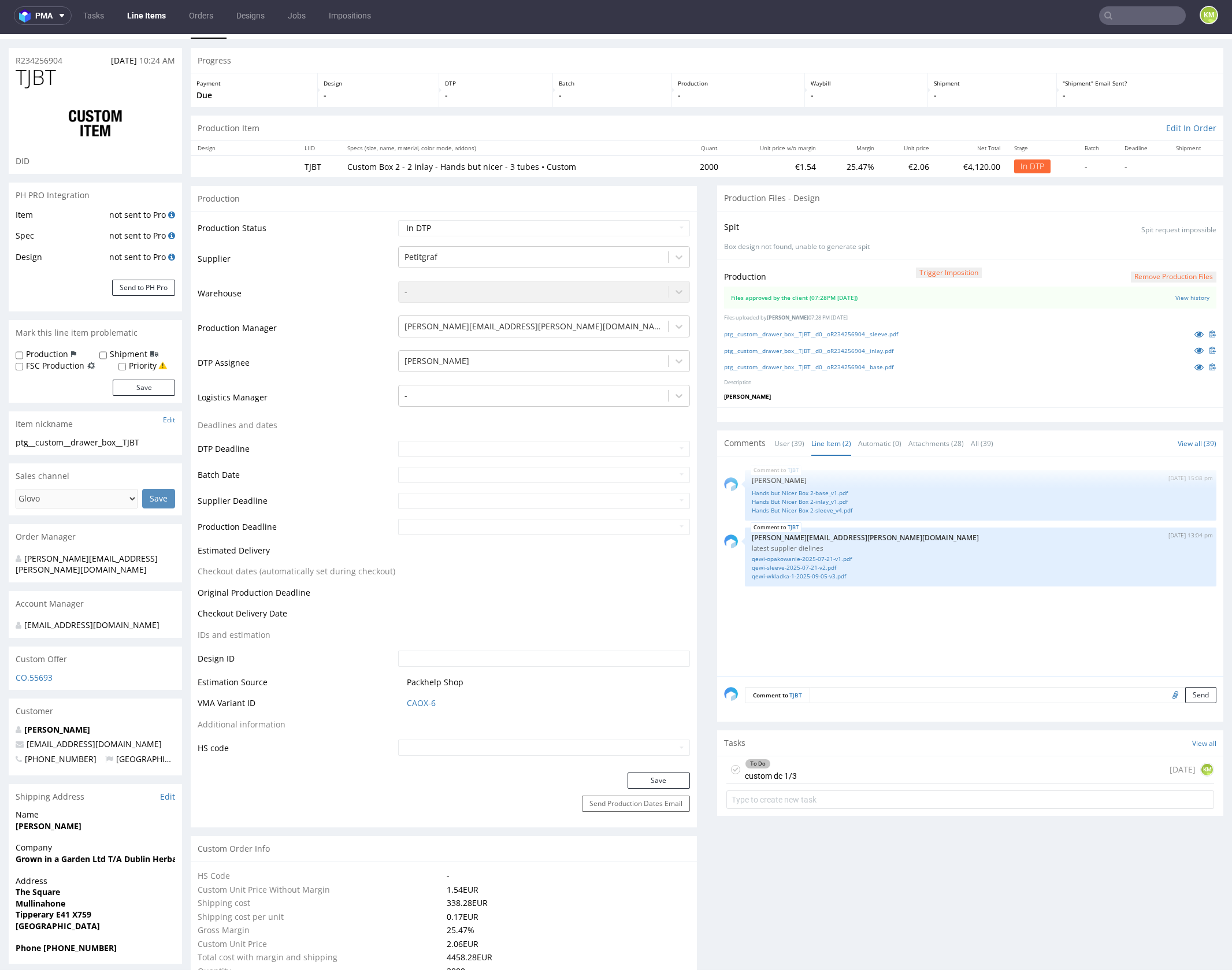
scroll to position [0, 0]
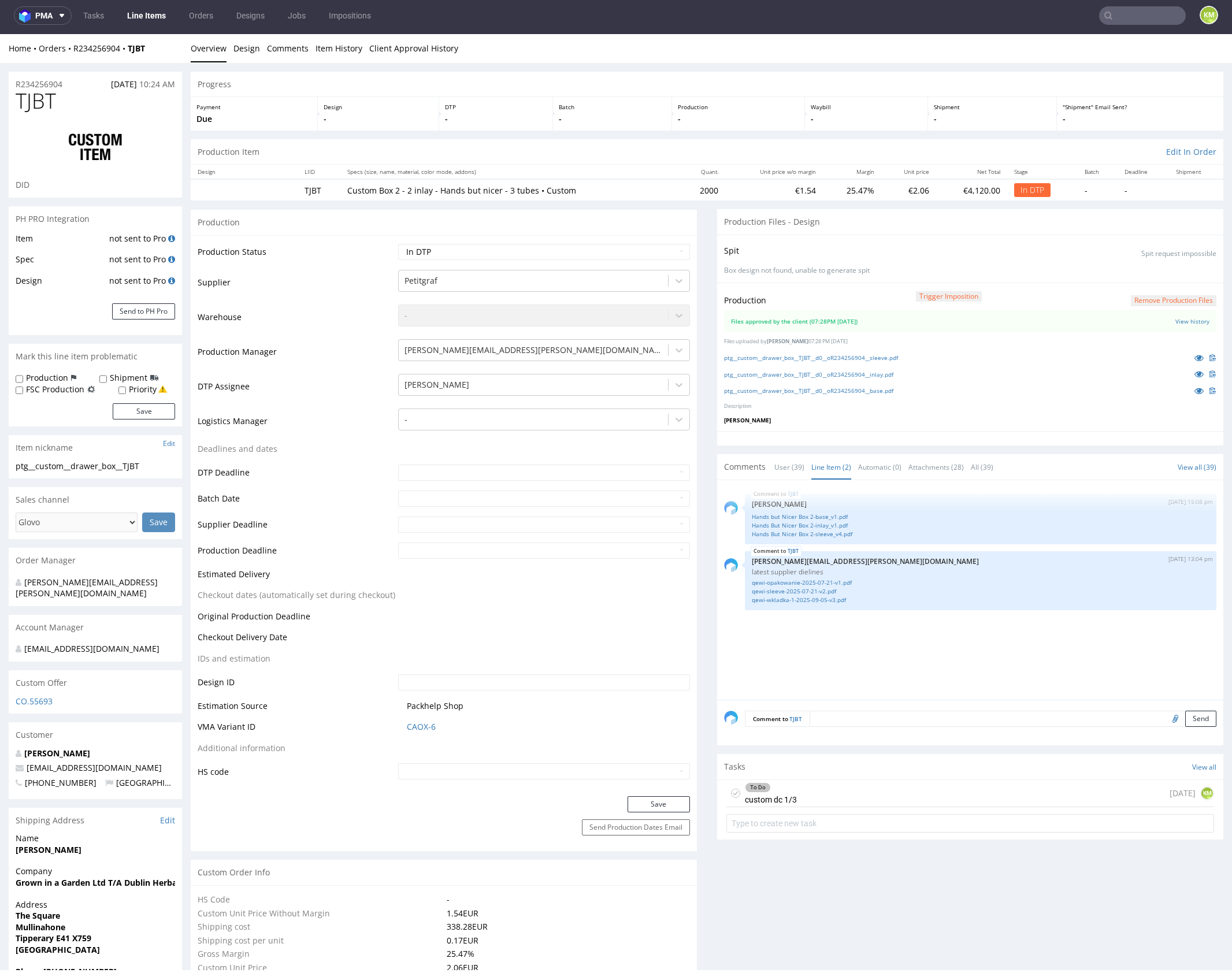
click at [841, 791] on div "To Do custom dc 1/3 1 day ago KM" at bounding box center [969, 793] width 488 height 27
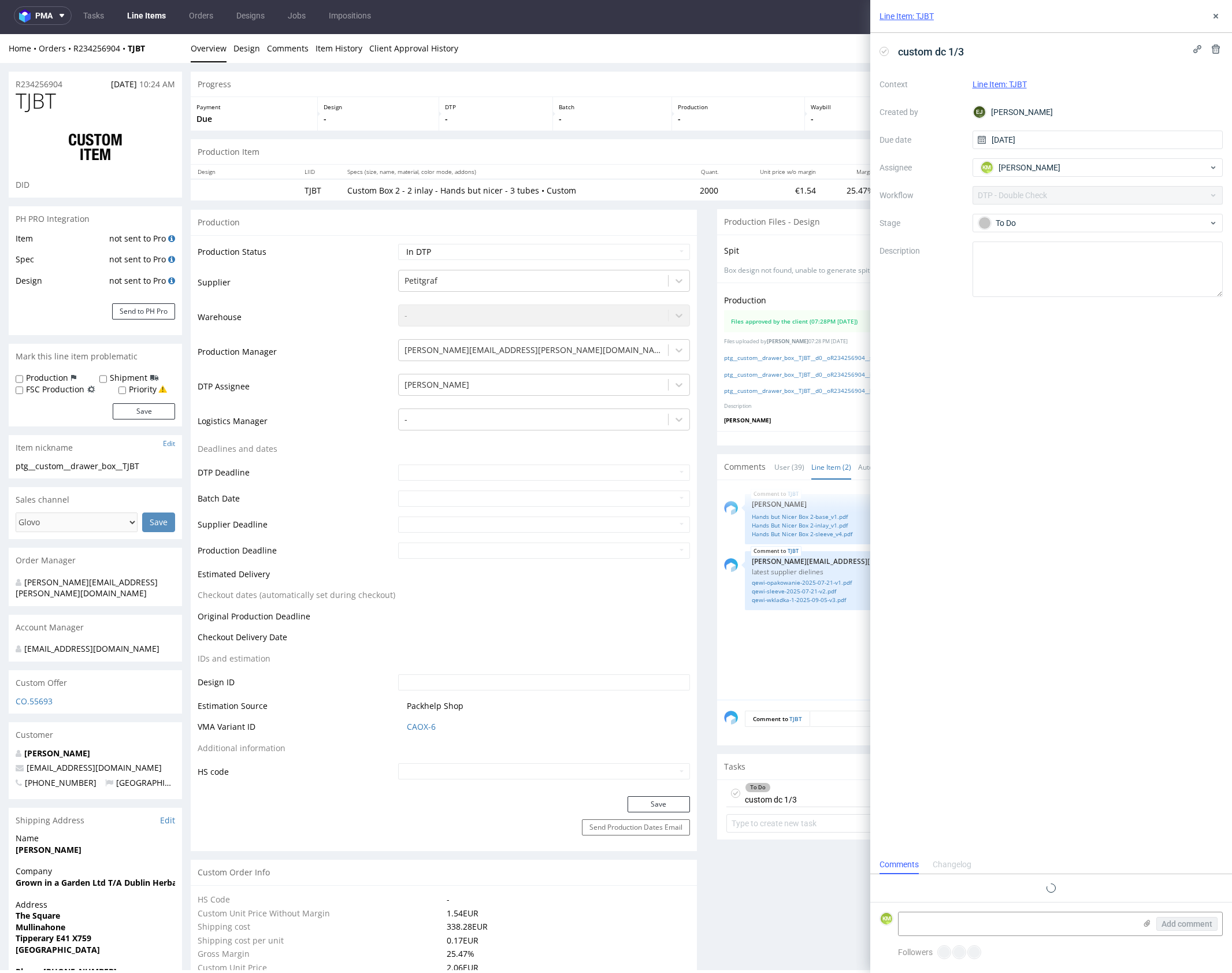
scroll to position [10, 0]
click at [1219, 21] on button at bounding box center [1215, 16] width 14 height 14
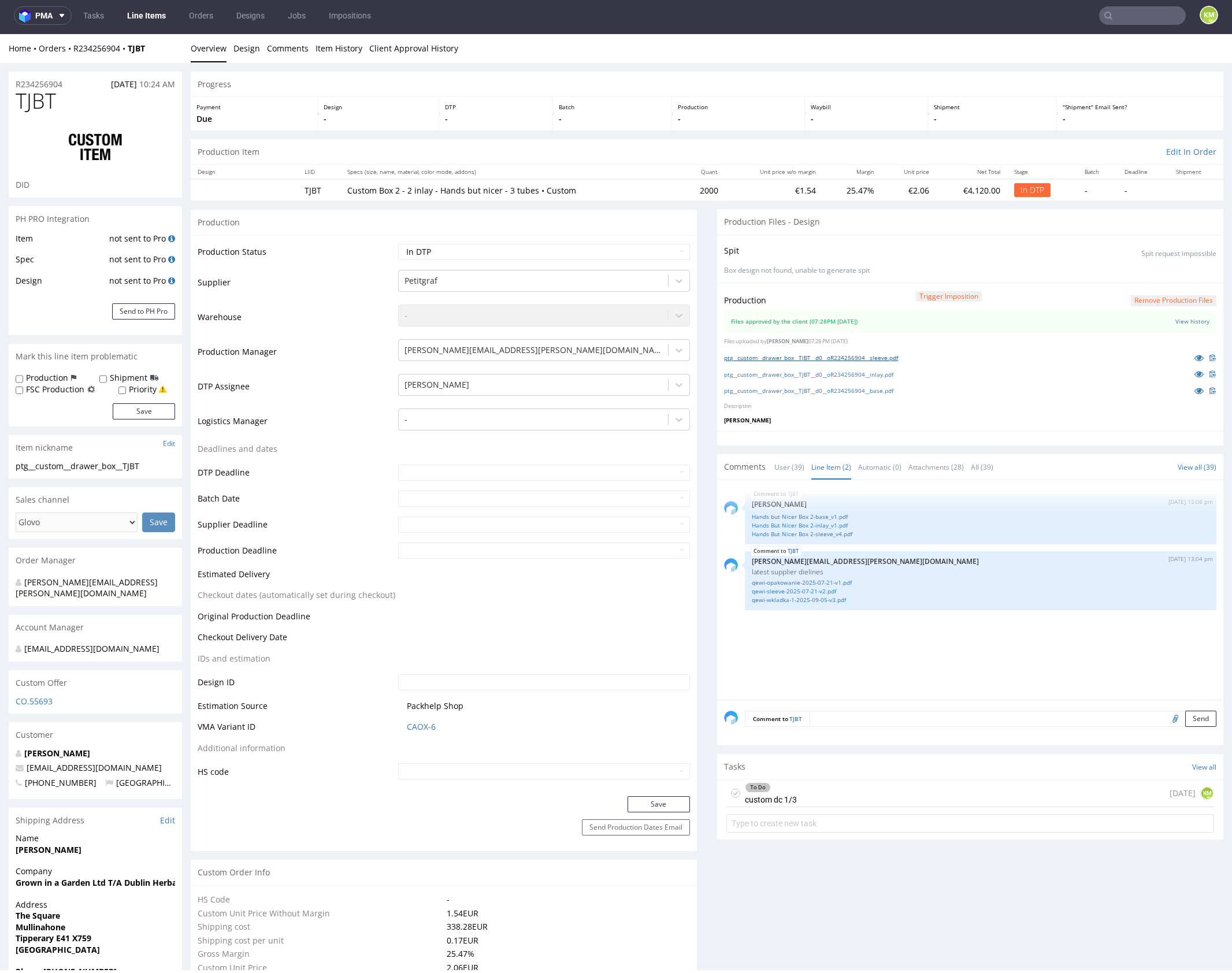
click at [870, 357] on link "ptg__custom__drawer_box__TJBT__d0__oR234256904__sleeve.pdf" at bounding box center [811, 357] width 174 height 8
click at [876, 373] on link "ptg__custom__drawer_box__TJBT__d0__oR234256904__inlay.pdf" at bounding box center [808, 374] width 169 height 8
click at [887, 392] on link "ptg__custom__drawer_box__TJBT__d0__oR234256904__base.pdf" at bounding box center [808, 390] width 169 height 8
click at [848, 438] on div at bounding box center [970, 438] width 506 height 15
click at [920, 621] on div "TJBT 4th Sep 25 | 15:08 pm Zuzanna Pawlicka-Sabak Hands but Nicer Box 2-base_v1…" at bounding box center [973, 593] width 499 height 212
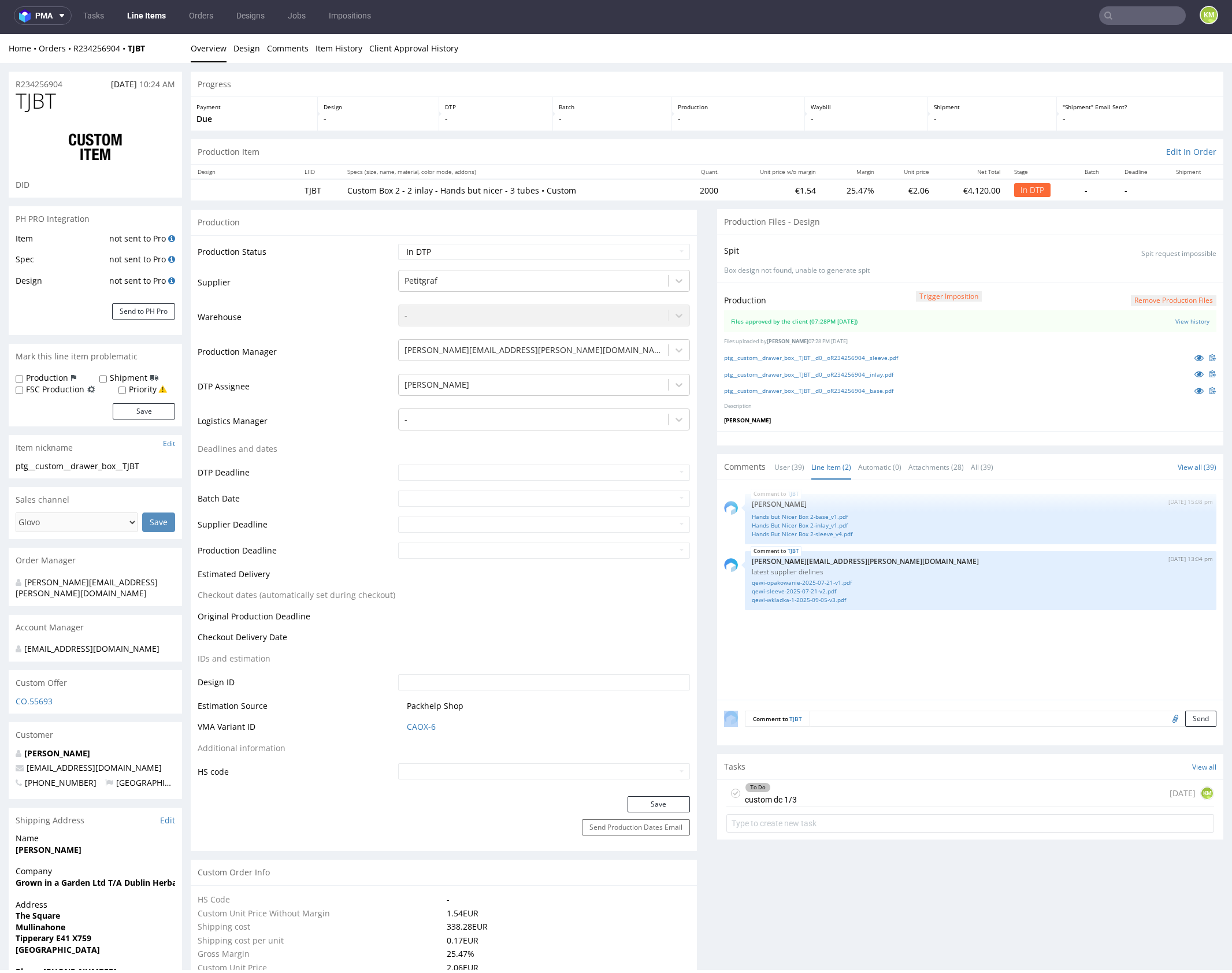
click at [920, 621] on div "TJBT 4th Sep 25 | 15:08 pm Zuzanna Pawlicka-Sabak Hands but Nicer Box 2-base_v1…" at bounding box center [973, 593] width 499 height 212
click at [836, 797] on div "To Do custom dc 1/3 1 day ago KM" at bounding box center [969, 793] width 488 height 27
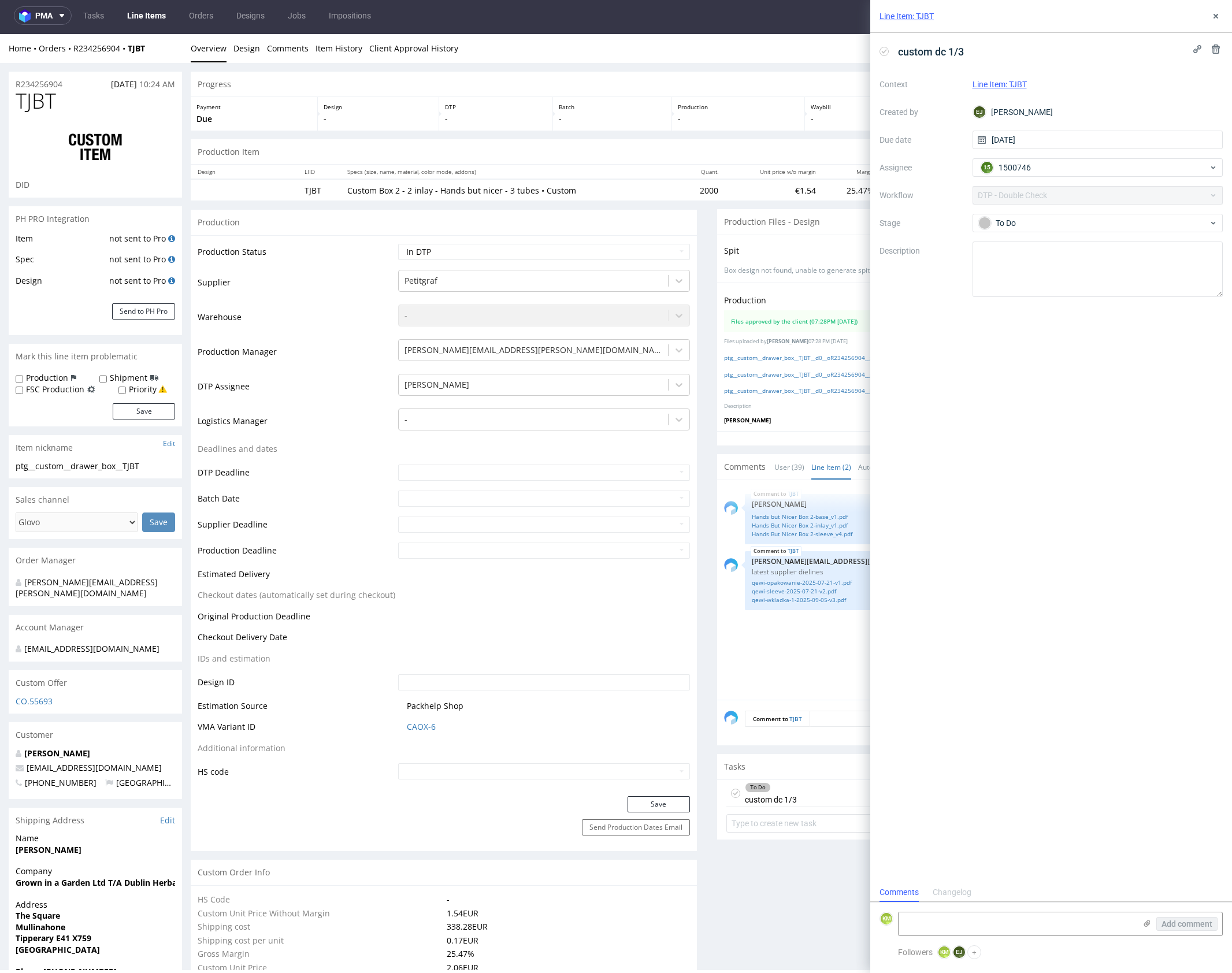
scroll to position [10, 0]
click at [1218, 23] on div "Line Item: TJBT" at bounding box center [1051, 16] width 361 height 33
click at [1215, 18] on icon at bounding box center [1216, 16] width 10 height 10
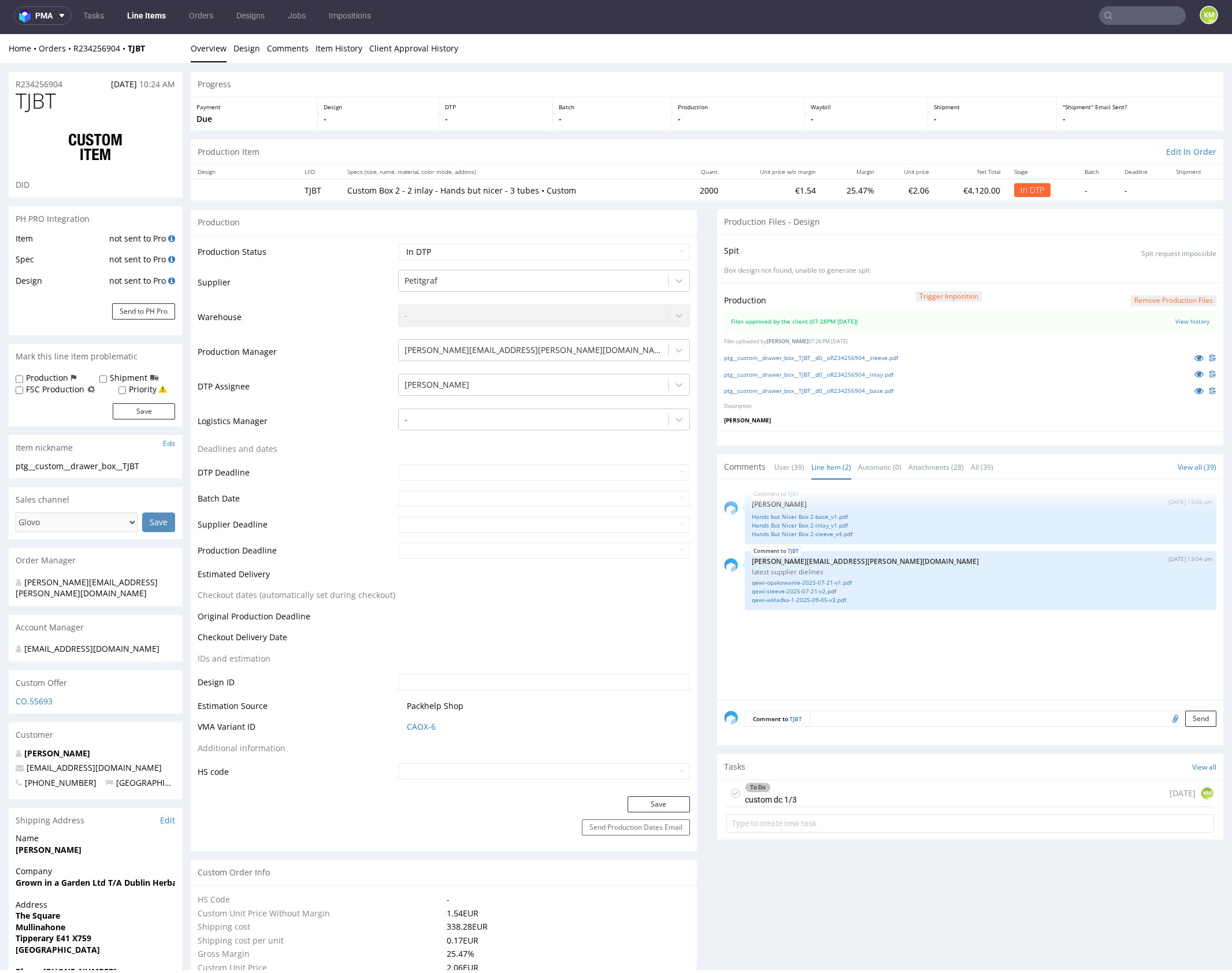
click at [836, 634] on div "TJBT 4th Sep 25 | 15:08 pm Zuzanna Pawlicka-Sabak Hands but Nicer Box 2-base_v1…" at bounding box center [973, 593] width 499 height 212
click at [860, 647] on div "TJBT 4th Sep 25 | 15:08 pm Zuzanna Pawlicka-Sabak Hands but Nicer Box 2-base_v1…" at bounding box center [973, 593] width 499 height 212
click at [859, 648] on div "TJBT 4th Sep 25 | 15:08 pm Zuzanna Pawlicka-Sabak Hands but Nicer Box 2-base_v1…" at bounding box center [973, 593] width 499 height 212
click at [842, 790] on div "To Do custom dc 1/3 1 day ago KM" at bounding box center [969, 793] width 488 height 27
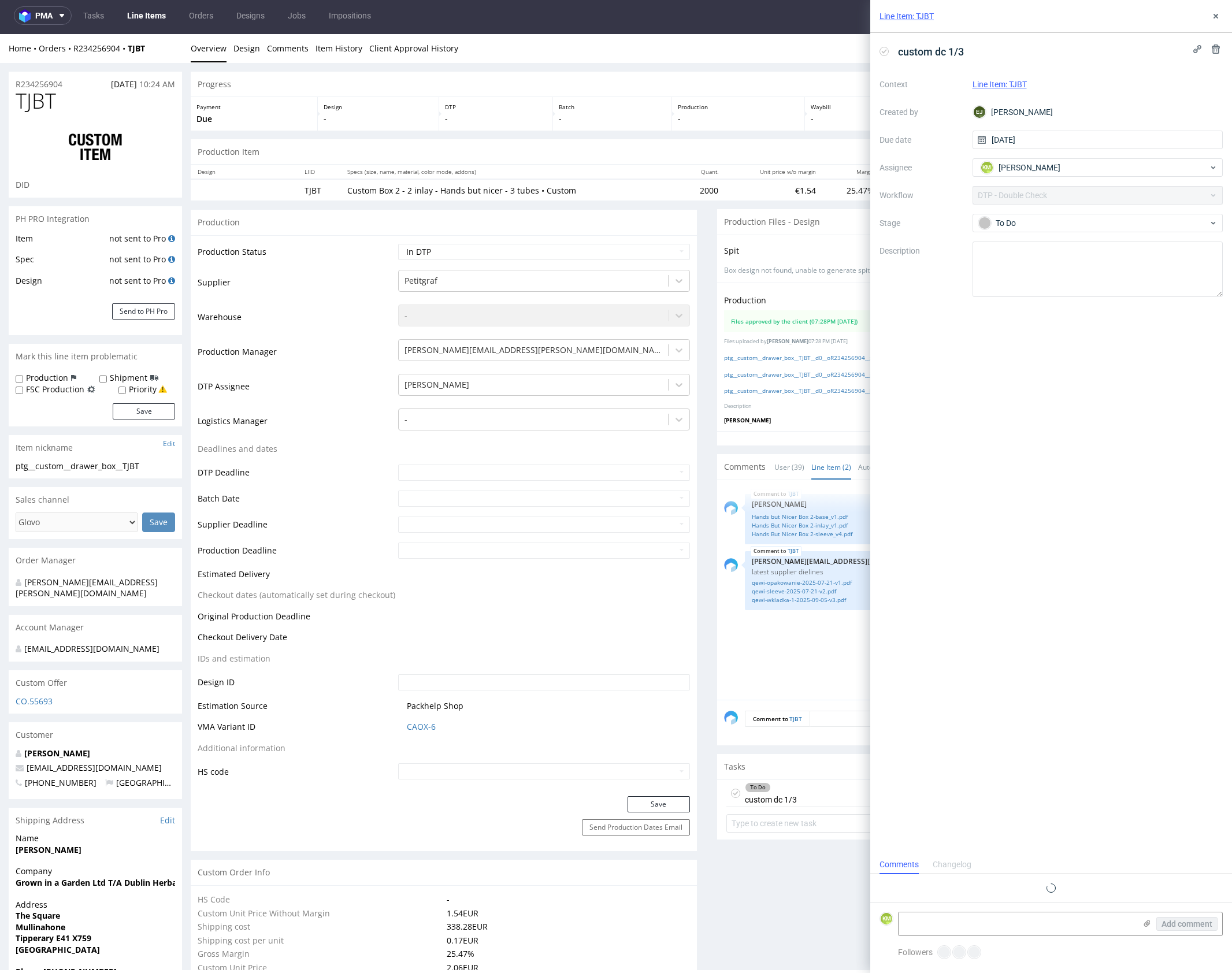
scroll to position [10, 0]
click at [1217, 19] on icon at bounding box center [1216, 16] width 10 height 10
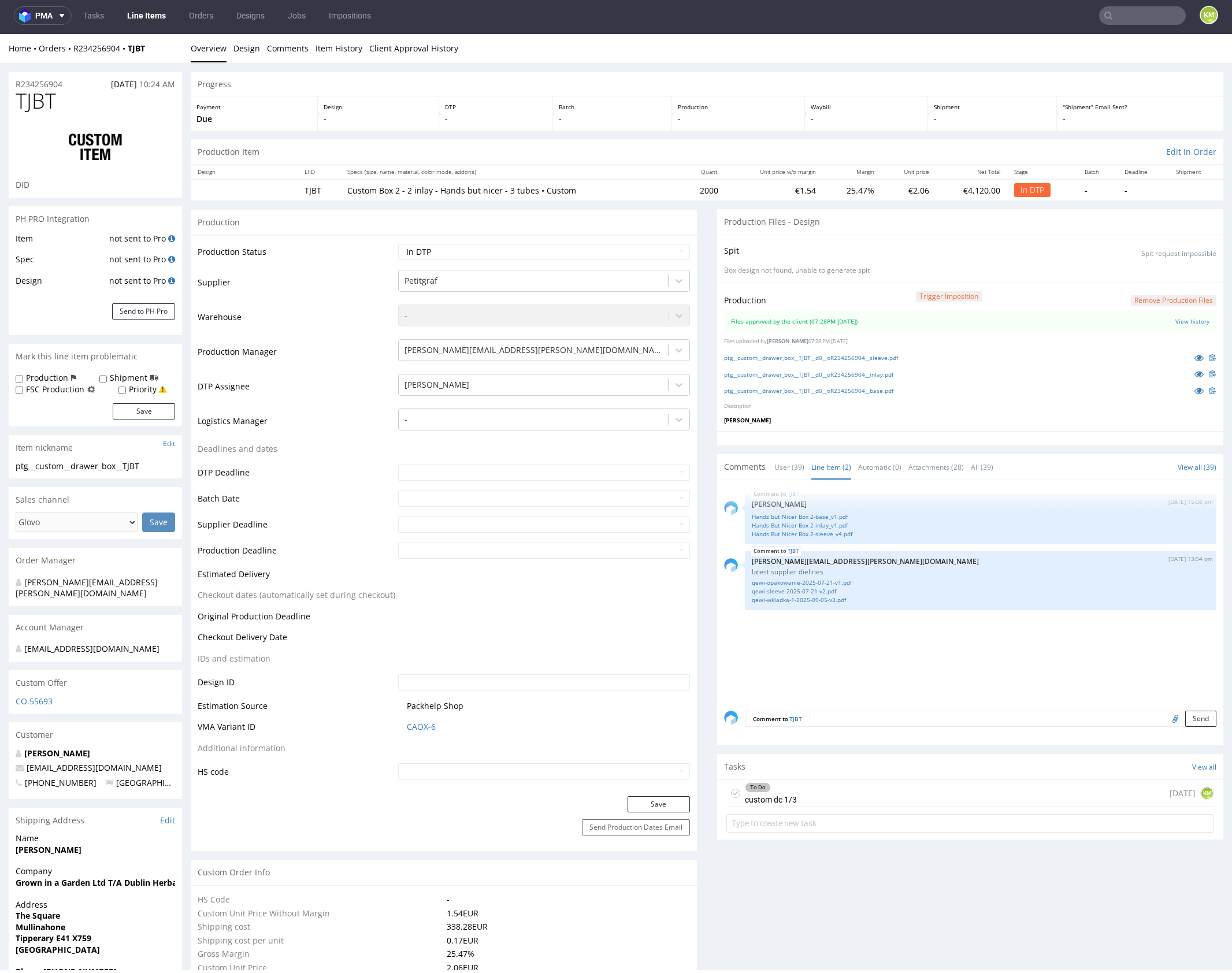
click at [866, 645] on div "TJBT 4th Sep 25 | 15:08 pm Zuzanna Pawlicka-Sabak Hands but Nicer Box 2-base_v1…" at bounding box center [973, 593] width 499 height 212
click at [859, 643] on div "TJBT 4th Sep 25 | 15:08 pm Zuzanna Pawlicka-Sabak Hands but Nicer Box 2-base_v1…" at bounding box center [973, 593] width 499 height 212
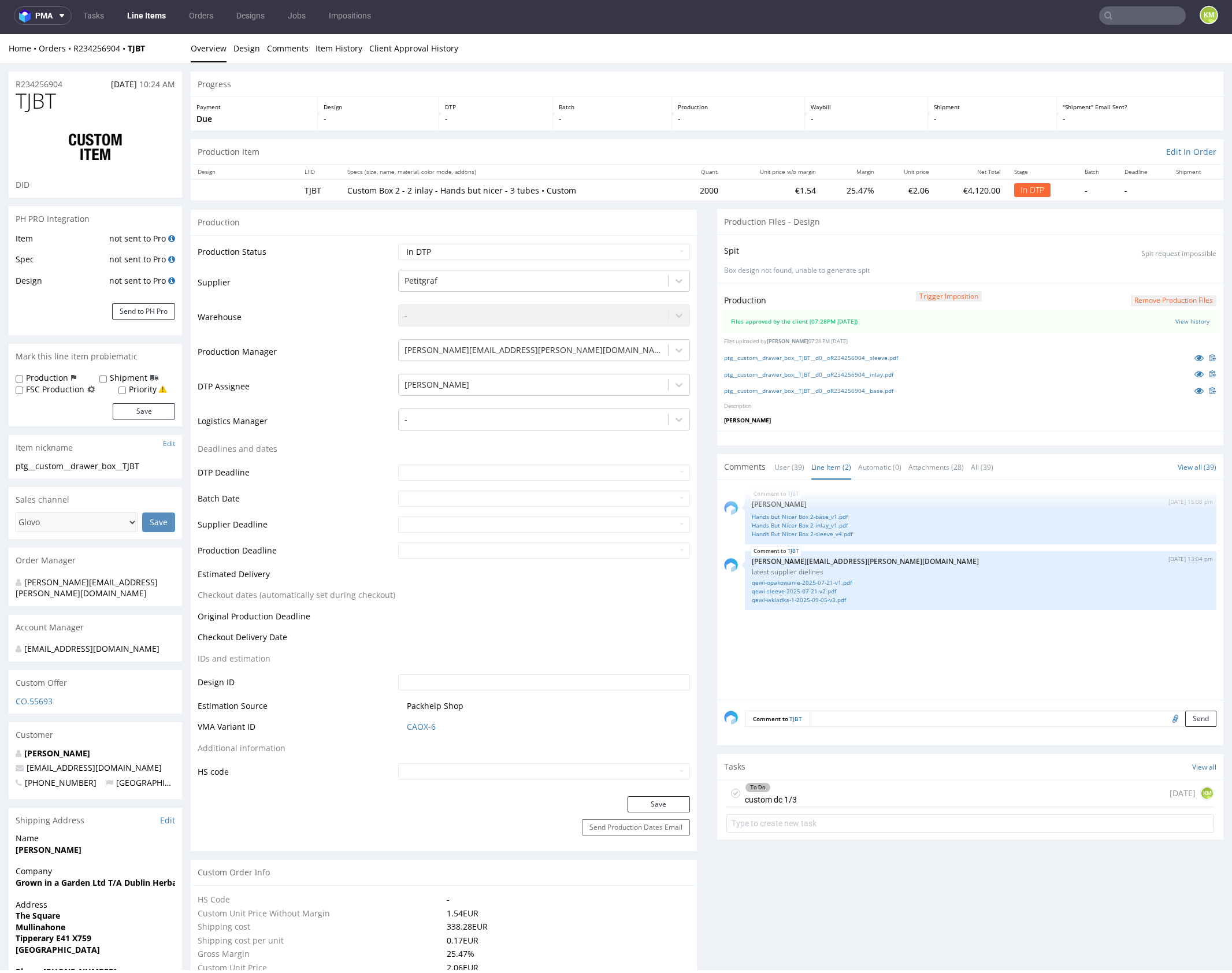
click at [842, 440] on div at bounding box center [970, 438] width 506 height 15
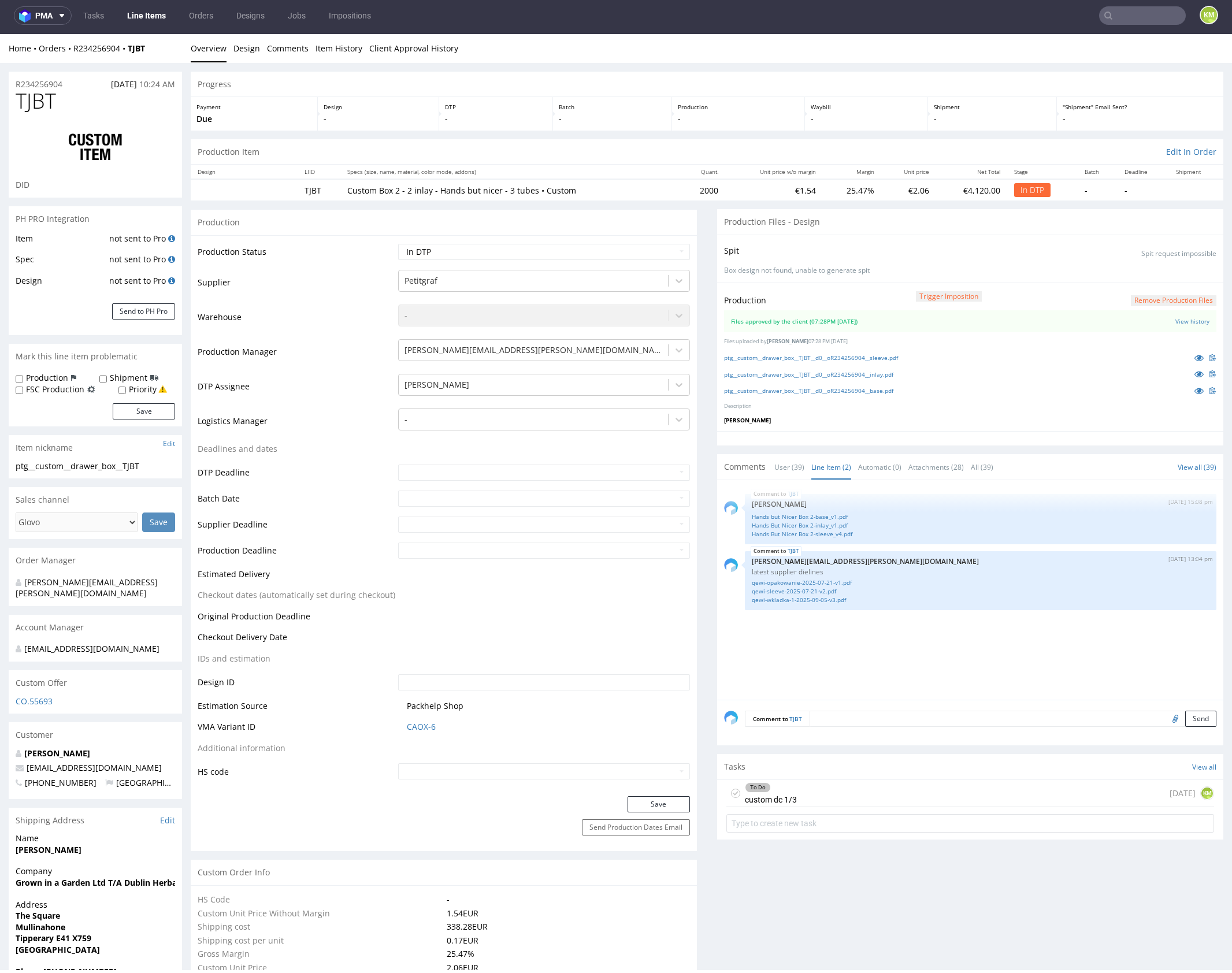
click at [848, 443] on div at bounding box center [970, 438] width 506 height 15
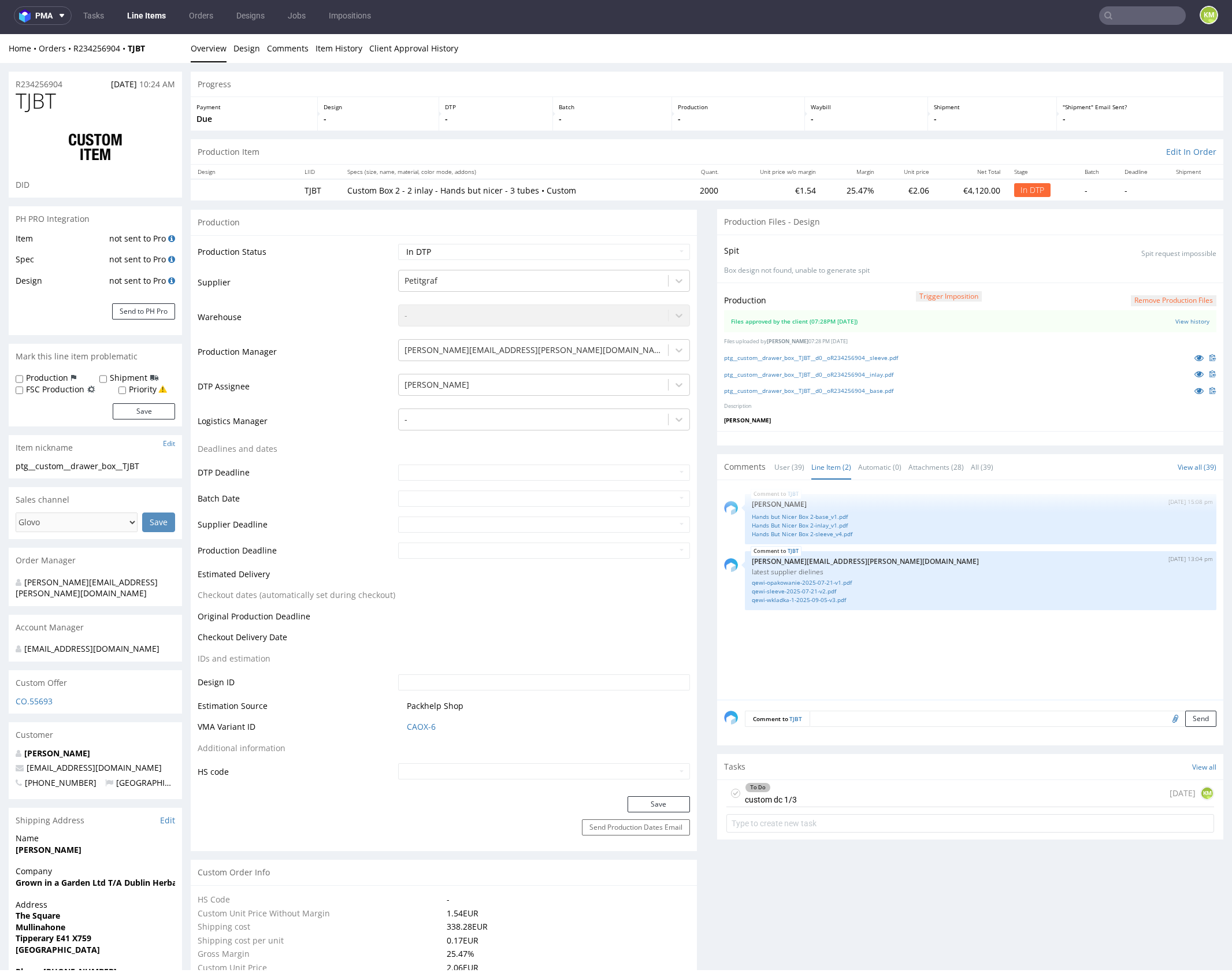
click at [877, 634] on div "TJBT 4th Sep 25 | 15:08 pm Zuzanna Pawlicka-Sabak Hands but Nicer Box 2-base_v1…" at bounding box center [973, 593] width 499 height 212
click at [830, 632] on div "TJBT 4th Sep 25 | 15:08 pm Zuzanna Pawlicka-Sabak Hands but Nicer Box 2-base_v1…" at bounding box center [973, 593] width 499 height 212
click at [817, 582] on link "qewi-opakowanie-2025-07-21-v1.pdf" at bounding box center [980, 583] width 457 height 9
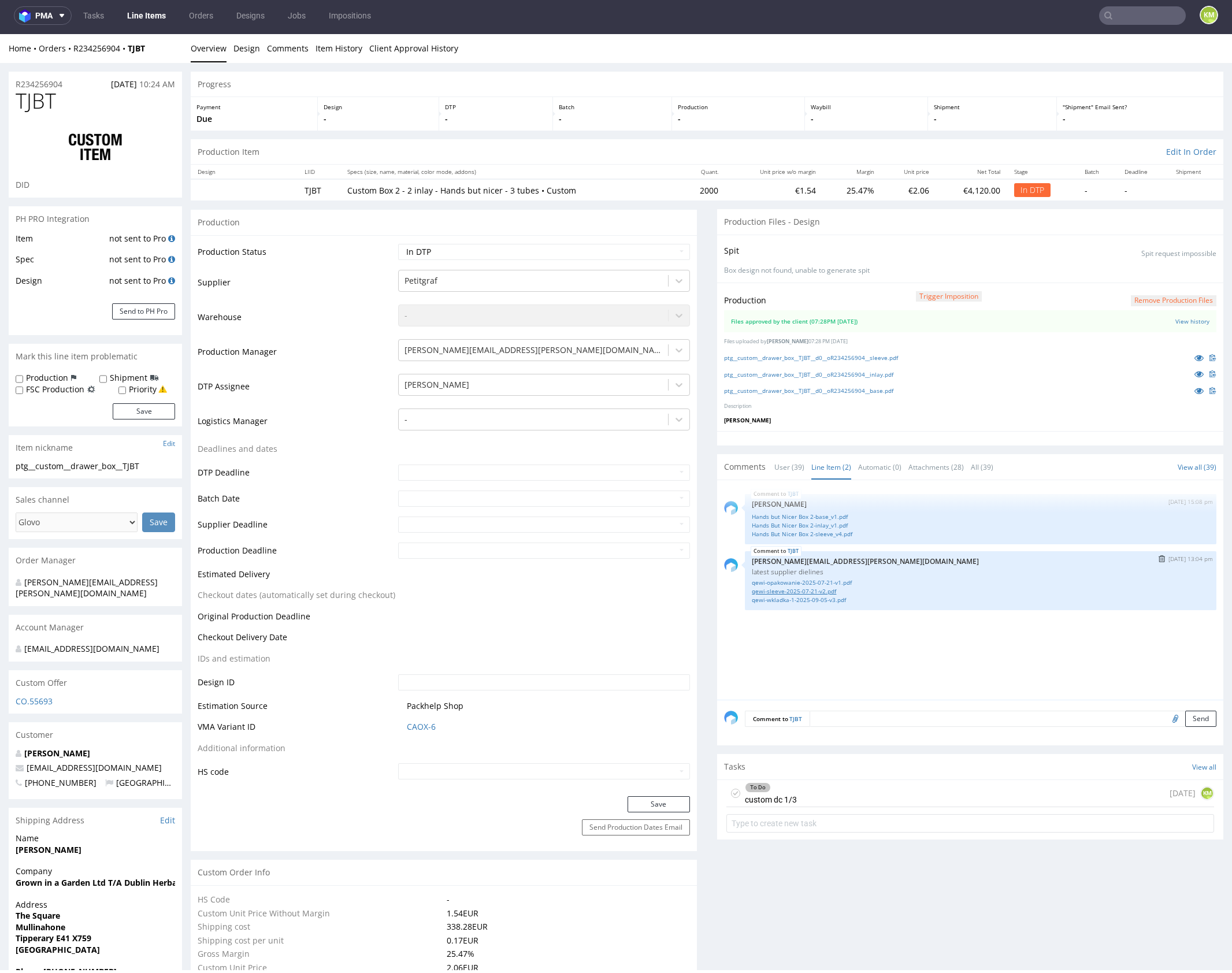
click at [821, 590] on link "qewi-sleeve-2025-07-21-v2.pdf" at bounding box center [980, 592] width 457 height 9
click at [826, 599] on link "qewi-wkladka-1-2025-09-05-v3.pdf" at bounding box center [980, 600] width 457 height 9
drag, startPoint x: 913, startPoint y: 665, endPoint x: 879, endPoint y: 601, distance: 72.5
click at [913, 664] on div "TJBT 4th Sep 25 | 15:08 pm Zuzanna Pawlicka-Sabak Hands but Nicer Box 2-base_v1…" at bounding box center [973, 593] width 499 height 212
drag, startPoint x: 862, startPoint y: 486, endPoint x: 850, endPoint y: 494, distance: 14.4
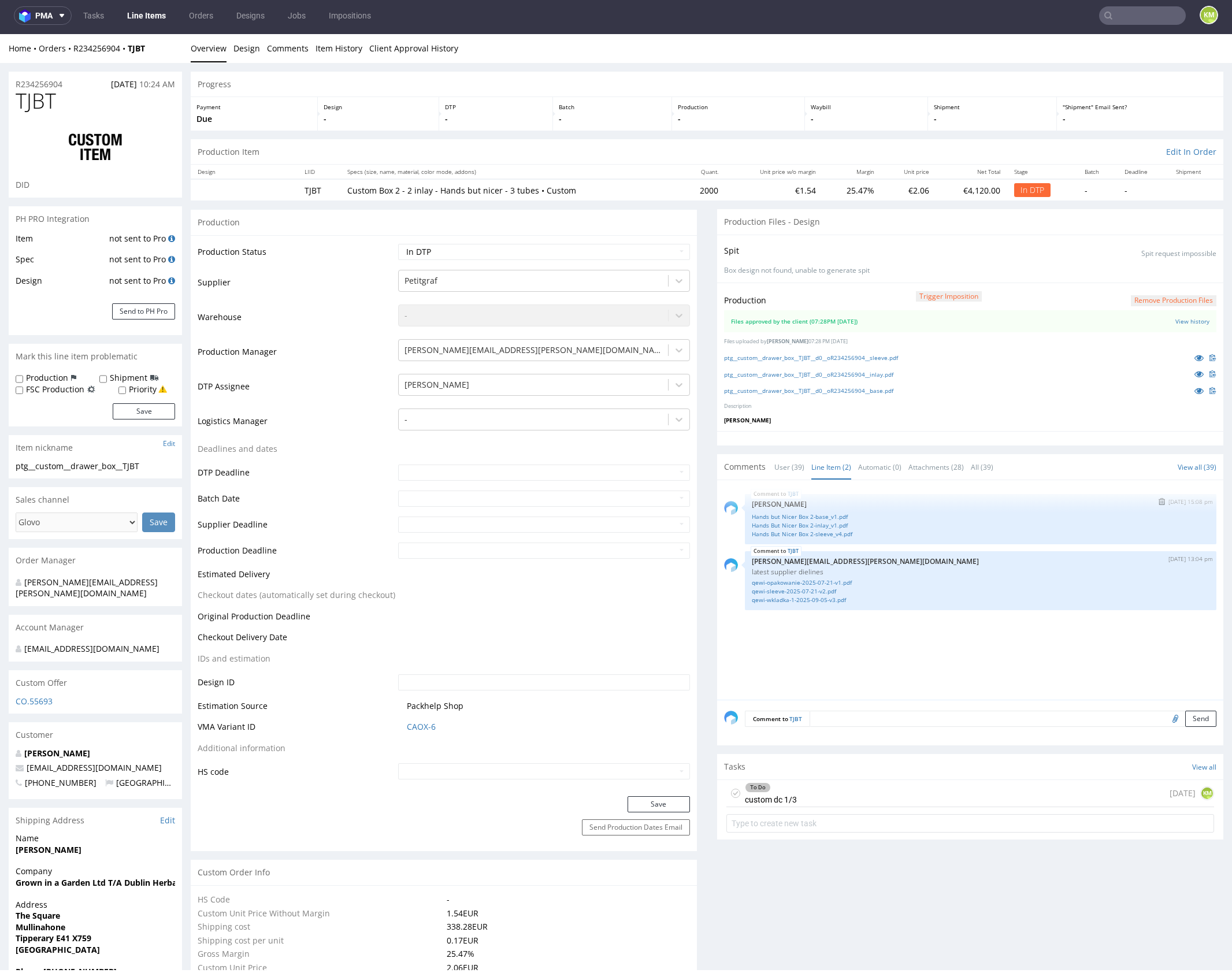
click at [862, 487] on div "TJBT 4th Sep 25 | 15:08 pm Zuzanna Pawlicka-Sabak Hands but Nicer Box 2-base_v1…" at bounding box center [973, 593] width 499 height 212
click at [828, 515] on link "Hands but Nicer Box 2-base_v1.pdf" at bounding box center [980, 517] width 457 height 9
click at [819, 523] on link "Hands But Nicer Box 2-inlay_v1.pdf" at bounding box center [980, 525] width 457 height 9
click at [824, 531] on link "Hands But Nicer Box 2-sleeve_v4.pdf" at bounding box center [980, 534] width 457 height 9
click at [755, 794] on div "To Do custom dc 1/3" at bounding box center [771, 793] width 52 height 27
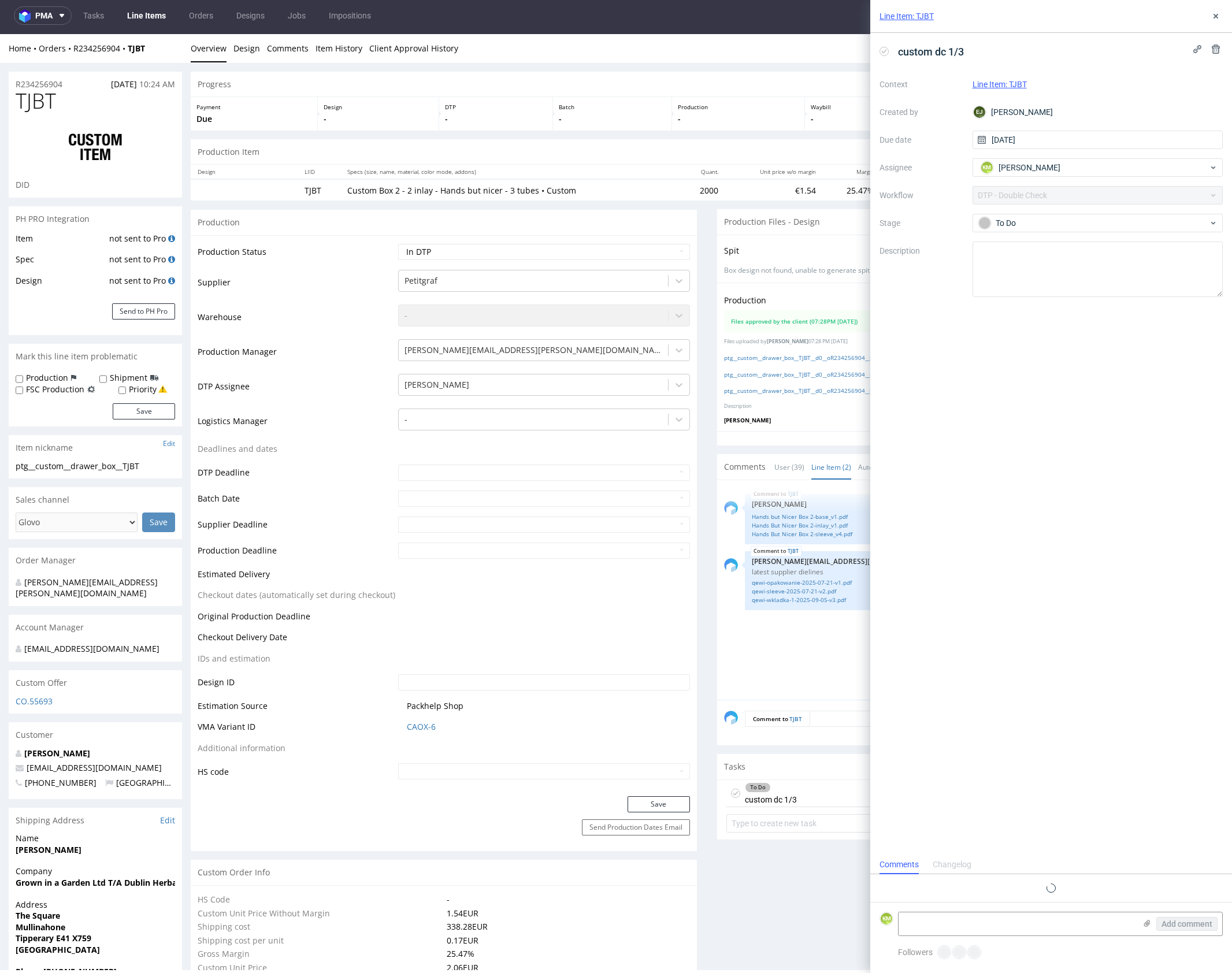
scroll to position [10, 0]
click at [1215, 15] on use at bounding box center [1216, 16] width 4 height 4
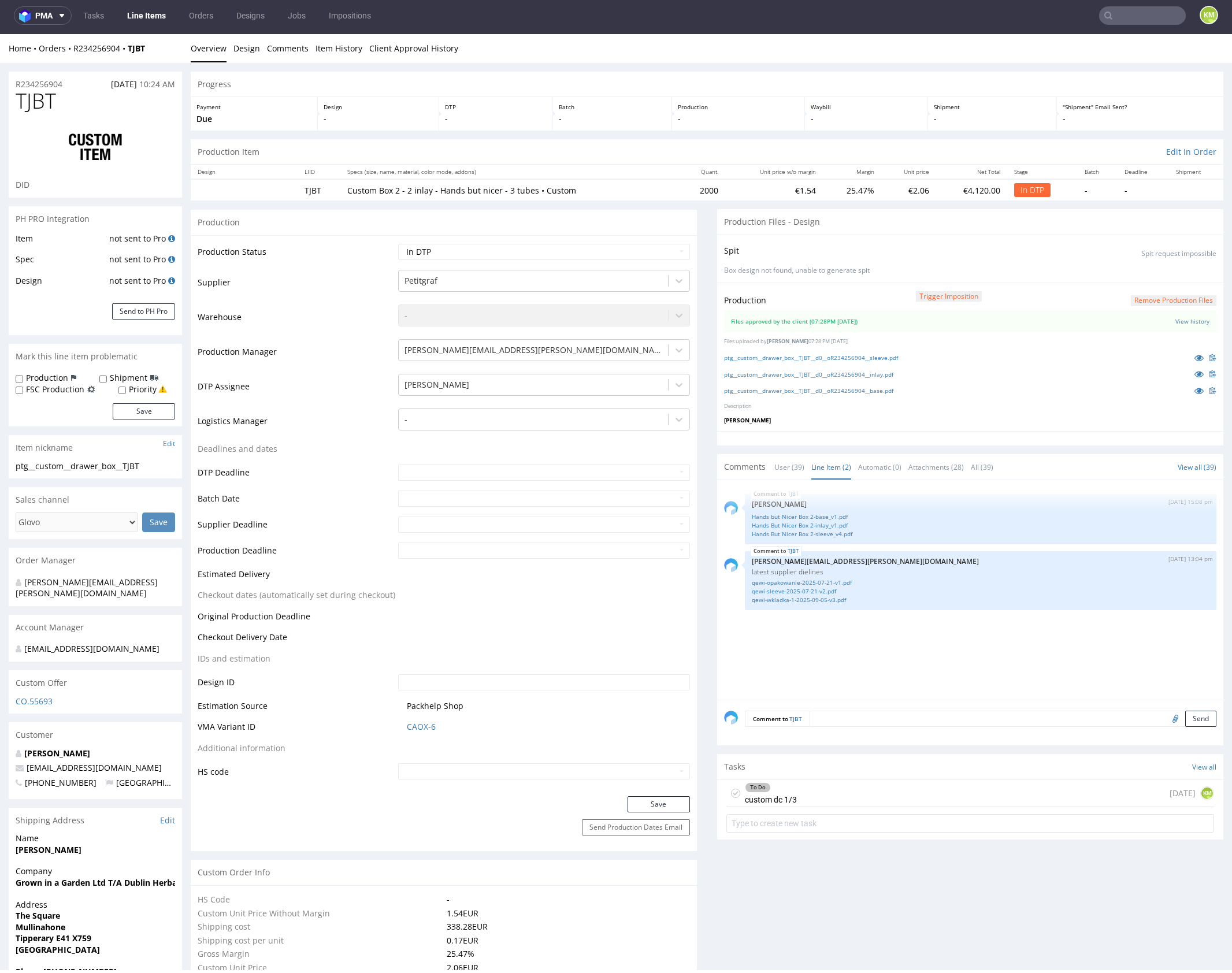
click at [733, 792] on use at bounding box center [736, 792] width 5 height 4
click at [646, 254] on select "Waiting for Artwork Waiting for Diecut Waiting for Mockup Waiting for DTP Waiti…" at bounding box center [544, 252] width 292 height 16
select select "dtp_production_ready"
click at [398, 244] on select "Waiting for Artwork Waiting for Diecut Waiting for Mockup Waiting for DTP Waiti…" at bounding box center [544, 252] width 292 height 16
click at [657, 800] on button "Save" at bounding box center [659, 804] width 63 height 16
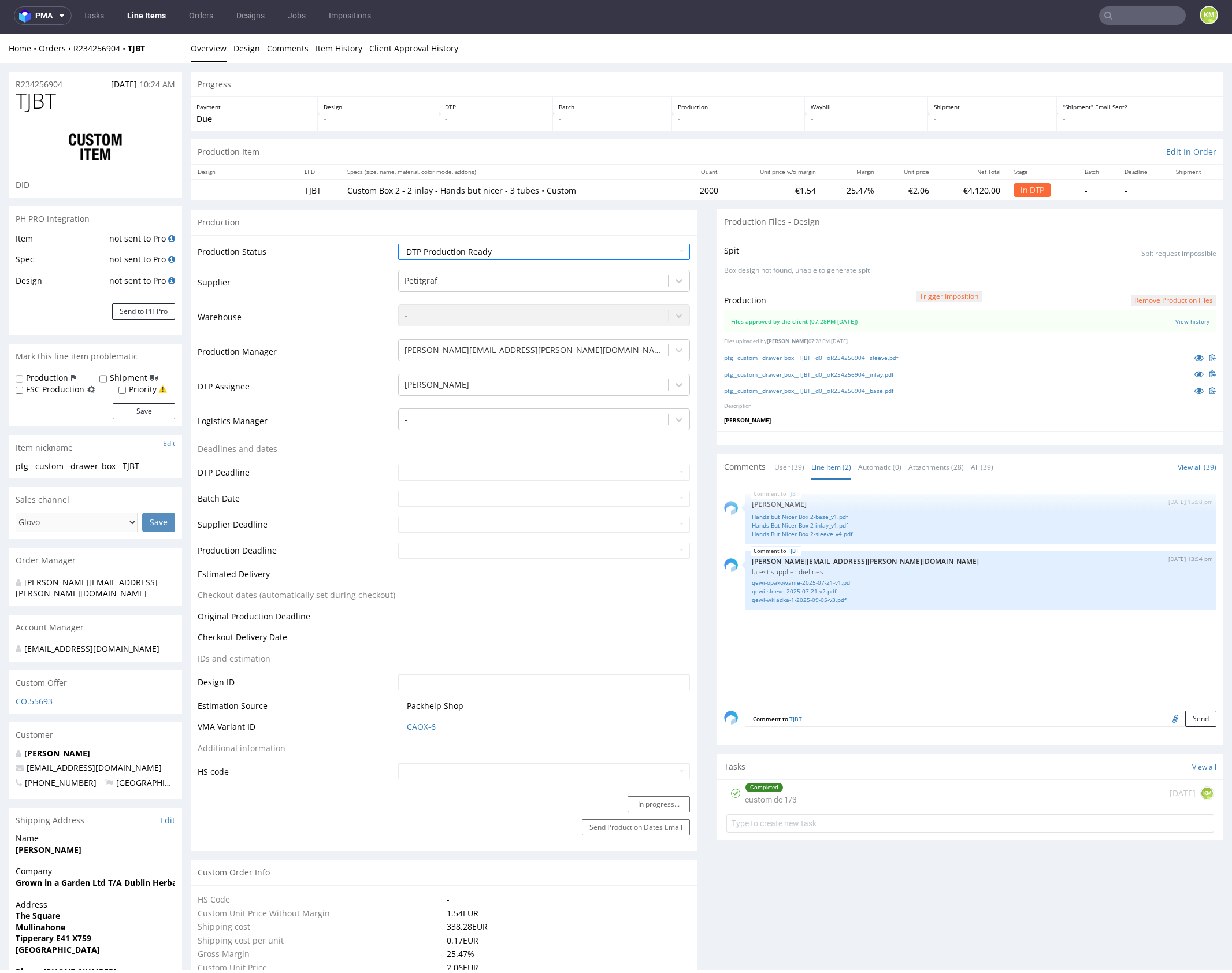
click at [804, 700] on div "Comment to TJBT Send" at bounding box center [970, 722] width 506 height 46
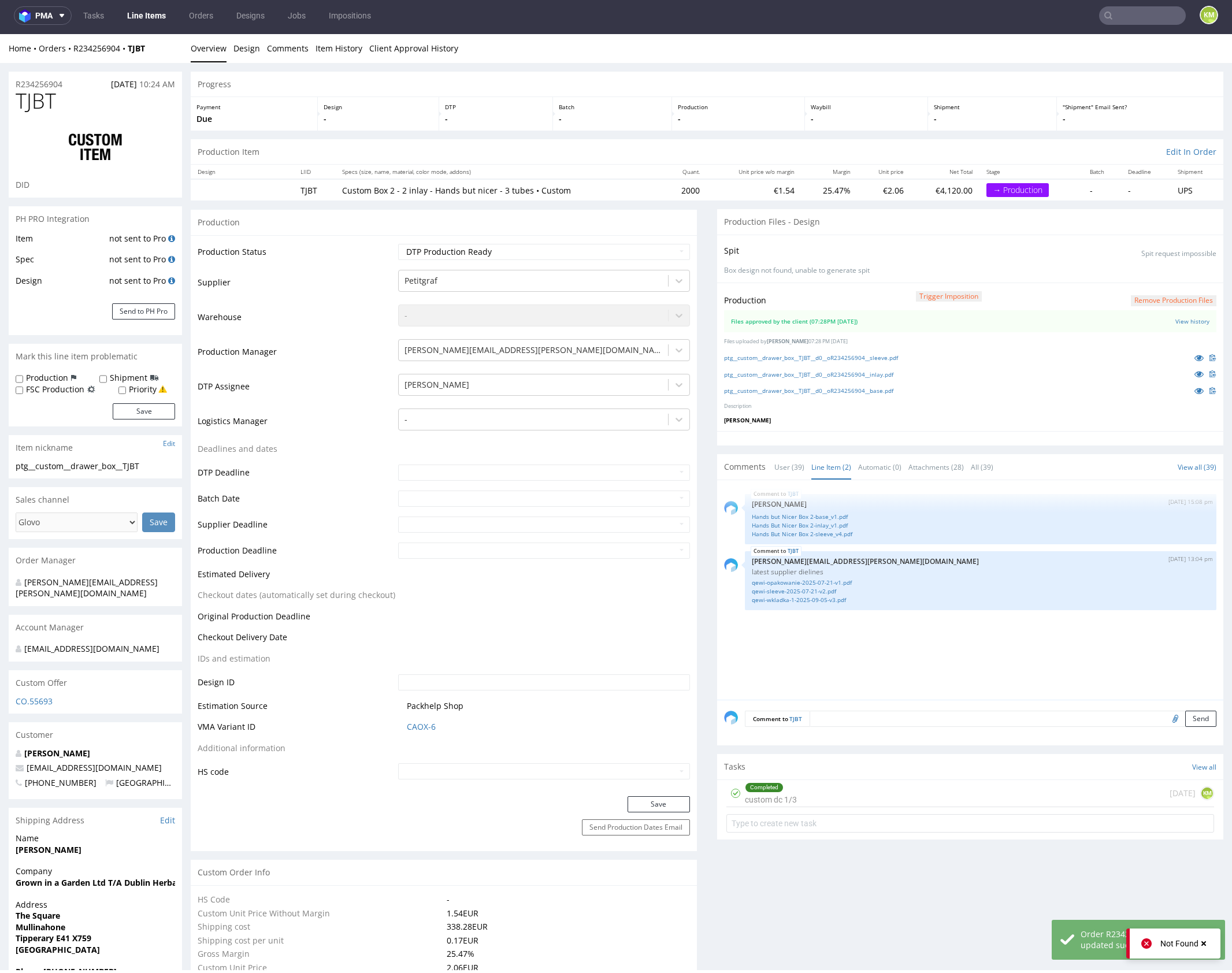
click at [820, 665] on div "TJBT 4th Sep 25 | 15:08 pm Zuzanna Pawlicka-Sabak Hands but Nicer Box 2-base_v1…" at bounding box center [973, 593] width 499 height 212
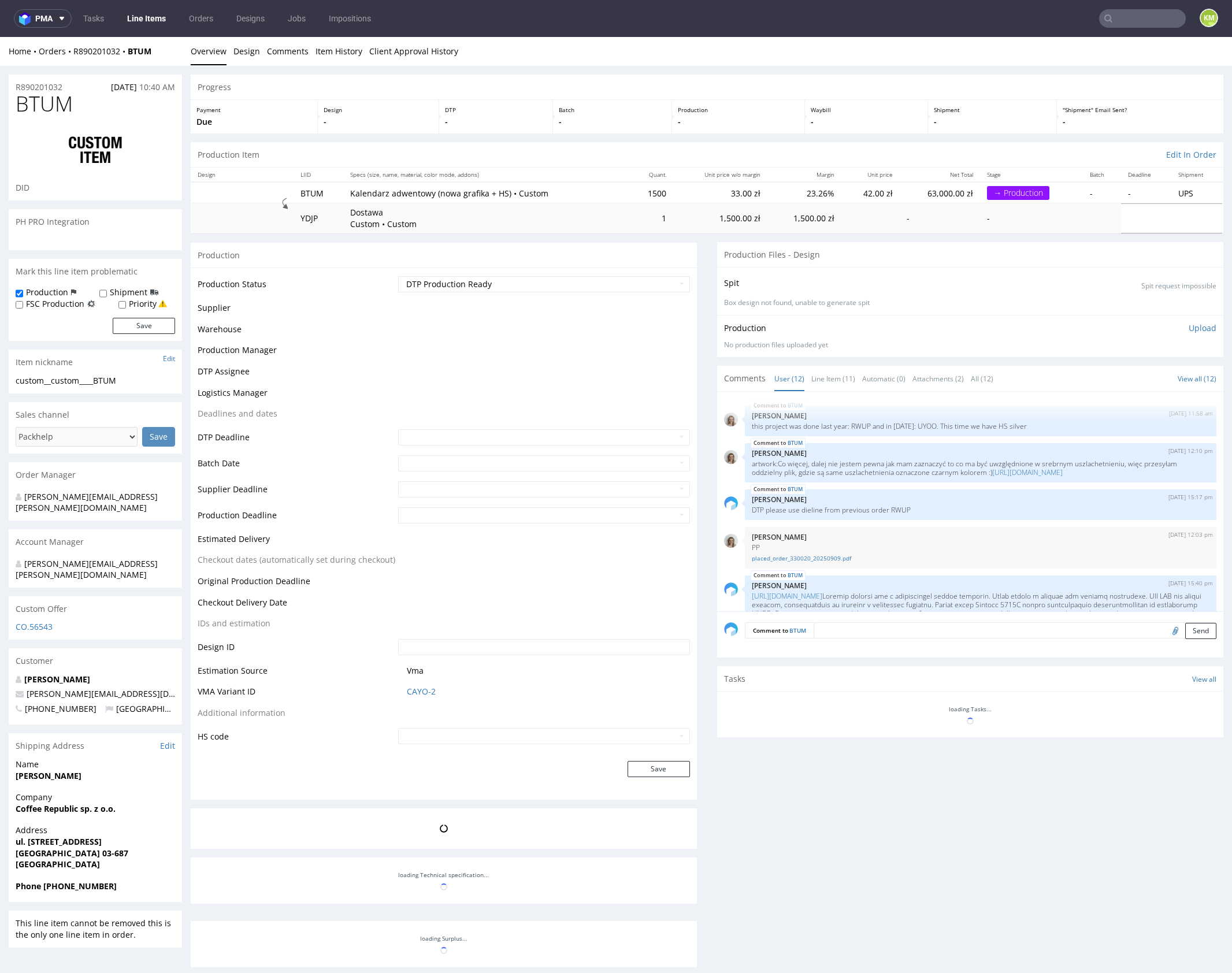
scroll to position [544, 0]
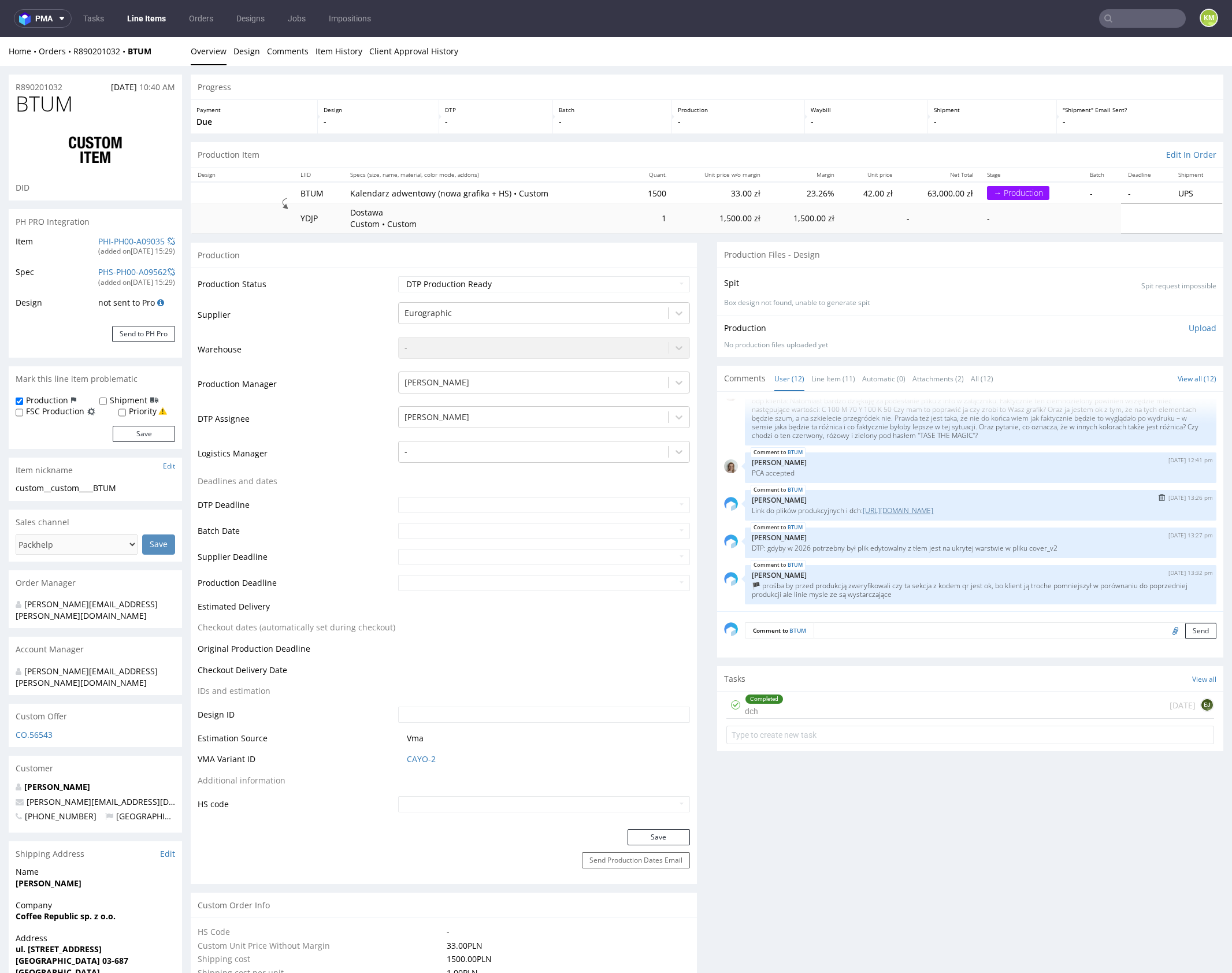
click at [933, 510] on link "[URL][DOMAIN_NAME]" at bounding box center [898, 510] width 71 height 10
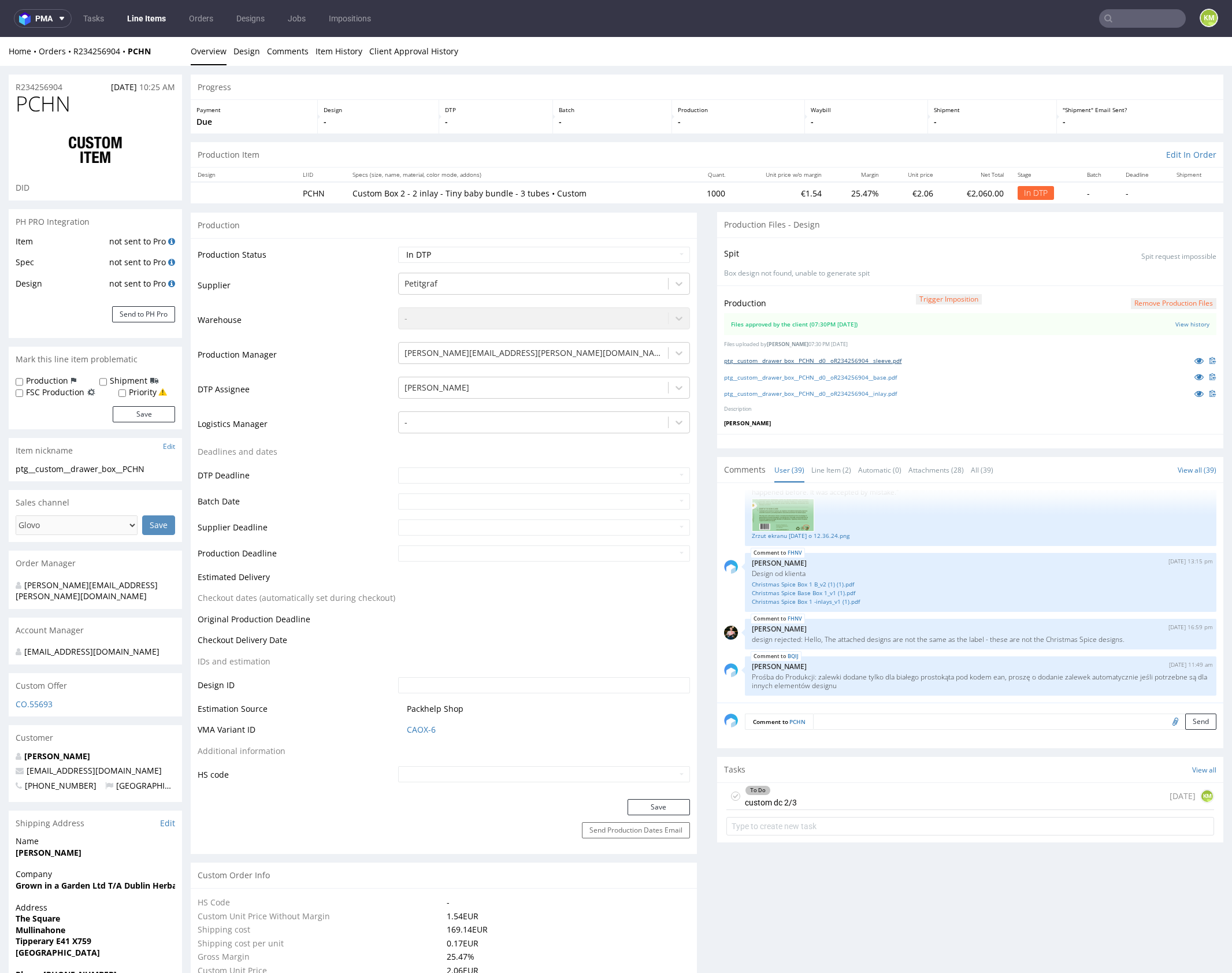
click at [823, 359] on link "ptg__custom__drawer_box__PCHN__d0__oR234256904__sleeve.pdf" at bounding box center [812, 360] width 177 height 8
click at [835, 375] on link "ptg__custom__drawer_box__PCHN__d0__oR234256904__base.pdf" at bounding box center [810, 377] width 173 height 8
click at [841, 390] on link "ptg__custom__drawer_box__PCHN__d0__oR234256904__inlay.pdf" at bounding box center [810, 393] width 173 height 8
click at [821, 468] on link "Line Item (2)" at bounding box center [831, 470] width 40 height 25
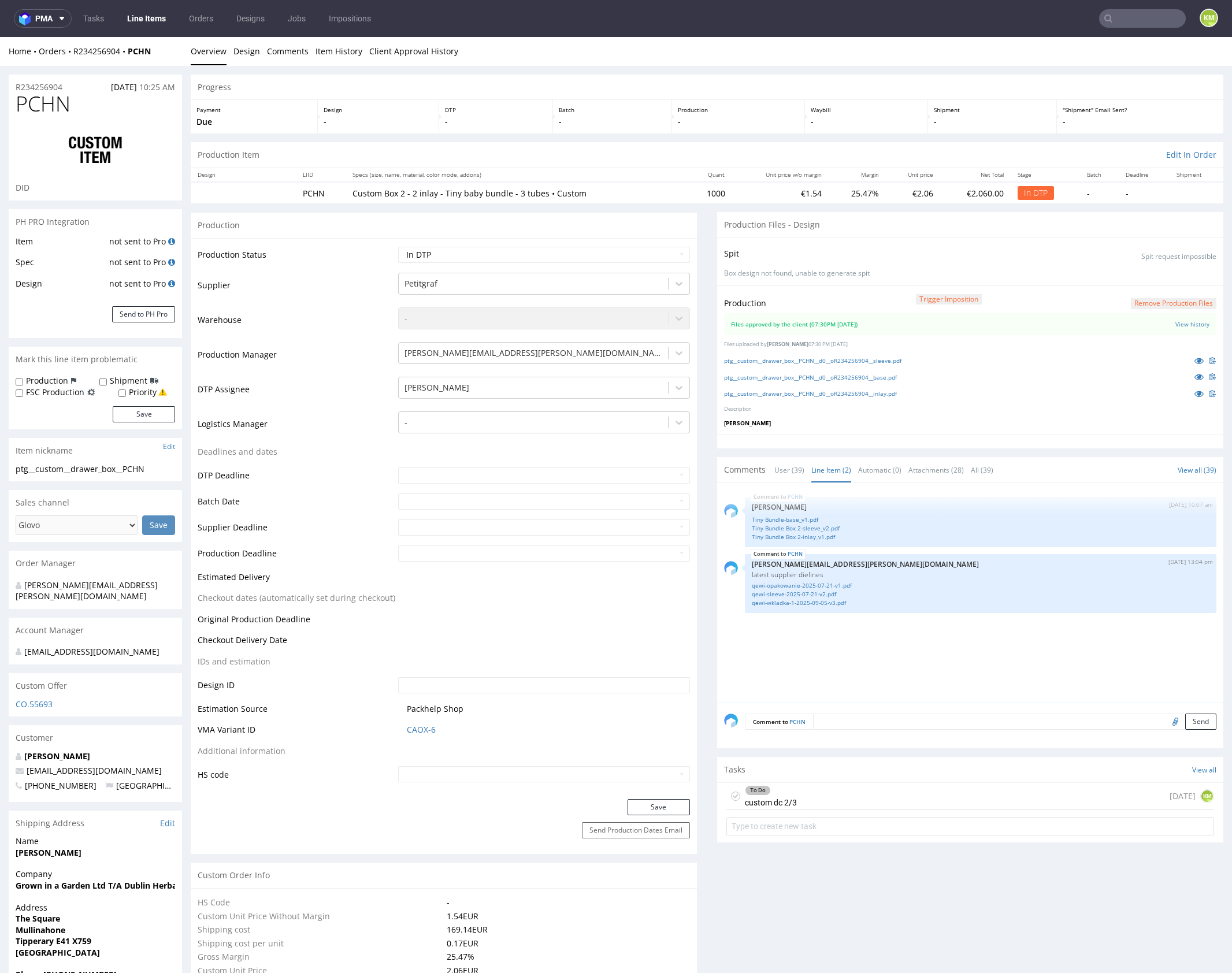
click at [44, 106] on span "PCHN" at bounding box center [43, 103] width 55 height 23
click at [854, 665] on div "PCHN 4th Sep 25 | 10:07 am Zuzanna Pawlicka-Sabak Tiny Bundle-base_v1.pdf Tiny …" at bounding box center [973, 596] width 499 height 212
click at [811, 600] on link "qewi-wkladka-1-2025-09-05-v3.pdf" at bounding box center [980, 603] width 457 height 9
click at [790, 518] on link "Tiny Bundle-base_v1.pdf" at bounding box center [980, 520] width 457 height 9
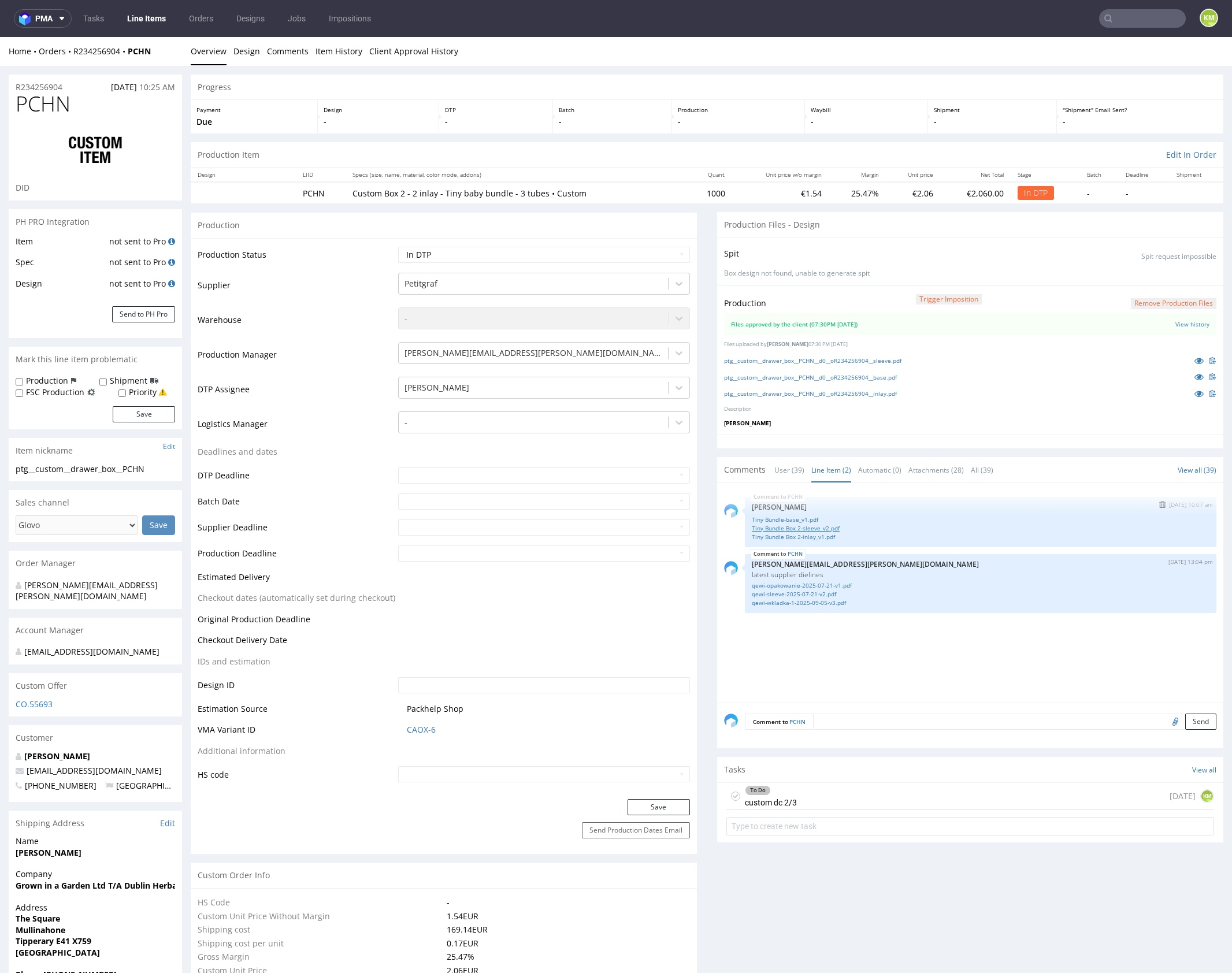
click at [809, 527] on link "Tiny Bundle Box 2-sleeve_v2.pdf" at bounding box center [980, 528] width 457 height 9
click at [811, 533] on link "Tiny Bundle Box 2-inlay_v1.pdf" at bounding box center [980, 537] width 457 height 9
drag, startPoint x: 728, startPoint y: 795, endPoint x: 769, endPoint y: 794, distance: 41.0
click at [733, 795] on use at bounding box center [736, 795] width 5 height 4
click at [803, 797] on div "Completed custom dc 2/3 1 day ago KM" at bounding box center [969, 796] width 488 height 27
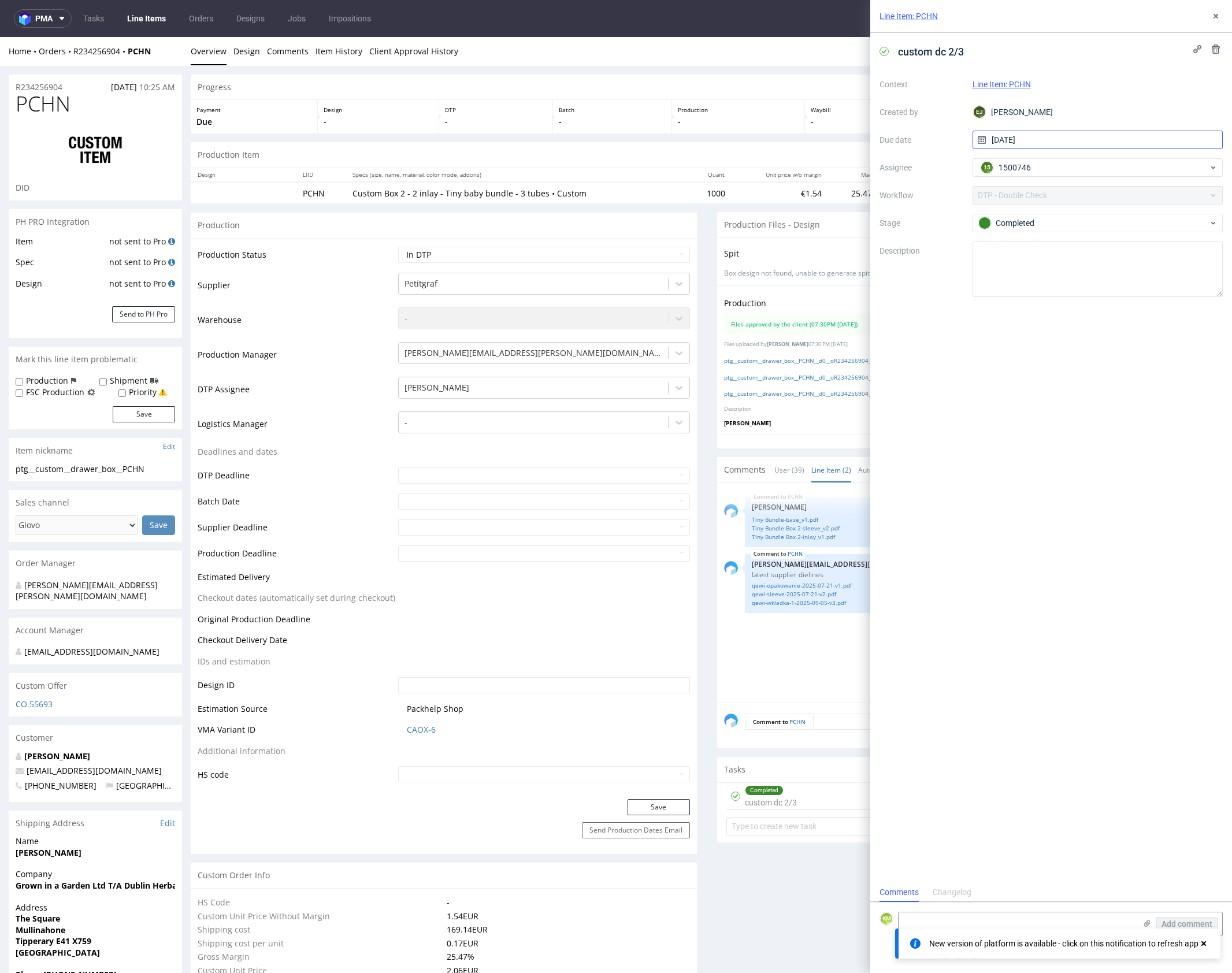
scroll to position [10, 0]
click at [1211, 21] on button at bounding box center [1215, 16] width 14 height 14
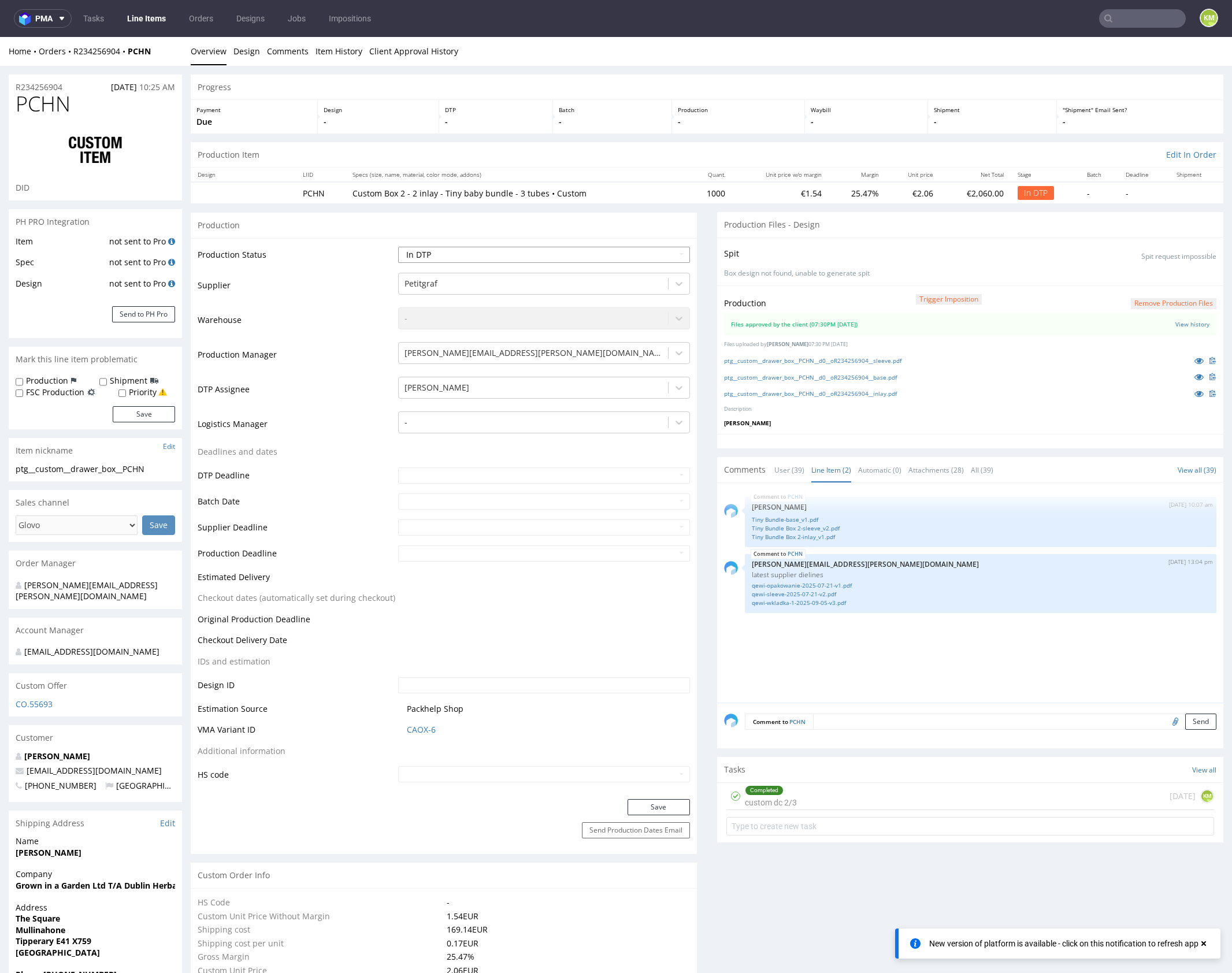
click at [577, 255] on select "Waiting for Artwork Waiting for Diecut Waiting for Mockup Waiting for DTP Waiti…" at bounding box center [544, 254] width 292 height 16
select select "dtp_production_ready"
click at [398, 246] on select "Waiting for Artwork Waiting for Diecut Waiting for Mockup Waiting for DTP Waiti…" at bounding box center [544, 254] width 292 height 16
click at [660, 806] on button "Save" at bounding box center [659, 807] width 63 height 16
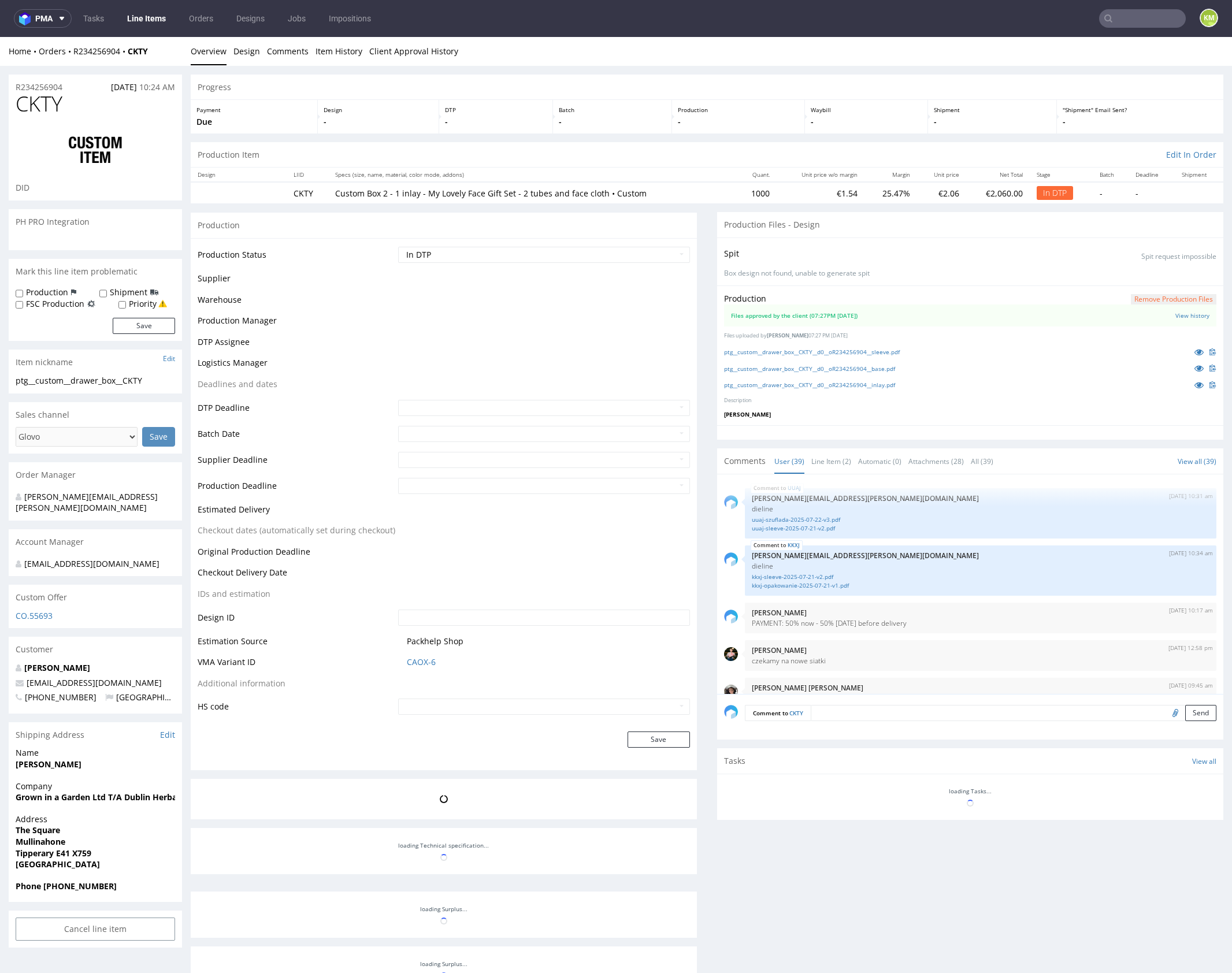
scroll to position [1902, 0]
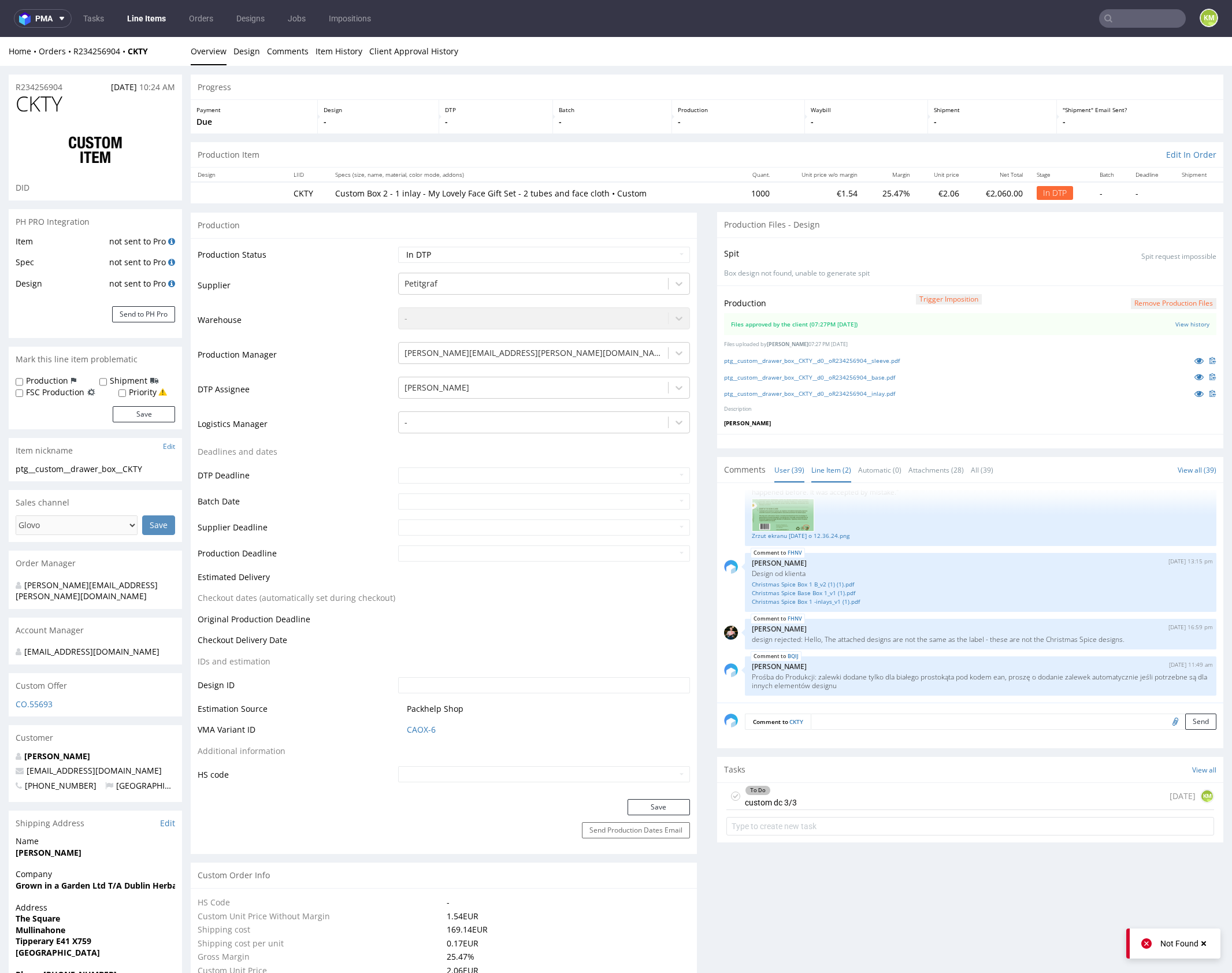
click at [835, 477] on link "Line Item (2)" at bounding box center [831, 470] width 40 height 25
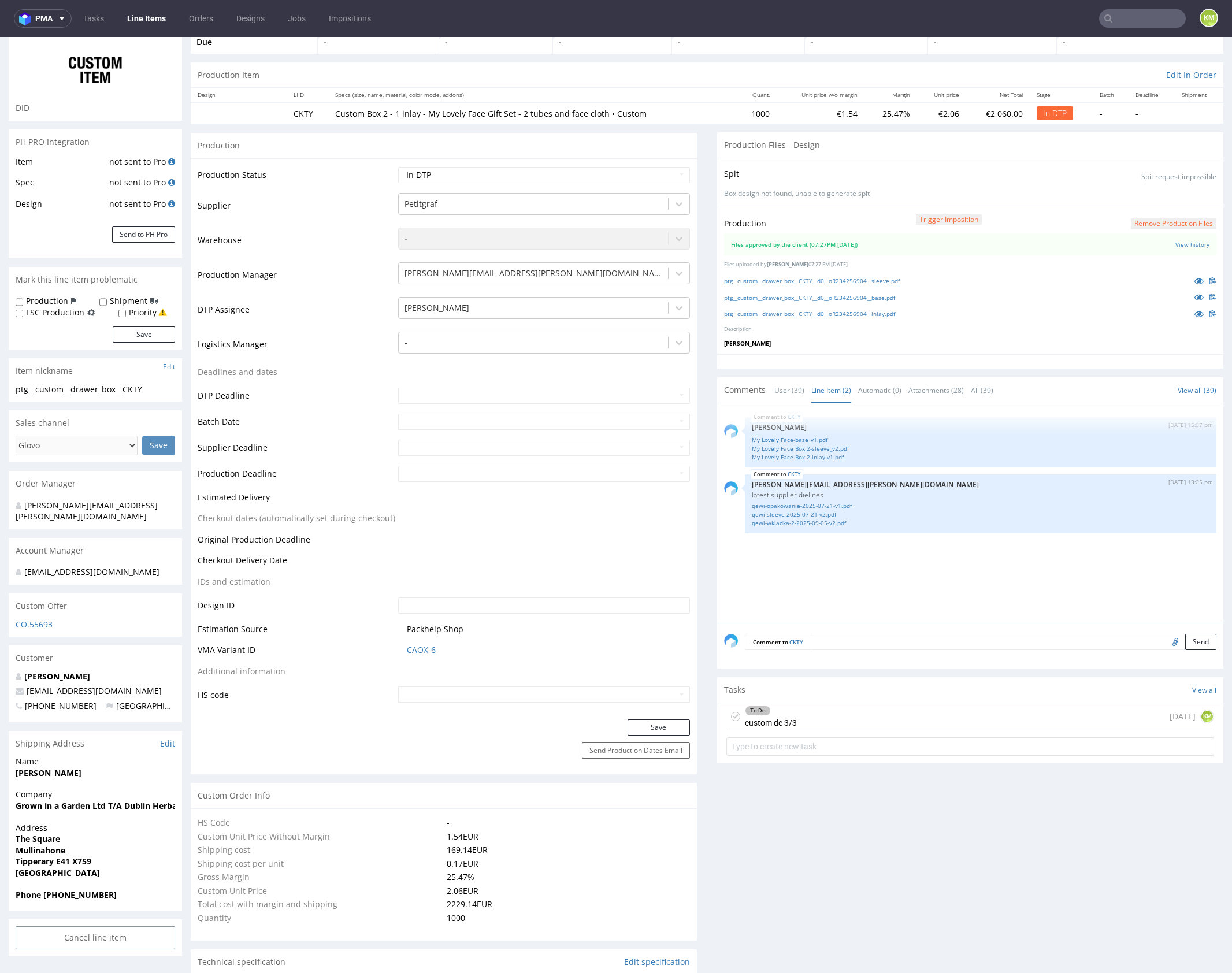
scroll to position [0, 0]
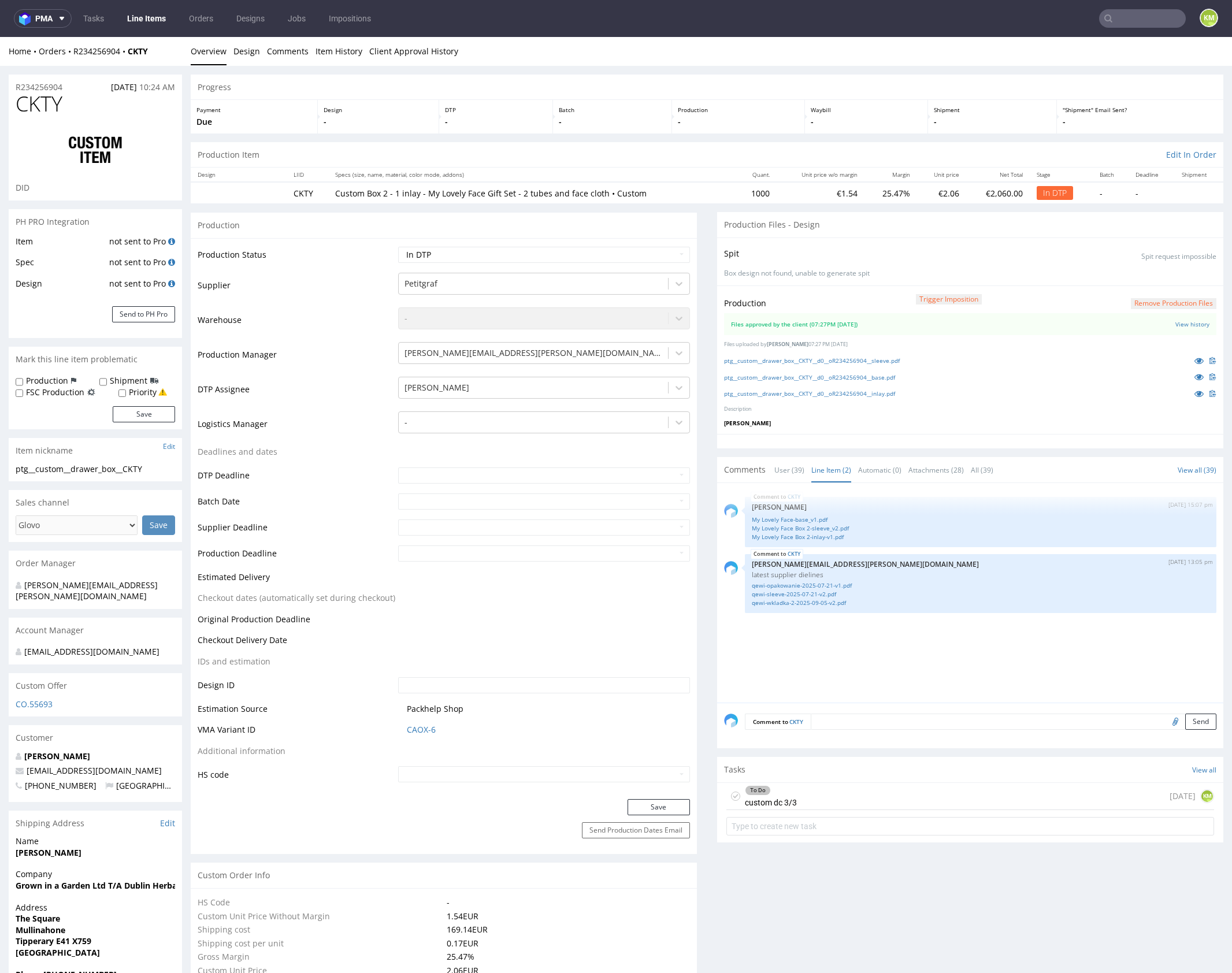
click at [63, 103] on span "CKTY" at bounding box center [38, 103] width 46 height 23
click at [58, 103] on span "CKTY" at bounding box center [38, 103] width 46 height 23
copy span "CKTY"
click at [869, 359] on link "ptg__custom__drawer_box__CKTY__d0__oR234256904__sleeve.pdf" at bounding box center [811, 360] width 176 height 8
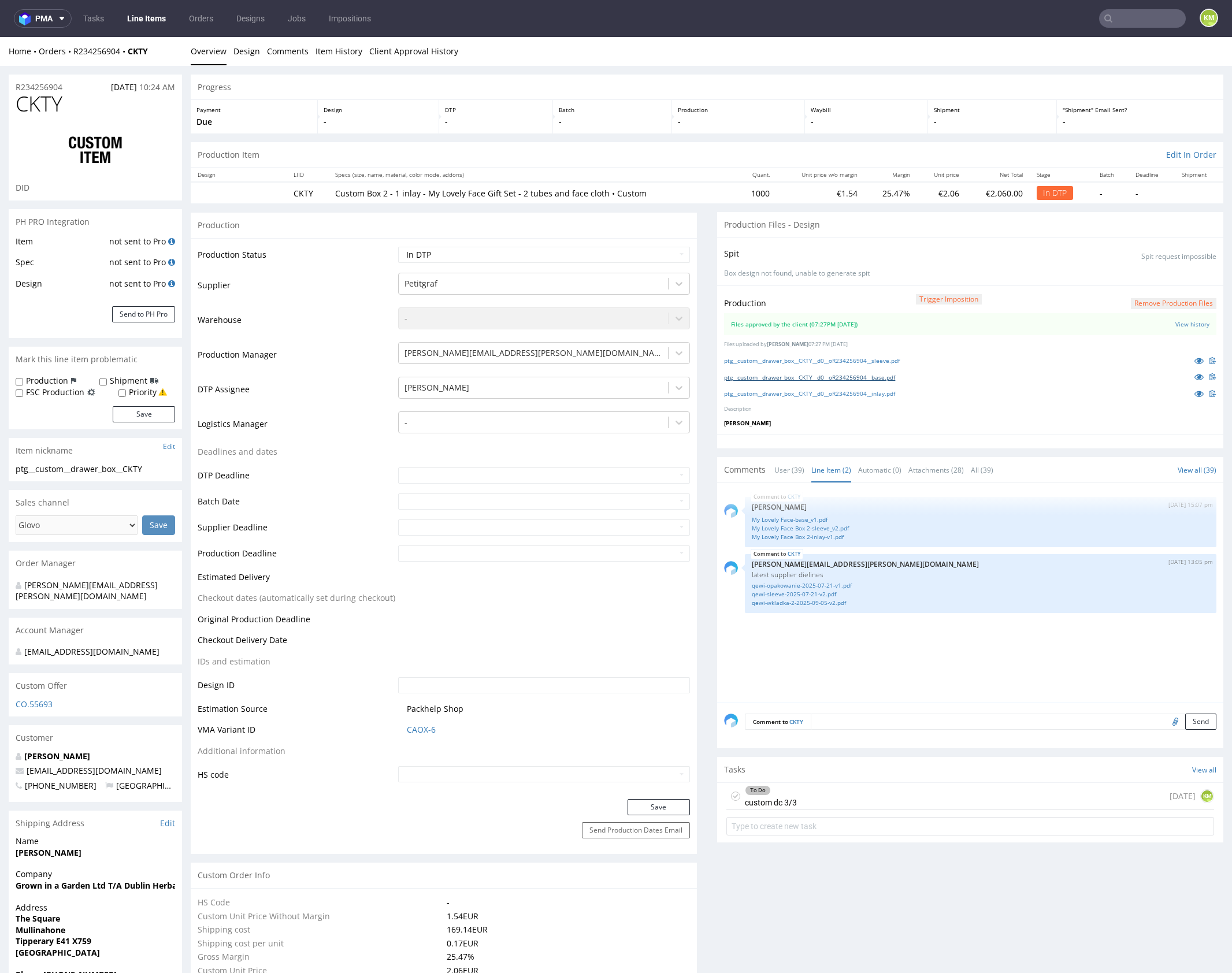
click at [852, 375] on link "ptg__custom__drawer_box__CKTY__d0__oR234256904__base.pdf" at bounding box center [809, 377] width 171 height 8
click at [859, 392] on link "ptg__custom__drawer_box__CKTY__d0__oR234256904__inlay.pdf" at bounding box center [809, 393] width 171 height 8
click at [838, 633] on div "CKTY [DATE] 15:07 pm [PERSON_NAME] My Lovely Face-base_v1.pdf My Lovely Face Bo…" at bounding box center [973, 596] width 499 height 212
click at [849, 637] on div "CKTY [DATE] 15:07 pm [PERSON_NAME] My Lovely Face-base_v1.pdf My Lovely Face Bo…" at bounding box center [973, 596] width 499 height 212
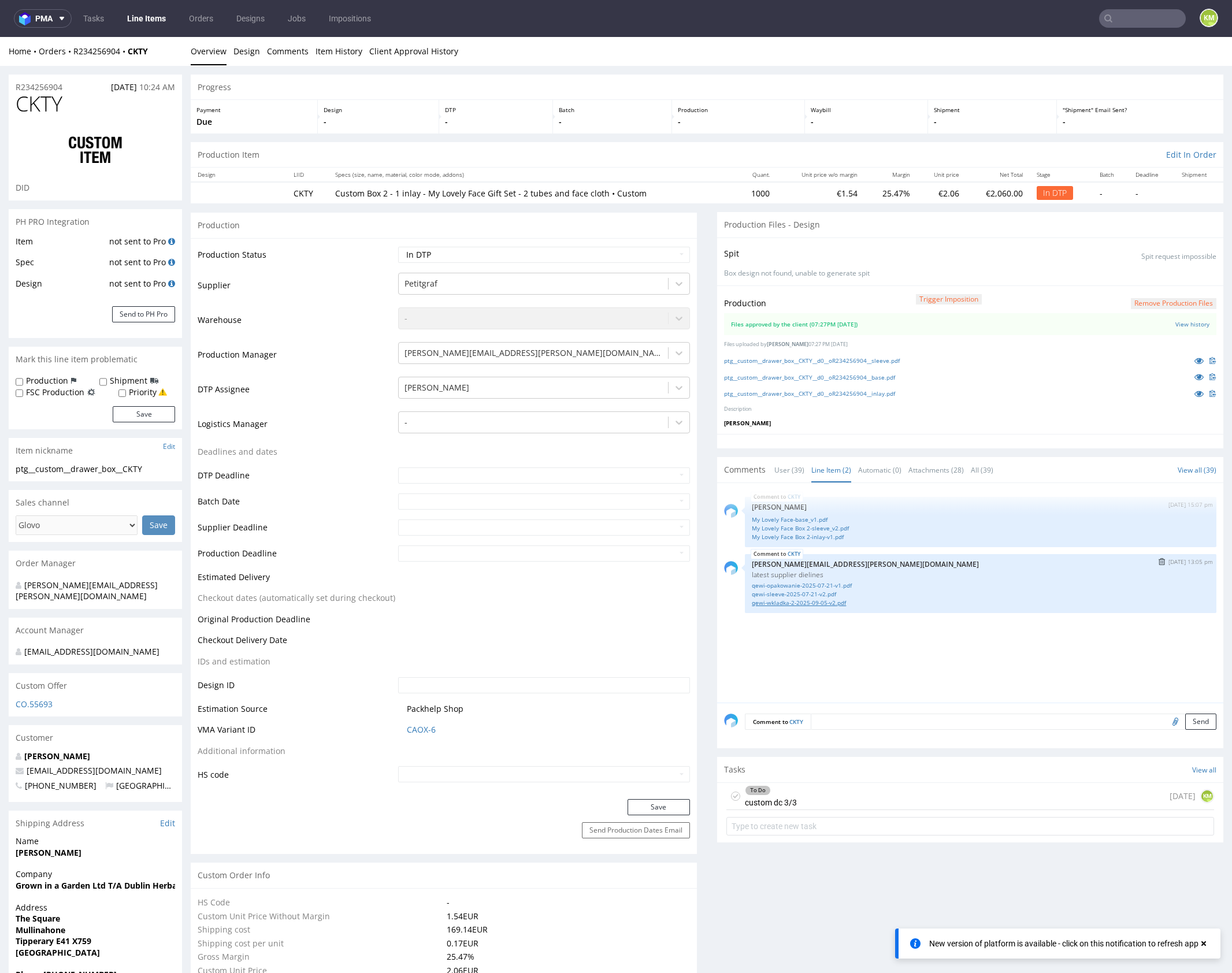
click at [814, 599] on link "qewi-wkladka-2-2025-09-05-v2.pdf" at bounding box center [980, 603] width 457 height 9
click at [932, 643] on div "CKTY [DATE] 15:07 pm [PERSON_NAME] My Lovely Face-base_v1.pdf My Lovely Face Bo…" at bounding box center [973, 596] width 499 height 212
click at [800, 516] on link "My Lovely Face-base_v1.pdf" at bounding box center [980, 520] width 457 height 9
click at [805, 526] on link "My Lovely Face Box 2-sleeve_v2.pdf" at bounding box center [980, 528] width 457 height 9
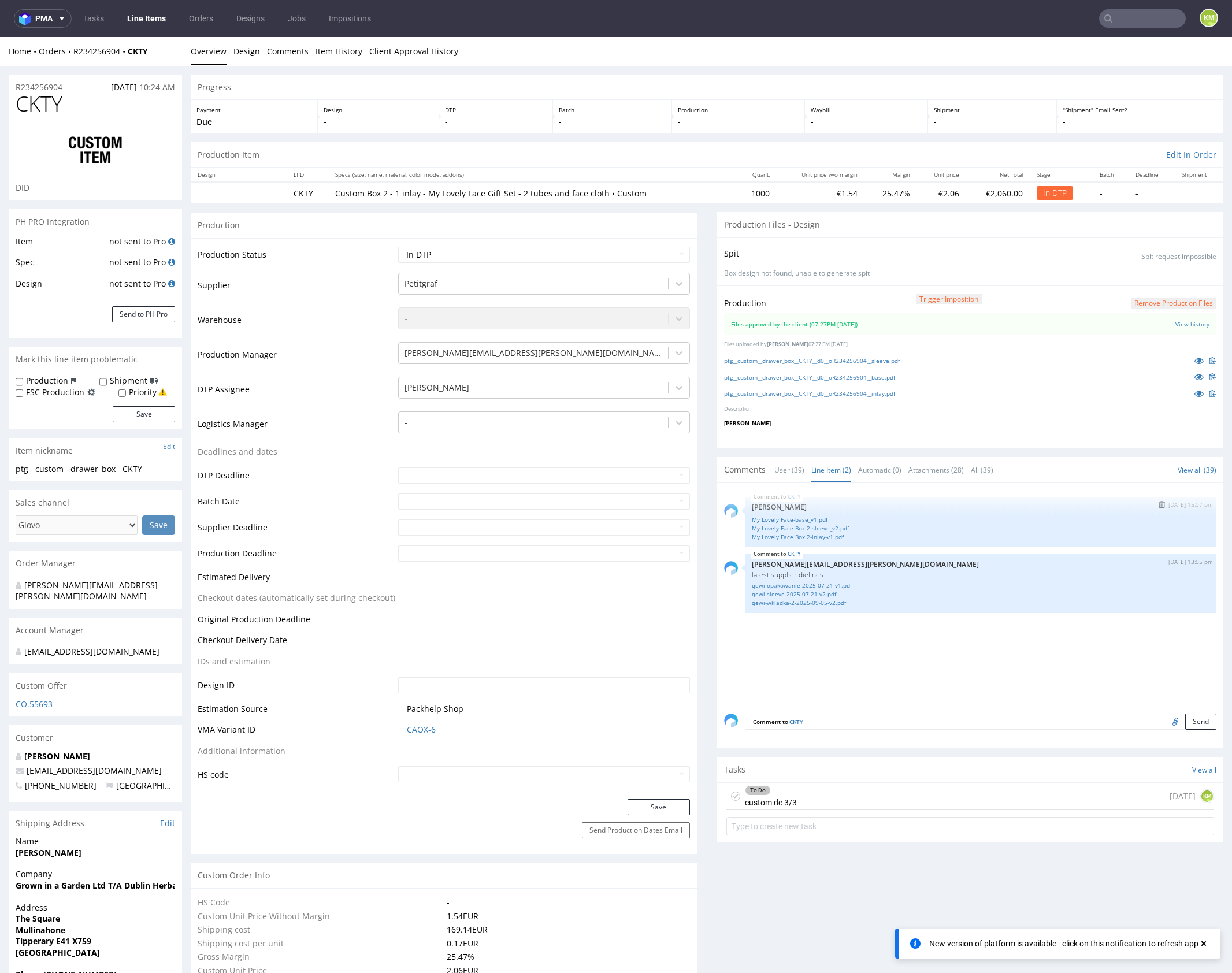
click at [814, 535] on link "My Lovely Face Box 2-inlay-v1.pdf" at bounding box center [980, 537] width 457 height 9
click at [820, 789] on div "To Do custom dc 3/3 [DATE] KM" at bounding box center [969, 796] width 488 height 27
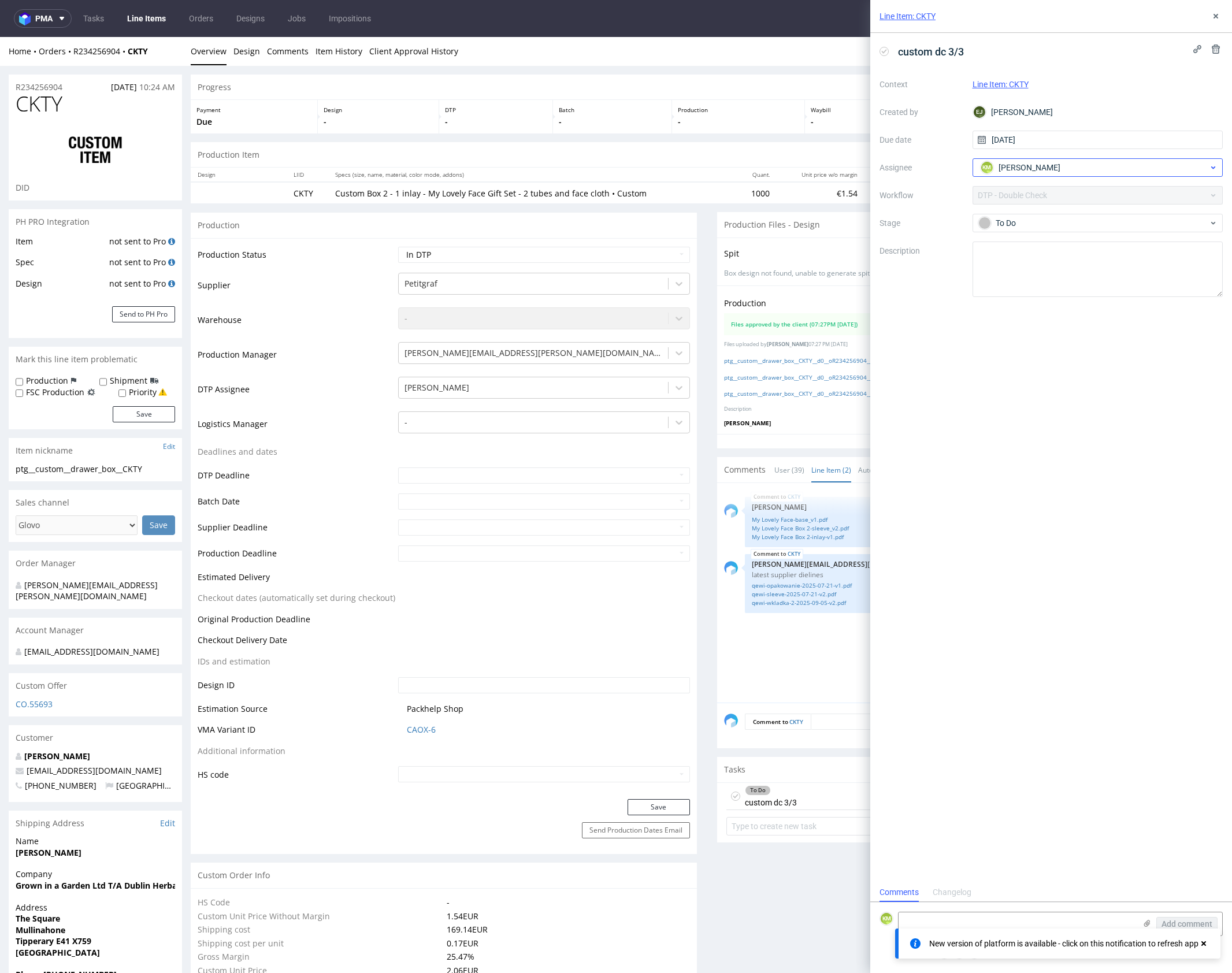
scroll to position [10, 0]
click at [1216, 17] on use at bounding box center [1216, 16] width 4 height 4
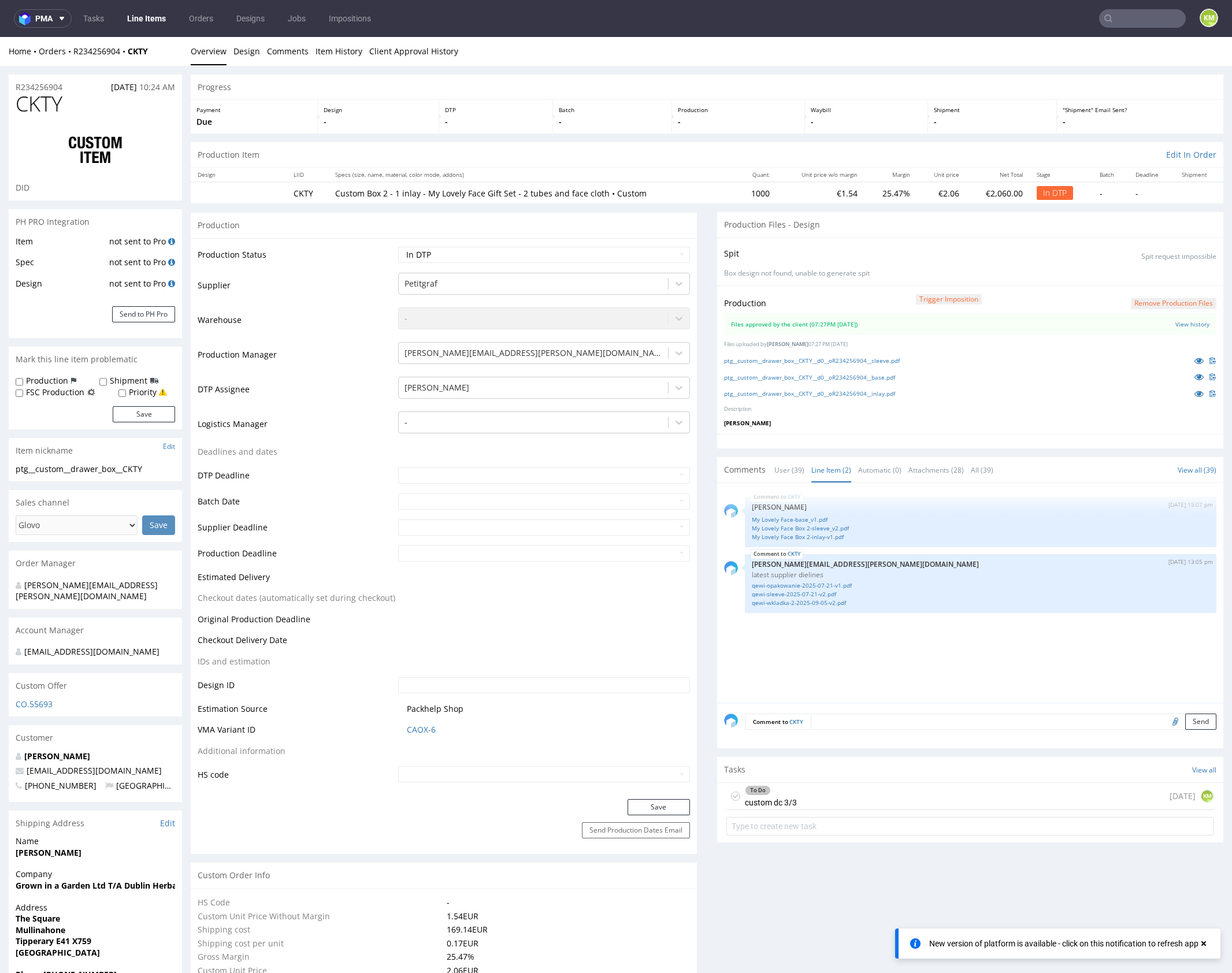
click at [885, 793] on div "To Do custom dc 3/3 [DATE] KM" at bounding box center [969, 796] width 488 height 27
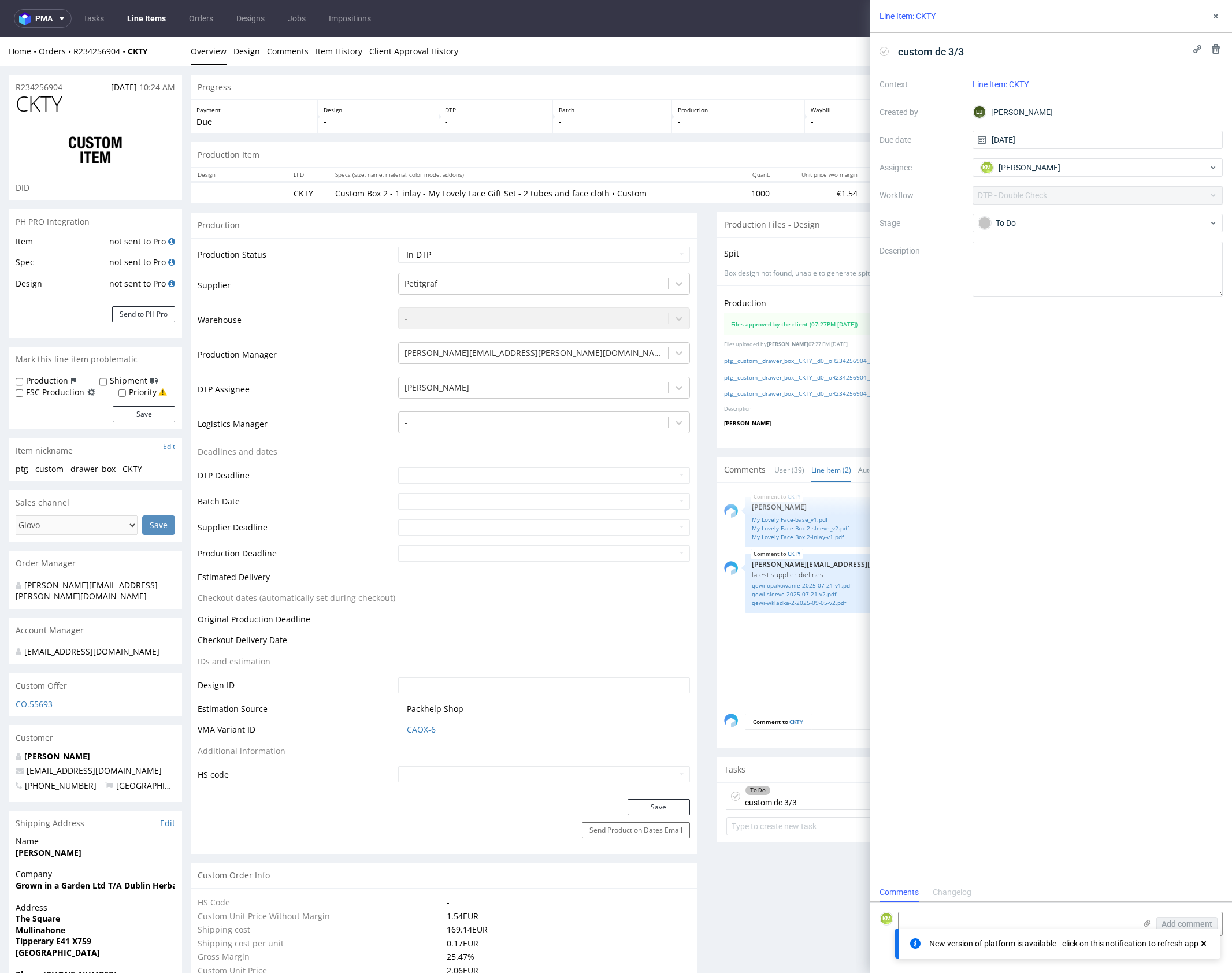
scroll to position [10, 0]
click at [1025, 927] on textarea at bounding box center [1017, 924] width 237 height 23
click at [1201, 945] on use at bounding box center [1203, 943] width 4 height 4
click at [1062, 926] on textarea at bounding box center [1017, 924] width 237 height 23
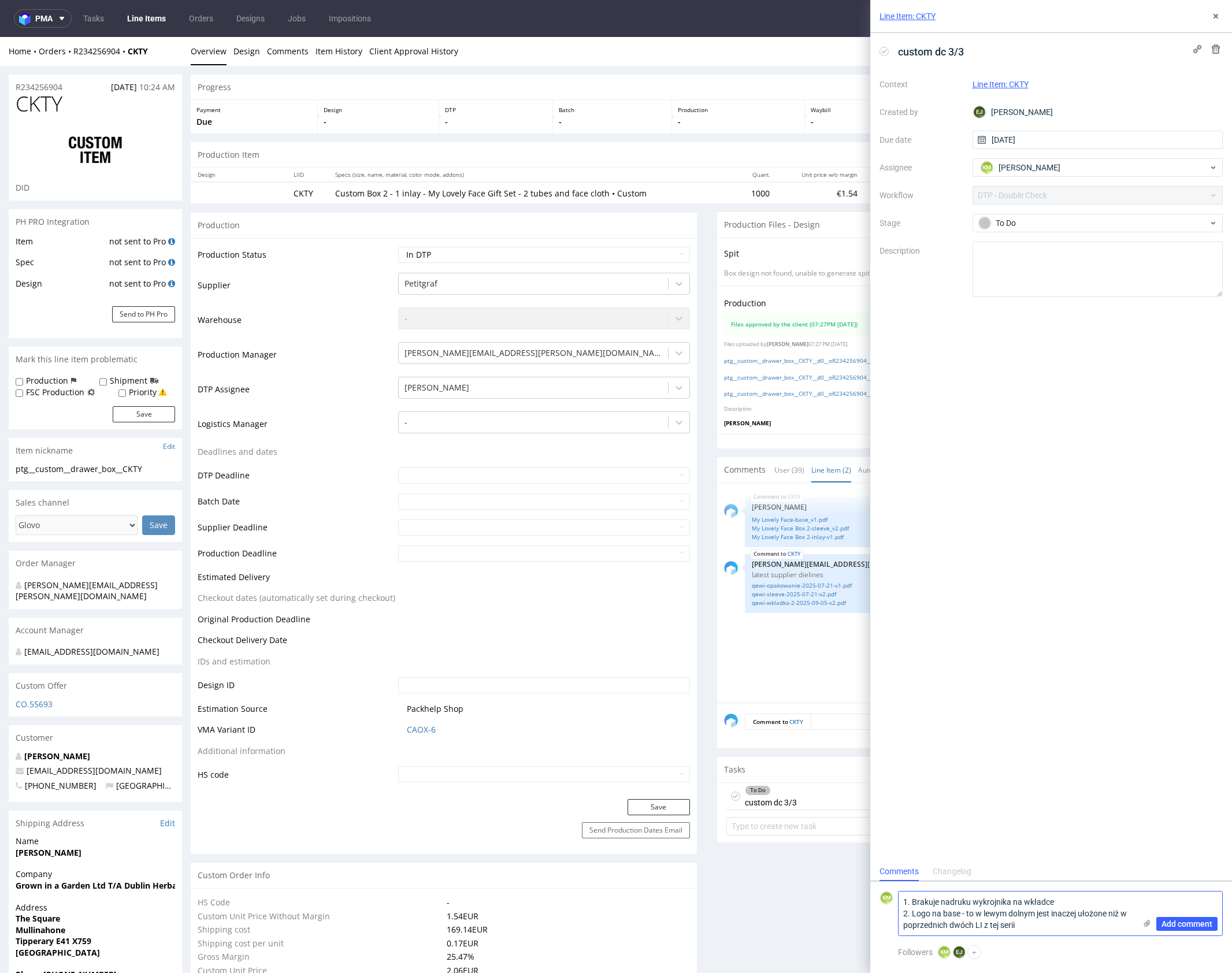
scroll to position [0, 0]
type textarea "1. Brakuje nadruku wykrojnika na wkładce 2. Logo na base - to w lewym dolnym je…"
click at [1200, 924] on span "Add comment" at bounding box center [1186, 924] width 51 height 8
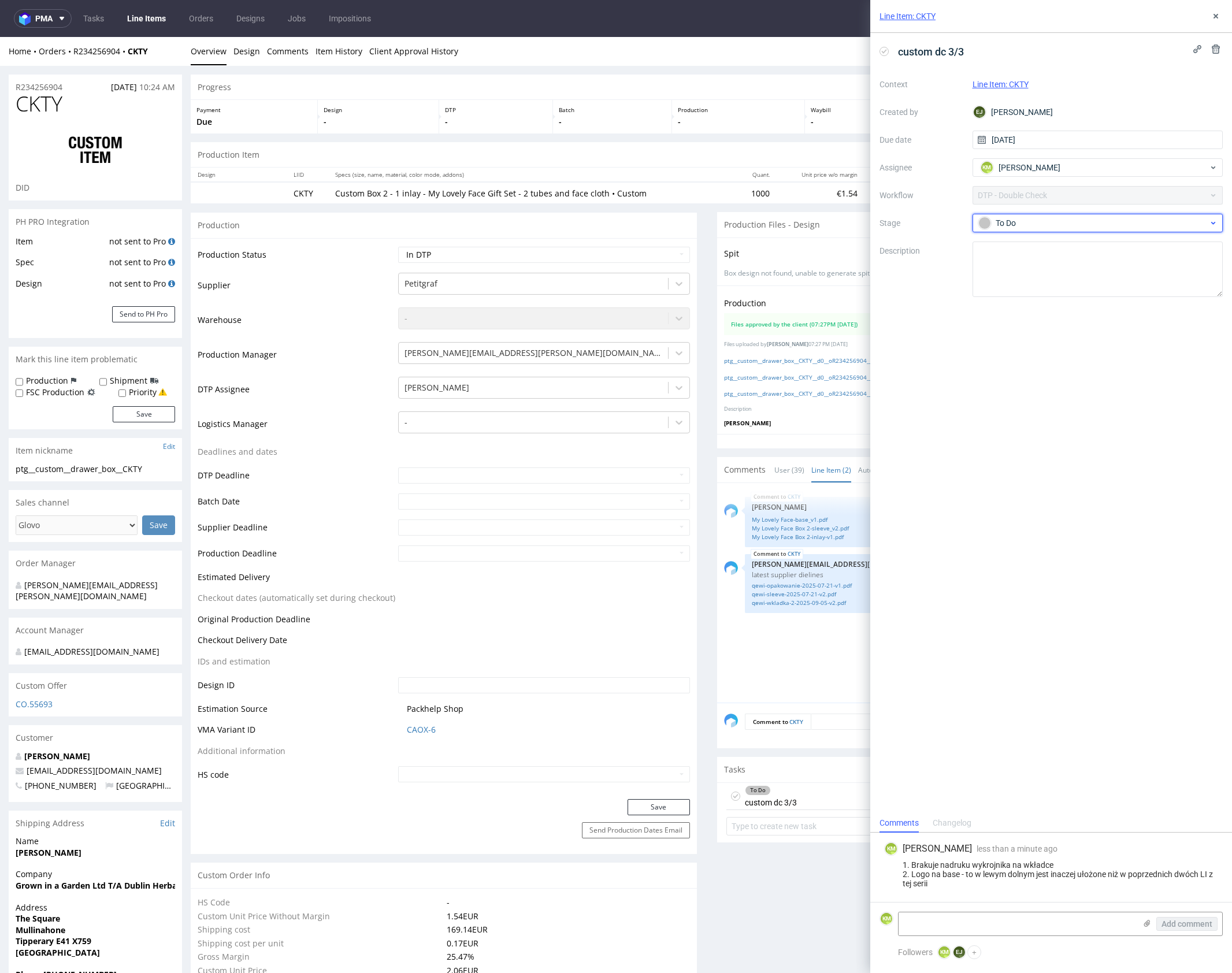
click at [1052, 226] on div "To Do" at bounding box center [1093, 223] width 230 height 13
click at [1051, 289] on div "Needs fixes" at bounding box center [1097, 297] width 241 height 23
drag, startPoint x: 1212, startPoint y: 14, endPoint x: 889, endPoint y: 52, distance: 325.2
click at [1212, 14] on icon at bounding box center [1216, 16] width 10 height 10
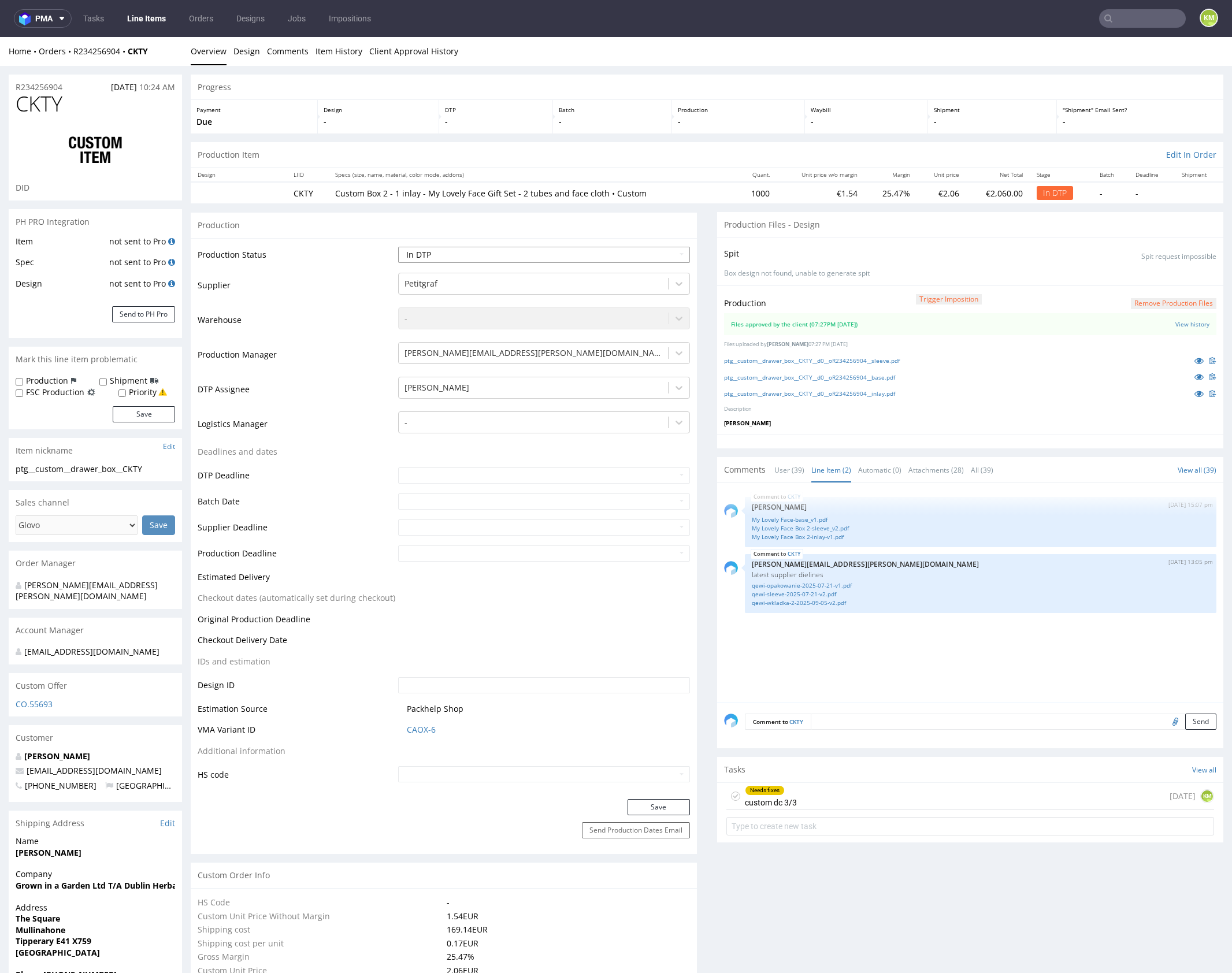
click at [612, 256] on select "Waiting for Artwork Waiting for Diecut Waiting for Mockup Waiting for DTP Waiti…" at bounding box center [544, 254] width 292 height 16
select select "dtp_dc_done"
click at [398, 246] on select "Waiting for Artwork Waiting for Diecut Waiting for Mockup Waiting for DTP Waiti…" at bounding box center [544, 254] width 292 height 16
click at [654, 802] on button "Save" at bounding box center [659, 807] width 63 height 16
